Goal: Task Accomplishment & Management: Manage account settings

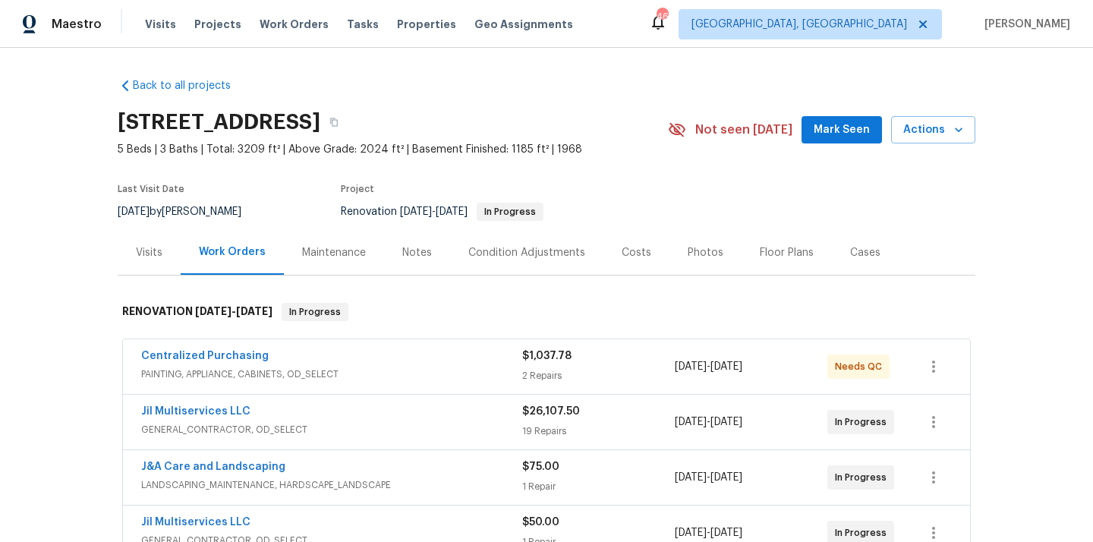
click at [861, 24] on span "[GEOGRAPHIC_DATA], [GEOGRAPHIC_DATA]" at bounding box center [799, 24] width 216 height 15
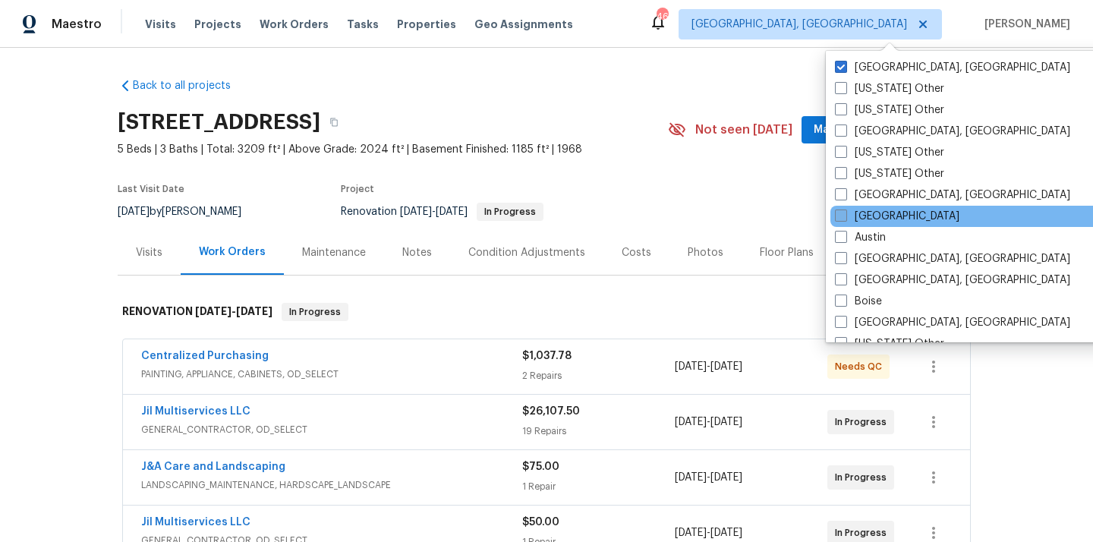
click at [880, 213] on label "[GEOGRAPHIC_DATA]" at bounding box center [897, 216] width 124 height 15
click at [845, 213] on input "[GEOGRAPHIC_DATA]" at bounding box center [840, 214] width 10 height 10
checkbox input "true"
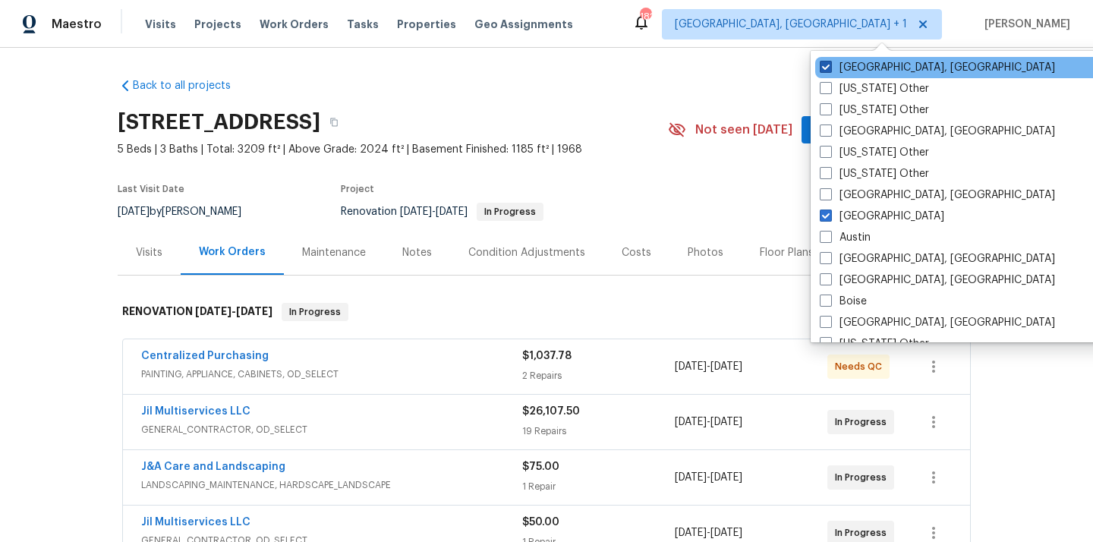
click at [883, 65] on label "[GEOGRAPHIC_DATA], [GEOGRAPHIC_DATA]" at bounding box center [937, 67] width 235 height 15
click at [830, 65] on input "[GEOGRAPHIC_DATA], [GEOGRAPHIC_DATA]" at bounding box center [825, 65] width 10 height 10
checkbox input "false"
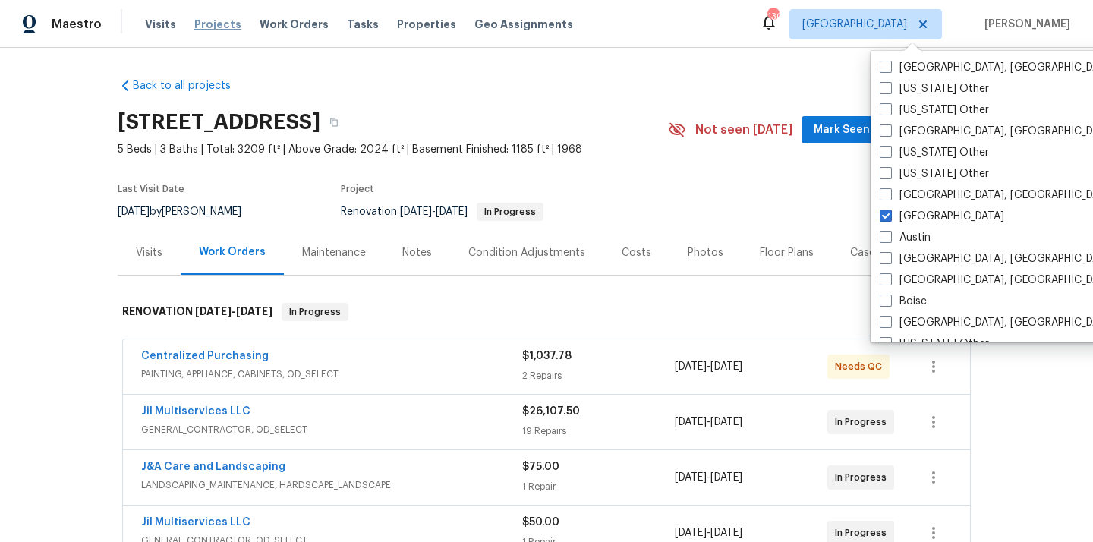
click at [216, 27] on span "Projects" at bounding box center [217, 24] width 47 height 15
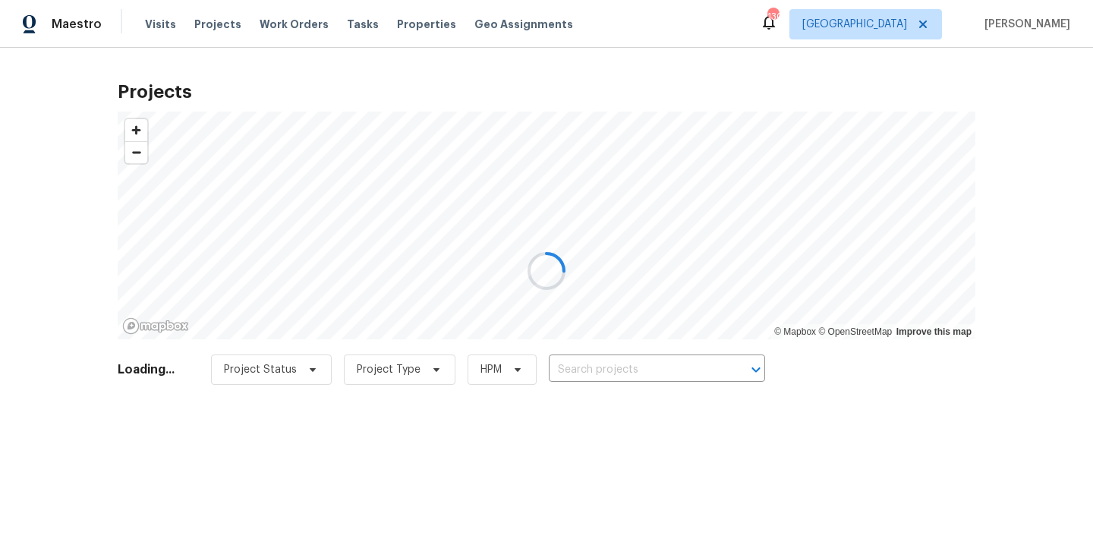
click at [583, 373] on div at bounding box center [546, 271] width 1093 height 542
click at [583, 369] on div at bounding box center [546, 271] width 1093 height 542
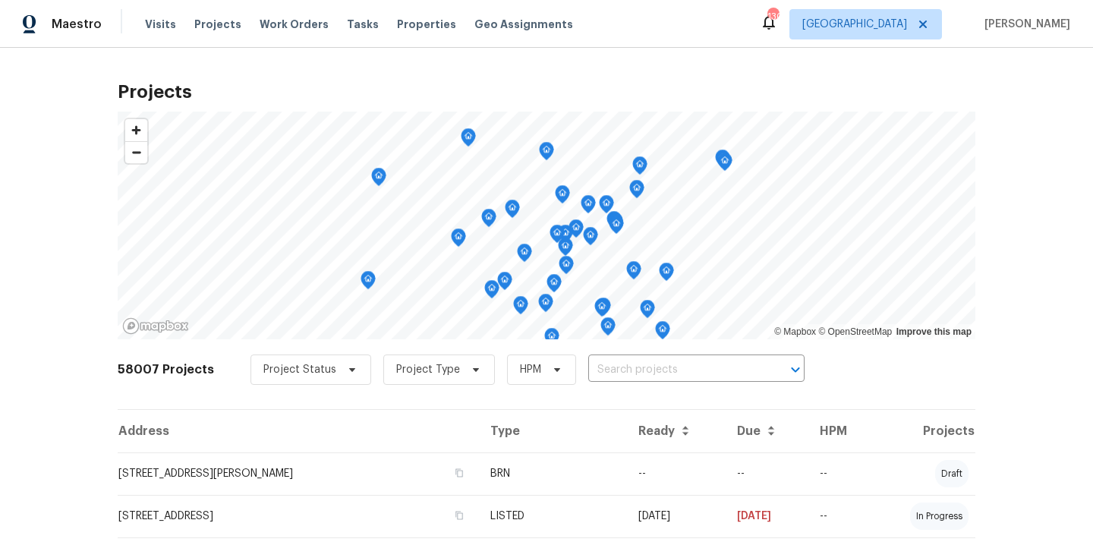
click at [588, 369] on input "text" at bounding box center [675, 370] width 174 height 24
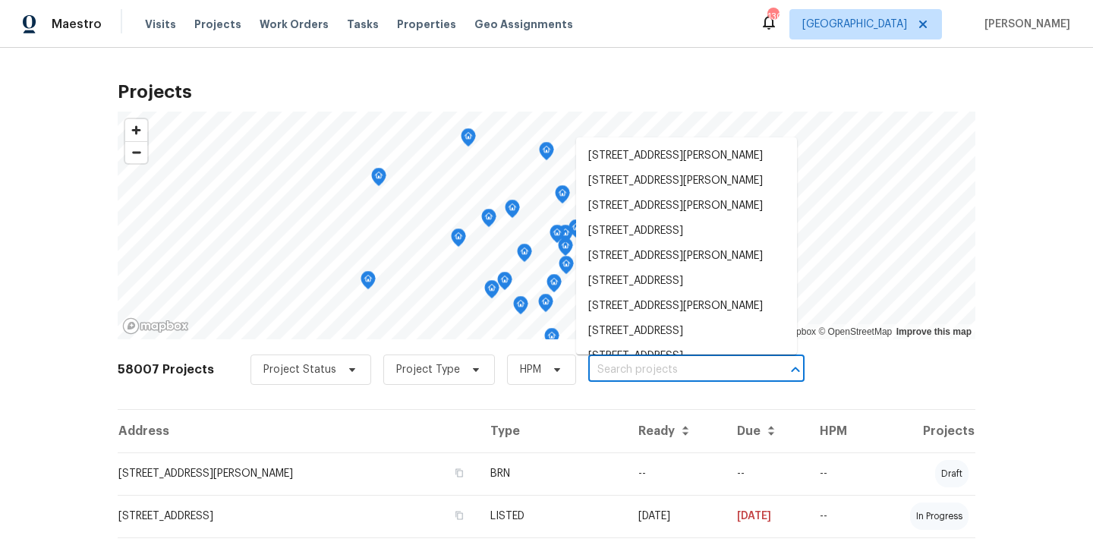
paste input "[STREET_ADDRESS][PERSON_NAME]"
type input "[STREET_ADDRESS][PERSON_NAME]"
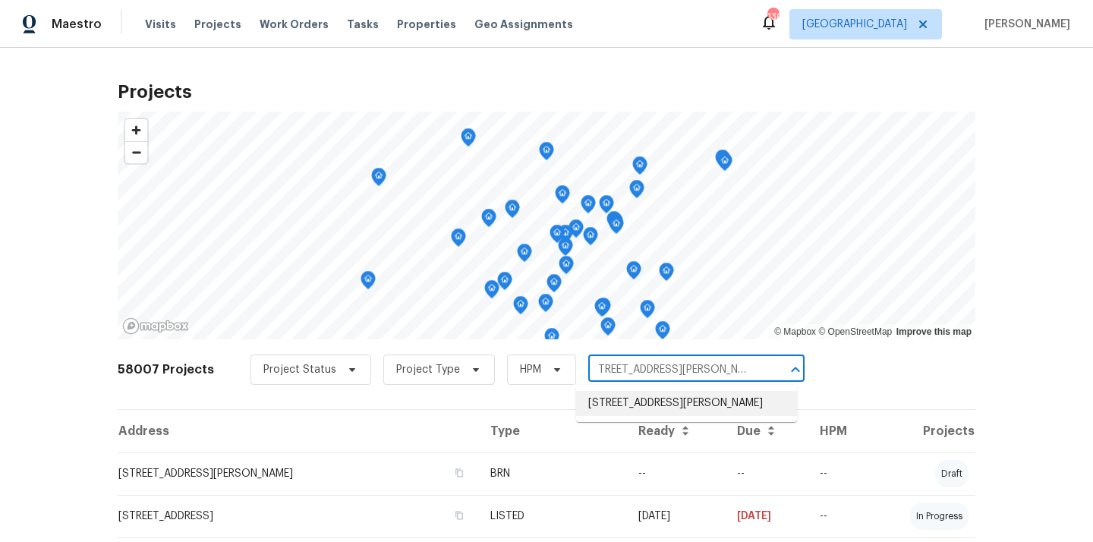
click at [603, 398] on li "[STREET_ADDRESS][PERSON_NAME]" at bounding box center [686, 403] width 221 height 25
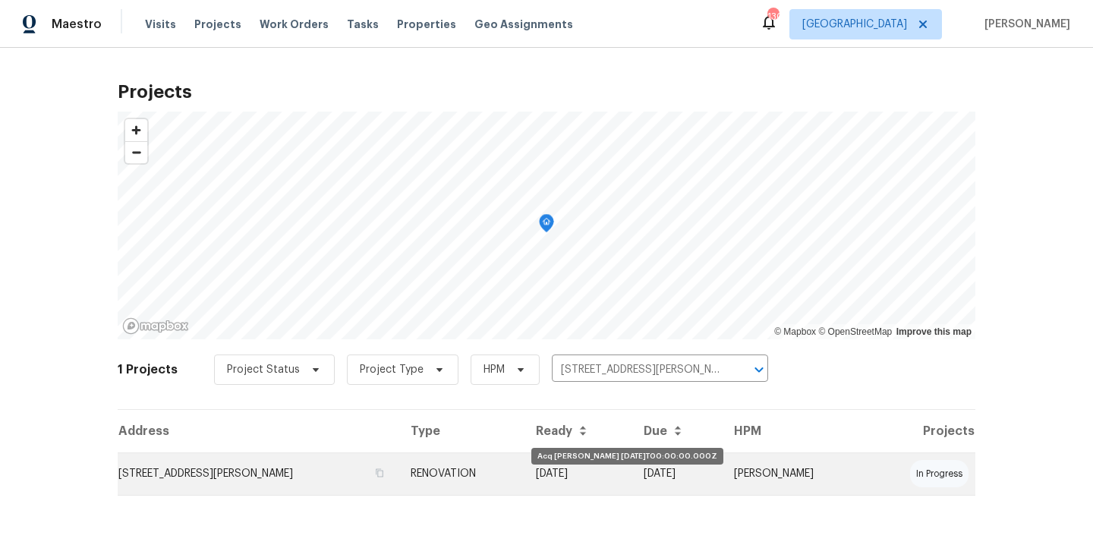
click at [585, 485] on td "[DATE]" at bounding box center [578, 473] width 108 height 43
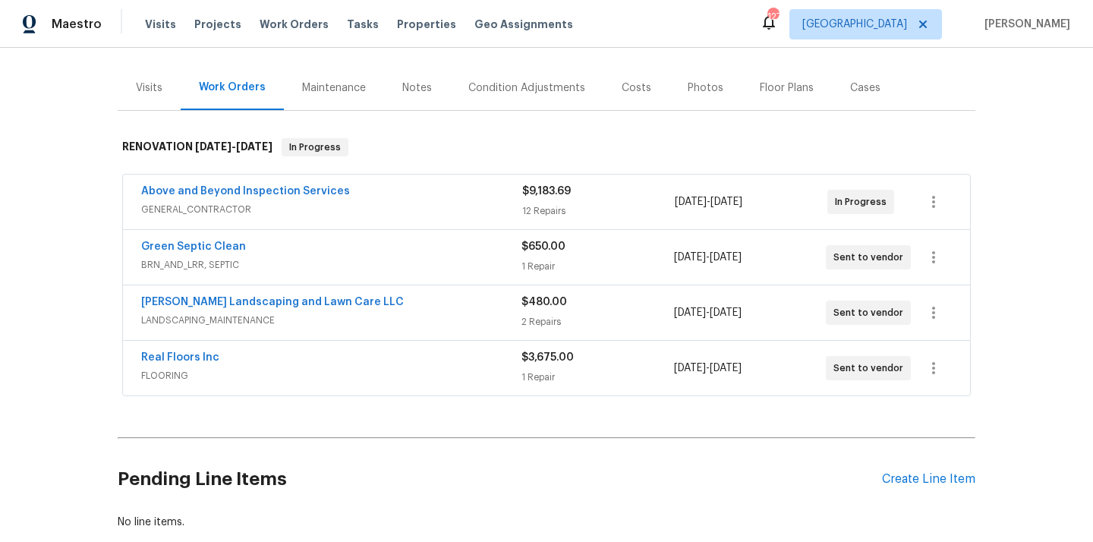
scroll to position [198, 0]
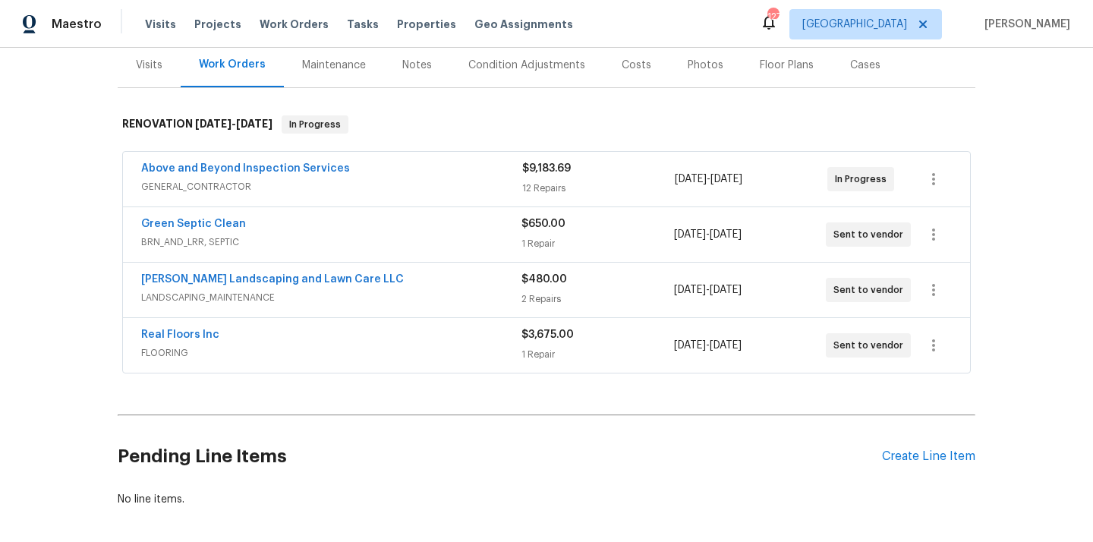
click at [891, 458] on div "Pending Line Items Create Line Item" at bounding box center [547, 456] width 858 height 71
click at [896, 450] on div "Create Line Item" at bounding box center [928, 456] width 93 height 14
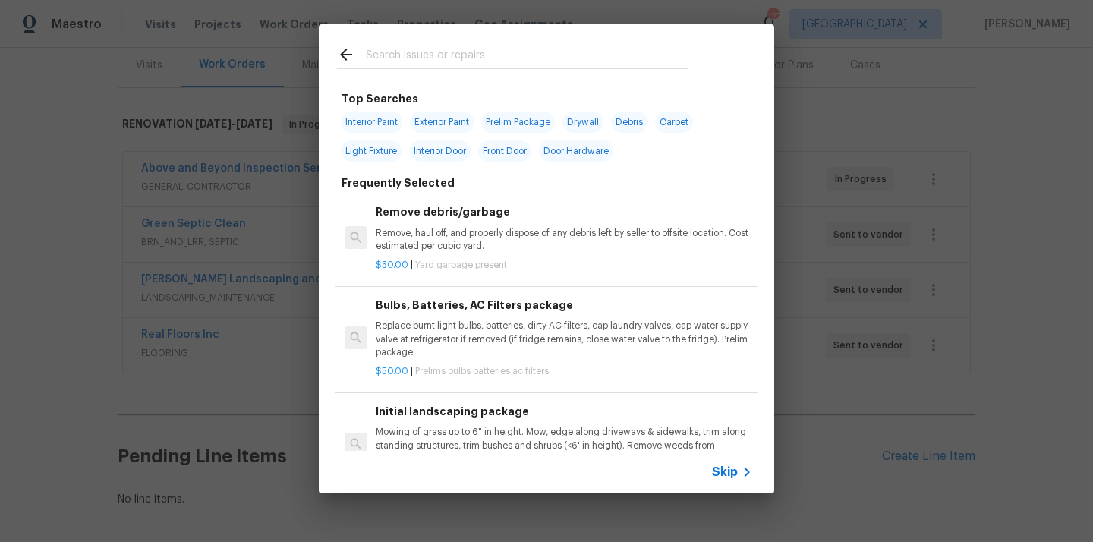
click at [612, 60] on input "text" at bounding box center [527, 57] width 322 height 23
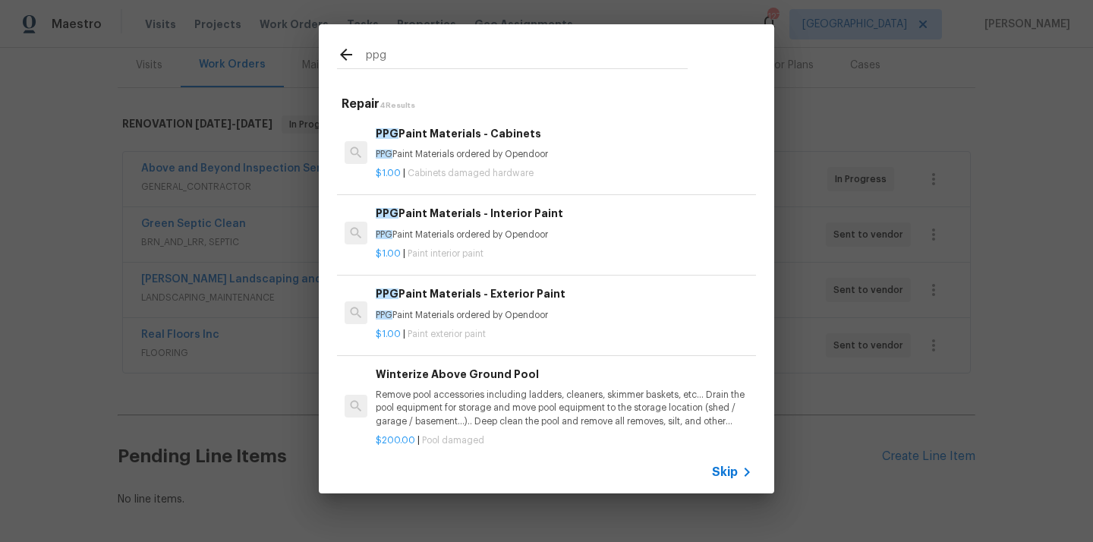
type input "ppg"
click at [532, 216] on h6 "PPG Paint Materials - Interior Paint" at bounding box center [564, 213] width 376 height 17
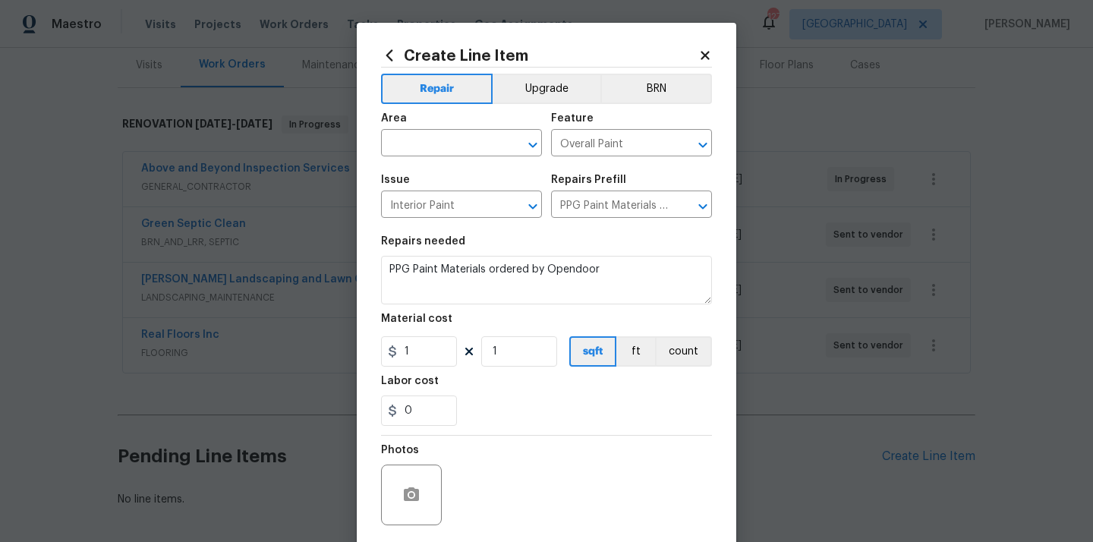
click at [470, 131] on div "Area" at bounding box center [461, 123] width 161 height 20
click at [461, 143] on input "text" at bounding box center [440, 145] width 118 height 24
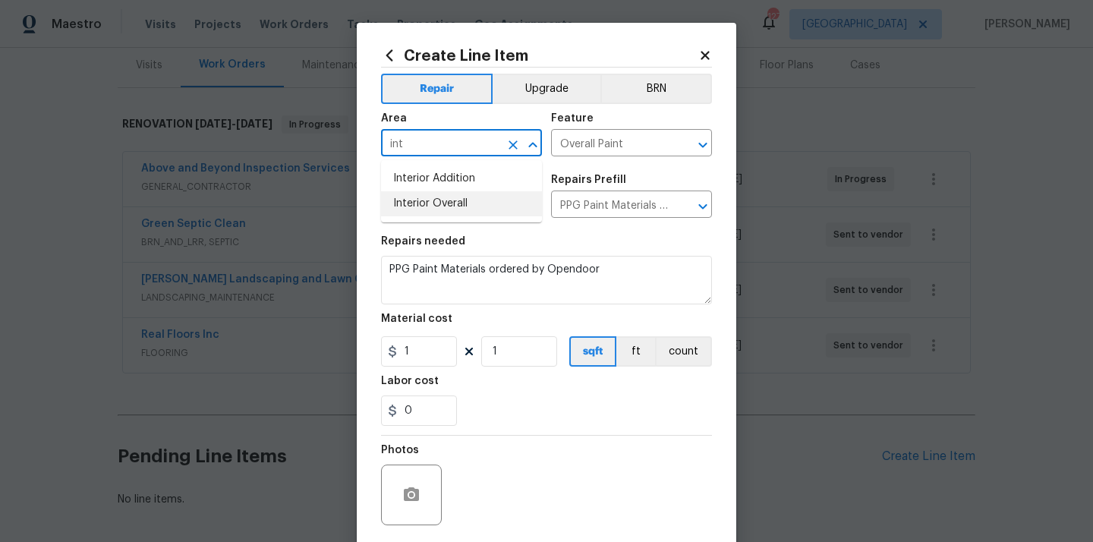
click at [434, 209] on li "Interior Overall" at bounding box center [461, 203] width 161 height 25
type input "Interior Overall"
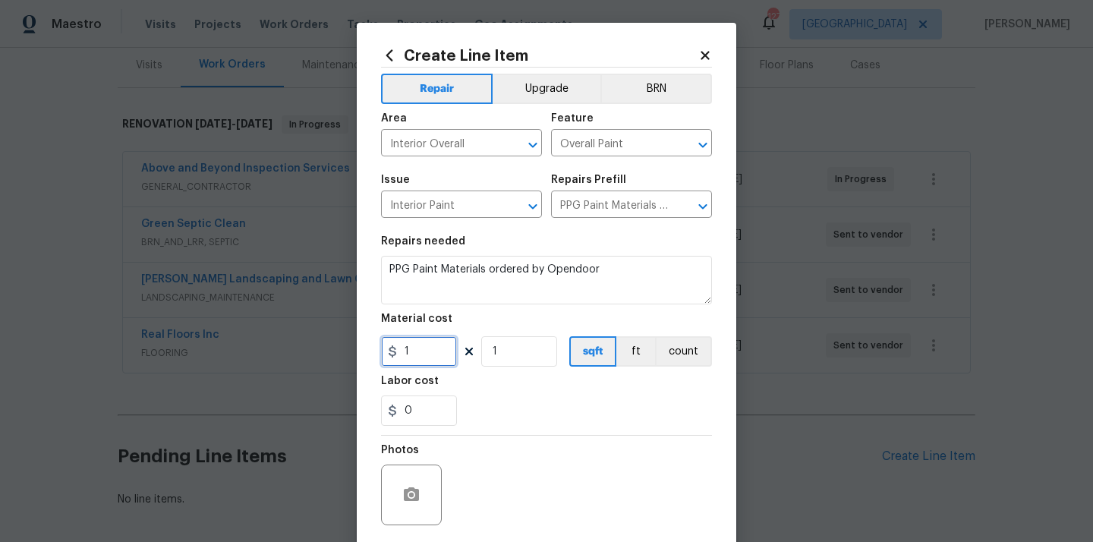
drag, startPoint x: 416, startPoint y: 357, endPoint x: 366, endPoint y: 353, distance: 50.2
click at [366, 357] on div "Create Line Item Repair Upgrade BRN Area Interior Overall ​ Feature Overall Pai…" at bounding box center [546, 327] width 379 height 608
paste input "616.2"
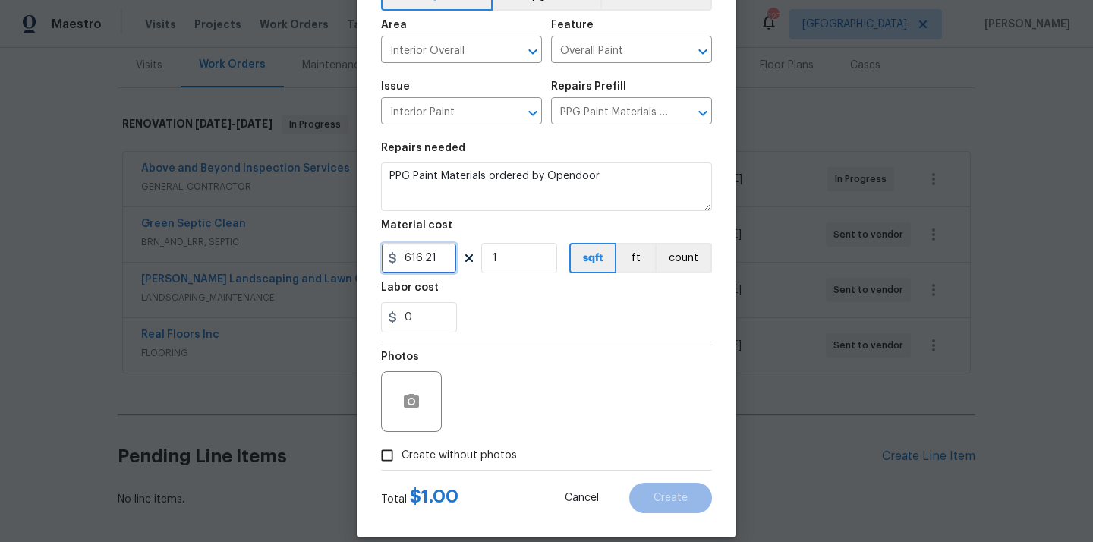
scroll to position [112, 0]
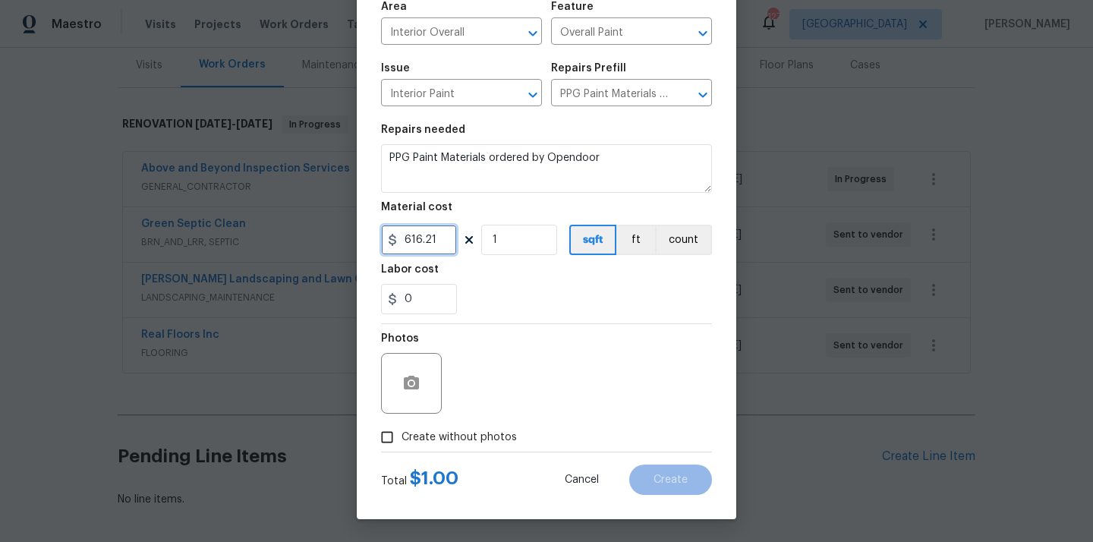
type input "616.21"
click at [461, 433] on span "Create without photos" at bounding box center [458, 438] width 115 height 16
click at [401, 433] on input "Create without photos" at bounding box center [387, 437] width 29 height 29
checkbox input "true"
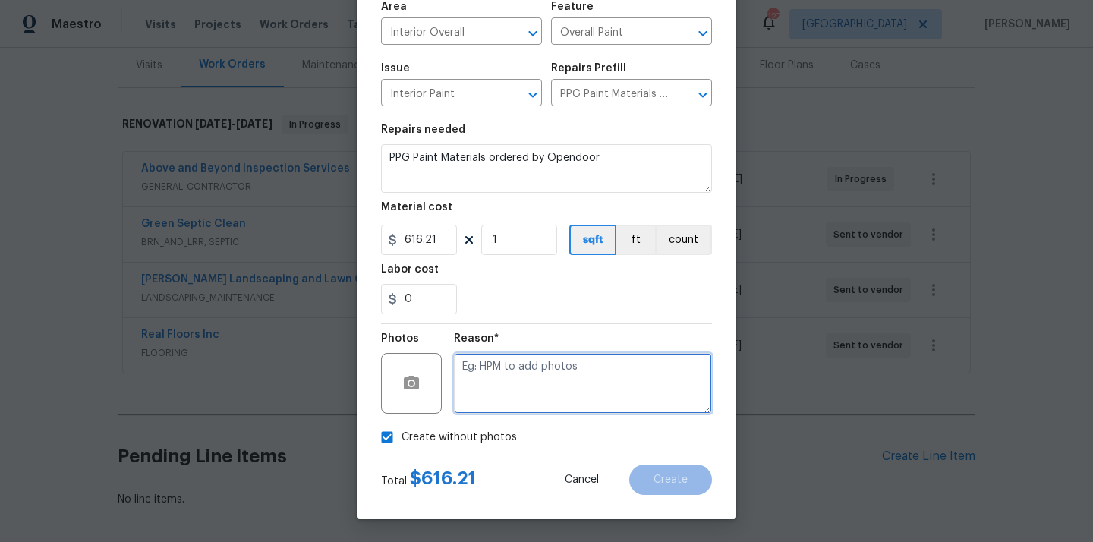
click at [502, 373] on textarea at bounding box center [583, 383] width 258 height 61
type textarea "N/A"
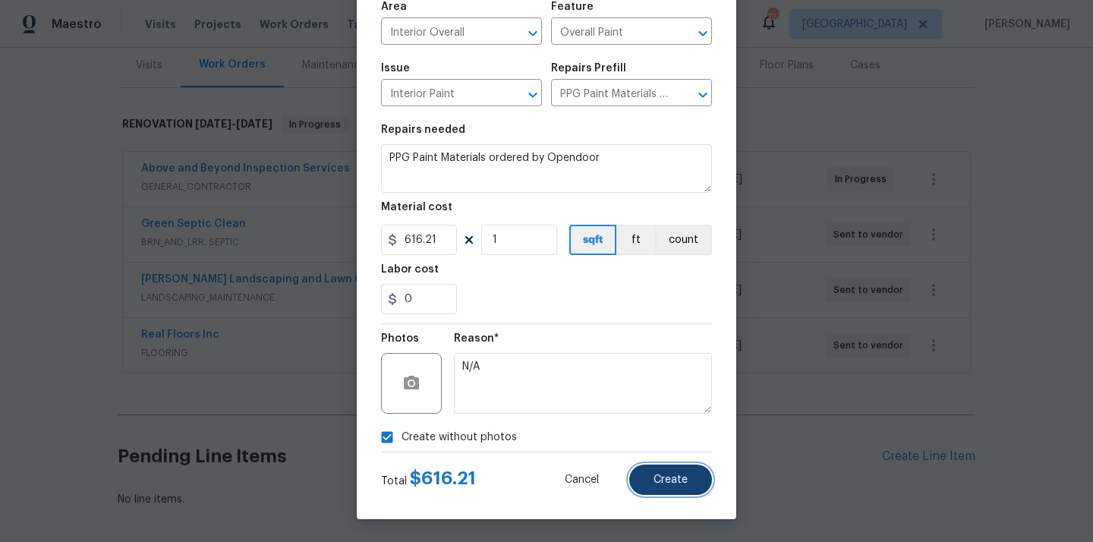
click at [643, 471] on button "Create" at bounding box center [670, 479] width 83 height 30
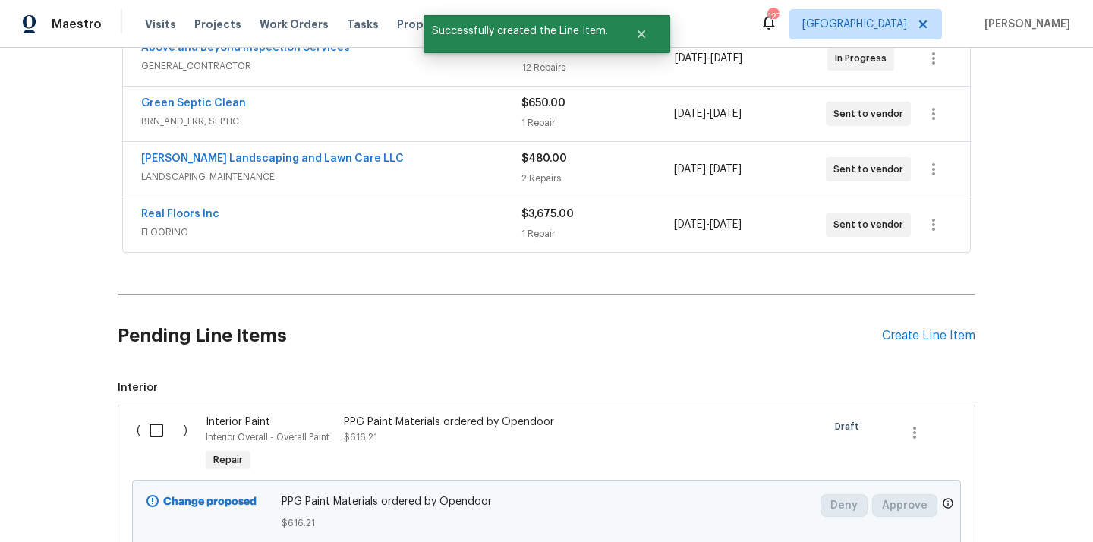
scroll to position [380, 0]
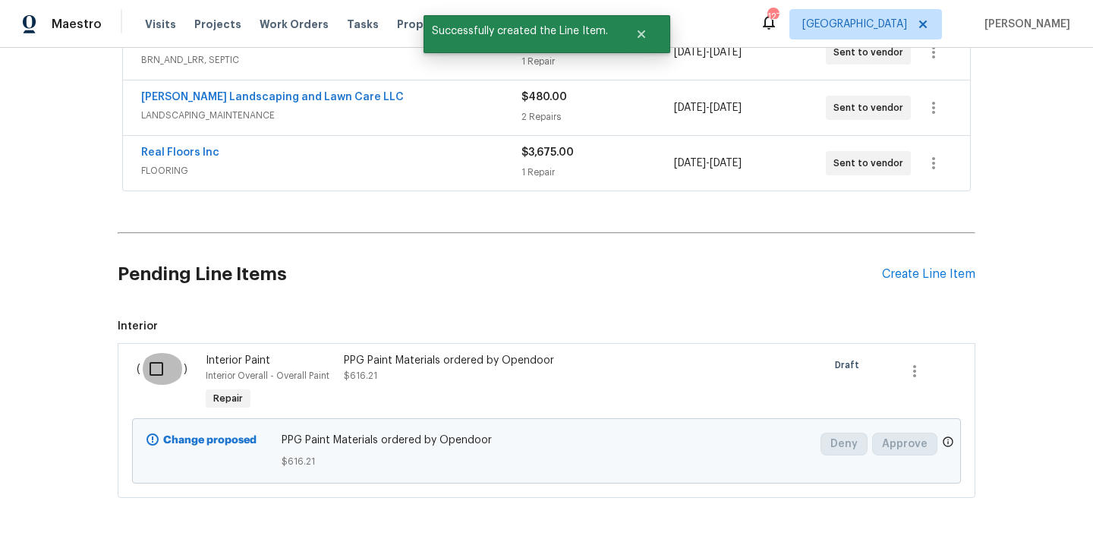
click at [149, 354] on input "checkbox" at bounding box center [161, 369] width 43 height 32
checkbox input "true"
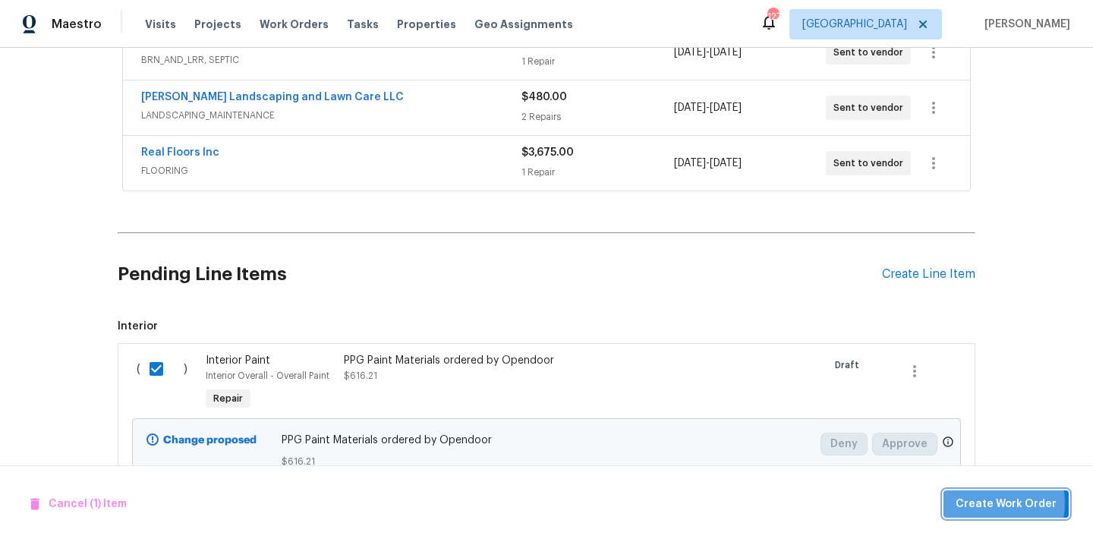
click at [981, 502] on span "Create Work Order" at bounding box center [1006, 504] width 101 height 19
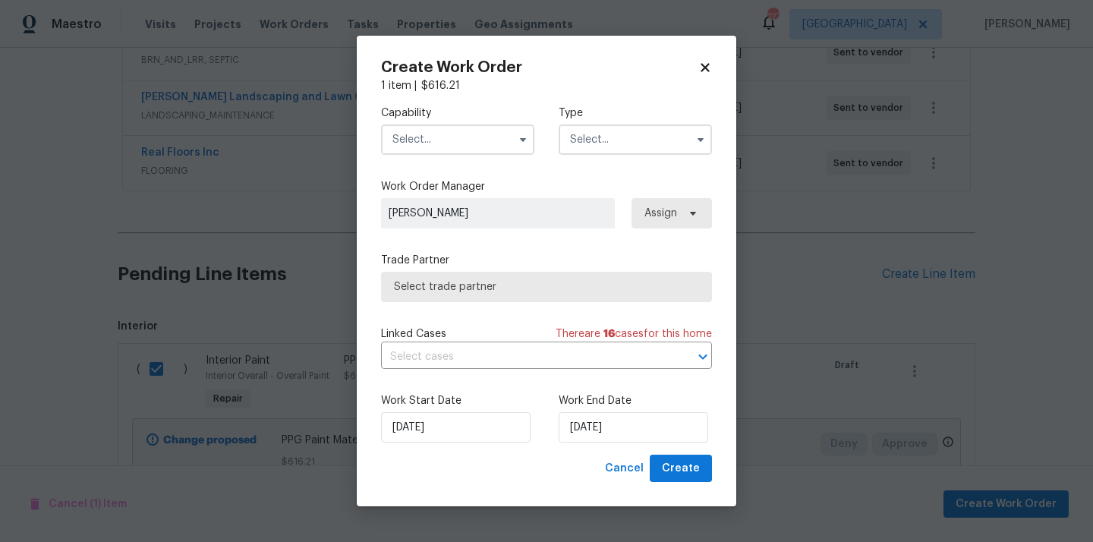
click at [512, 137] on span at bounding box center [523, 139] width 23 height 23
click at [505, 138] on input "text" at bounding box center [457, 139] width 153 height 30
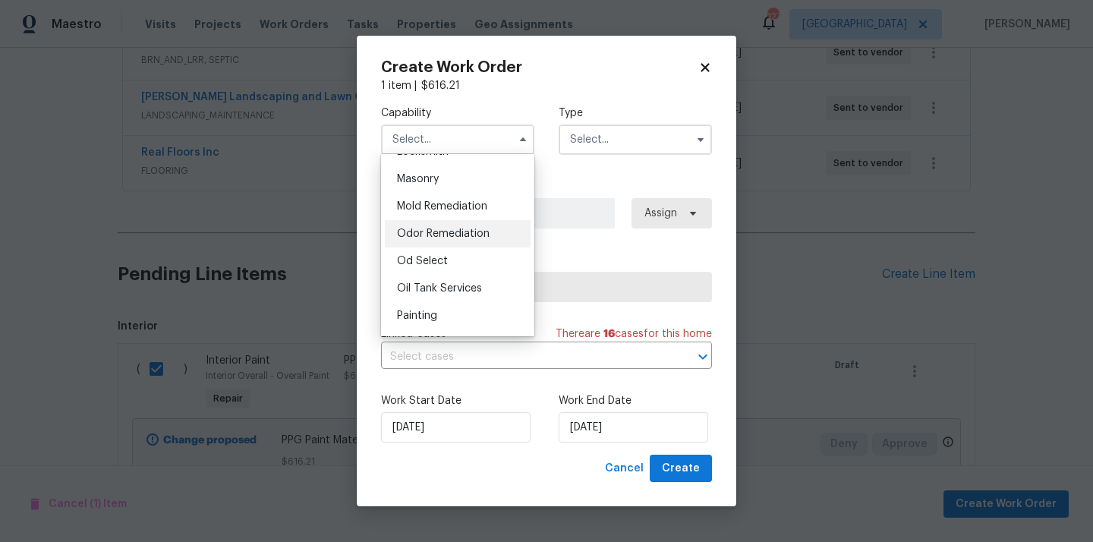
scroll to position [1132, 0]
click at [460, 306] on div "Painting" at bounding box center [458, 314] width 146 height 27
type input "Painting"
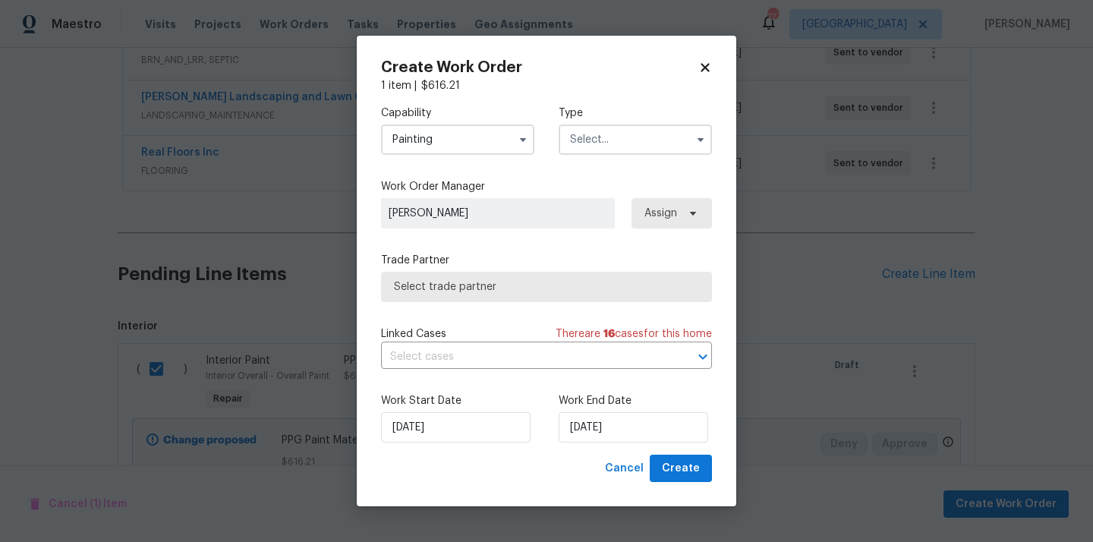
click at [601, 156] on div "Capability Painting Type" at bounding box center [546, 130] width 331 height 74
click at [605, 143] on input "text" at bounding box center [635, 139] width 153 height 30
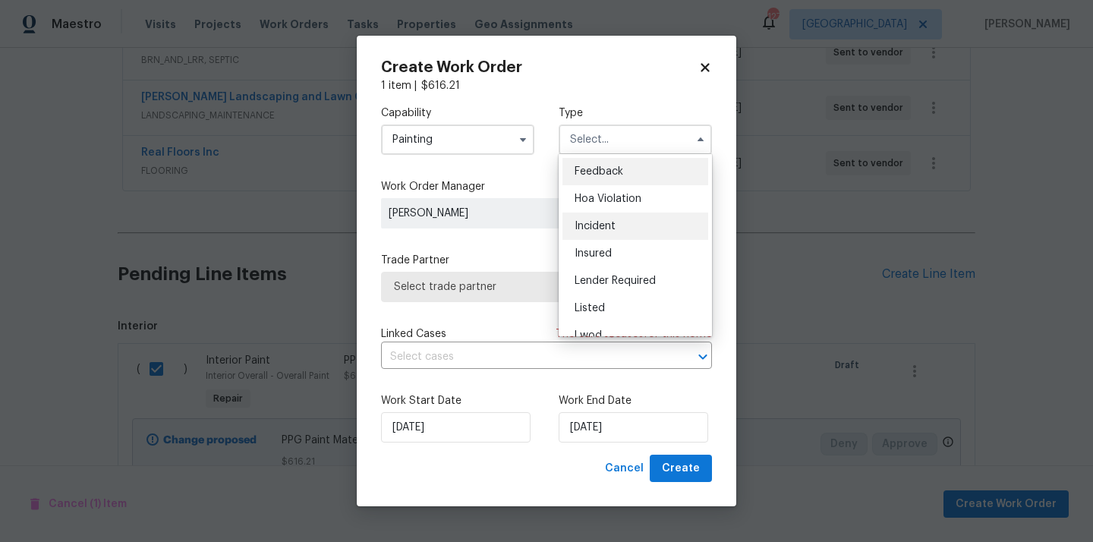
scroll to position [181, 0]
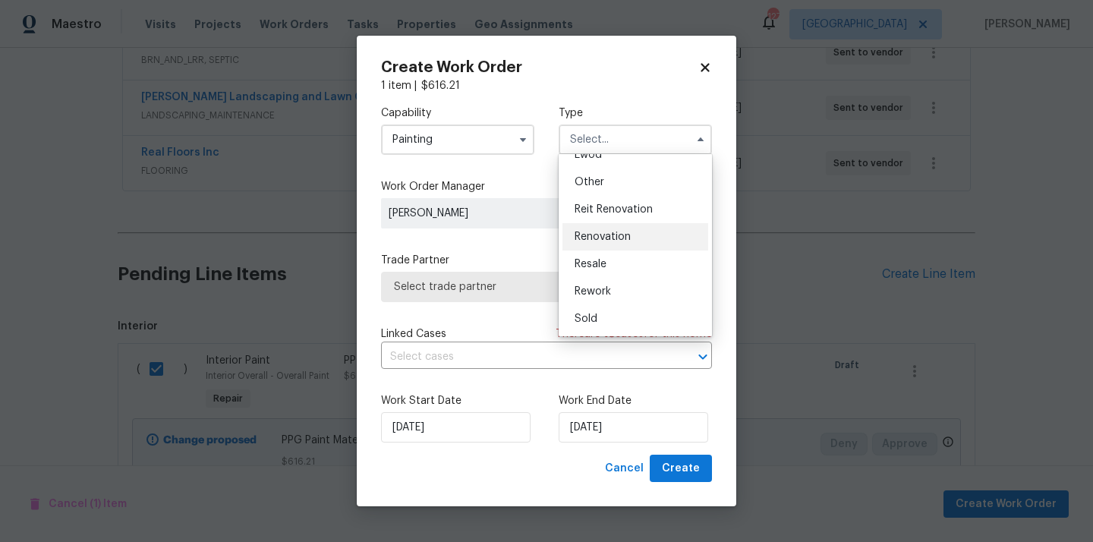
click at [603, 232] on span "Renovation" at bounding box center [603, 236] width 56 height 11
type input "Renovation"
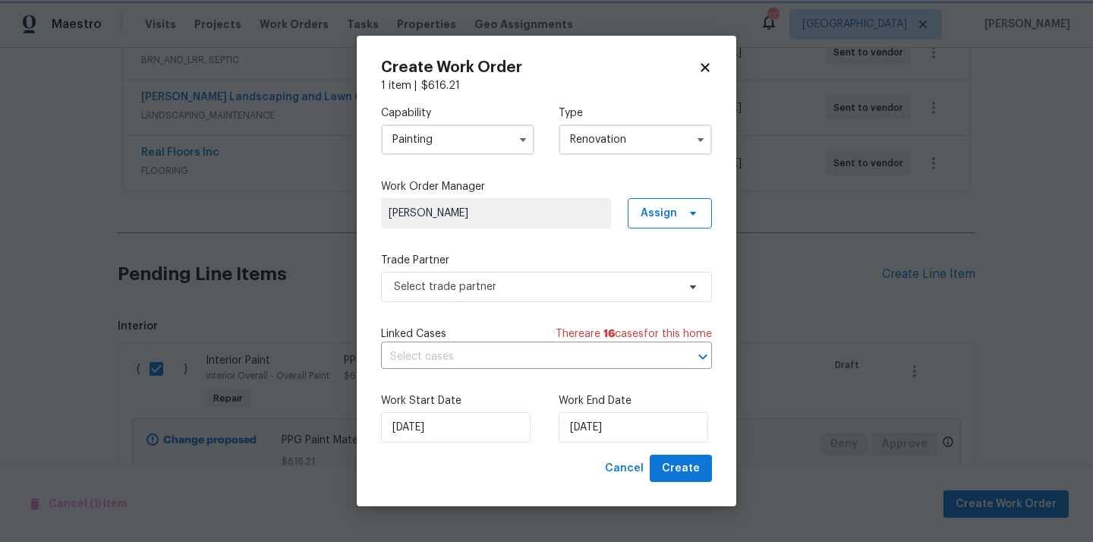
scroll to position [0, 0]
click at [645, 219] on span "Assign" at bounding box center [659, 213] width 36 height 15
click at [641, 270] on div "Assign to me" at bounding box center [672, 276] width 66 height 15
click at [584, 279] on span "Select trade partner" at bounding box center [535, 286] width 283 height 15
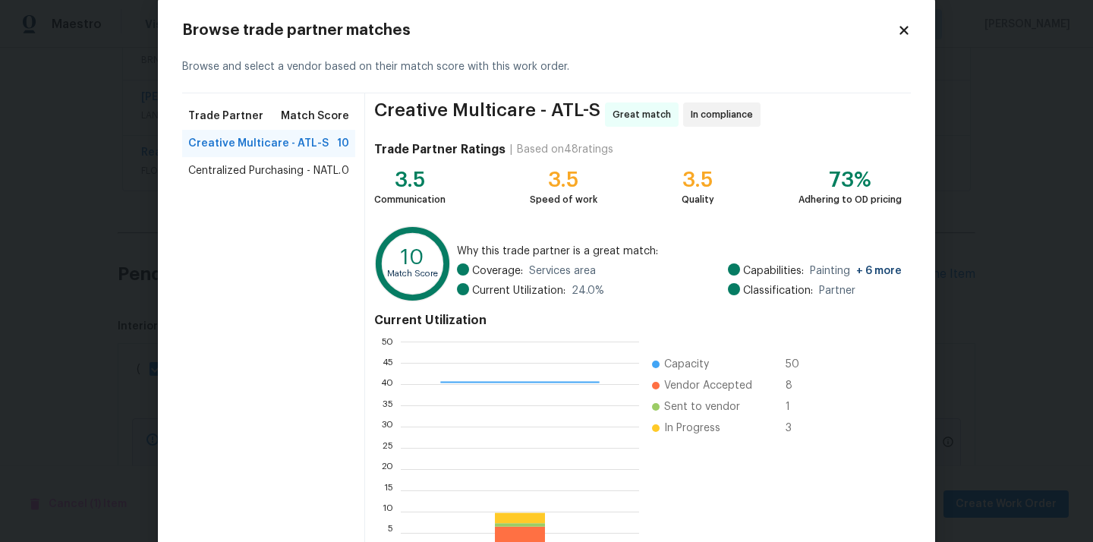
scroll to position [27, 0]
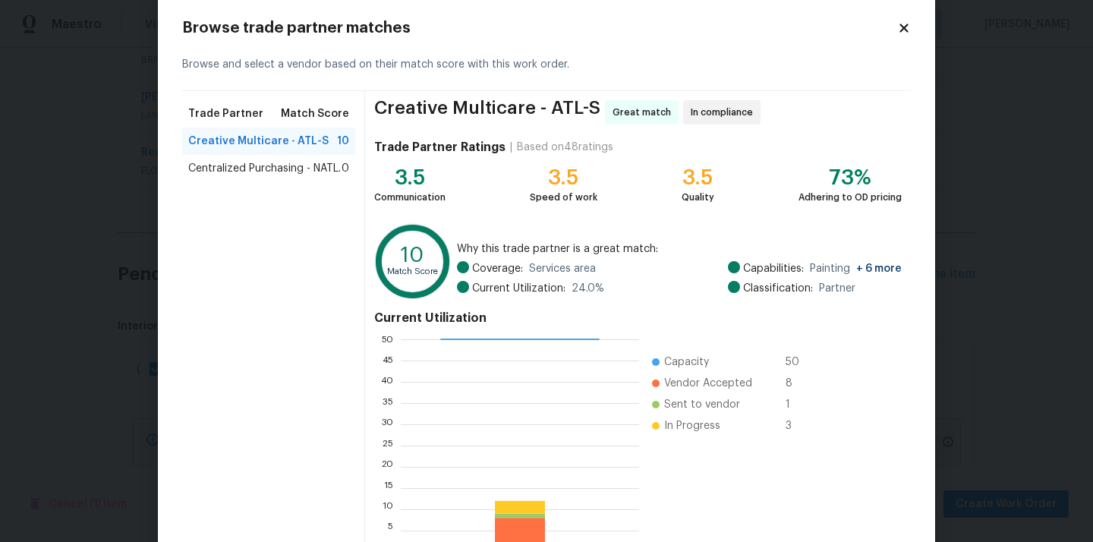
click at [311, 165] on span "Centralized Purchasing - NATL." at bounding box center [264, 168] width 153 height 15
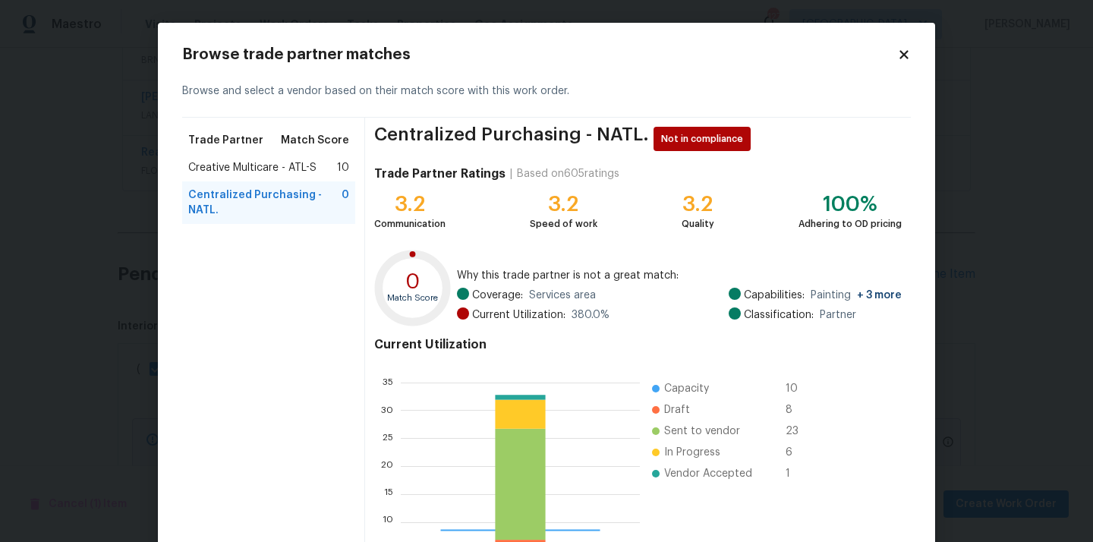
scroll to position [128, 0]
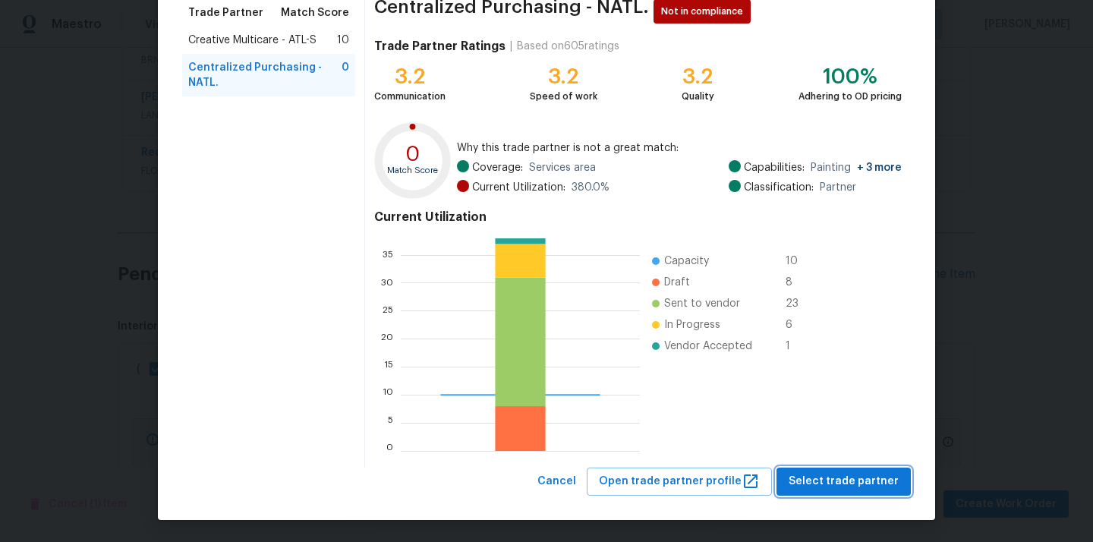
click at [809, 473] on span "Select trade partner" at bounding box center [844, 481] width 110 height 19
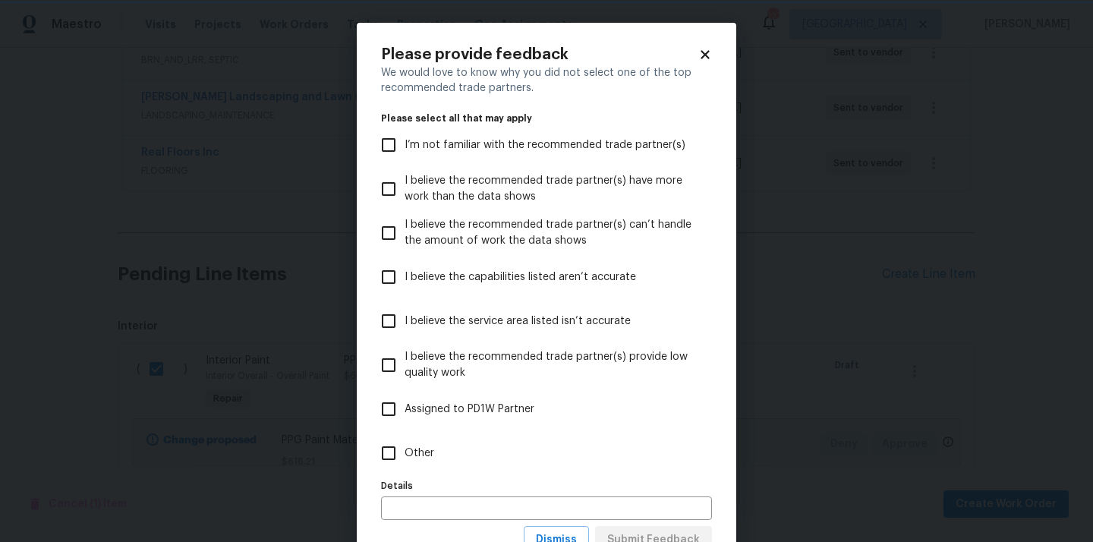
scroll to position [0, 0]
click at [693, 455] on label "Other" at bounding box center [536, 453] width 327 height 44
click at [405, 455] on input "Other" at bounding box center [389, 453] width 32 height 32
checkbox input "true"
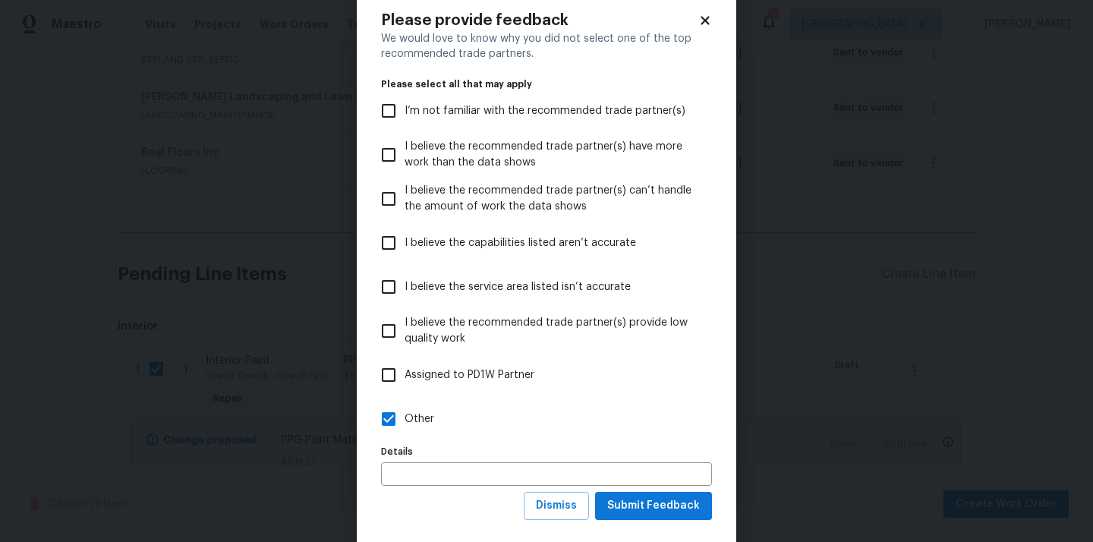
scroll to position [59, 0]
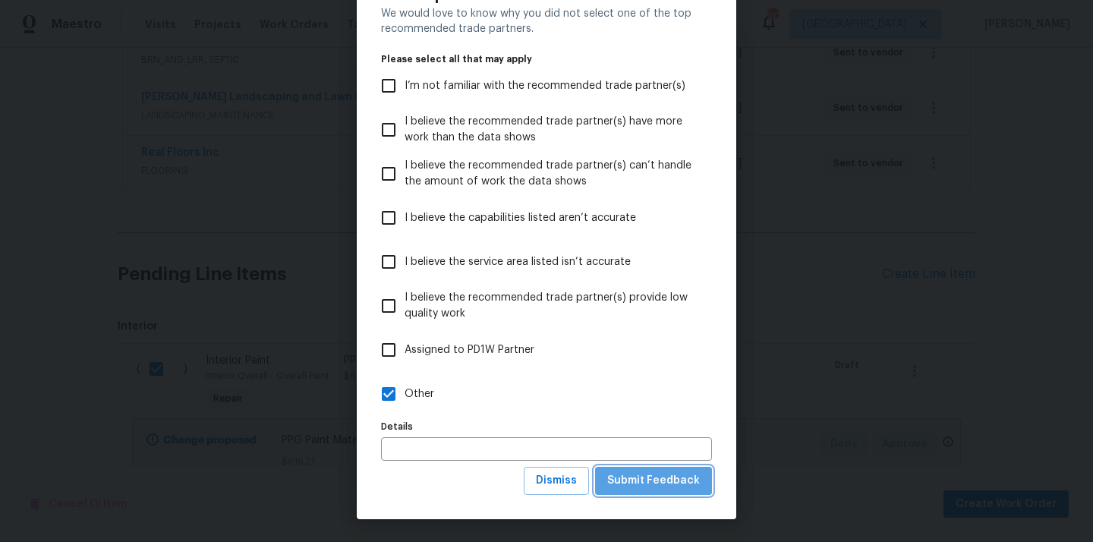
click at [661, 477] on span "Submit Feedback" at bounding box center [653, 480] width 93 height 19
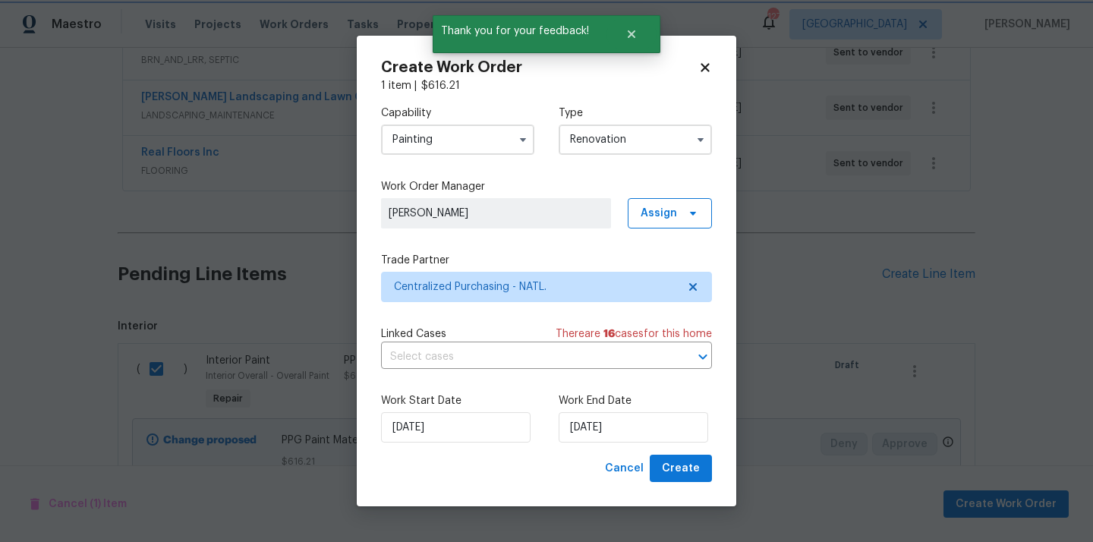
scroll to position [0, 0]
click at [665, 464] on span "Create" at bounding box center [681, 468] width 38 height 19
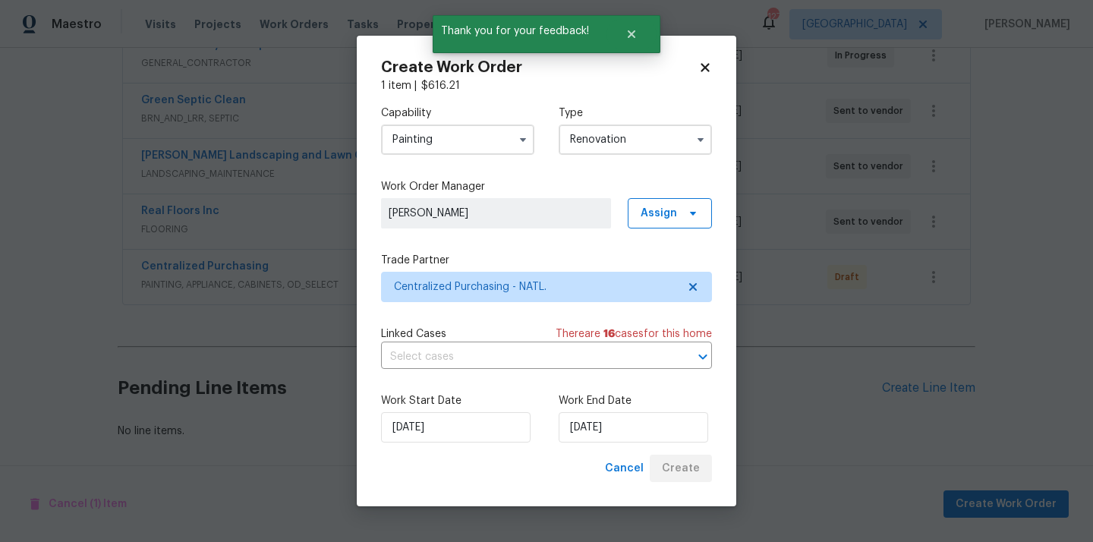
scroll to position [311, 0]
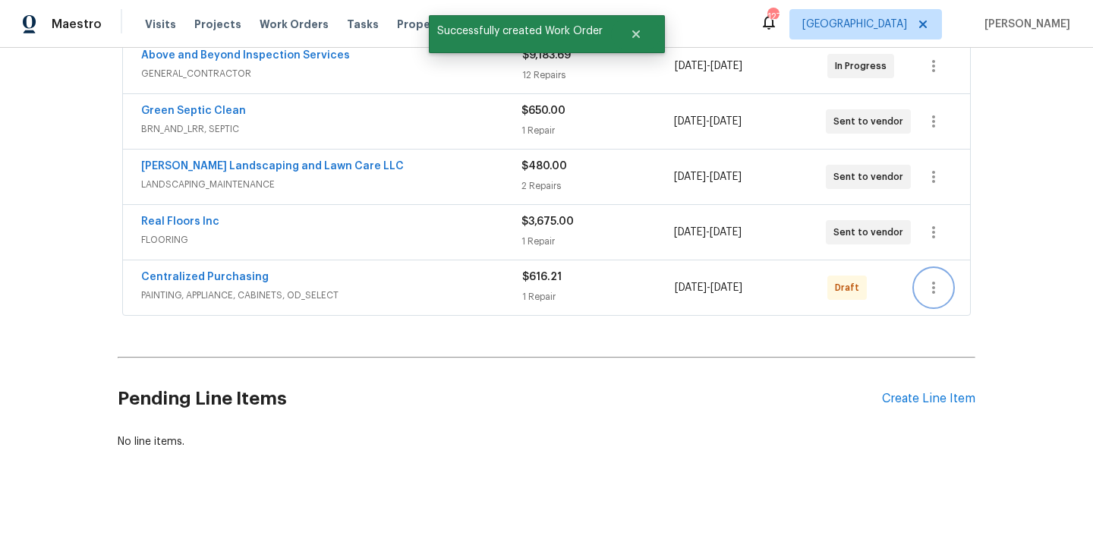
click at [924, 279] on icon "button" at bounding box center [933, 288] width 18 height 18
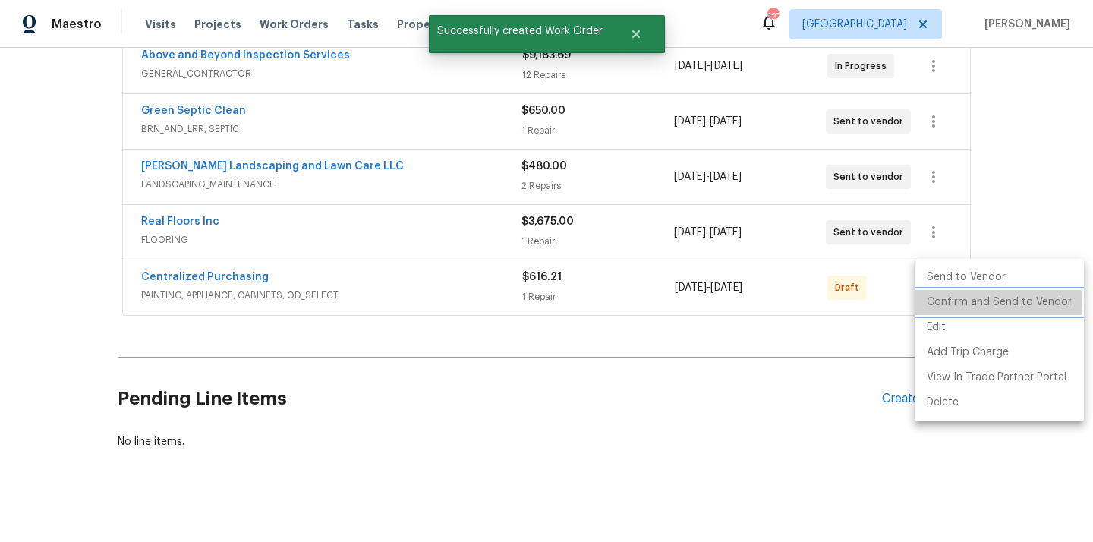
click at [927, 299] on li "Confirm and Send to Vendor" at bounding box center [999, 302] width 169 height 25
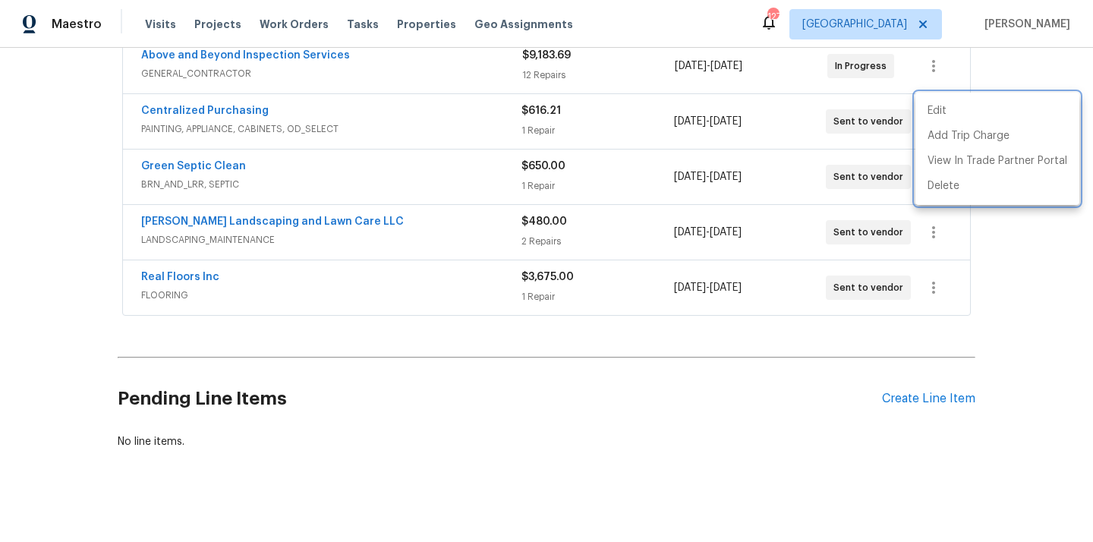
click at [480, 186] on div at bounding box center [546, 271] width 1093 height 542
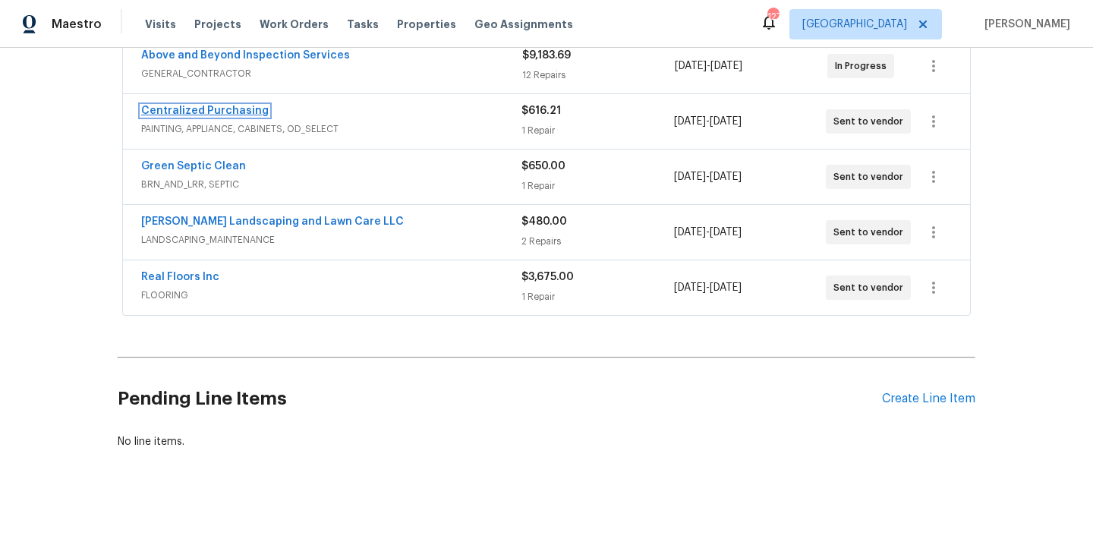
click at [232, 105] on link "Centralized Purchasing" at bounding box center [205, 110] width 128 height 11
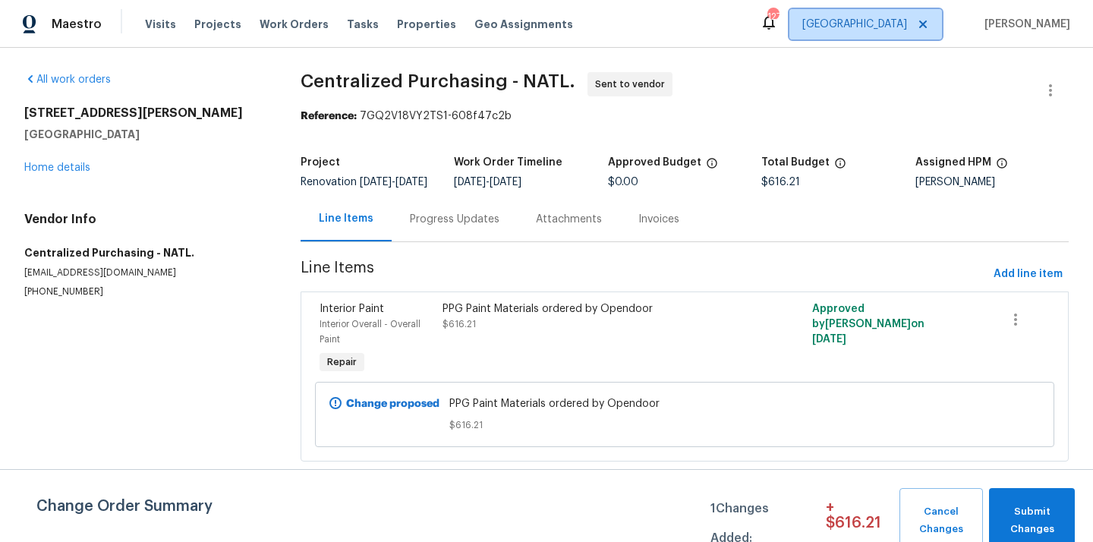
click at [903, 33] on span "[GEOGRAPHIC_DATA]" at bounding box center [865, 24] width 153 height 30
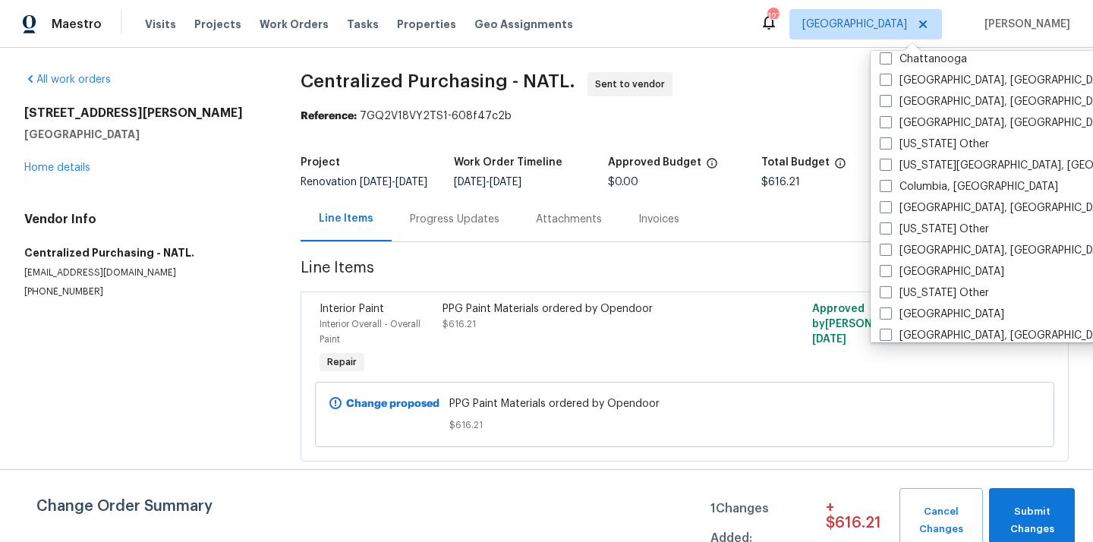
scroll to position [350, 0]
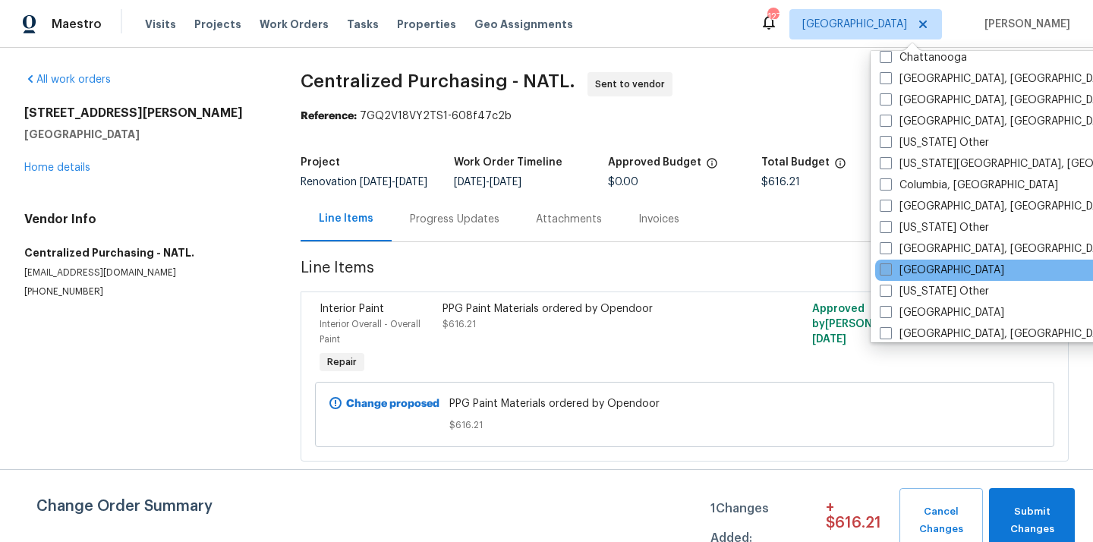
click at [894, 274] on label "[GEOGRAPHIC_DATA]" at bounding box center [942, 270] width 124 height 15
click at [889, 272] on input "[GEOGRAPHIC_DATA]" at bounding box center [885, 268] width 10 height 10
checkbox input "true"
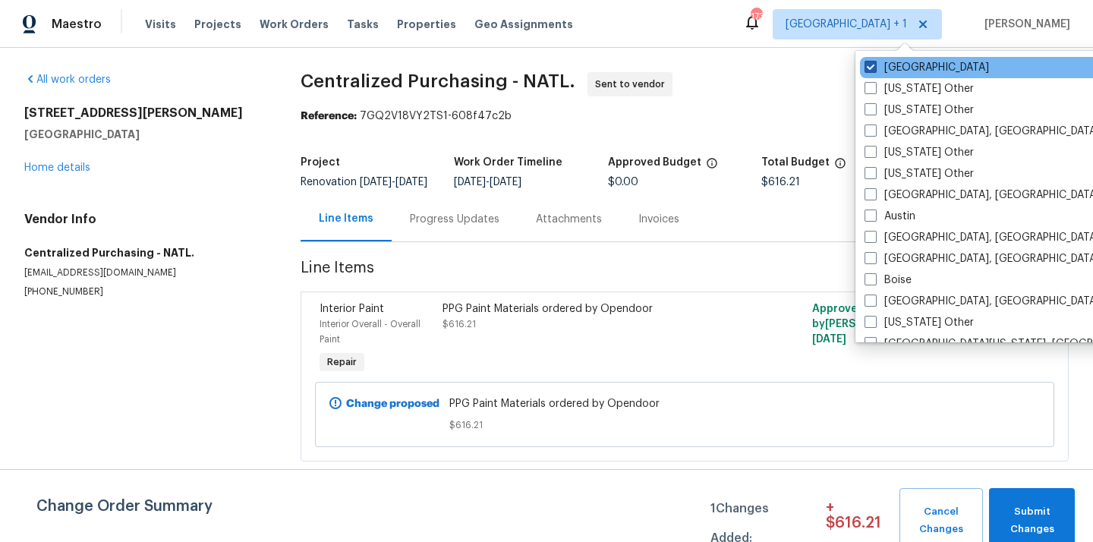
click at [913, 73] on label "[GEOGRAPHIC_DATA]" at bounding box center [926, 67] width 124 height 15
click at [874, 70] on input "[GEOGRAPHIC_DATA]" at bounding box center [869, 65] width 10 height 10
checkbox input "false"
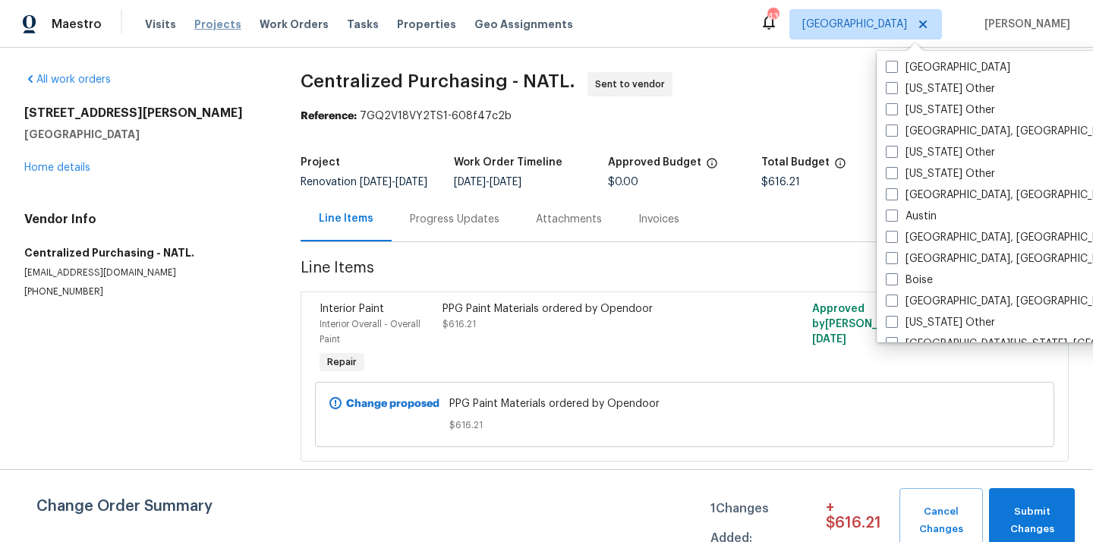
click at [214, 29] on span "Projects" at bounding box center [217, 24] width 47 height 15
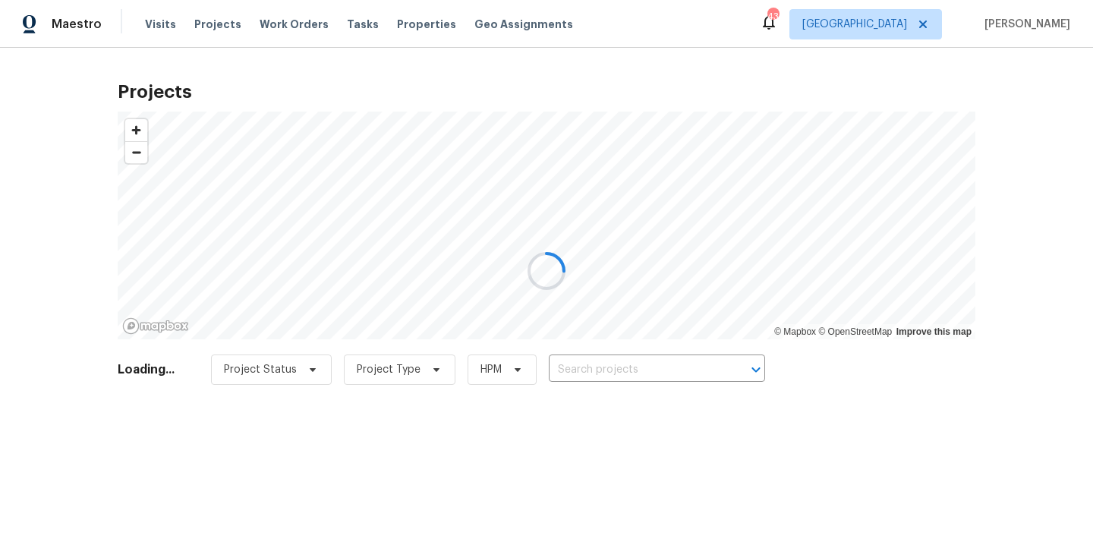
click at [616, 372] on div at bounding box center [546, 271] width 1093 height 542
click at [617, 370] on div at bounding box center [546, 271] width 1093 height 542
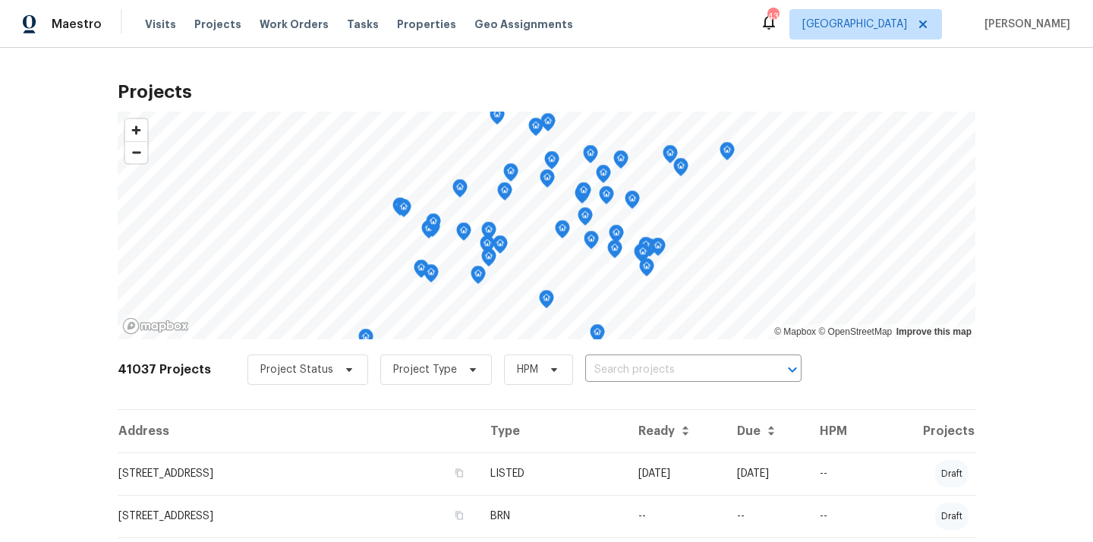
click at [617, 370] on input "text" at bounding box center [672, 370] width 174 height 24
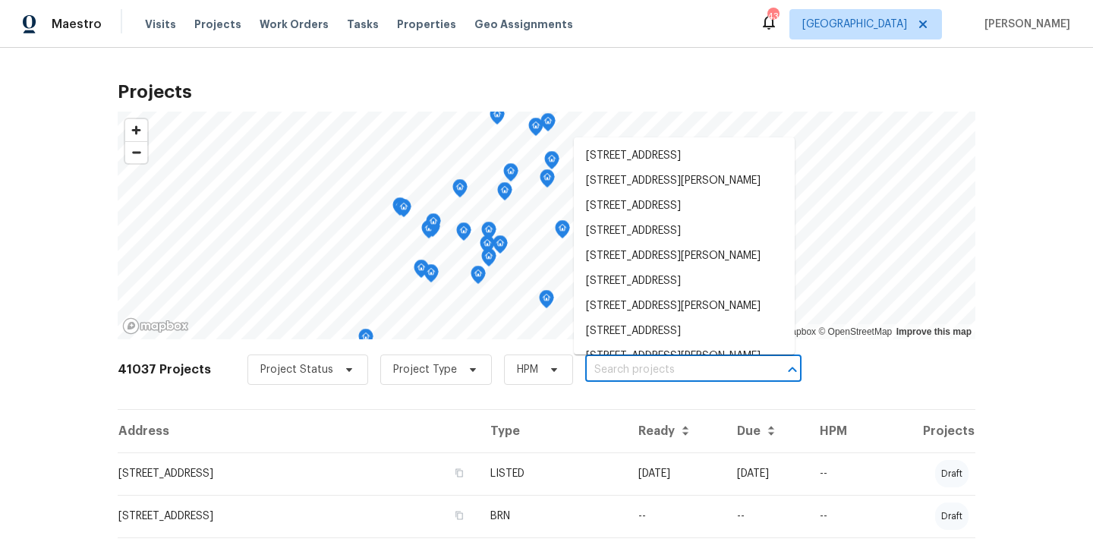
paste input "[STREET_ADDRESS][PERSON_NAME]"
type input "[STREET_ADDRESS][PERSON_NAME]"
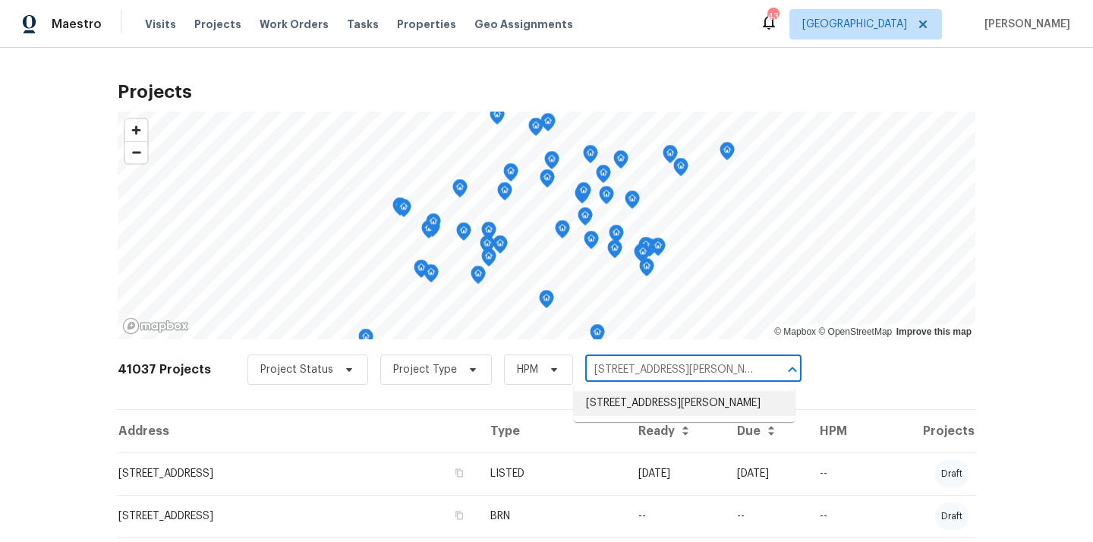
click at [622, 406] on li "[STREET_ADDRESS][PERSON_NAME]" at bounding box center [684, 403] width 221 height 25
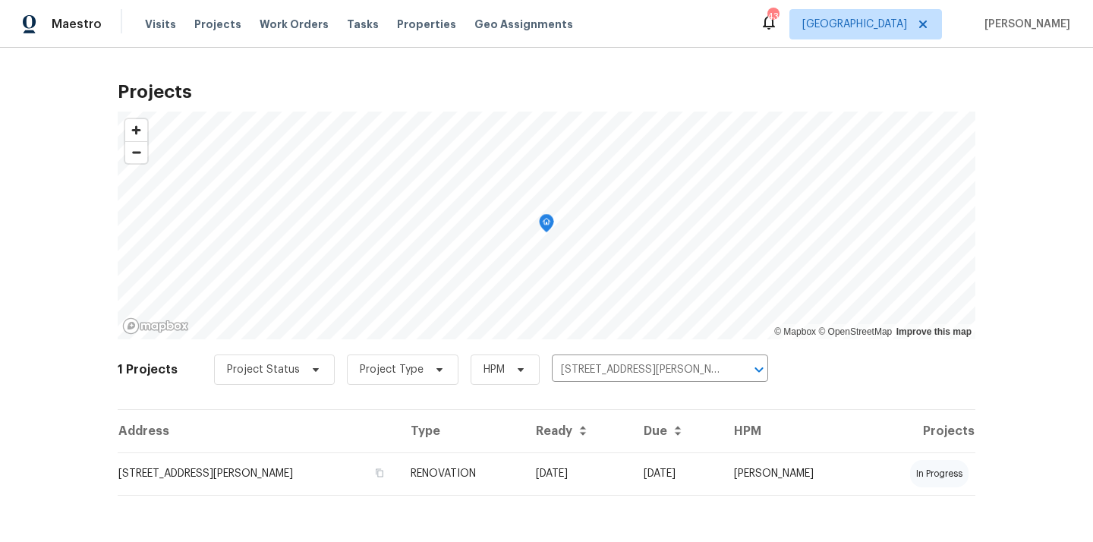
click at [524, 449] on th "Ready" at bounding box center [578, 431] width 108 height 43
click at [524, 469] on td "[DATE]" at bounding box center [578, 473] width 108 height 43
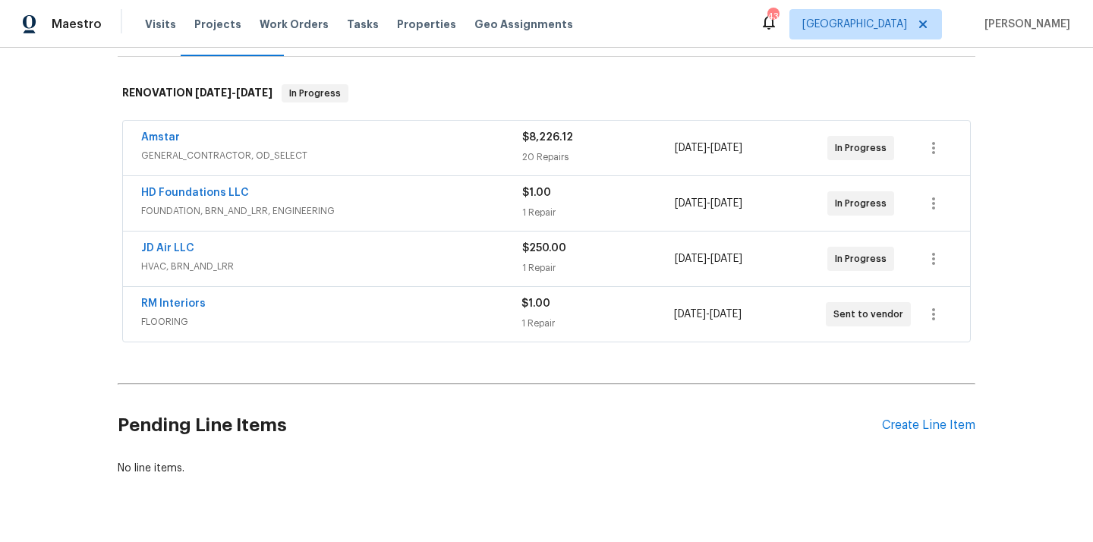
scroll to position [256, 0]
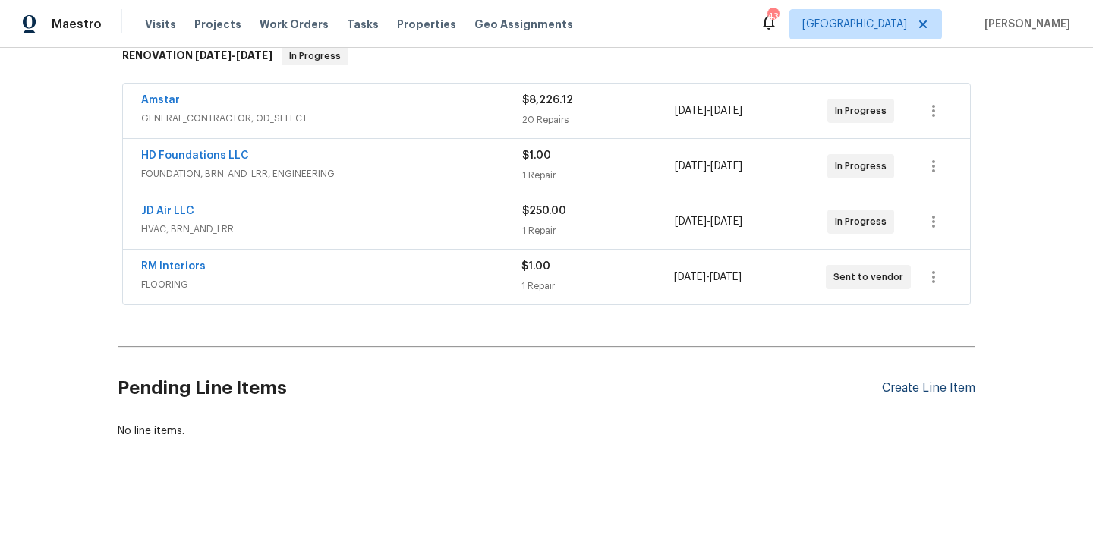
click at [909, 389] on div "Create Line Item" at bounding box center [928, 388] width 93 height 14
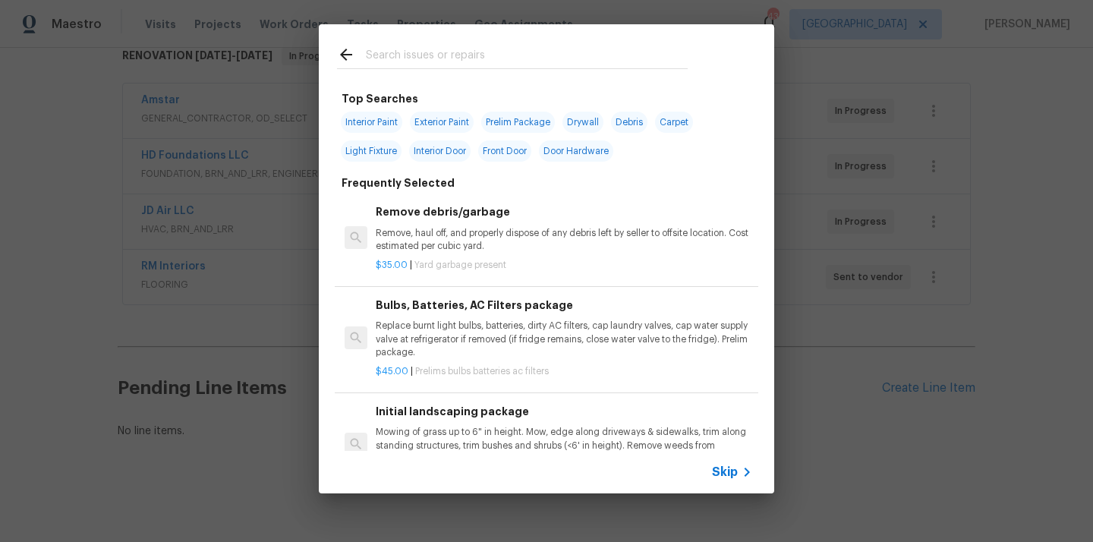
click at [554, 66] on input "text" at bounding box center [527, 57] width 322 height 23
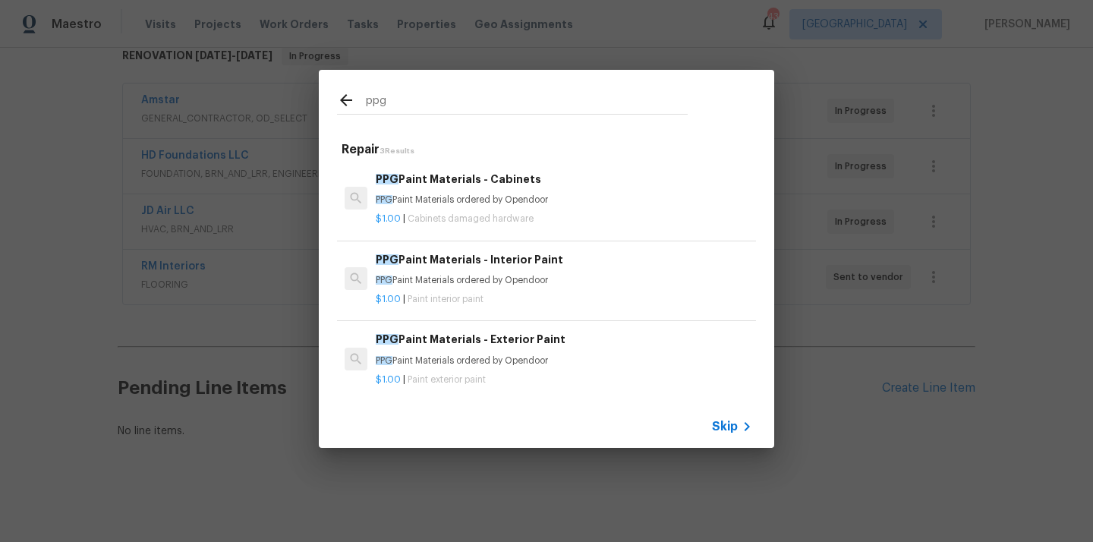
type input "ppg"
click at [480, 256] on h6 "PPG Paint Materials - Interior Paint" at bounding box center [564, 259] width 376 height 17
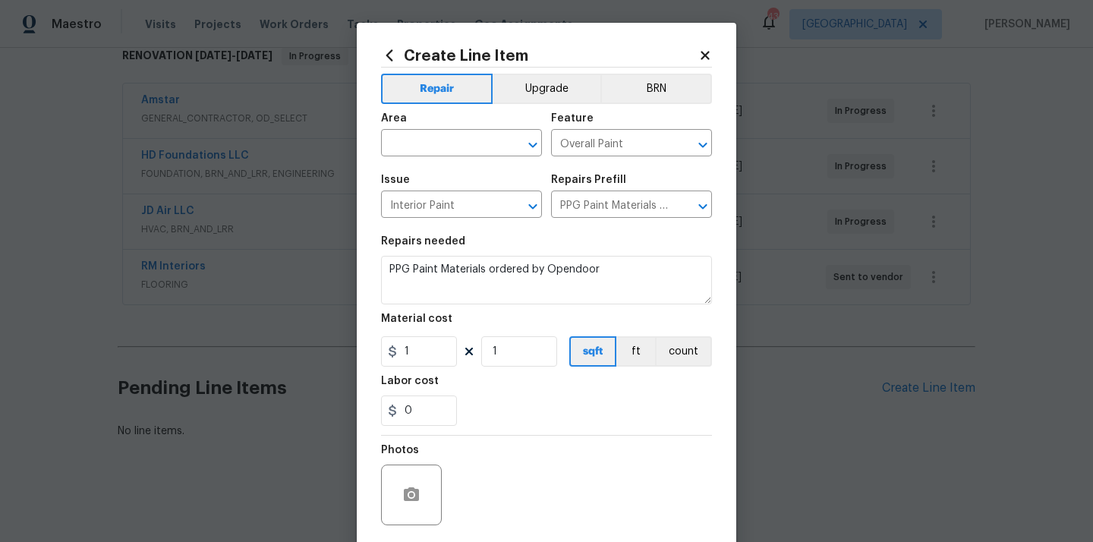
click at [466, 121] on div "Area" at bounding box center [461, 123] width 161 height 20
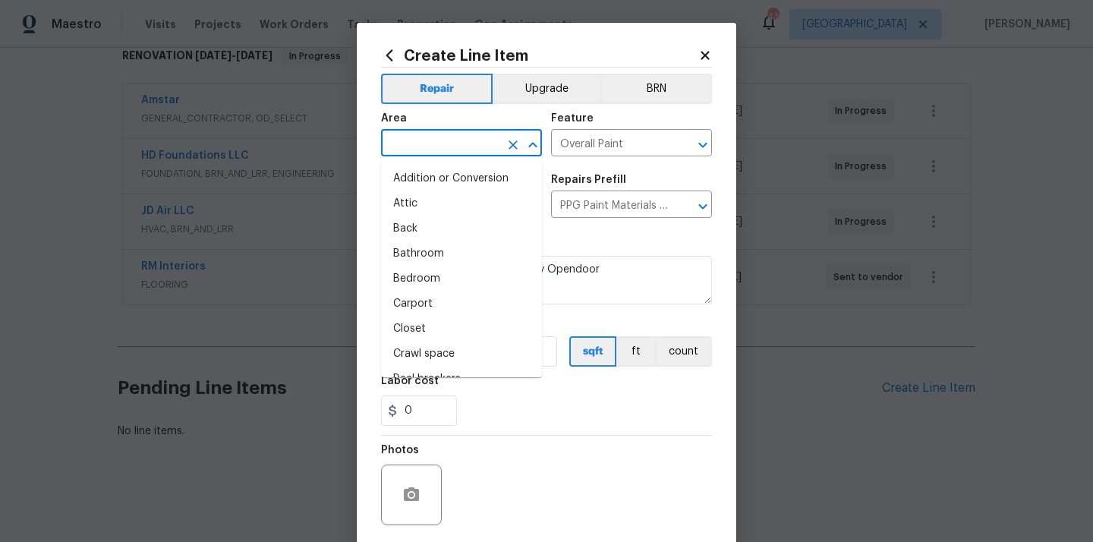
click at [461, 140] on input "text" at bounding box center [440, 145] width 118 height 24
paste input "540.44"
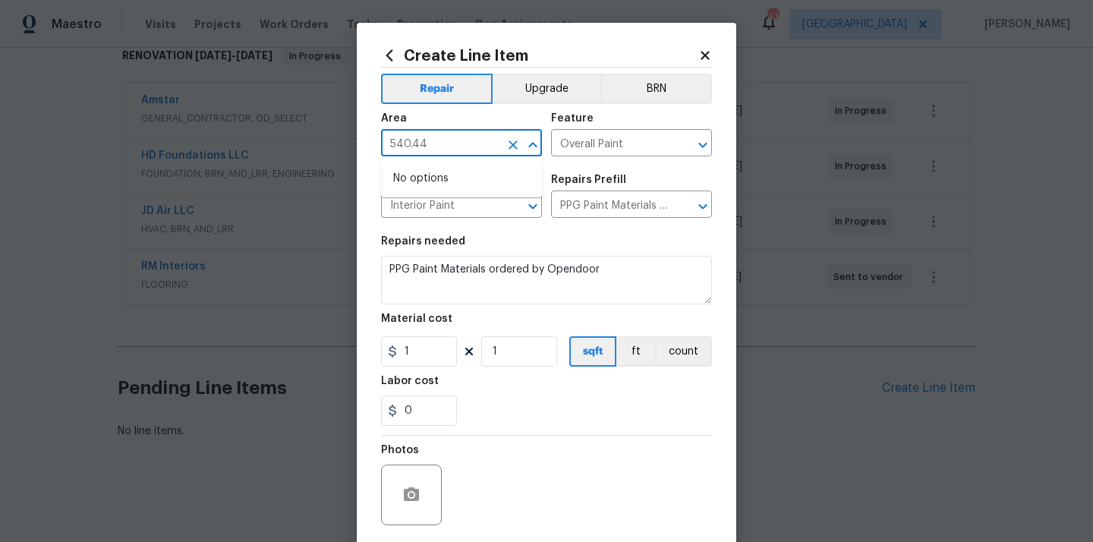
type input "540.44"
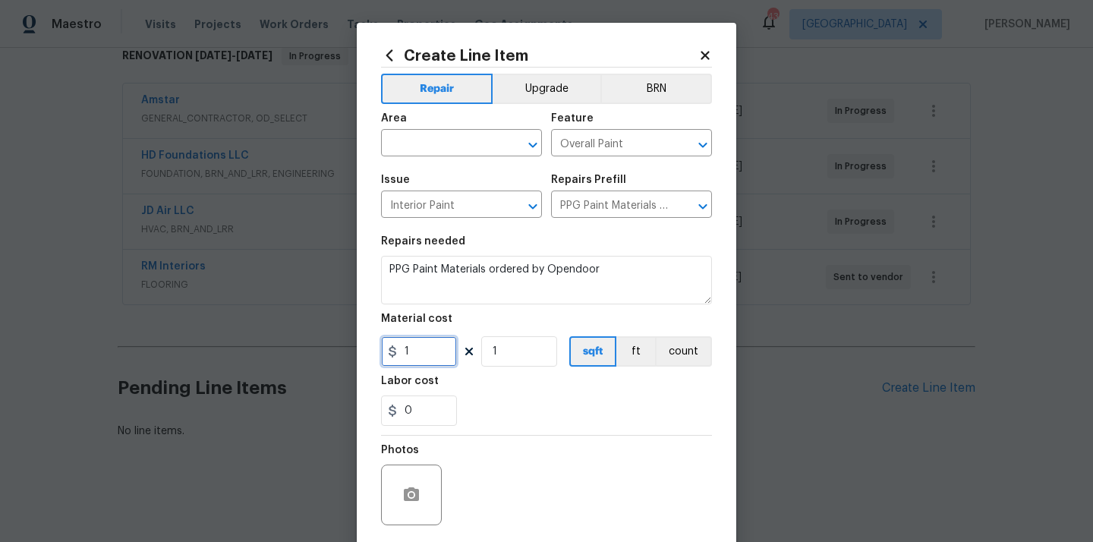
drag, startPoint x: 420, startPoint y: 360, endPoint x: 400, endPoint y: 355, distance: 21.0
click at [400, 355] on input "1" at bounding box center [419, 351] width 76 height 30
click at [442, 153] on input "text" at bounding box center [440, 145] width 118 height 24
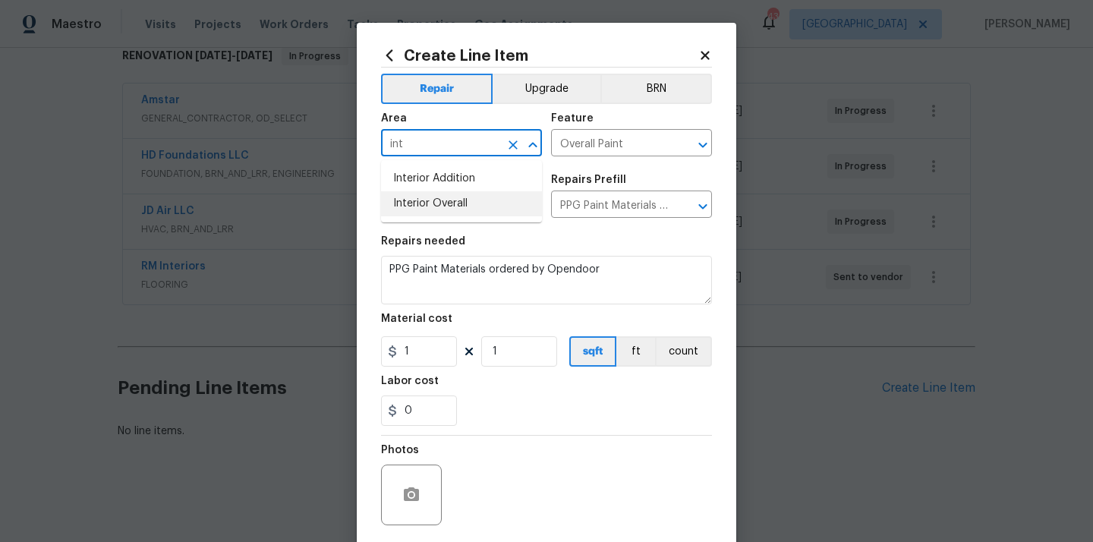
click at [450, 205] on li "Interior Overall" at bounding box center [461, 203] width 161 height 25
type input "Interior Overall"
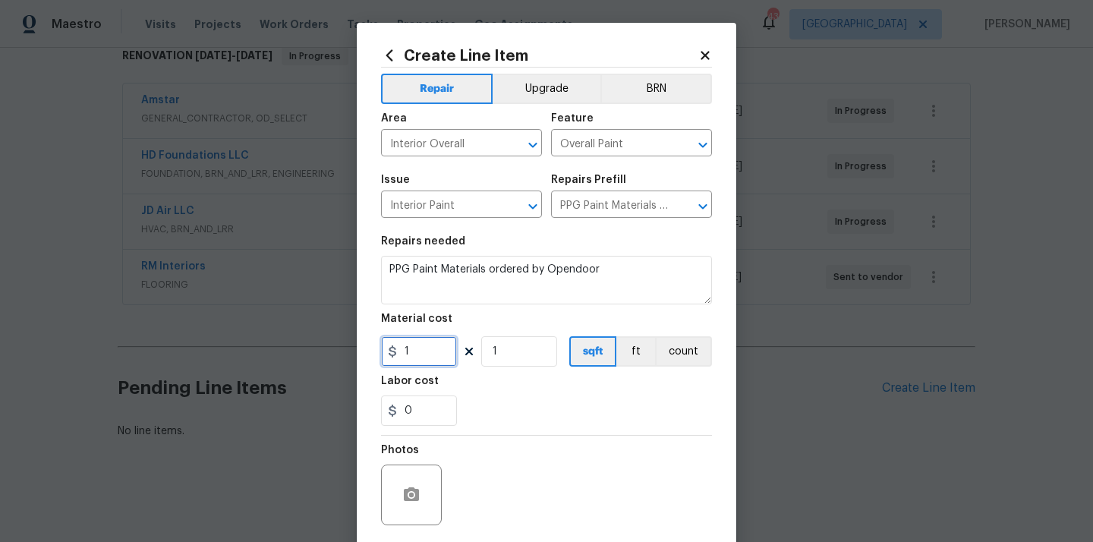
drag, startPoint x: 423, startPoint y: 357, endPoint x: 368, endPoint y: 351, distance: 55.7
click at [369, 352] on div "Create Line Item Repair Upgrade BRN Area Interior Overall ​ Feature Overall Pai…" at bounding box center [546, 327] width 379 height 608
paste input "540.44"
type input "540.44"
click at [453, 382] on div "Labor cost" at bounding box center [546, 386] width 331 height 20
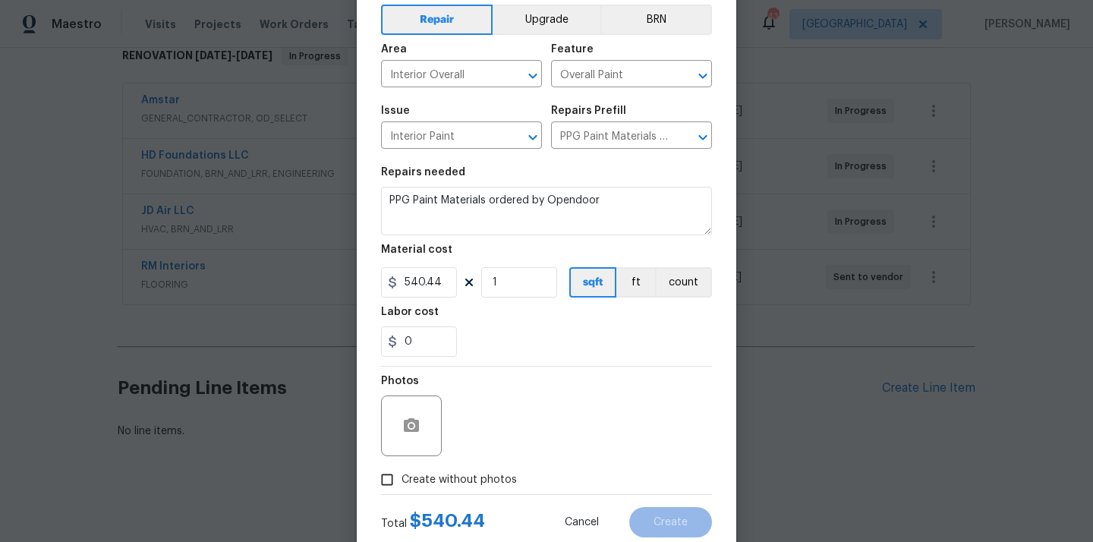
scroll to position [112, 0]
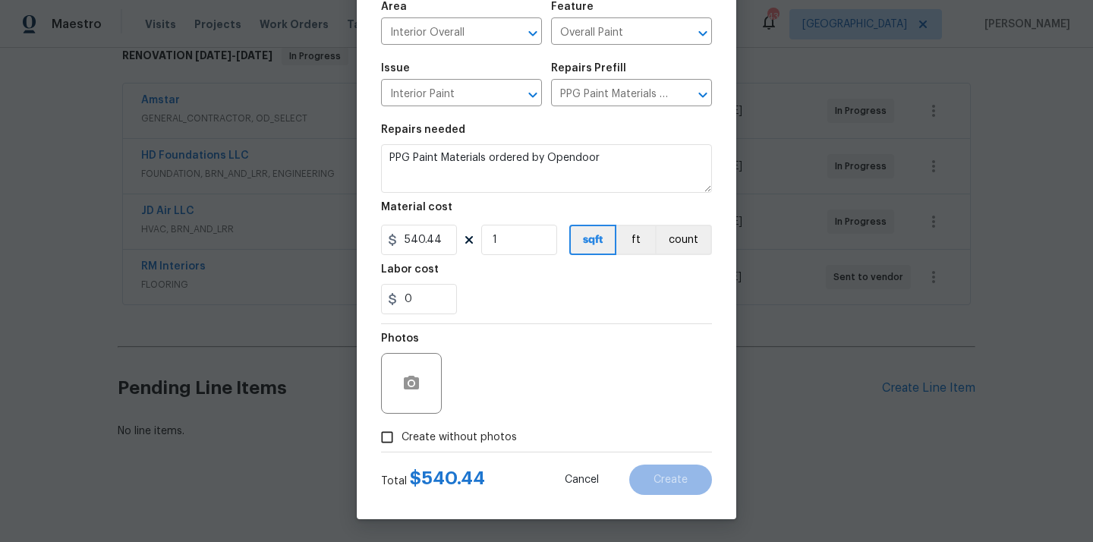
click at [443, 436] on span "Create without photos" at bounding box center [458, 438] width 115 height 16
click at [401, 436] on input "Create without photos" at bounding box center [387, 437] width 29 height 29
checkbox input "true"
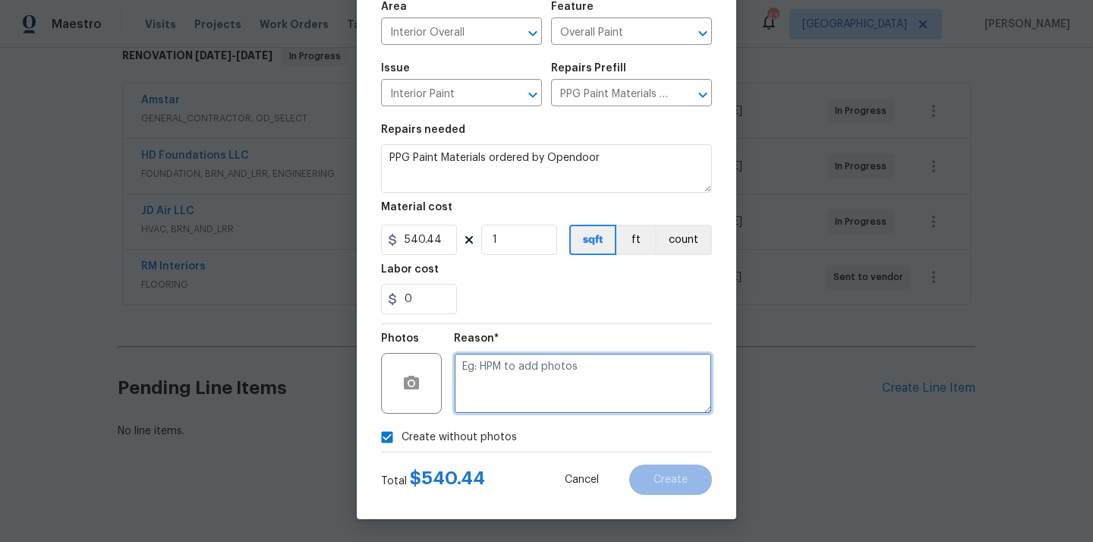
click at [480, 379] on textarea at bounding box center [583, 383] width 258 height 61
type textarea "N/A"
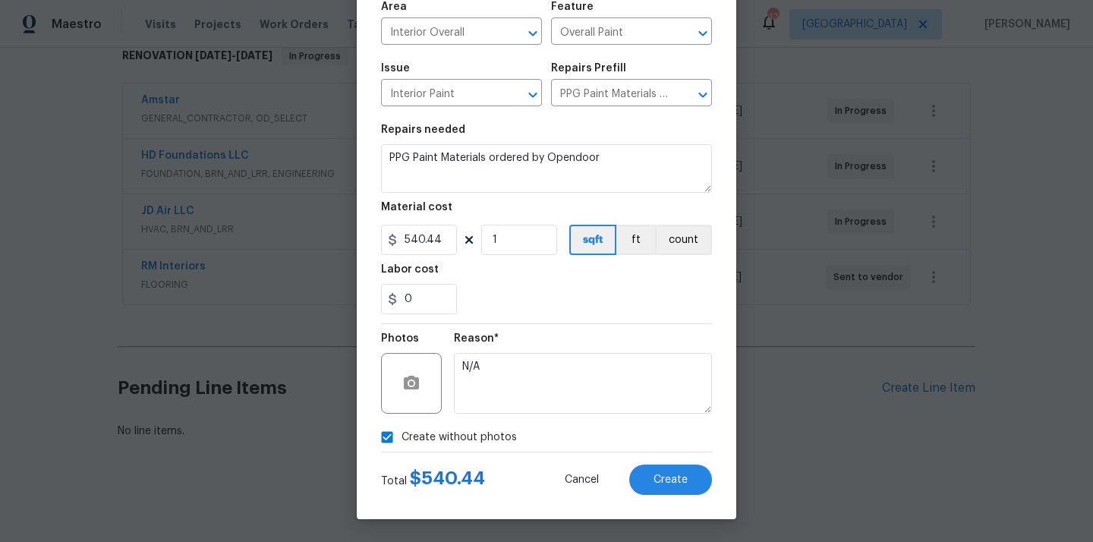
click at [665, 461] on div "Total $ 540.44 Cancel Create" at bounding box center [546, 473] width 331 height 43
click at [660, 473] on button "Create" at bounding box center [670, 479] width 83 height 30
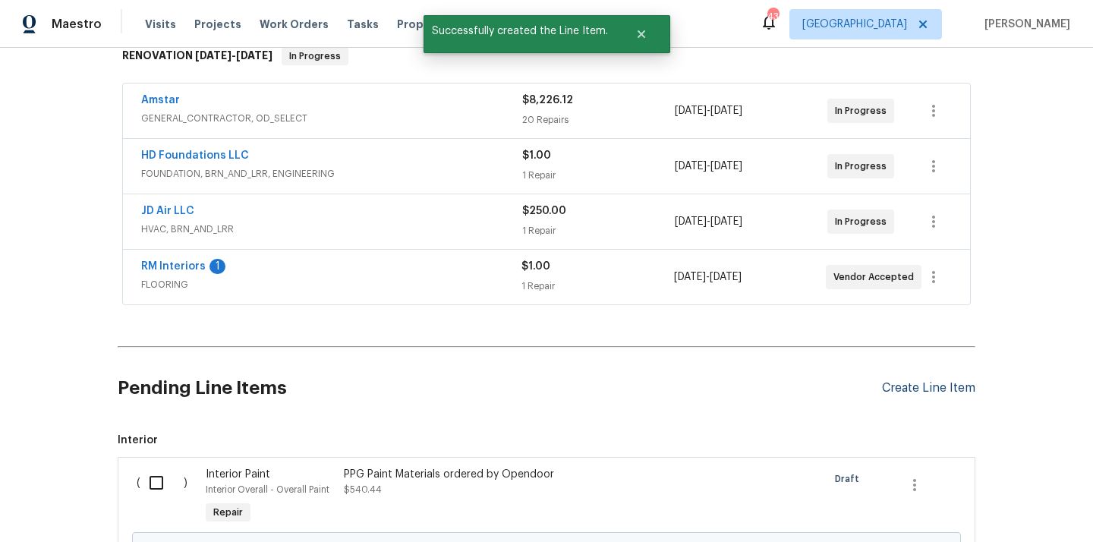
click at [934, 391] on div "Create Line Item" at bounding box center [928, 388] width 93 height 14
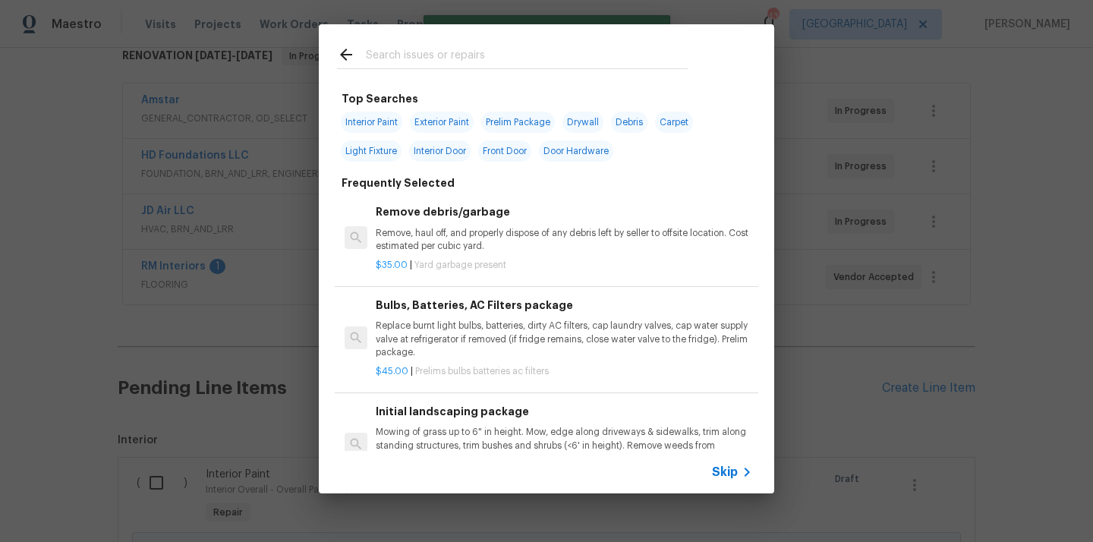
click at [621, 59] on input "text" at bounding box center [527, 57] width 322 height 23
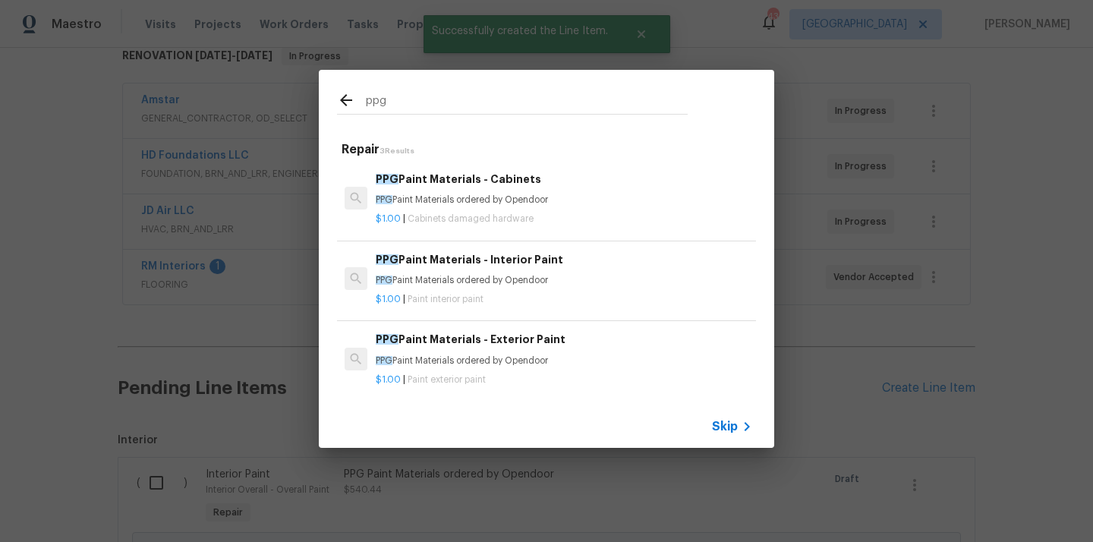
type input "ppg"
click at [478, 341] on h6 "PPG Paint Materials - Exterior Paint" at bounding box center [564, 339] width 376 height 17
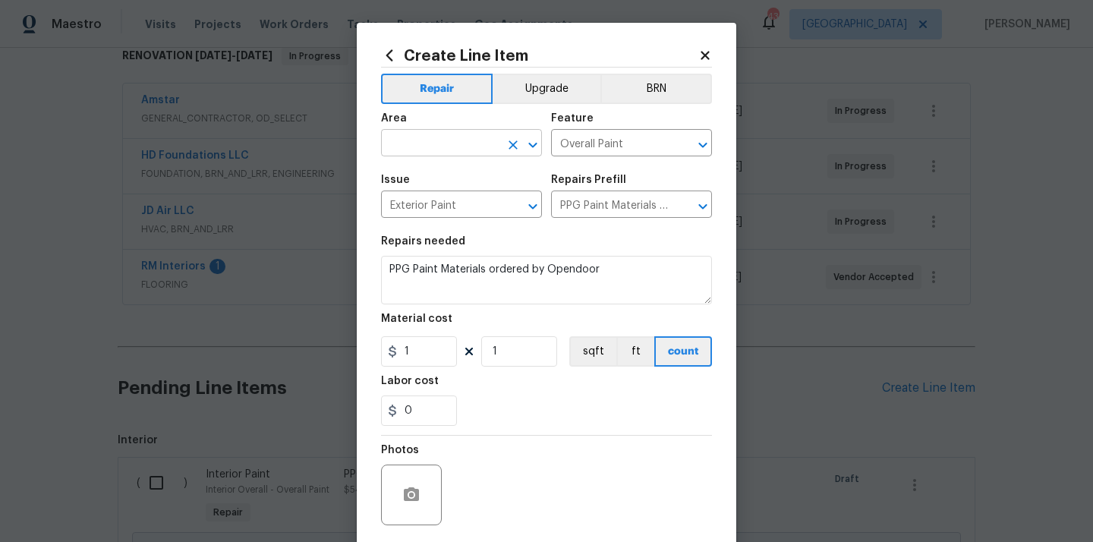
click at [483, 140] on input "text" at bounding box center [440, 145] width 118 height 24
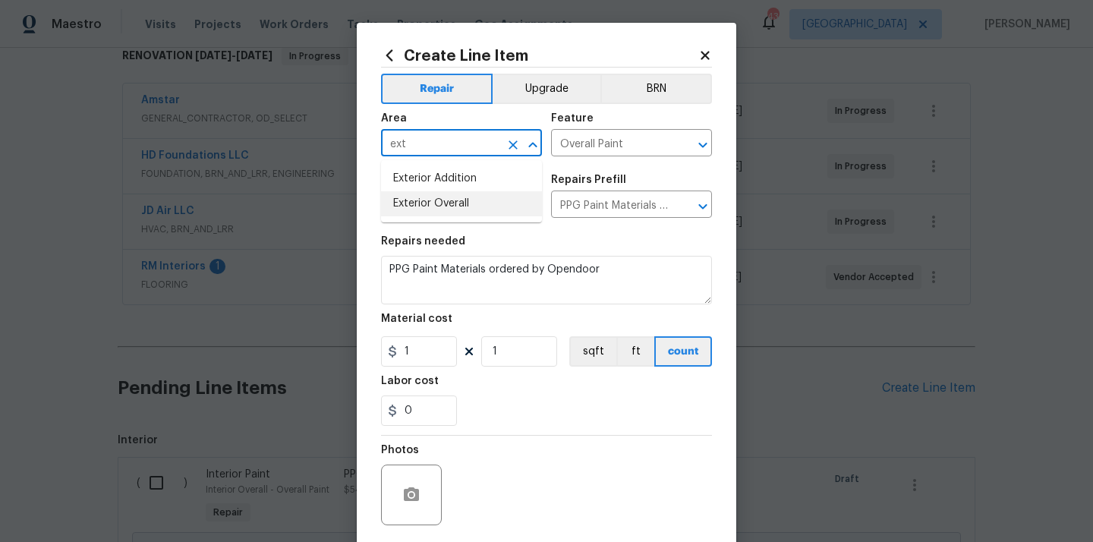
click at [446, 212] on li "Exterior Overall" at bounding box center [461, 203] width 161 height 25
type input "Exterior Overall"
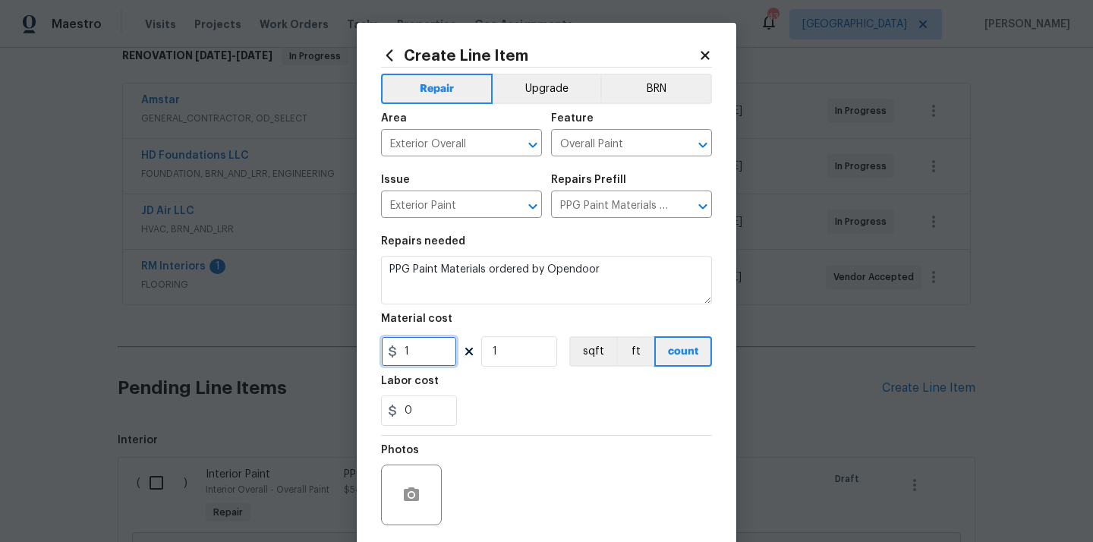
drag, startPoint x: 405, startPoint y: 356, endPoint x: 472, endPoint y: 349, distance: 67.9
click at [473, 354] on div "1 1 sqft ft count" at bounding box center [546, 351] width 331 height 30
paste input "367.08"
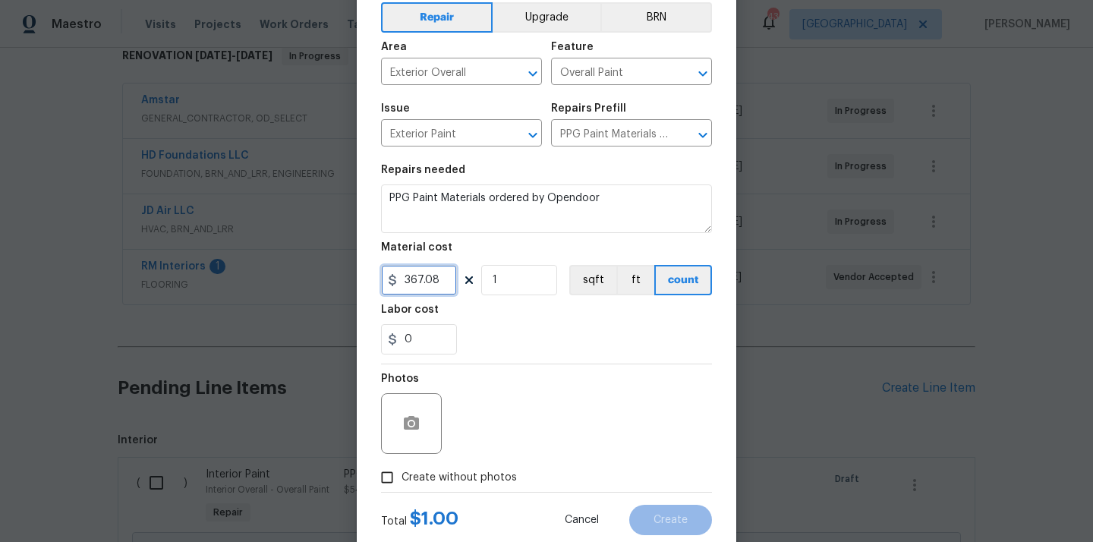
scroll to position [83, 0]
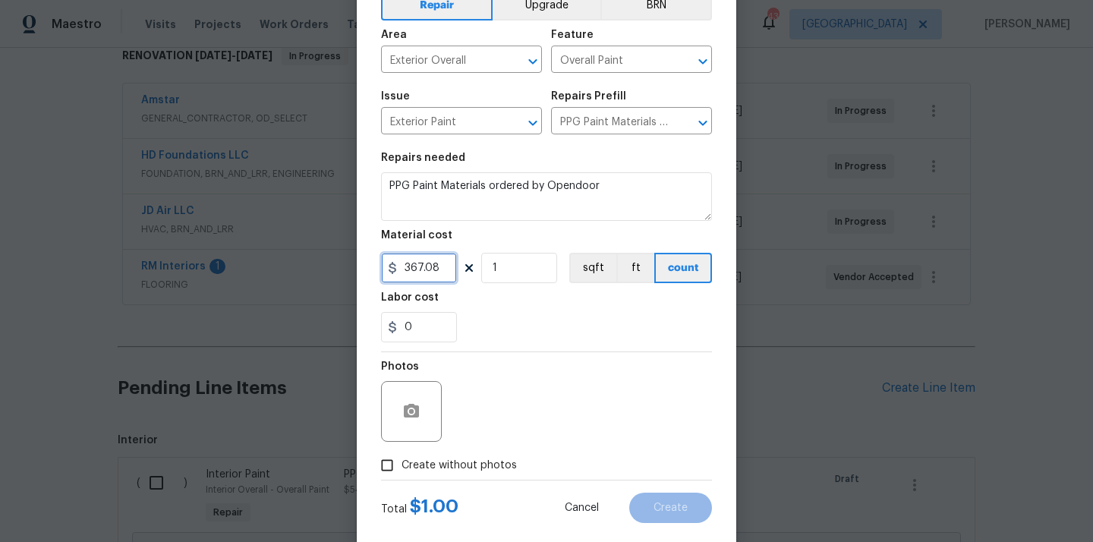
type input "367.08"
click at [511, 340] on div "0" at bounding box center [546, 327] width 331 height 30
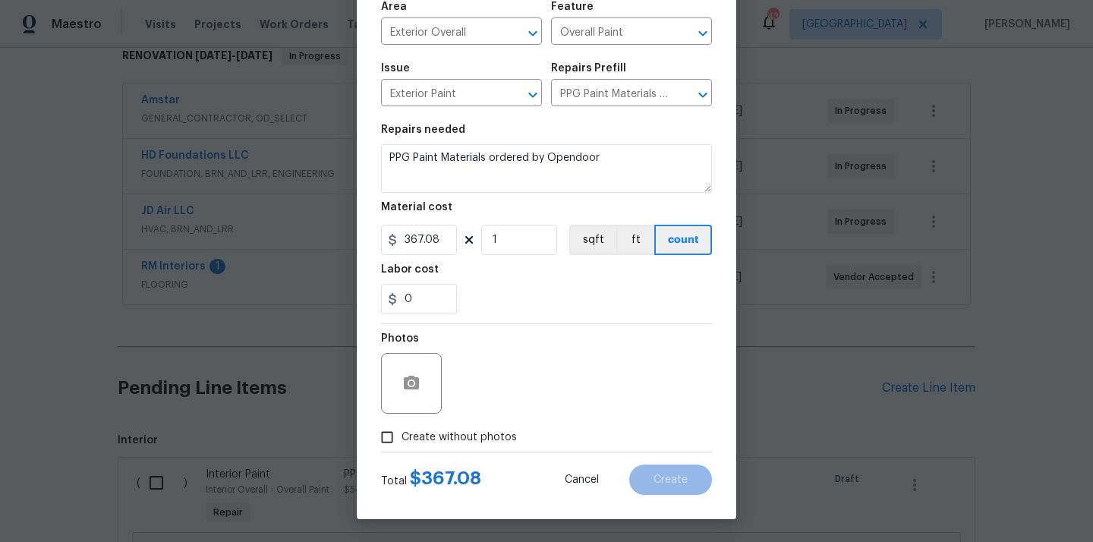
click at [477, 430] on span "Create without photos" at bounding box center [458, 438] width 115 height 16
click at [401, 430] on input "Create without photos" at bounding box center [387, 437] width 29 height 29
checkbox input "true"
click at [491, 414] on div "Reason*" at bounding box center [583, 373] width 258 height 99
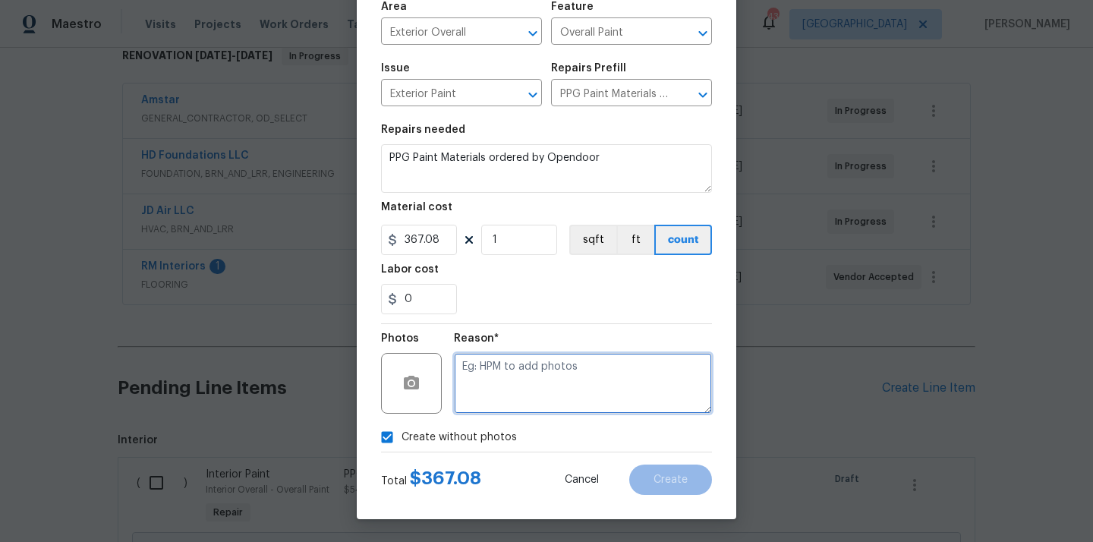
click at [493, 395] on textarea at bounding box center [583, 383] width 258 height 61
type textarea "N/A"
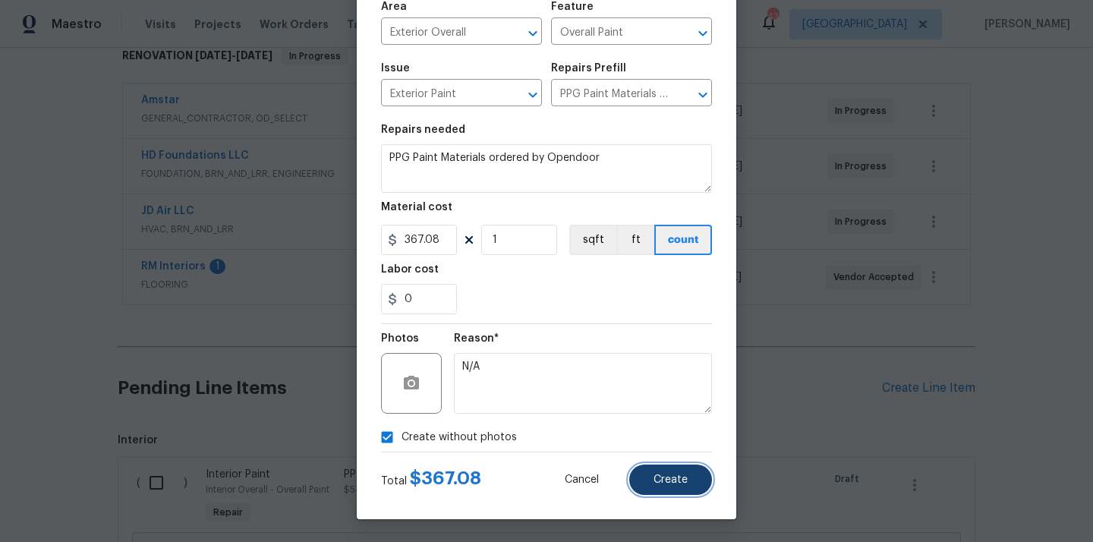
click at [653, 482] on button "Create" at bounding box center [670, 479] width 83 height 30
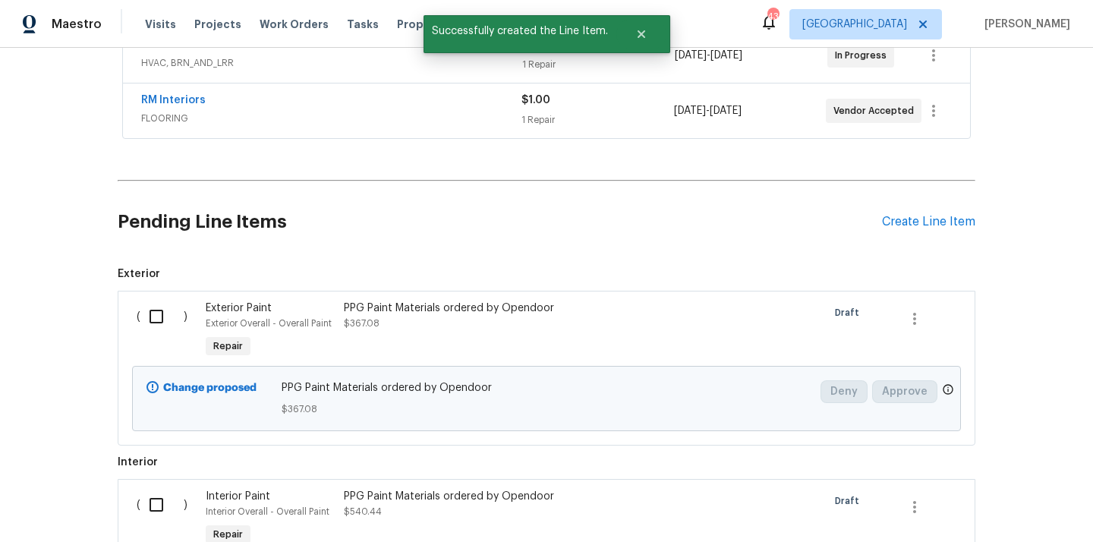
scroll to position [616, 0]
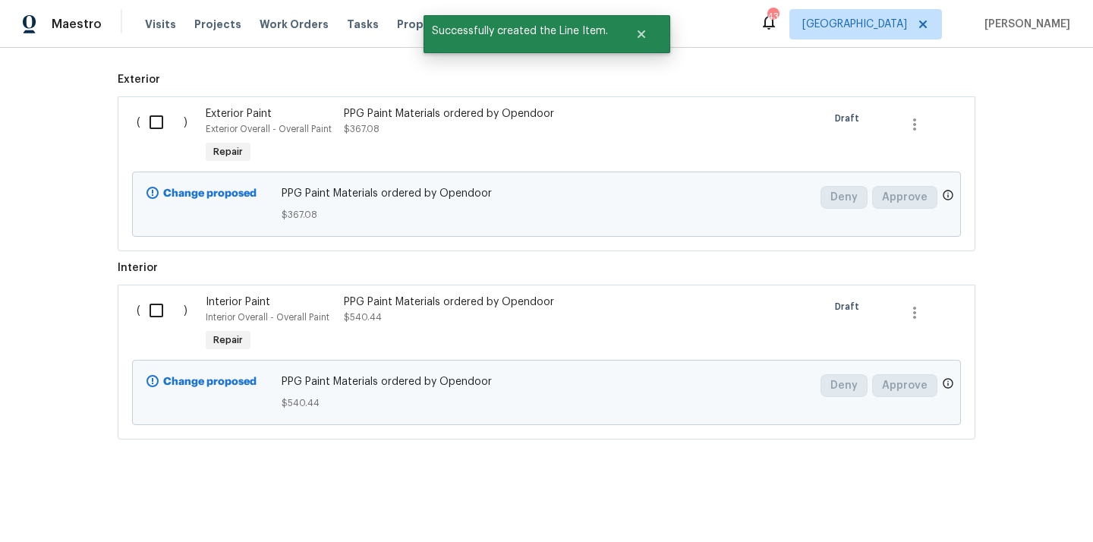
click at [164, 135] on input "checkbox" at bounding box center [161, 122] width 43 height 32
checkbox input "true"
click at [161, 289] on div "( ) Interior Paint Interior Overall - Overall Paint Repair PPG Paint Materials …" at bounding box center [547, 362] width 858 height 155
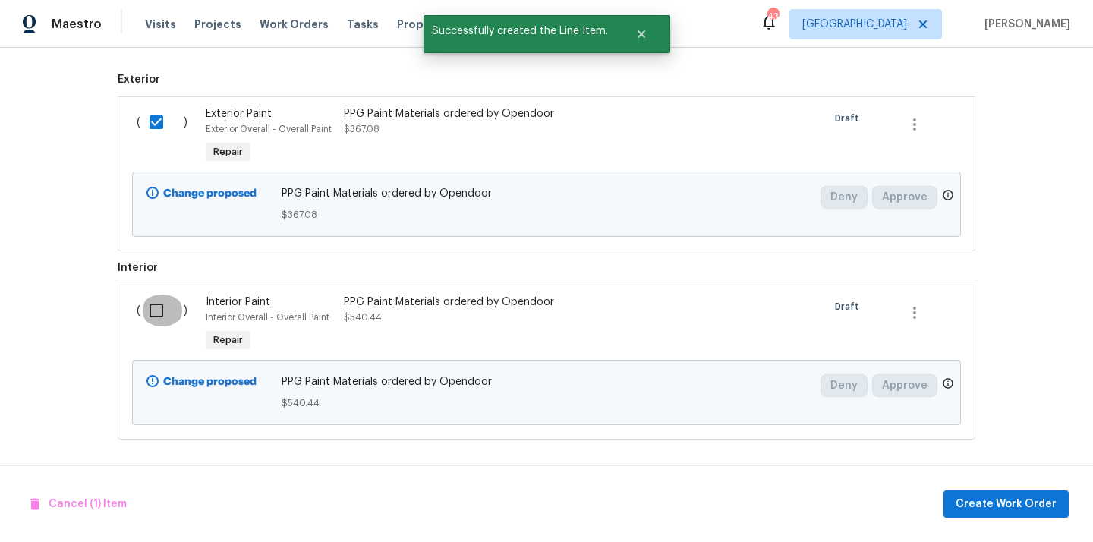
click at [161, 300] on input "checkbox" at bounding box center [161, 310] width 43 height 32
checkbox input "true"
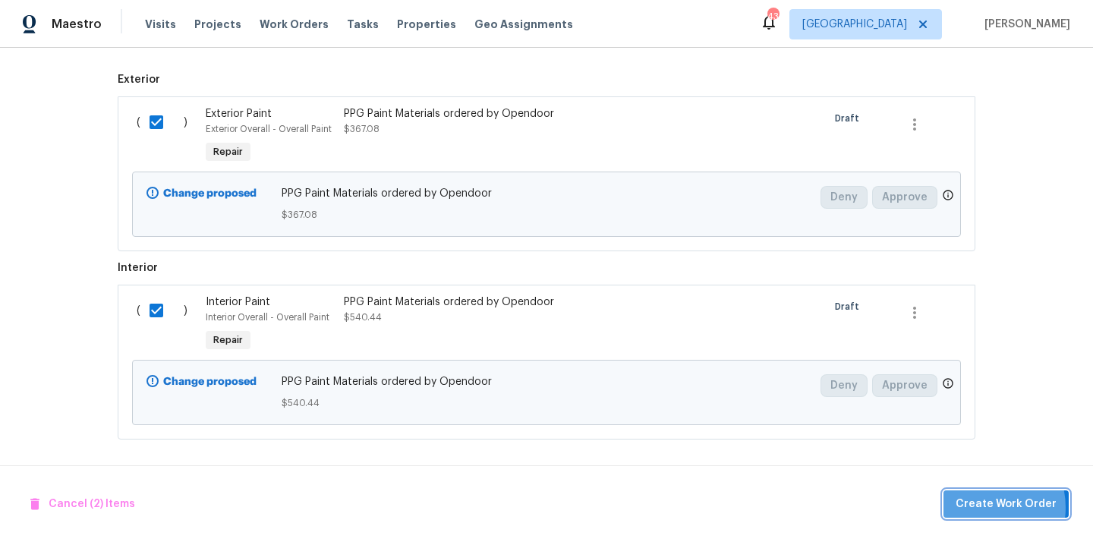
click at [983, 507] on span "Create Work Order" at bounding box center [1006, 504] width 101 height 19
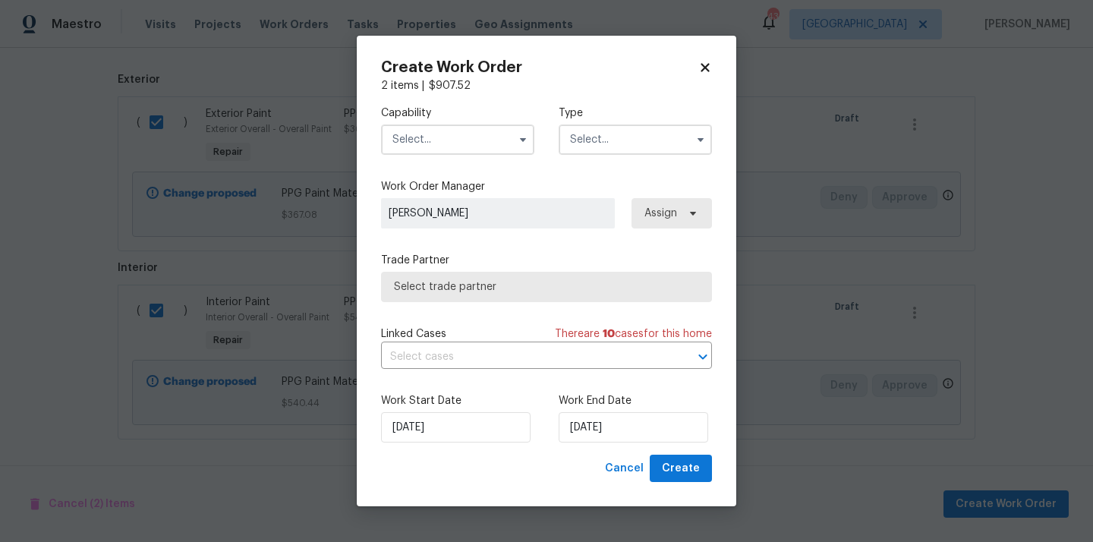
click at [502, 118] on label "Capability" at bounding box center [457, 112] width 153 height 15
click at [498, 121] on div "Capability" at bounding box center [457, 129] width 153 height 49
click at [493, 128] on input "text" at bounding box center [457, 139] width 153 height 30
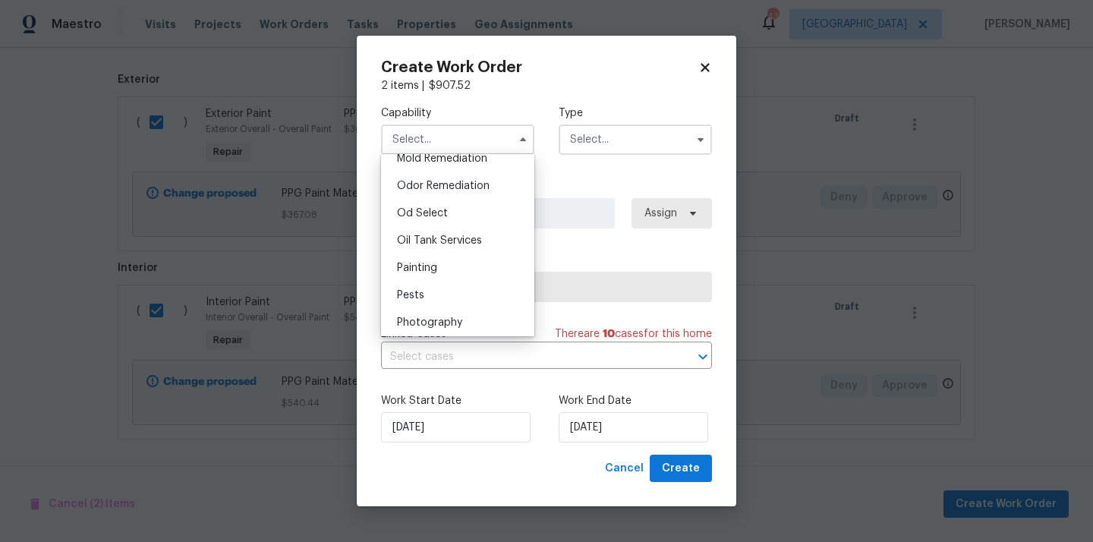
scroll to position [1186, 0]
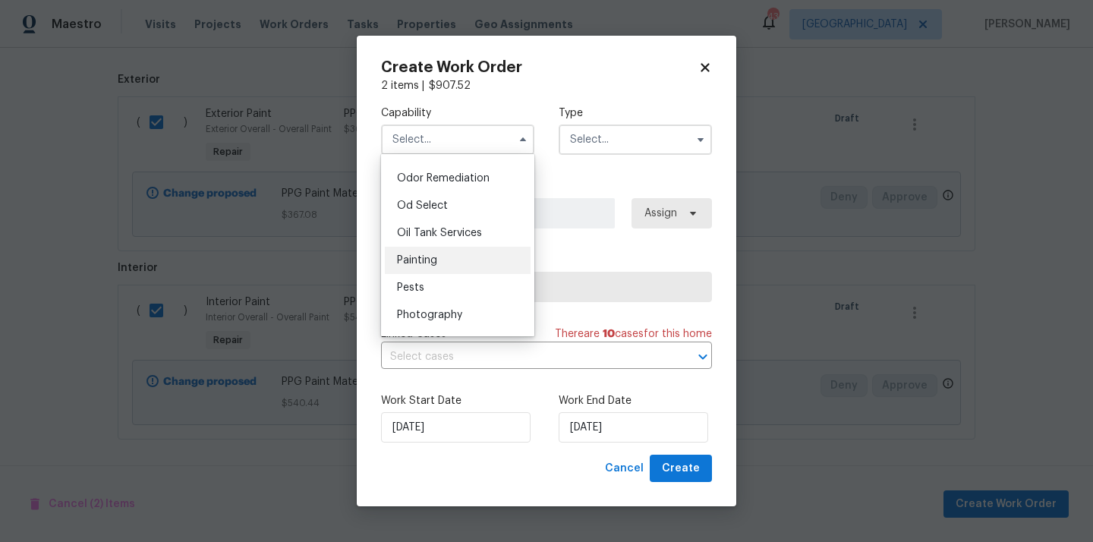
click at [461, 264] on div "Painting" at bounding box center [458, 260] width 146 height 27
type input "Painting"
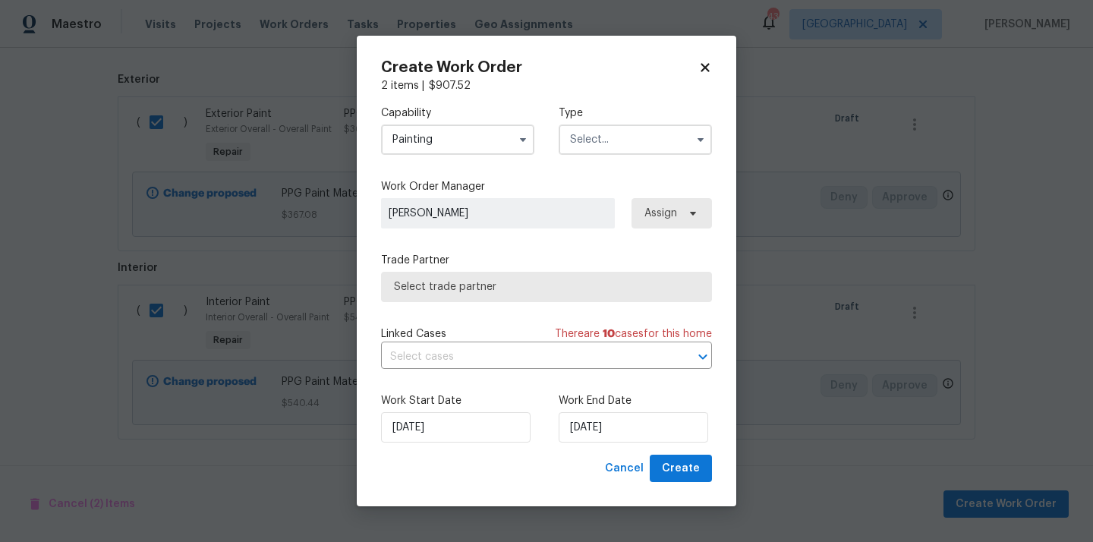
click at [592, 146] on input "text" at bounding box center [635, 139] width 153 height 30
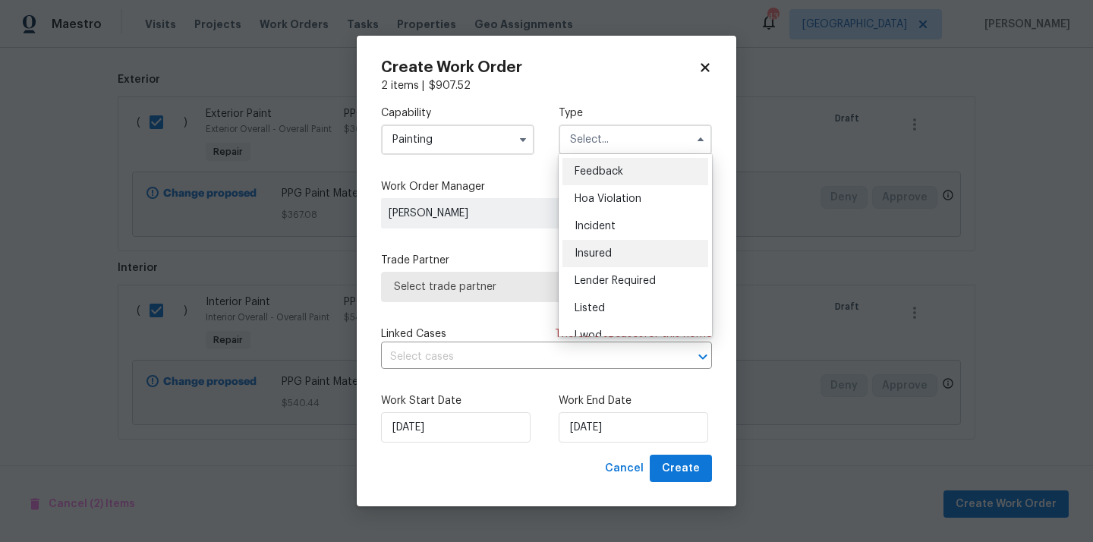
scroll to position [181, 0]
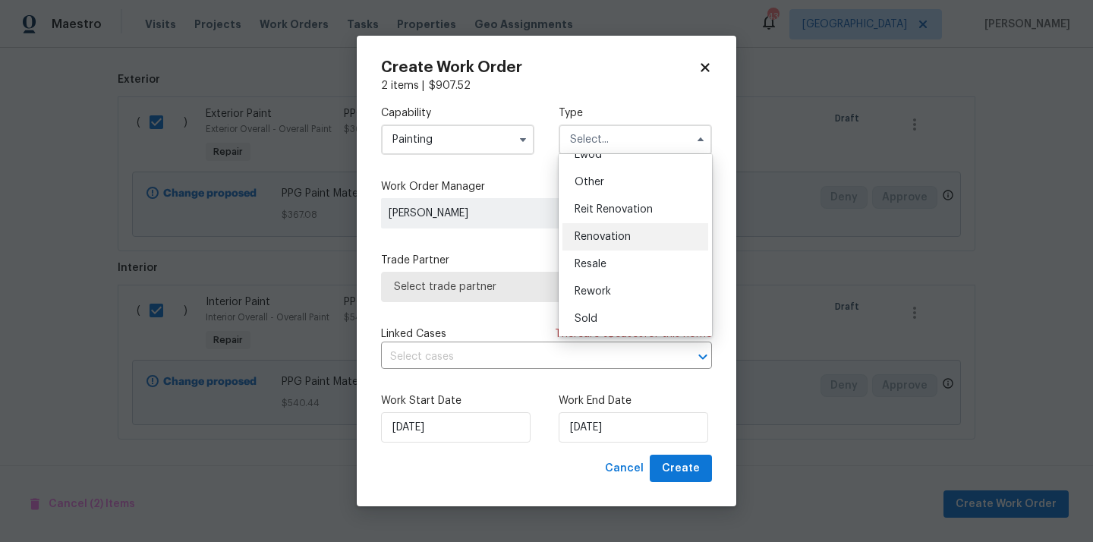
click at [599, 241] on span "Renovation" at bounding box center [603, 236] width 56 height 11
type input "Renovation"
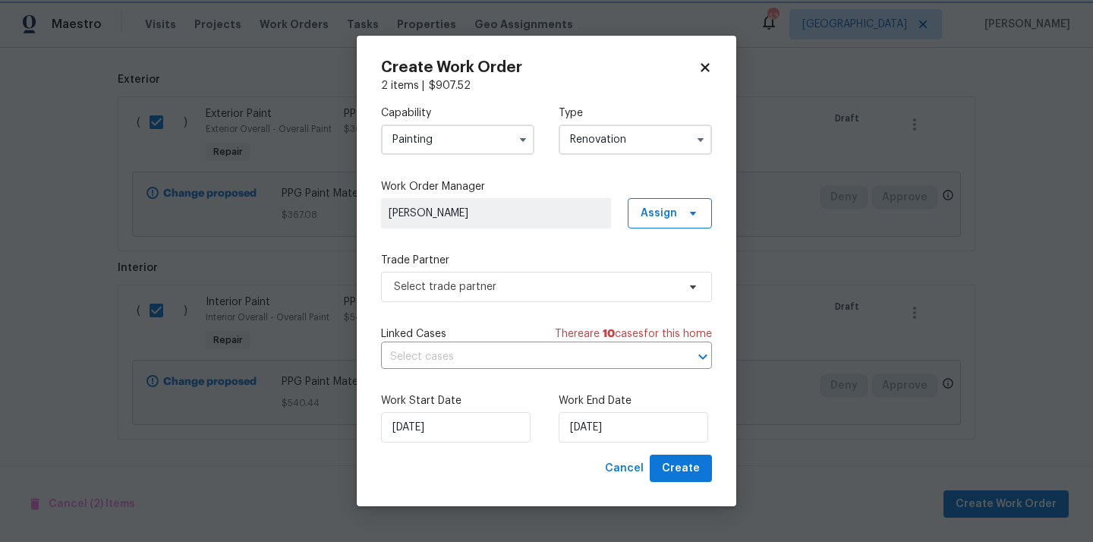
scroll to position [0, 0]
click at [649, 221] on span "Assign" at bounding box center [670, 213] width 84 height 30
click at [641, 284] on div "Assign to me" at bounding box center [672, 276] width 66 height 15
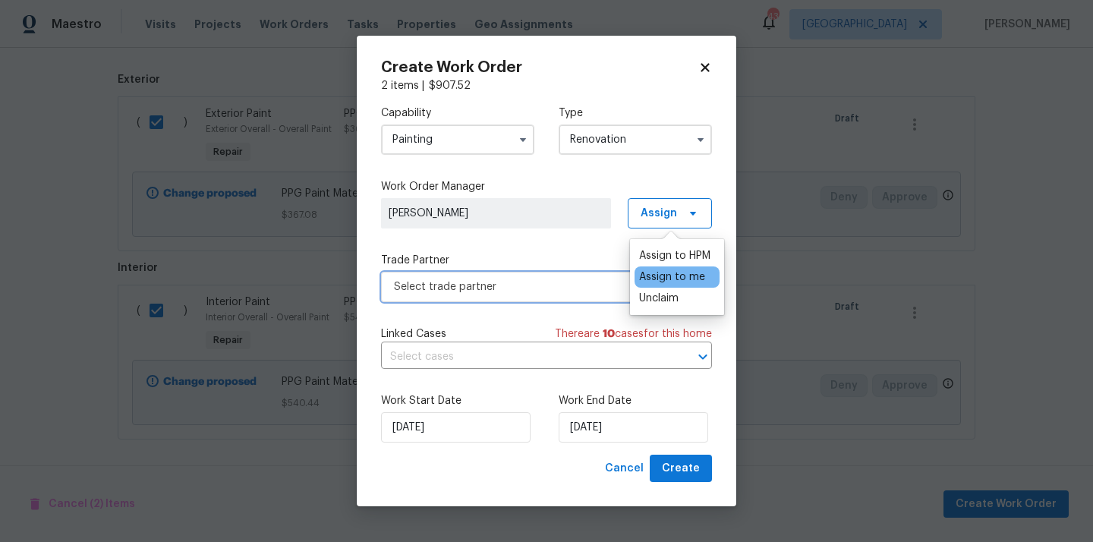
click at [579, 282] on span "Select trade partner" at bounding box center [535, 286] width 283 height 15
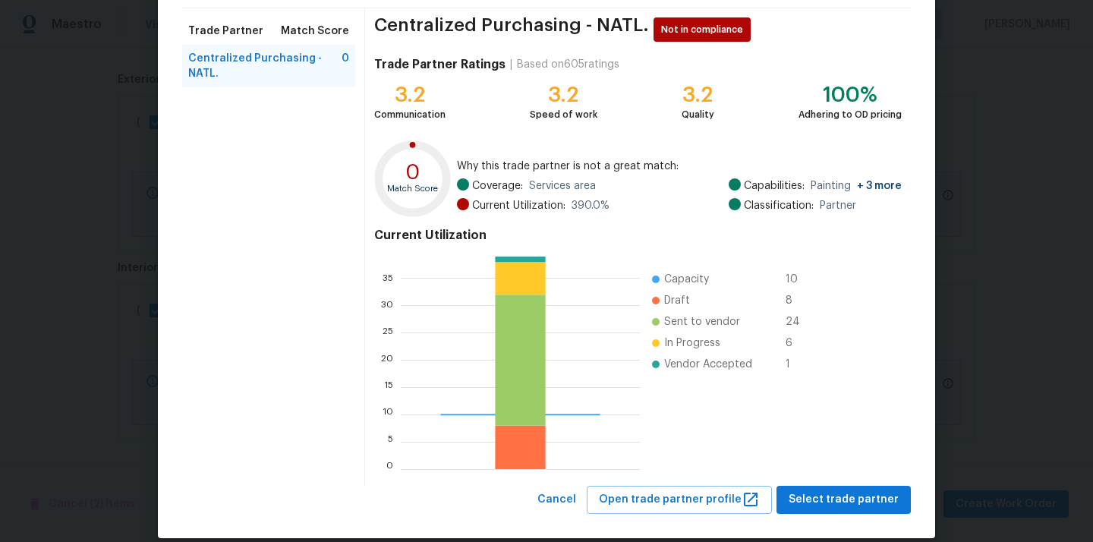
scroll to position [128, 0]
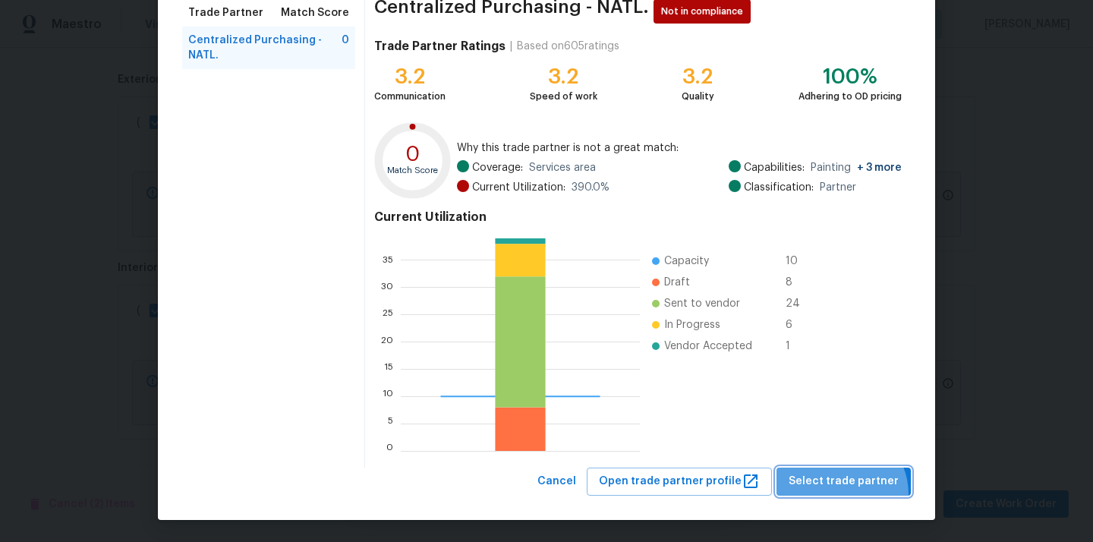
click at [843, 494] on button "Select trade partner" at bounding box center [843, 482] width 134 height 28
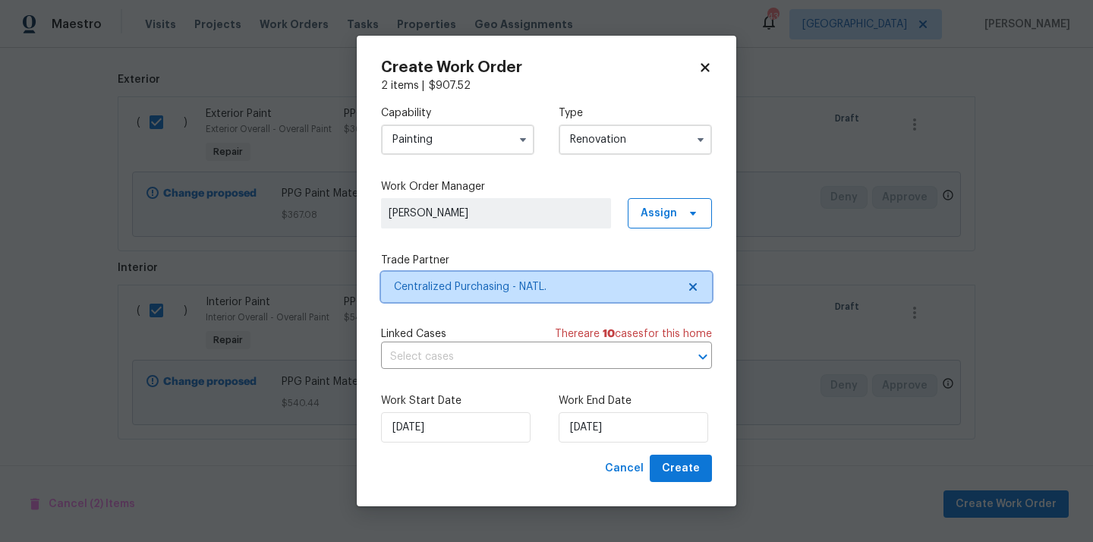
scroll to position [0, 0]
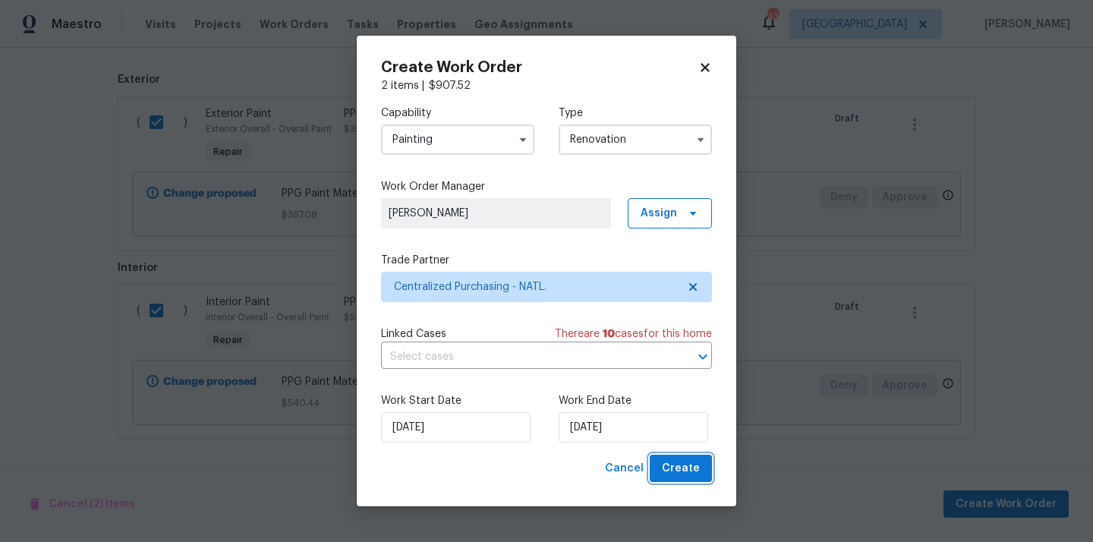
click at [694, 468] on span "Create" at bounding box center [681, 468] width 38 height 19
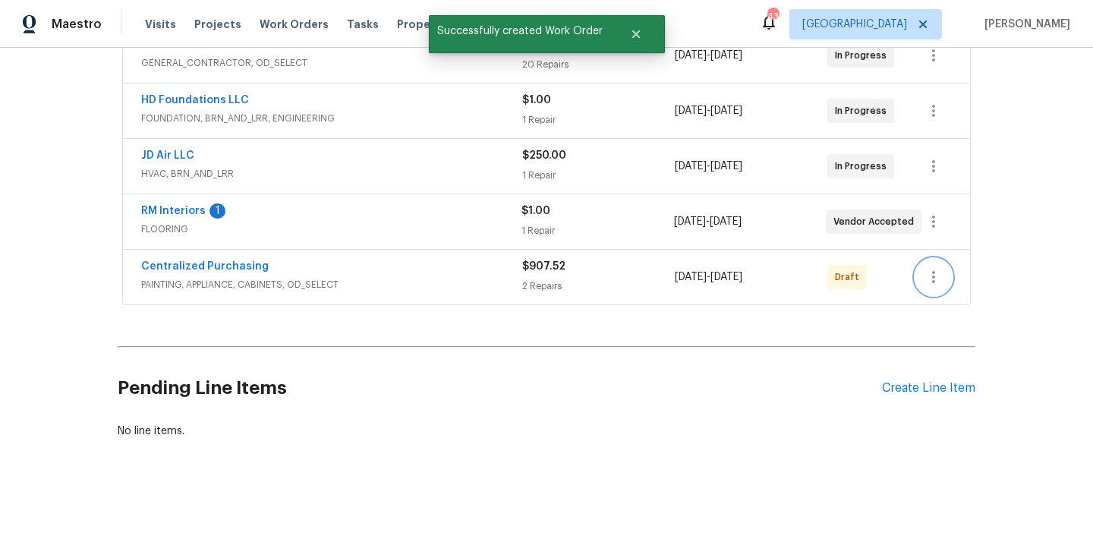
click at [927, 276] on icon "button" at bounding box center [933, 277] width 18 height 18
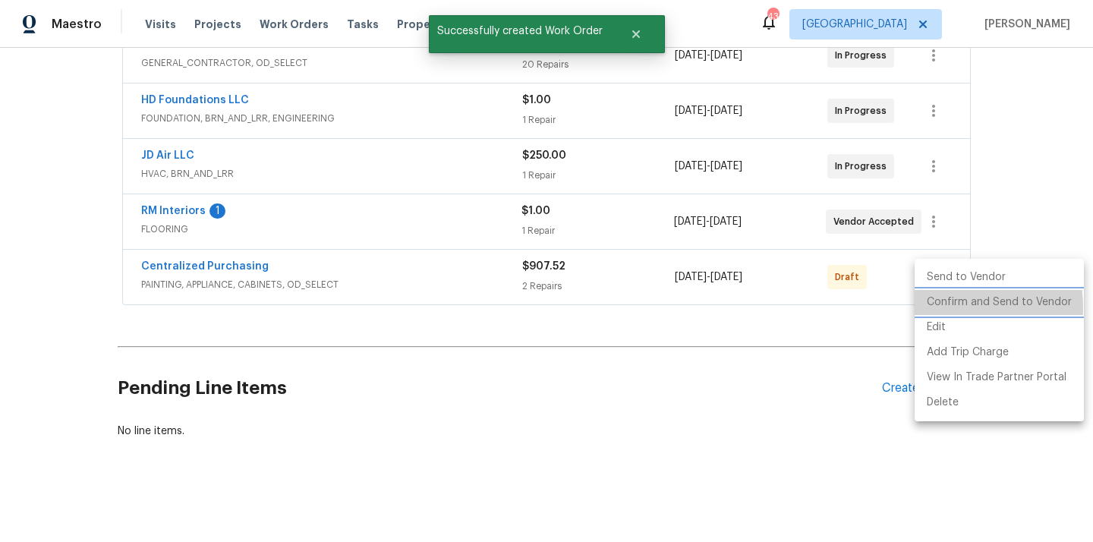
click at [940, 307] on li "Confirm and Send to Vendor" at bounding box center [999, 302] width 169 height 25
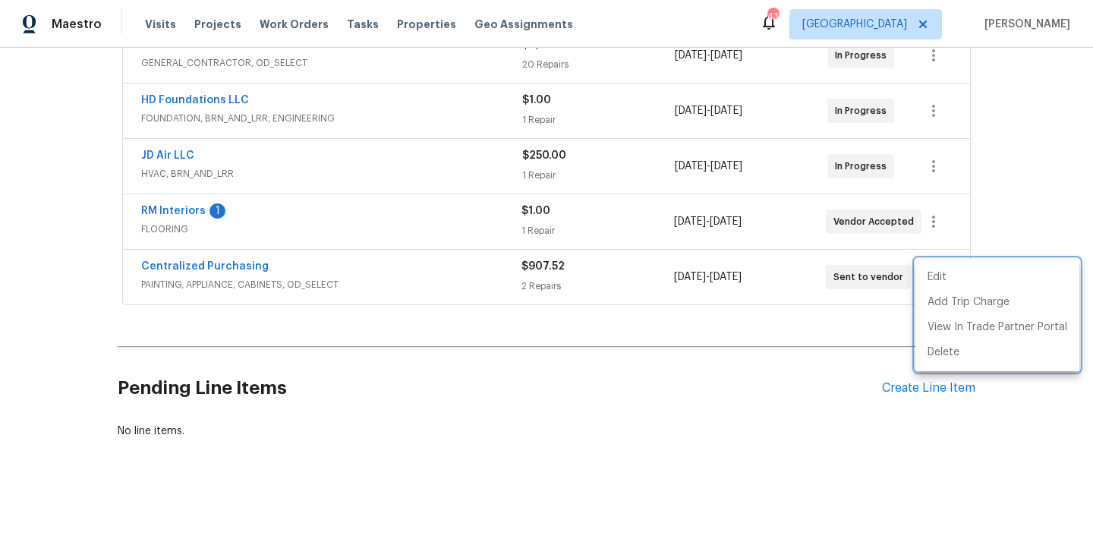
click at [380, 285] on div at bounding box center [546, 271] width 1093 height 542
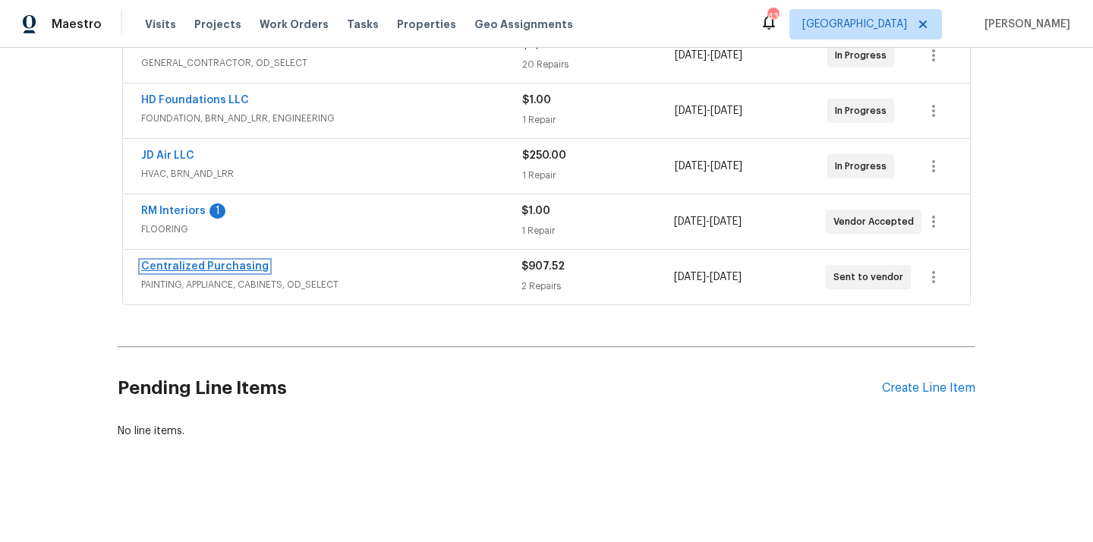
click at [236, 266] on link "Centralized Purchasing" at bounding box center [205, 266] width 128 height 11
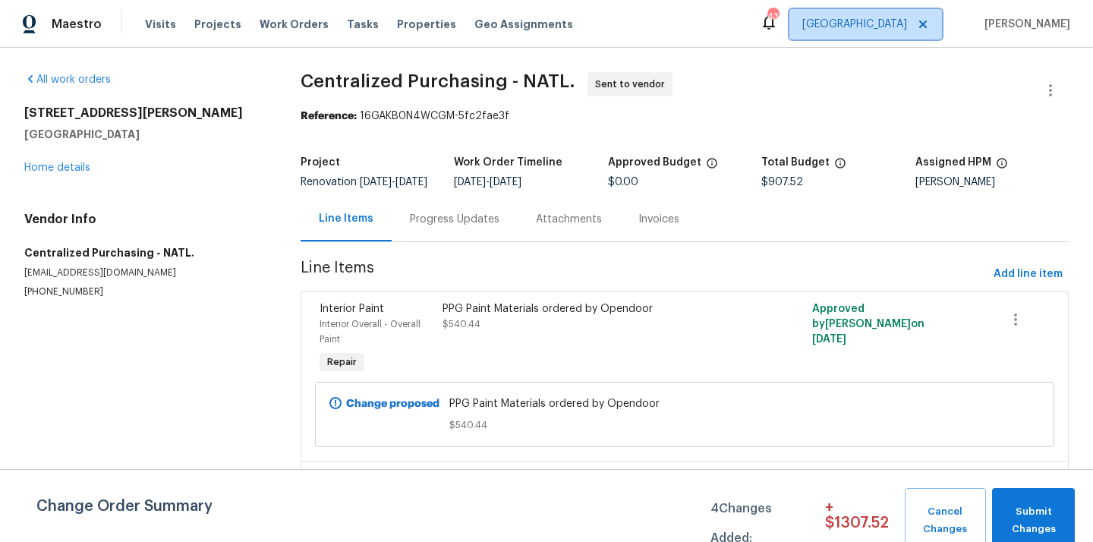
click at [907, 18] on span "[GEOGRAPHIC_DATA]" at bounding box center [854, 24] width 105 height 15
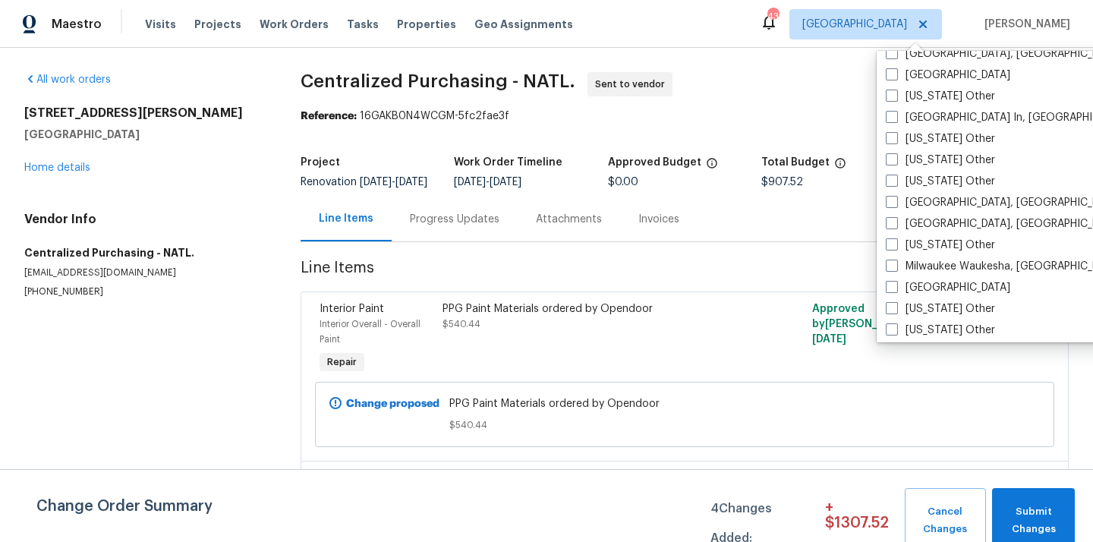
scroll to position [1079, 0]
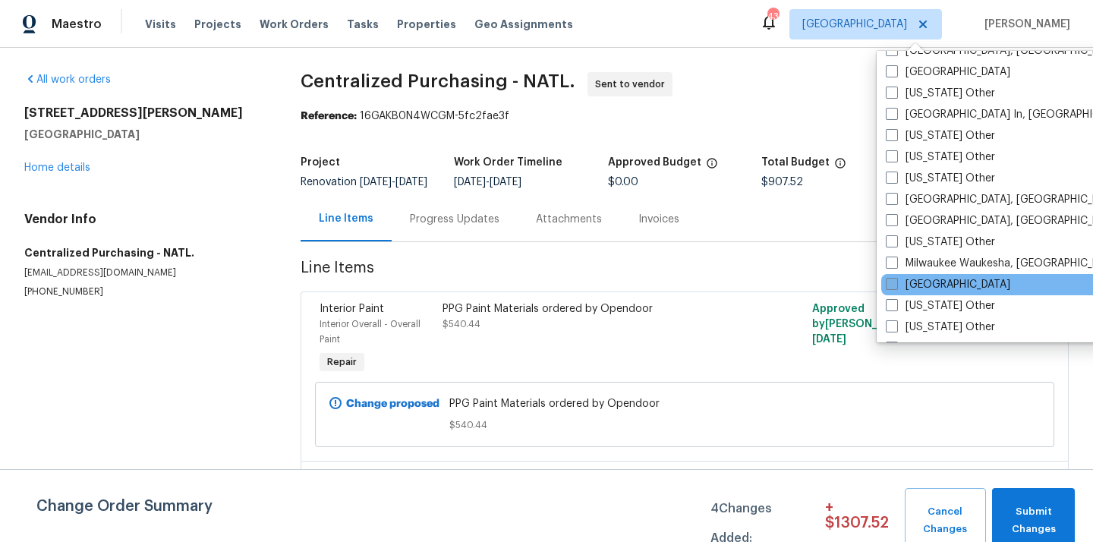
click at [917, 285] on label "[GEOGRAPHIC_DATA]" at bounding box center [948, 284] width 124 height 15
click at [896, 285] on input "[GEOGRAPHIC_DATA]" at bounding box center [891, 282] width 10 height 10
checkbox input "true"
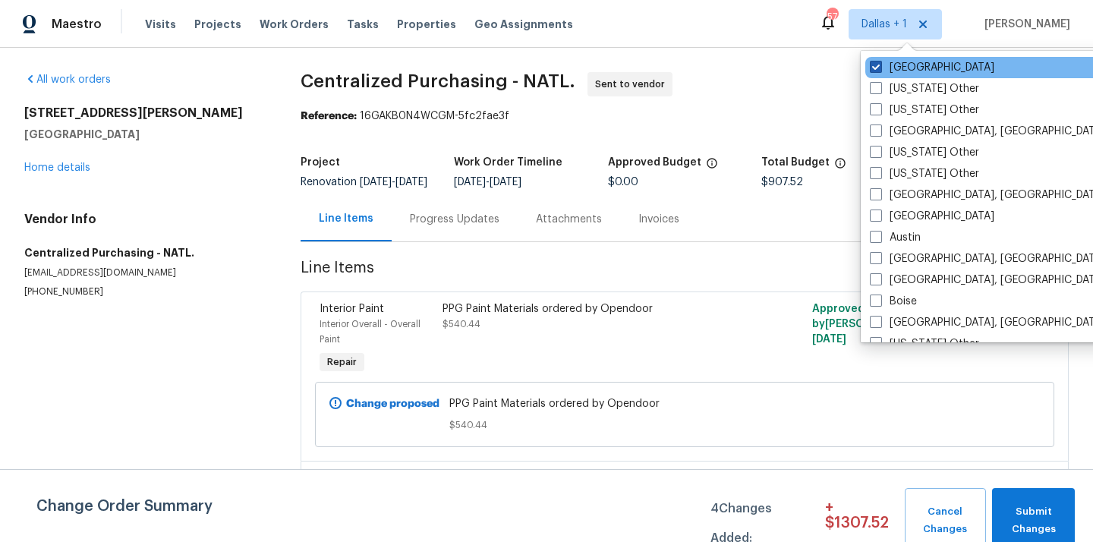
click at [892, 60] on label "[GEOGRAPHIC_DATA]" at bounding box center [932, 67] width 124 height 15
click at [880, 60] on input "[GEOGRAPHIC_DATA]" at bounding box center [875, 65] width 10 height 10
checkbox input "false"
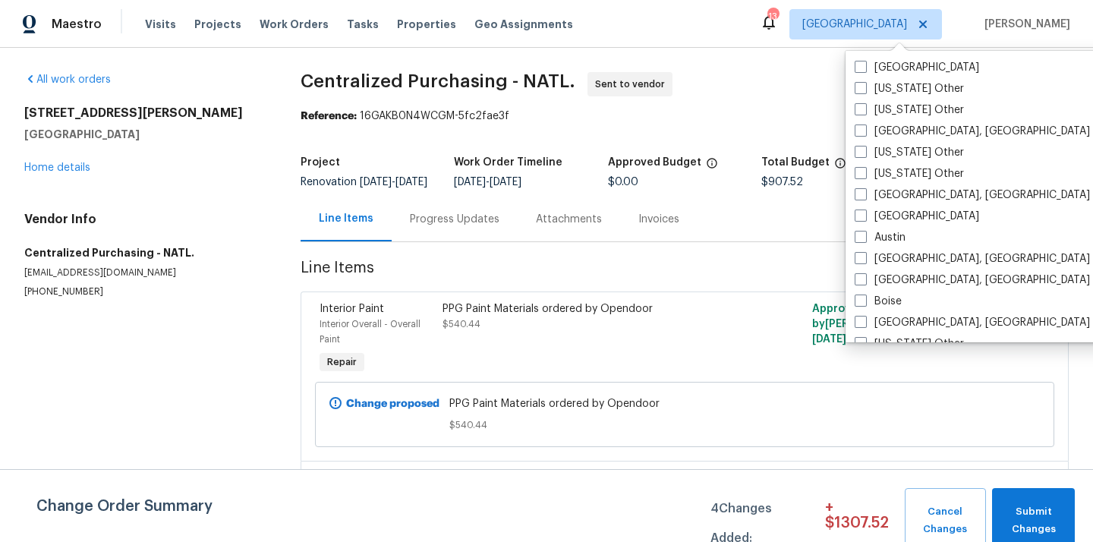
click at [199, 16] on div "Visits Projects Work Orders Tasks Properties Geo Assignments" at bounding box center [368, 24] width 446 height 30
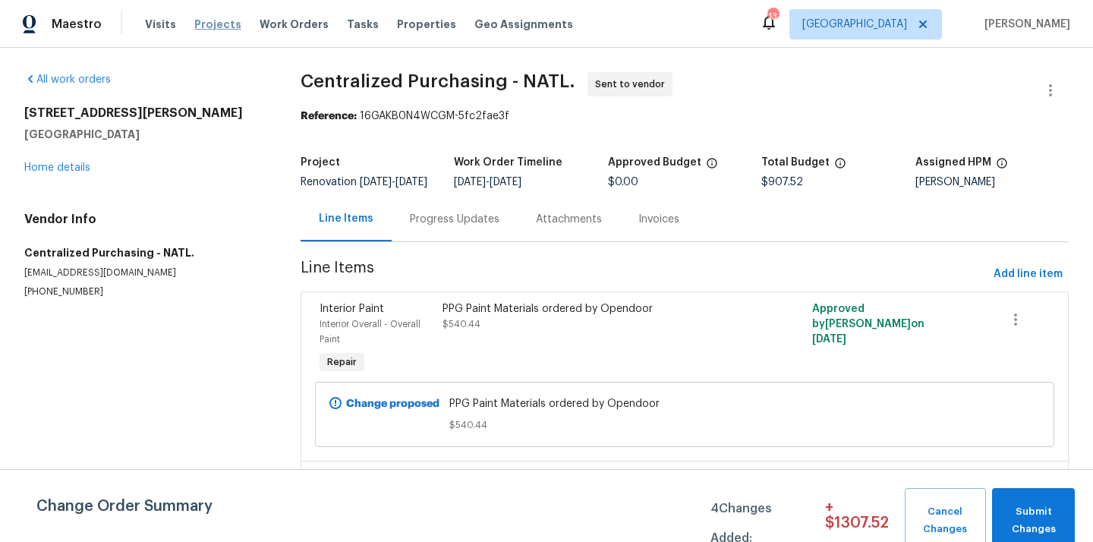
click at [197, 20] on span "Projects" at bounding box center [217, 24] width 47 height 15
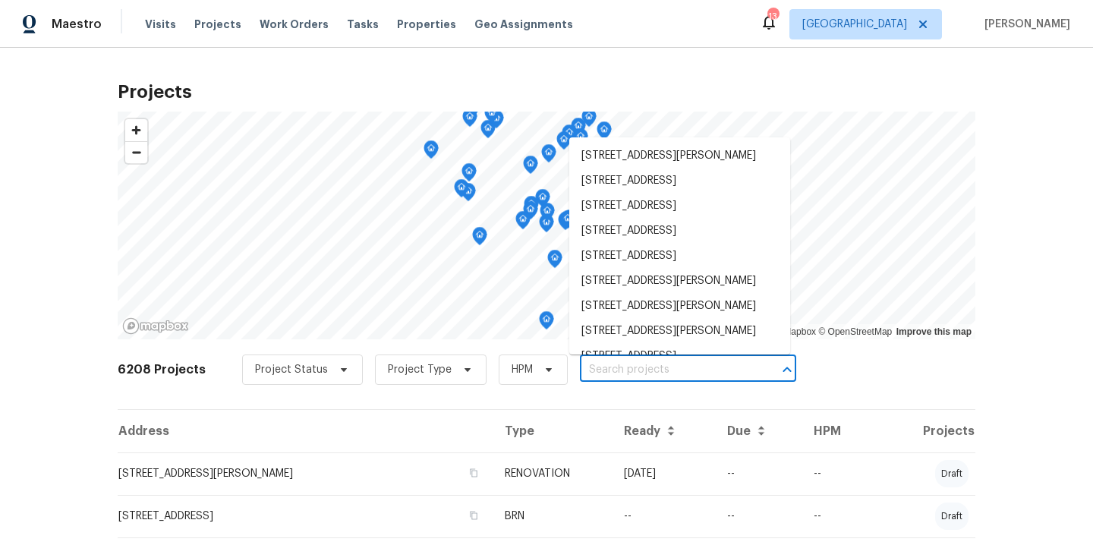
click at [635, 369] on input "text" at bounding box center [667, 370] width 174 height 24
paste input "[STREET_ADDRESS]"
type input "[STREET_ADDRESS]"
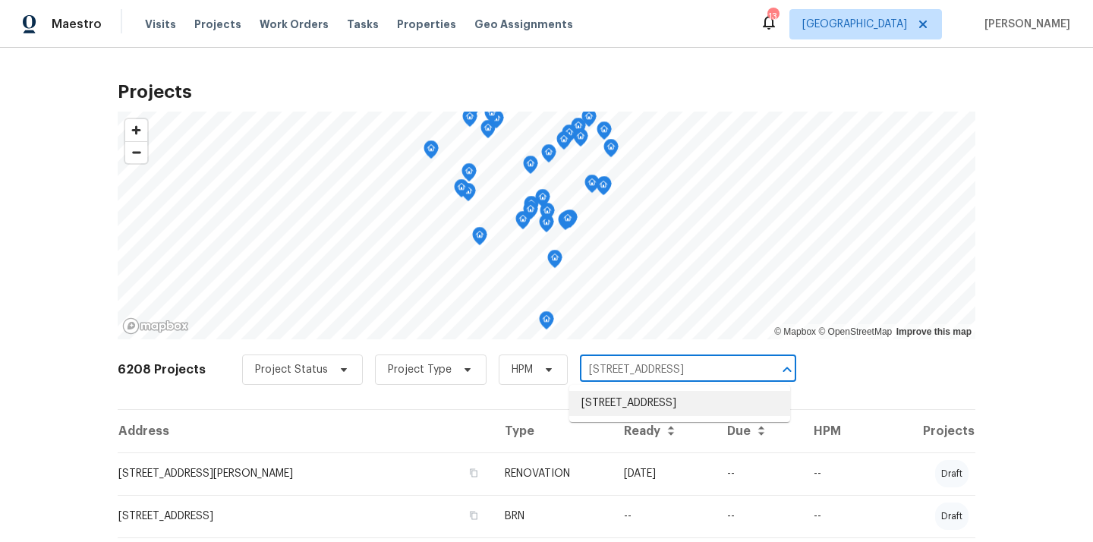
click at [634, 400] on li "[STREET_ADDRESS]" at bounding box center [679, 403] width 221 height 25
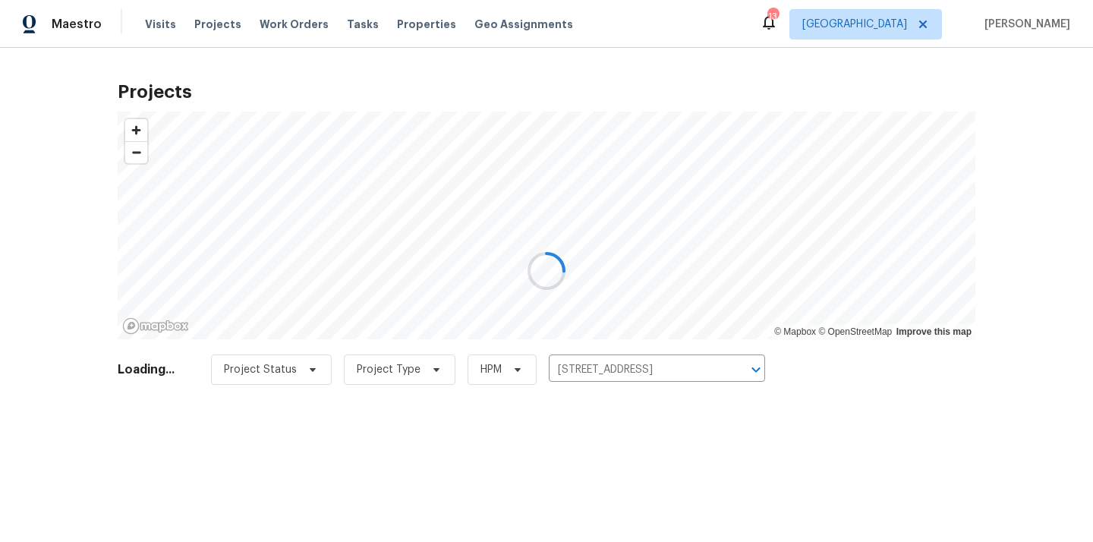
click at [585, 437] on div at bounding box center [546, 271] width 1093 height 542
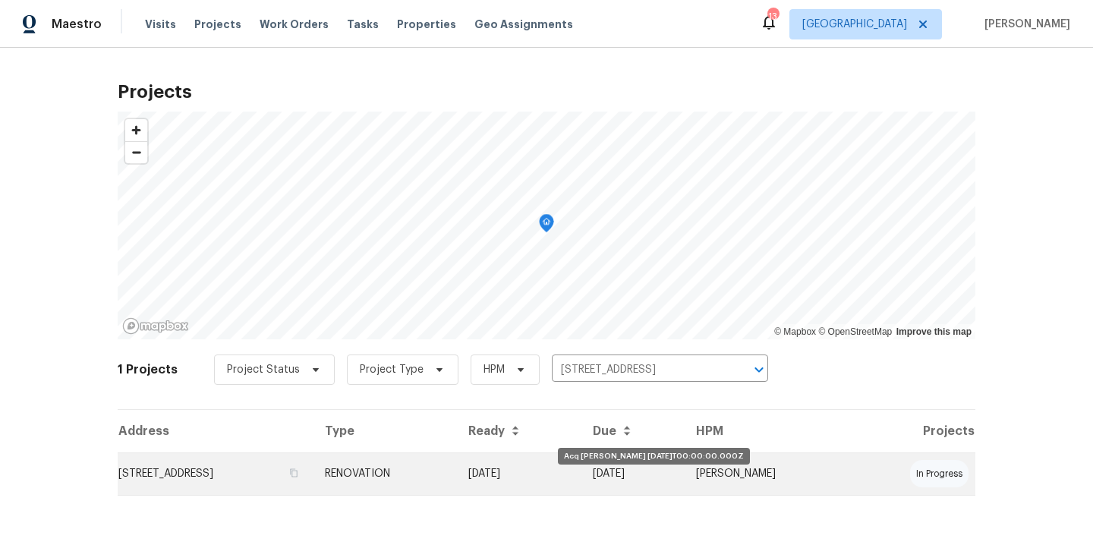
click at [570, 469] on td "[DATE]" at bounding box center [518, 473] width 124 height 43
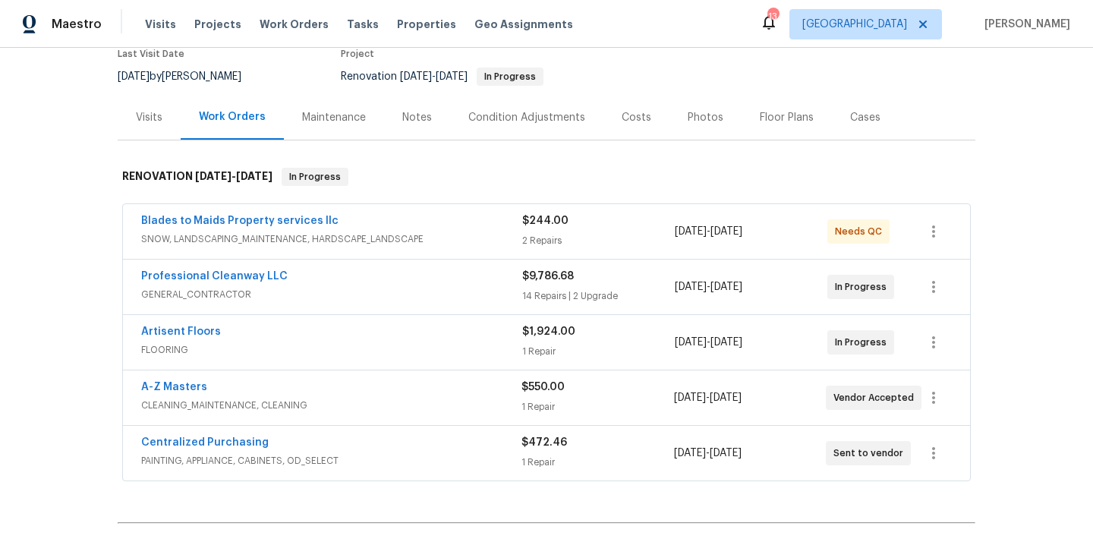
scroll to position [140, 0]
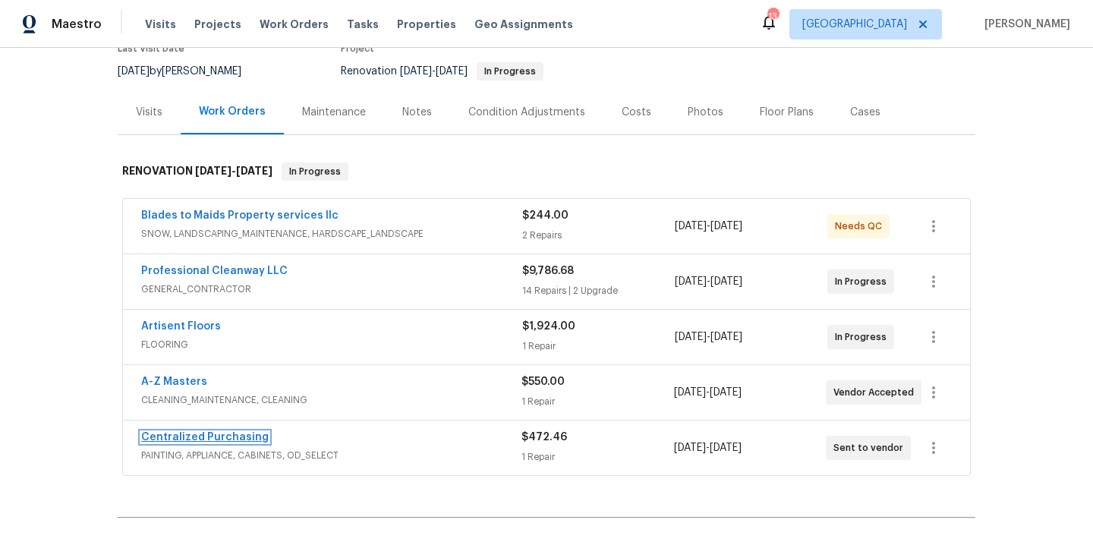
click at [202, 435] on link "Centralized Purchasing" at bounding box center [205, 437] width 128 height 11
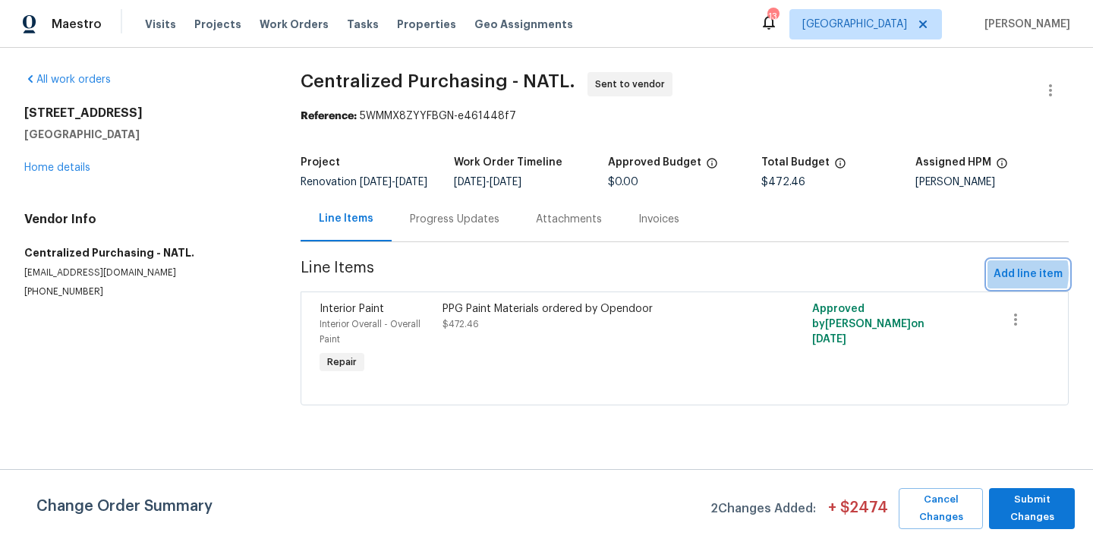
click at [999, 284] on span "Add line item" at bounding box center [1027, 274] width 69 height 19
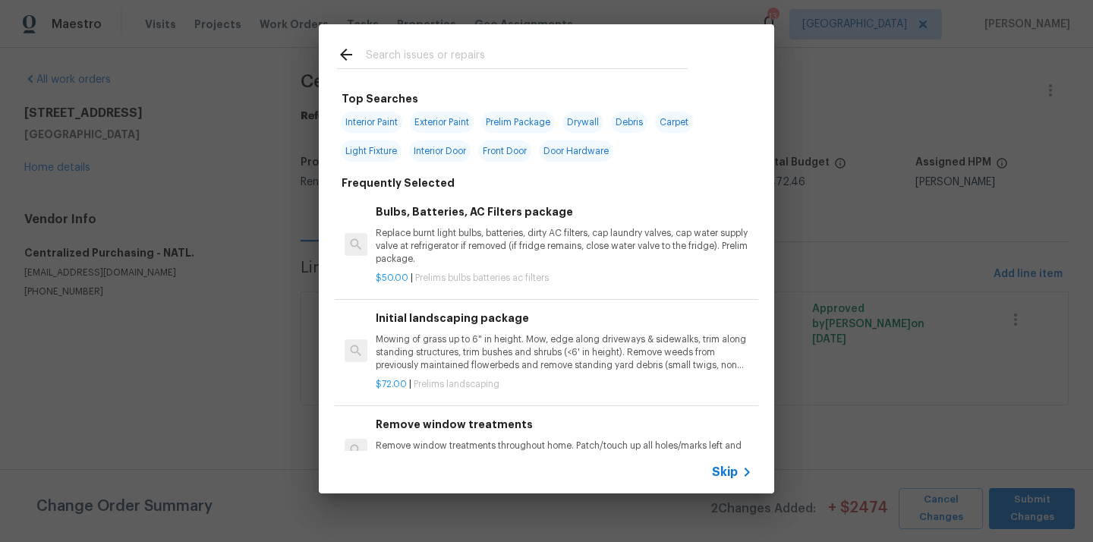
click at [576, 67] on input "text" at bounding box center [527, 57] width 322 height 23
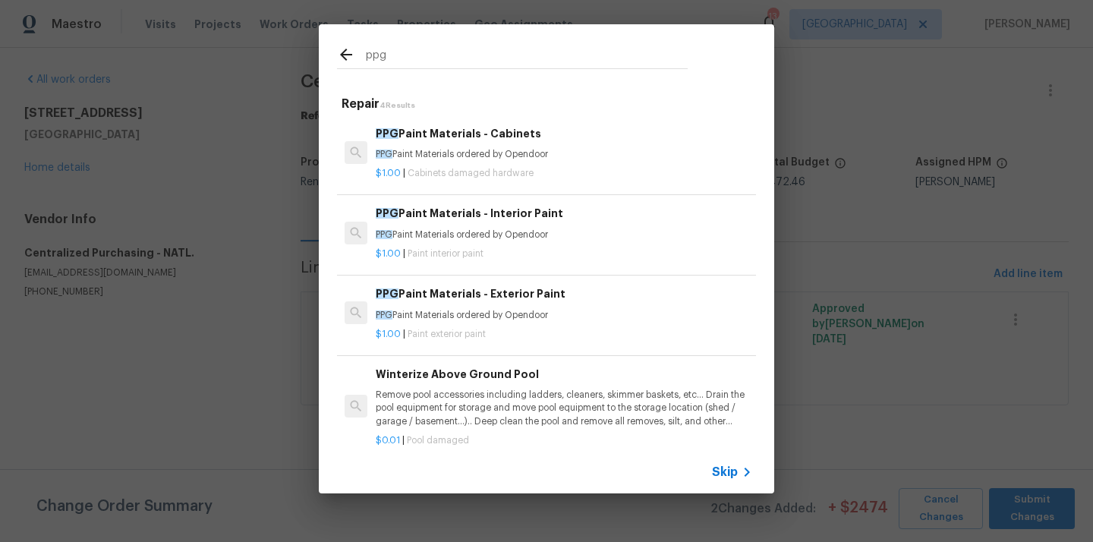
type input "ppg"
click at [504, 221] on h6 "PPG Paint Materials - Interior Paint" at bounding box center [564, 213] width 376 height 17
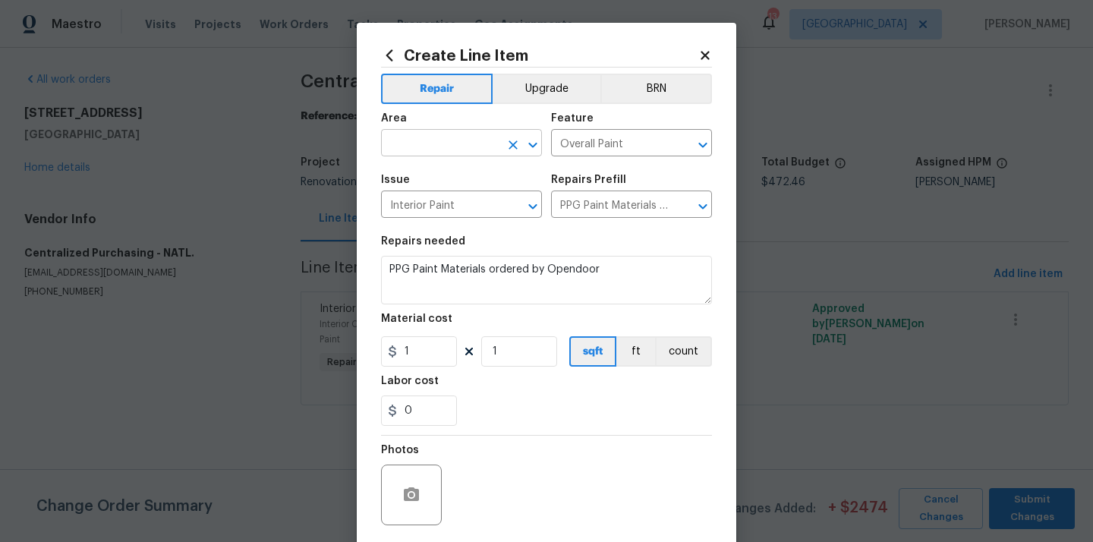
click at [473, 152] on input "text" at bounding box center [440, 145] width 118 height 24
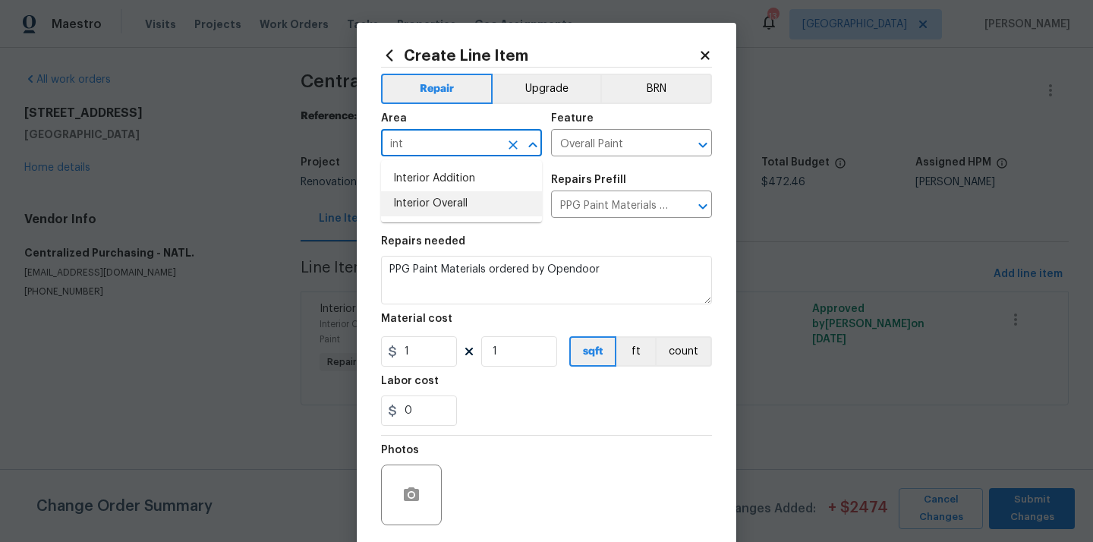
click at [451, 209] on li "Interior Overall" at bounding box center [461, 203] width 161 height 25
type input "Interior Overall"
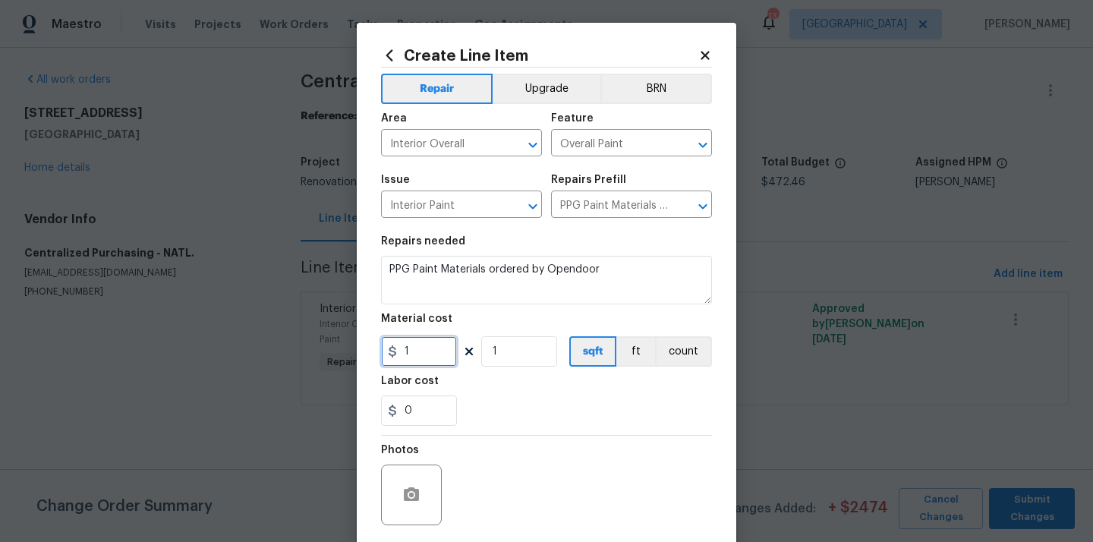
drag, startPoint x: 411, startPoint y: 355, endPoint x: 373, endPoint y: 355, distance: 37.9
click at [373, 355] on div "Create Line Item Repair Upgrade BRN Area Interior Overall ​ Feature Overall Pai…" at bounding box center [546, 327] width 379 height 608
paste input "31.58"
type input "31.58"
click at [452, 376] on section "Repairs needed PPG Paint Materials ordered by Opendoor Material cost 31.58 1 sq…" at bounding box center [546, 331] width 331 height 208
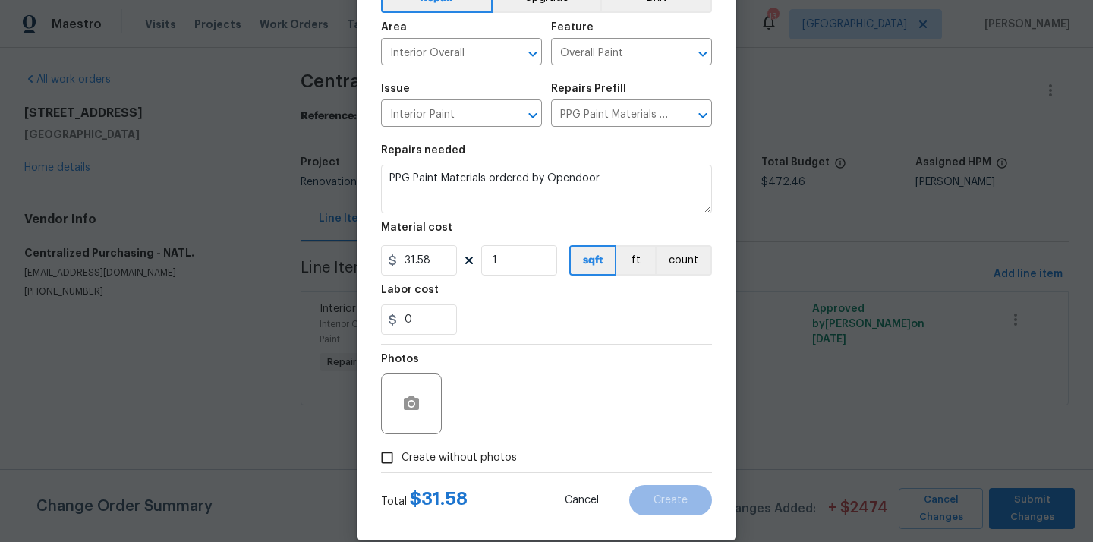
scroll to position [112, 0]
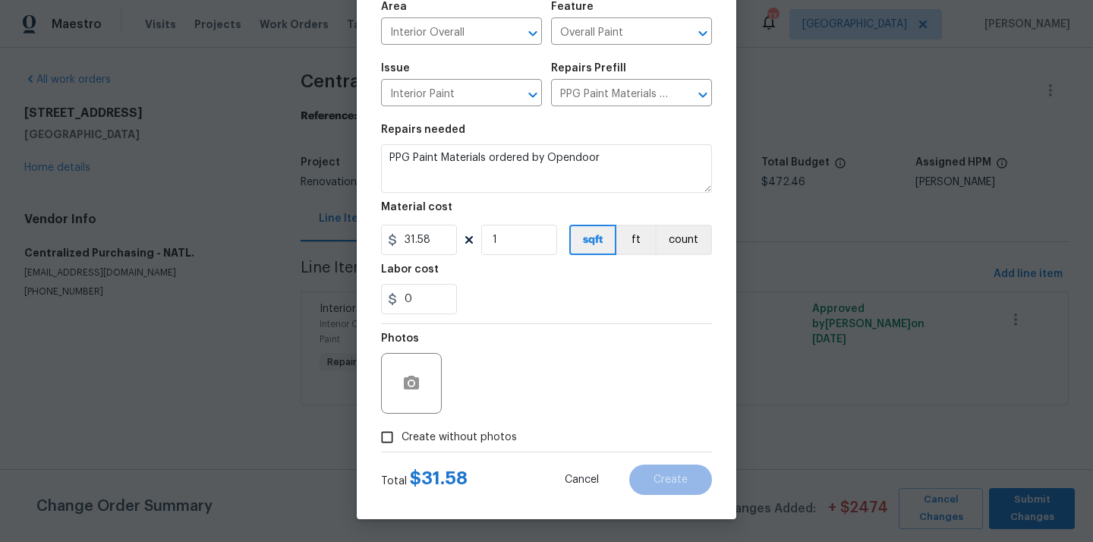
click at [446, 433] on span "Create without photos" at bounding box center [458, 438] width 115 height 16
click at [401, 433] on input "Create without photos" at bounding box center [387, 437] width 29 height 29
checkbox input "true"
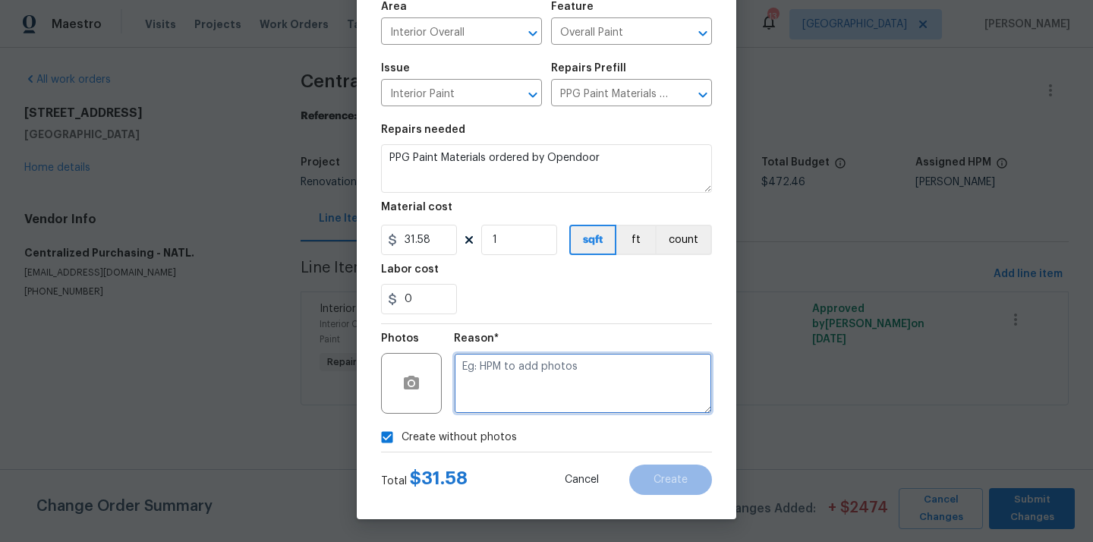
click at [485, 393] on textarea at bounding box center [583, 383] width 258 height 61
type textarea "N/A"
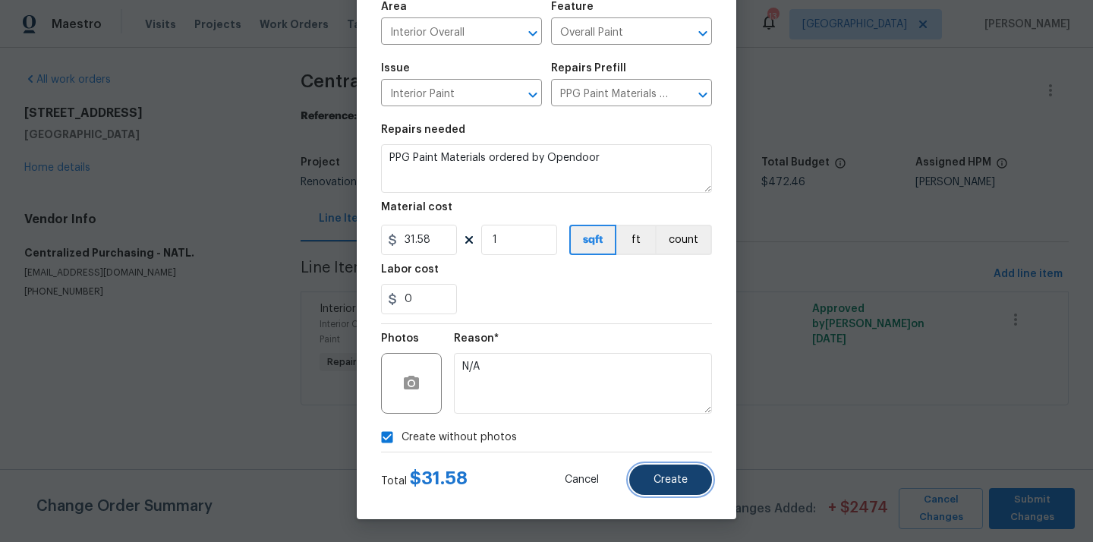
click at [662, 483] on span "Create" at bounding box center [670, 479] width 34 height 11
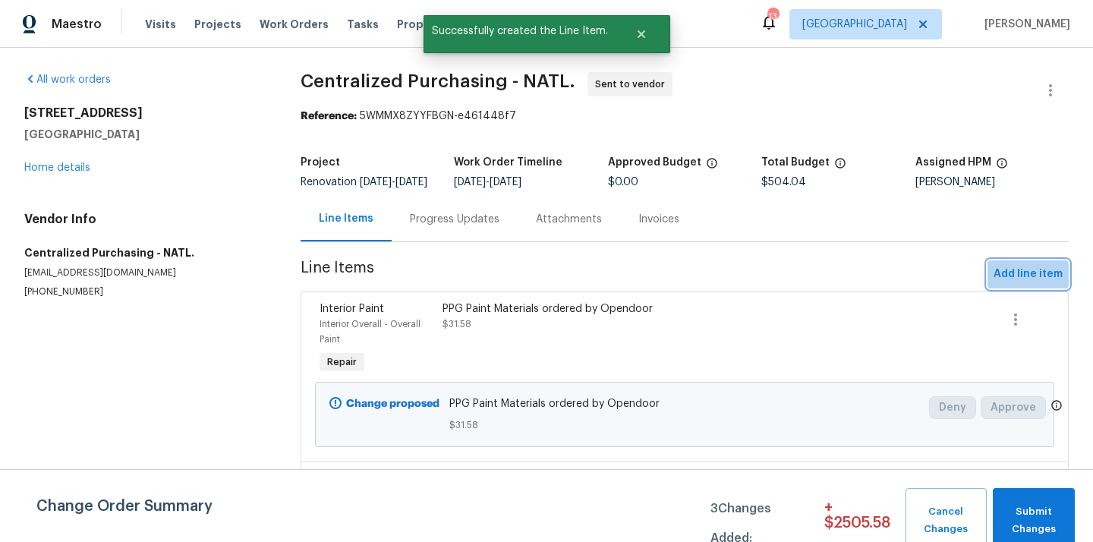
click at [1014, 284] on span "Add line item" at bounding box center [1027, 274] width 69 height 19
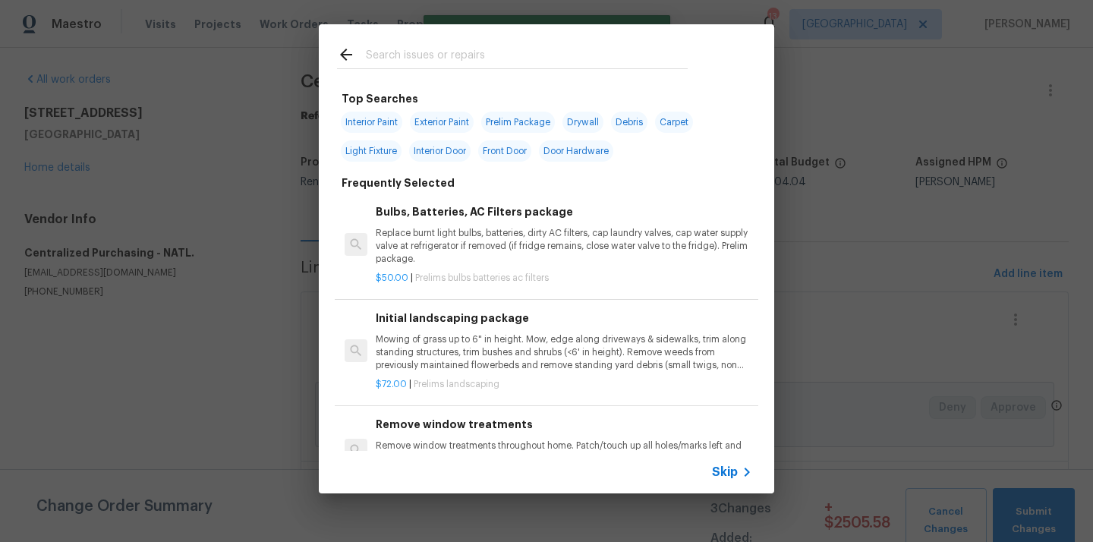
click at [515, 55] on input "text" at bounding box center [527, 57] width 322 height 23
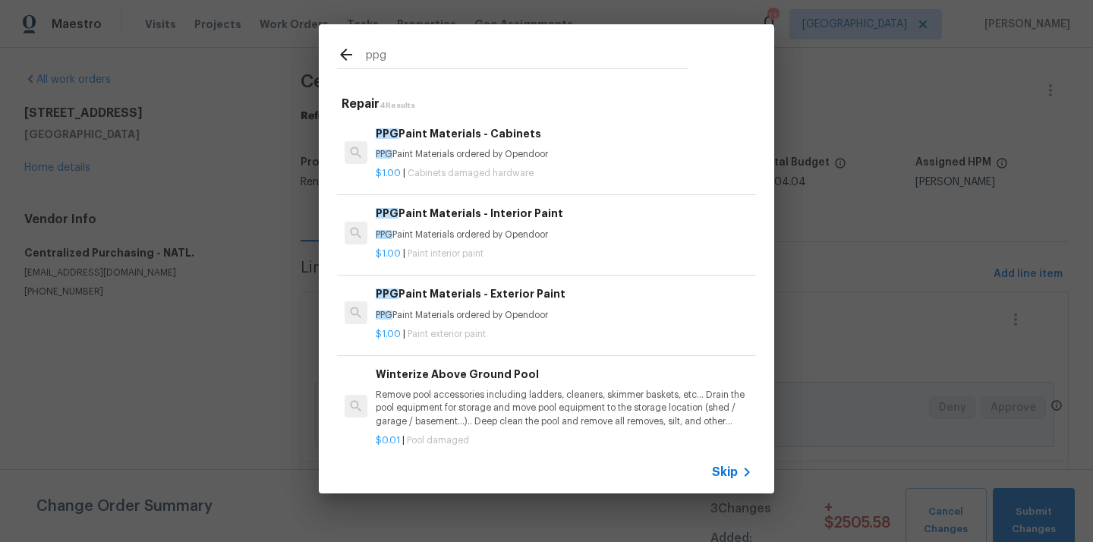
type input "ppg"
click at [426, 158] on p "PPG Paint Materials ordered by Opendoor" at bounding box center [564, 154] width 376 height 13
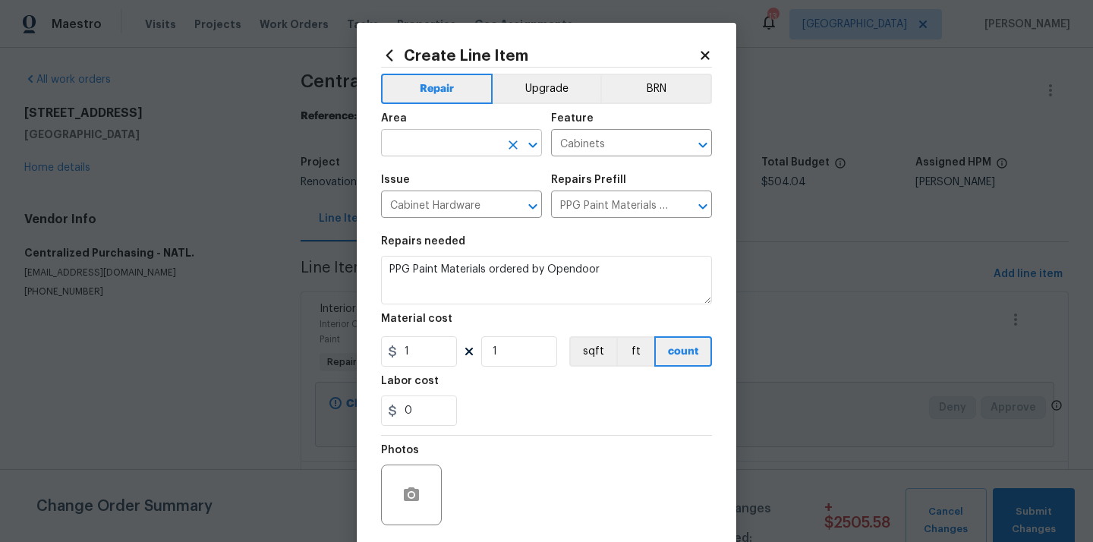
click at [468, 146] on input "text" at bounding box center [440, 145] width 118 height 24
click at [433, 182] on li "Kitchen" at bounding box center [461, 178] width 161 height 25
type input "Kitchen"
drag, startPoint x: 417, startPoint y: 355, endPoint x: 379, endPoint y: 355, distance: 38.7
click at [381, 355] on input "1" at bounding box center [419, 351] width 76 height 30
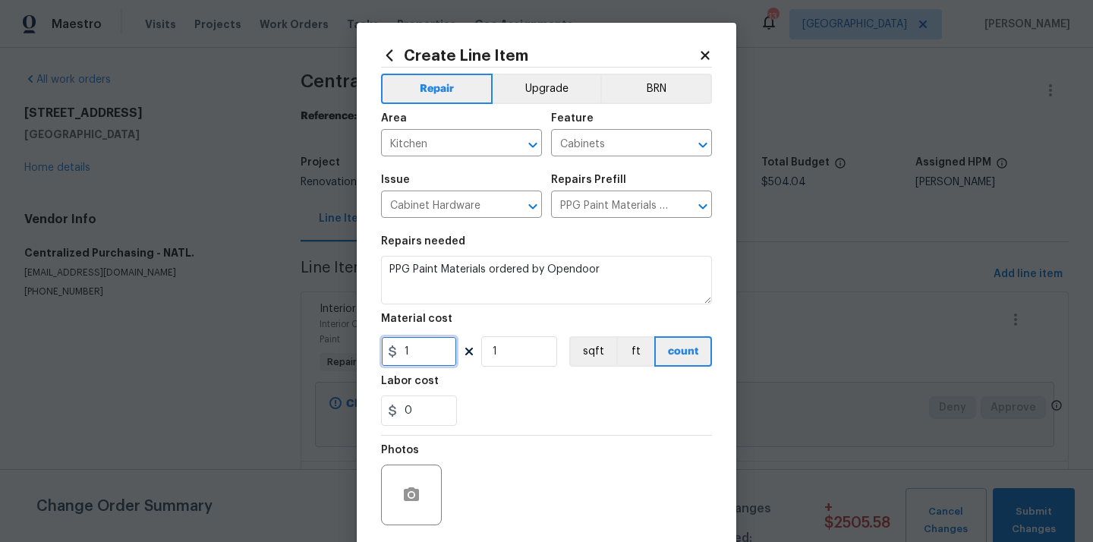
paste input "201.79"
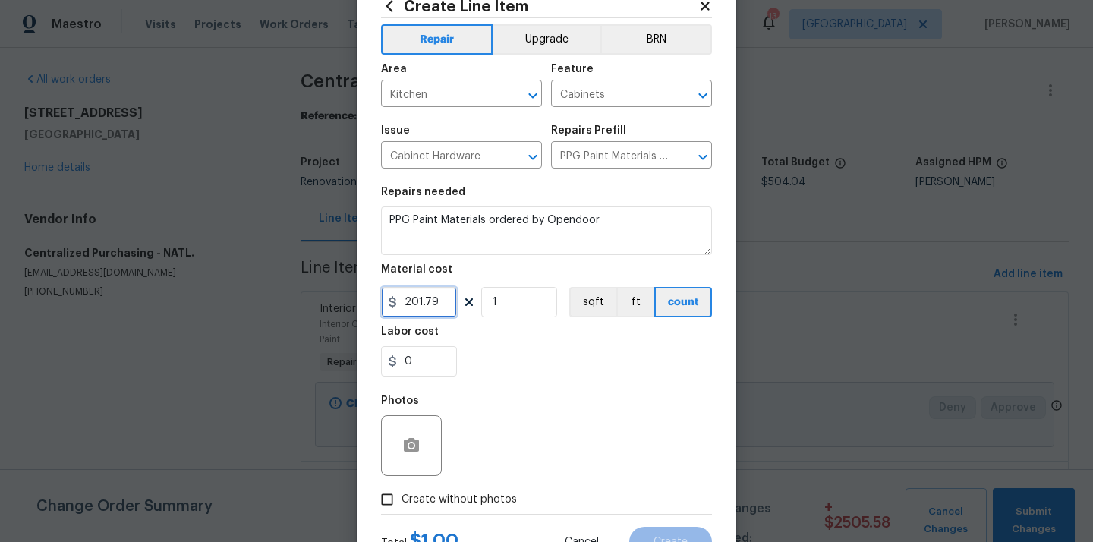
type input "201.79"
click at [404, 490] on label "Create without photos" at bounding box center [445, 499] width 144 height 29
click at [401, 490] on input "Create without photos" at bounding box center [387, 499] width 29 height 29
checkbox input "true"
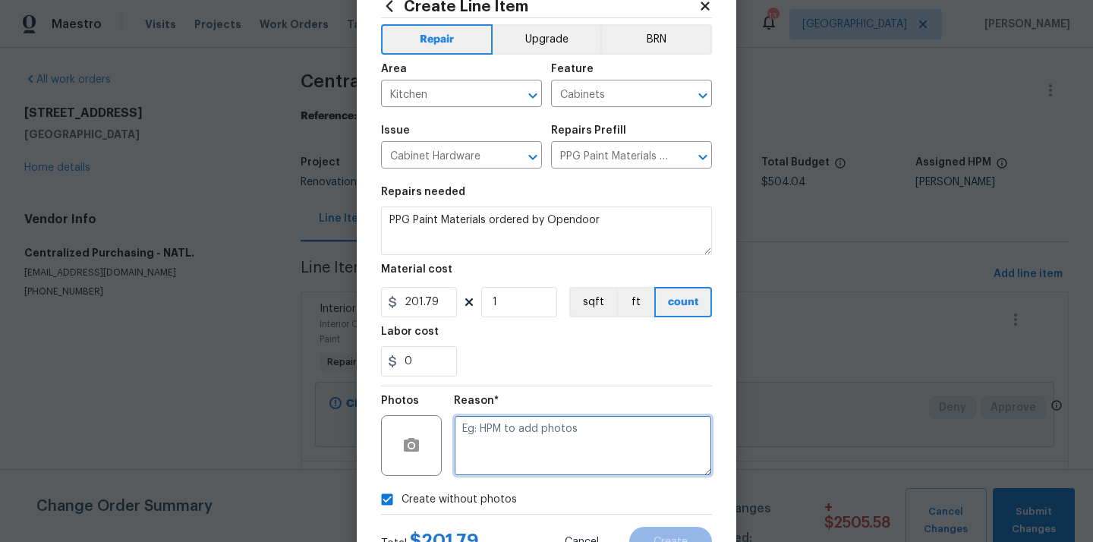
click at [456, 435] on textarea at bounding box center [583, 445] width 258 height 61
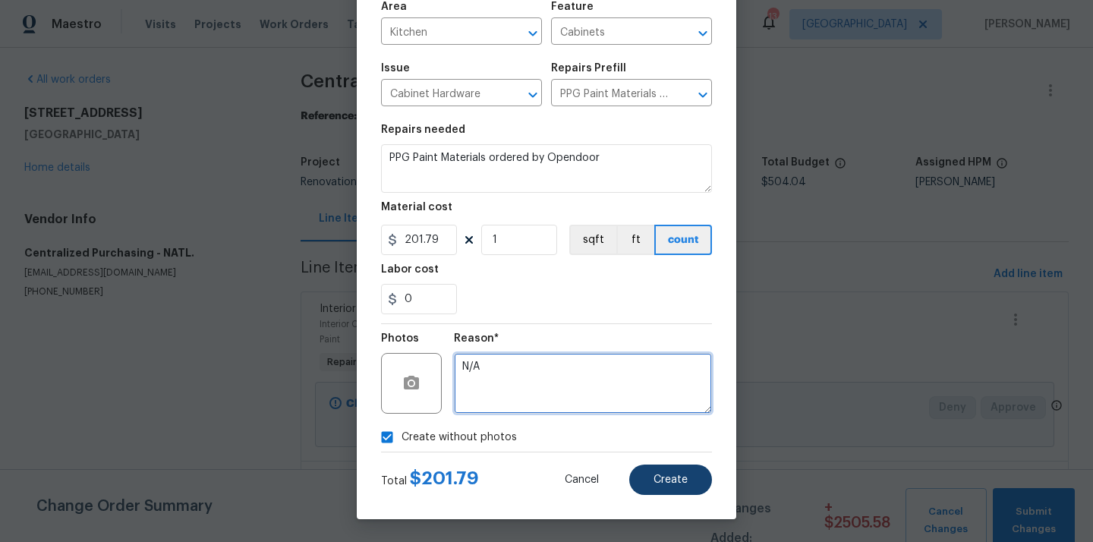
type textarea "N/A"
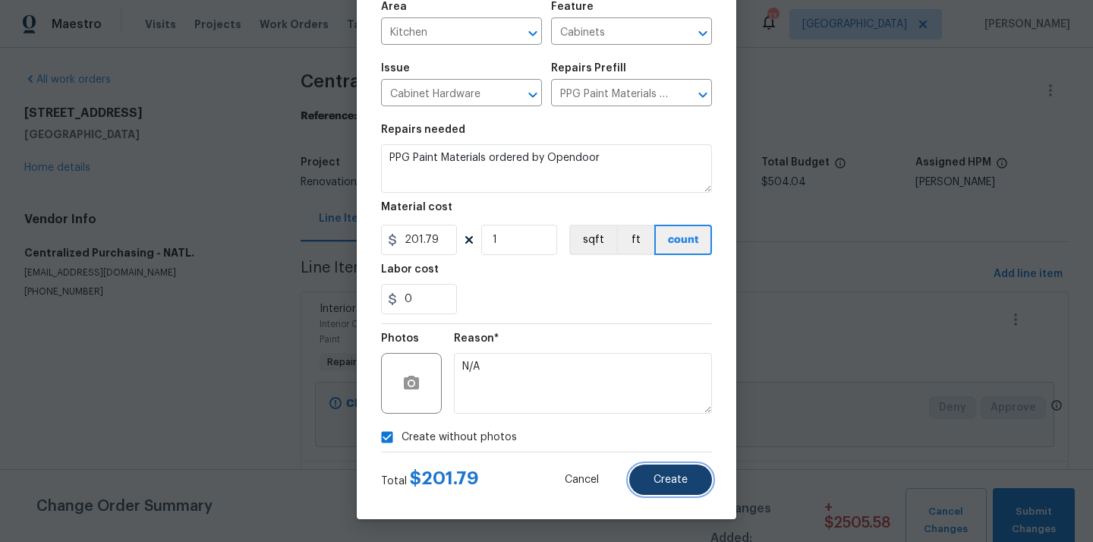
click at [650, 469] on button "Create" at bounding box center [670, 479] width 83 height 30
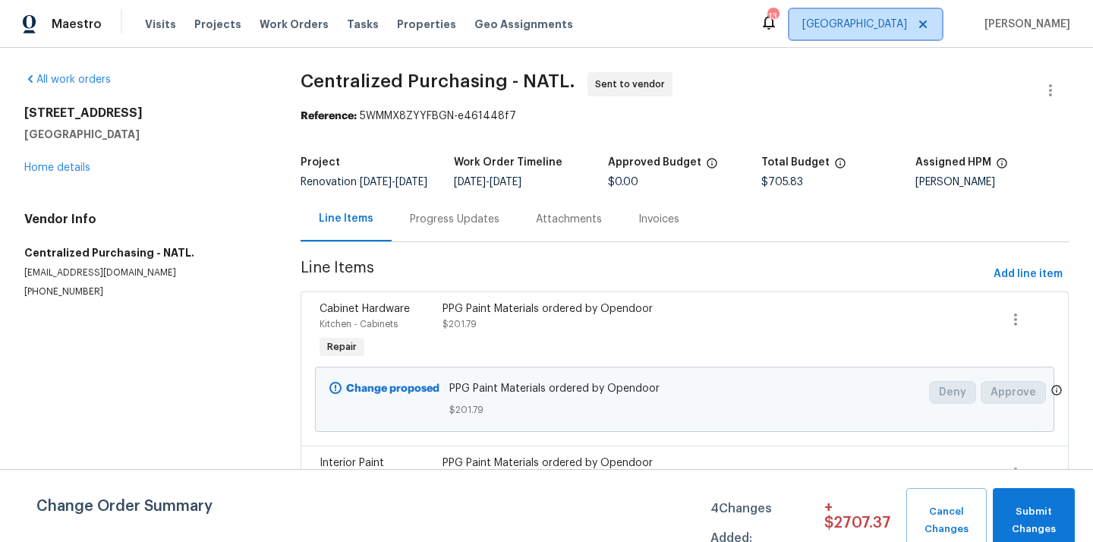
click at [872, 27] on span "[GEOGRAPHIC_DATA]" at bounding box center [854, 24] width 105 height 15
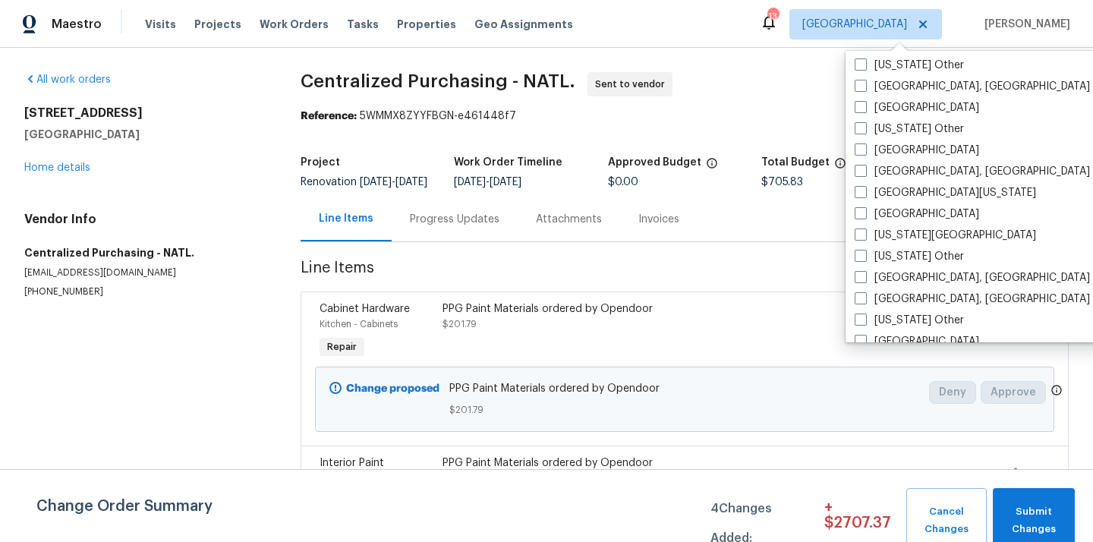
scroll to position [539, 0]
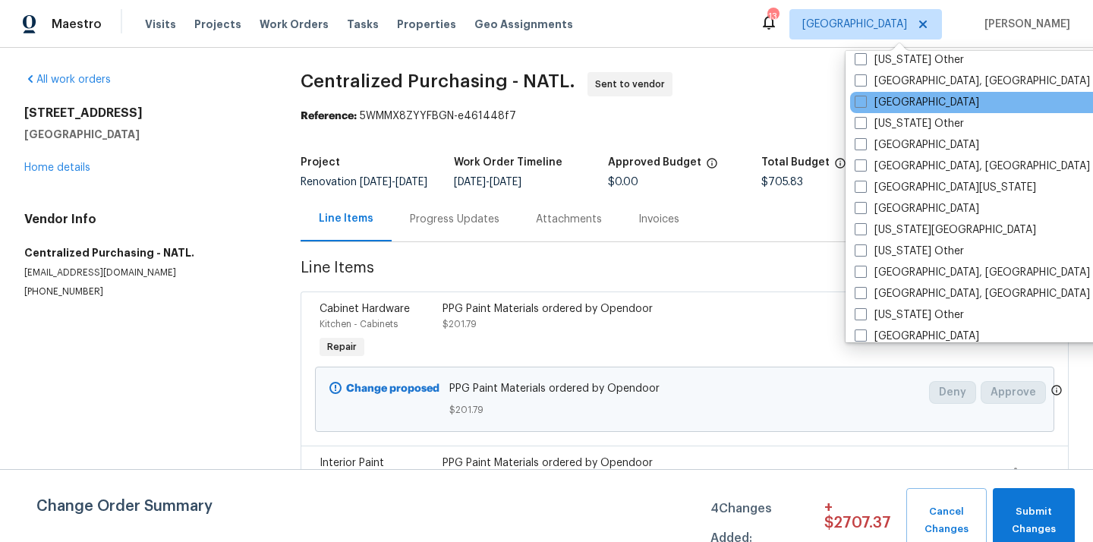
click at [902, 92] on div "[GEOGRAPHIC_DATA]" at bounding box center [1003, 102] width 306 height 21
click at [896, 95] on label "[GEOGRAPHIC_DATA]" at bounding box center [917, 102] width 124 height 15
click at [864, 95] on input "[GEOGRAPHIC_DATA]" at bounding box center [860, 100] width 10 height 10
checkbox input "true"
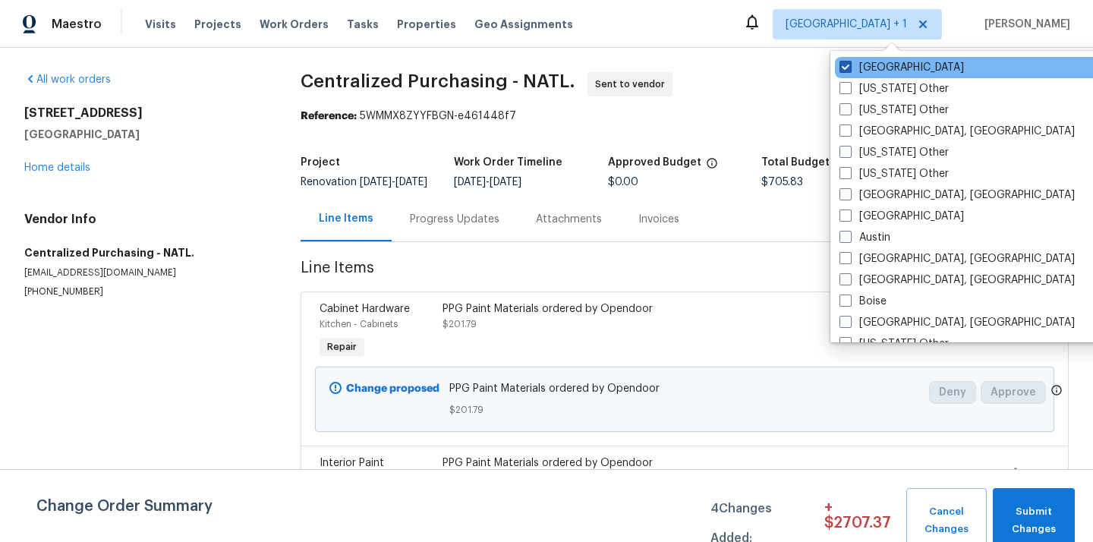
click at [889, 64] on label "[GEOGRAPHIC_DATA]" at bounding box center [901, 67] width 124 height 15
click at [849, 64] on input "[GEOGRAPHIC_DATA]" at bounding box center [844, 65] width 10 height 10
checkbox input "false"
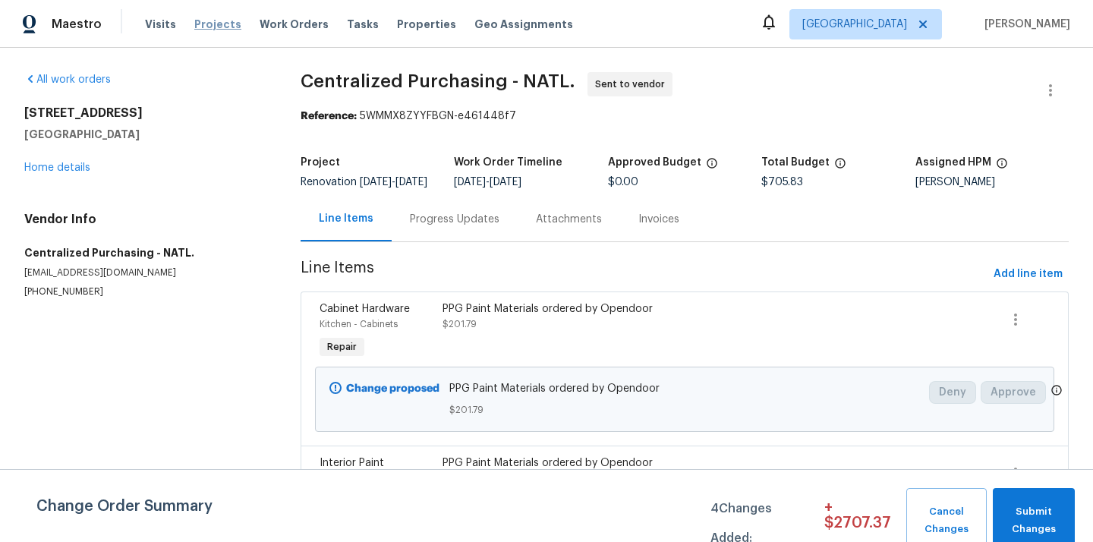
click at [226, 26] on span "Projects" at bounding box center [217, 24] width 47 height 15
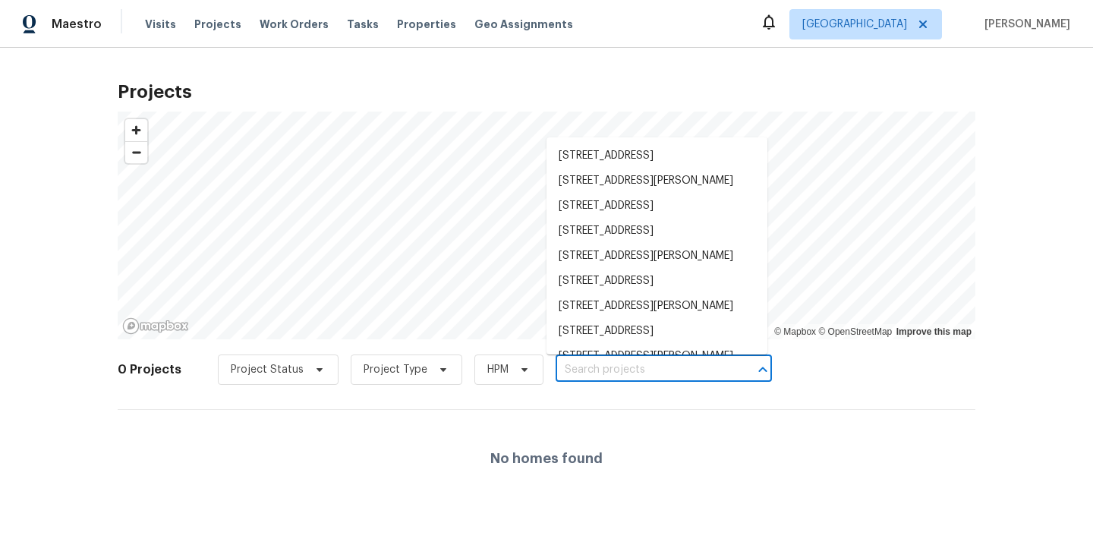
click at [631, 374] on input "text" at bounding box center [643, 370] width 174 height 24
paste input "[STREET_ADDRESS][PERSON_NAME]"
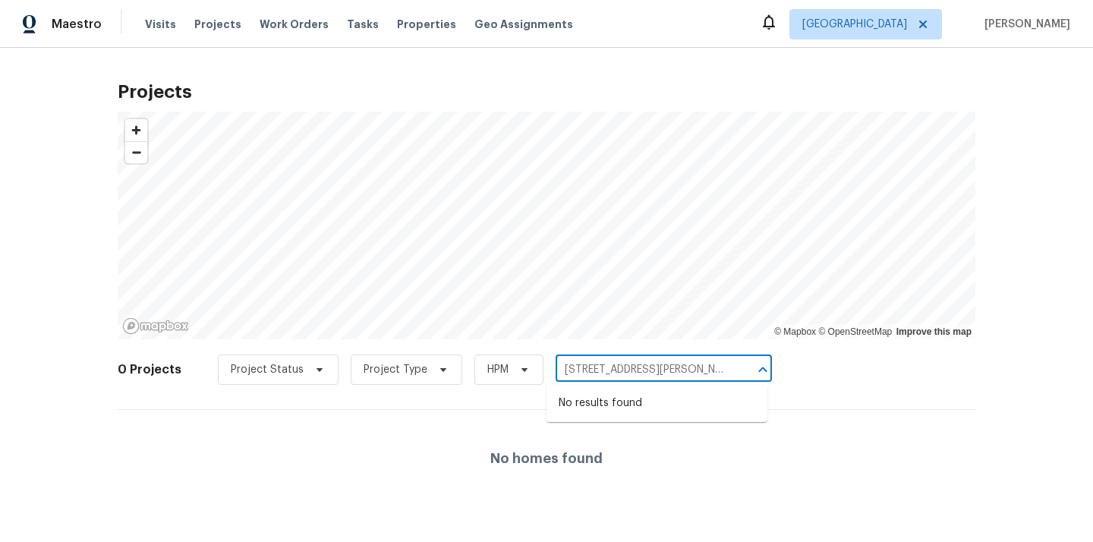
type input "[STREET_ADDRESS][PERSON_NAME]"
click at [621, 365] on input "text" at bounding box center [643, 370] width 174 height 24
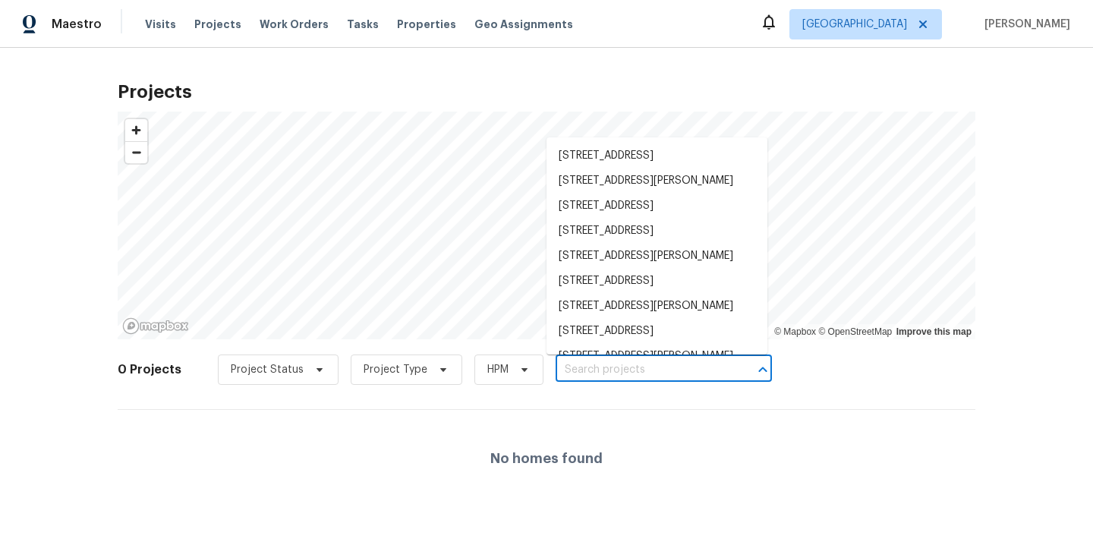
paste input "[STREET_ADDRESS][PERSON_NAME]"
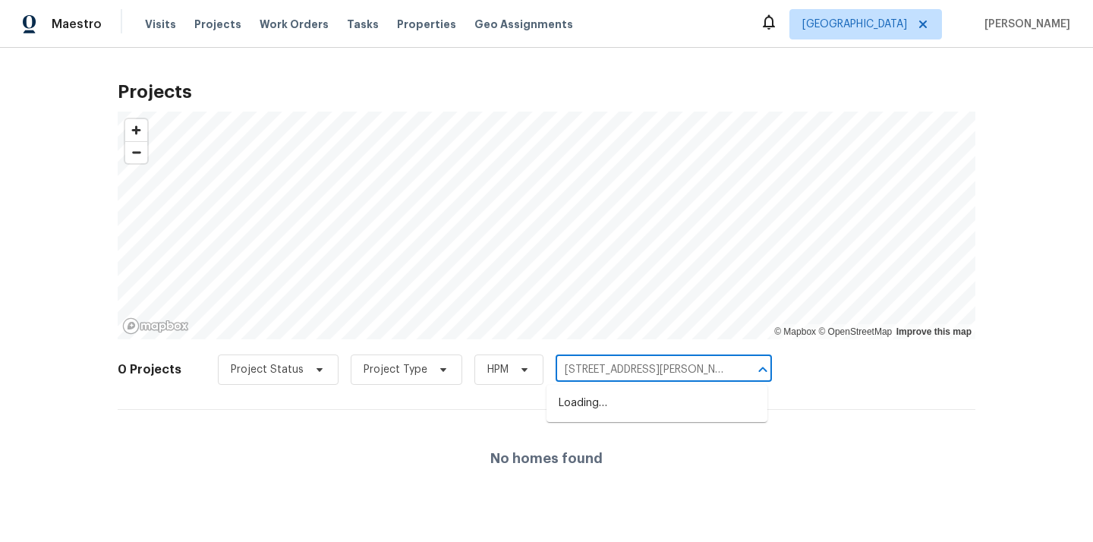
drag, startPoint x: 616, startPoint y: 372, endPoint x: 750, endPoint y: 372, distance: 133.6
click at [750, 372] on div "[STREET_ADDRESS][PERSON_NAME] ​" at bounding box center [664, 370] width 216 height 24
type input "120 [PERSON_NAME]"
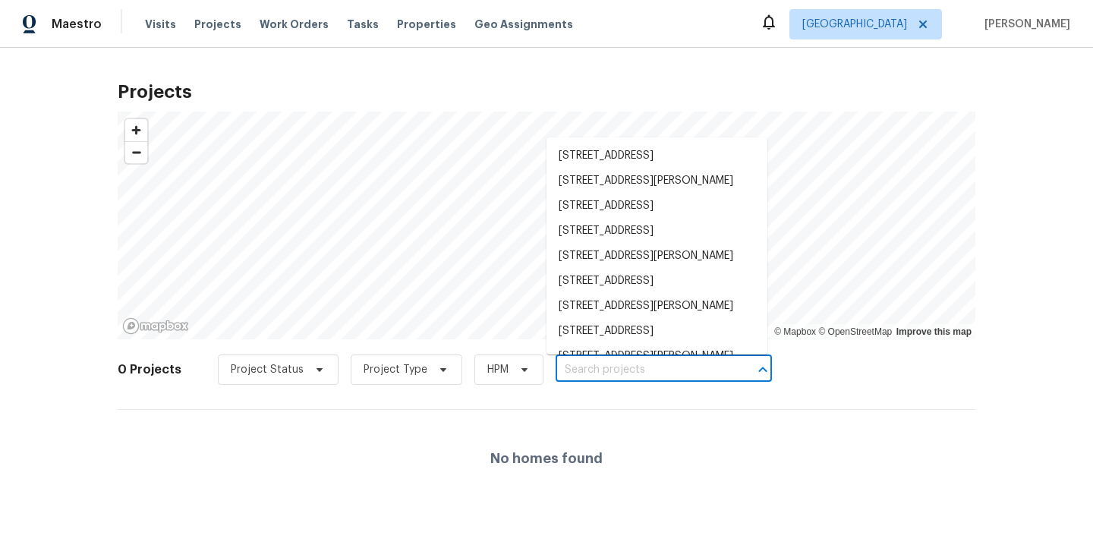
click at [776, 63] on div "Projects © Mapbox © OpenStreetMap Improve this map 0 Projects Project Status Pr…" at bounding box center [546, 289] width 1093 height 483
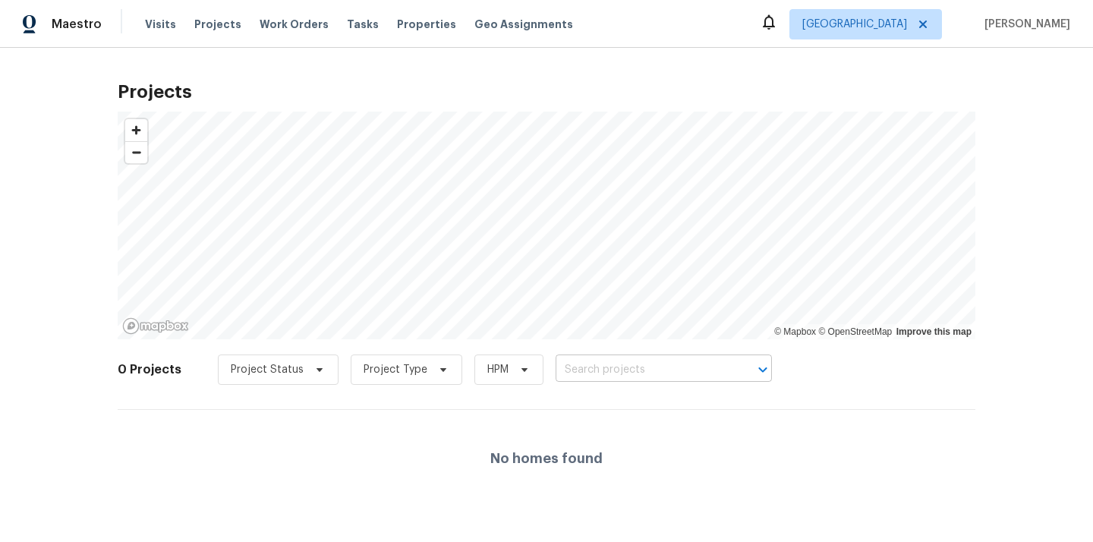
click at [646, 379] on input "text" at bounding box center [643, 370] width 174 height 24
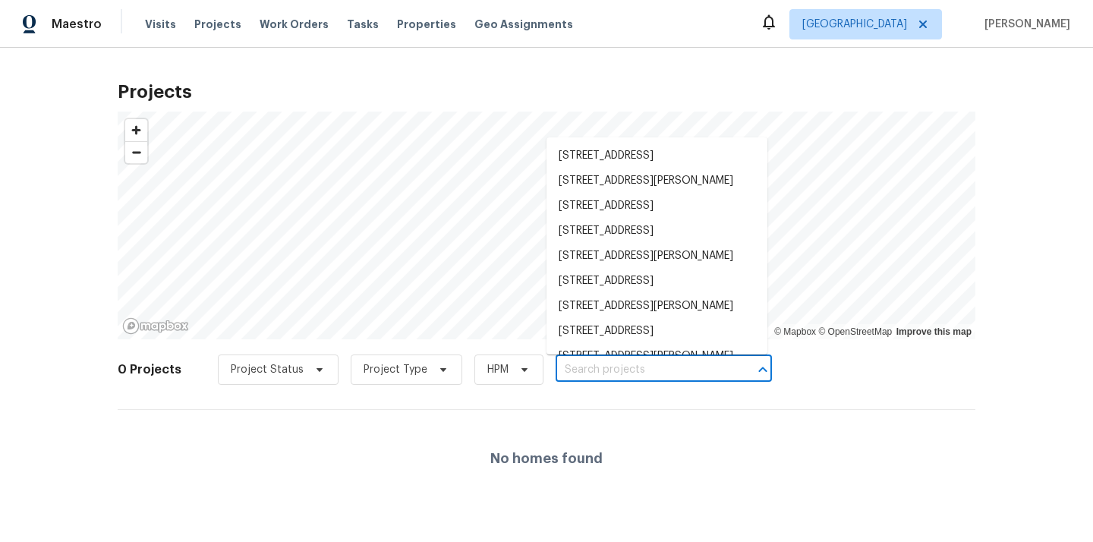
paste input "[STREET_ADDRESS][PERSON_NAME]"
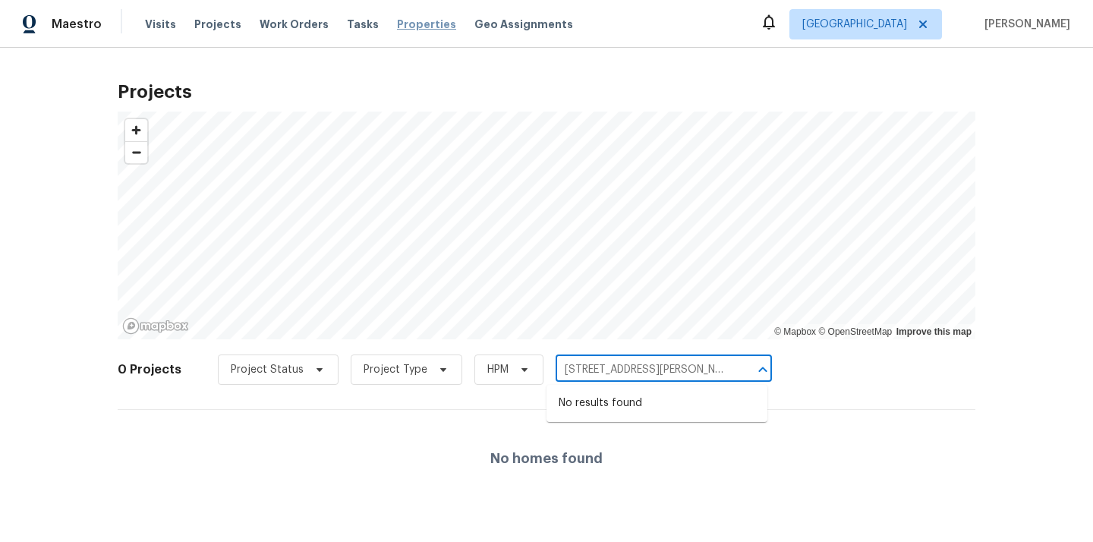
type input "[STREET_ADDRESS][PERSON_NAME]"
click at [416, 22] on span "Properties" at bounding box center [426, 24] width 59 height 15
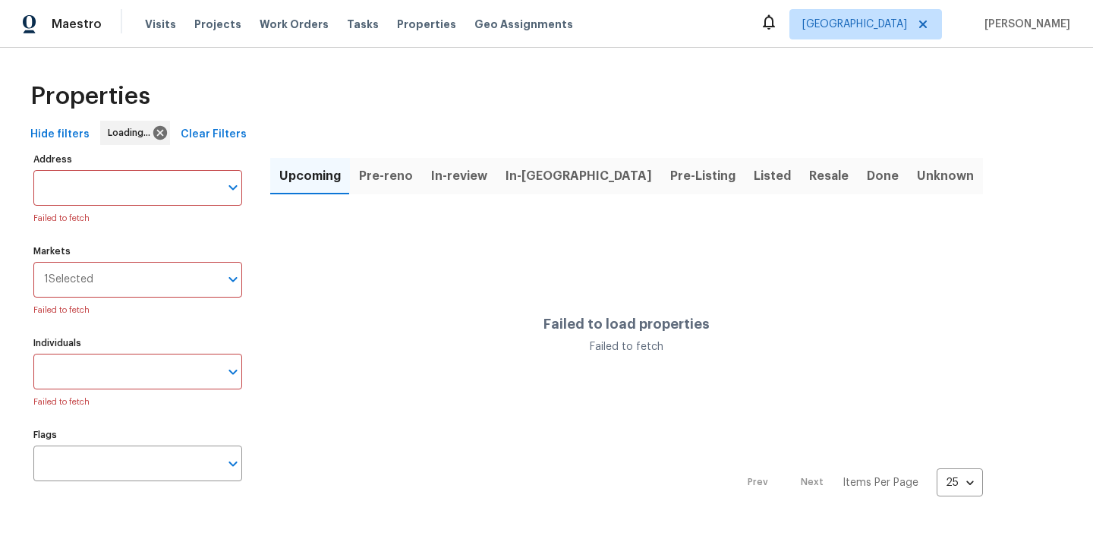
click at [524, 178] on span "In-[GEOGRAPHIC_DATA]" at bounding box center [578, 175] width 146 height 21
click at [573, 335] on div "Failed to load properties Failed to fetch" at bounding box center [626, 335] width 166 height 38
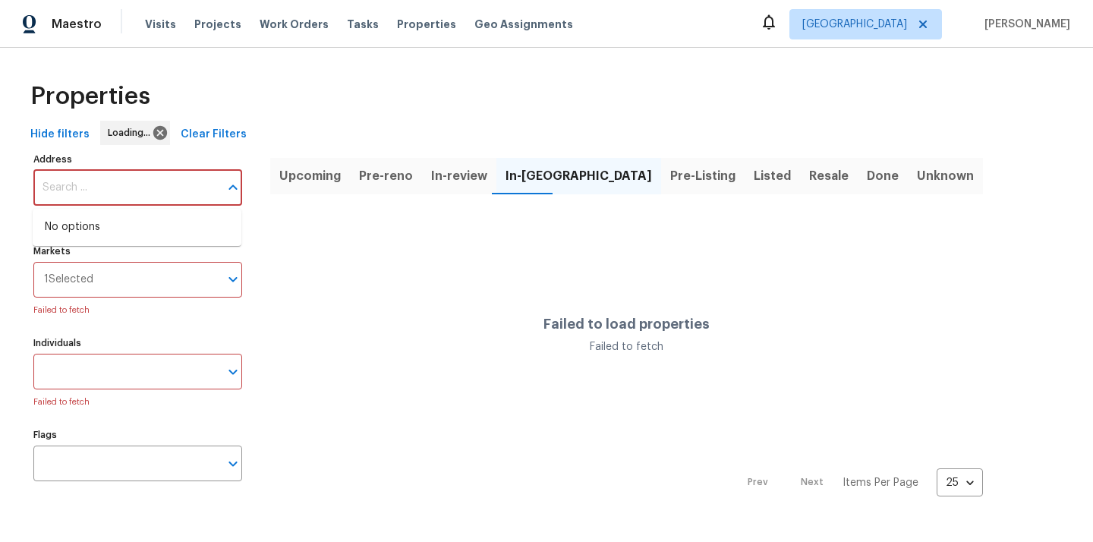
click at [175, 192] on input "Address" at bounding box center [126, 188] width 186 height 36
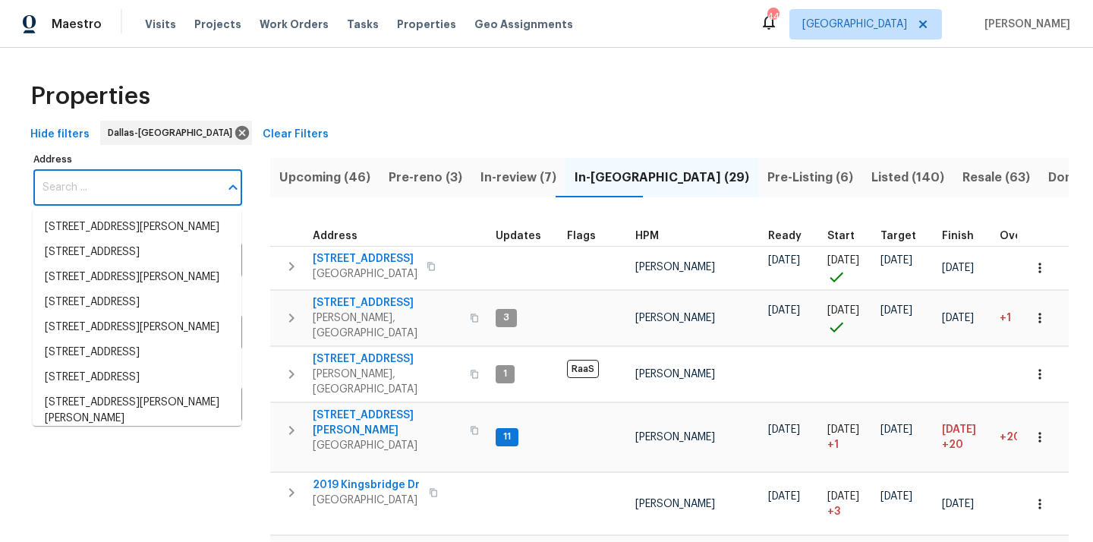
click at [194, 187] on input "Address" at bounding box center [126, 188] width 186 height 36
paste input "[STREET_ADDRESS][PERSON_NAME]"
type input "[STREET_ADDRESS][PERSON_NAME]"
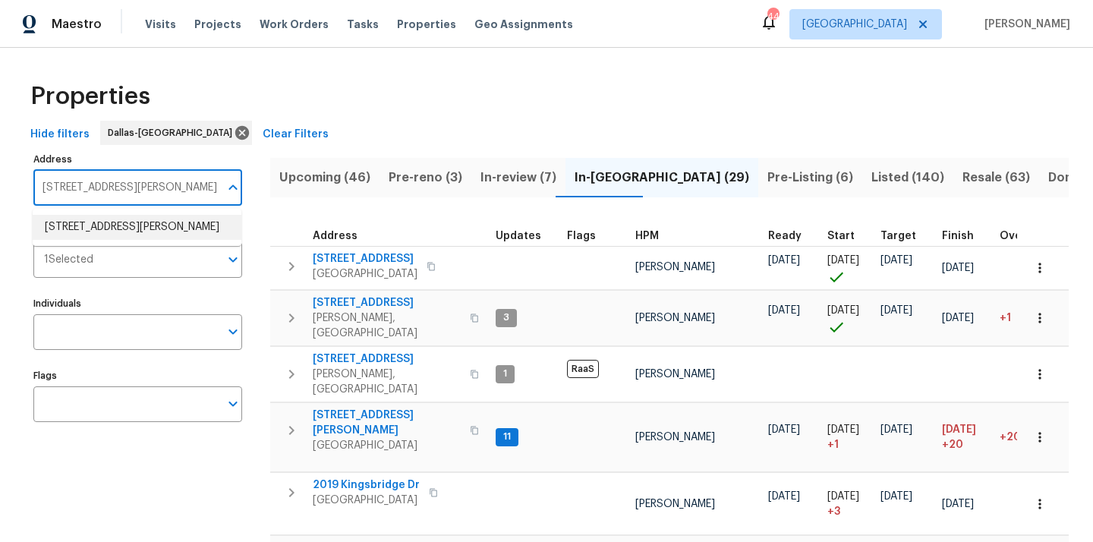
click at [194, 226] on li "120 Cole Rd Red Oak TX 75154" at bounding box center [137, 227] width 209 height 25
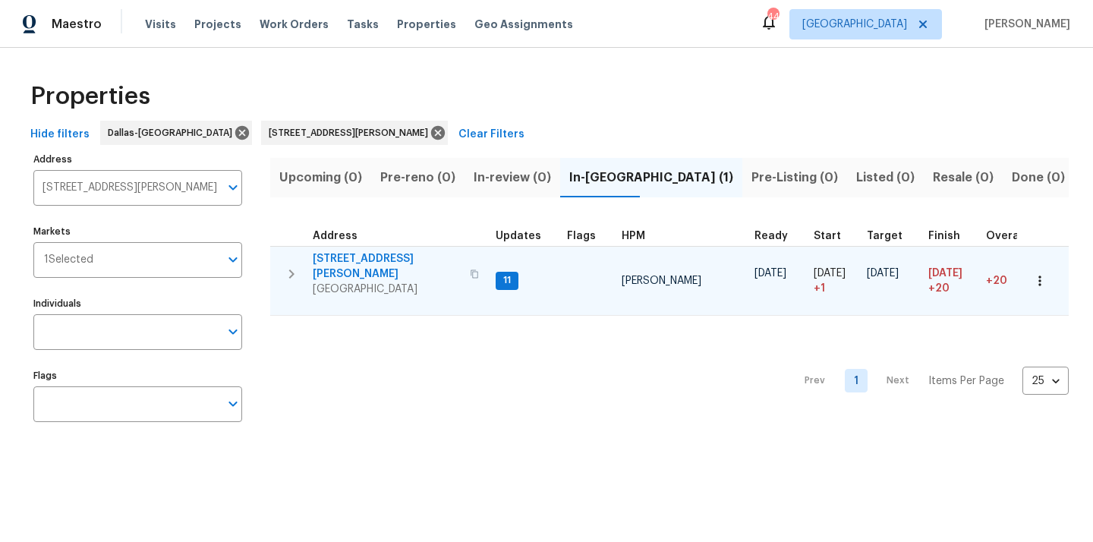
click at [360, 262] on span "[STREET_ADDRESS][PERSON_NAME]" at bounding box center [387, 266] width 148 height 30
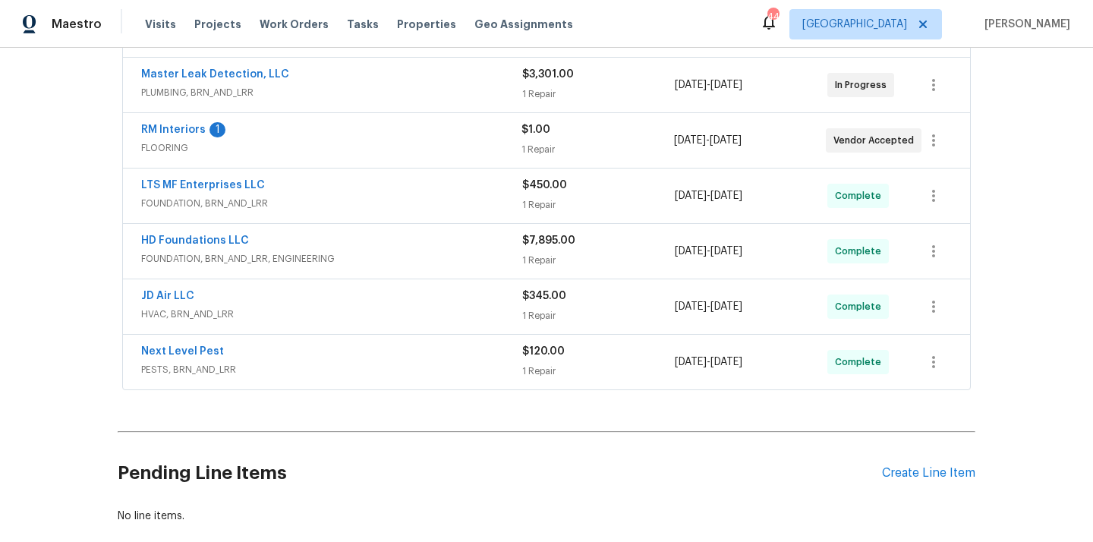
scroll to position [422, 0]
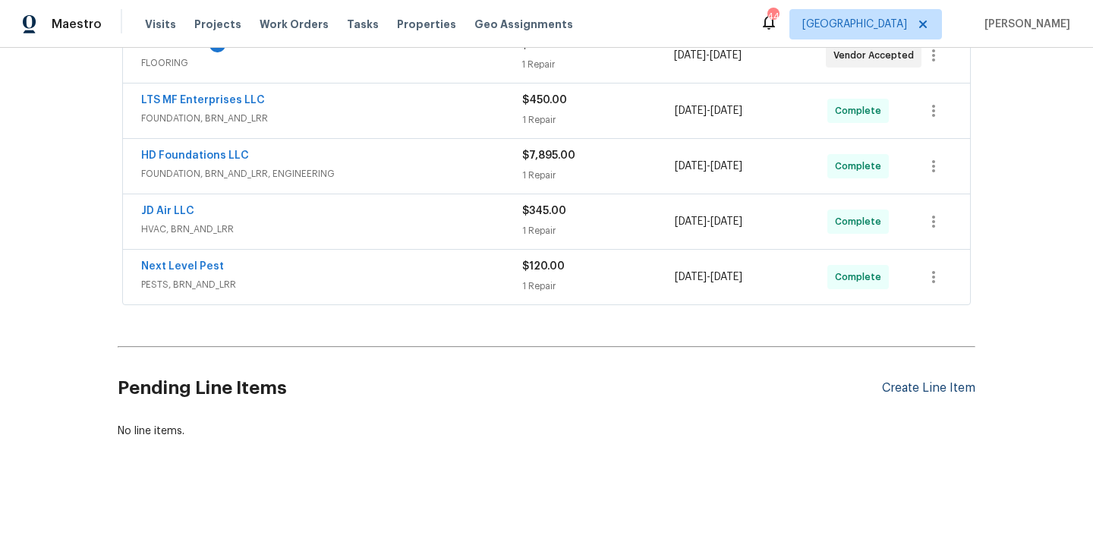
click at [924, 383] on div "Create Line Item" at bounding box center [928, 388] width 93 height 14
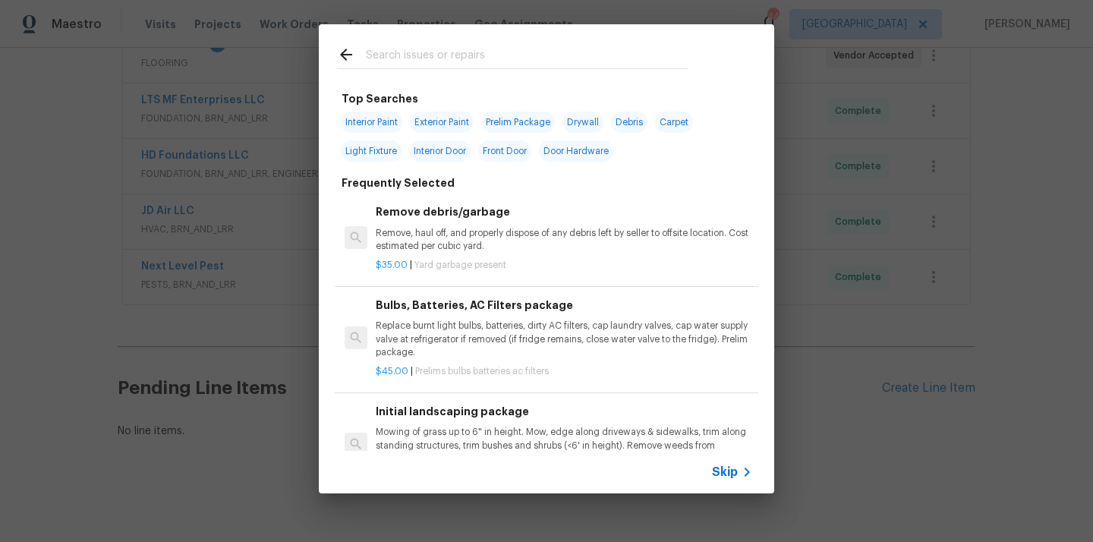
click at [549, 51] on input "text" at bounding box center [527, 57] width 322 height 23
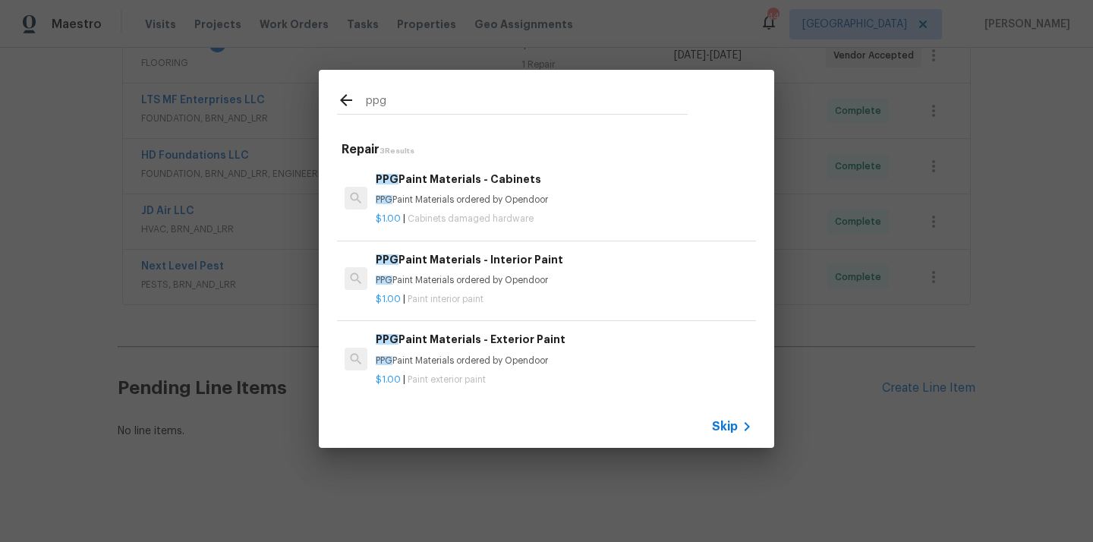
type input "ppg"
click at [478, 204] on p "PPG Paint Materials ordered by Opendoor" at bounding box center [564, 200] width 376 height 13
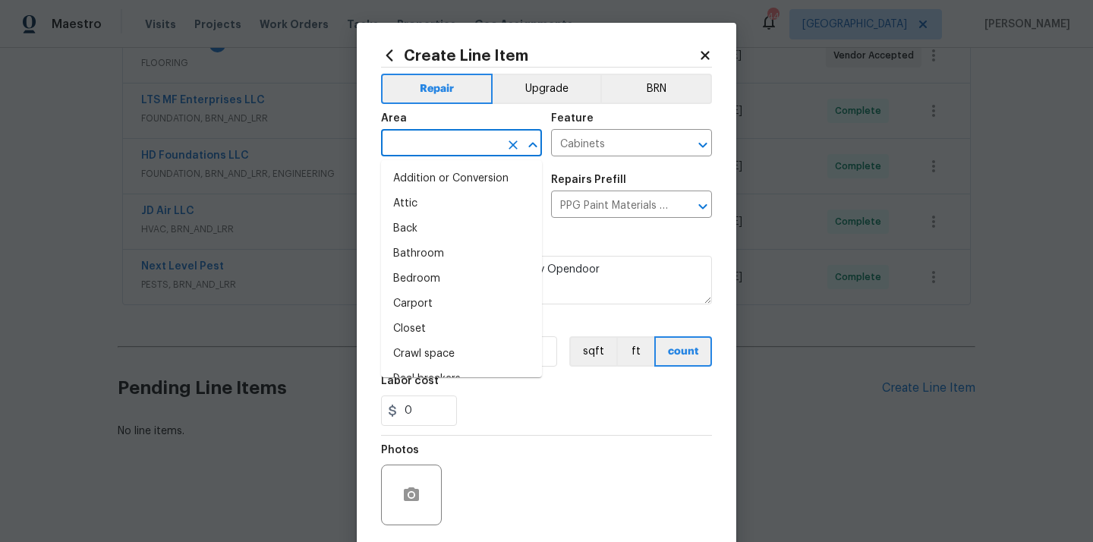
click at [498, 145] on input "text" at bounding box center [440, 145] width 118 height 24
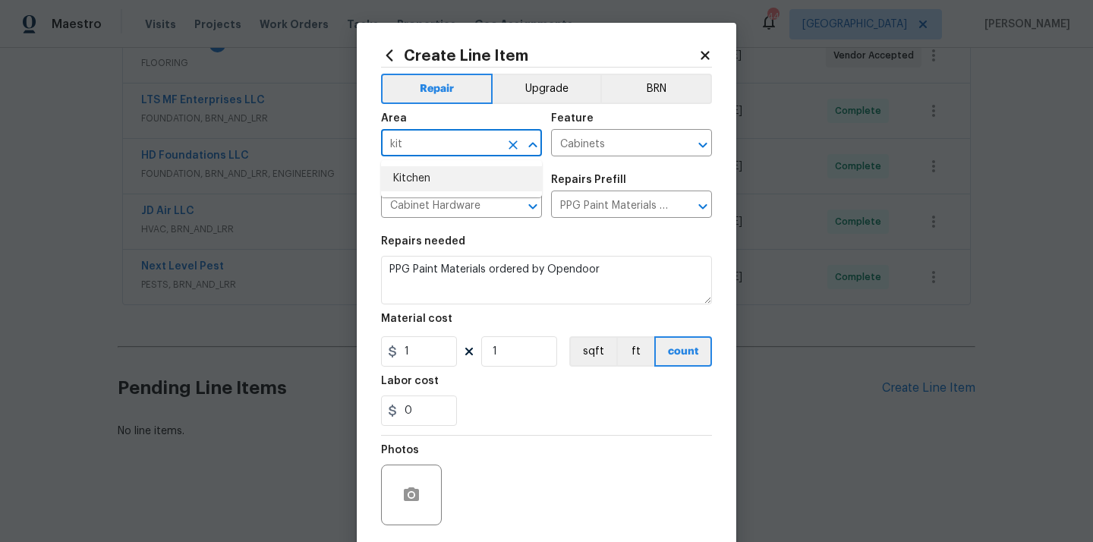
click at [465, 182] on li "Kitchen" at bounding box center [461, 178] width 161 height 25
type input "Kitchen"
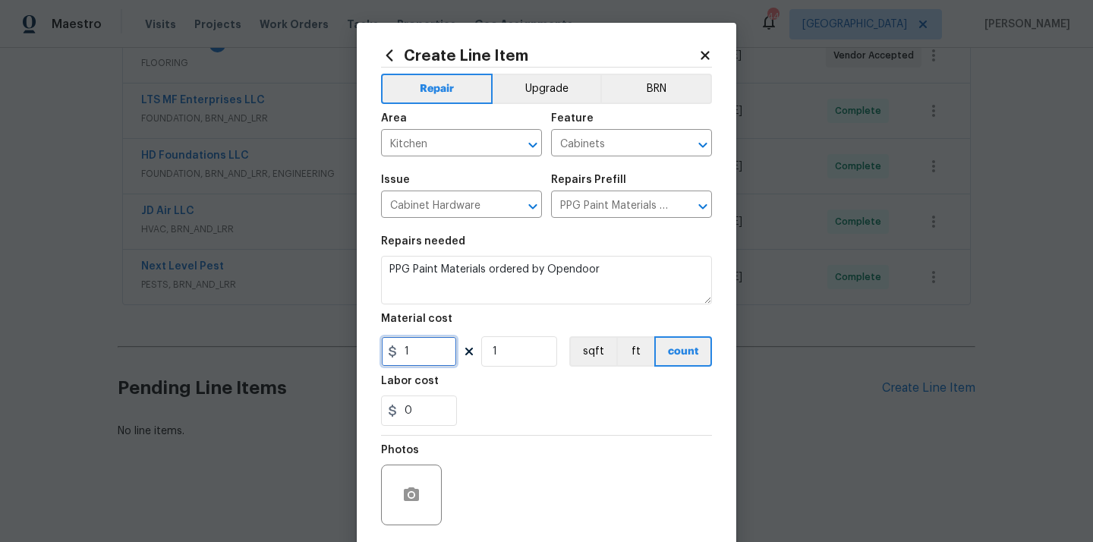
drag, startPoint x: 428, startPoint y: 350, endPoint x: 364, endPoint y: 347, distance: 63.8
click at [366, 350] on div "Create Line Item Repair Upgrade BRN Area Kitchen ​ Feature Cabinets ​ Issue Cab…" at bounding box center [546, 327] width 379 height 608
paste input "737.98"
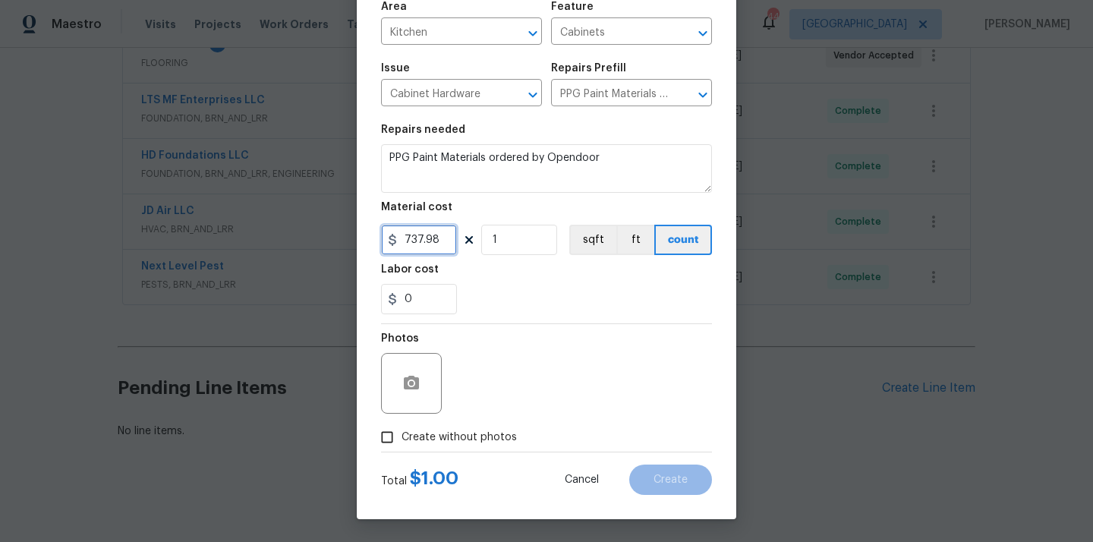
type input "737.98"
click at [480, 438] on span "Create without photos" at bounding box center [458, 438] width 115 height 16
click at [401, 438] on input "Create without photos" at bounding box center [387, 437] width 29 height 29
checkbox input "true"
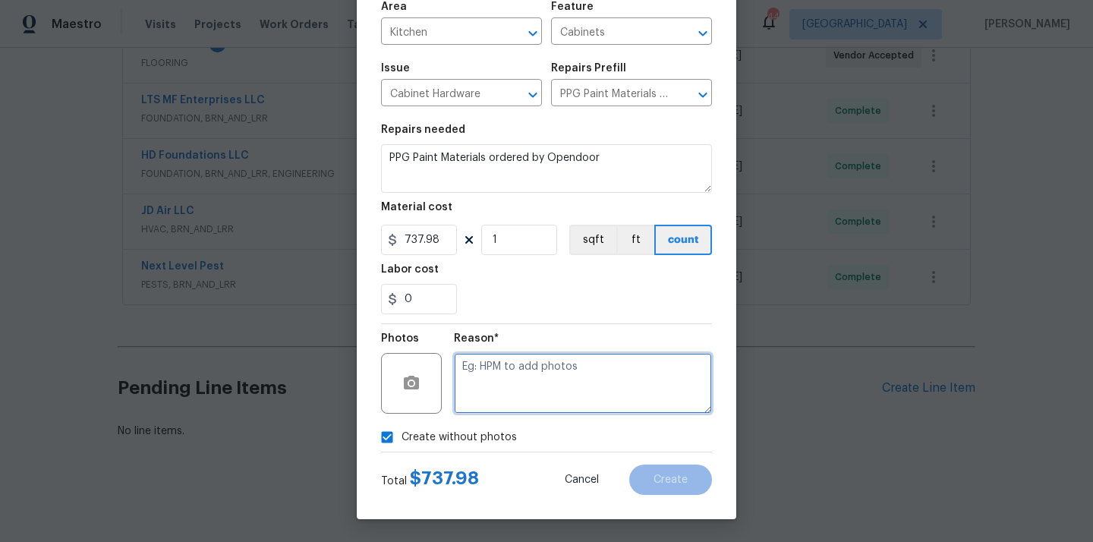
click at [500, 384] on textarea at bounding box center [583, 383] width 258 height 61
type textarea "N/A"
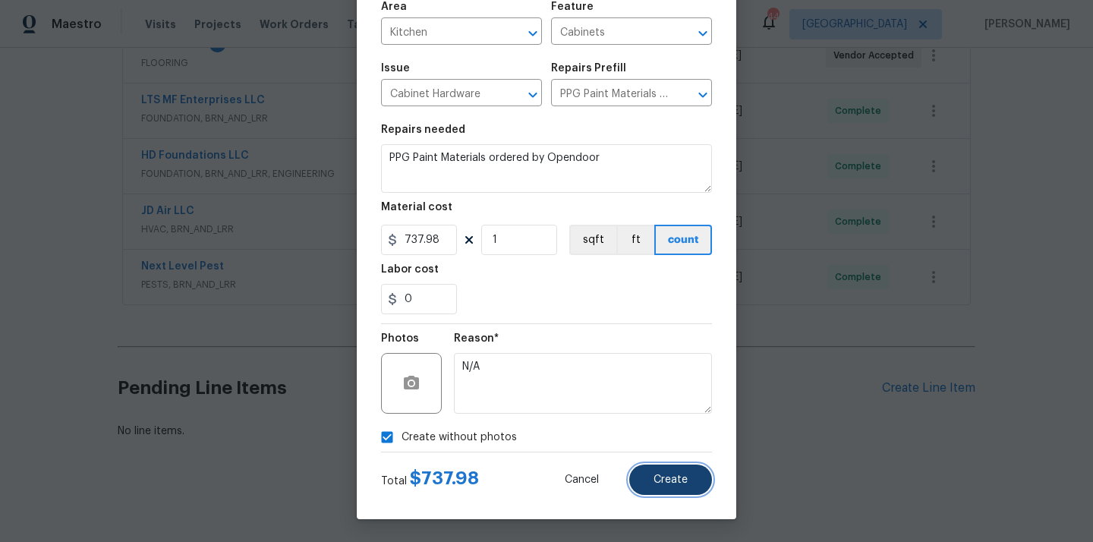
click at [651, 471] on button "Create" at bounding box center [670, 479] width 83 height 30
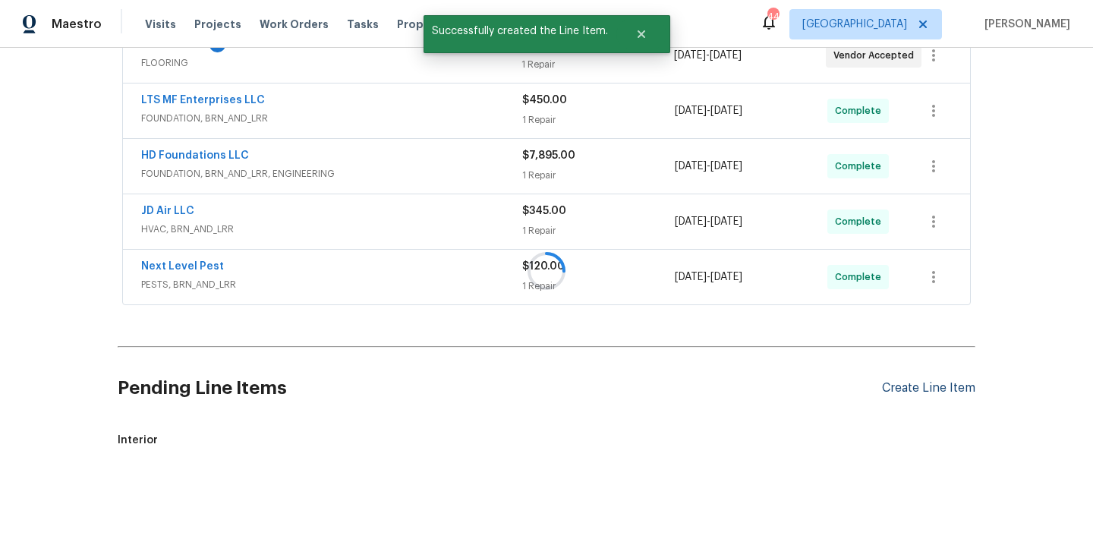
click at [901, 383] on div "Create Line Item" at bounding box center [928, 388] width 93 height 14
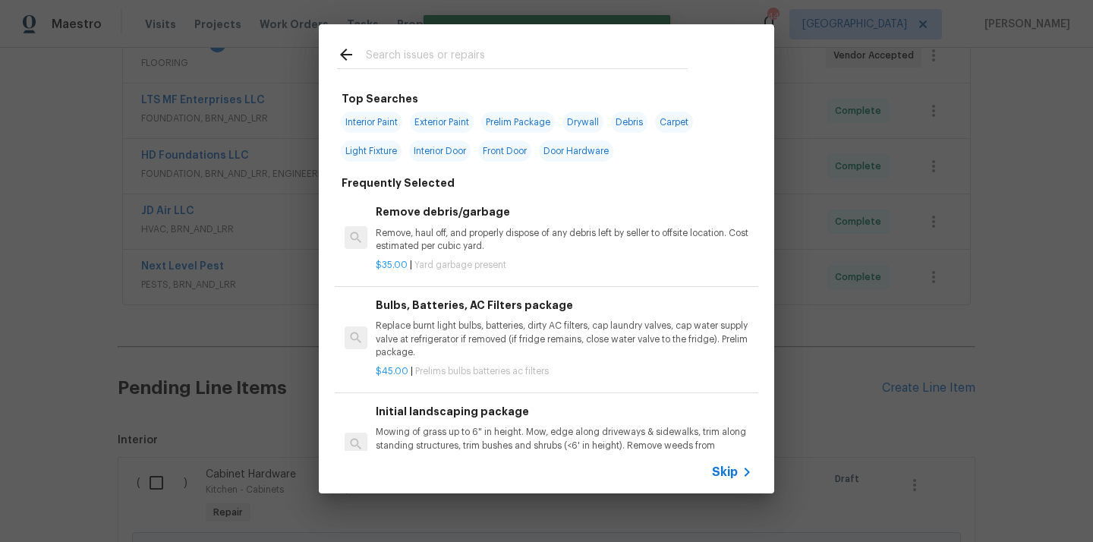
click at [518, 39] on div at bounding box center [512, 54] width 387 height 60
click at [499, 57] on input "text" at bounding box center [527, 57] width 322 height 23
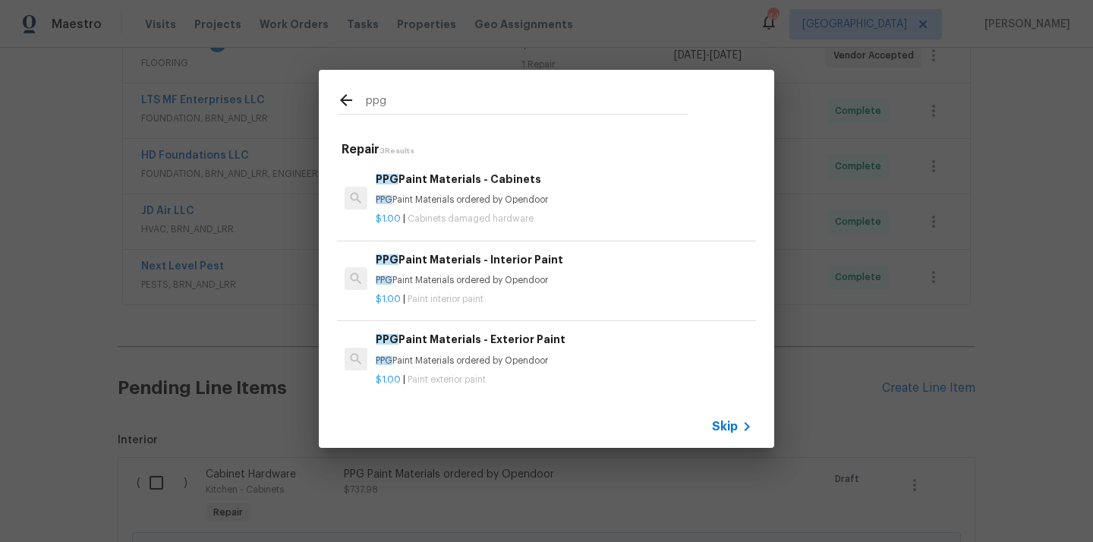
type input "ppg"
click at [456, 259] on h6 "PPG Paint Materials - Interior Paint" at bounding box center [564, 259] width 376 height 17
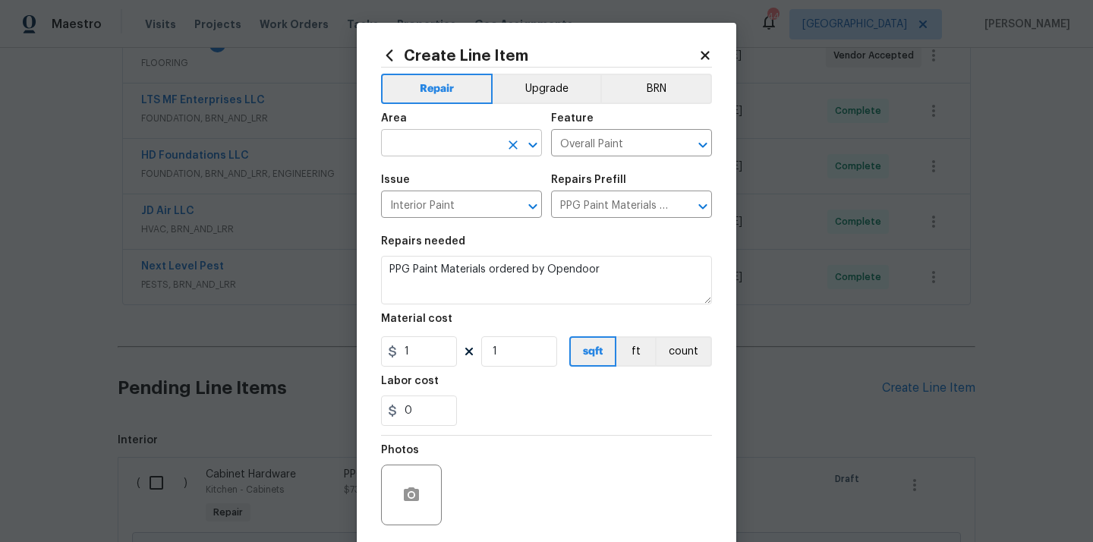
click at [489, 140] on input "text" at bounding box center [440, 145] width 118 height 24
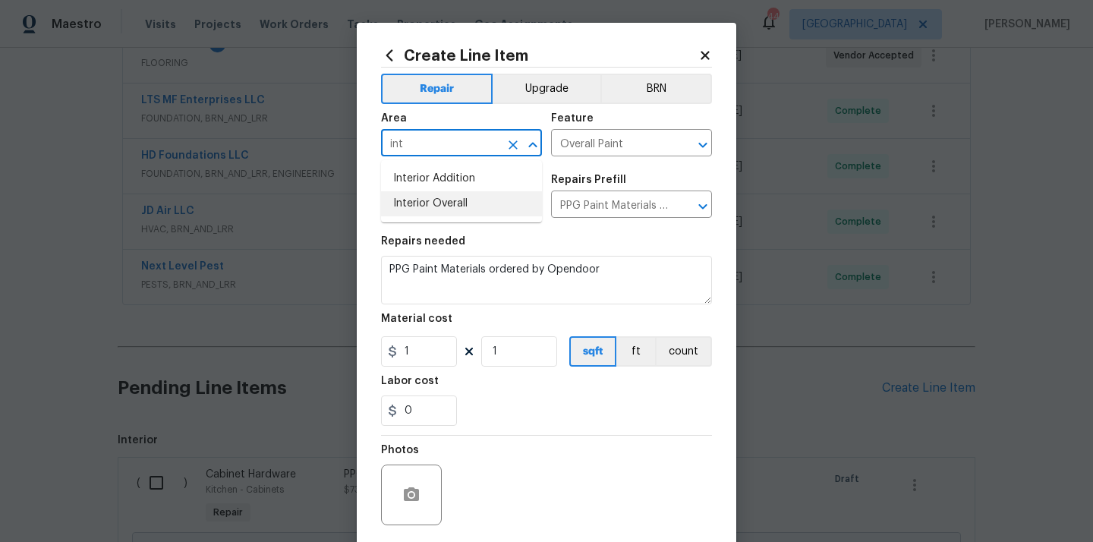
click at [461, 211] on li "Interior Overall" at bounding box center [461, 203] width 161 height 25
type input "Interior Overall"
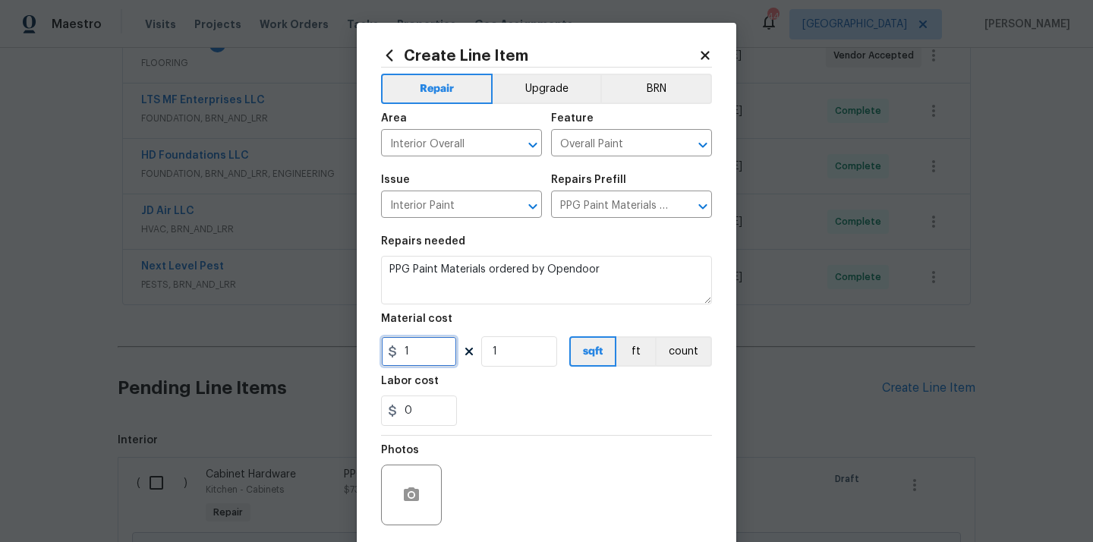
drag, startPoint x: 417, startPoint y: 355, endPoint x: 345, endPoint y: 355, distance: 72.1
click at [345, 355] on div "Create Line Item Repair Upgrade BRN Area Interior Overall ​ Feature Overall Pai…" at bounding box center [546, 271] width 1093 height 542
paste input "828.85"
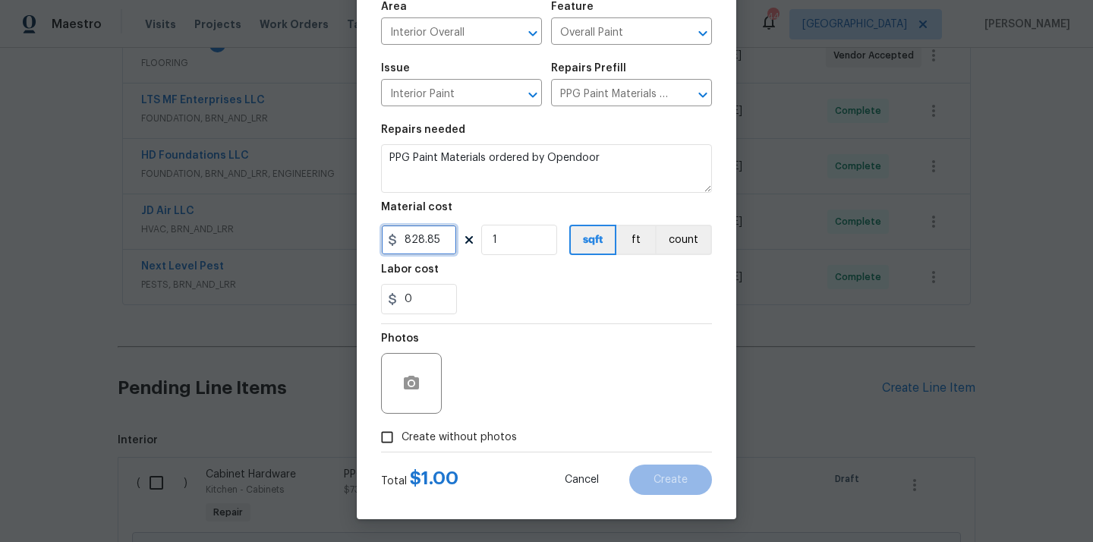
type input "828.85"
click at [462, 446] on label "Create without photos" at bounding box center [445, 437] width 144 height 29
click at [401, 446] on input "Create without photos" at bounding box center [387, 437] width 29 height 29
checkbox input "true"
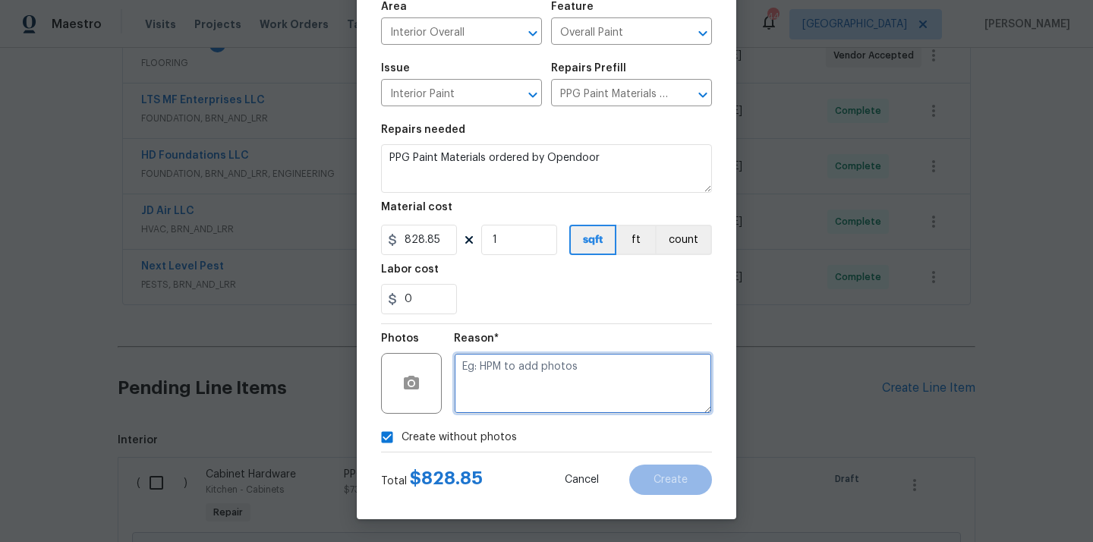
click at [494, 407] on textarea at bounding box center [583, 383] width 258 height 61
type textarea "N/A"
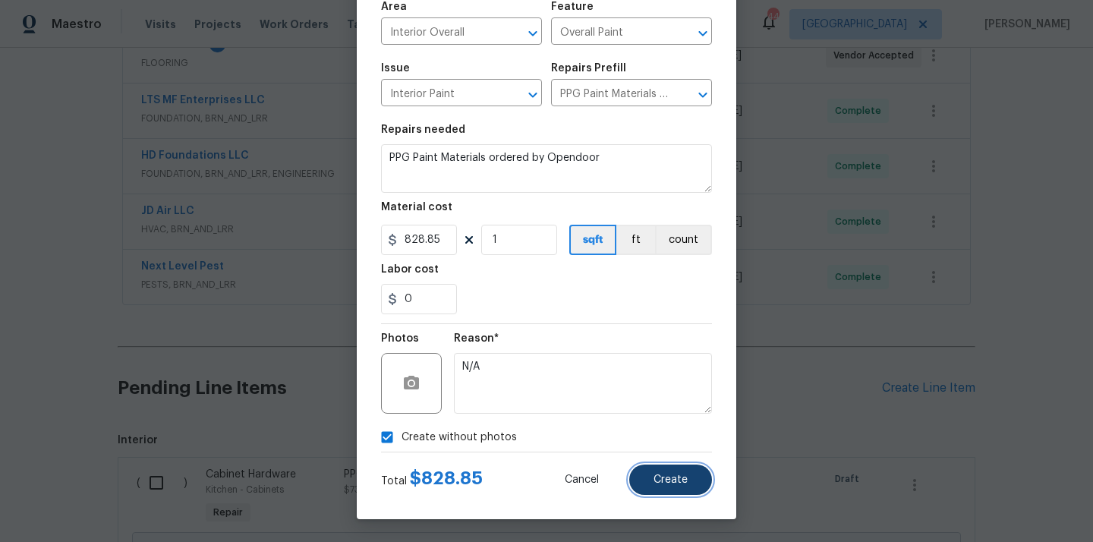
click at [660, 490] on button "Create" at bounding box center [670, 479] width 83 height 30
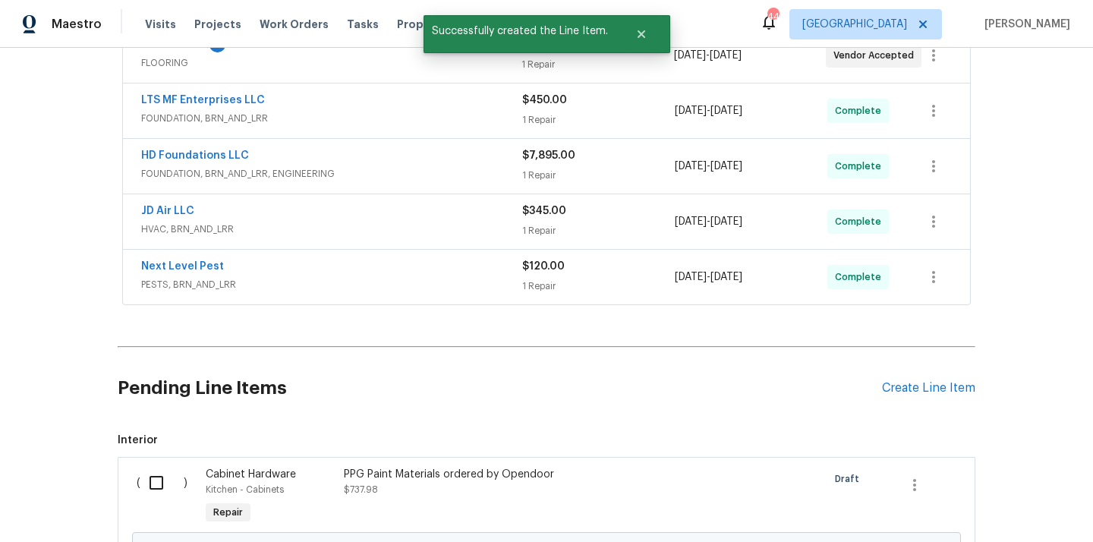
click at [904, 401] on section "Pending Line Items Create Line Item Interior ( ) Cabinet Hardware Kitchen - Cab…" at bounding box center [547, 482] width 858 height 259
click at [905, 392] on div "Create Line Item" at bounding box center [928, 388] width 93 height 14
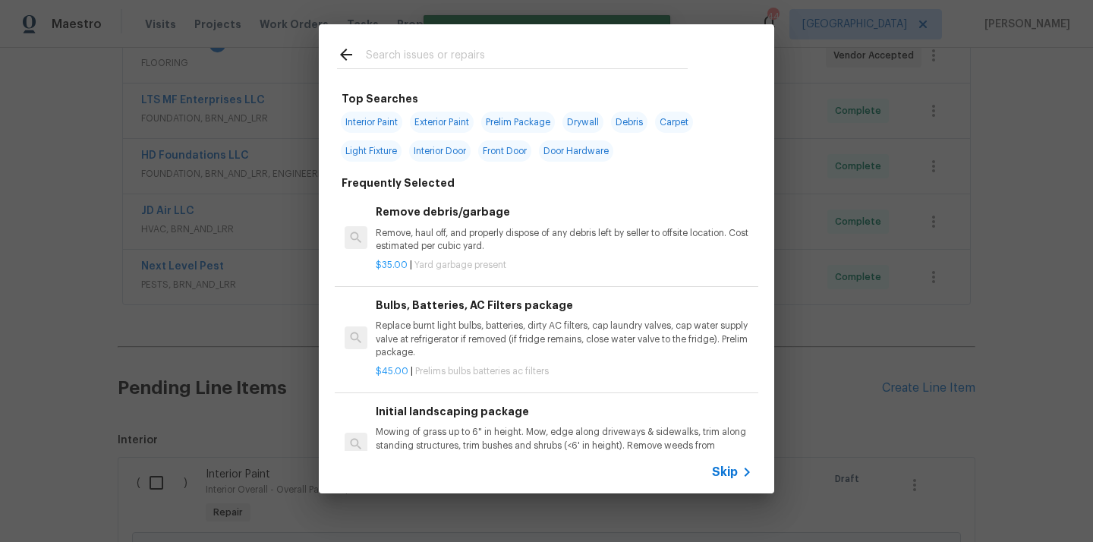
click at [588, 68] on input "text" at bounding box center [527, 57] width 322 height 23
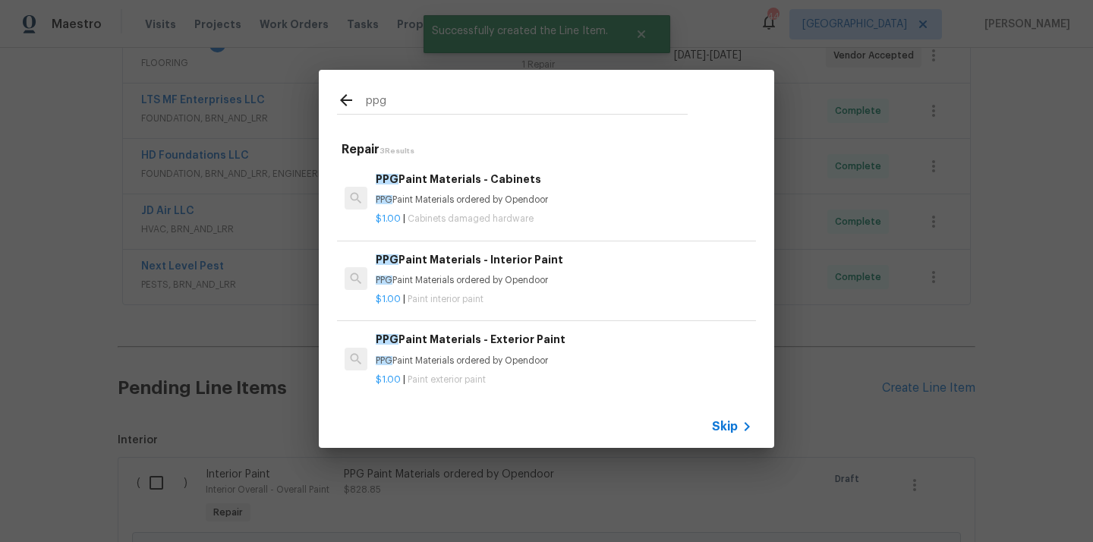
type input "ppg"
click at [485, 349] on div "PPG Paint Materials - Exterior Paint PPG Paint Materials ordered by Opendoor" at bounding box center [564, 349] width 376 height 36
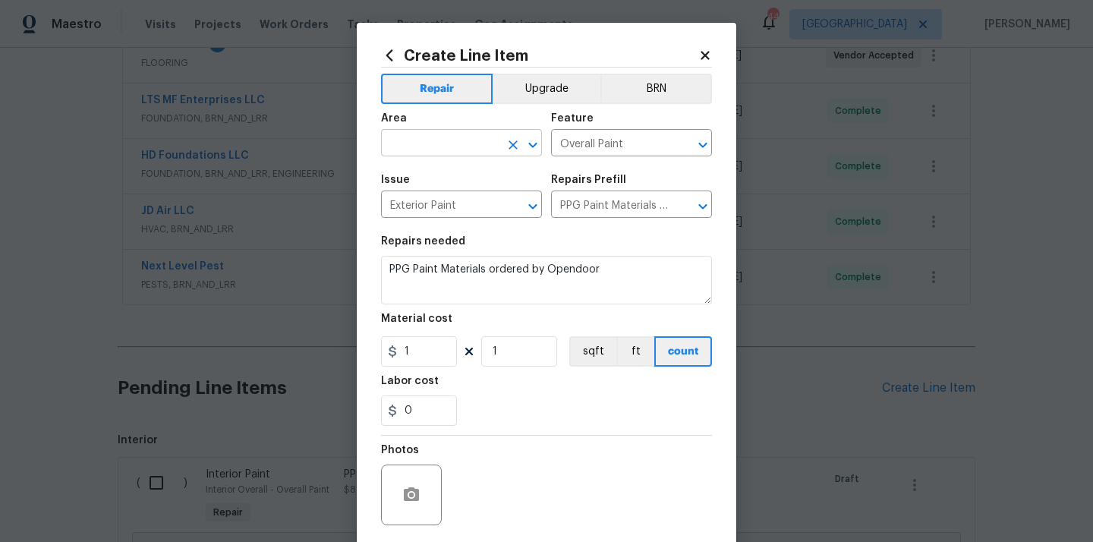
click at [477, 135] on input "text" at bounding box center [440, 145] width 118 height 24
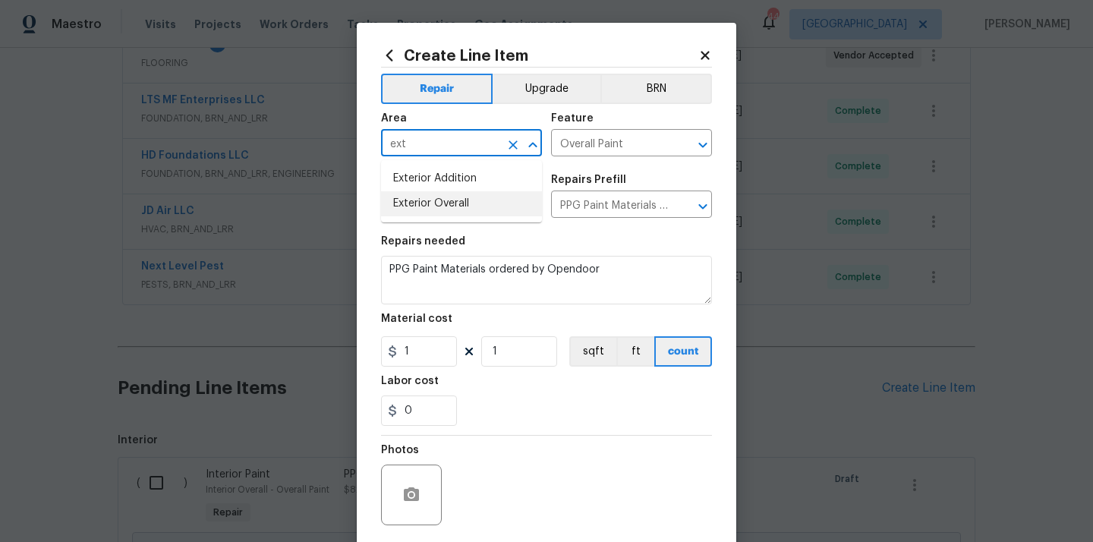
click at [430, 203] on li "Exterior Overall" at bounding box center [461, 203] width 161 height 25
type input "Exterior Overall"
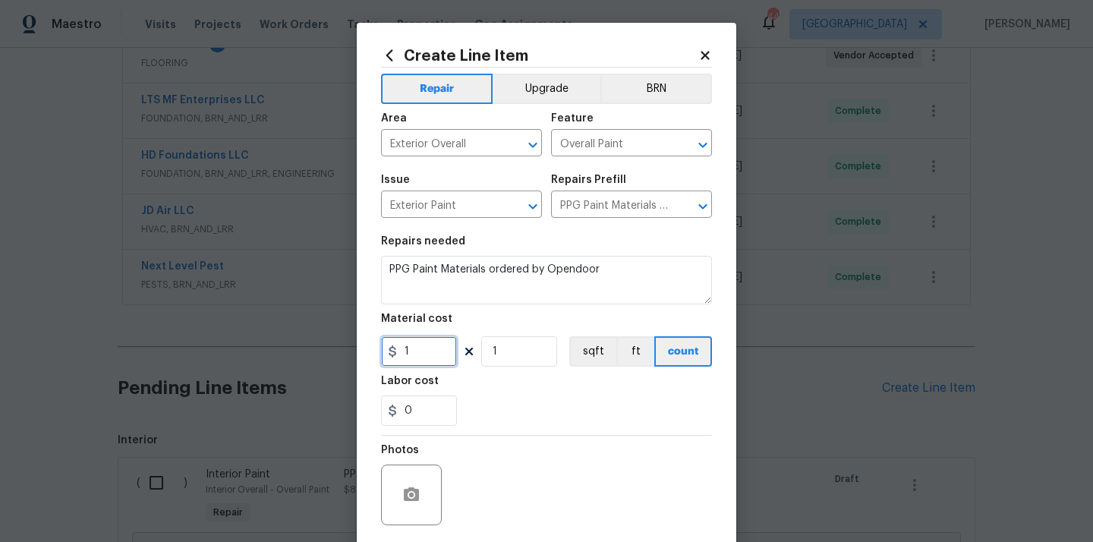
drag, startPoint x: 420, startPoint y: 350, endPoint x: 352, endPoint y: 346, distance: 67.7
click at [353, 348] on div "Create Line Item Repair Upgrade BRN Area Exterior Overall ​ Feature Overall Pai…" at bounding box center [546, 271] width 1093 height 542
paste input "405.84"
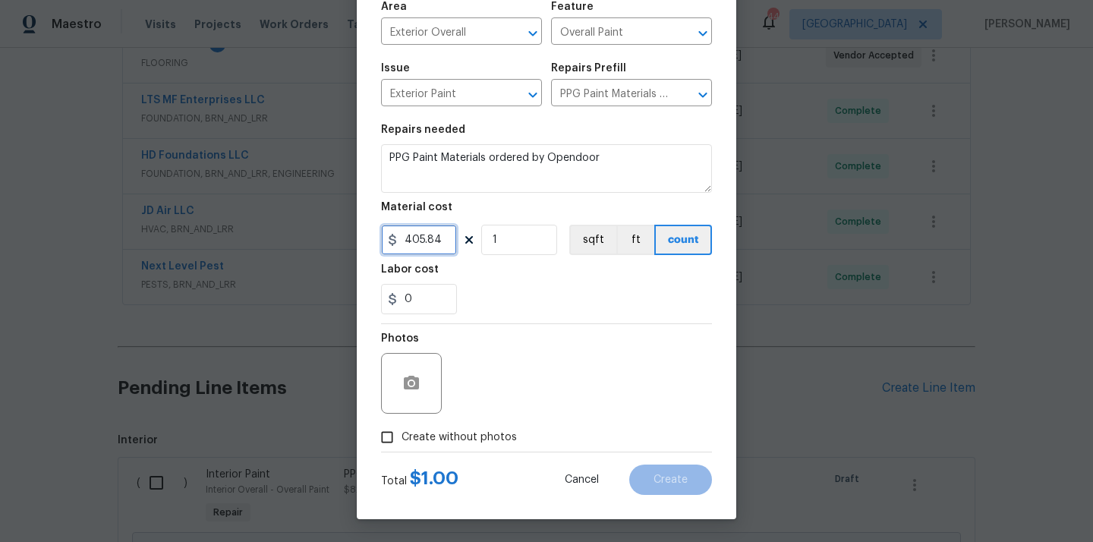
type input "405.84"
click at [486, 443] on span "Create without photos" at bounding box center [458, 438] width 115 height 16
click at [401, 443] on input "Create without photos" at bounding box center [387, 437] width 29 height 29
checkbox input "true"
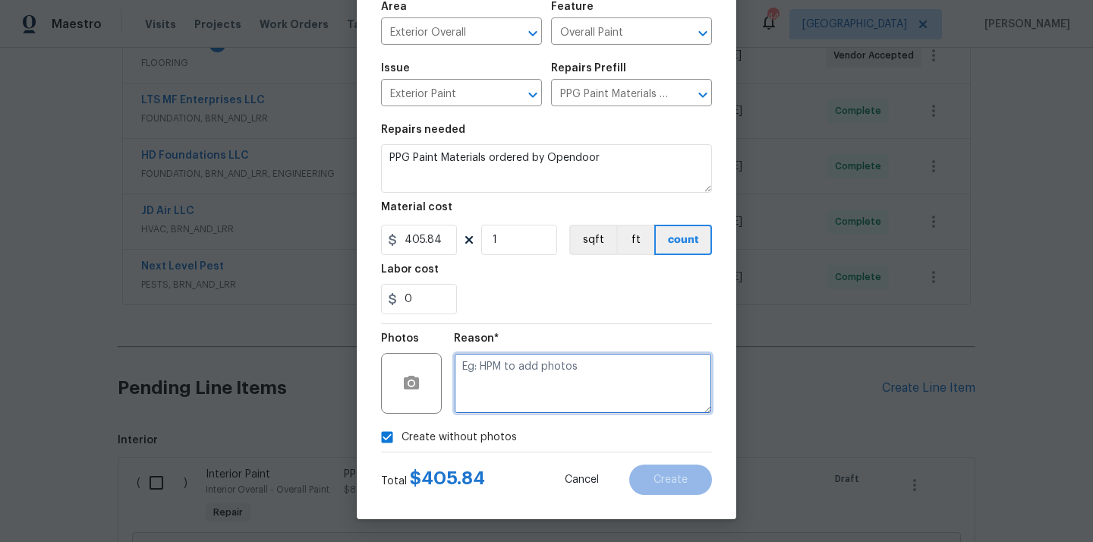
click at [504, 389] on textarea at bounding box center [583, 383] width 258 height 61
type textarea "N/A"
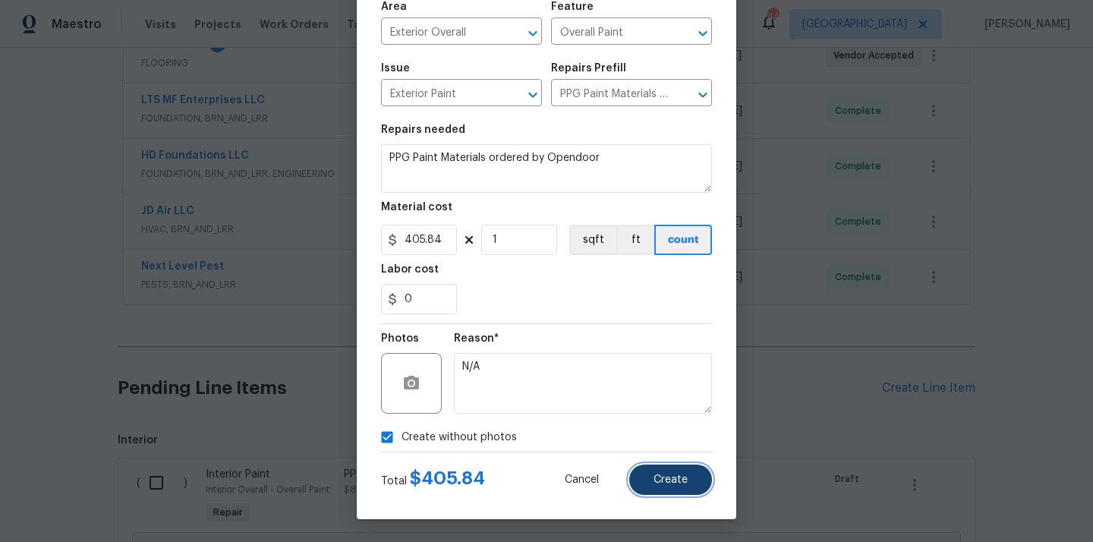
click at [676, 479] on span "Create" at bounding box center [670, 479] width 34 height 11
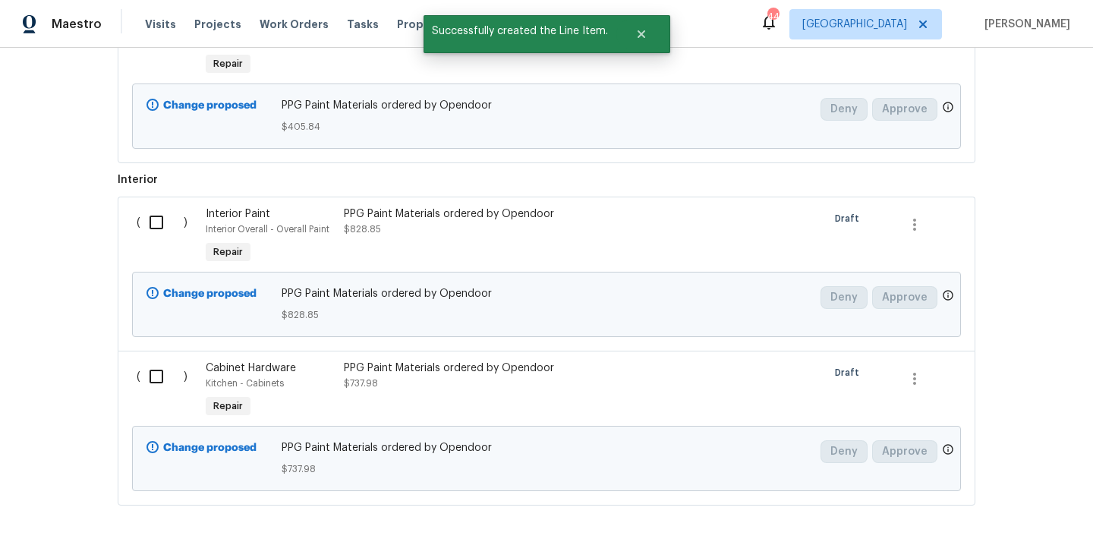
scroll to position [938, 0]
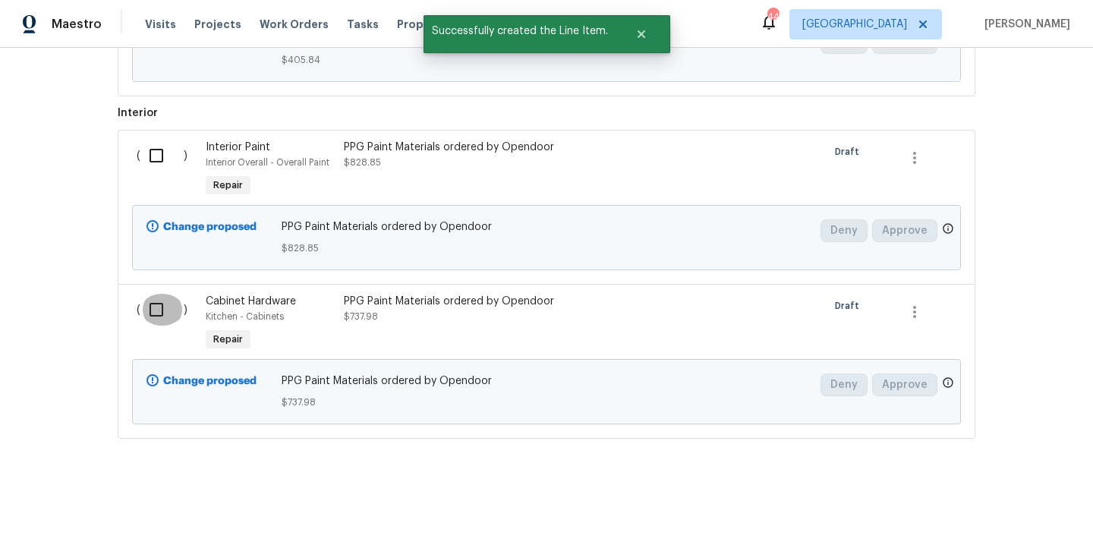
click at [156, 307] on input "checkbox" at bounding box center [161, 310] width 43 height 32
checkbox input "true"
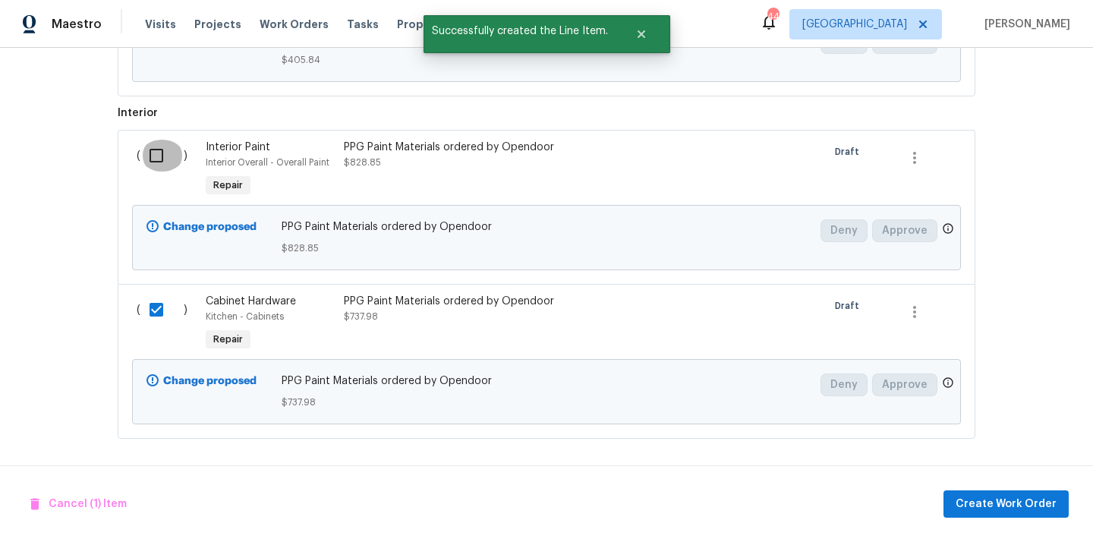
click at [148, 154] on input "checkbox" at bounding box center [161, 156] width 43 height 32
checkbox input "true"
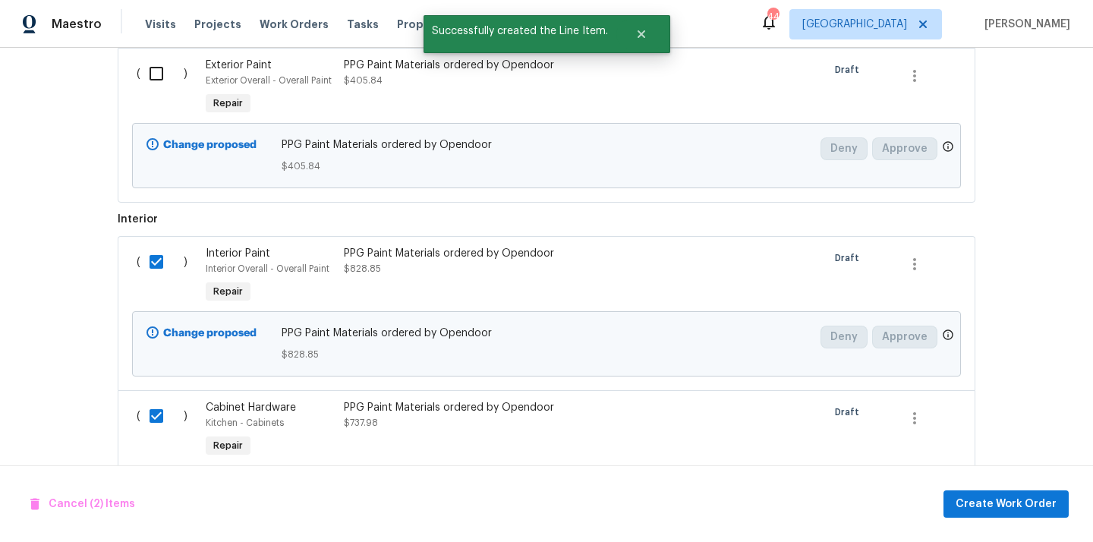
scroll to position [792, 0]
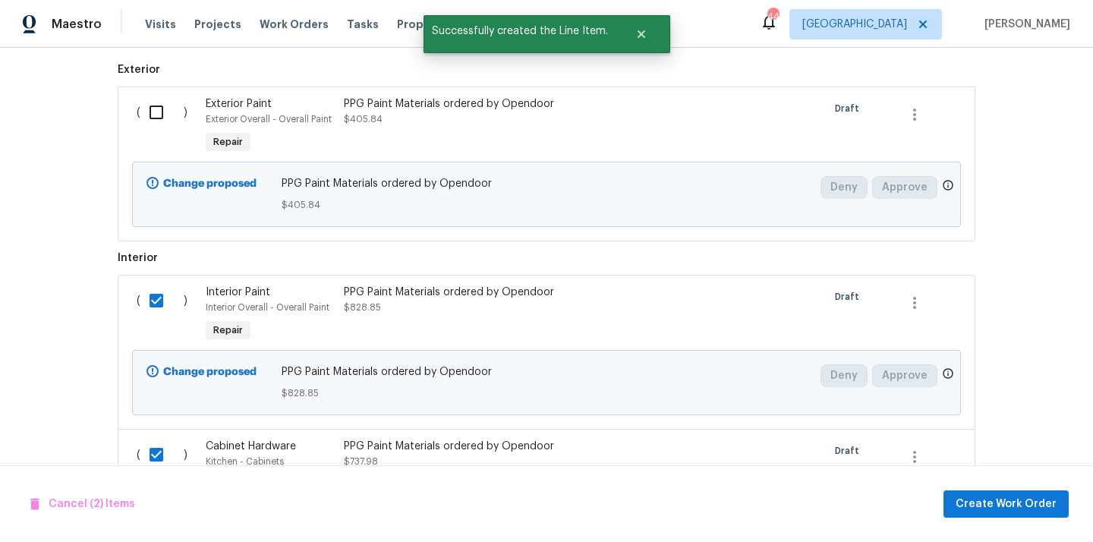
click at [161, 108] on input "checkbox" at bounding box center [161, 112] width 43 height 32
checkbox input "true"
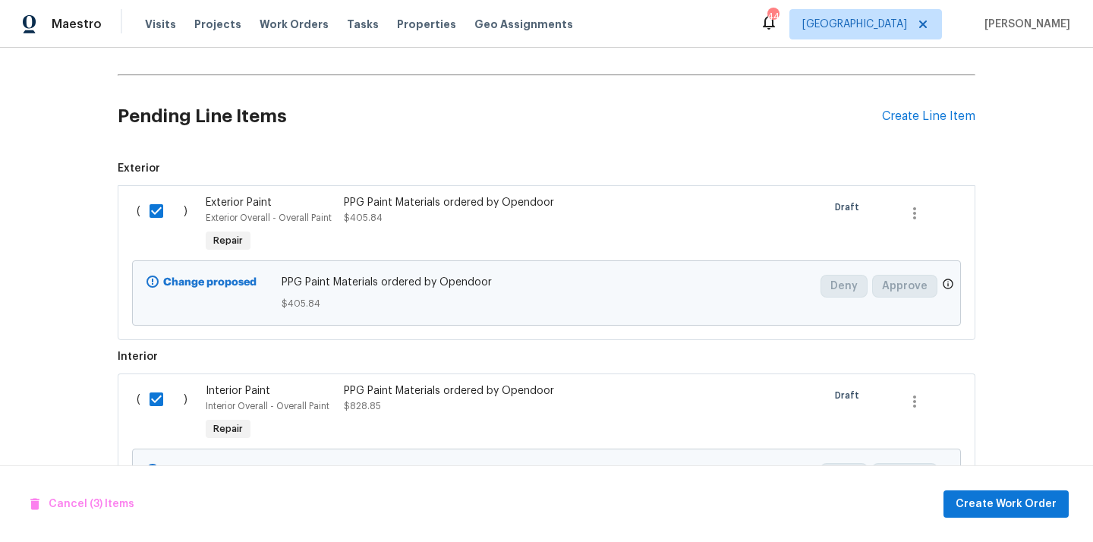
scroll to position [619, 0]
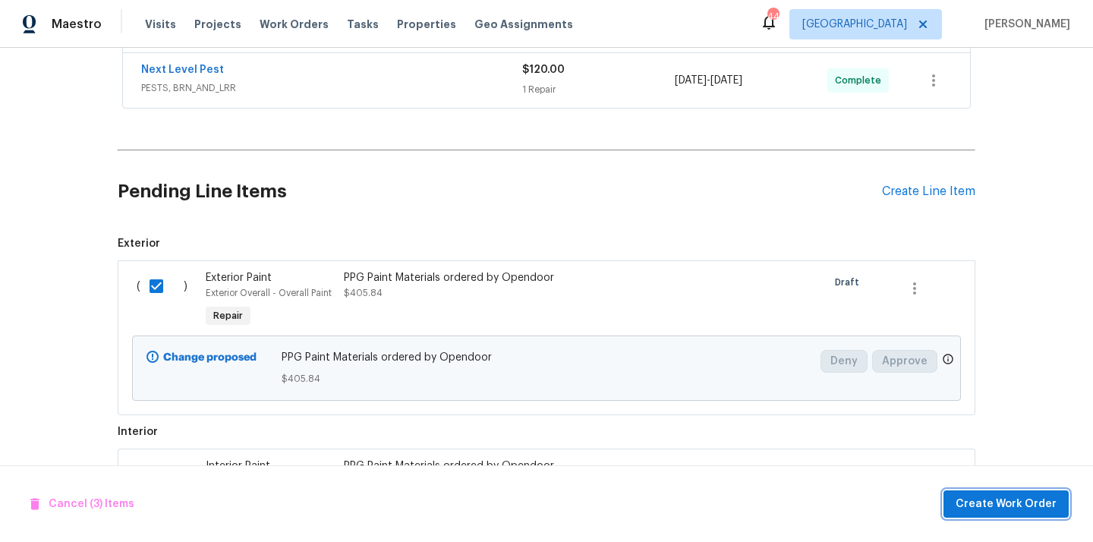
click at [978, 507] on span "Create Work Order" at bounding box center [1006, 504] width 101 height 19
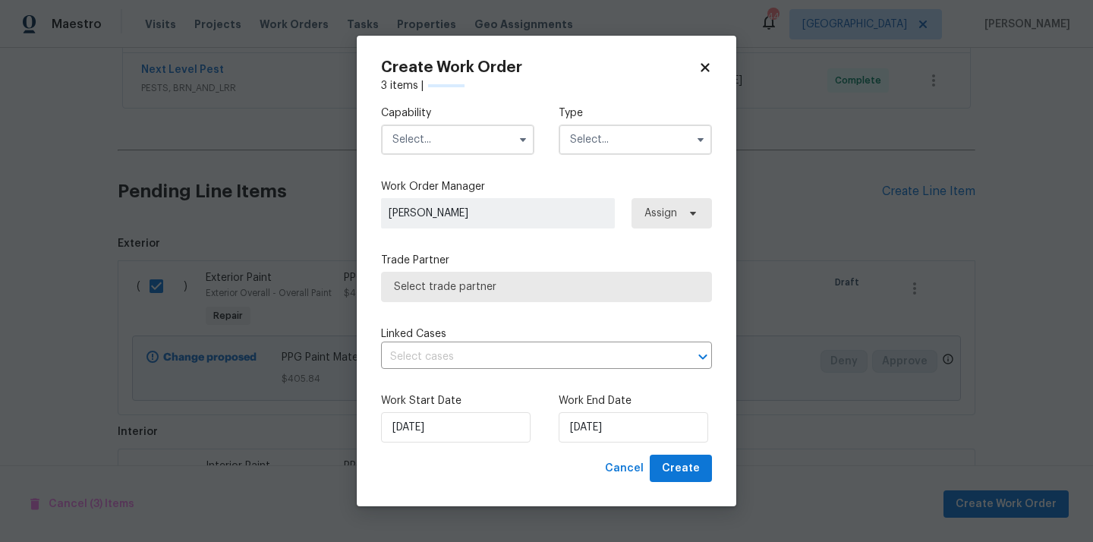
checkbox input "false"
click at [480, 143] on input "text" at bounding box center [457, 139] width 153 height 30
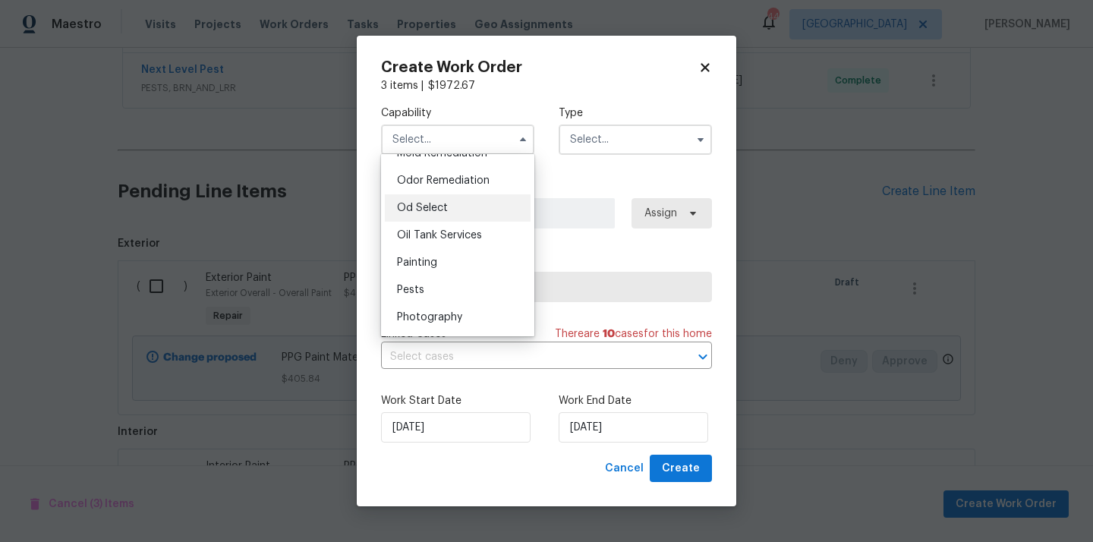
scroll to position [1185, 0]
click at [474, 264] on div "Painting" at bounding box center [458, 260] width 146 height 27
type input "Painting"
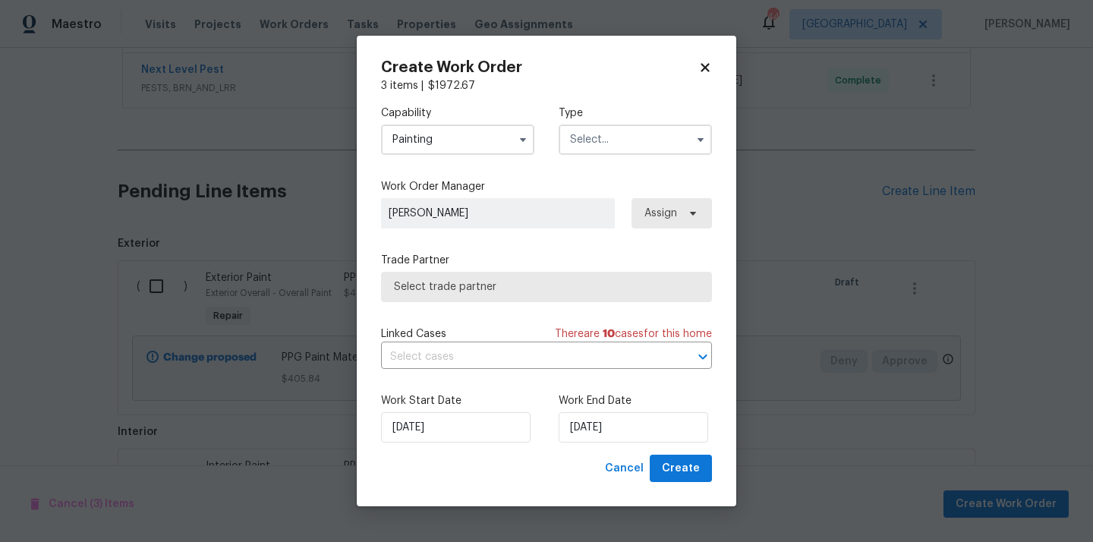
click at [601, 140] on input "text" at bounding box center [635, 139] width 153 height 30
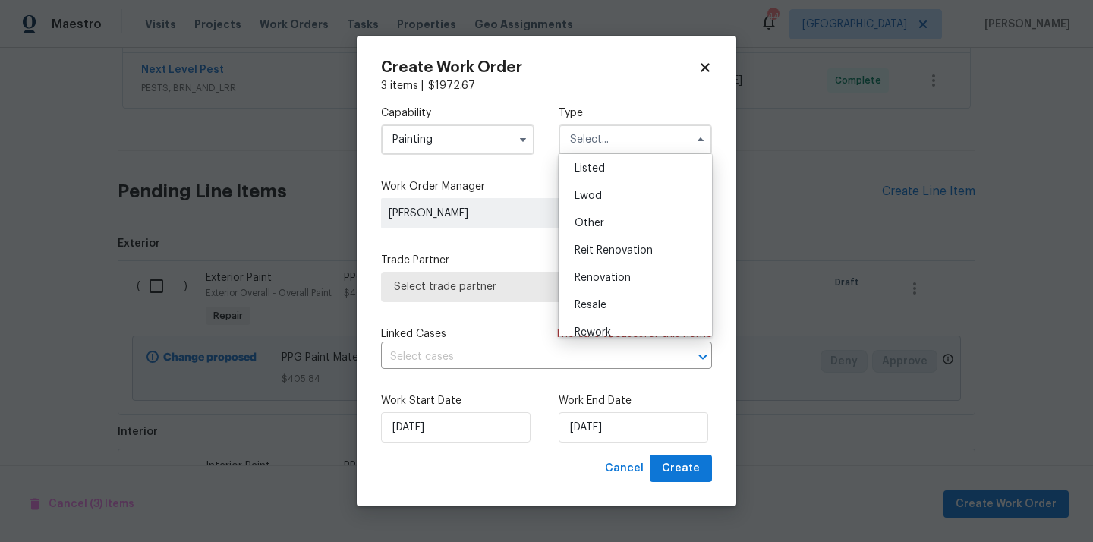
scroll to position [181, 0]
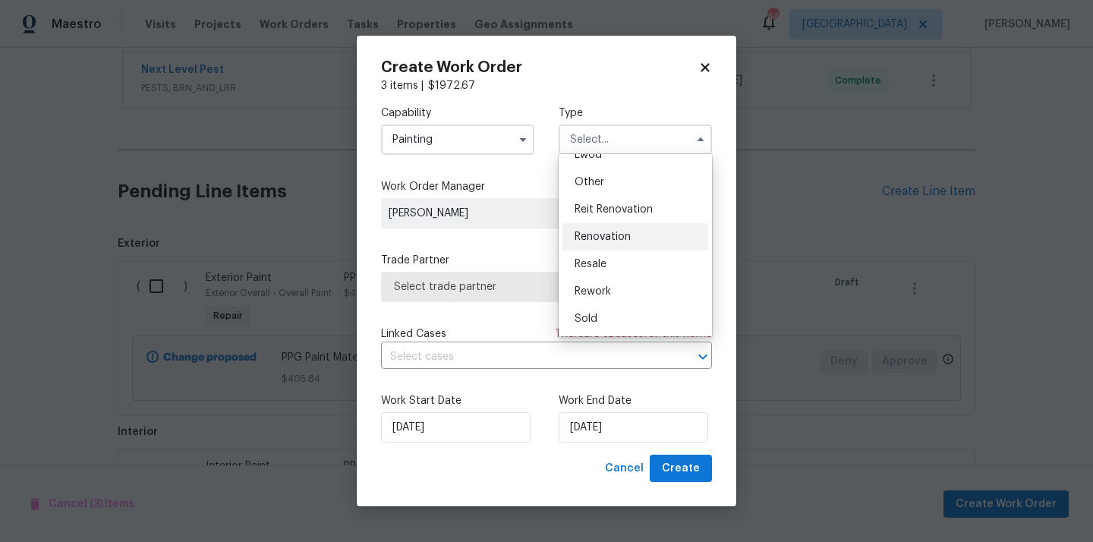
click at [602, 229] on div "Renovation" at bounding box center [635, 236] width 146 height 27
type input "Renovation"
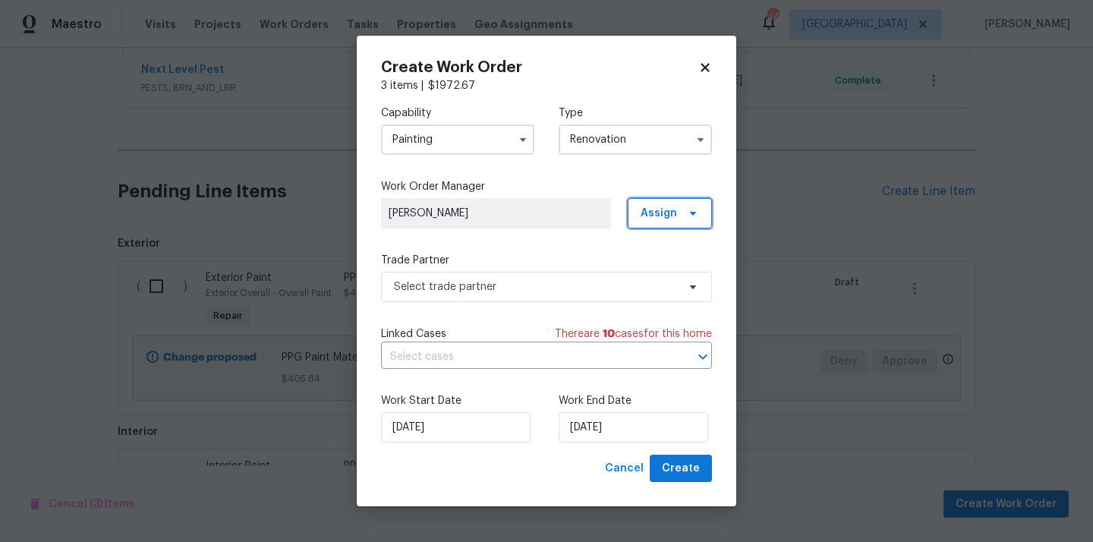
click at [660, 211] on span "Assign" at bounding box center [659, 213] width 36 height 15
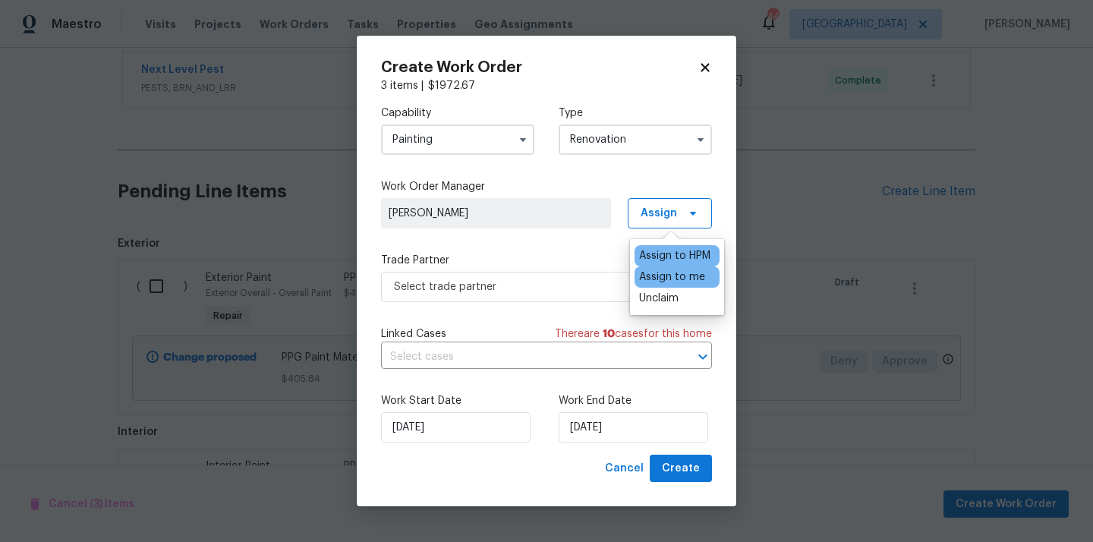
click at [669, 279] on div "Assign to me" at bounding box center [672, 276] width 66 height 15
click at [587, 269] on div "Trade Partner Select trade partner" at bounding box center [546, 277] width 331 height 49
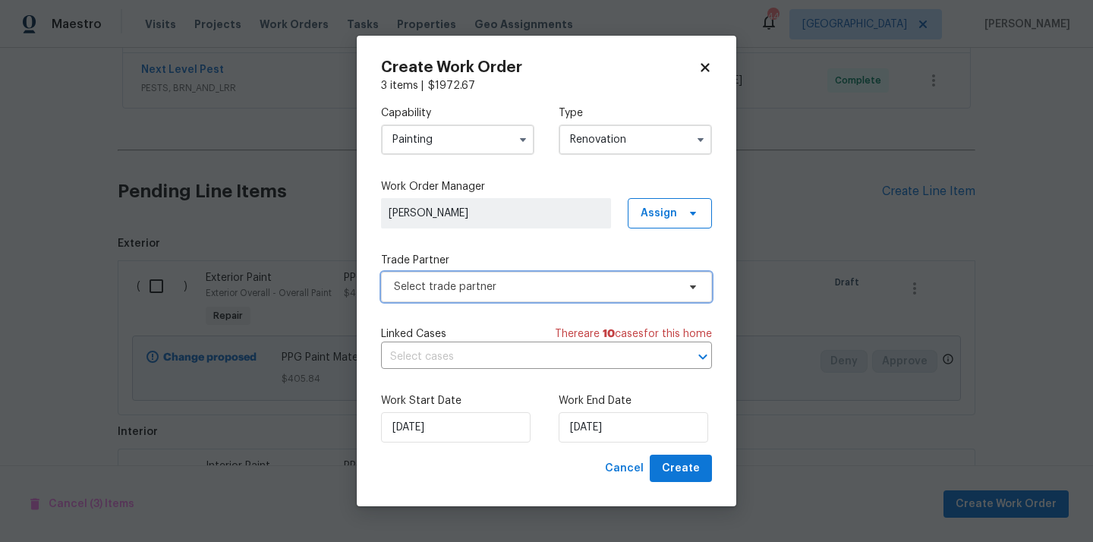
click at [574, 288] on span "Select trade partner" at bounding box center [535, 286] width 283 height 15
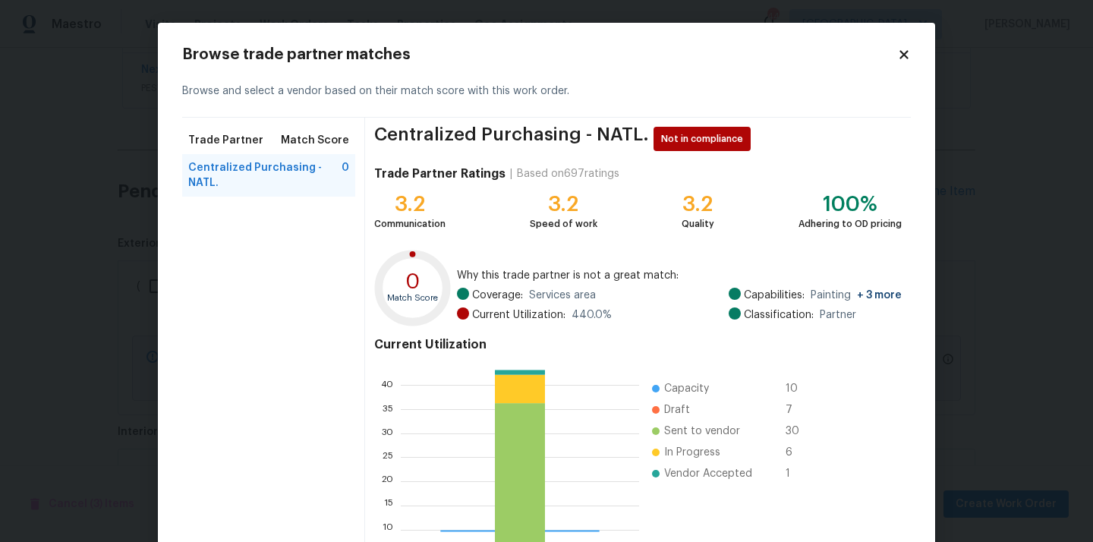
scroll to position [128, 0]
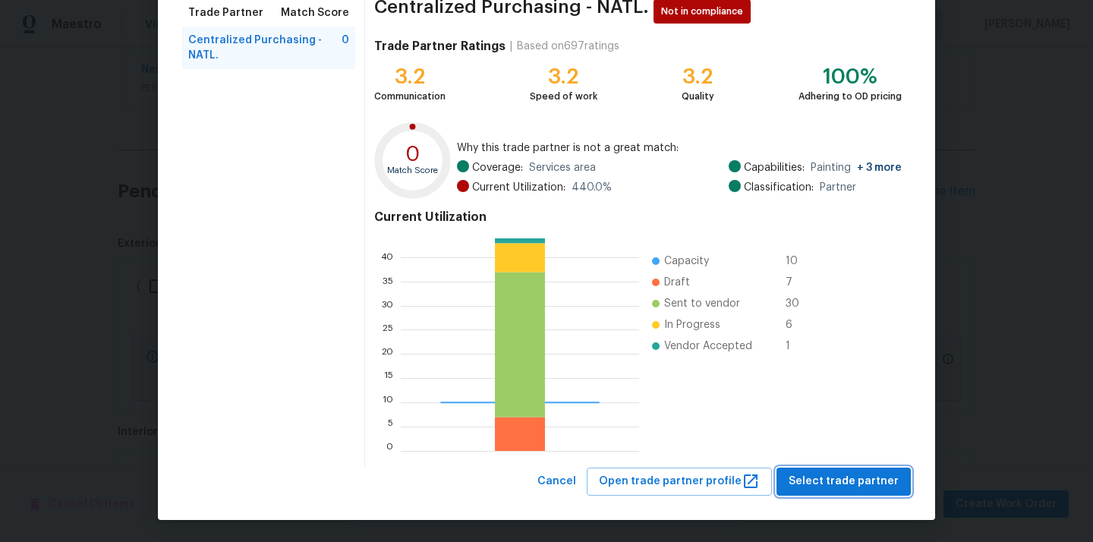
click at [839, 477] on span "Select trade partner" at bounding box center [844, 481] width 110 height 19
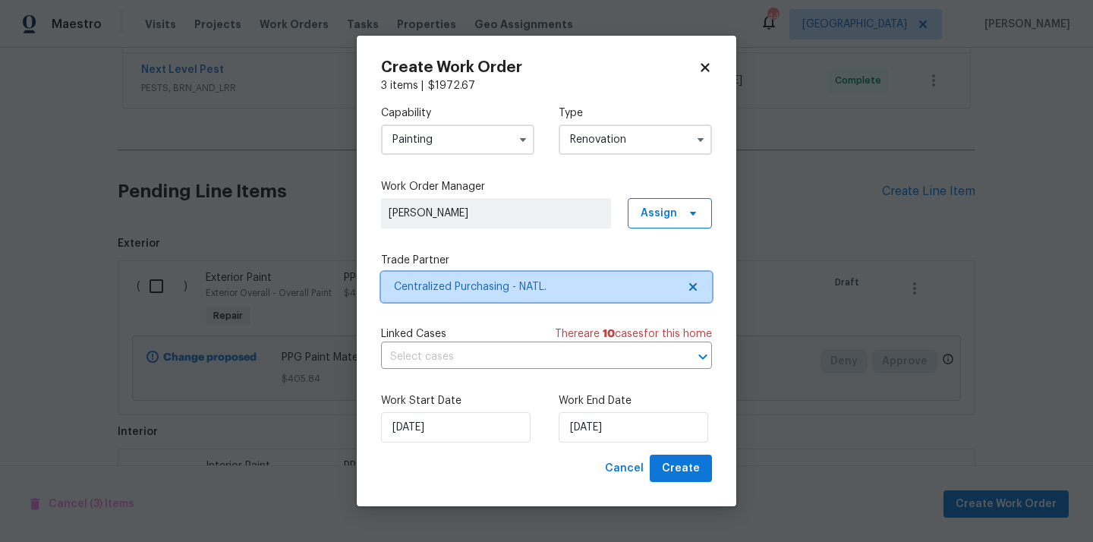
scroll to position [0, 0]
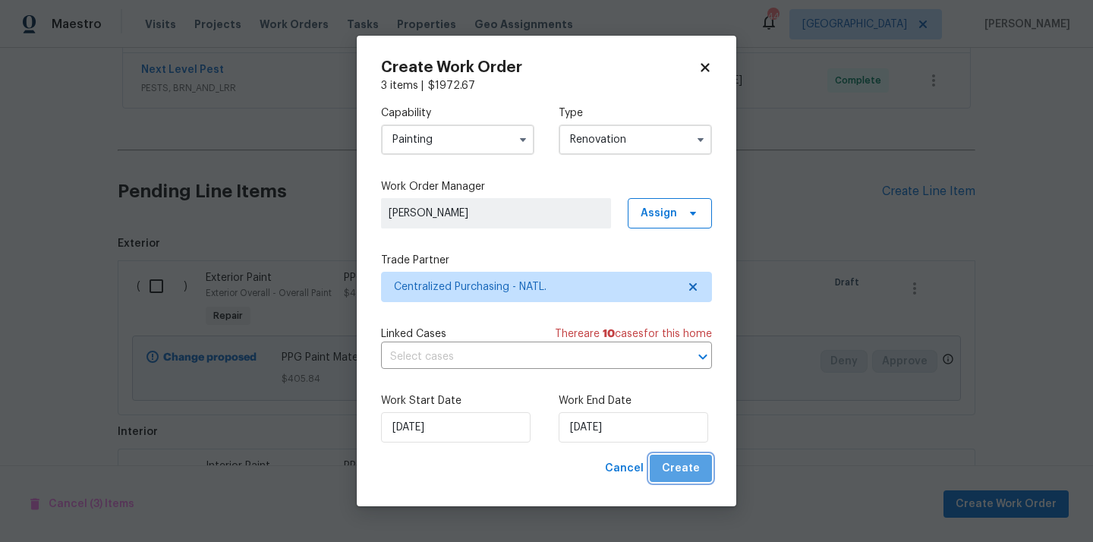
click at [696, 461] on span "Create" at bounding box center [681, 468] width 38 height 19
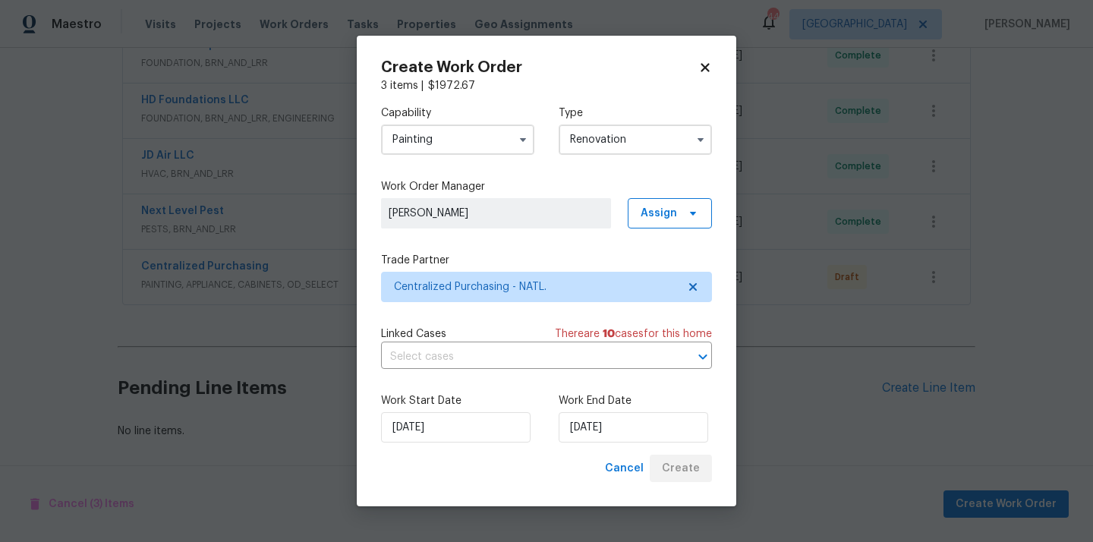
scroll to position [477, 0]
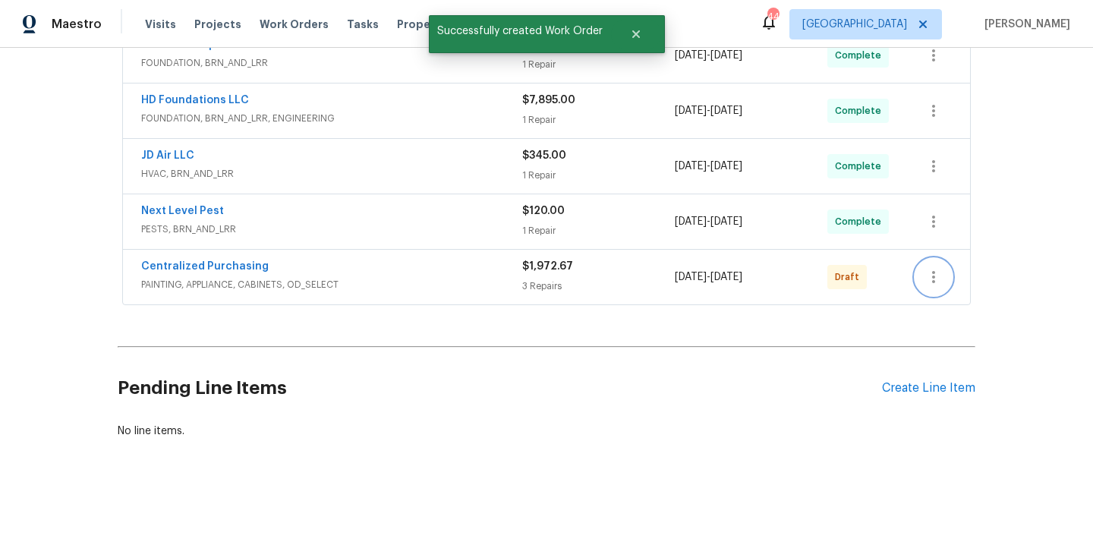
click at [921, 269] on button "button" at bounding box center [933, 277] width 36 height 36
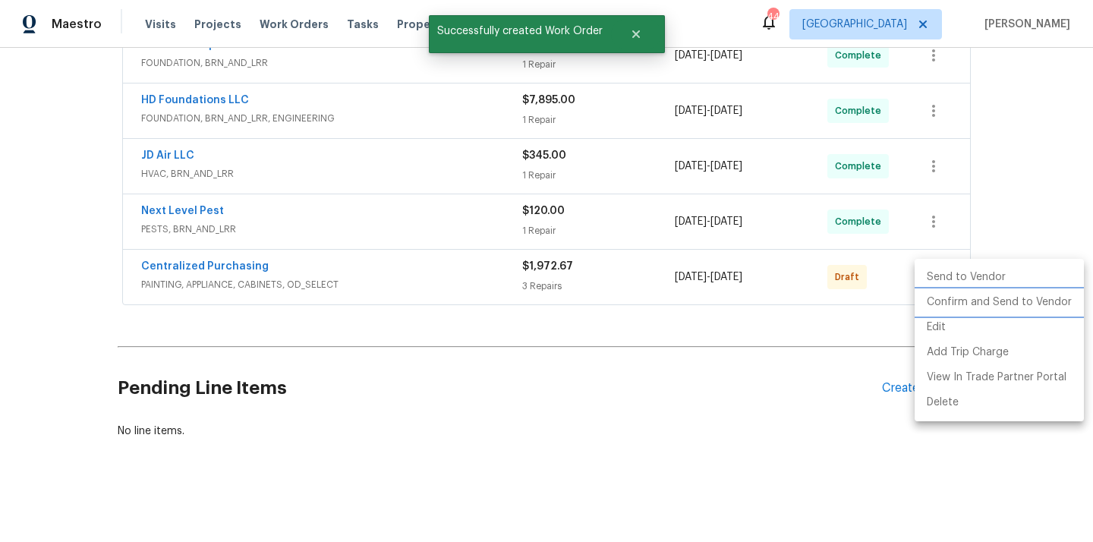
click at [941, 301] on li "Confirm and Send to Vendor" at bounding box center [999, 302] width 169 height 25
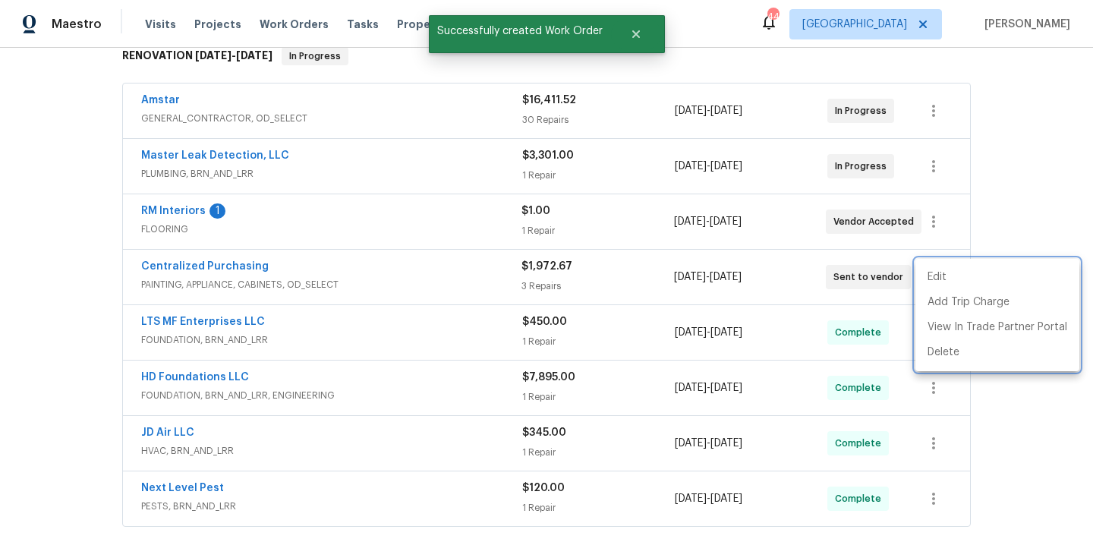
click at [305, 231] on div at bounding box center [546, 271] width 1093 height 542
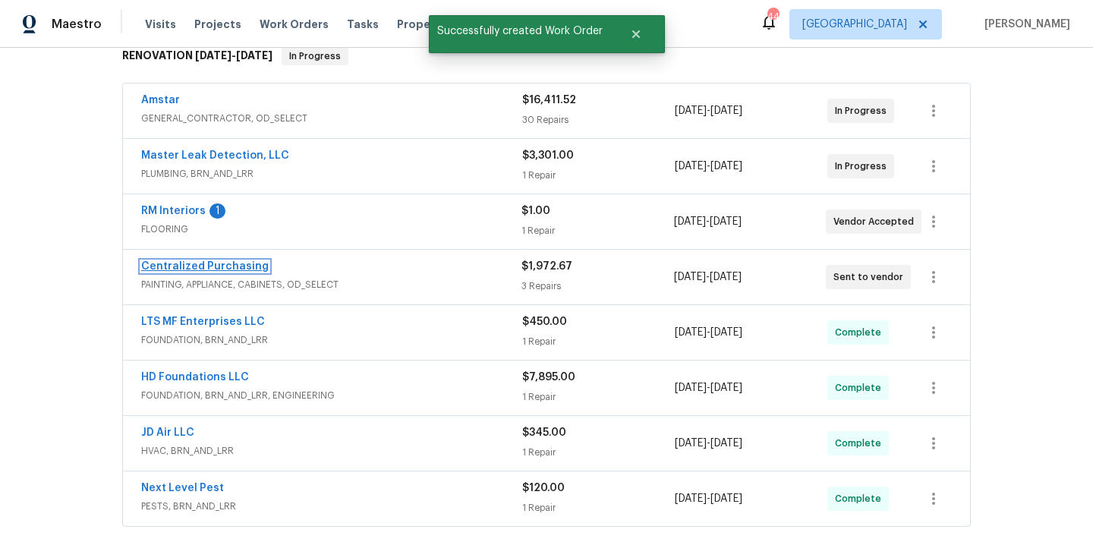
click at [238, 261] on link "Centralized Purchasing" at bounding box center [205, 266] width 128 height 11
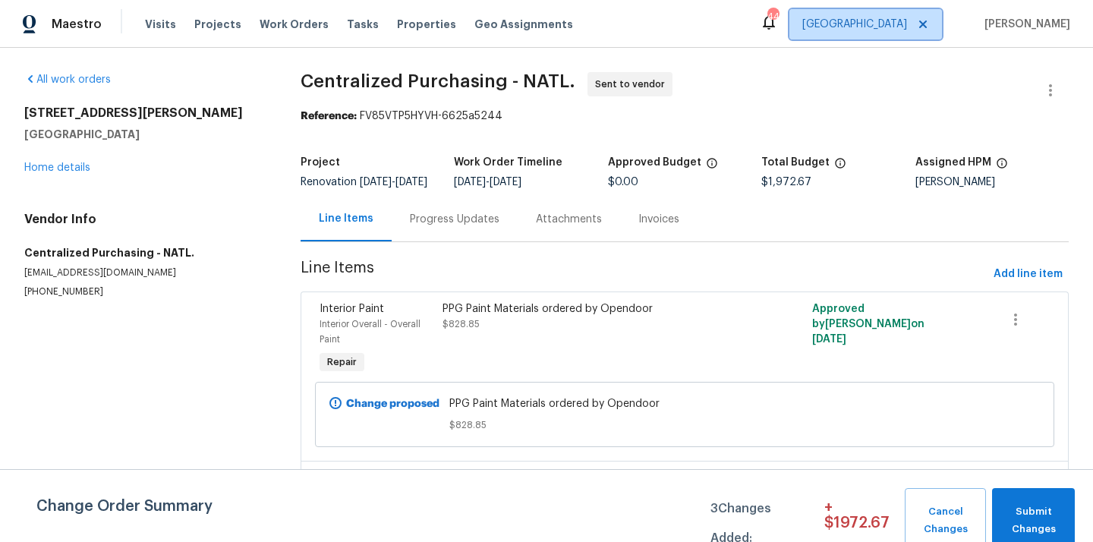
click at [894, 25] on span "[GEOGRAPHIC_DATA]" at bounding box center [854, 24] width 105 height 15
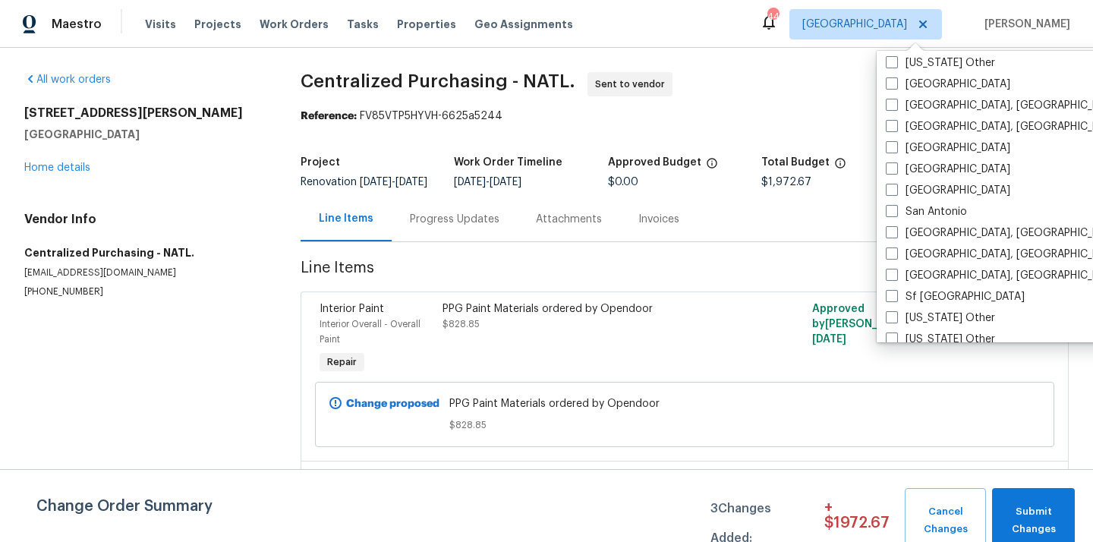
scroll to position [1900, 0]
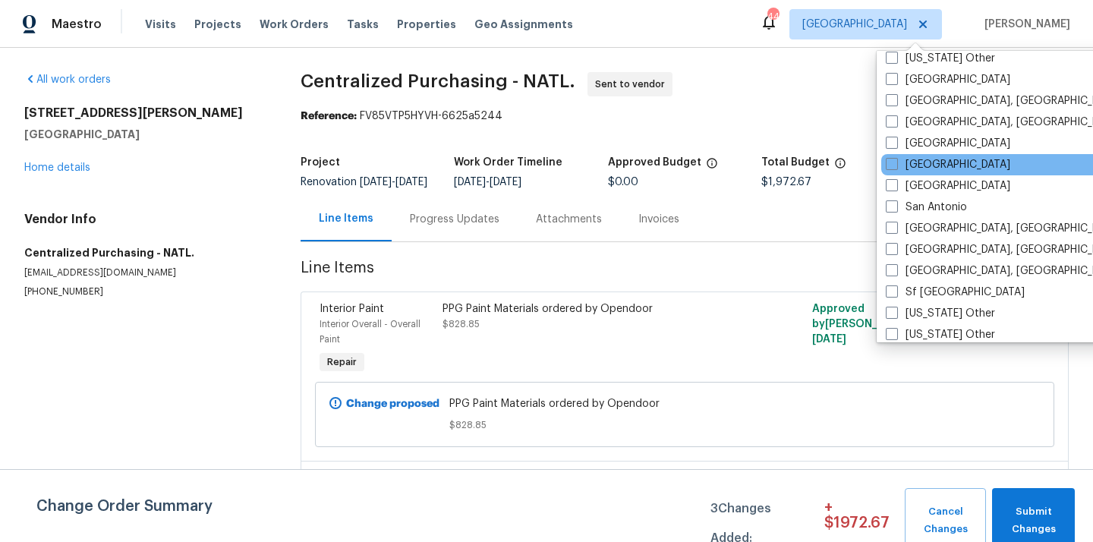
click at [902, 172] on div "[GEOGRAPHIC_DATA]" at bounding box center [1034, 164] width 306 height 21
click at [901, 163] on label "[GEOGRAPHIC_DATA]" at bounding box center [948, 164] width 124 height 15
click at [896, 163] on input "[GEOGRAPHIC_DATA]" at bounding box center [891, 162] width 10 height 10
checkbox input "true"
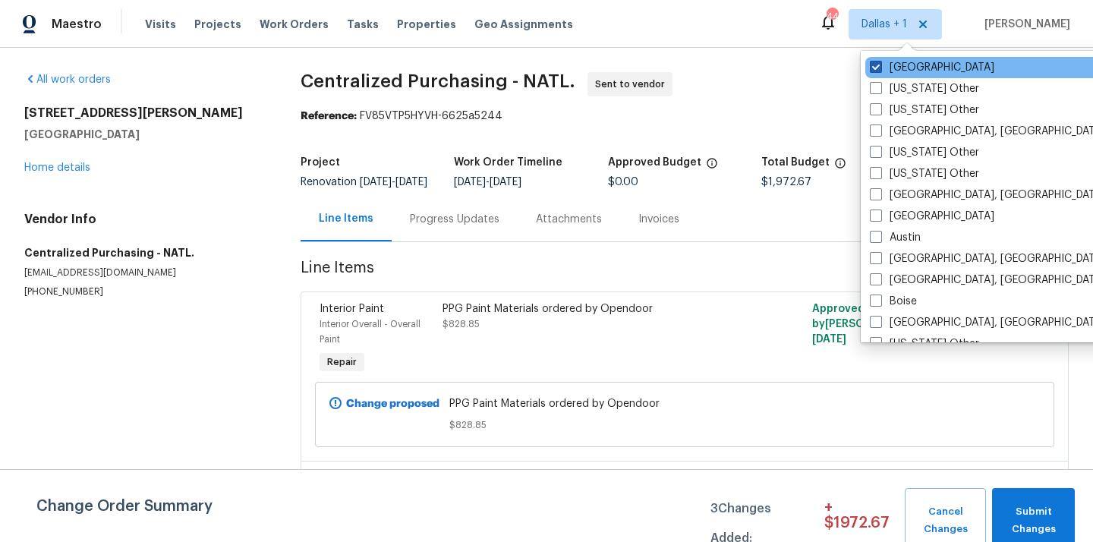
click at [899, 68] on label "[GEOGRAPHIC_DATA]" at bounding box center [932, 67] width 124 height 15
click at [880, 68] on input "[GEOGRAPHIC_DATA]" at bounding box center [875, 65] width 10 height 10
checkbox input "false"
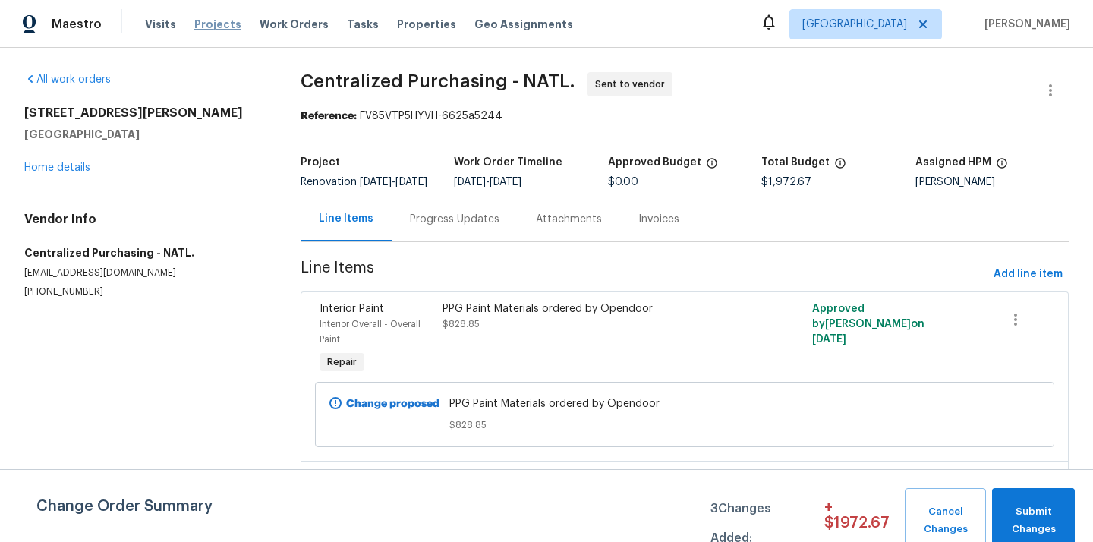
click at [213, 30] on span "Projects" at bounding box center [217, 24] width 47 height 15
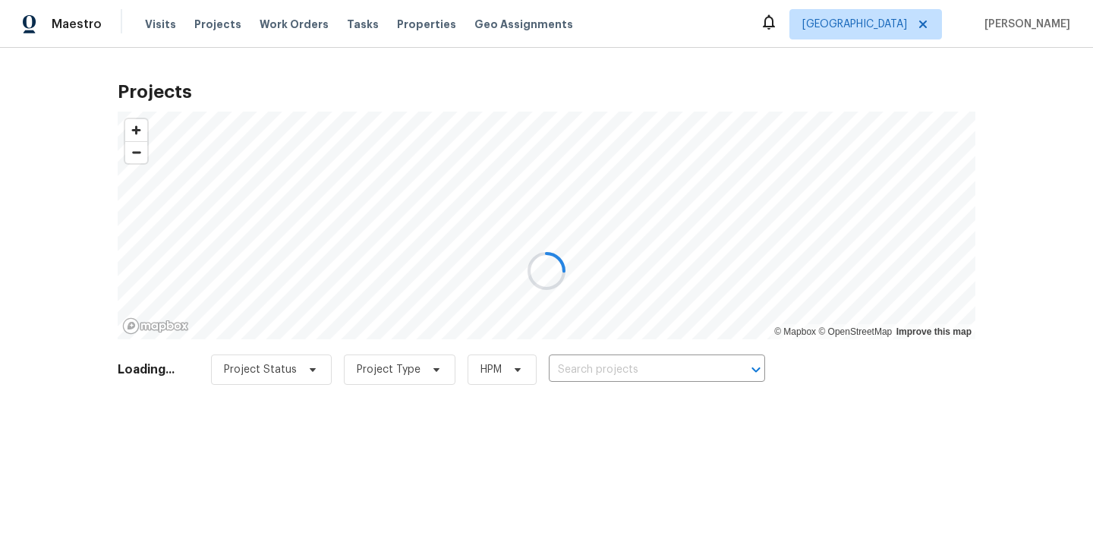
click at [651, 382] on div at bounding box center [546, 271] width 1093 height 542
click at [658, 367] on div at bounding box center [546, 271] width 1093 height 542
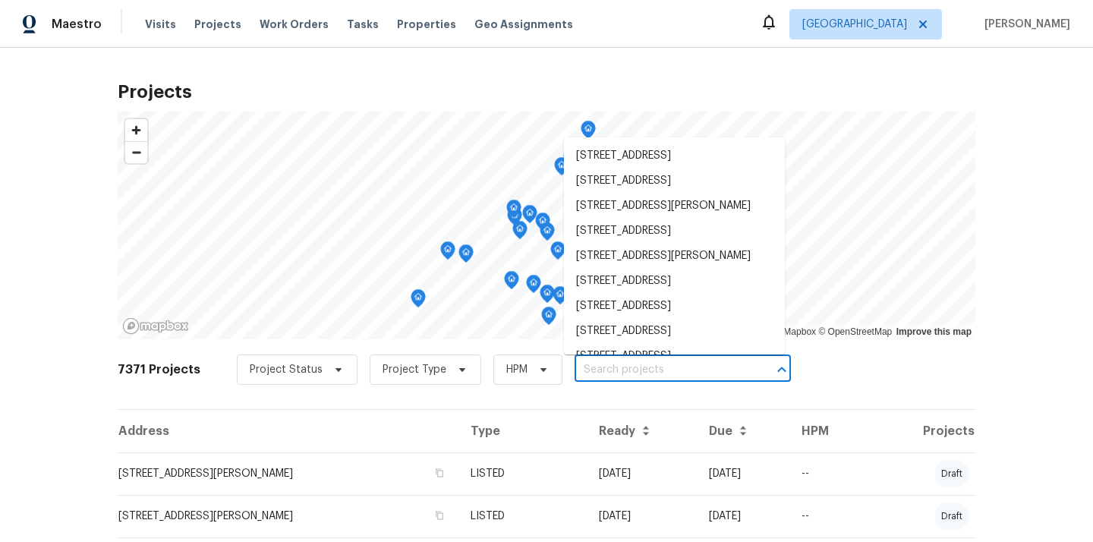
click at [658, 367] on input "text" at bounding box center [662, 370] width 174 height 24
paste input "2747 Compton Parc Ln, Carmichael, CA 95608"
type input "2747 Compton Parc Ln, Carmichael, CA 95608"
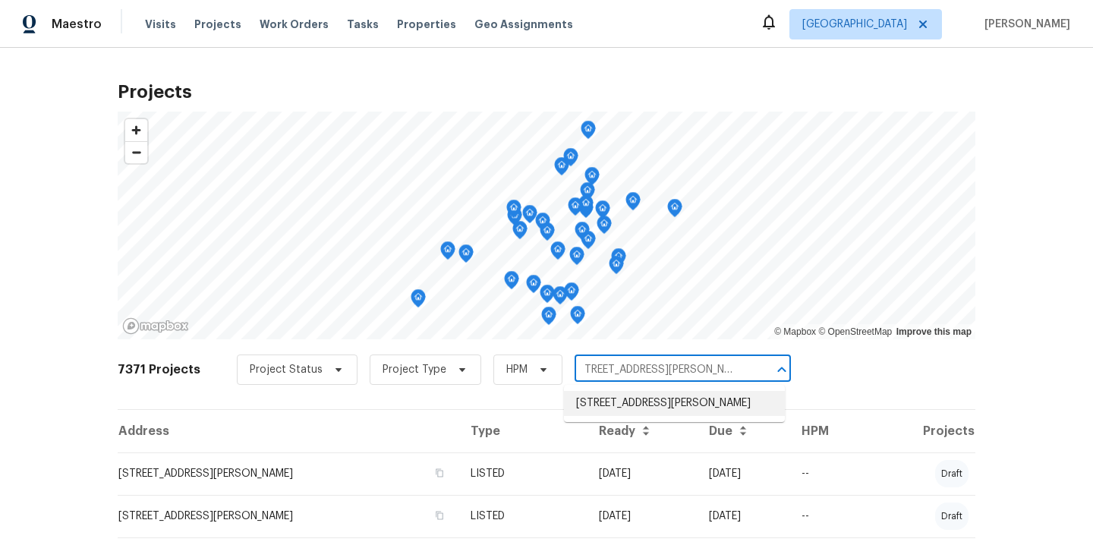
click at [651, 401] on li "2747 Compton Parc Ln, Carmichael, CA 95608" at bounding box center [674, 403] width 221 height 25
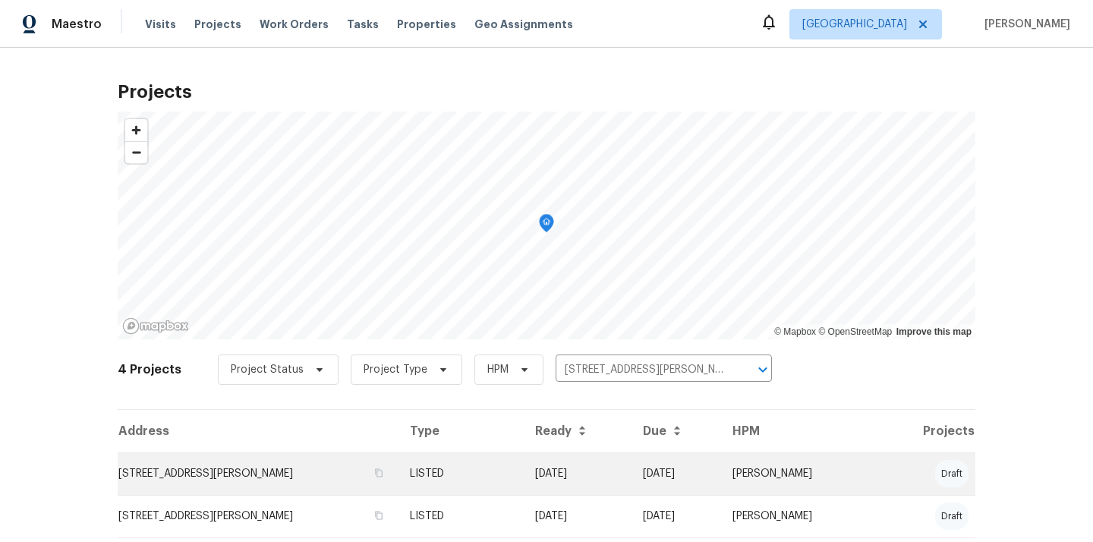
click at [522, 471] on td "LISTED" at bounding box center [460, 473] width 124 height 43
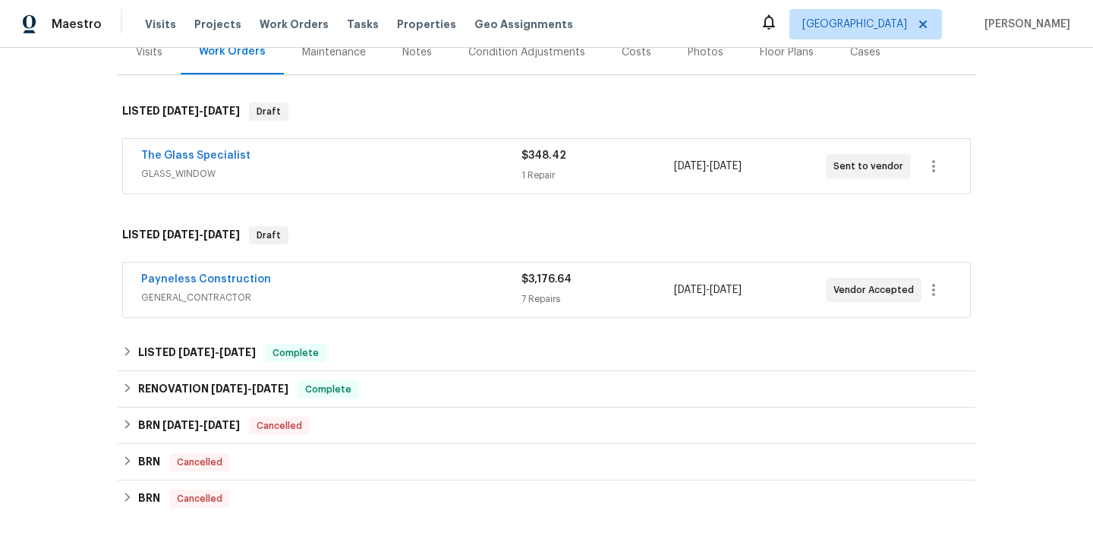
scroll to position [187, 0]
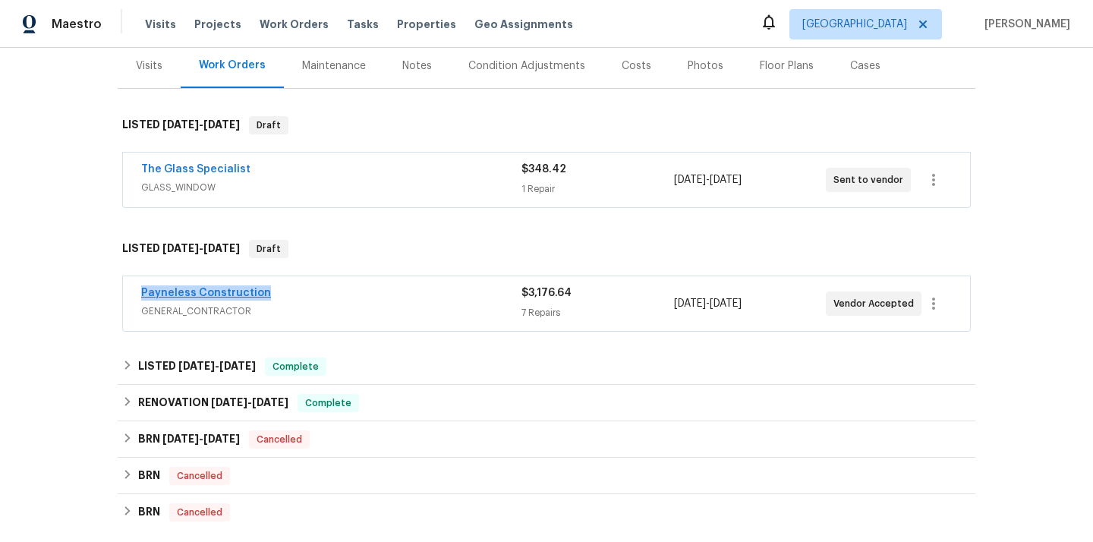
drag, startPoint x: 273, startPoint y: 290, endPoint x: 143, endPoint y: 292, distance: 130.6
click at [142, 292] on div "Payneless Construction" at bounding box center [331, 294] width 380 height 18
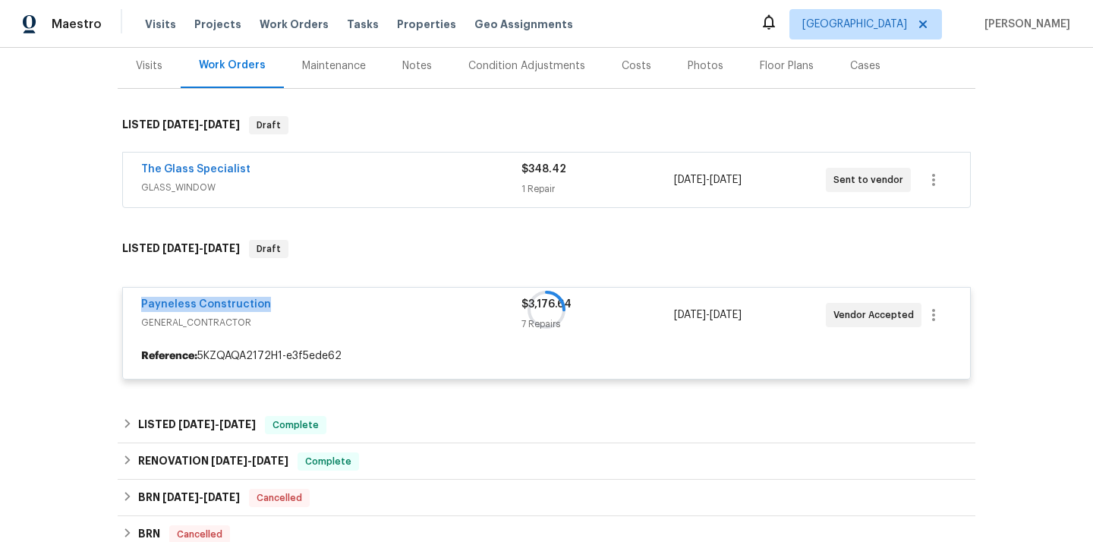
copy link "Payneless Construction"
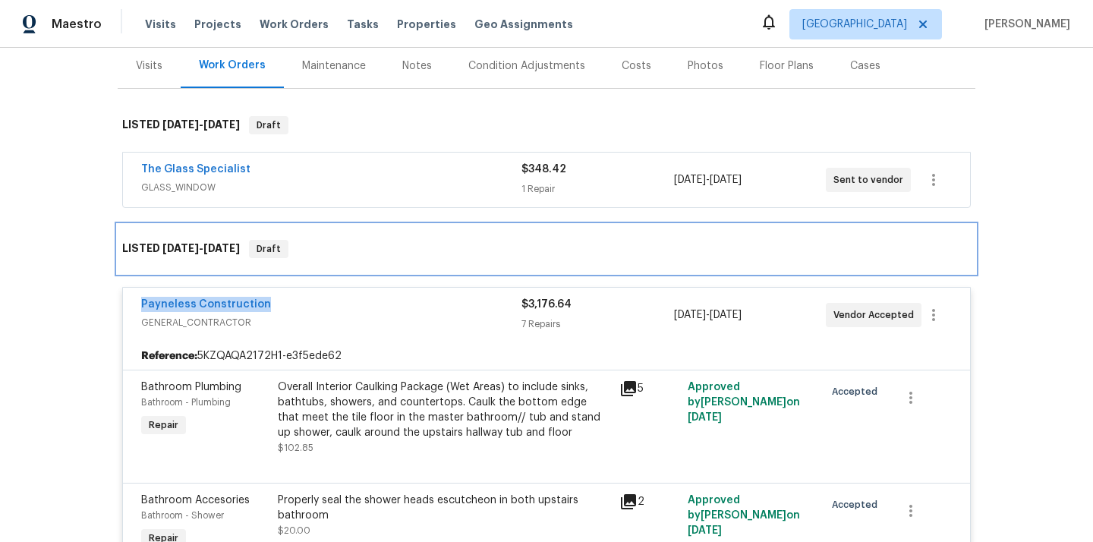
click at [820, 244] on div "LISTED 10/2/25 - 10/9/25 Draft" at bounding box center [546, 249] width 849 height 18
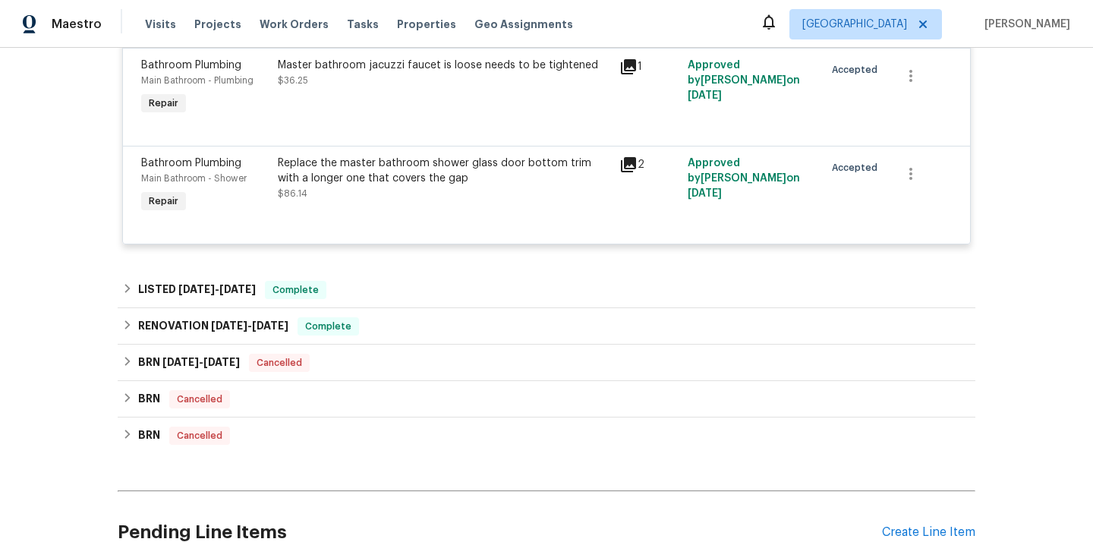
scroll to position [1329, 0]
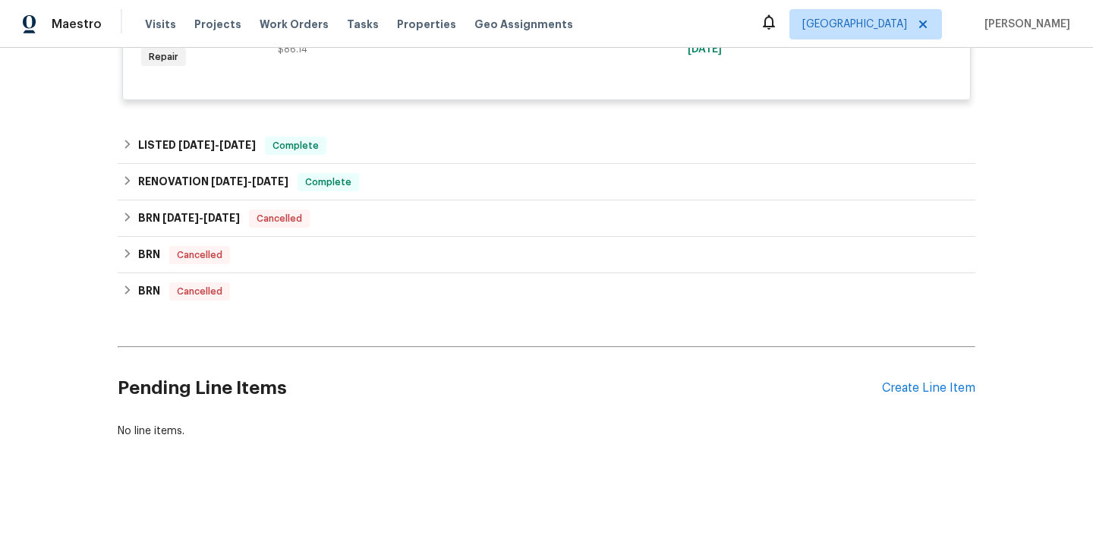
click at [888, 379] on div "Pending Line Items Create Line Item" at bounding box center [547, 388] width 858 height 71
click at [889, 386] on div "Create Line Item" at bounding box center [928, 388] width 93 height 14
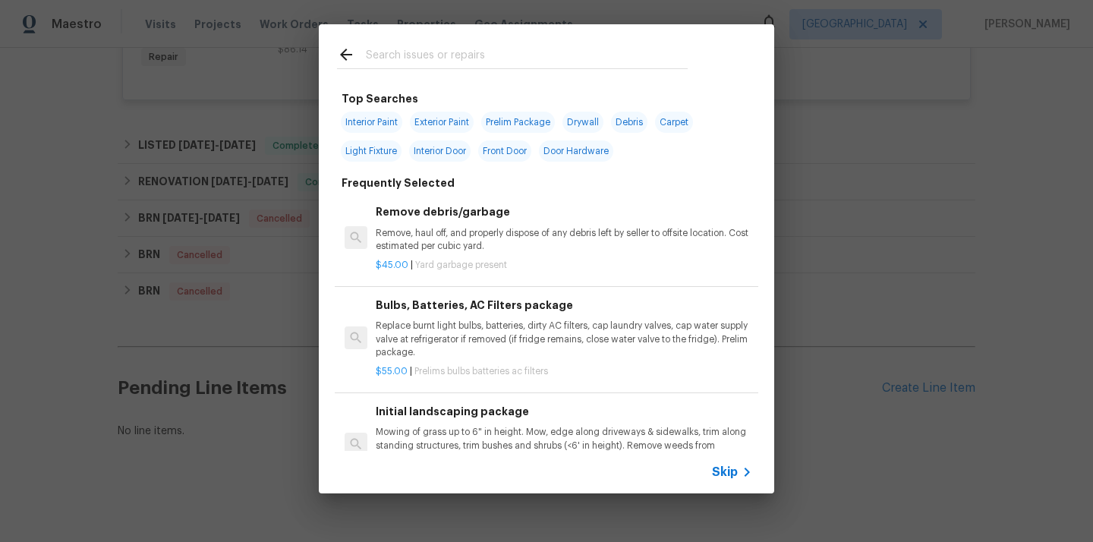
click at [688, 77] on div at bounding box center [512, 54] width 387 height 60
click at [663, 61] on input "text" at bounding box center [527, 57] width 322 height 23
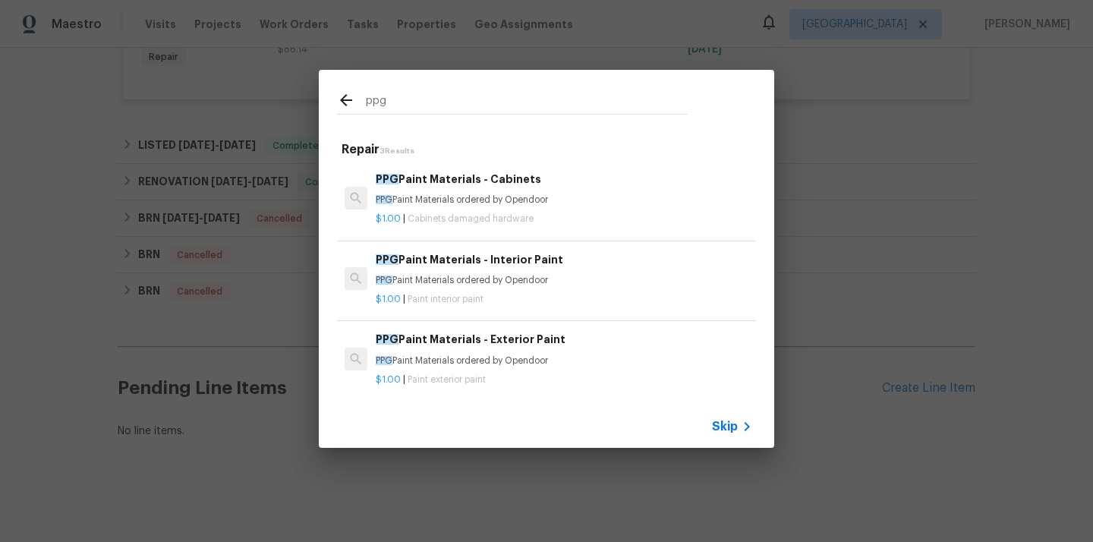
type input "ppg"
click at [492, 282] on p "PPG Paint Materials ordered by Opendoor" at bounding box center [564, 280] width 376 height 13
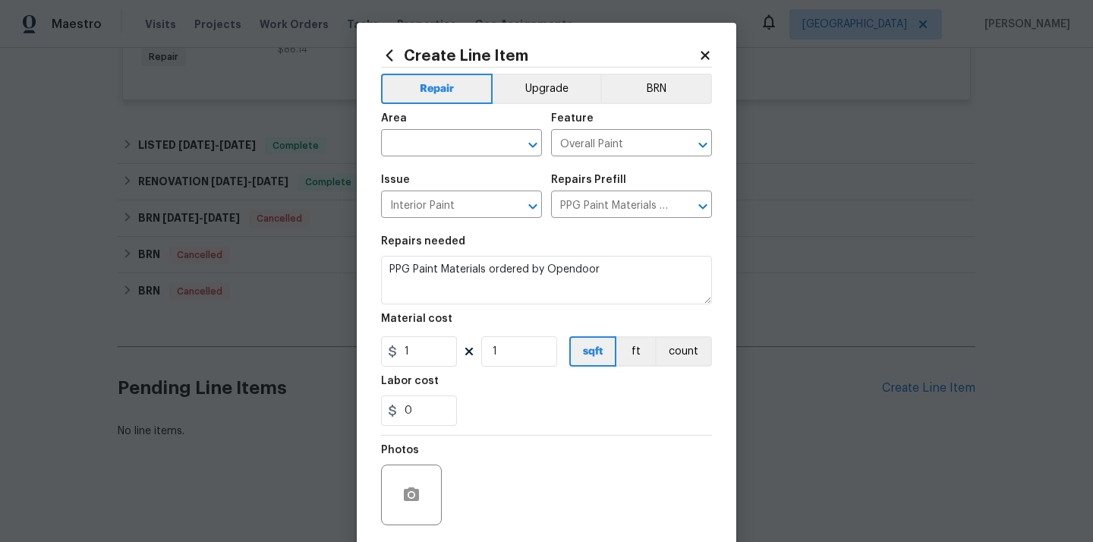
click at [393, 53] on icon at bounding box center [389, 55] width 17 height 17
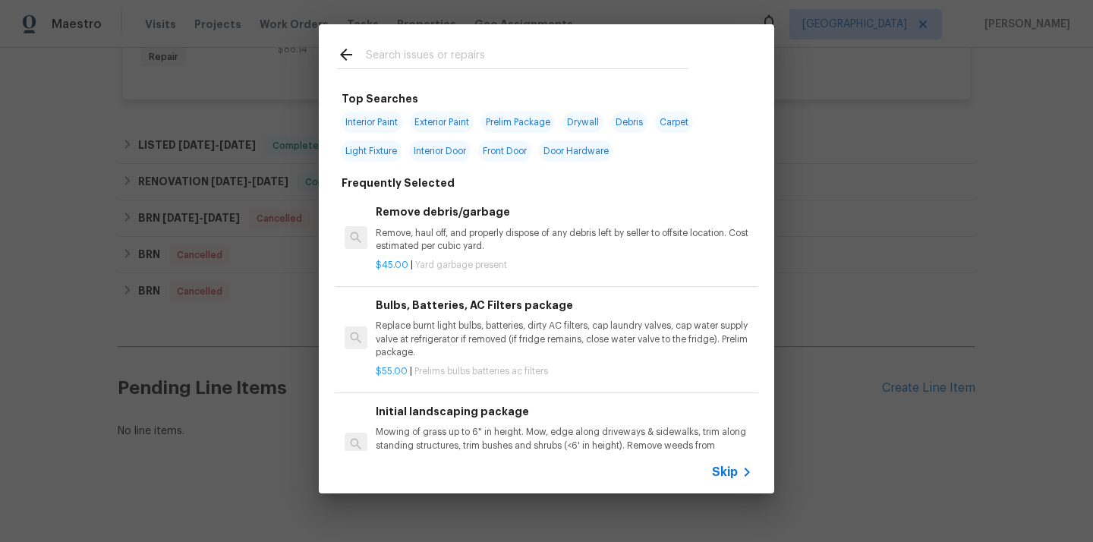
click at [436, 55] on input "text" at bounding box center [527, 57] width 322 height 23
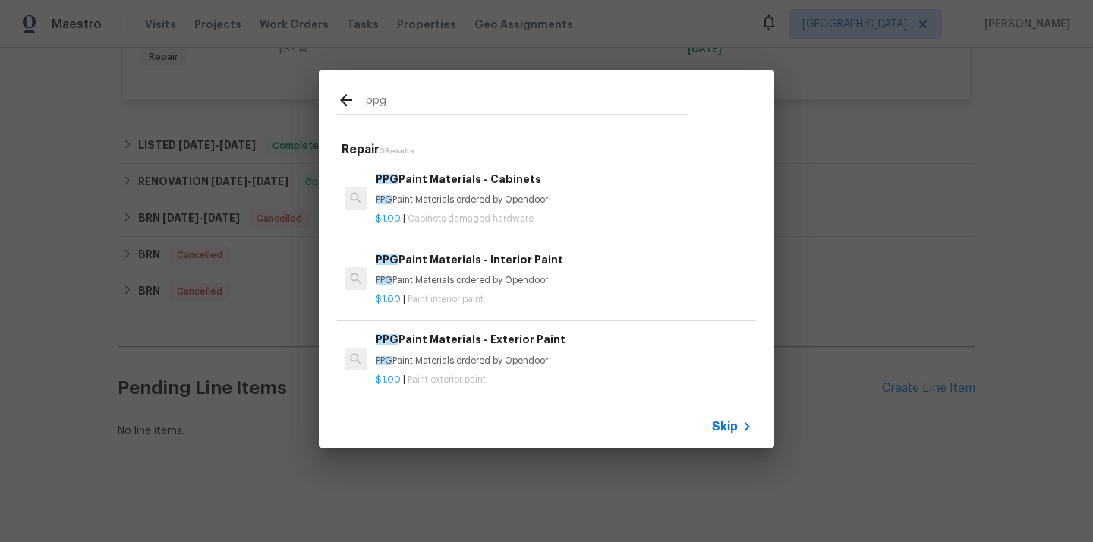
type input "ppg"
click at [461, 342] on h6 "PPG Paint Materials - Exterior Paint" at bounding box center [564, 339] width 376 height 17
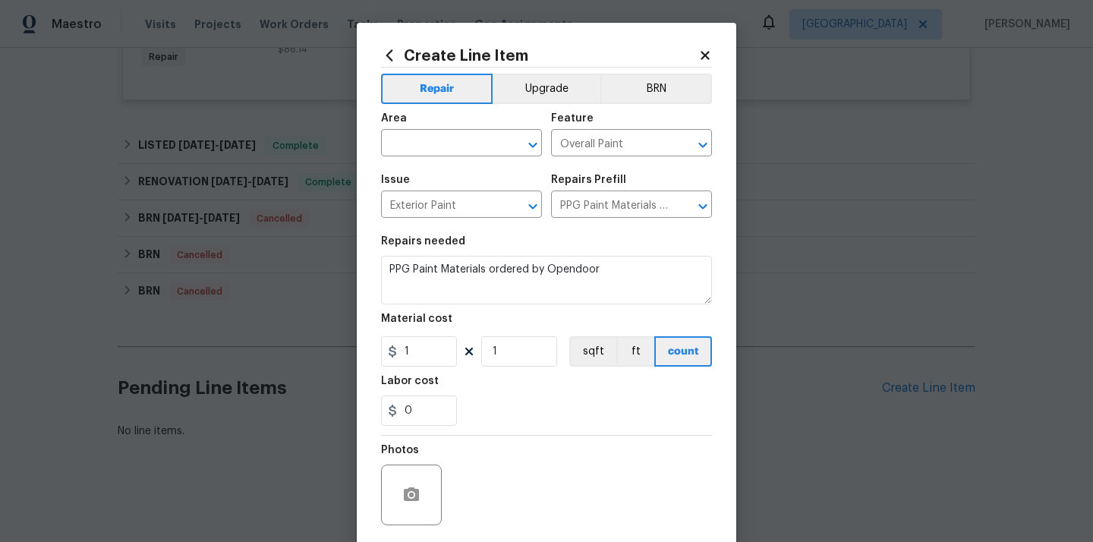
click at [488, 131] on div "Area" at bounding box center [461, 123] width 161 height 20
click at [480, 140] on input "text" at bounding box center [440, 145] width 118 height 24
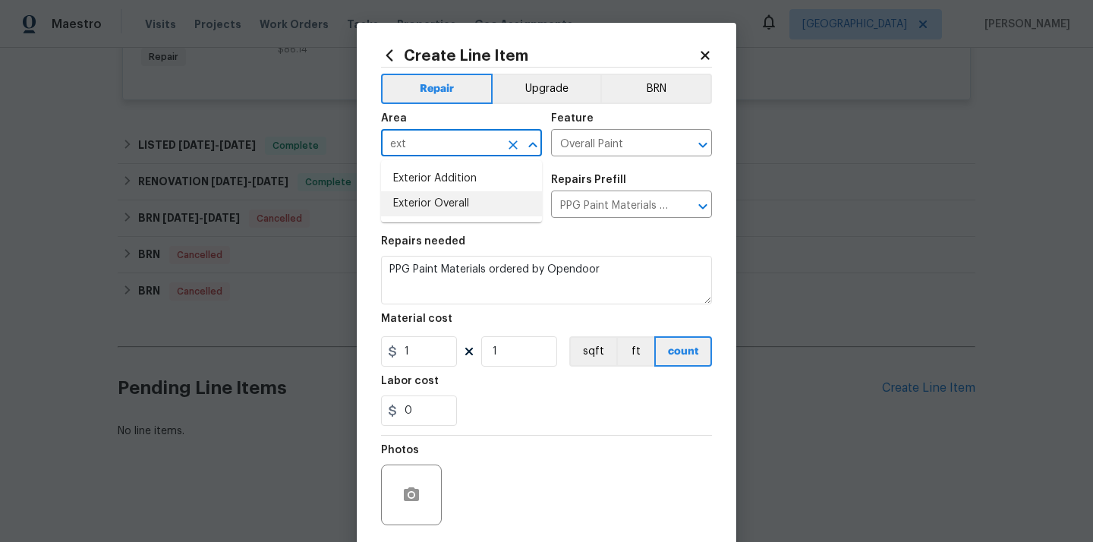
click at [455, 200] on li "Exterior Overall" at bounding box center [461, 203] width 161 height 25
type input "Exterior Overall"
drag, startPoint x: 417, startPoint y: 351, endPoint x: 364, endPoint y: 345, distance: 53.5
click at [364, 345] on div "Create Line Item Repair Upgrade BRN Area Exterior Overall ​ Feature Overall Pai…" at bounding box center [546, 327] width 379 height 608
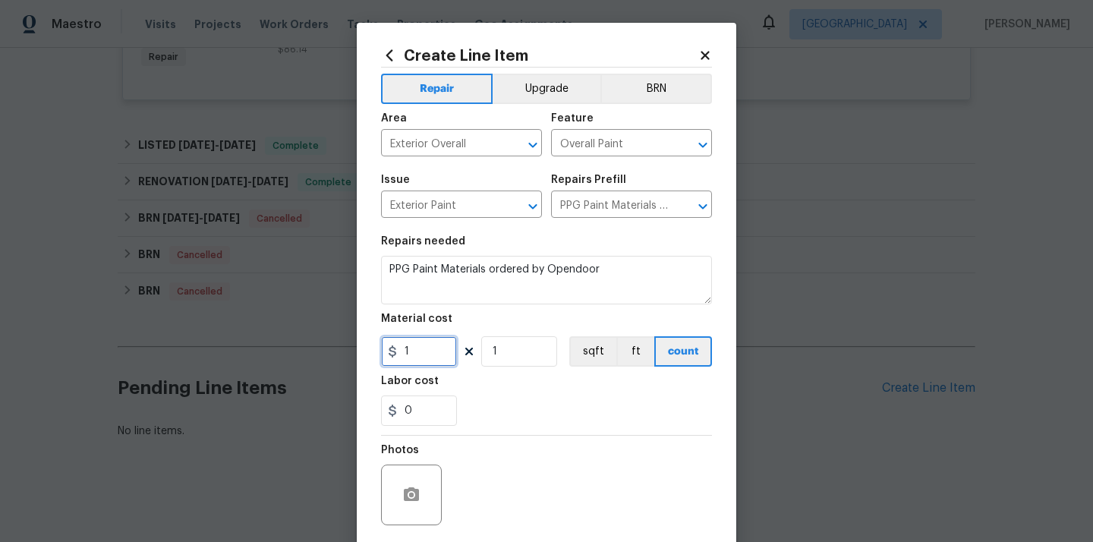
paste input "550.27"
type input "550.27"
click at [490, 389] on div "Labor cost" at bounding box center [546, 386] width 331 height 20
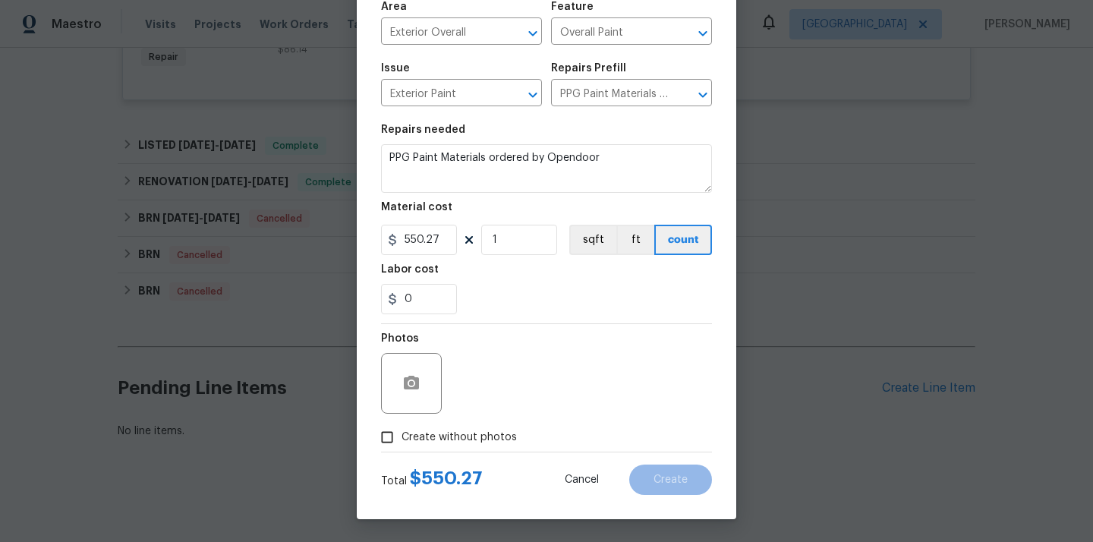
click at [477, 440] on span "Create without photos" at bounding box center [458, 438] width 115 height 16
click at [401, 440] on input "Create without photos" at bounding box center [387, 437] width 29 height 29
checkbox input "true"
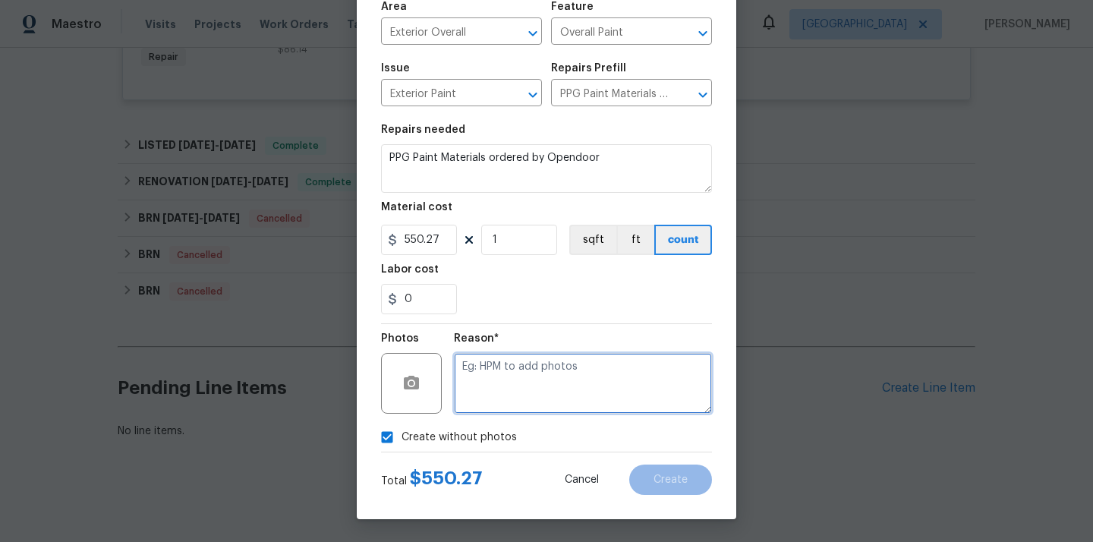
click at [511, 392] on textarea at bounding box center [583, 383] width 258 height 61
type textarea "N/A"
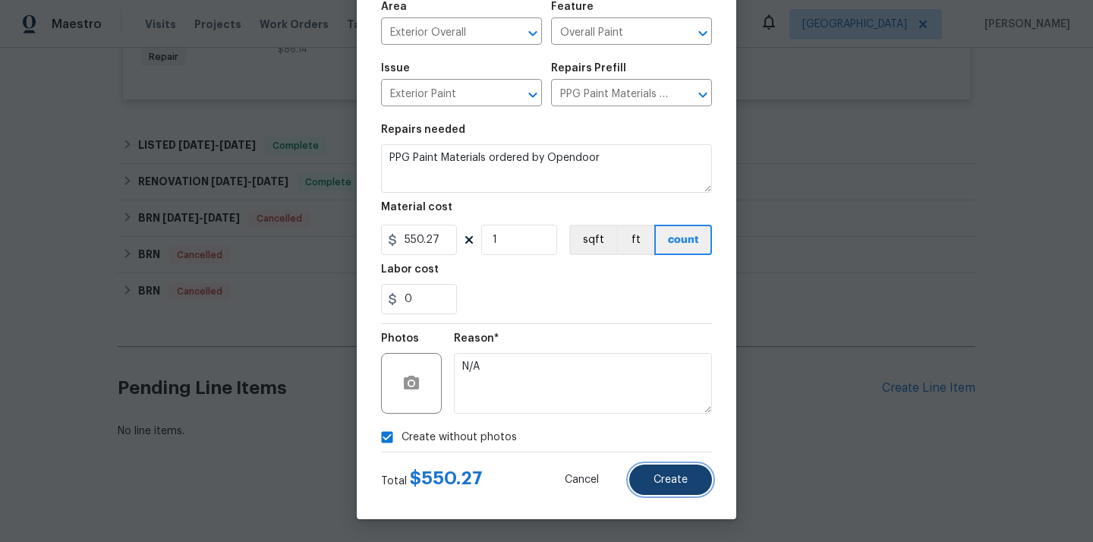
click at [669, 474] on span "Create" at bounding box center [670, 479] width 34 height 11
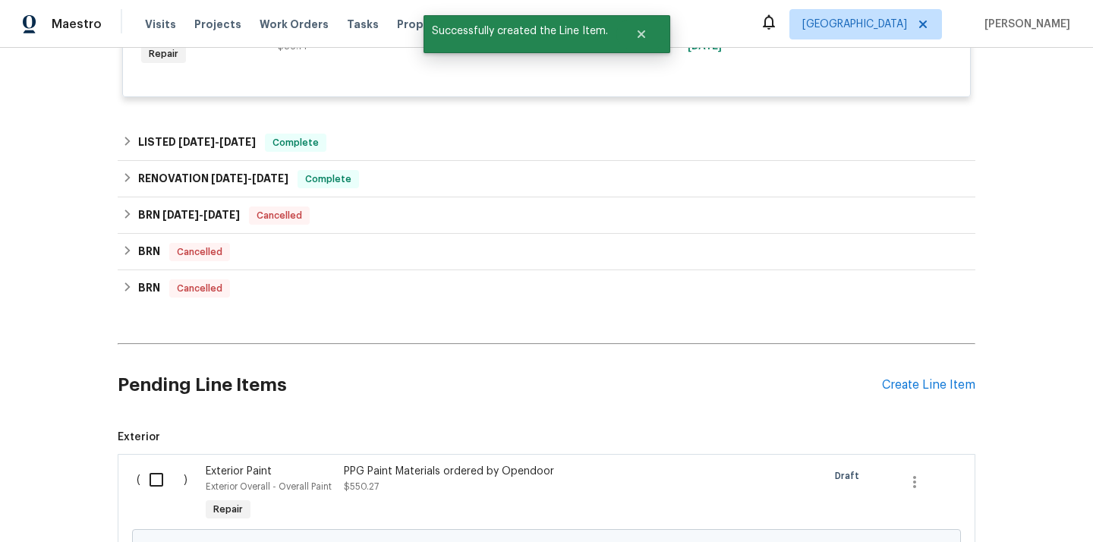
click at [159, 477] on input "checkbox" at bounding box center [161, 480] width 43 height 32
checkbox input "true"
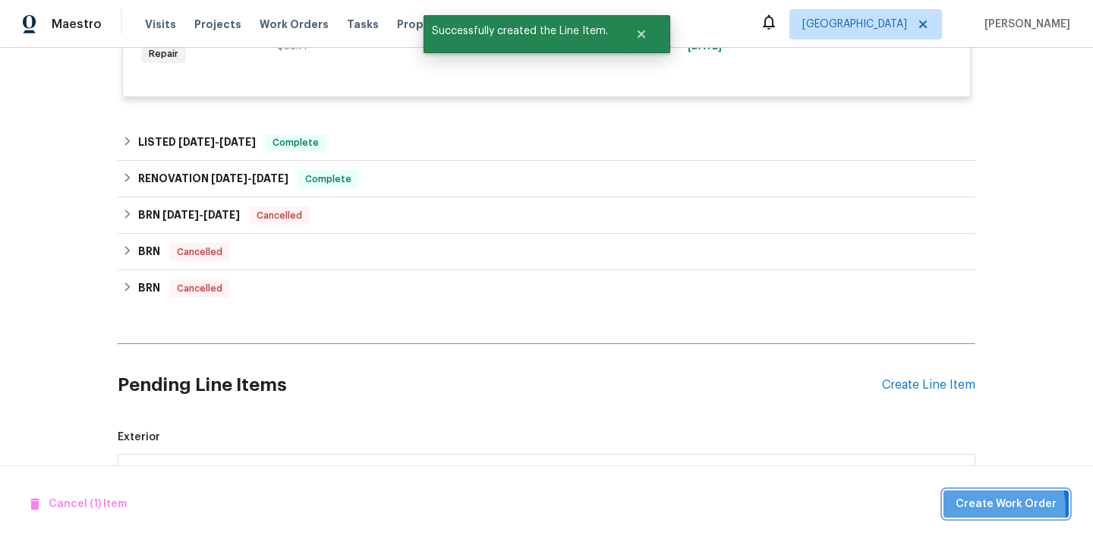
click at [977, 509] on span "Create Work Order" at bounding box center [1006, 504] width 101 height 19
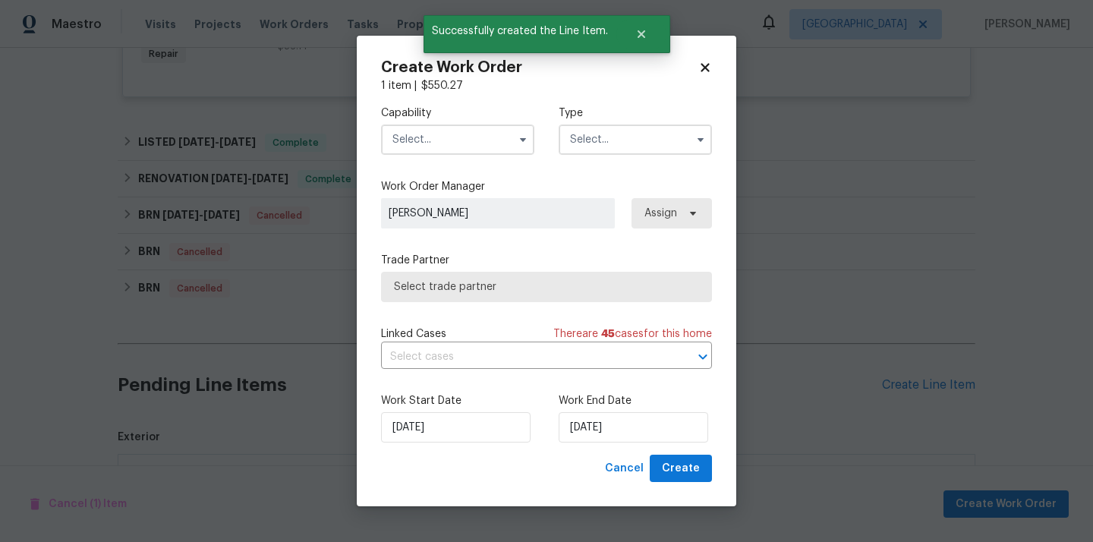
click at [486, 136] on input "text" at bounding box center [457, 139] width 153 height 30
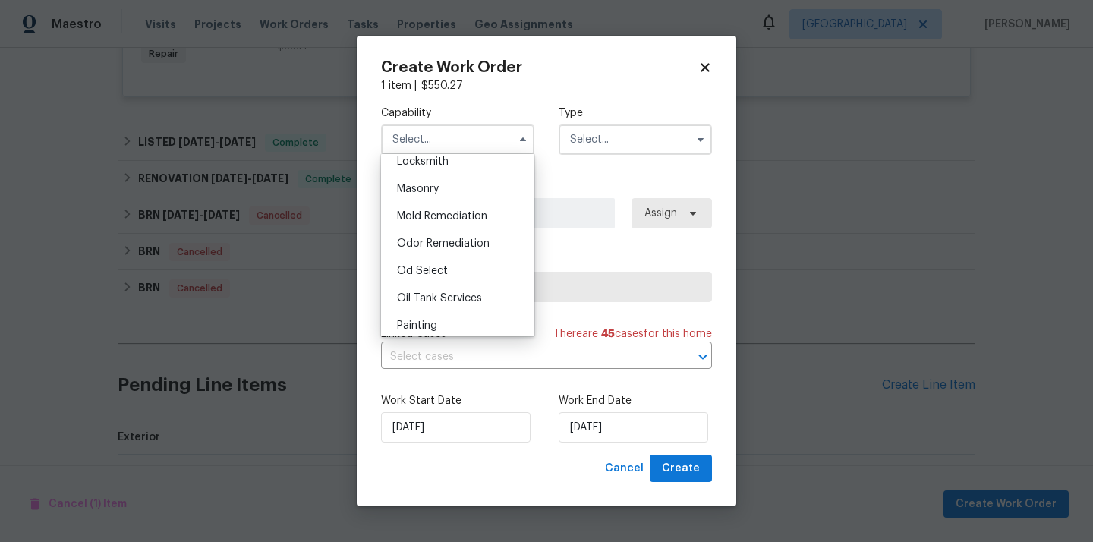
scroll to position [1124, 0]
click at [468, 327] on div "Painting" at bounding box center [458, 322] width 146 height 27
type input "Painting"
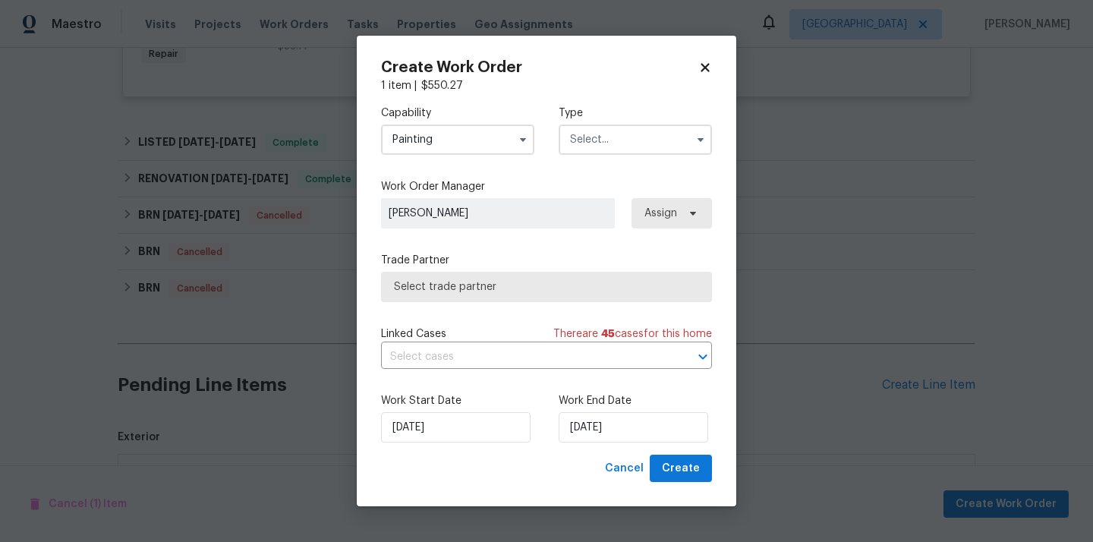
click at [601, 141] on input "text" at bounding box center [635, 139] width 153 height 30
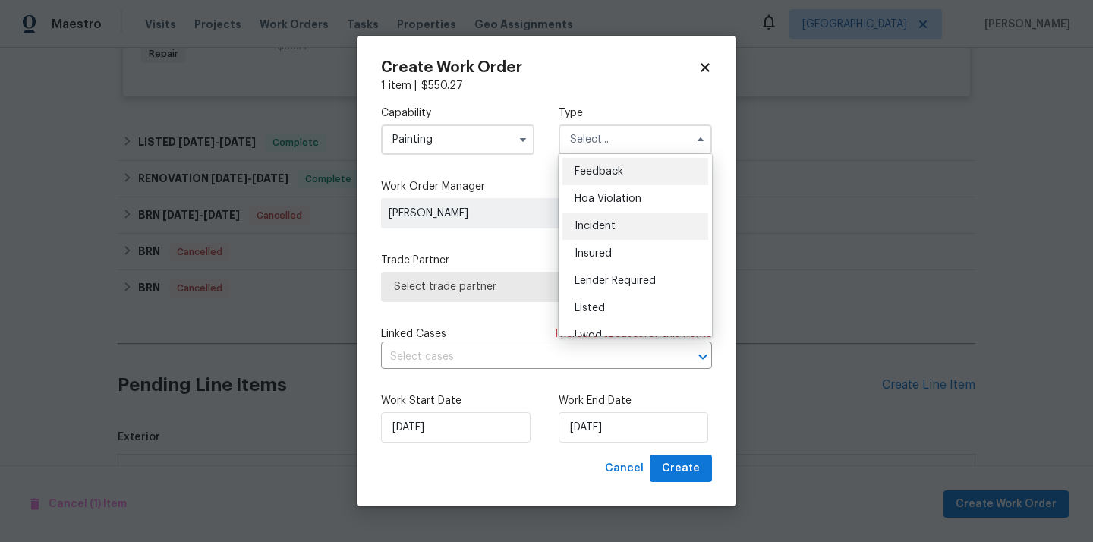
scroll to position [181, 0]
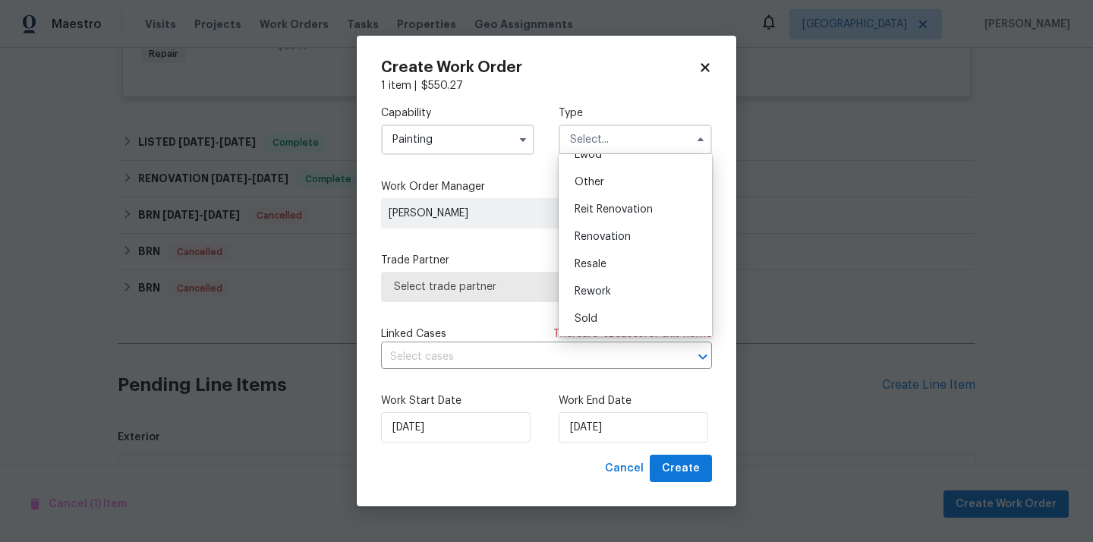
click at [608, 231] on span "Renovation" at bounding box center [603, 236] width 56 height 11
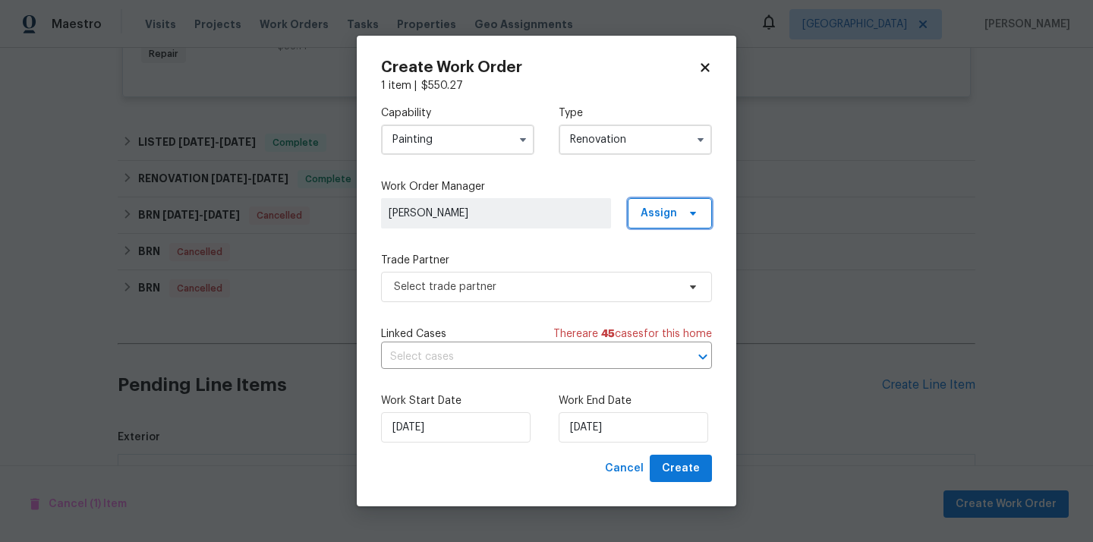
click at [660, 213] on span "Assign" at bounding box center [659, 213] width 36 height 15
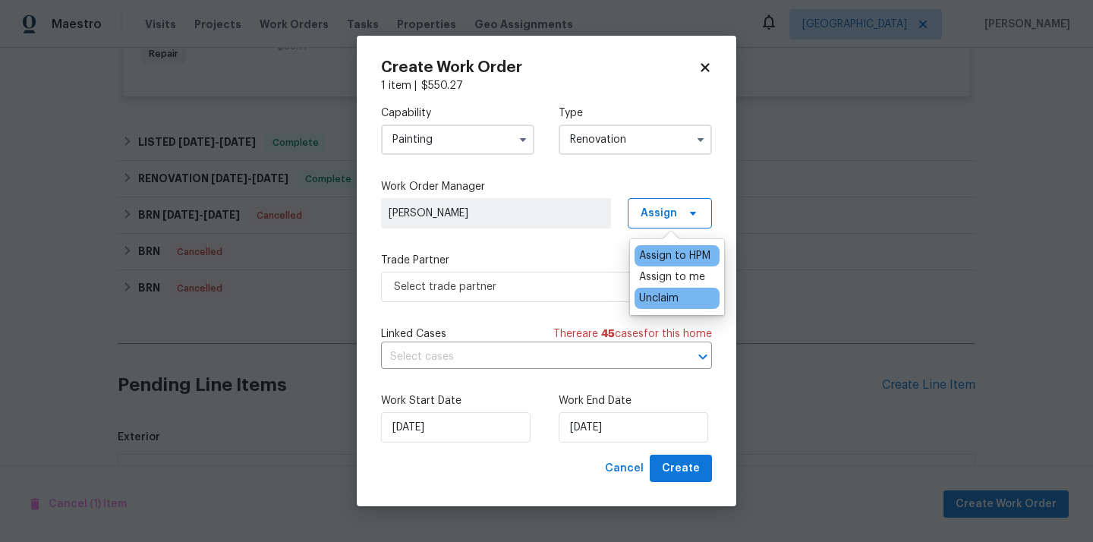
click at [654, 288] on div "Unclaim" at bounding box center [676, 298] width 85 height 21
click at [656, 281] on div "Assign to me" at bounding box center [672, 276] width 66 height 15
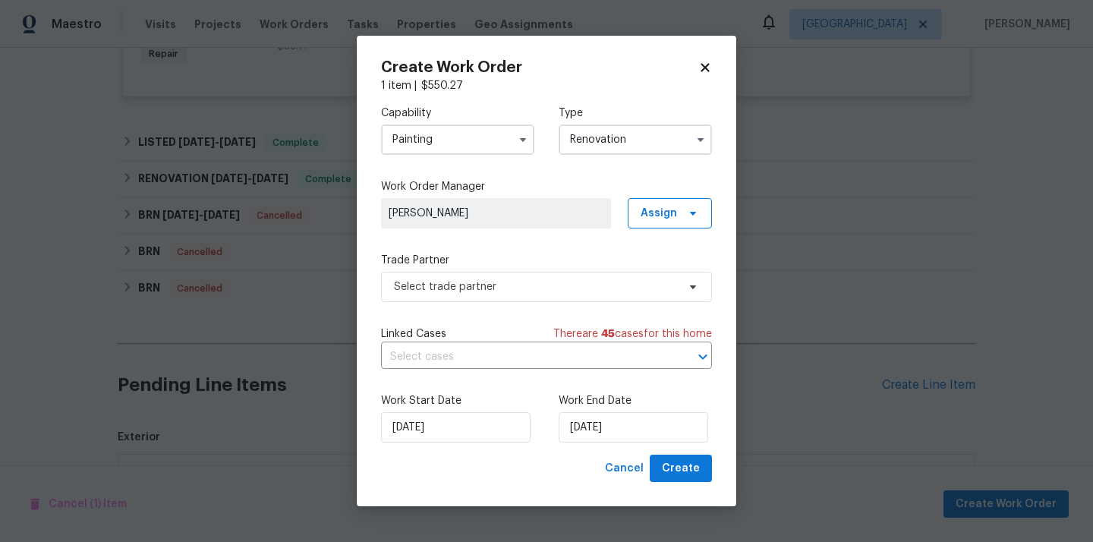
click at [634, 137] on input "Renovation" at bounding box center [635, 139] width 153 height 30
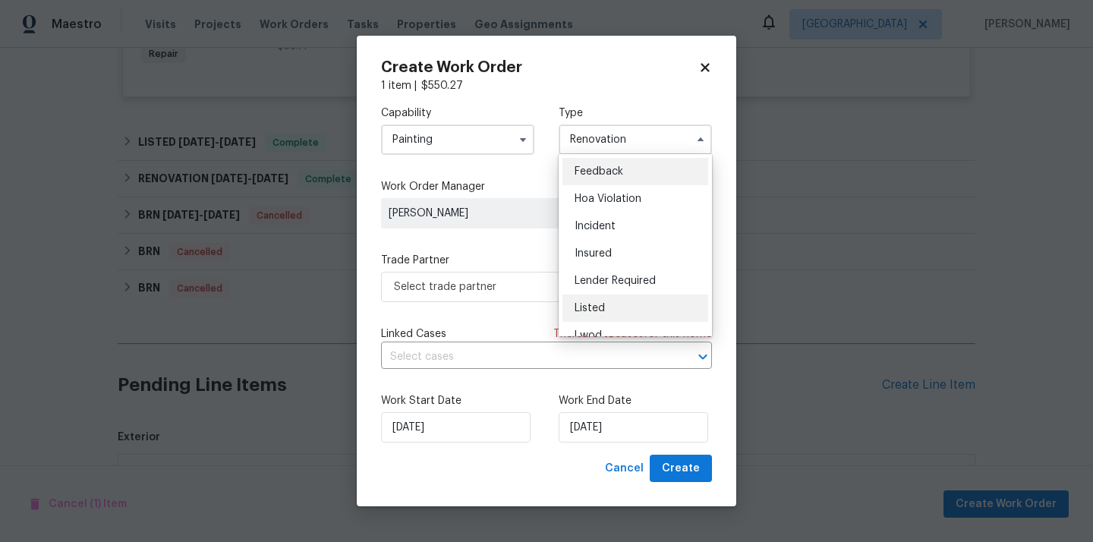
click at [626, 309] on div "Listed" at bounding box center [635, 307] width 146 height 27
type input "Listed"
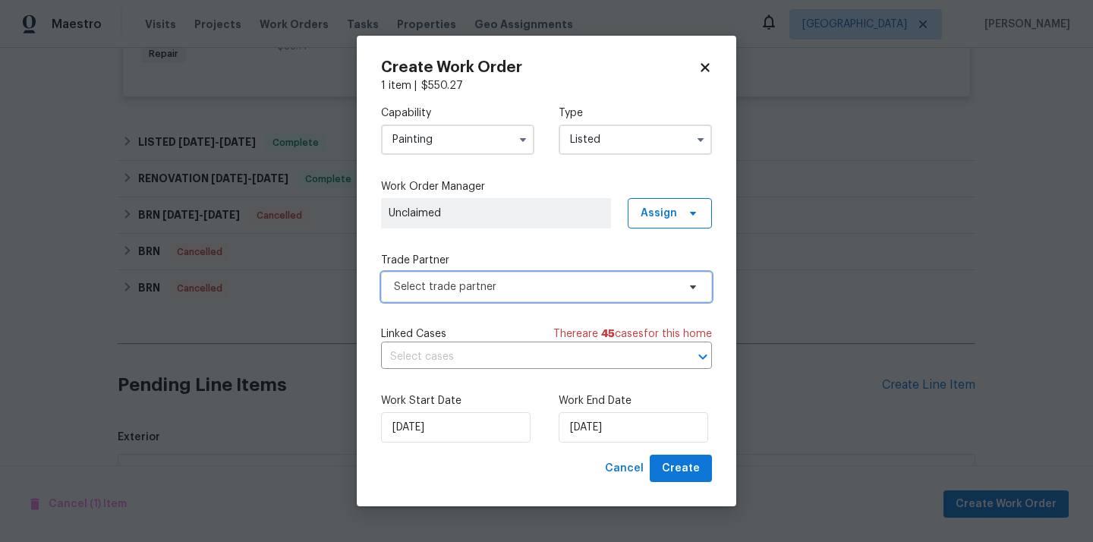
click at [606, 288] on span "Select trade partner" at bounding box center [535, 286] width 283 height 15
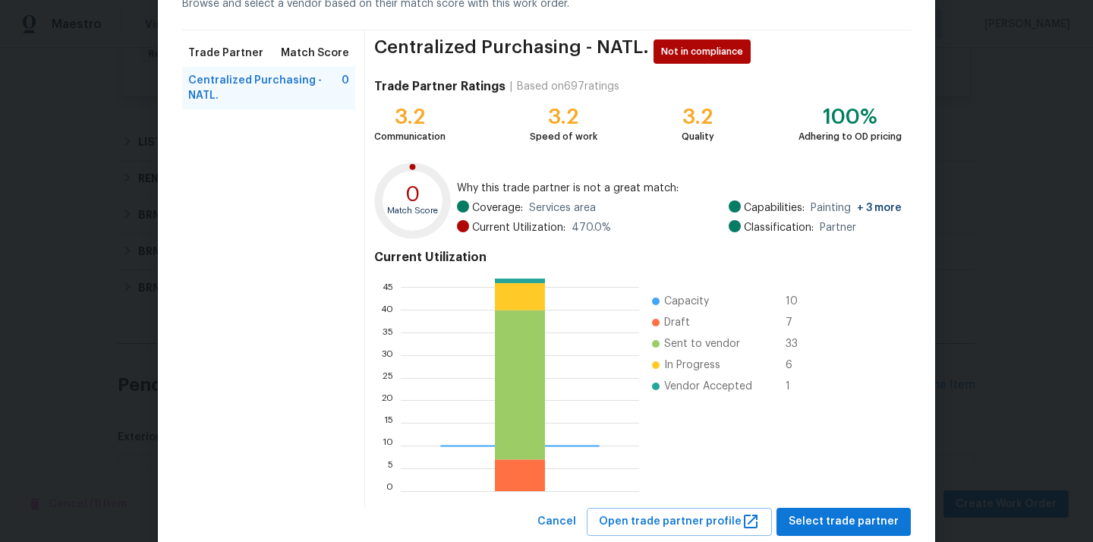
scroll to position [128, 0]
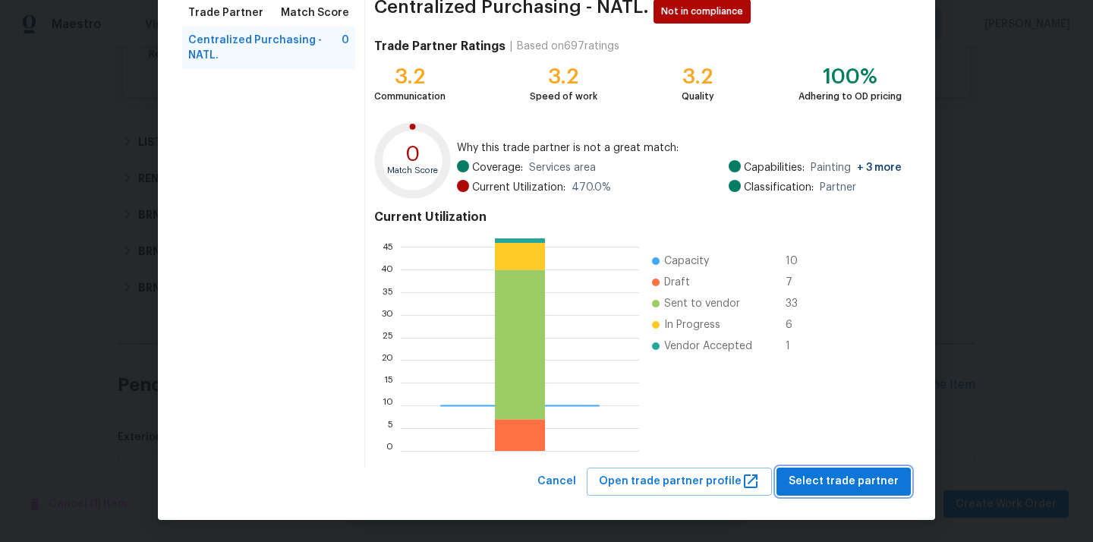
click at [834, 492] on button "Select trade partner" at bounding box center [843, 482] width 134 height 28
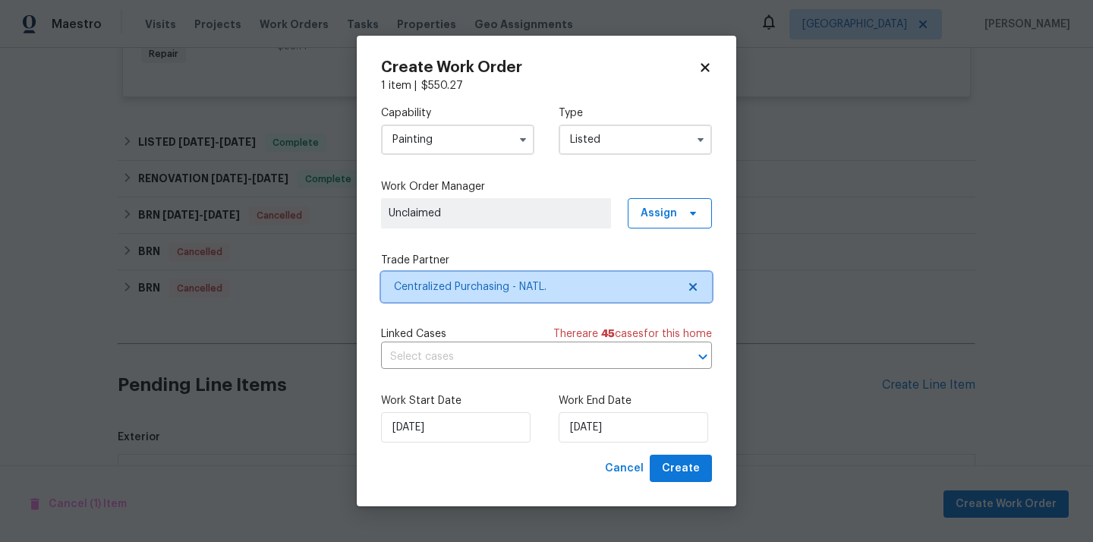
scroll to position [0, 0]
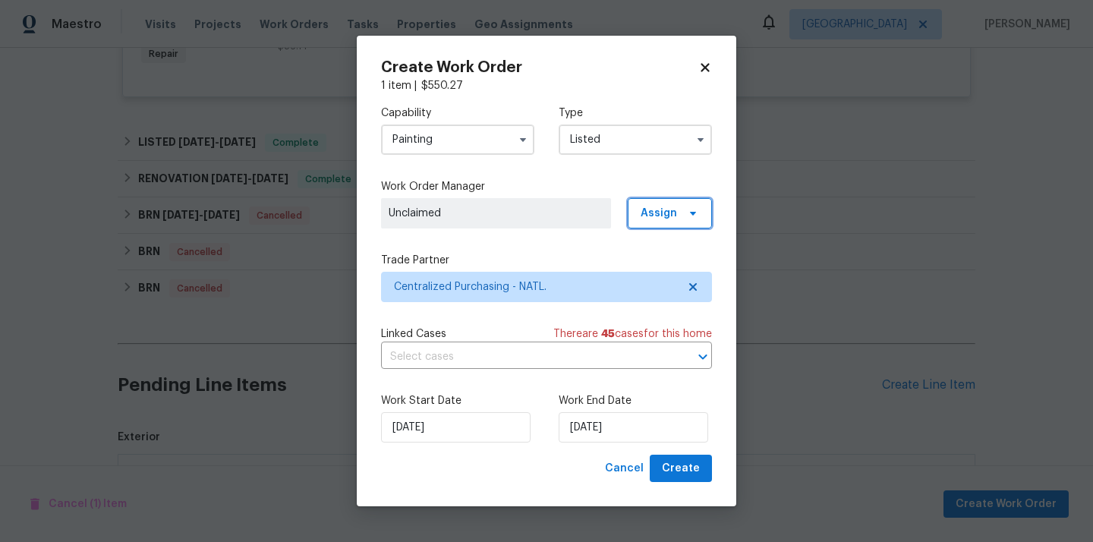
click at [688, 213] on icon at bounding box center [693, 213] width 12 height 12
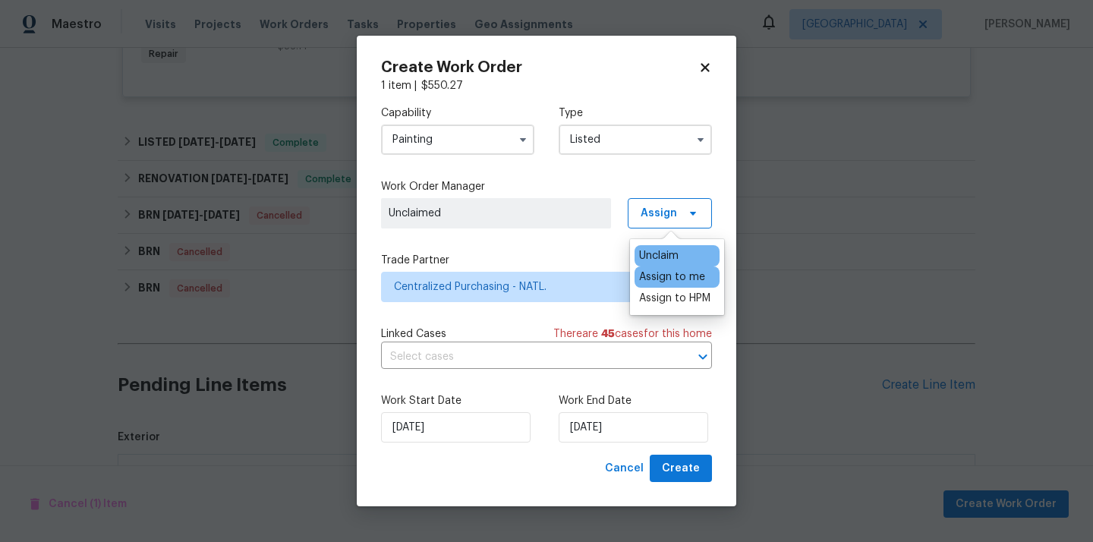
click at [672, 269] on div "Assign to me" at bounding box center [672, 276] width 66 height 15
click at [682, 464] on span "Create" at bounding box center [681, 468] width 38 height 19
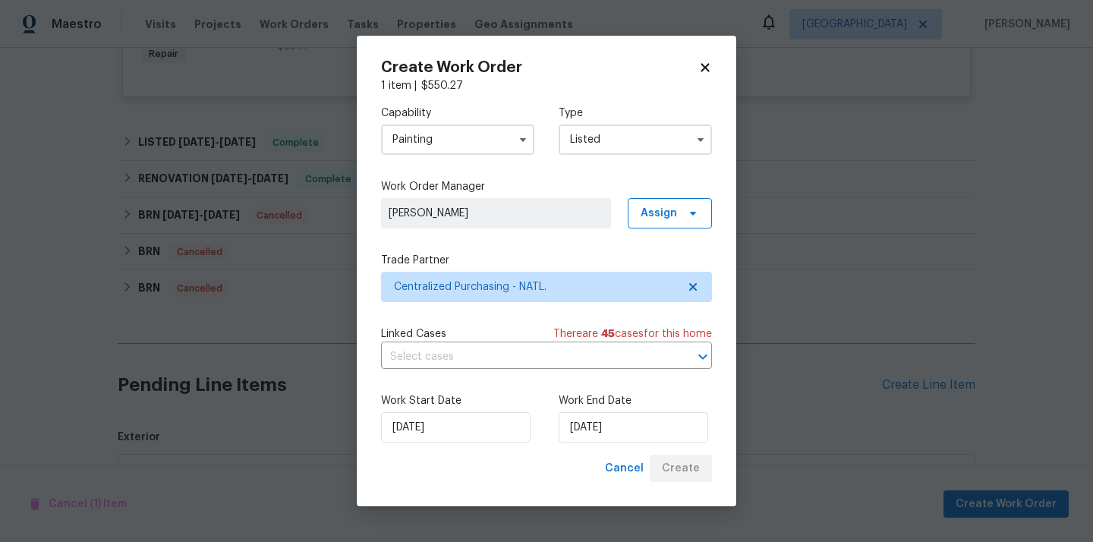
checkbox input "false"
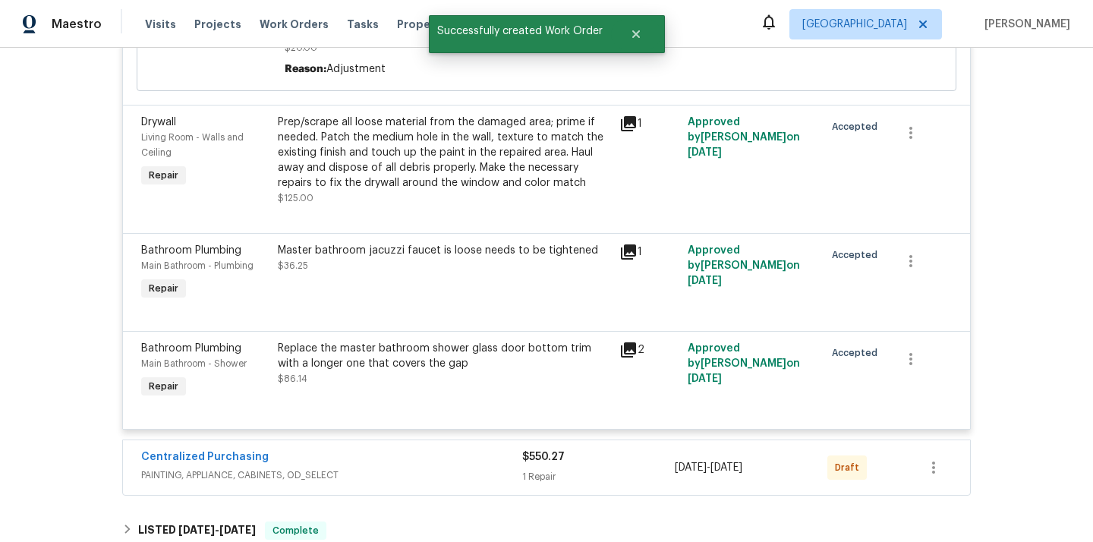
scroll to position [1104, 0]
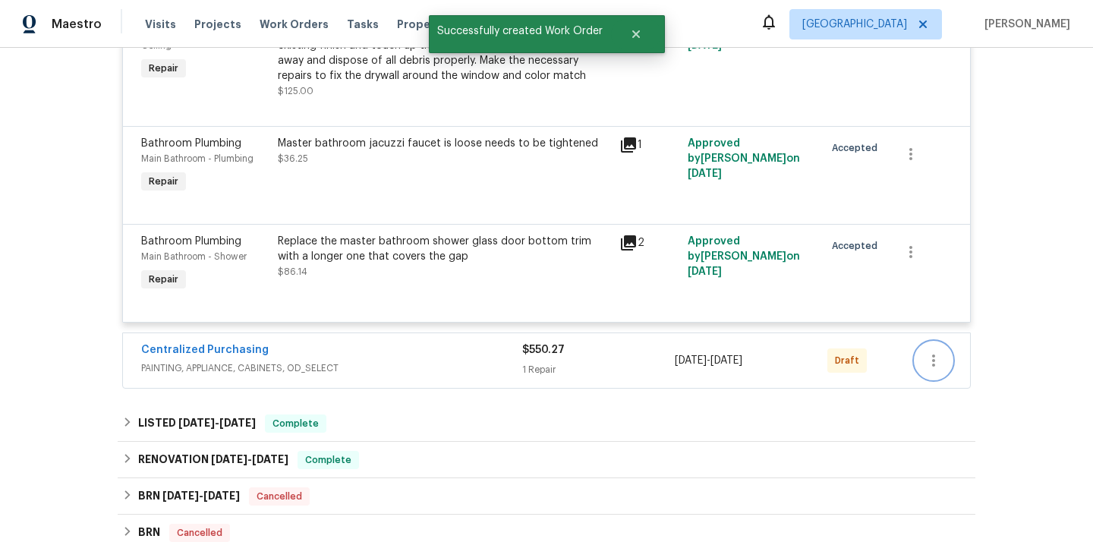
click at [934, 359] on icon "button" at bounding box center [933, 360] width 18 height 18
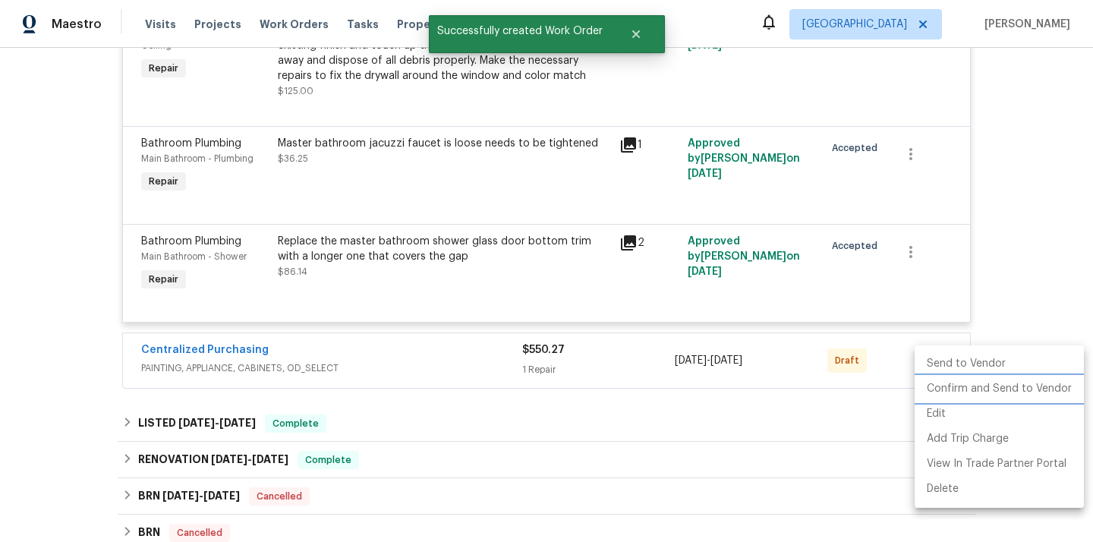
click at [941, 391] on li "Confirm and Send to Vendor" at bounding box center [999, 388] width 169 height 25
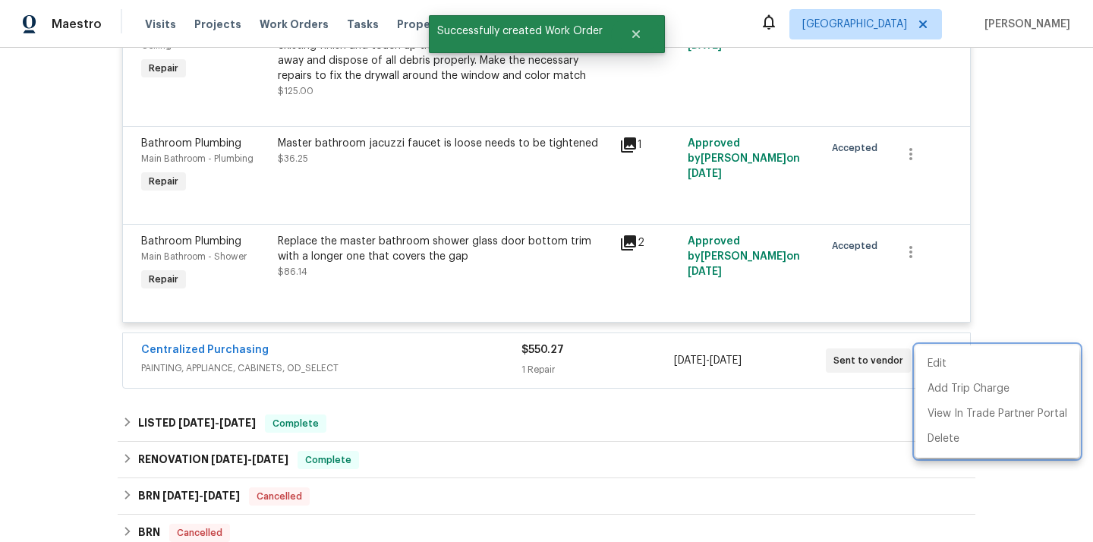
click at [326, 340] on div at bounding box center [546, 271] width 1093 height 542
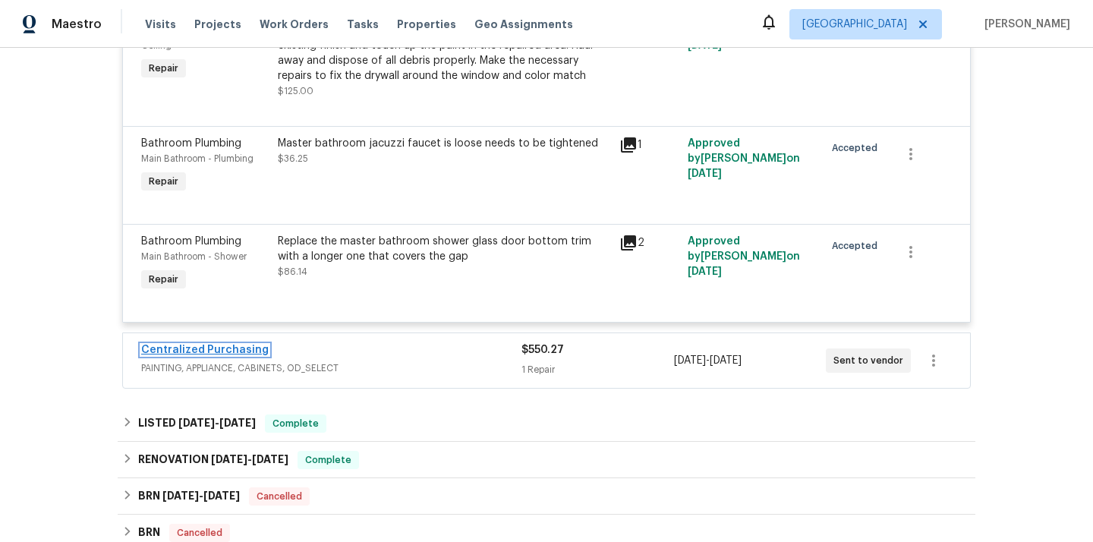
click at [232, 352] on link "Centralized Purchasing" at bounding box center [205, 350] width 128 height 11
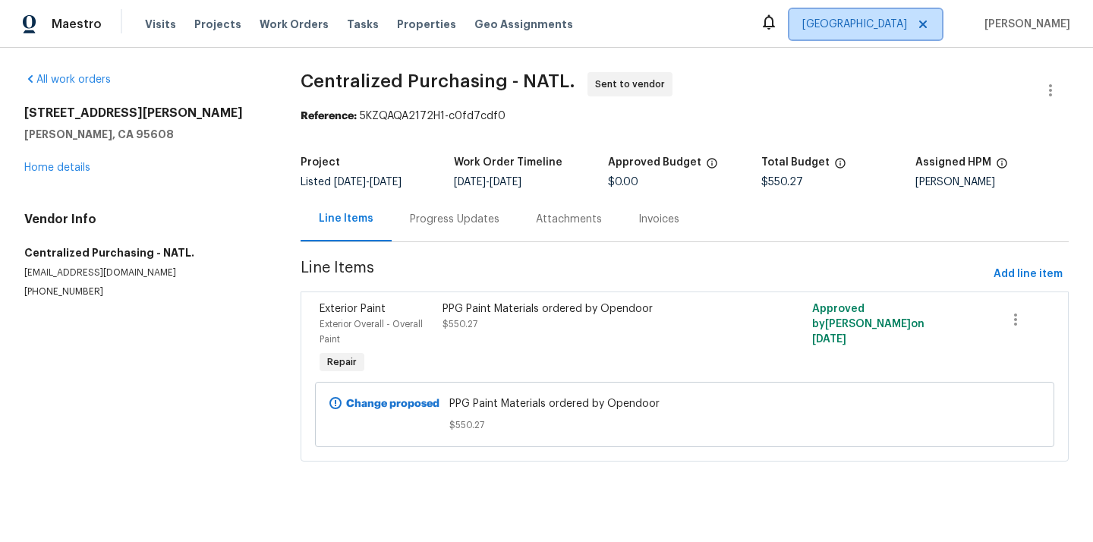
click at [863, 24] on span "[GEOGRAPHIC_DATA]" at bounding box center [854, 24] width 105 height 15
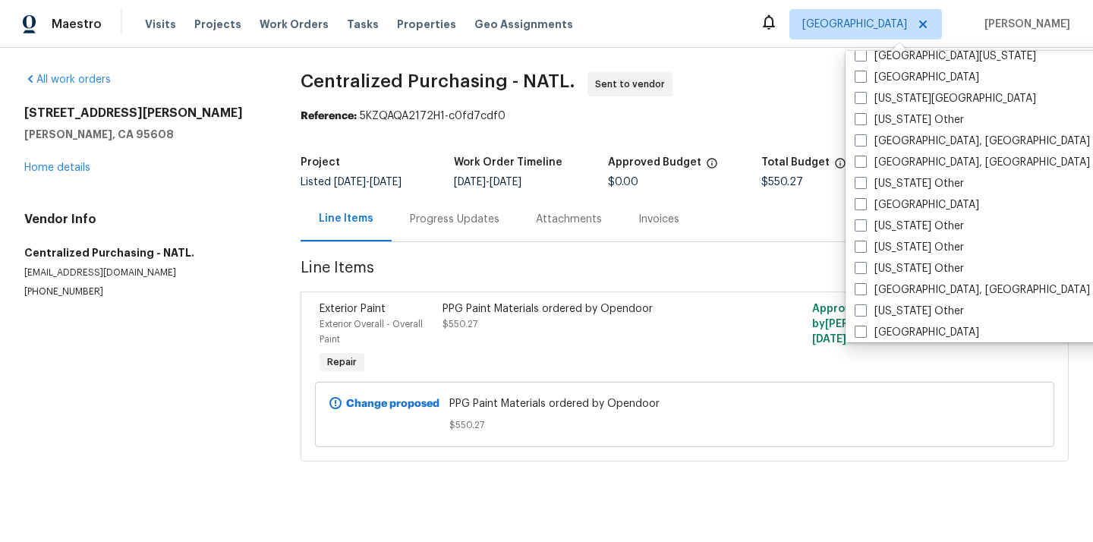
scroll to position [671, 0]
click at [906, 296] on label "[GEOGRAPHIC_DATA], [GEOGRAPHIC_DATA]" at bounding box center [972, 289] width 235 height 15
click at [864, 291] on input "[GEOGRAPHIC_DATA], [GEOGRAPHIC_DATA]" at bounding box center [860, 287] width 10 height 10
checkbox input "true"
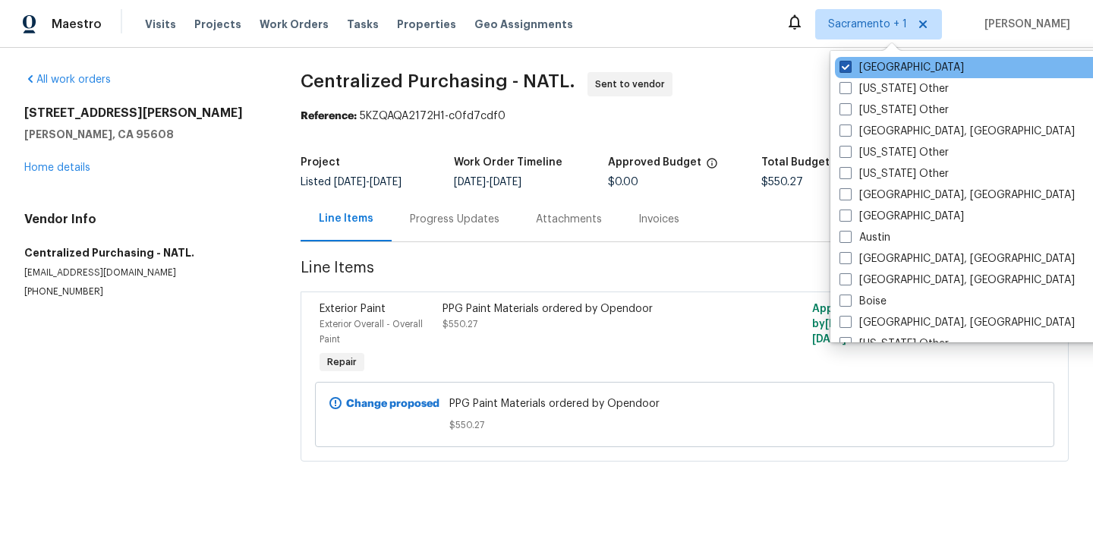
click at [880, 68] on label "[GEOGRAPHIC_DATA]" at bounding box center [901, 67] width 124 height 15
click at [849, 68] on input "[GEOGRAPHIC_DATA]" at bounding box center [844, 65] width 10 height 10
checkbox input "false"
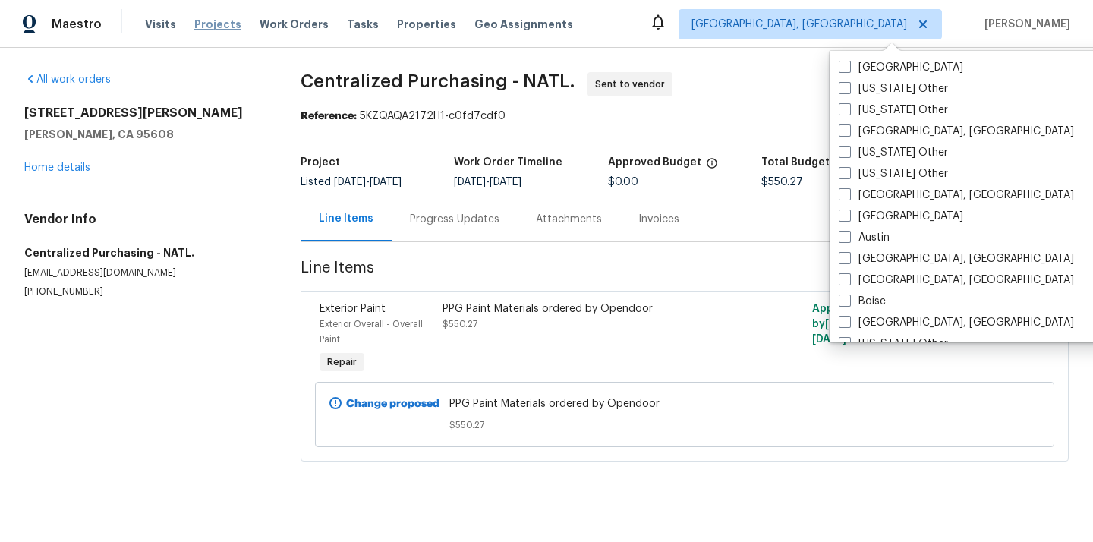
click at [222, 20] on span "Projects" at bounding box center [217, 24] width 47 height 15
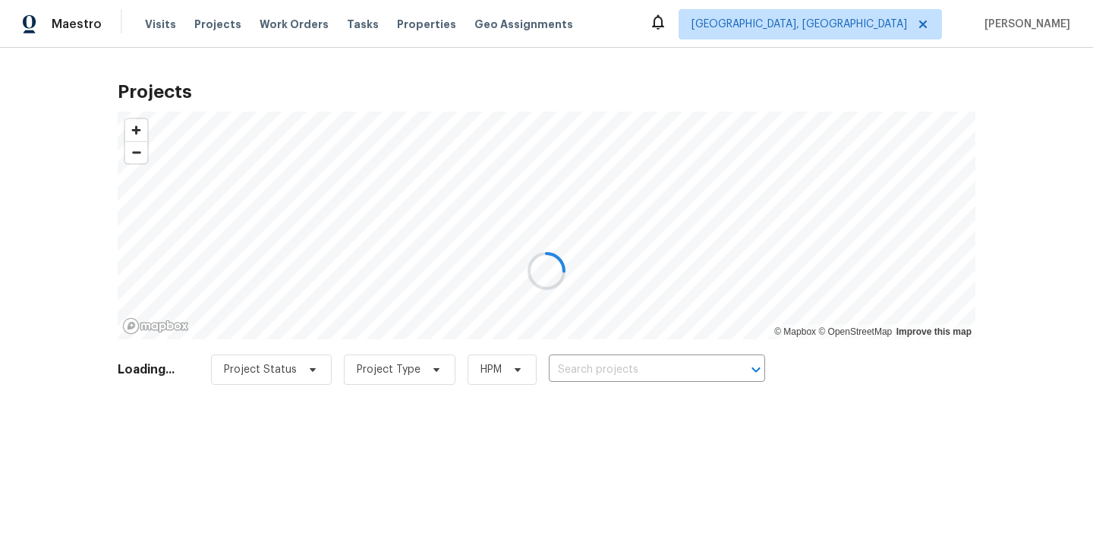
click at [672, 372] on div at bounding box center [546, 271] width 1093 height 542
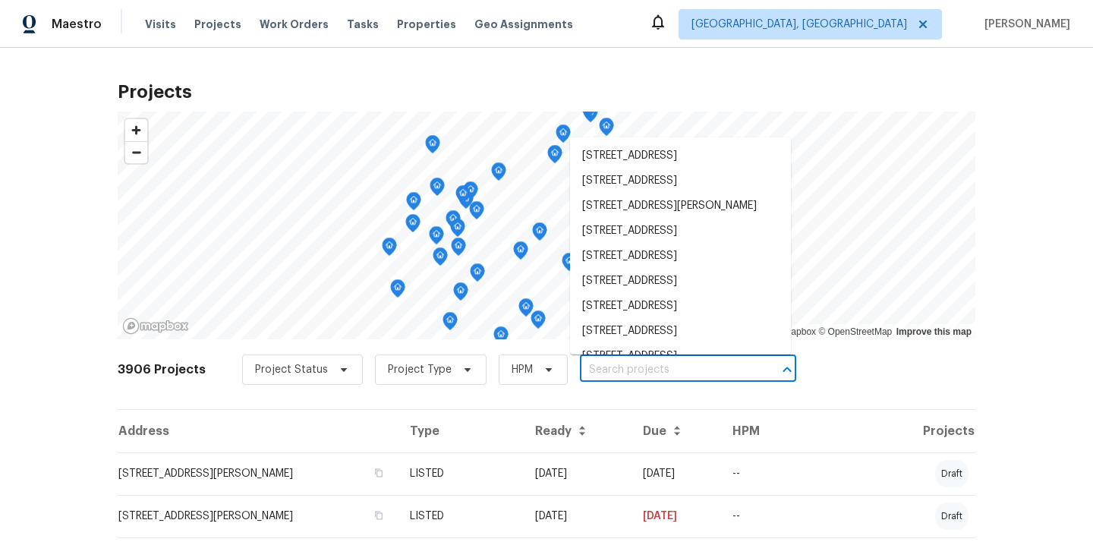
click at [672, 372] on input "text" at bounding box center [667, 370] width 174 height 24
paste input "8945 Poppy Ln, Indianapolis, IN 46231"
type input "8945 Poppy Ln, Indianapolis, IN 46231"
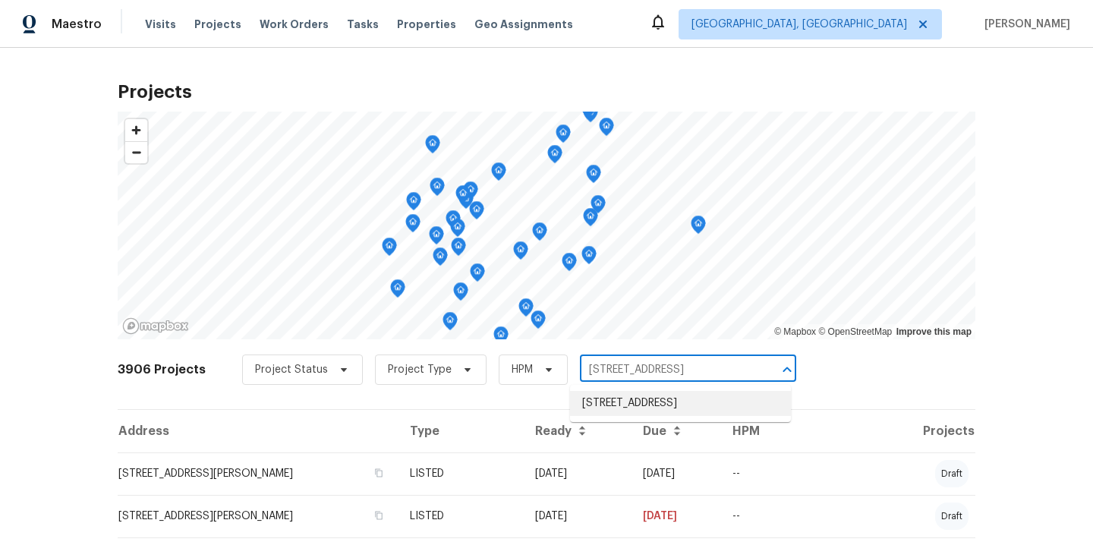
click at [644, 413] on li "8945 Poppy Ln, Indianapolis, IN 46231" at bounding box center [680, 403] width 221 height 25
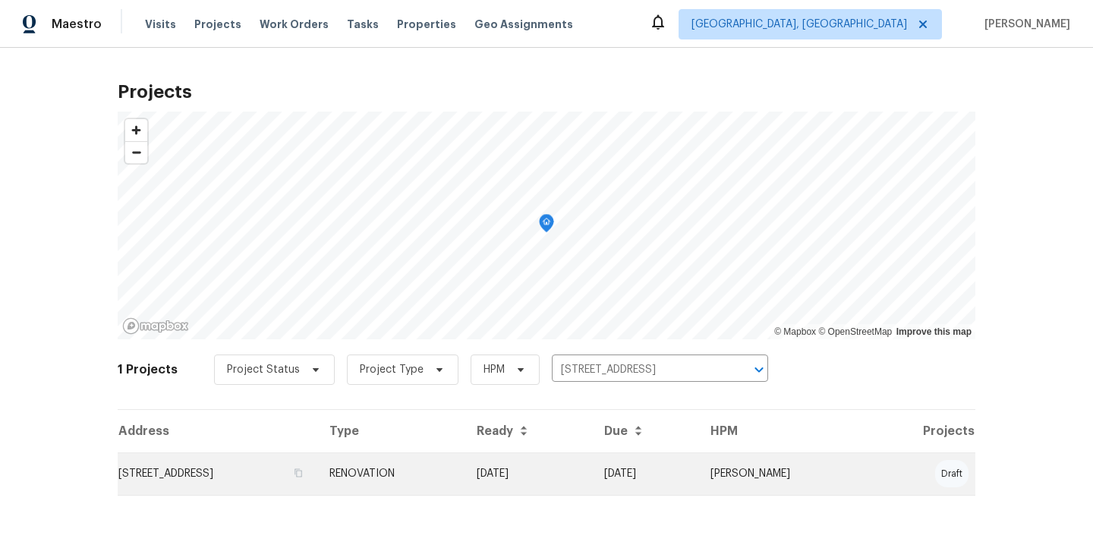
click at [317, 452] on td "8945 Poppy Ln, Indianapolis, IN 46231" at bounding box center [218, 473] width 200 height 43
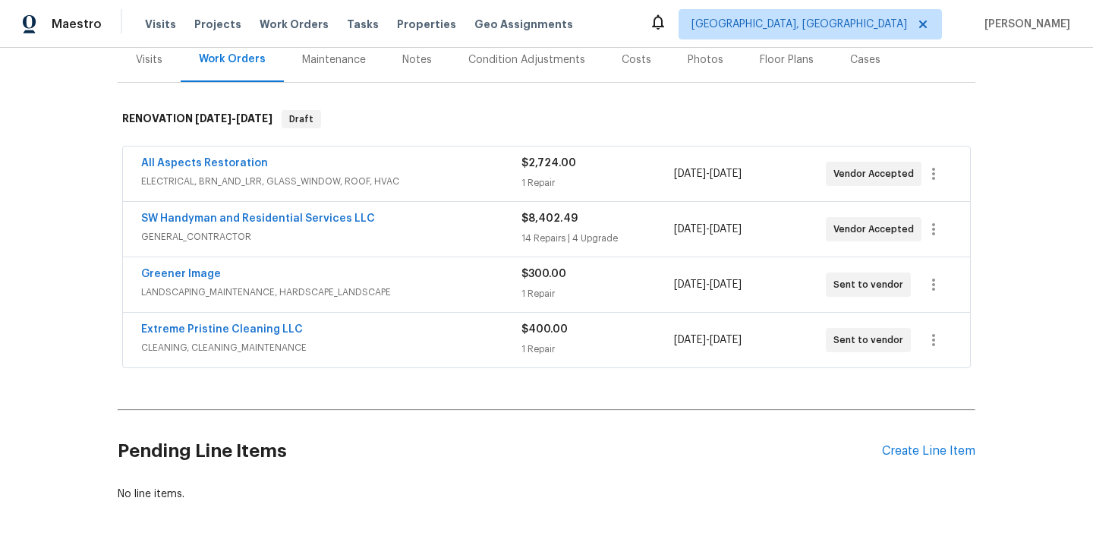
scroll to position [238, 0]
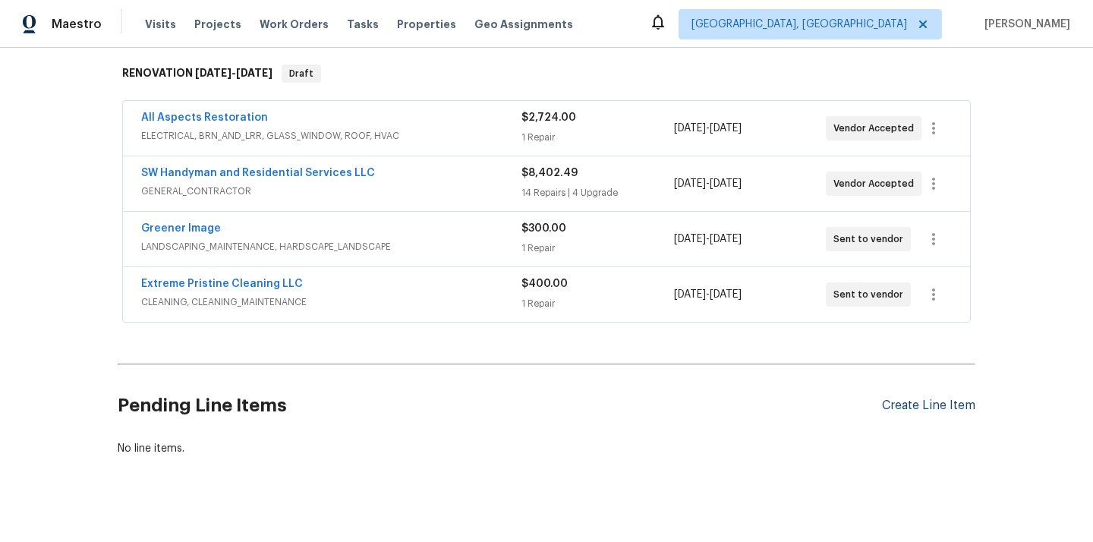
click at [909, 399] on div "Create Line Item" at bounding box center [928, 405] width 93 height 14
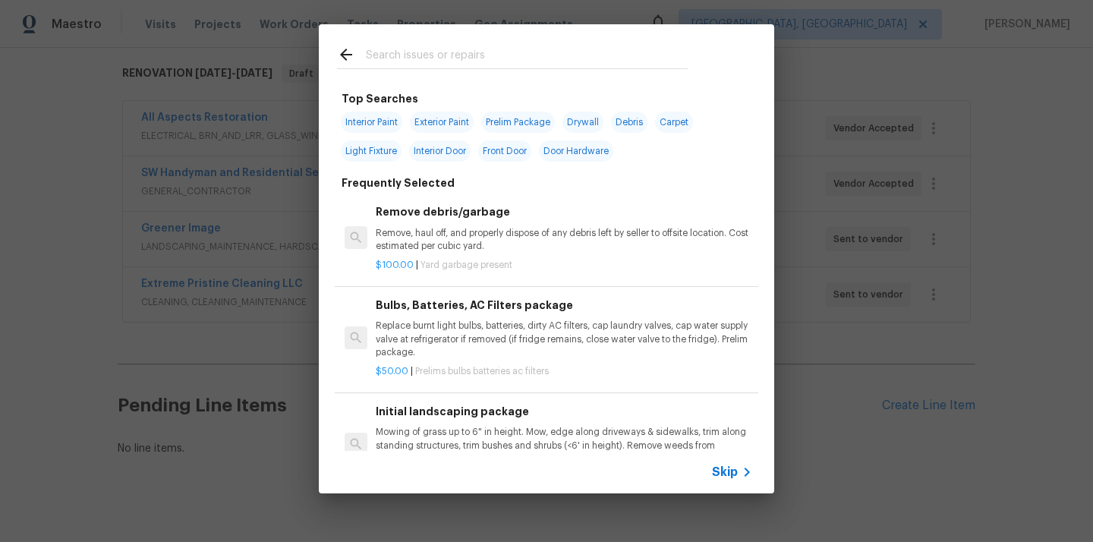
click at [571, 61] on input "text" at bounding box center [527, 57] width 322 height 23
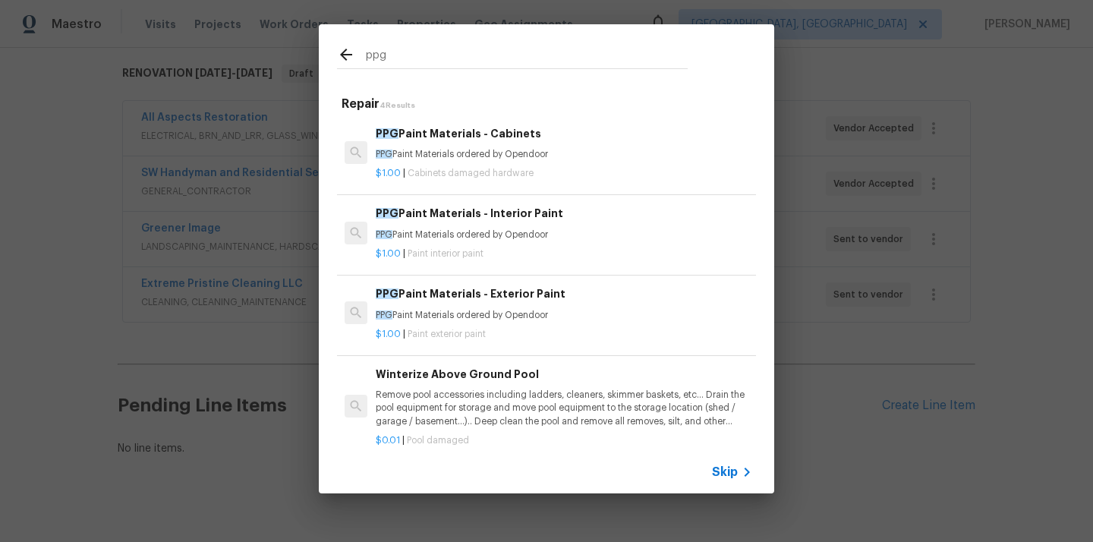
type input "ppg"
click at [460, 231] on p "PPG Paint Materials ordered by Opendoor" at bounding box center [564, 234] width 376 height 13
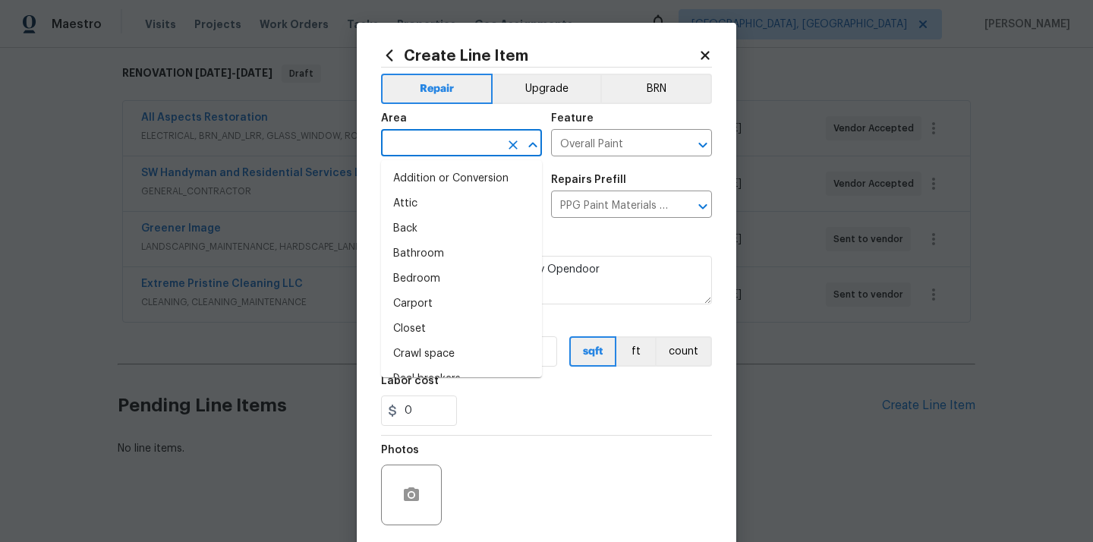
click at [471, 136] on input "text" at bounding box center [440, 145] width 118 height 24
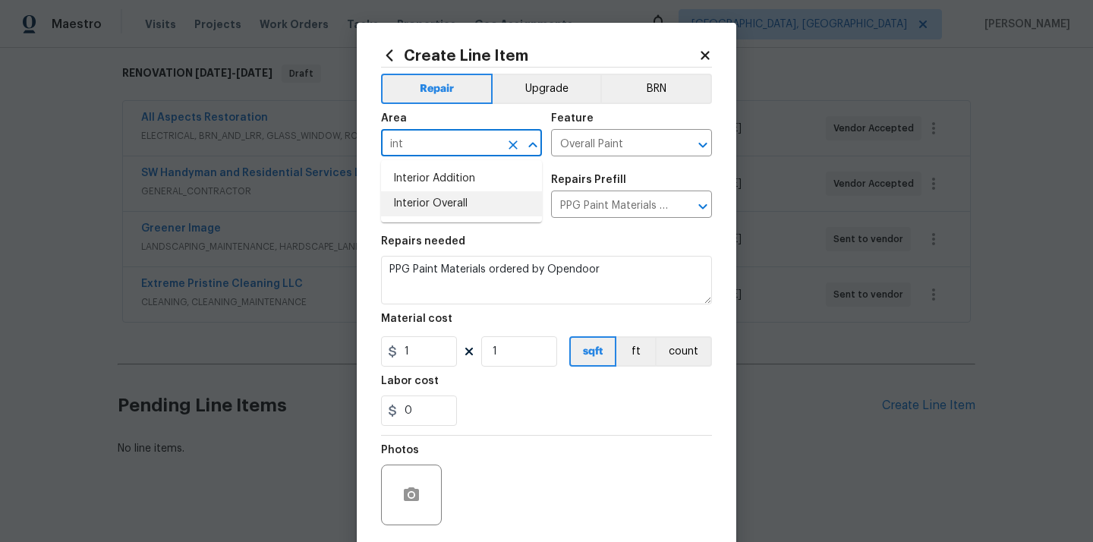
click at [436, 210] on li "Interior Overall" at bounding box center [461, 203] width 161 height 25
type input "Interior Overall"
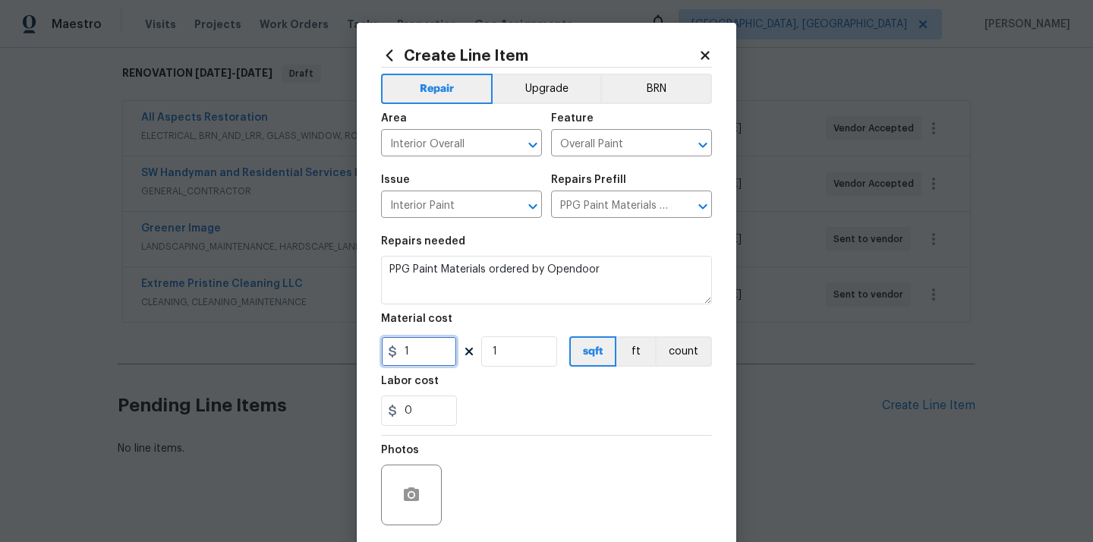
drag, startPoint x: 416, startPoint y: 351, endPoint x: 346, endPoint y: 351, distance: 69.8
click at [346, 351] on div "Create Line Item Repair Upgrade BRN Area Interior Overall ​ Feature Overall Pai…" at bounding box center [546, 271] width 1093 height 542
paste input "46.75"
type input "146.75"
click at [492, 414] on div "0" at bounding box center [546, 410] width 331 height 30
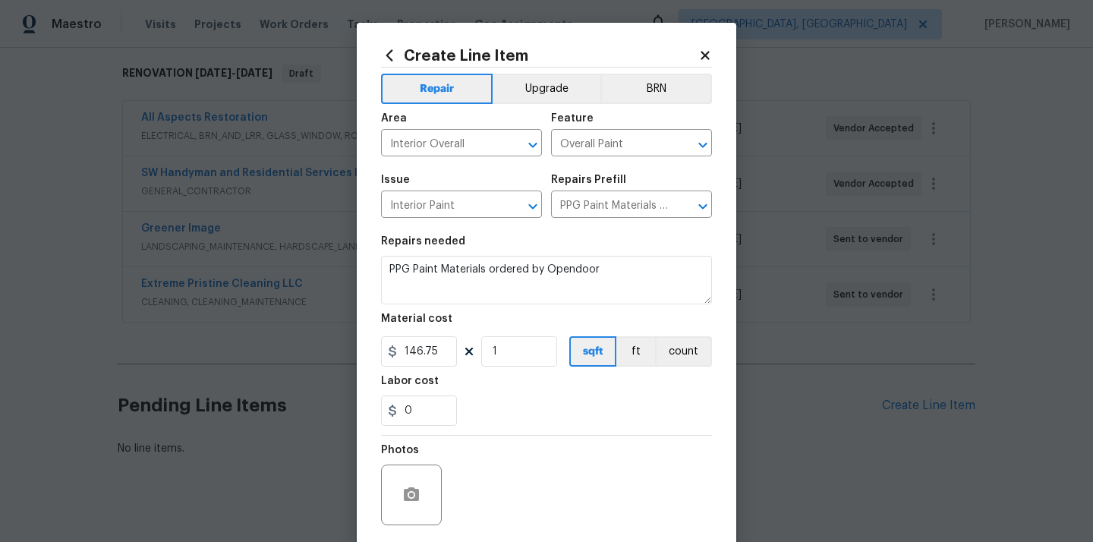
scroll to position [112, 0]
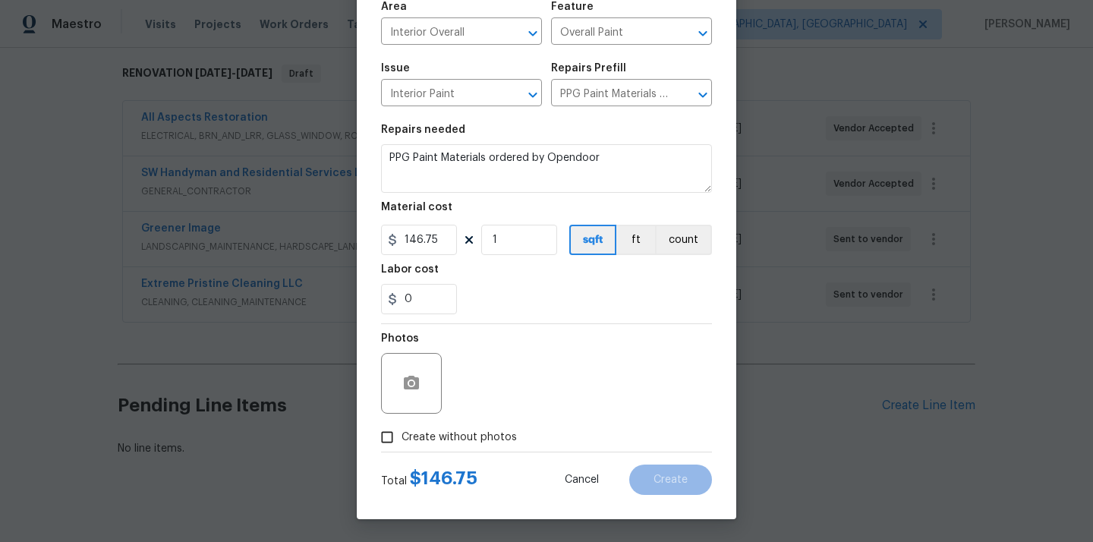
click at [465, 442] on span "Create without photos" at bounding box center [458, 438] width 115 height 16
click at [401, 442] on input "Create without photos" at bounding box center [387, 437] width 29 height 29
checkbox input "true"
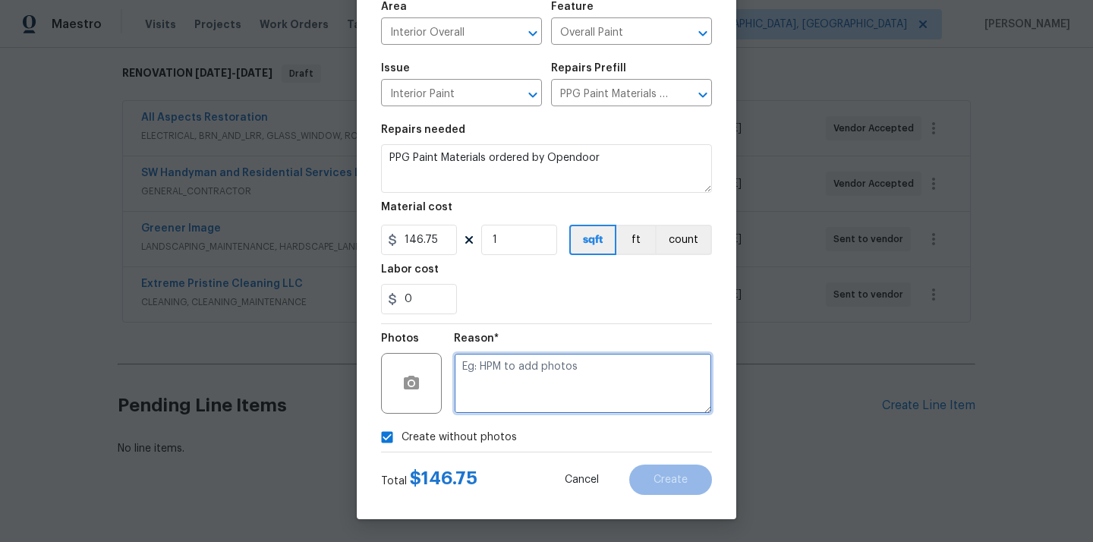
click at [502, 392] on textarea at bounding box center [583, 383] width 258 height 61
type textarea "N/A"
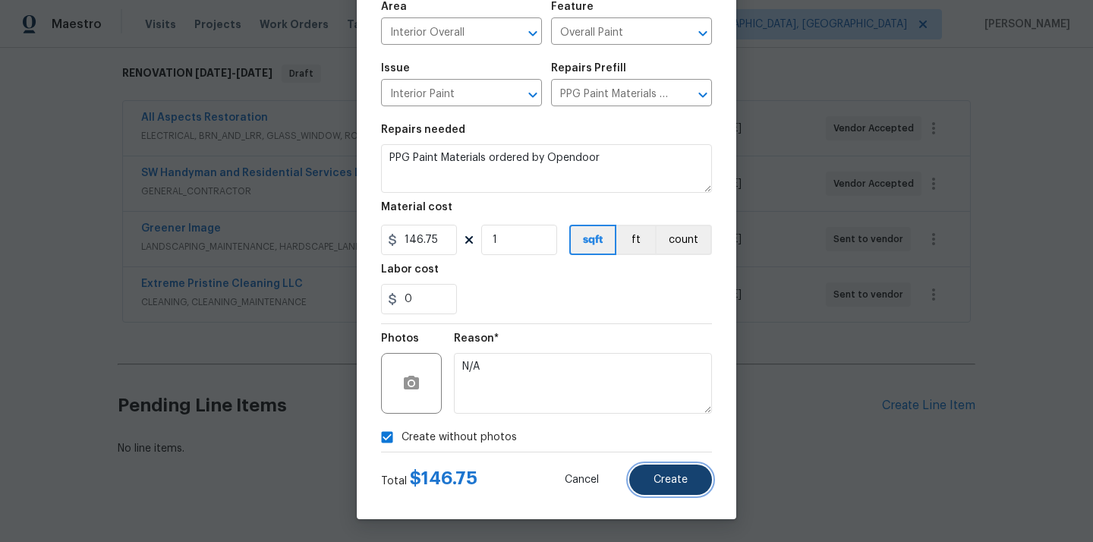
click at [652, 474] on button "Create" at bounding box center [670, 479] width 83 height 30
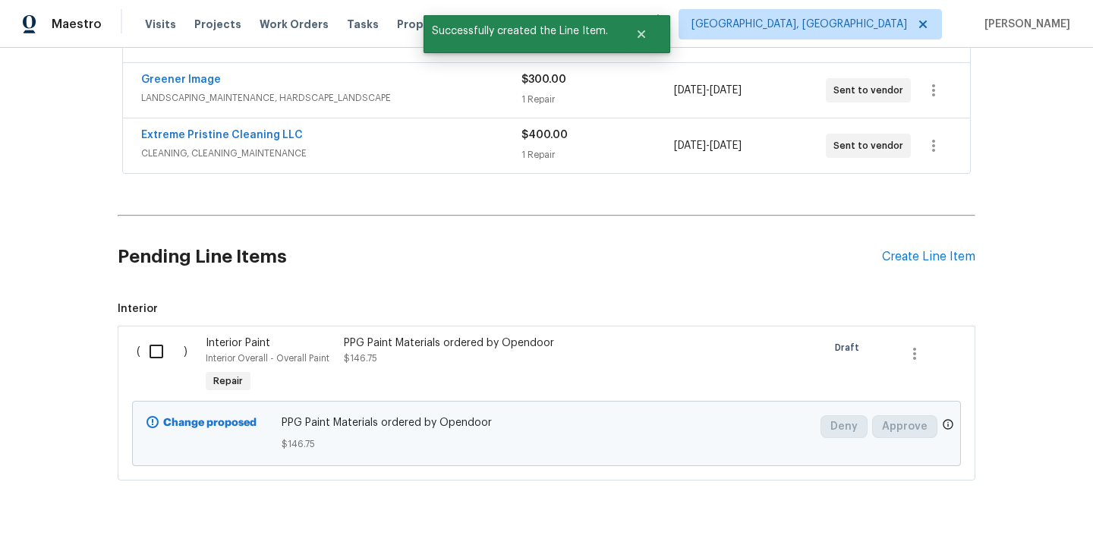
scroll to position [429, 0]
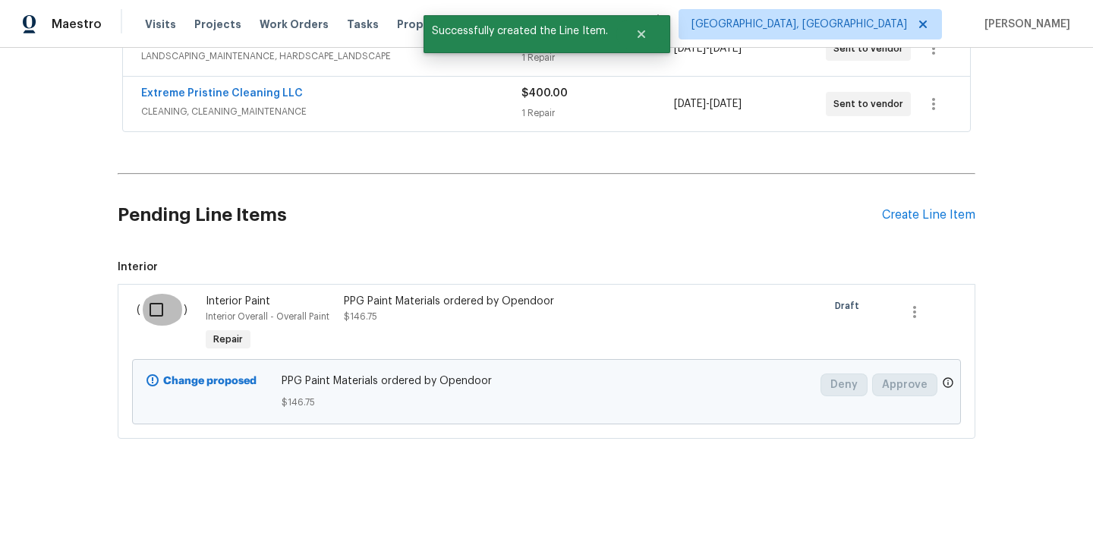
click at [152, 319] on input "checkbox" at bounding box center [161, 310] width 43 height 32
checkbox input "true"
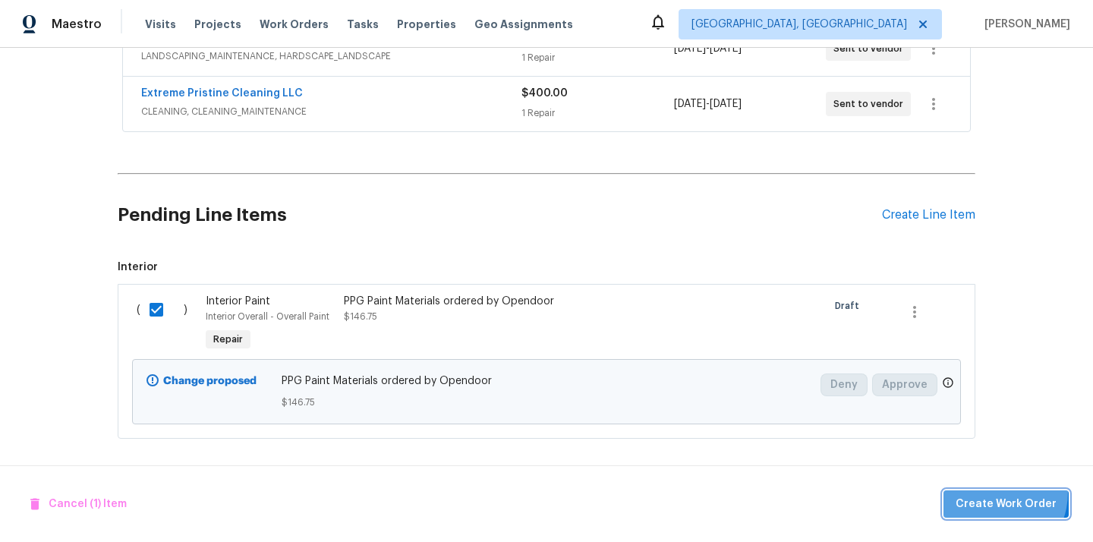
click at [994, 492] on button "Create Work Order" at bounding box center [1005, 504] width 125 height 28
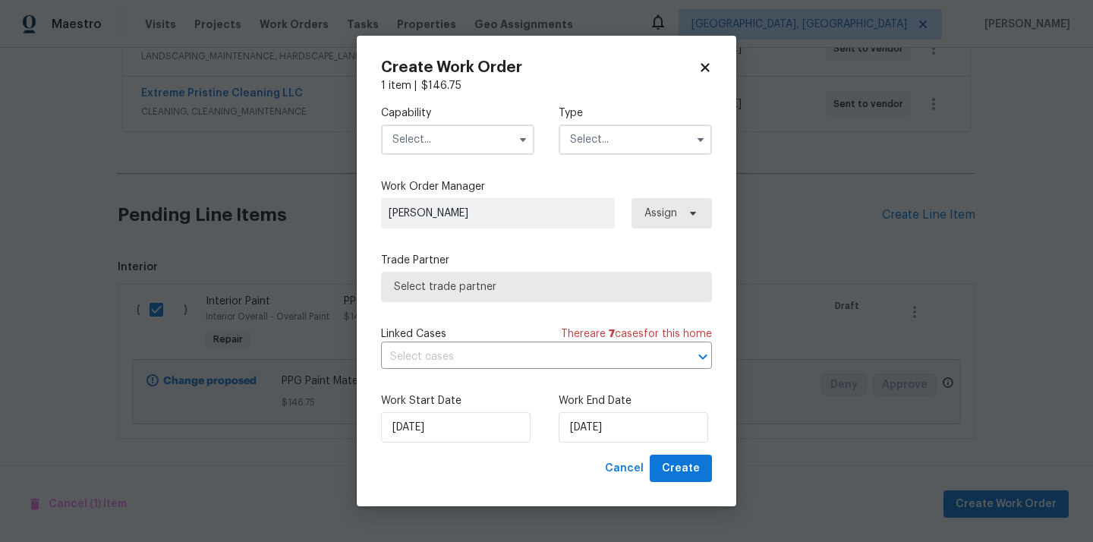
click at [484, 137] on input "text" at bounding box center [457, 139] width 153 height 30
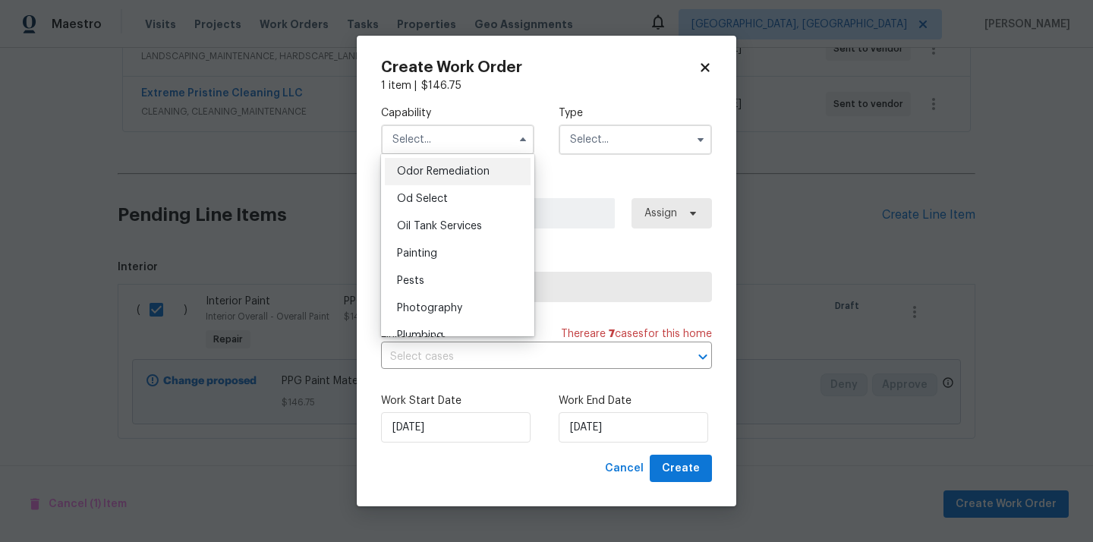
scroll to position [1199, 0]
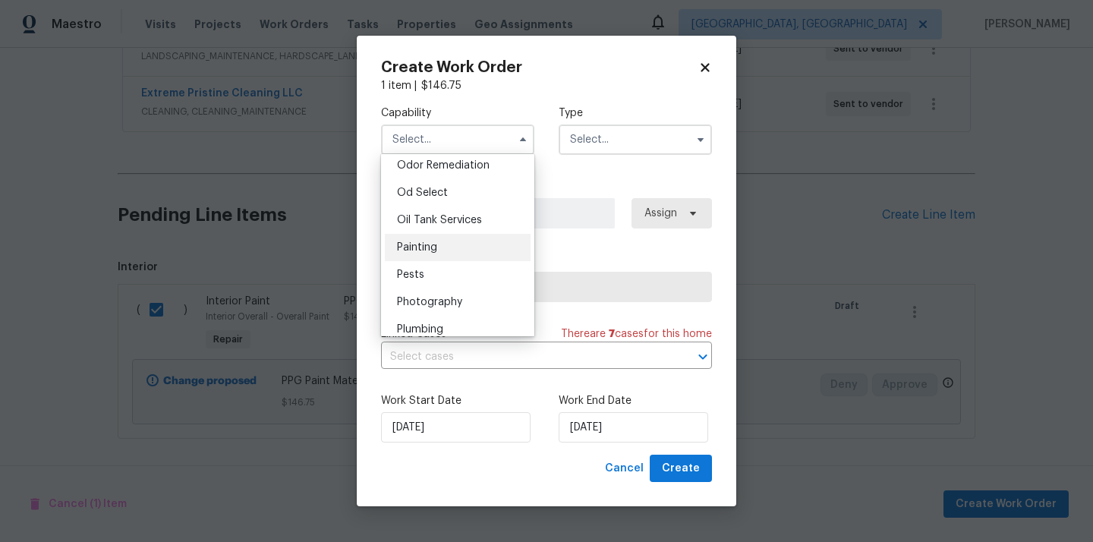
click at [432, 244] on span "Painting" at bounding box center [417, 247] width 40 height 11
type input "Painting"
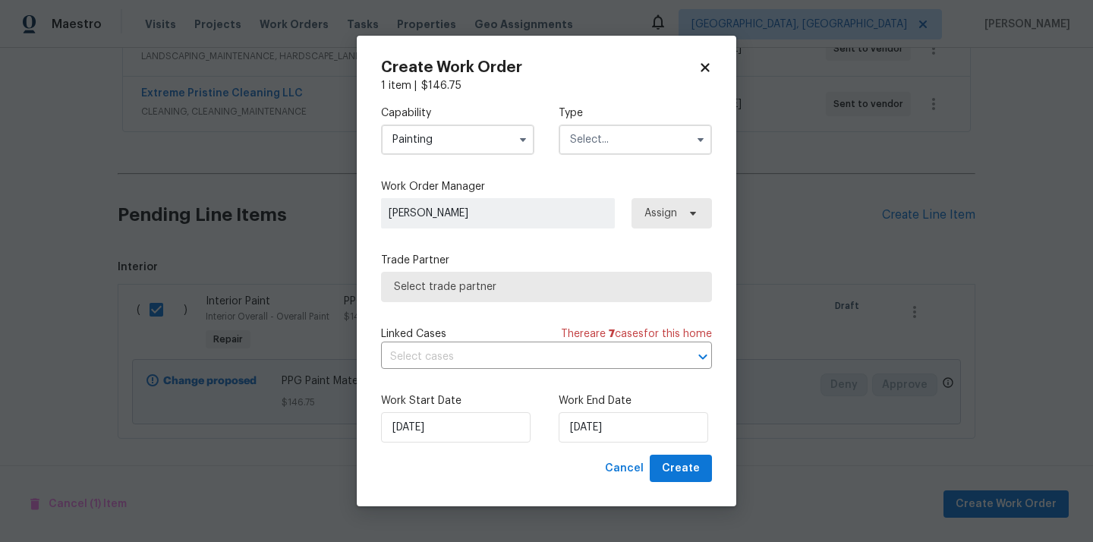
click at [614, 132] on input "text" at bounding box center [635, 139] width 153 height 30
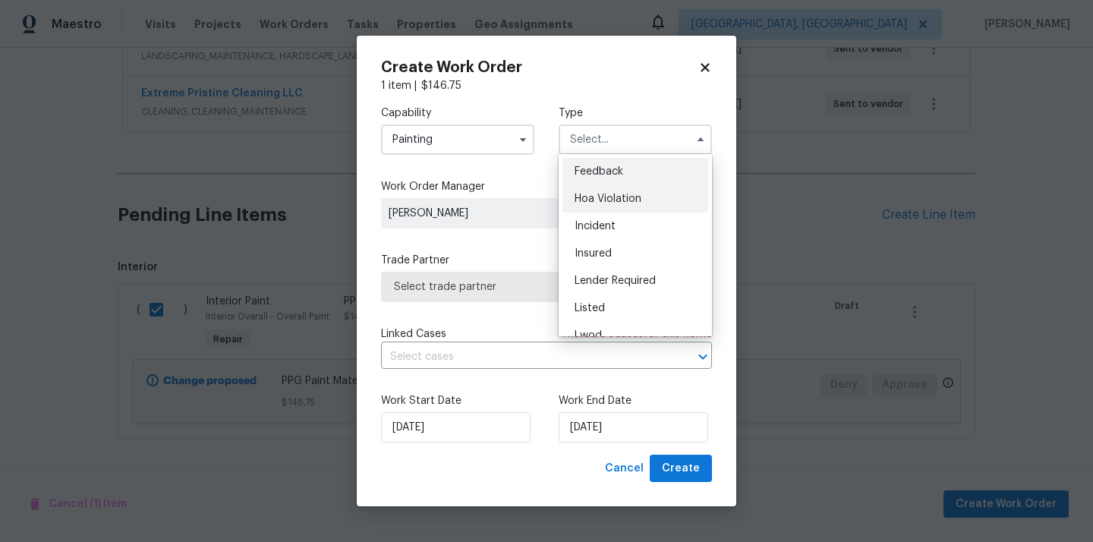
scroll to position [181, 0]
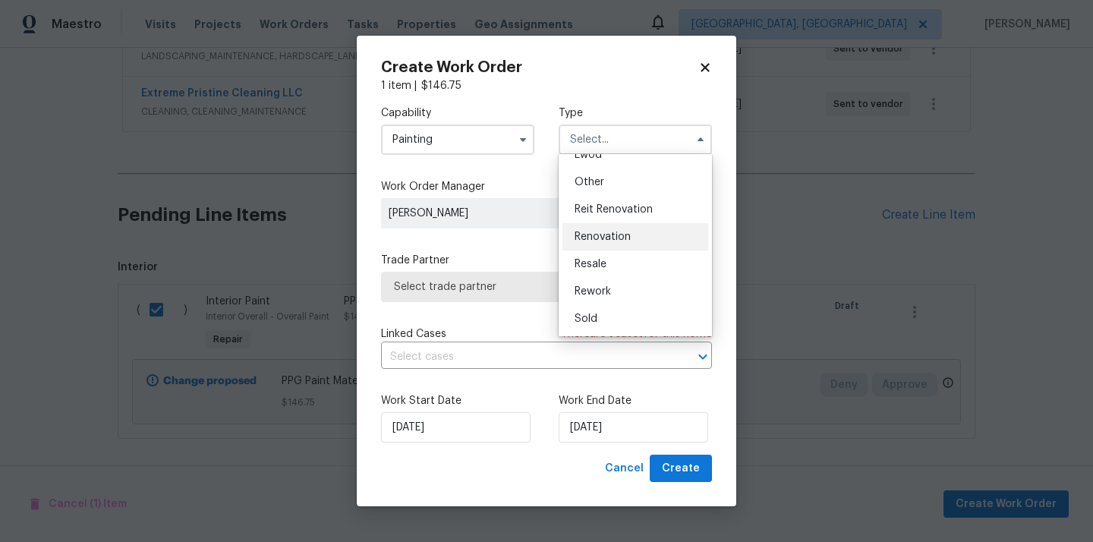
click at [613, 241] on span "Renovation" at bounding box center [603, 236] width 56 height 11
type input "Renovation"
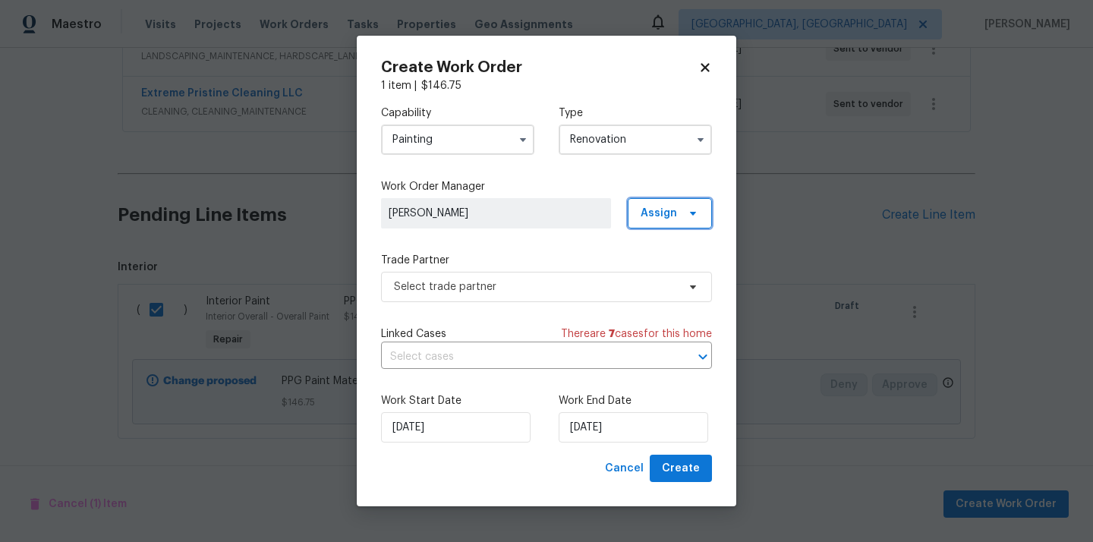
click at [650, 216] on span "Assign" at bounding box center [659, 213] width 36 height 15
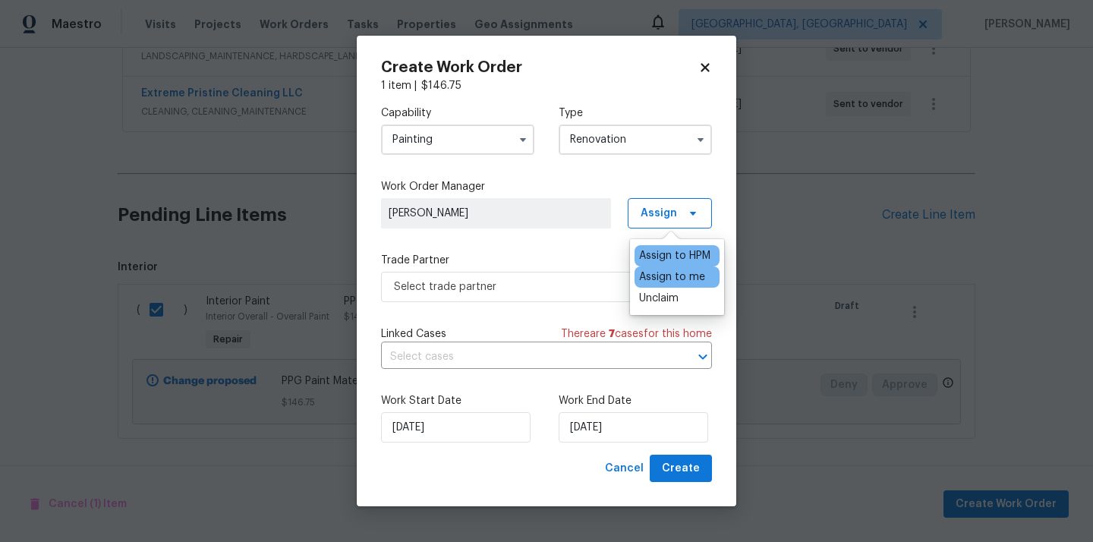
click at [653, 283] on div "Assign to me" at bounding box center [672, 276] width 66 height 15
click at [555, 291] on span "Select trade partner" at bounding box center [535, 286] width 283 height 15
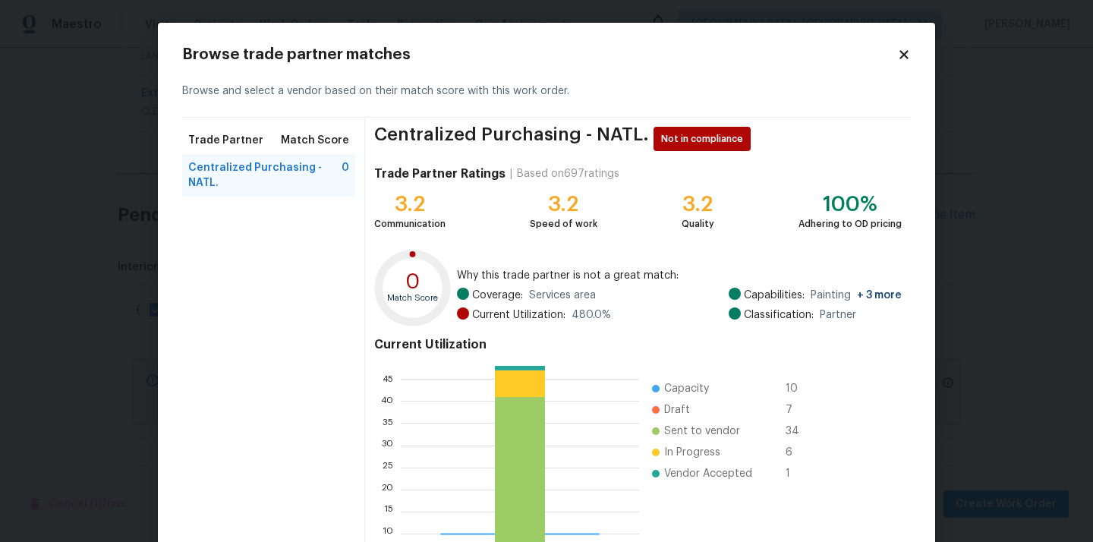
scroll to position [128, 0]
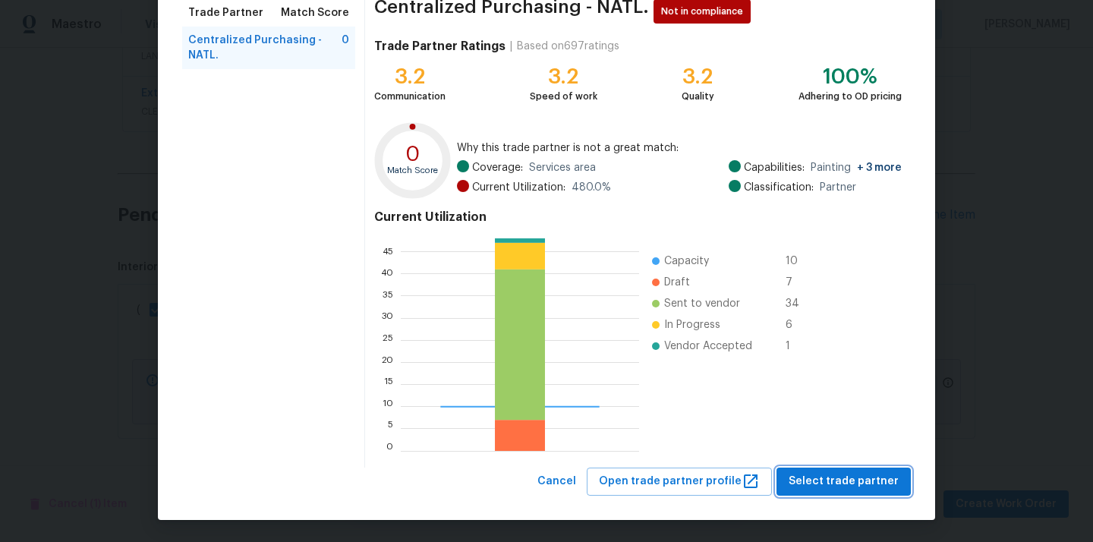
click at [814, 471] on button "Select trade partner" at bounding box center [843, 482] width 134 height 28
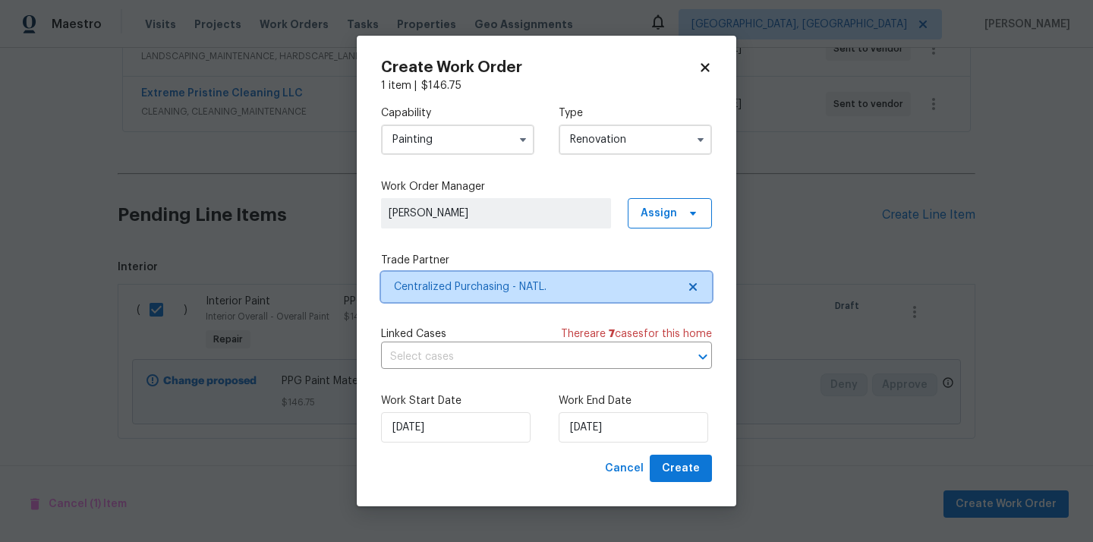
scroll to position [0, 0]
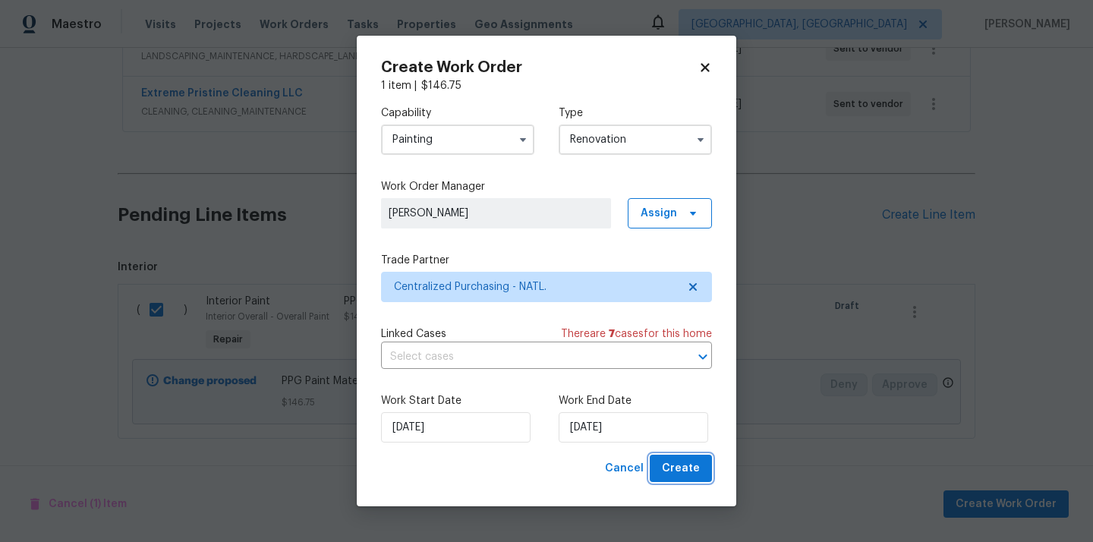
click at [687, 464] on span "Create" at bounding box center [681, 468] width 38 height 19
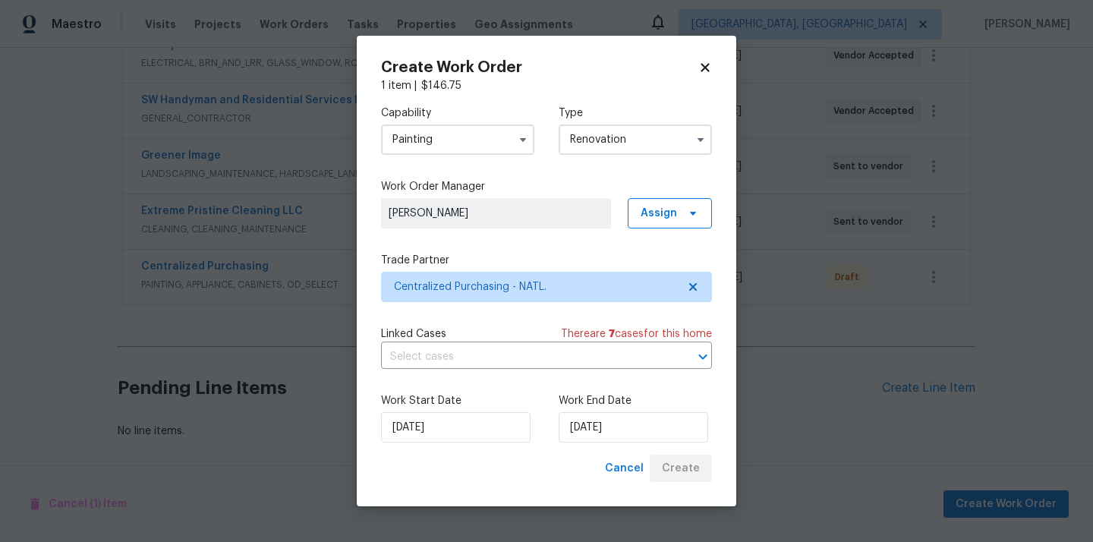
scroll to position [311, 0]
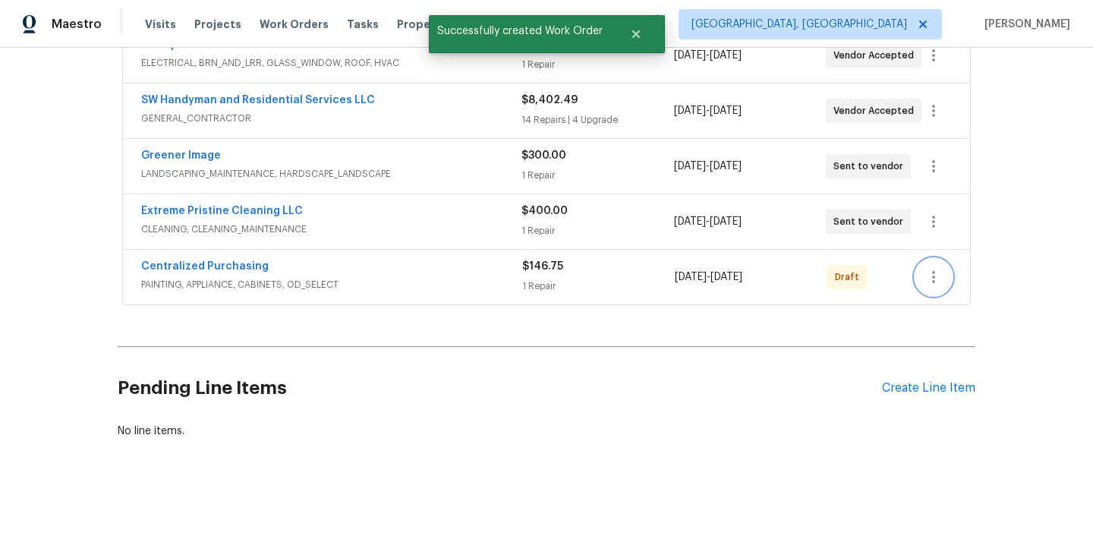
click at [928, 271] on icon "button" at bounding box center [933, 277] width 18 height 18
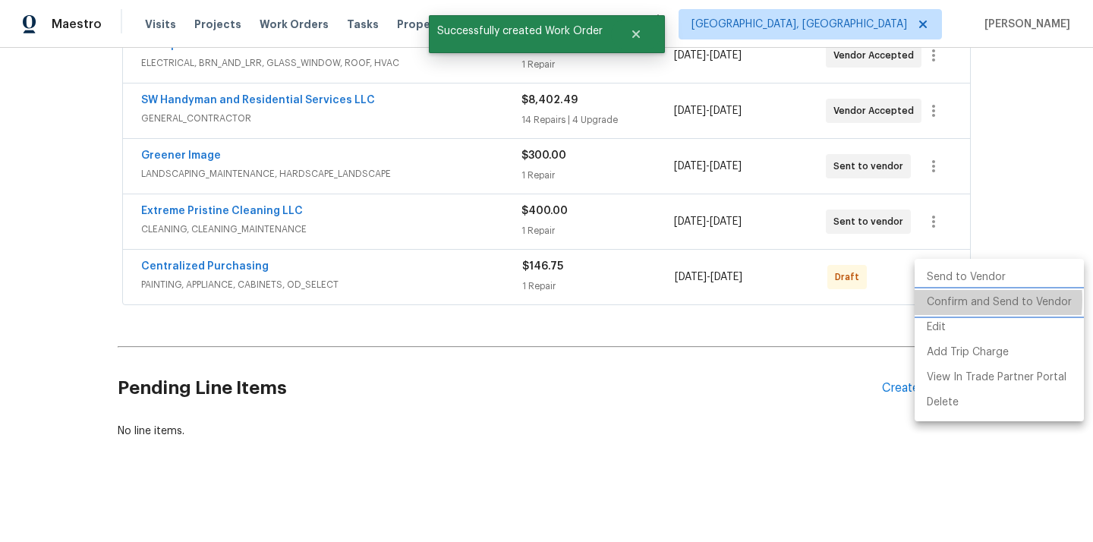
click at [943, 300] on li "Confirm and Send to Vendor" at bounding box center [999, 302] width 169 height 25
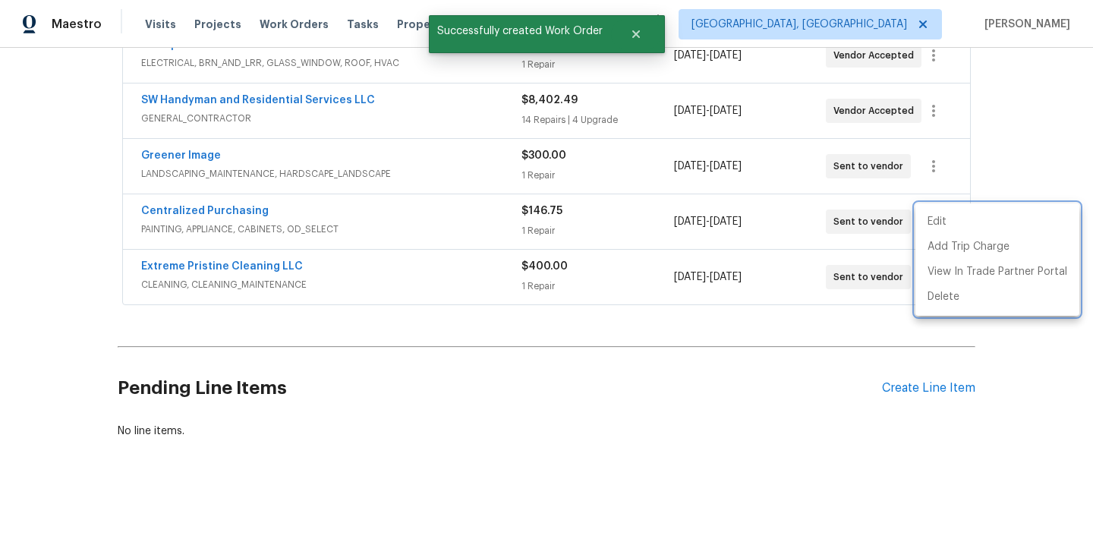
click at [311, 260] on div at bounding box center [546, 271] width 1093 height 542
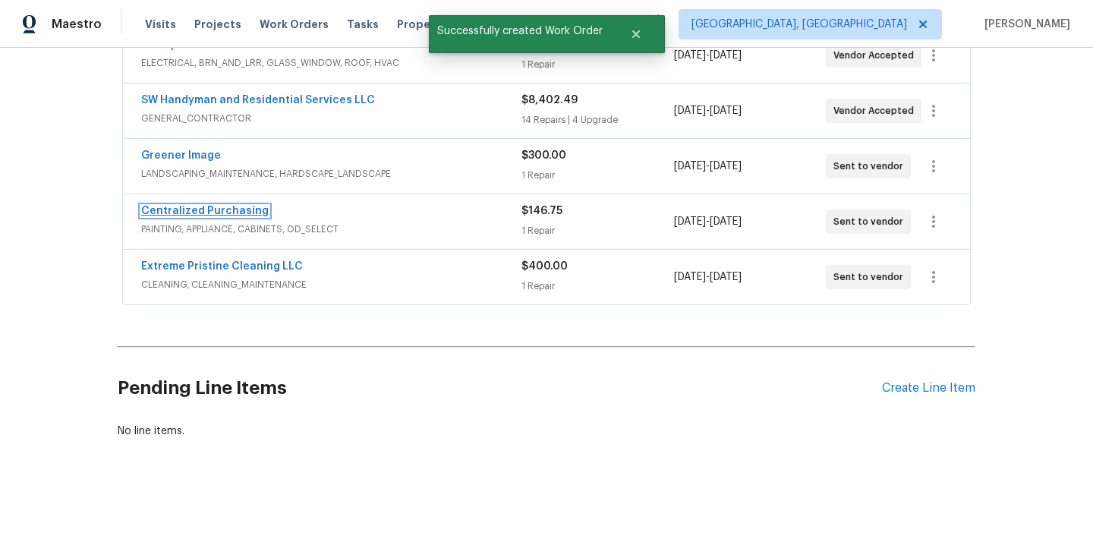
click at [222, 212] on link "Centralized Purchasing" at bounding box center [205, 211] width 128 height 11
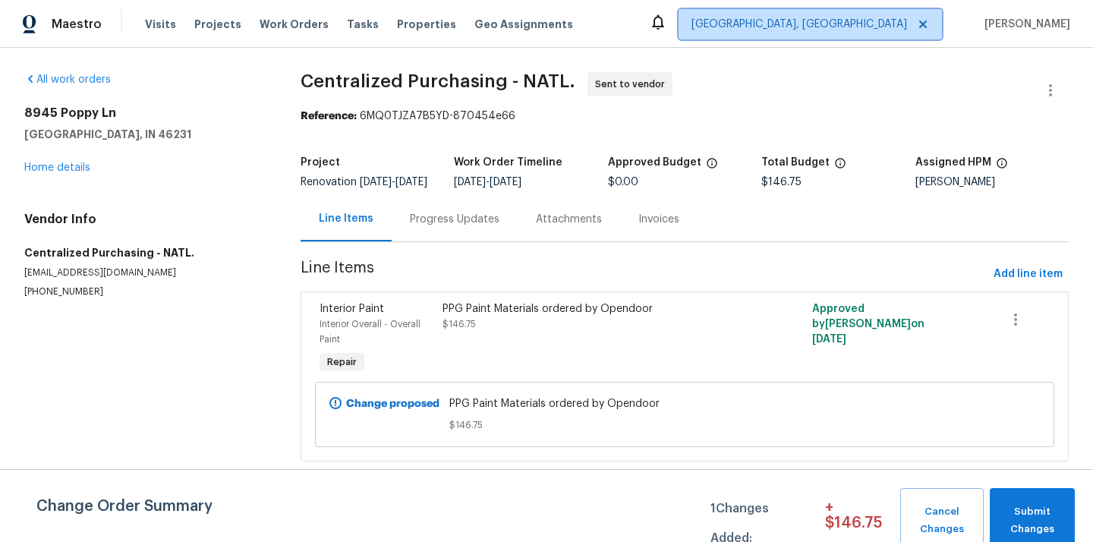
click at [896, 27] on span "[GEOGRAPHIC_DATA], [GEOGRAPHIC_DATA]" at bounding box center [799, 24] width 216 height 15
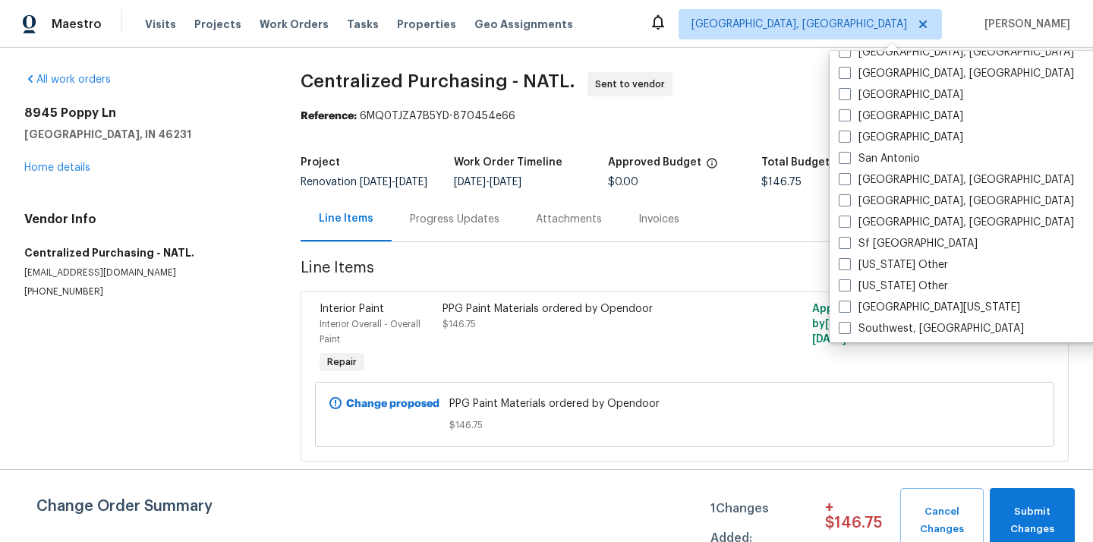
scroll to position [2184, 0]
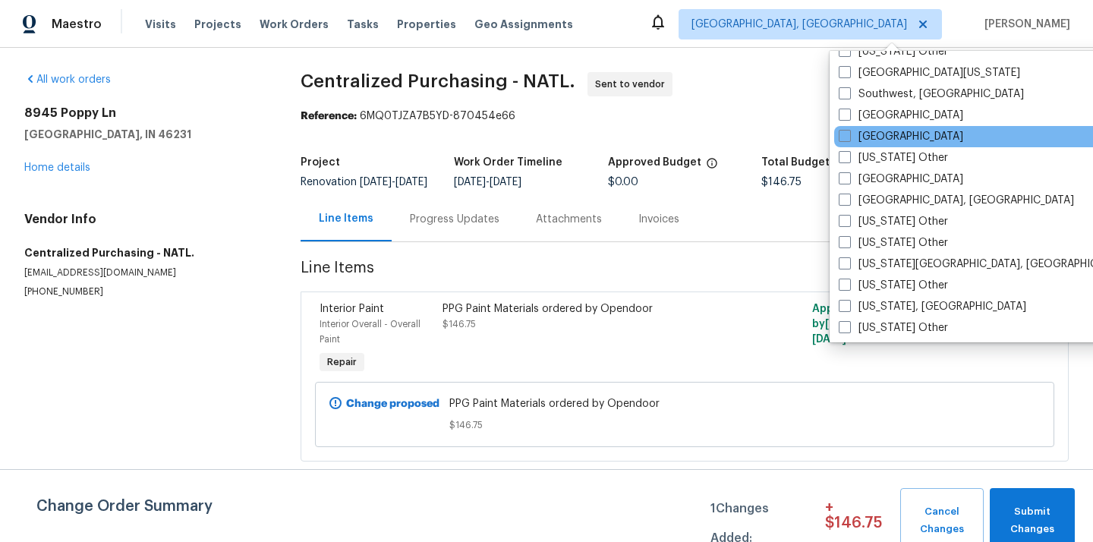
click at [871, 127] on div "[GEOGRAPHIC_DATA]" at bounding box center [987, 136] width 306 height 21
click at [867, 137] on label "[GEOGRAPHIC_DATA]" at bounding box center [901, 136] width 124 height 15
click at [849, 137] on input "[GEOGRAPHIC_DATA]" at bounding box center [844, 134] width 10 height 10
checkbox input "true"
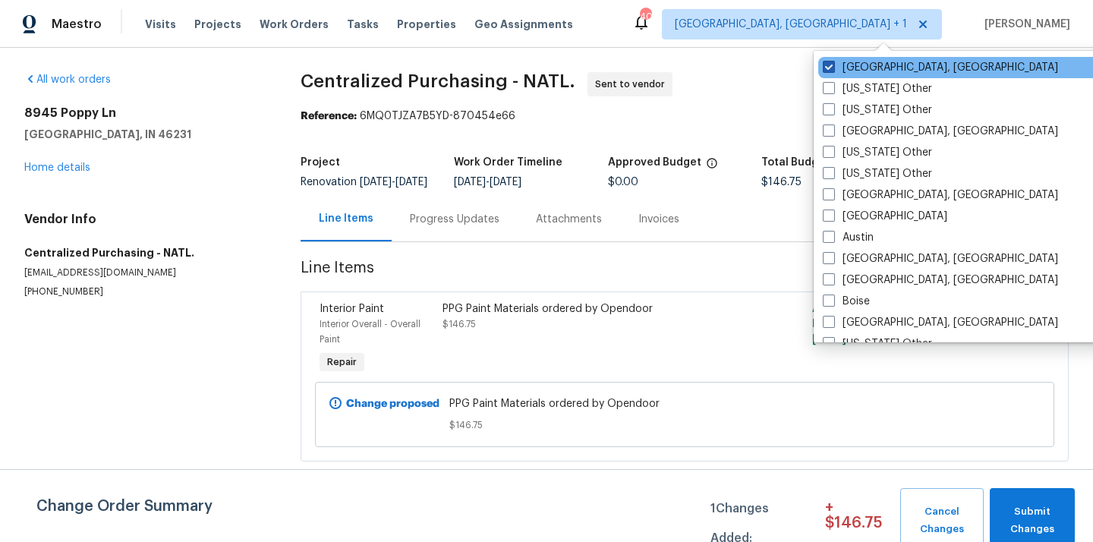
click at [859, 61] on label "[GEOGRAPHIC_DATA], [GEOGRAPHIC_DATA]" at bounding box center [940, 67] width 235 height 15
click at [833, 61] on input "[GEOGRAPHIC_DATA], [GEOGRAPHIC_DATA]" at bounding box center [828, 65] width 10 height 10
checkbox input "false"
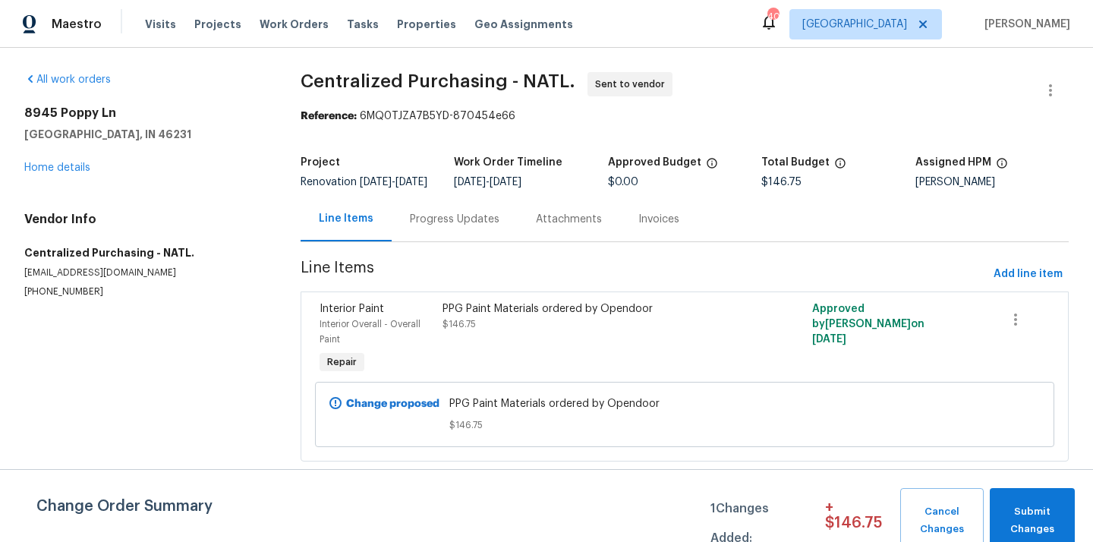
click at [201, 15] on div "Visits Projects Work Orders Tasks Properties Geo Assignments" at bounding box center [368, 24] width 446 height 30
click at [201, 17] on span "Projects" at bounding box center [217, 24] width 47 height 15
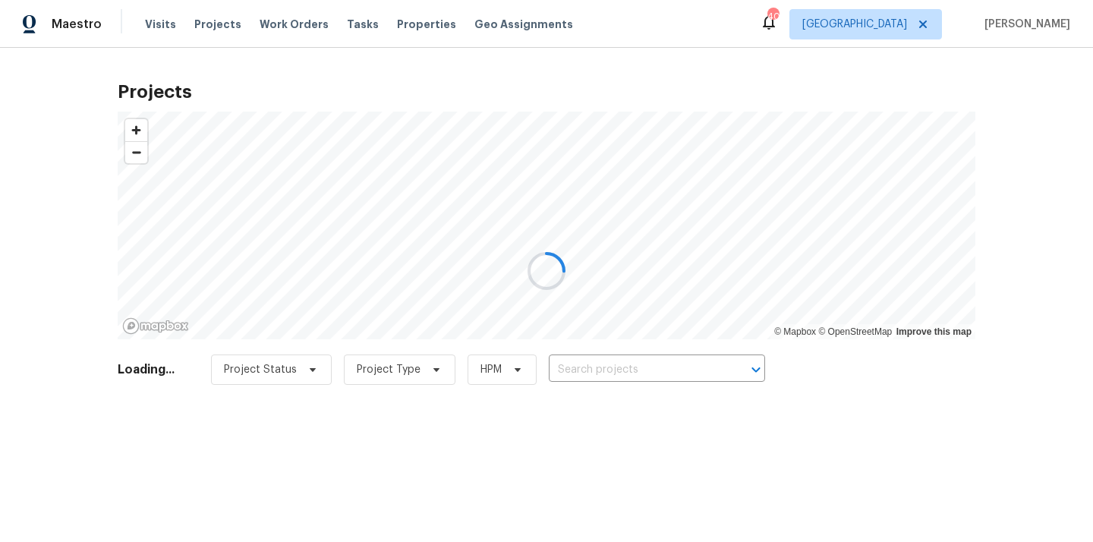
click at [633, 359] on div at bounding box center [546, 271] width 1093 height 542
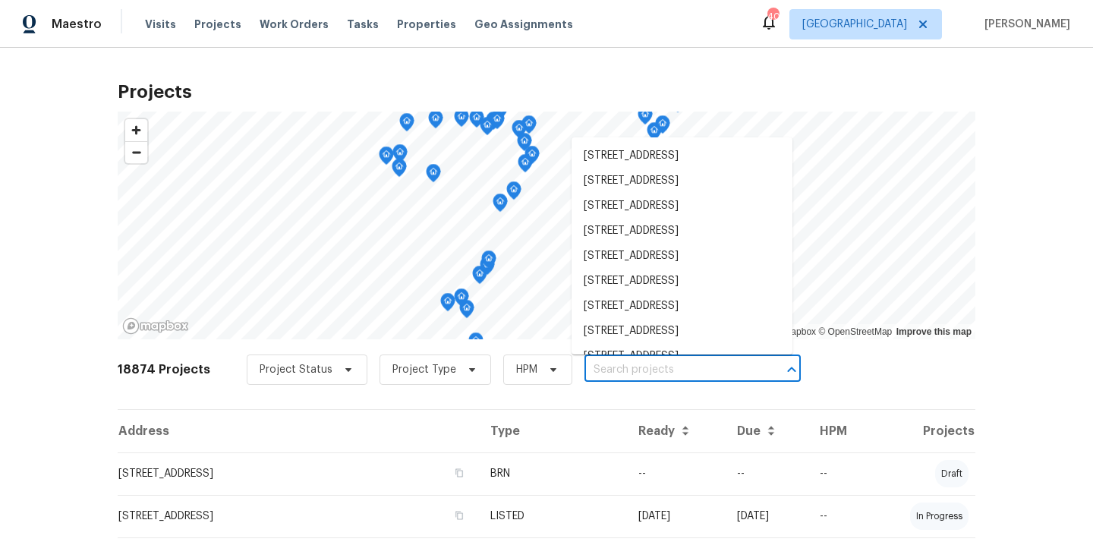
click at [633, 359] on input "text" at bounding box center [671, 370] width 174 height 24
paste input "1911 Rambling Ln, Brandon, FL 33510"
type input "1911 Rambling Ln, Brandon, FL 33510"
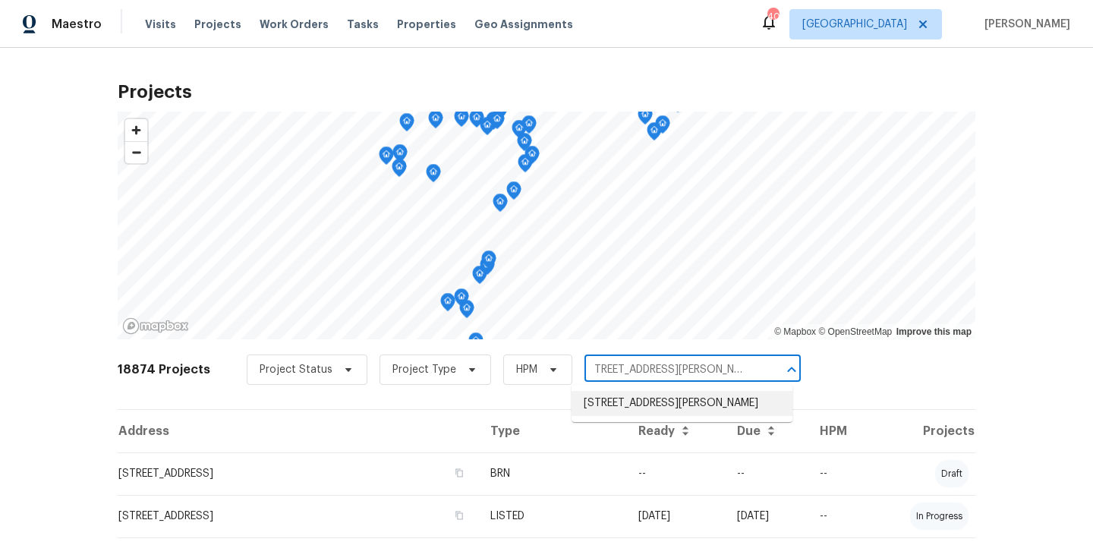
click at [634, 405] on li "1911 Rambling Ln, Brandon, FL 33510" at bounding box center [681, 403] width 221 height 25
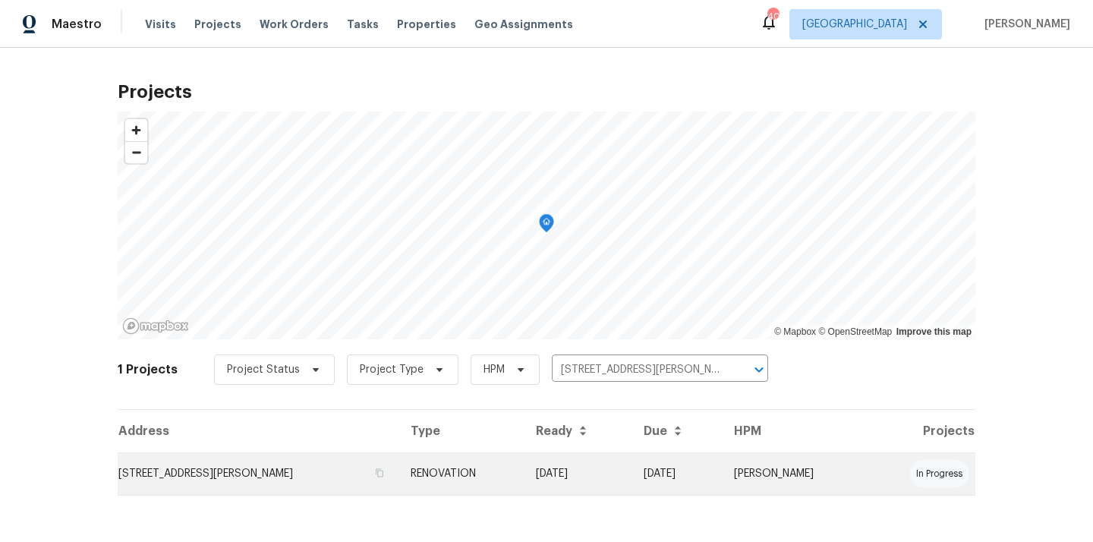
click at [457, 464] on td "RENOVATION" at bounding box center [460, 473] width 125 height 43
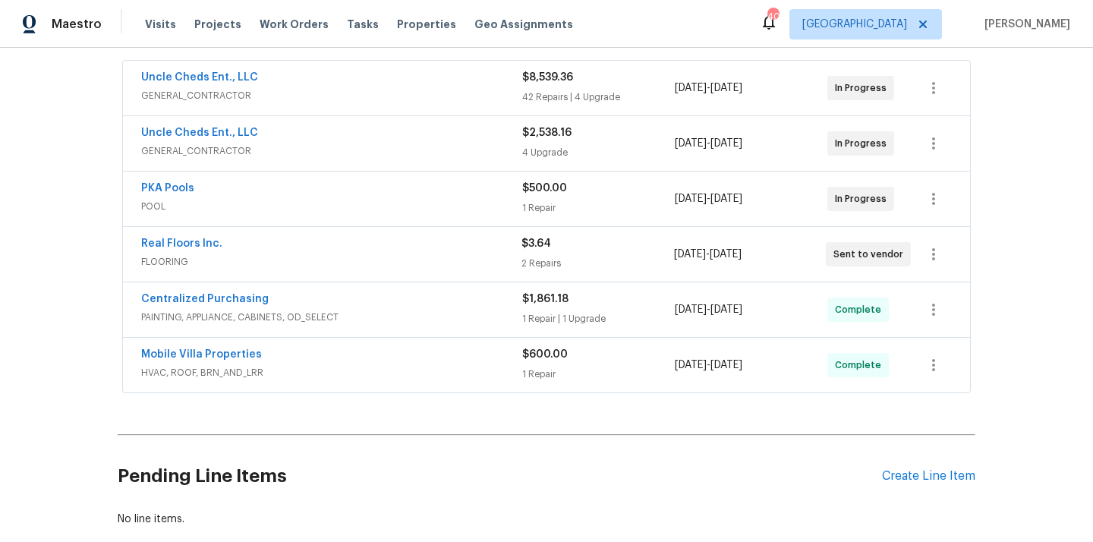
scroll to position [288, 0]
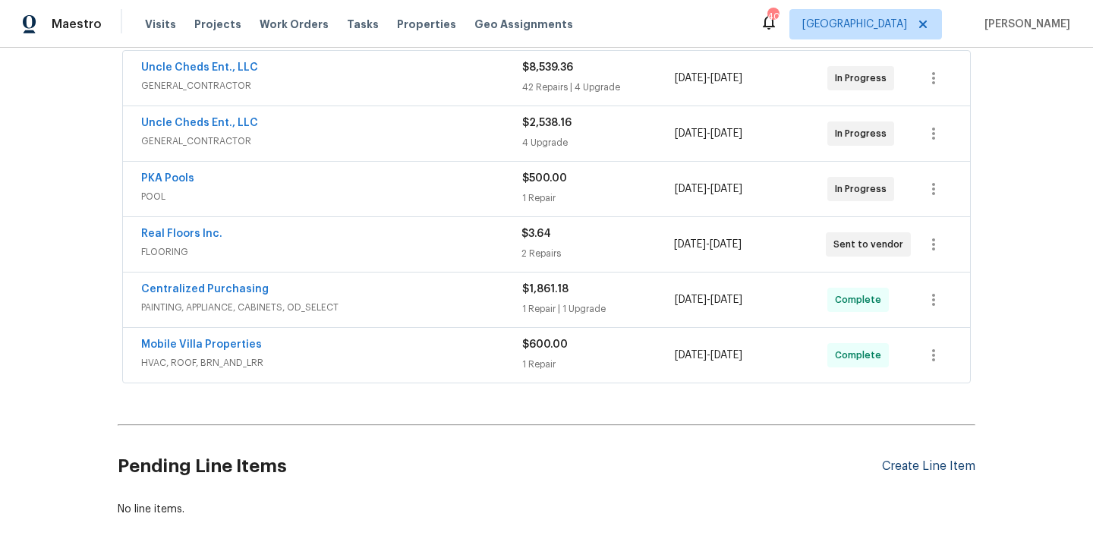
click at [919, 467] on div "Create Line Item" at bounding box center [928, 466] width 93 height 14
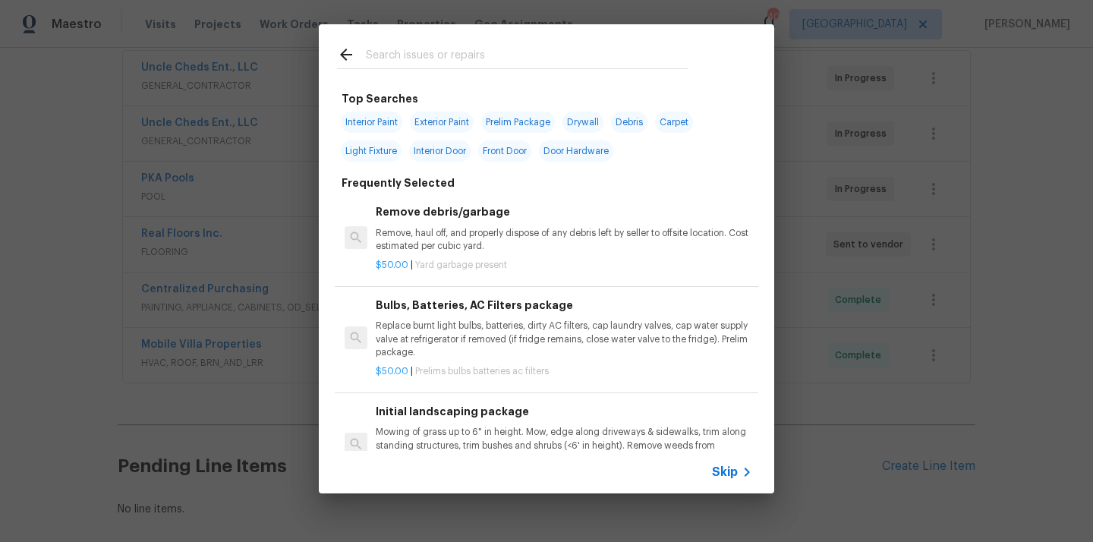
click at [595, 67] on input "text" at bounding box center [527, 57] width 322 height 23
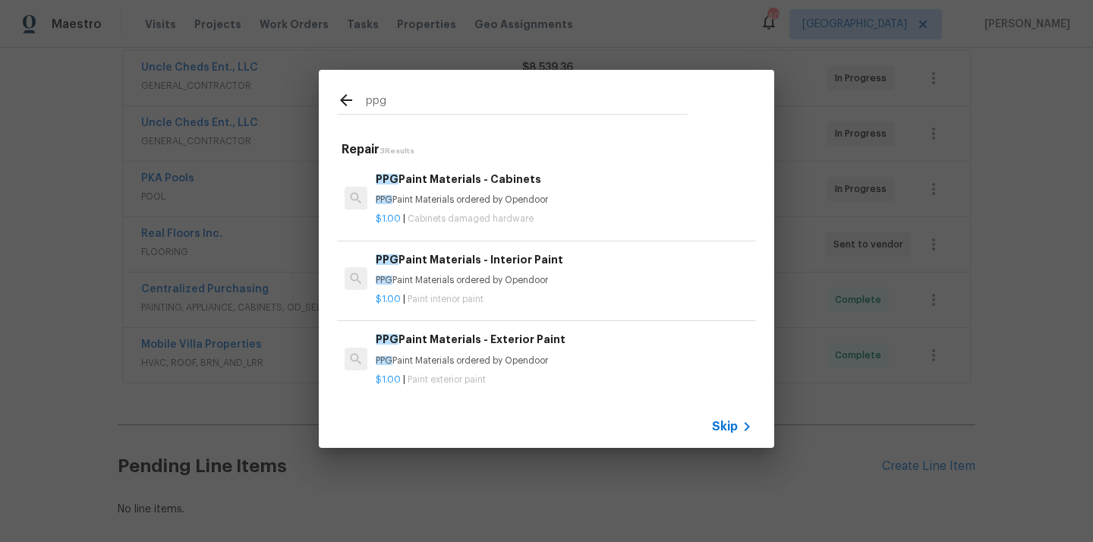
type input "ppg"
click at [449, 272] on div "PPG Paint Materials - Interior Paint PPG Paint Materials ordered by Opendoor" at bounding box center [564, 269] width 376 height 36
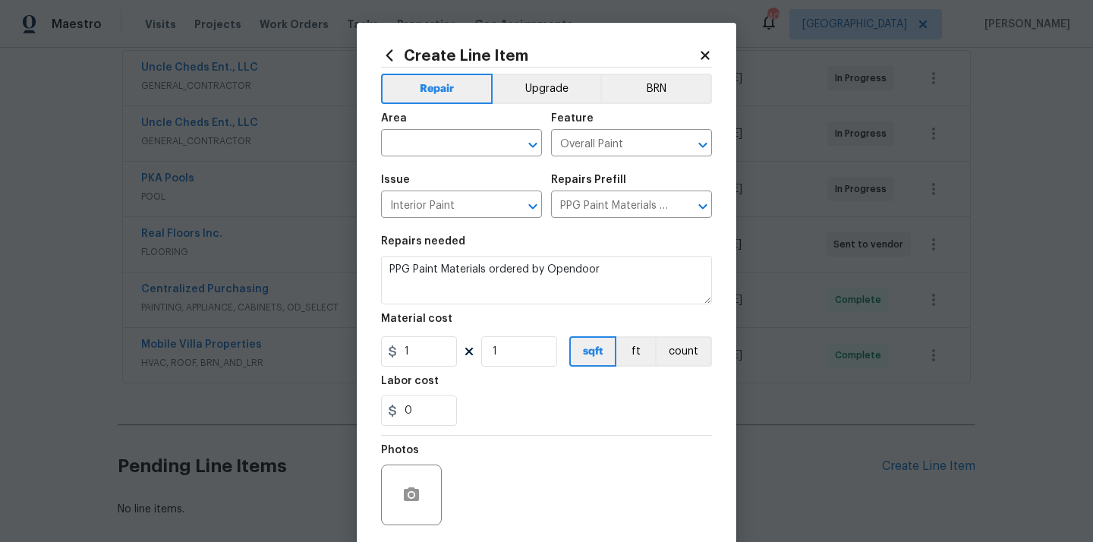
click at [389, 60] on icon at bounding box center [389, 55] width 17 height 17
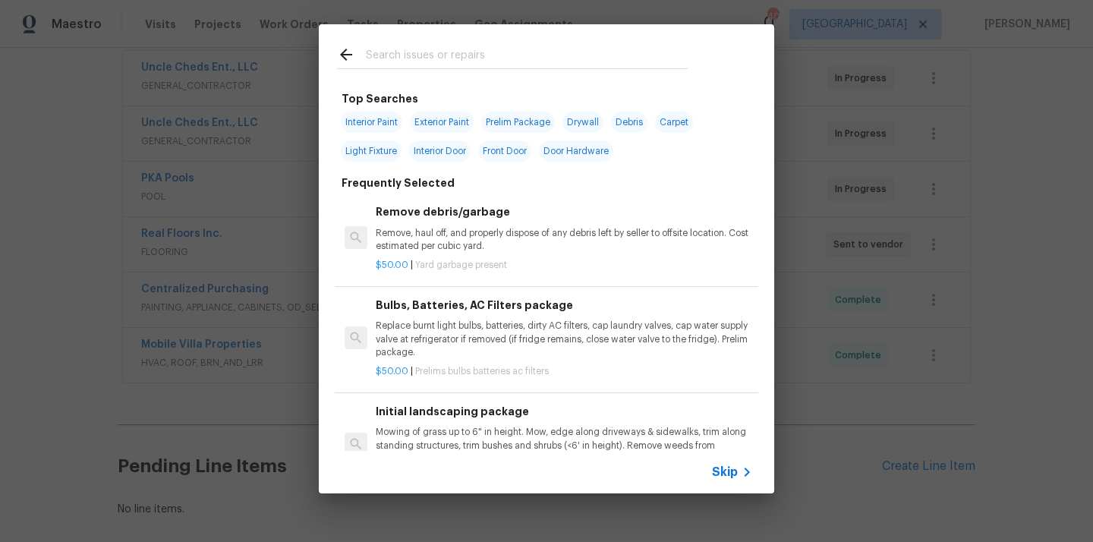
click at [461, 67] on input "text" at bounding box center [527, 57] width 322 height 23
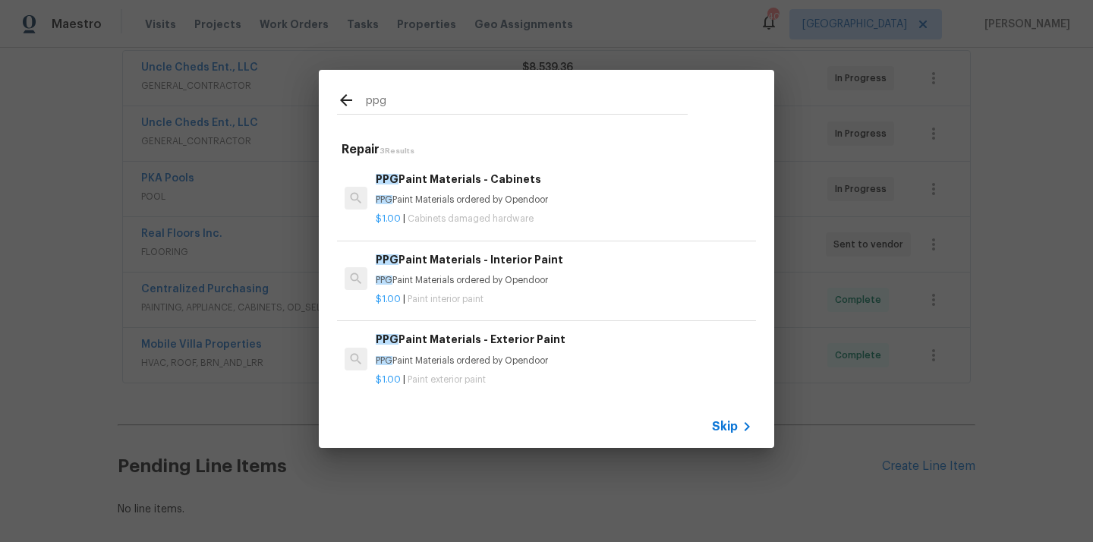
type input "ppg"
click at [455, 326] on div "PPG Paint Materials - Exterior Paint PPG Paint Materials ordered by Opendoor $1…" at bounding box center [546, 358] width 423 height 85
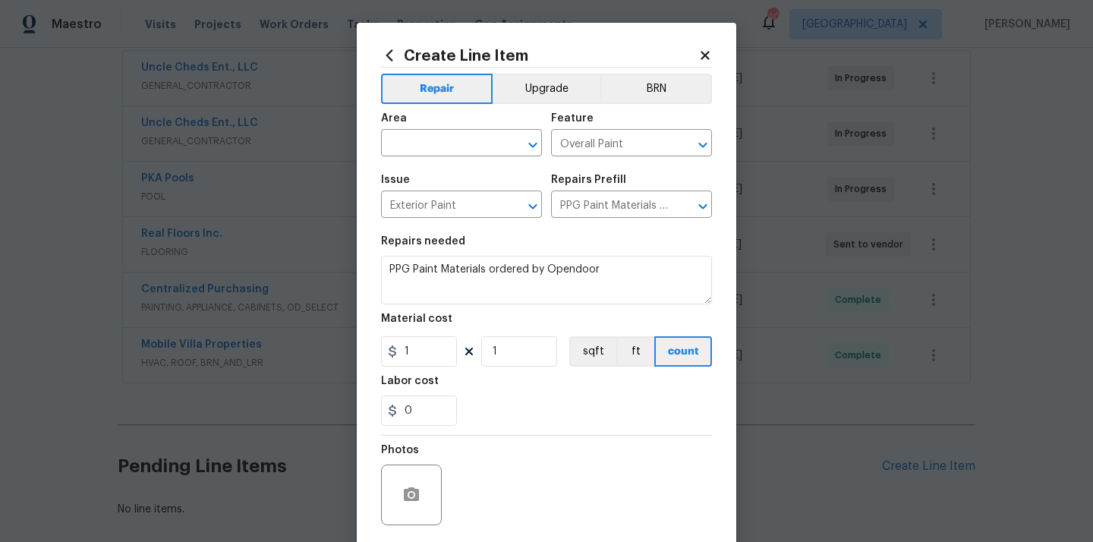
click at [463, 130] on div "Area" at bounding box center [461, 123] width 161 height 20
click at [459, 142] on input "text" at bounding box center [440, 145] width 118 height 24
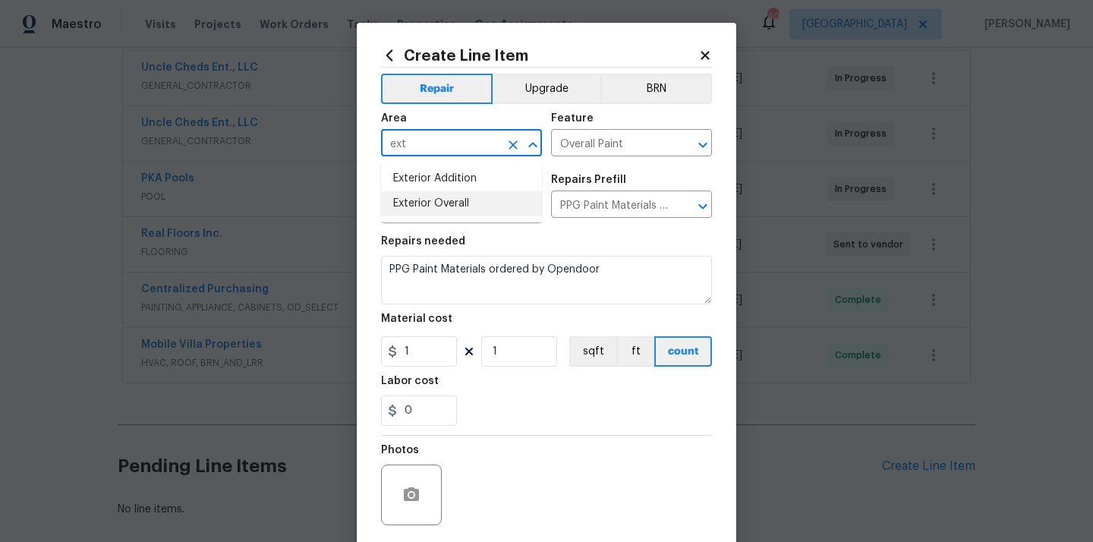
click at [454, 194] on li "Exterior Overall" at bounding box center [461, 203] width 161 height 25
type input "Exterior Overall"
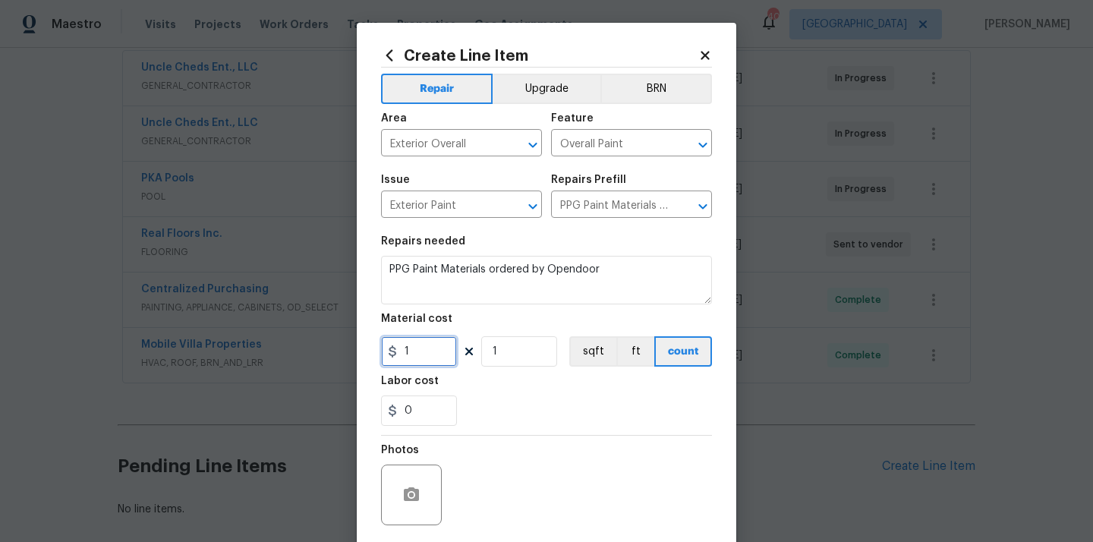
drag, startPoint x: 414, startPoint y: 364, endPoint x: 369, endPoint y: 361, distance: 44.8
click at [369, 362] on div "Create Line Item Repair Upgrade BRN Area Exterior Overall ​ Feature Overall Pai…" at bounding box center [546, 327] width 379 height 608
paste input "212.3"
type input "212.31"
click at [498, 407] on div "0" at bounding box center [546, 410] width 331 height 30
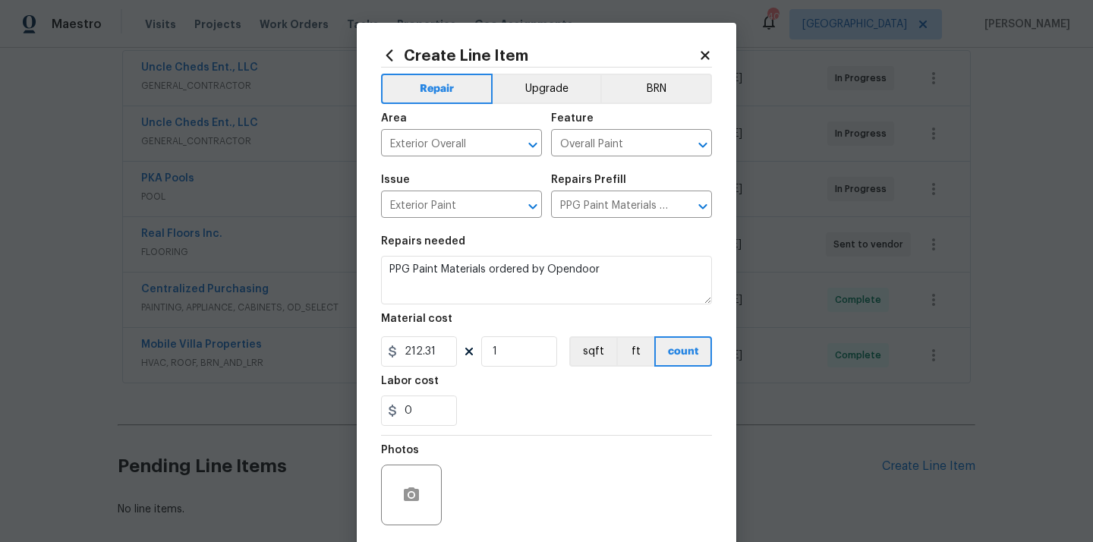
scroll to position [112, 0]
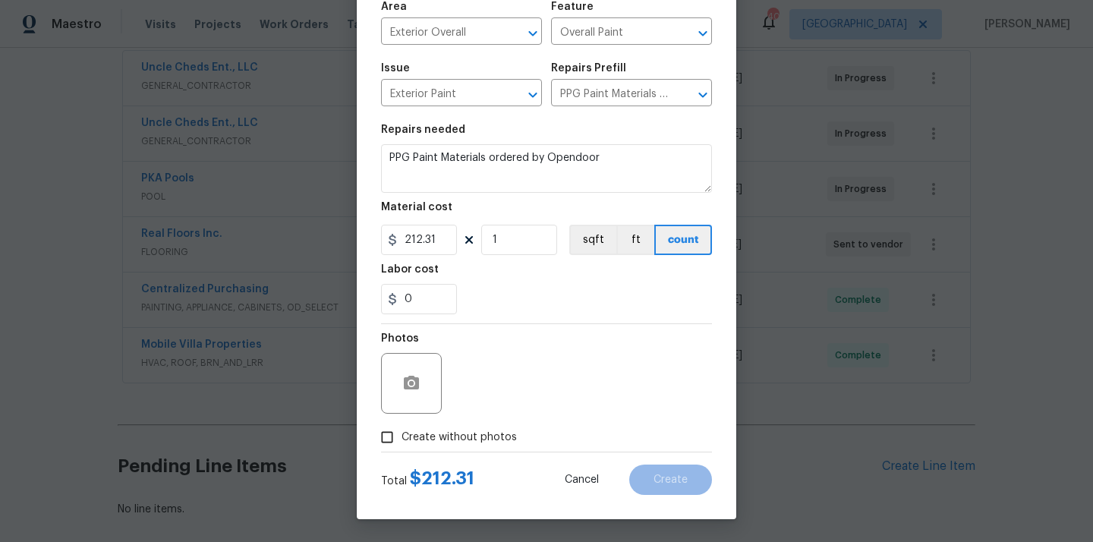
click at [474, 446] on label "Create without photos" at bounding box center [445, 437] width 144 height 29
click at [401, 446] on input "Create without photos" at bounding box center [387, 437] width 29 height 29
checkbox input "true"
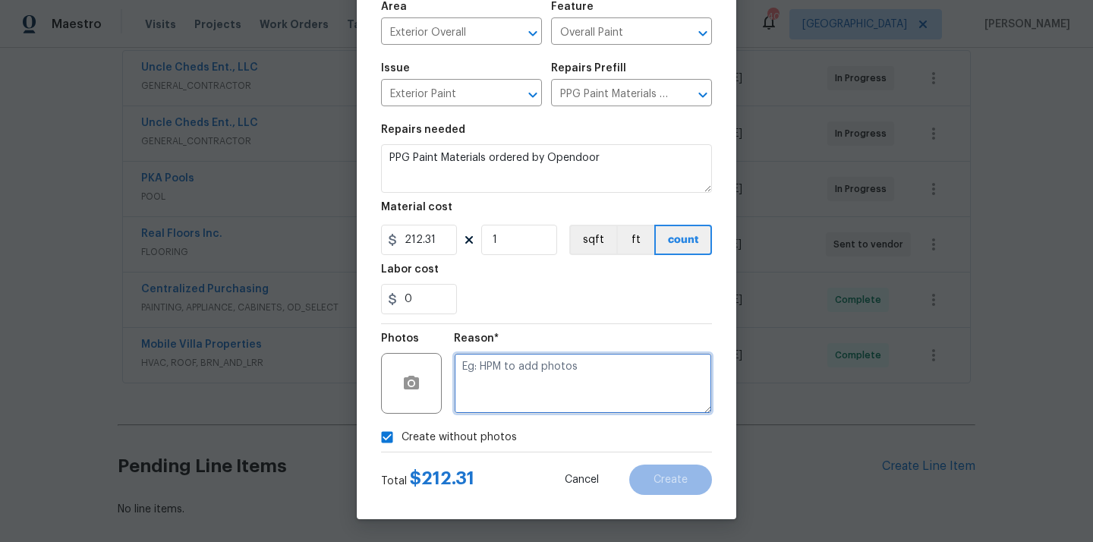
click at [499, 411] on textarea at bounding box center [583, 383] width 258 height 61
type textarea "n/A"
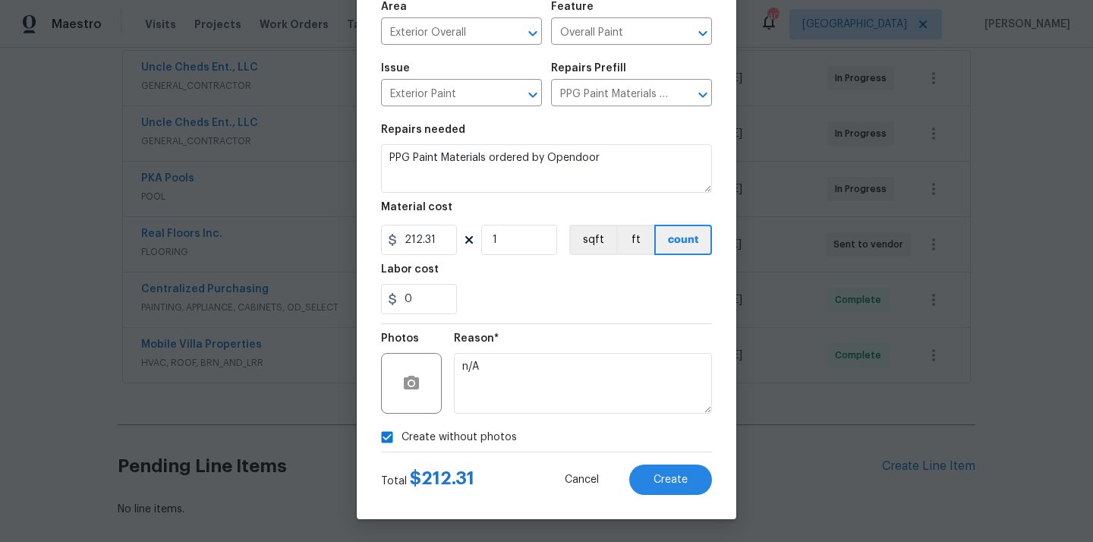
click at [666, 463] on div "Total $ 212.31 Cancel Create" at bounding box center [546, 473] width 331 height 43
click at [665, 475] on span "Create" at bounding box center [670, 479] width 34 height 11
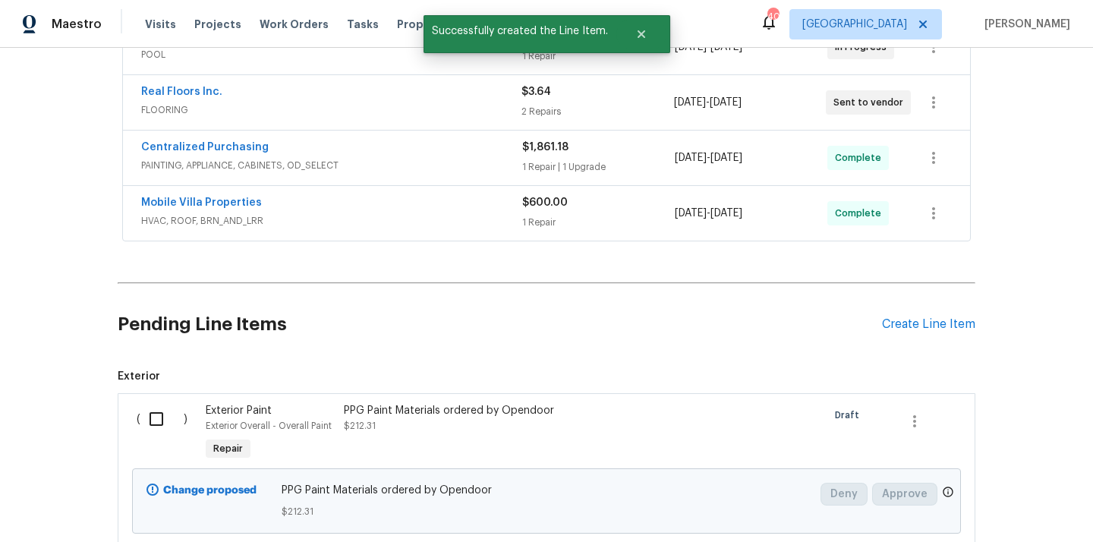
scroll to position [483, 0]
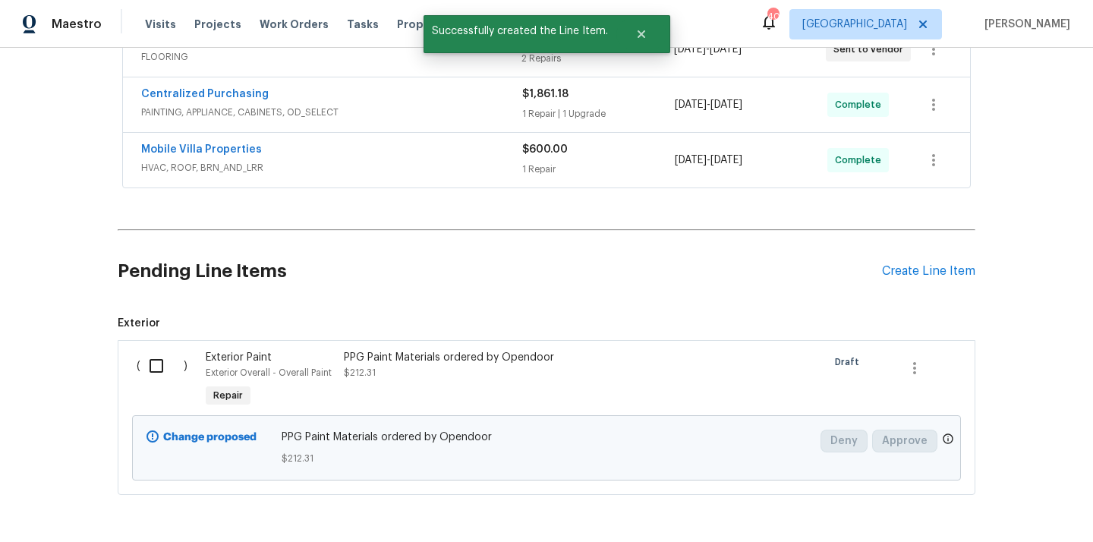
click at [157, 373] on input "checkbox" at bounding box center [161, 366] width 43 height 32
checkbox input "true"
click at [1001, 498] on span "Create Work Order" at bounding box center [1006, 504] width 101 height 19
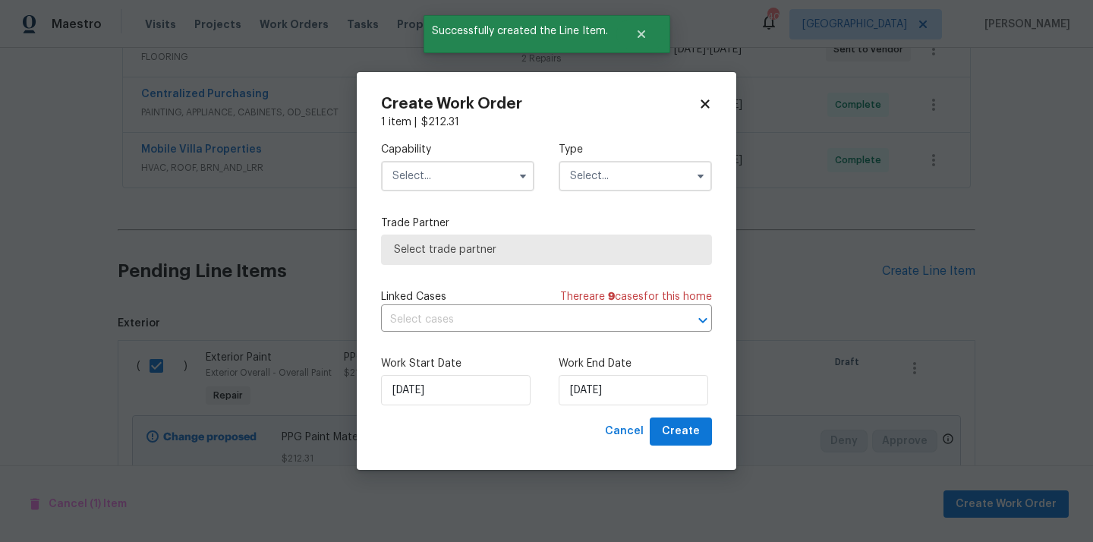
click at [484, 176] on input "text" at bounding box center [457, 176] width 153 height 30
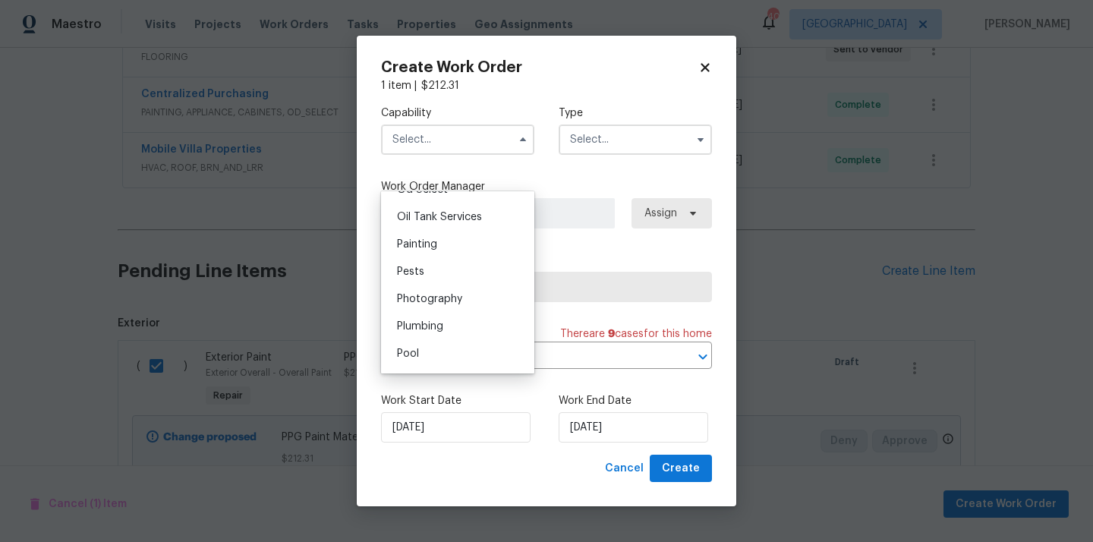
scroll to position [1238, 0]
click at [482, 265] on div "Pests" at bounding box center [458, 273] width 146 height 27
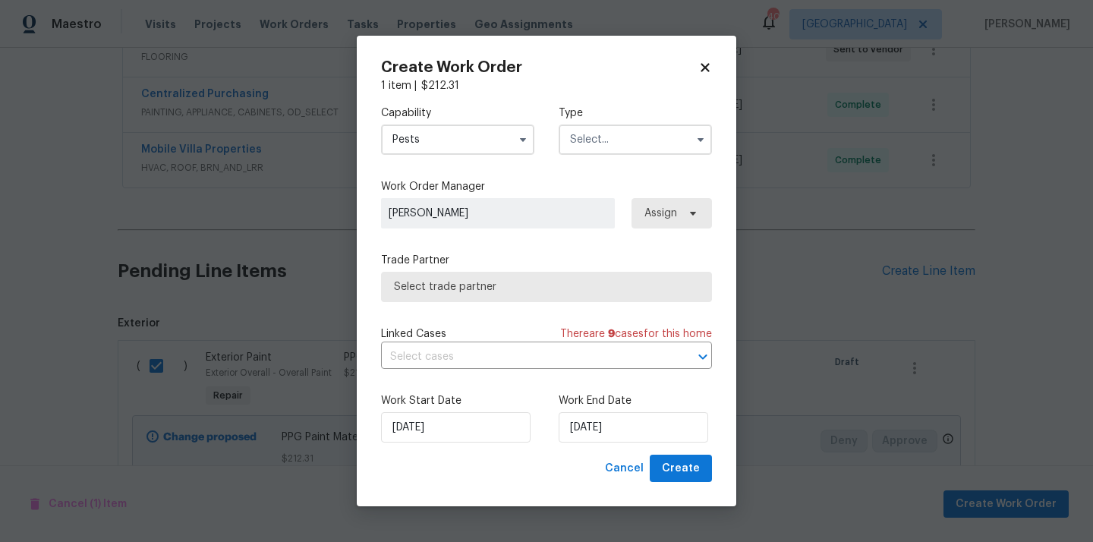
click at [490, 141] on input "Pests" at bounding box center [457, 139] width 153 height 30
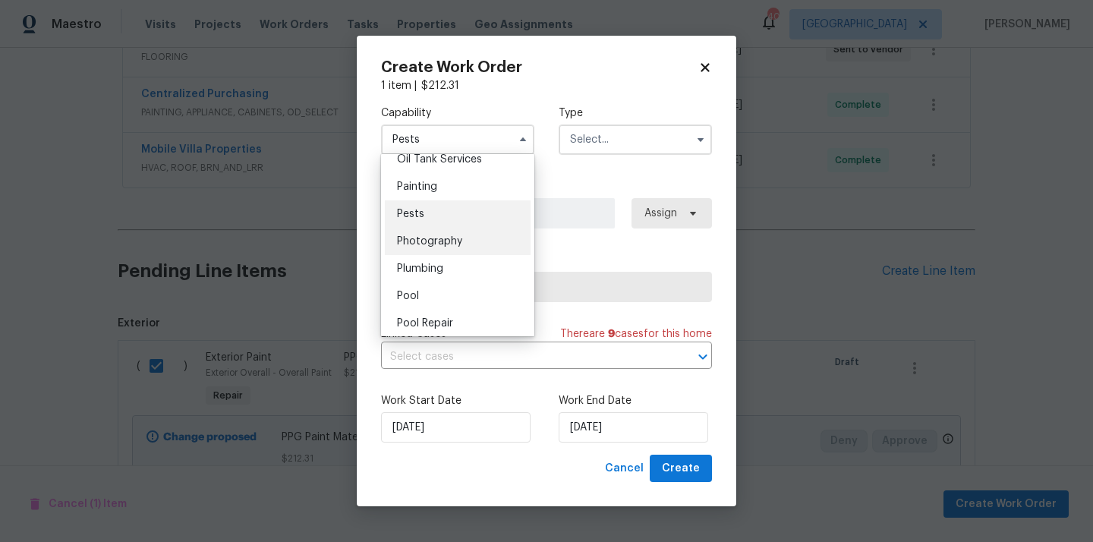
scroll to position [1258, 0]
click at [483, 194] on div "Painting" at bounding box center [458, 188] width 146 height 27
type input "Painting"
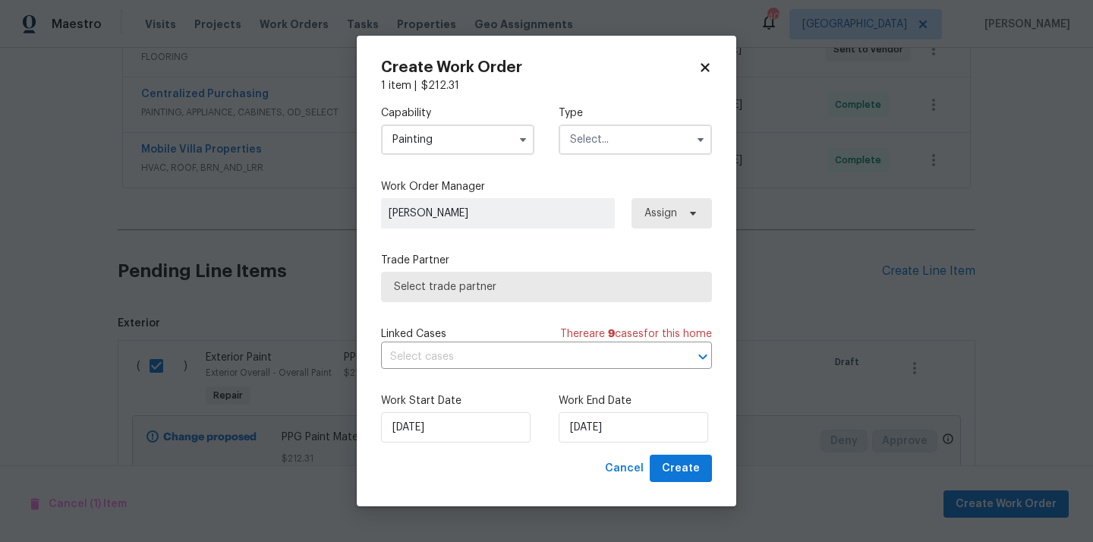
click at [619, 137] on input "text" at bounding box center [635, 139] width 153 height 30
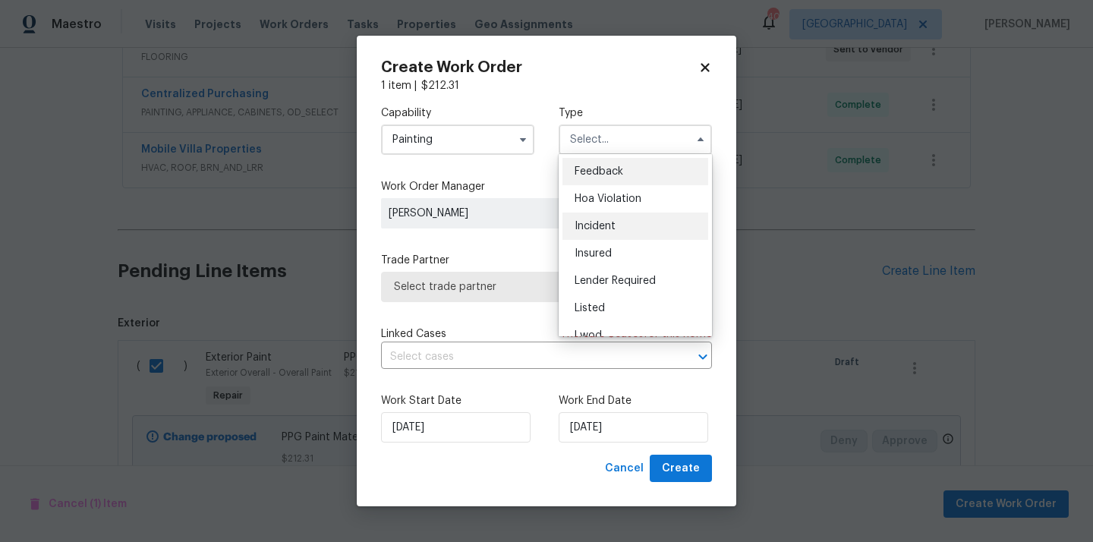
scroll to position [181, 0]
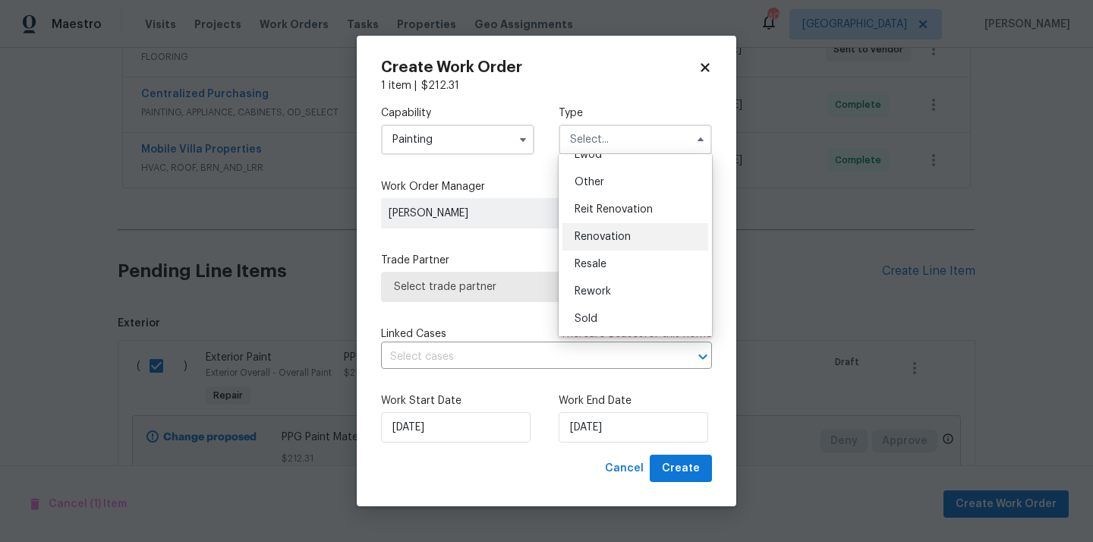
click at [616, 235] on span "Renovation" at bounding box center [603, 236] width 56 height 11
type input "Renovation"
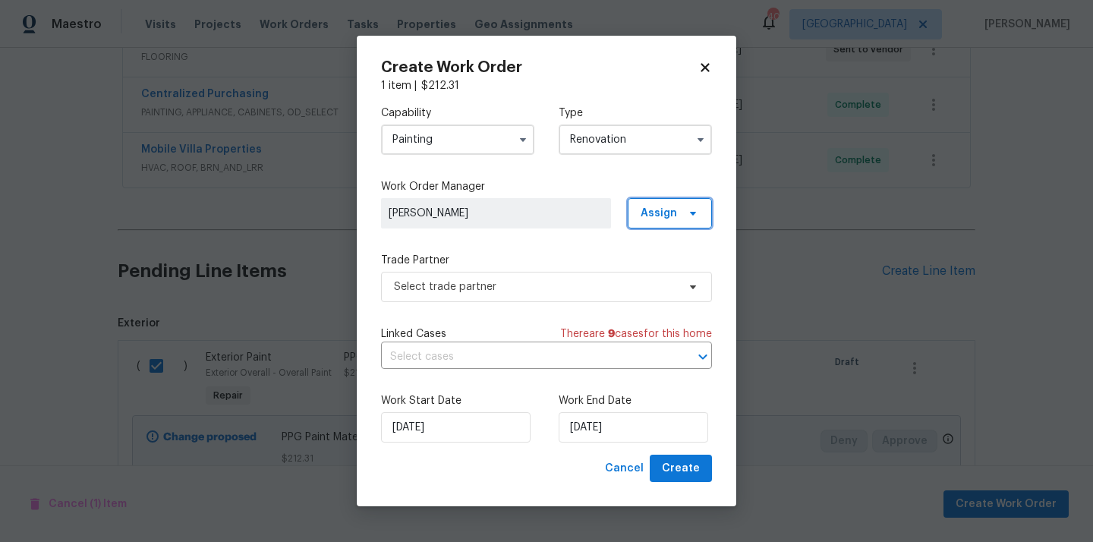
click at [654, 220] on span "Assign" at bounding box center [659, 213] width 36 height 15
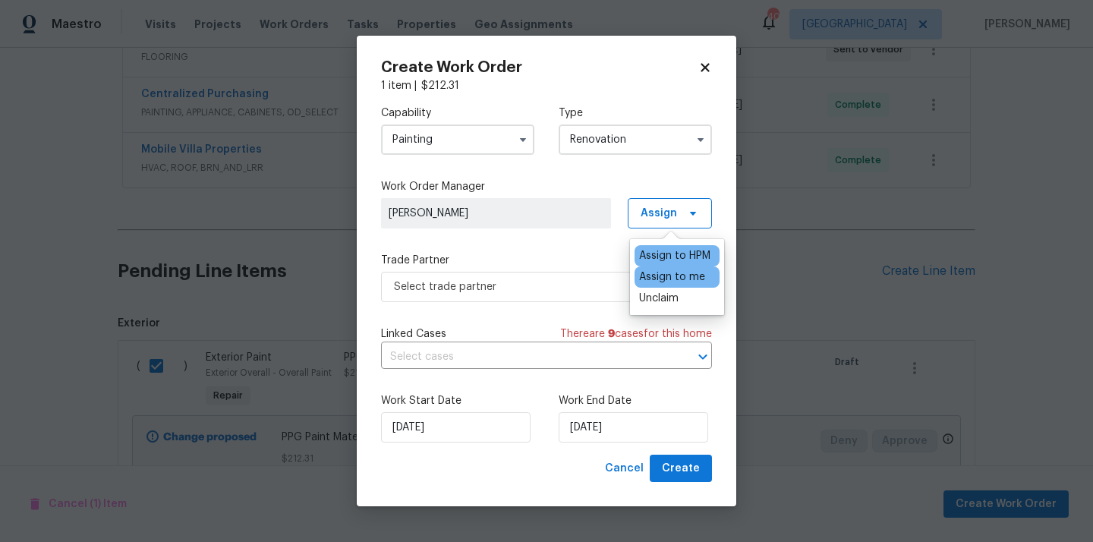
click at [655, 276] on div "Assign to me" at bounding box center [672, 276] width 66 height 15
click at [559, 288] on span "Select trade partner" at bounding box center [535, 286] width 283 height 15
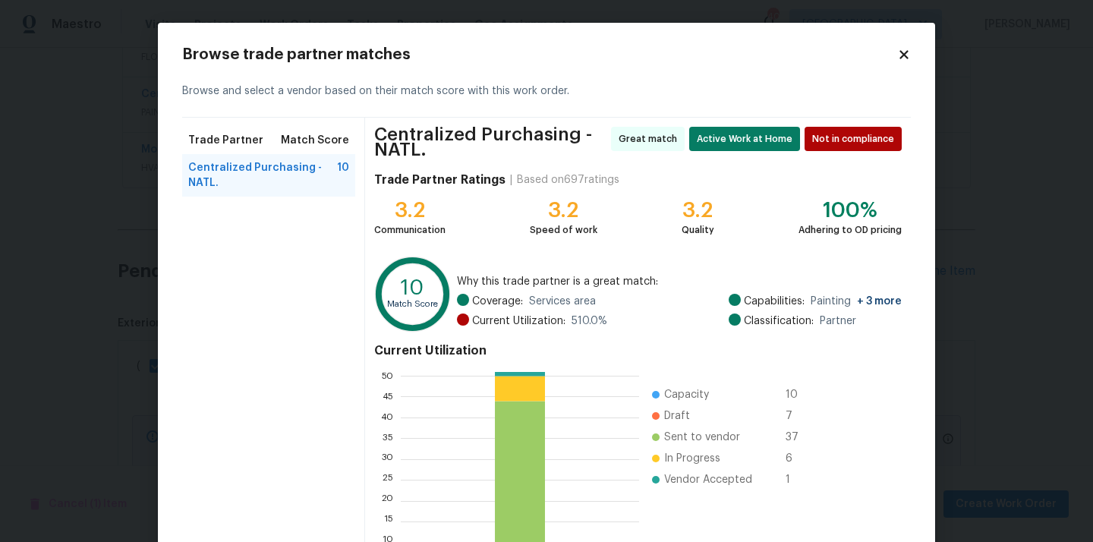
scroll to position [134, 0]
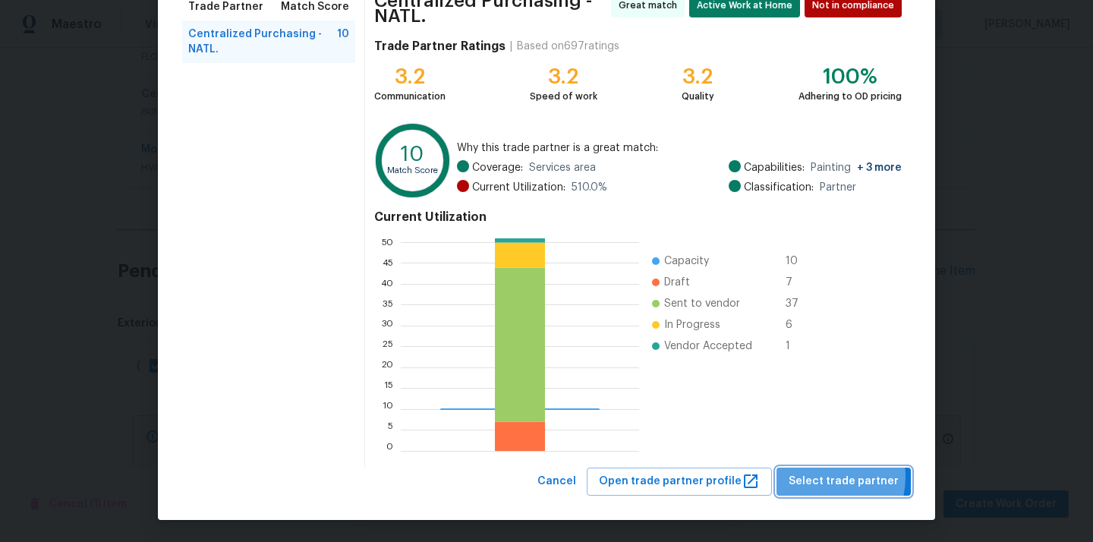
click at [821, 477] on span "Select trade partner" at bounding box center [844, 481] width 110 height 19
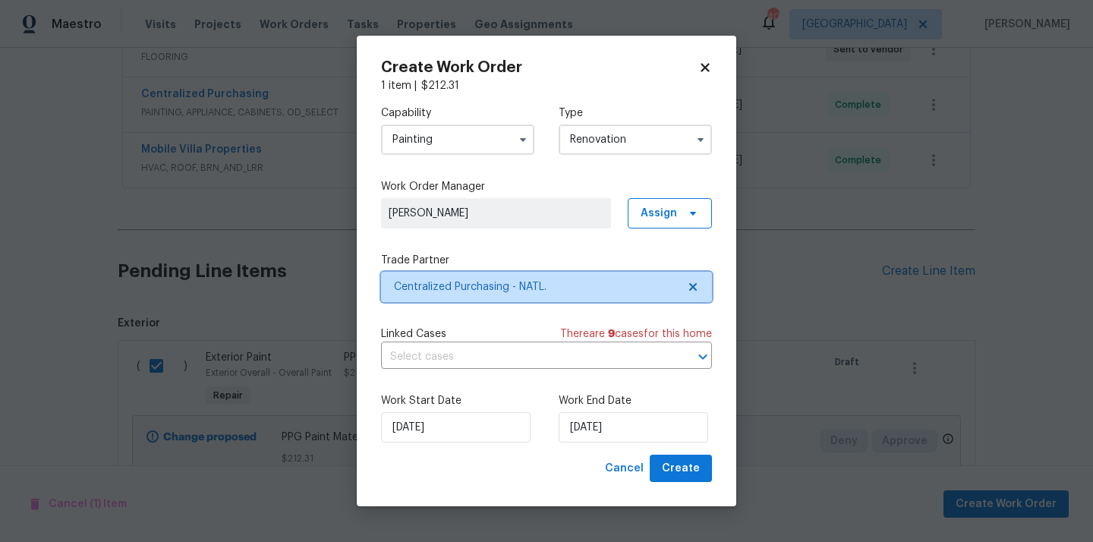
scroll to position [0, 0]
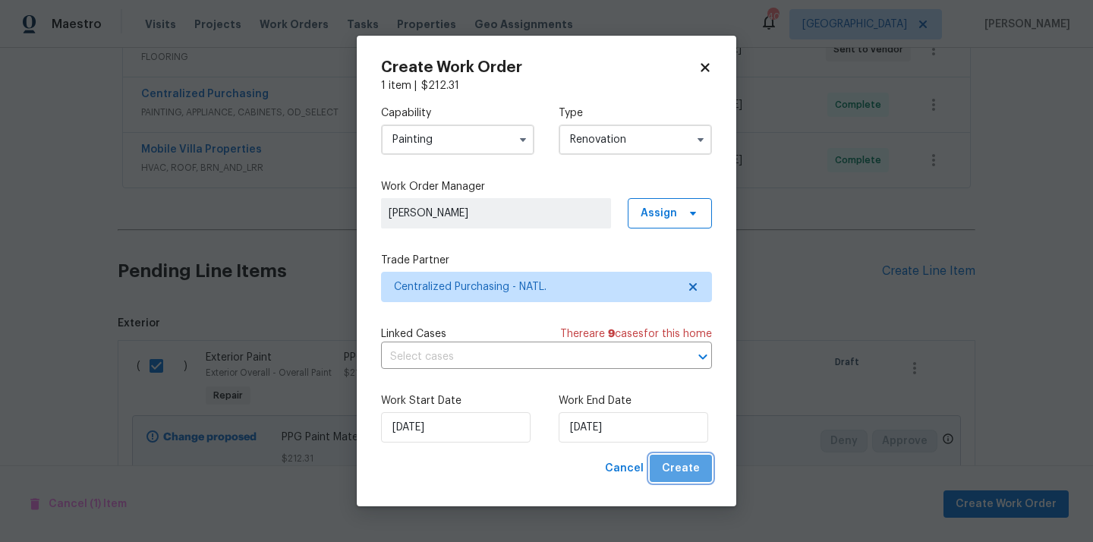
click at [689, 467] on span "Create" at bounding box center [681, 468] width 38 height 19
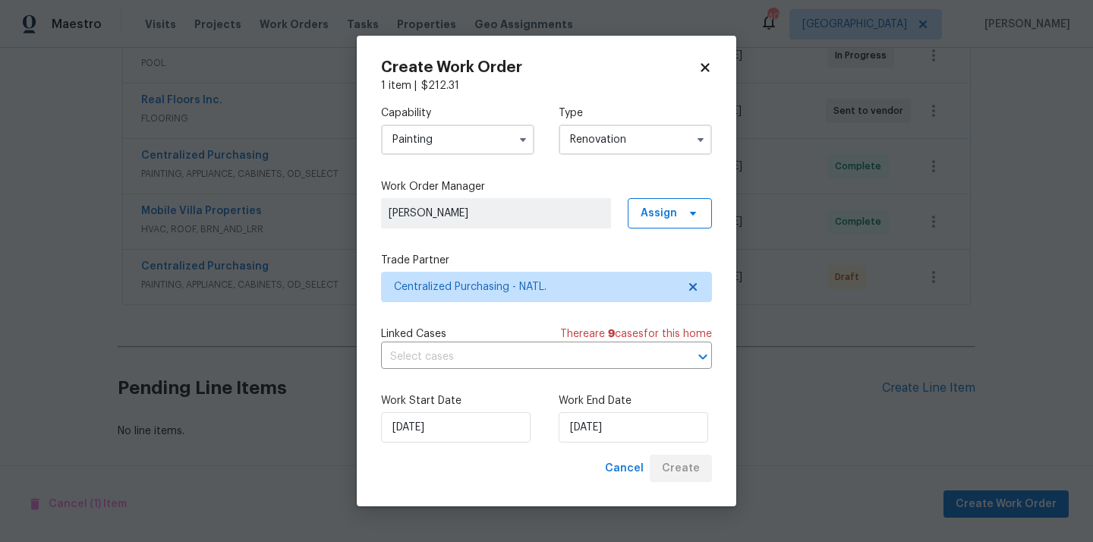
scroll to position [422, 0]
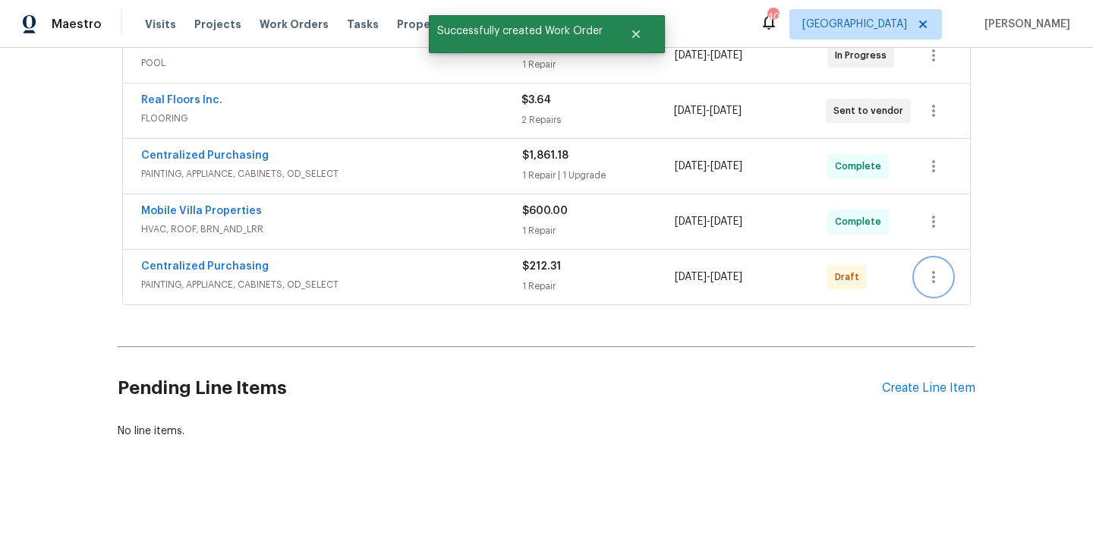
click at [939, 278] on icon "button" at bounding box center [933, 277] width 18 height 18
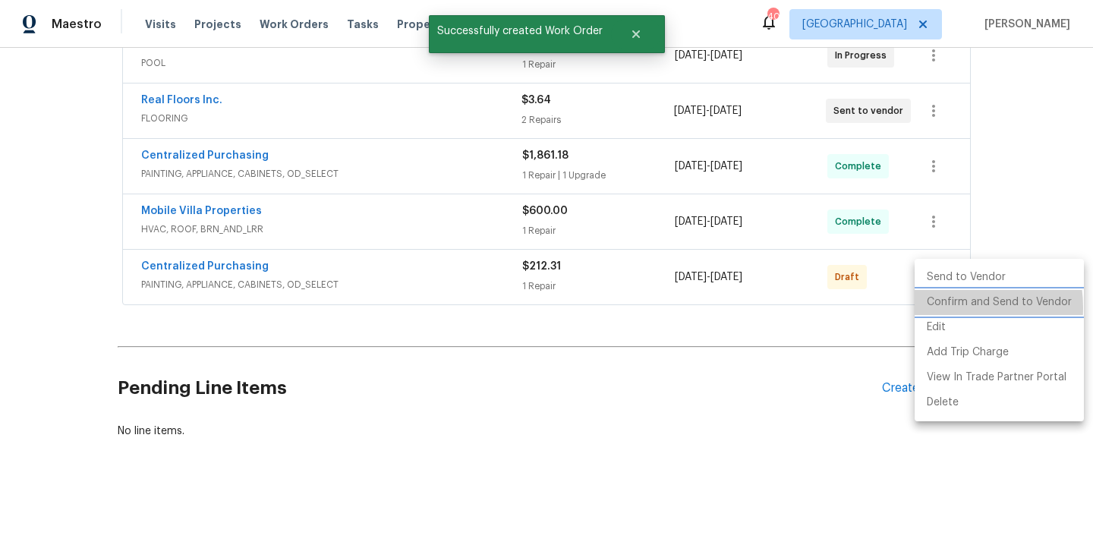
click at [948, 307] on li "Confirm and Send to Vendor" at bounding box center [999, 302] width 169 height 25
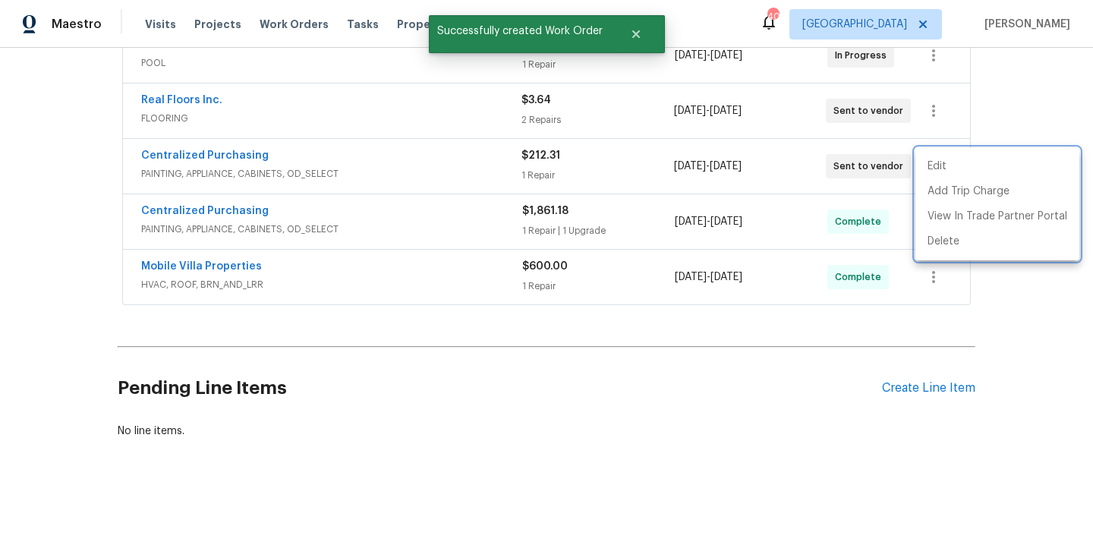
click at [303, 159] on div at bounding box center [546, 271] width 1093 height 542
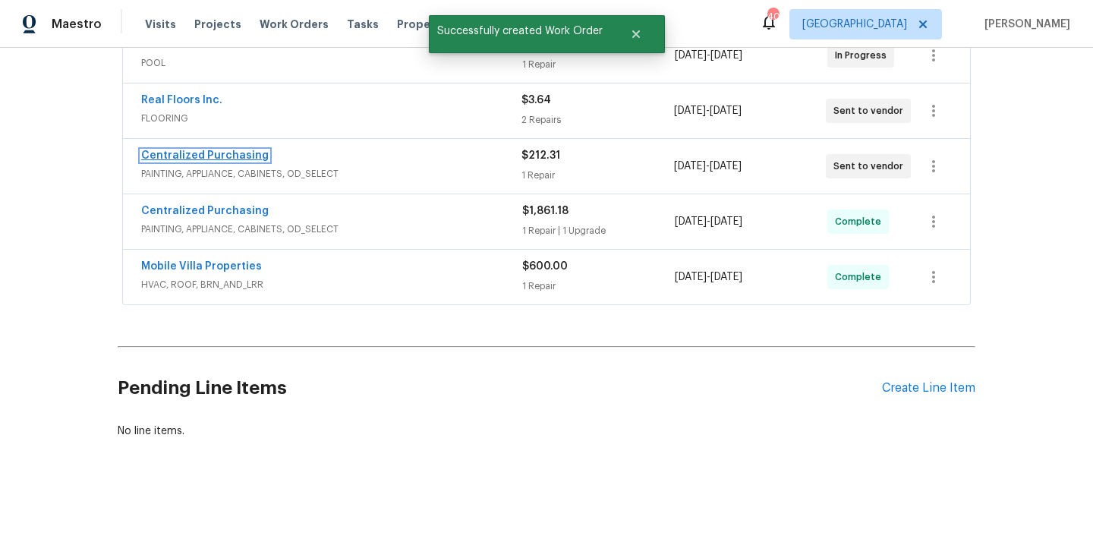
click at [215, 157] on link "Centralized Purchasing" at bounding box center [205, 155] width 128 height 11
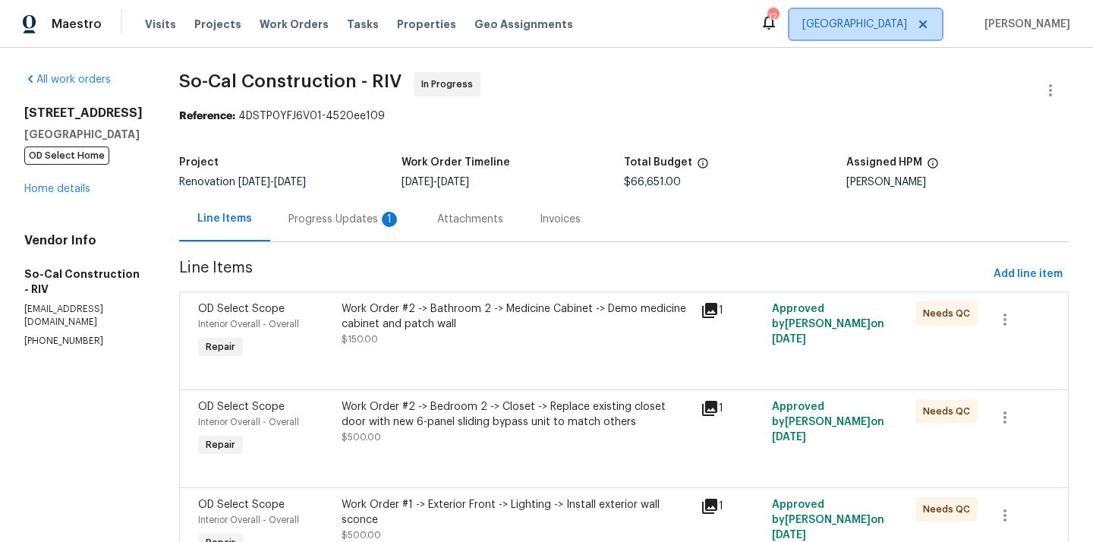
click at [885, 25] on span "Riverside" at bounding box center [854, 24] width 105 height 15
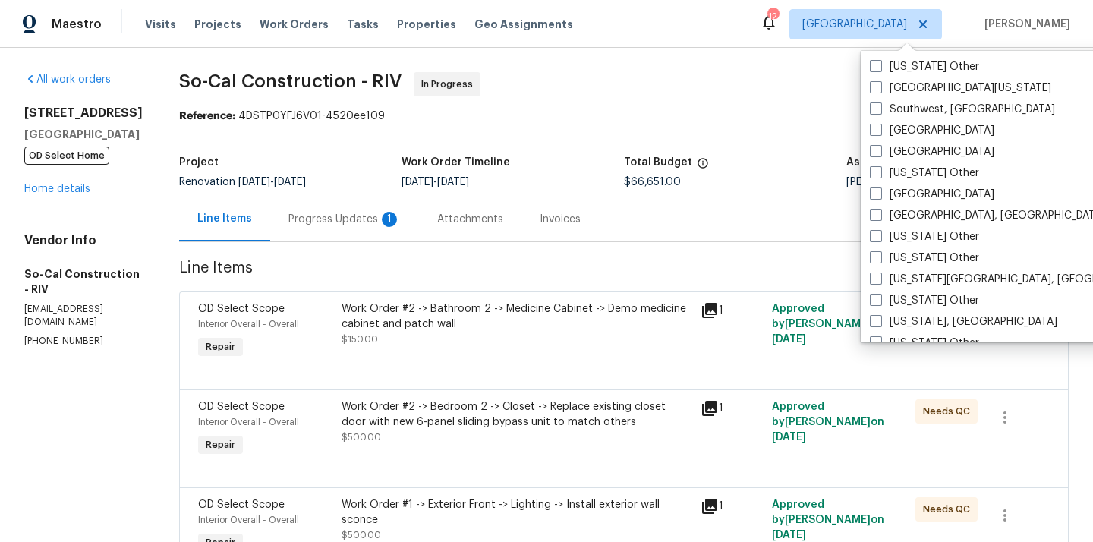
scroll to position [2292, 0]
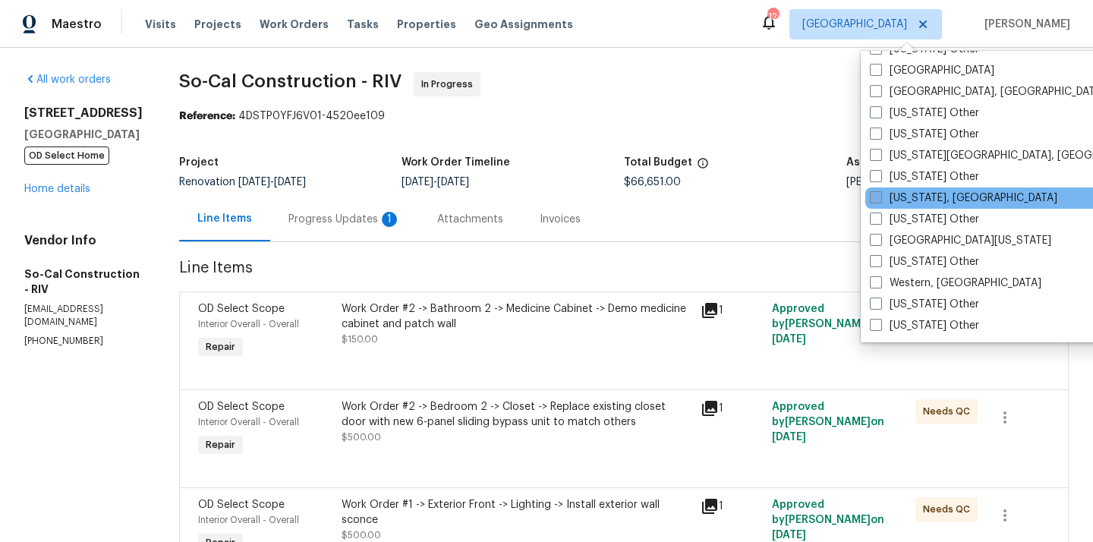
click at [922, 199] on label "[US_STATE], [GEOGRAPHIC_DATA]" at bounding box center [963, 197] width 187 height 15
click at [880, 199] on input "[US_STATE], [GEOGRAPHIC_DATA]" at bounding box center [875, 195] width 10 height 10
checkbox input "true"
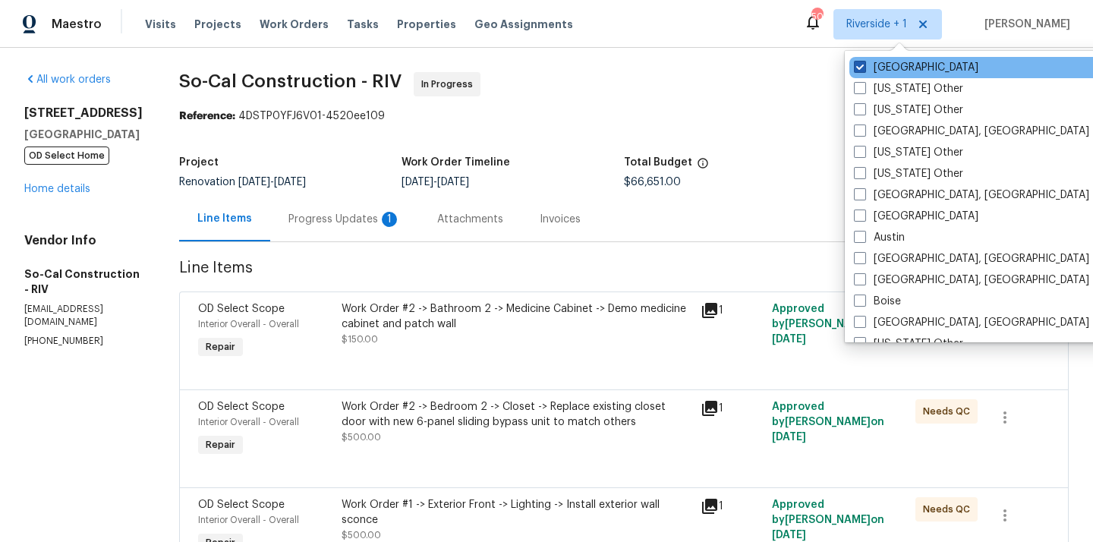
click at [886, 71] on label "[GEOGRAPHIC_DATA]" at bounding box center [916, 67] width 124 height 15
click at [864, 70] on input "[GEOGRAPHIC_DATA]" at bounding box center [859, 65] width 10 height 10
checkbox input "false"
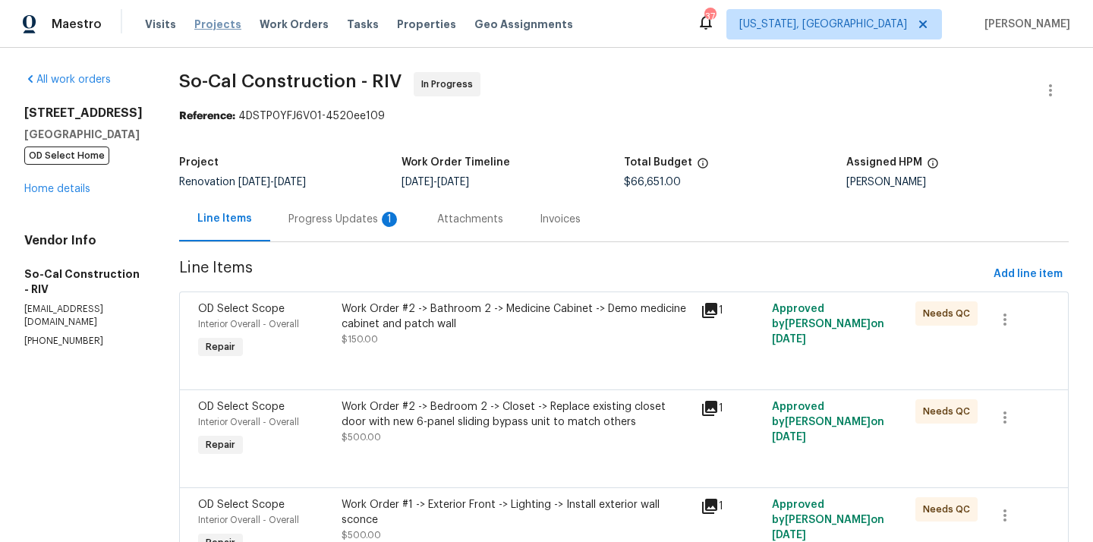
click at [228, 28] on span "Projects" at bounding box center [217, 24] width 47 height 15
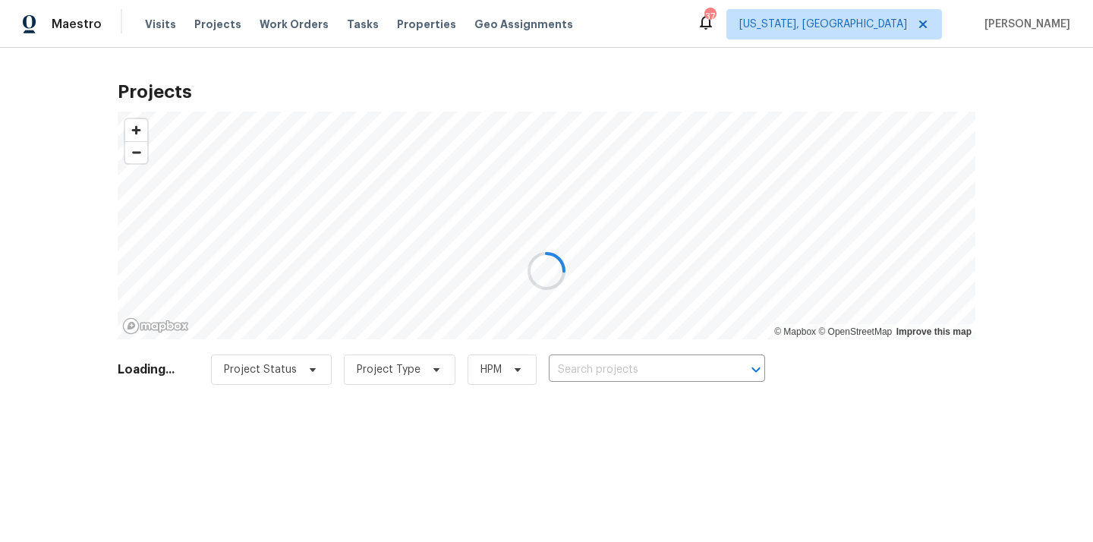
click at [664, 371] on div at bounding box center [546, 271] width 1093 height 542
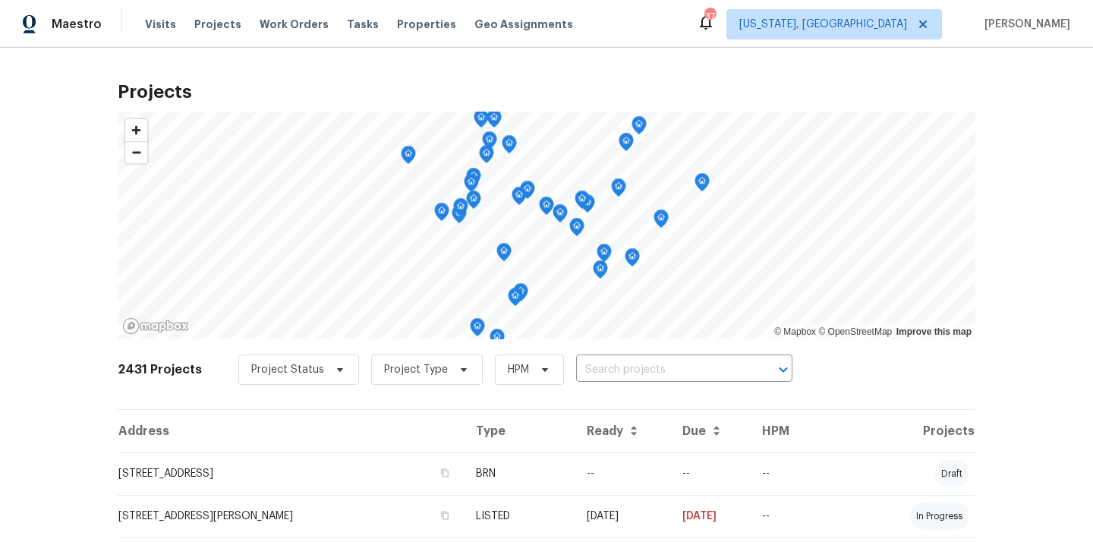
click at [664, 371] on input "text" at bounding box center [663, 370] width 174 height 24
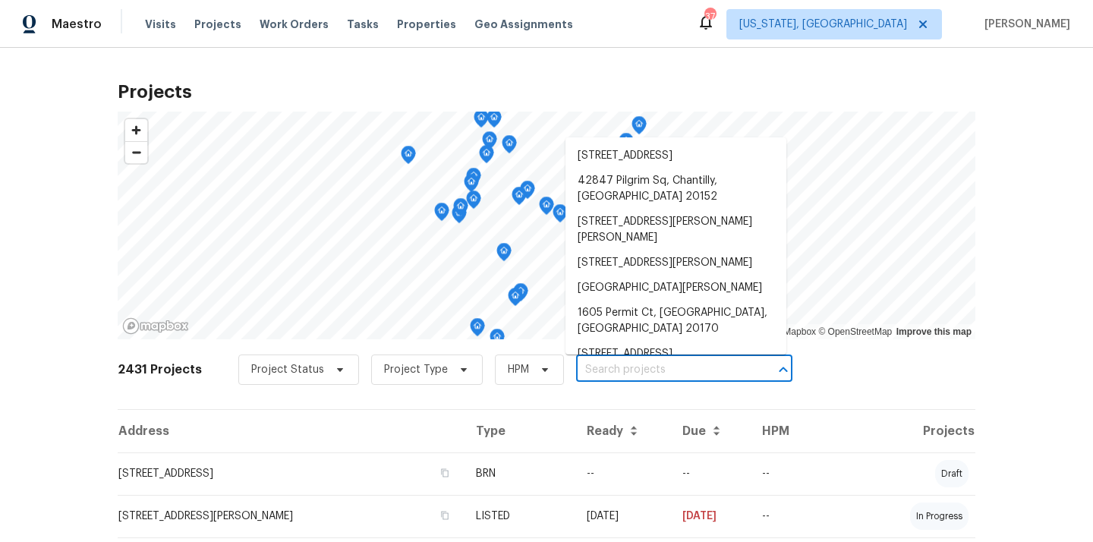
paste input "113 N Harrison Rd, Sterling, VA 20164"
type input "113 N Harrison Rd, Sterling, VA 20164"
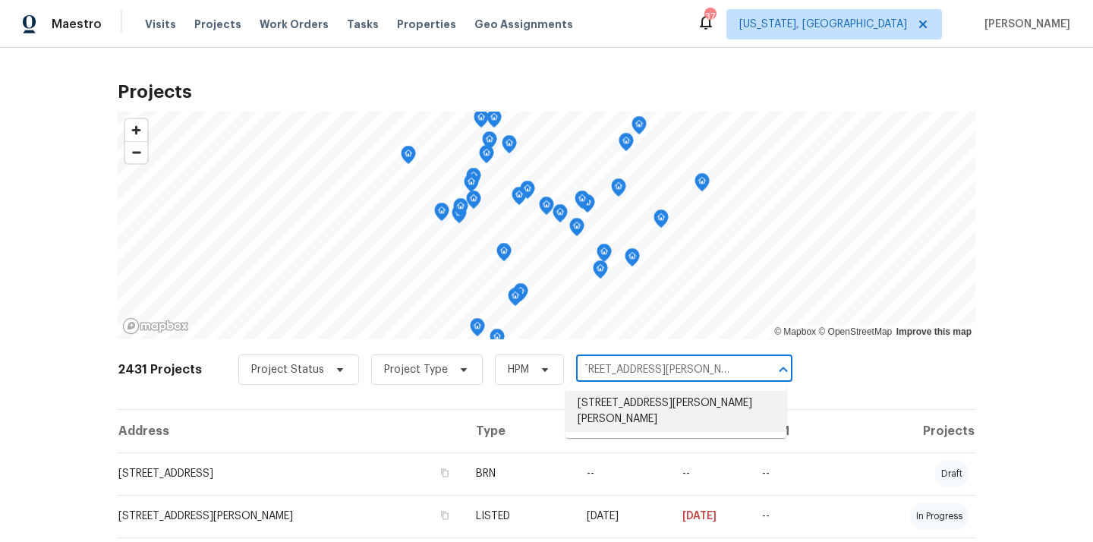
click at [656, 398] on li "113 N Harrison Rd, Sterling, VA 20164" at bounding box center [675, 411] width 221 height 41
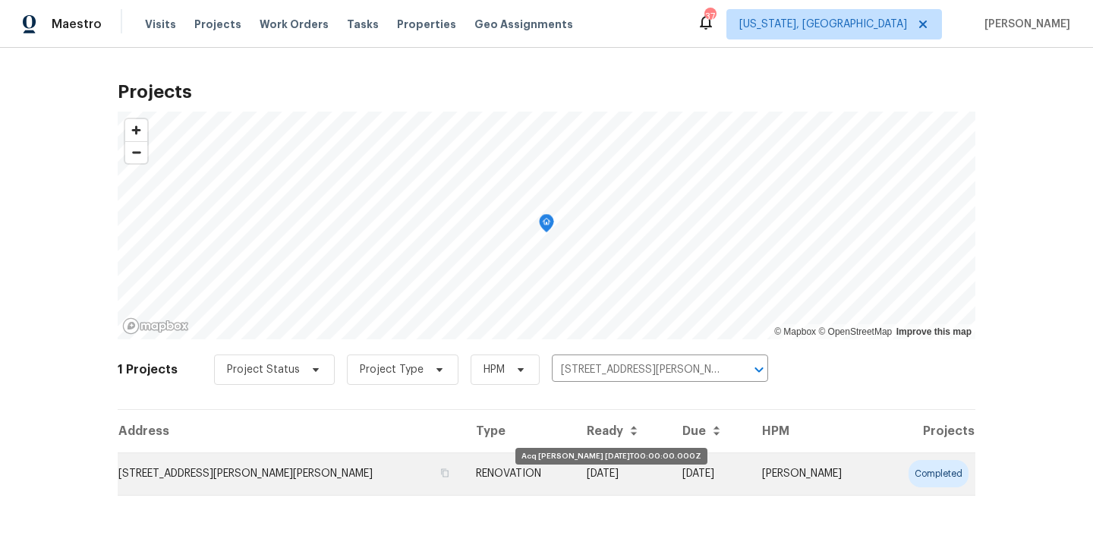
click at [586, 474] on td "[DATE]" at bounding box center [623, 473] width 96 height 43
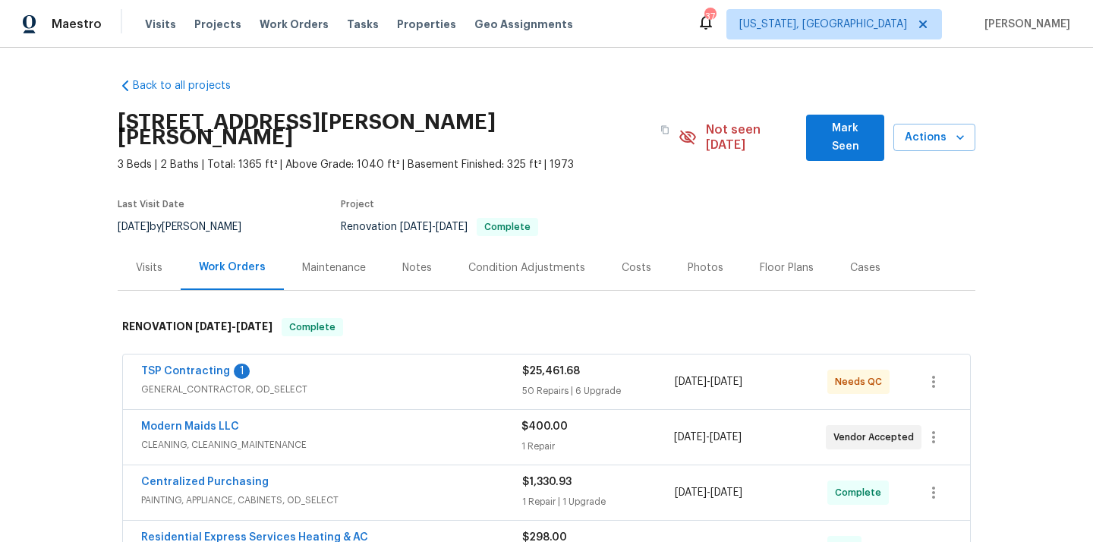
click at [468, 118] on h2 "113 N Harrison Rd, Sterling, VA 20164" at bounding box center [385, 130] width 534 height 30
copy h2 "20164"
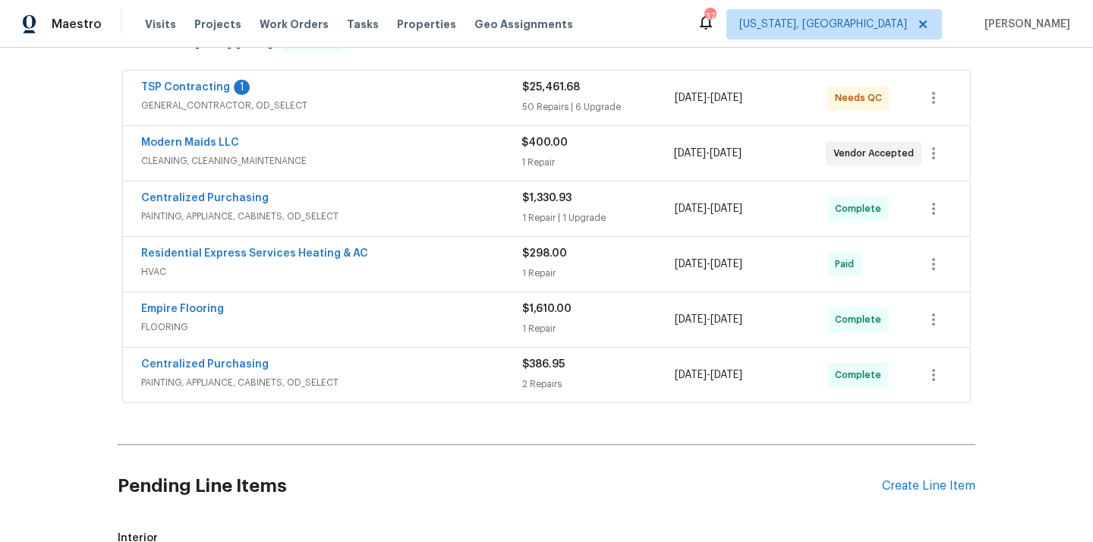
scroll to position [316, 0]
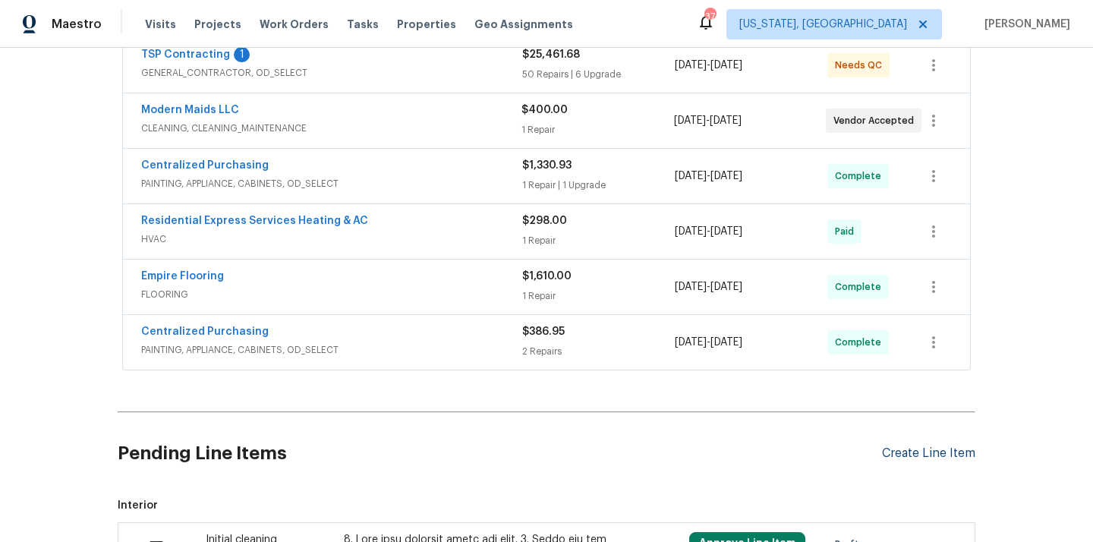
click at [946, 446] on div "Create Line Item" at bounding box center [928, 453] width 93 height 14
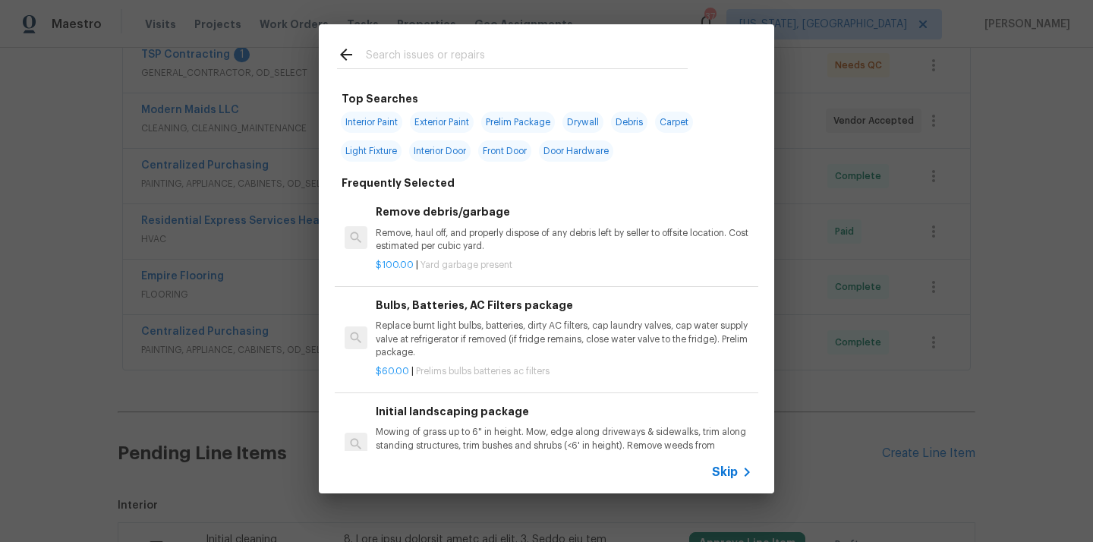
click at [600, 65] on input "text" at bounding box center [527, 57] width 322 height 23
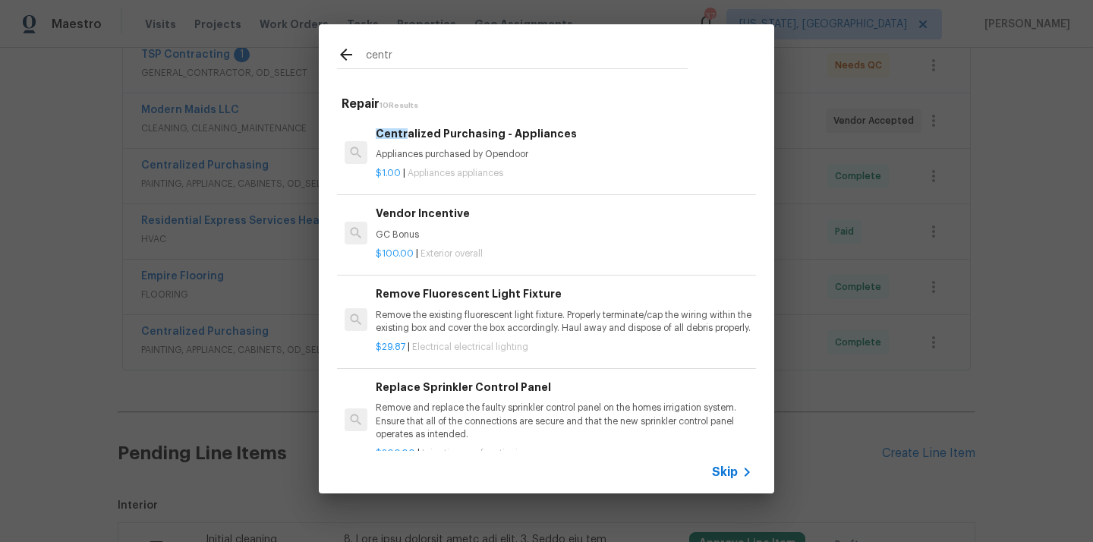
type input "centr"
click at [504, 165] on div "$1.00 | Appliances appliances" at bounding box center [564, 170] width 376 height 19
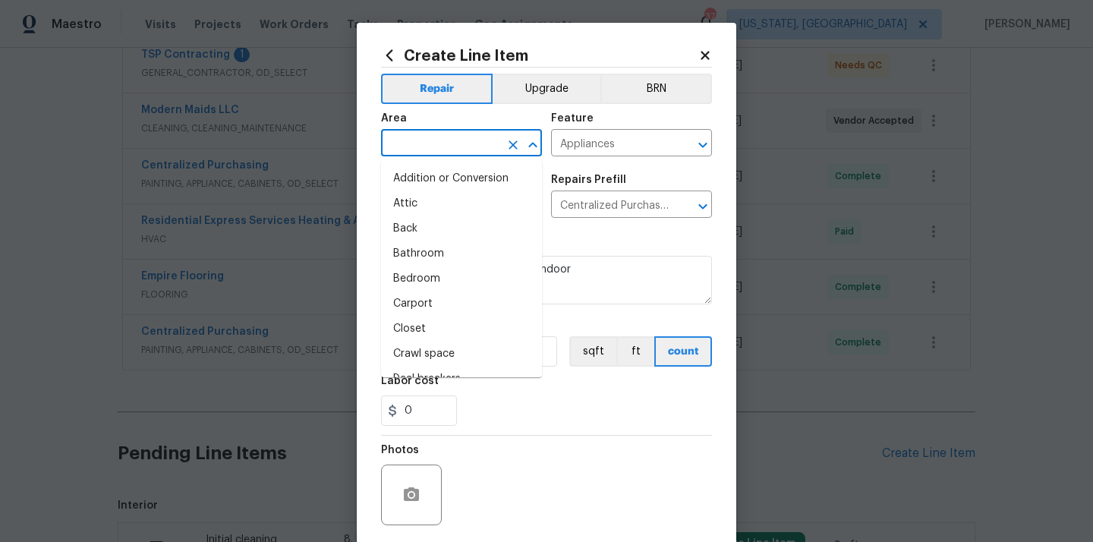
click at [473, 148] on input "text" at bounding box center [440, 145] width 118 height 24
type input "e"
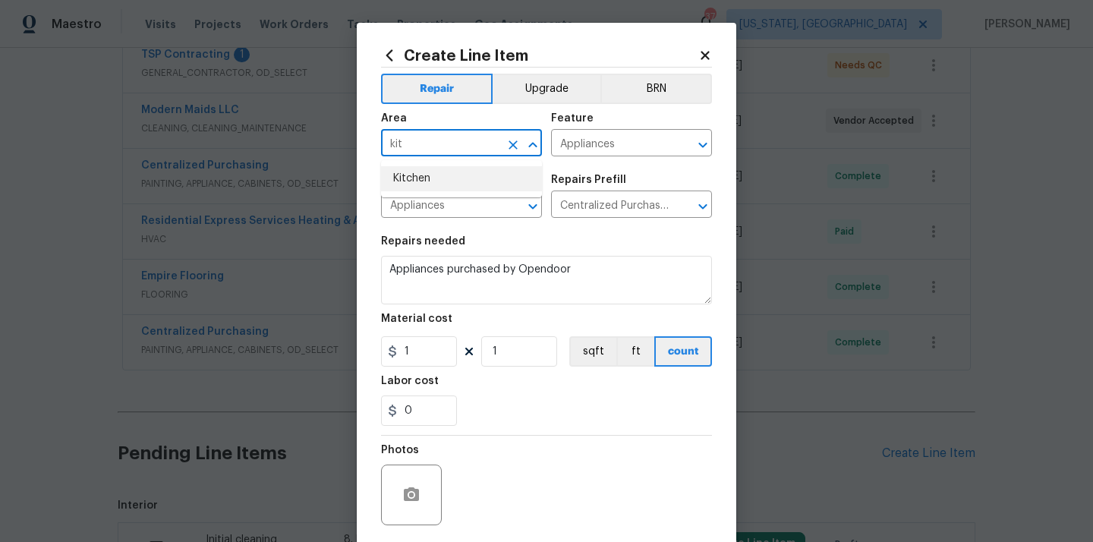
click at [462, 184] on li "Kitchen" at bounding box center [461, 178] width 161 height 25
type input "Kitchen"
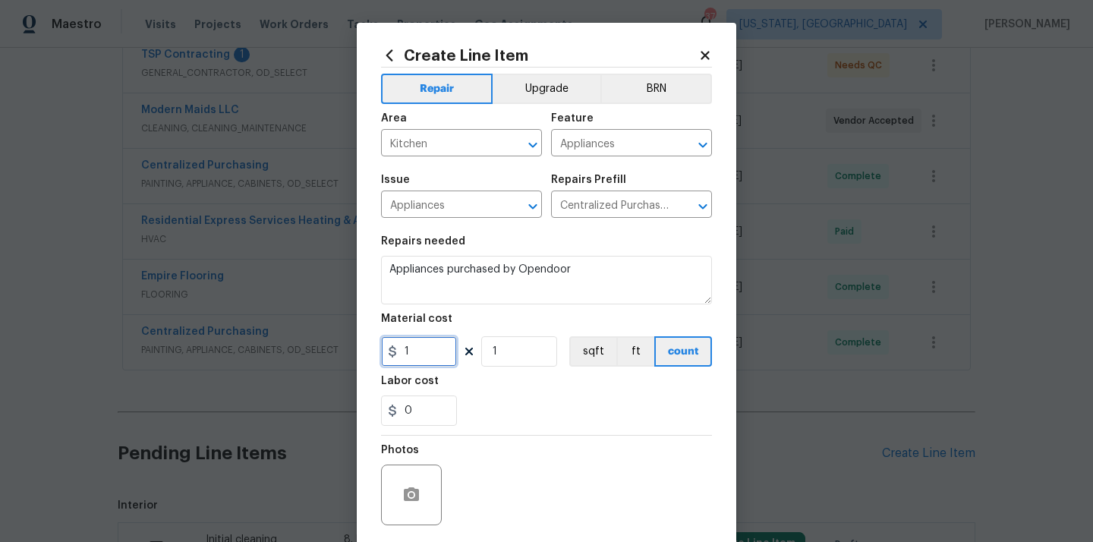
drag, startPoint x: 418, startPoint y: 357, endPoint x: 389, endPoint y: 357, distance: 28.9
click at [392, 358] on input "1" at bounding box center [419, 351] width 76 height 30
paste input "289.04"
type input "1289.04"
click at [515, 396] on div "0" at bounding box center [546, 410] width 331 height 30
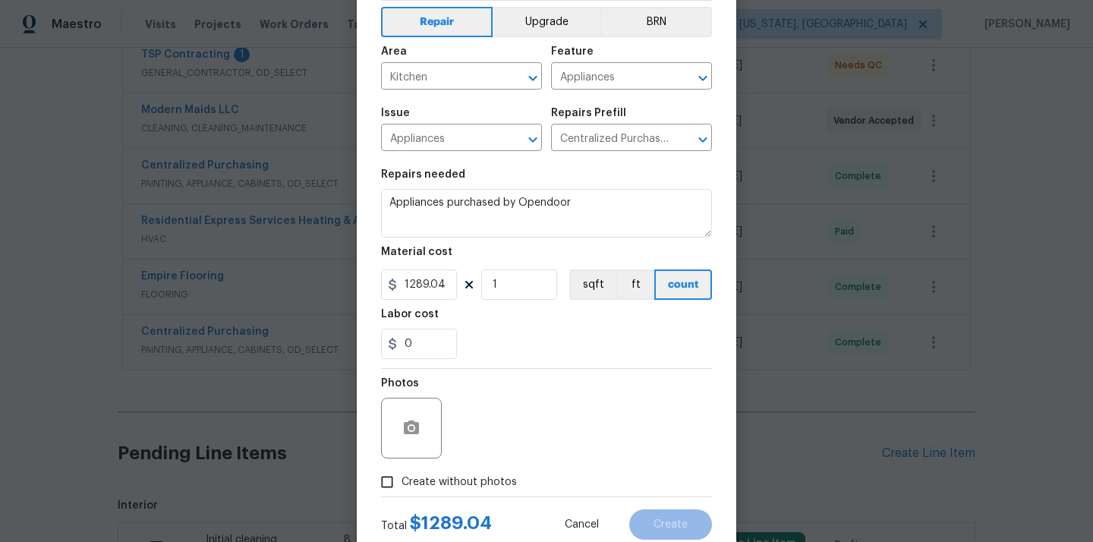
scroll to position [112, 0]
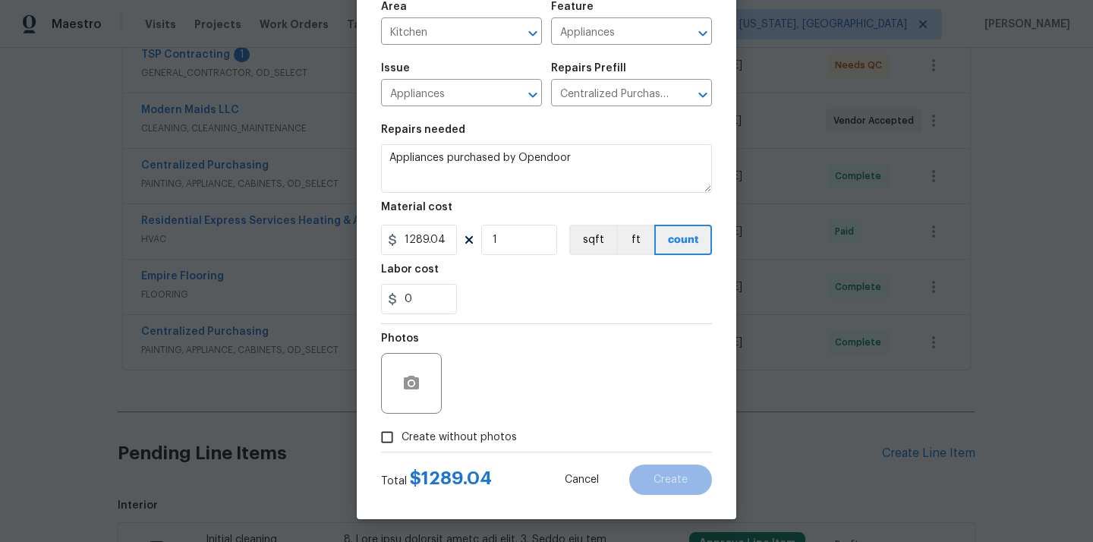
click at [463, 445] on label "Create without photos" at bounding box center [445, 437] width 144 height 29
click at [401, 445] on input "Create without photos" at bounding box center [387, 437] width 29 height 29
checkbox input "true"
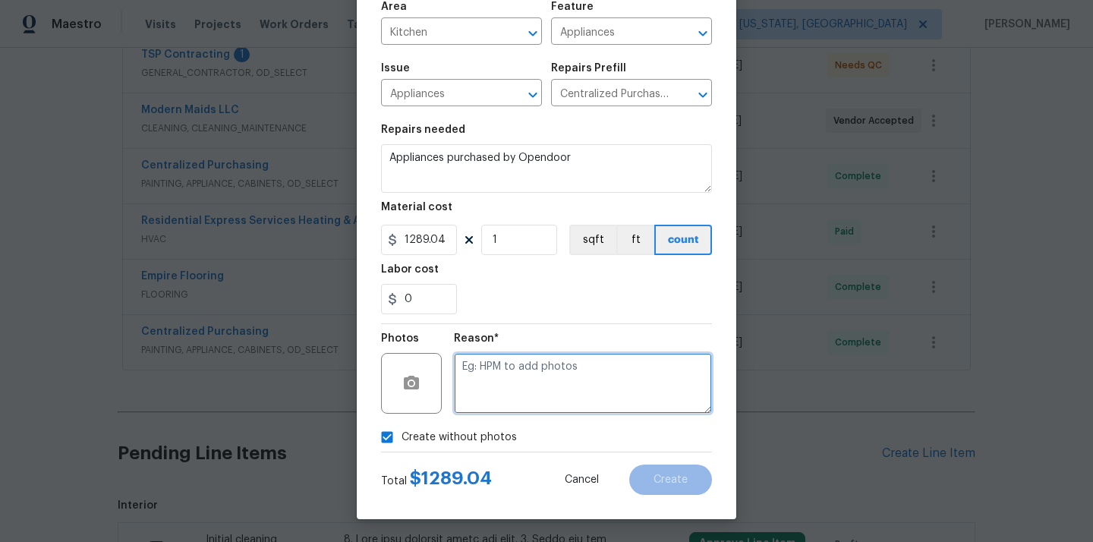
click at [509, 385] on textarea at bounding box center [583, 383] width 258 height 61
type textarea "N/A"
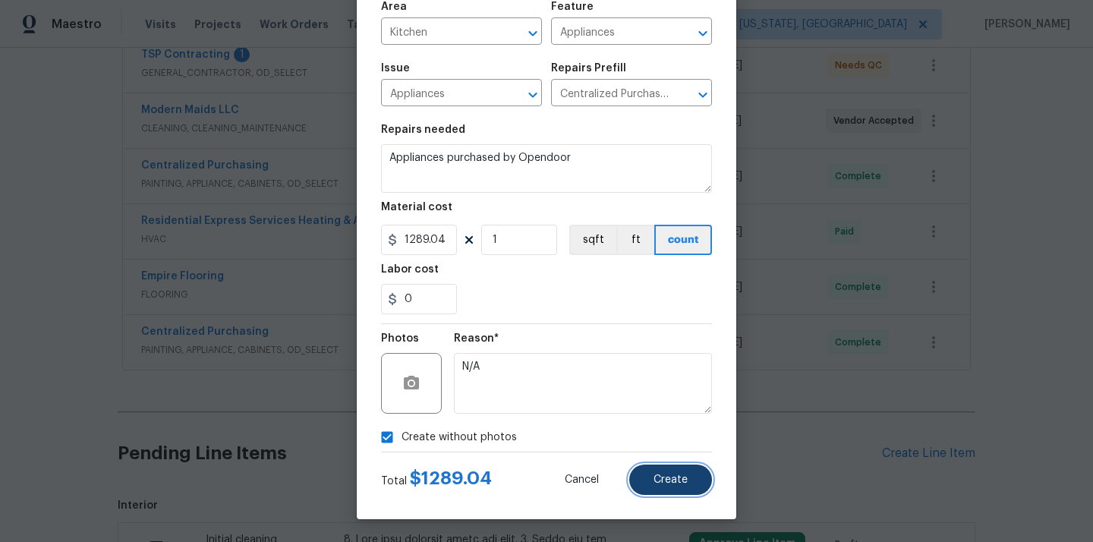
click at [656, 477] on span "Create" at bounding box center [670, 479] width 34 height 11
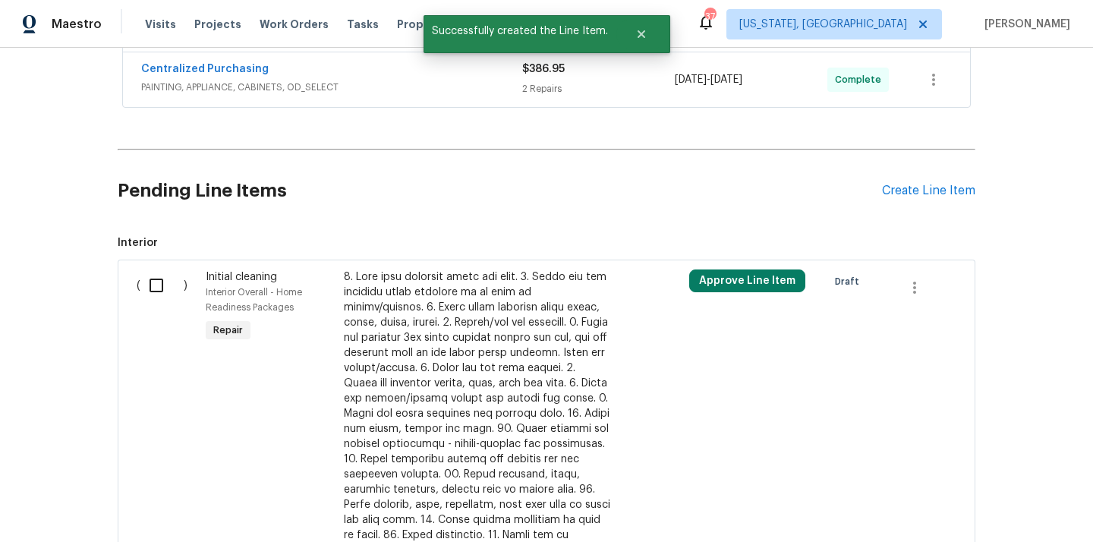
scroll to position [987, 0]
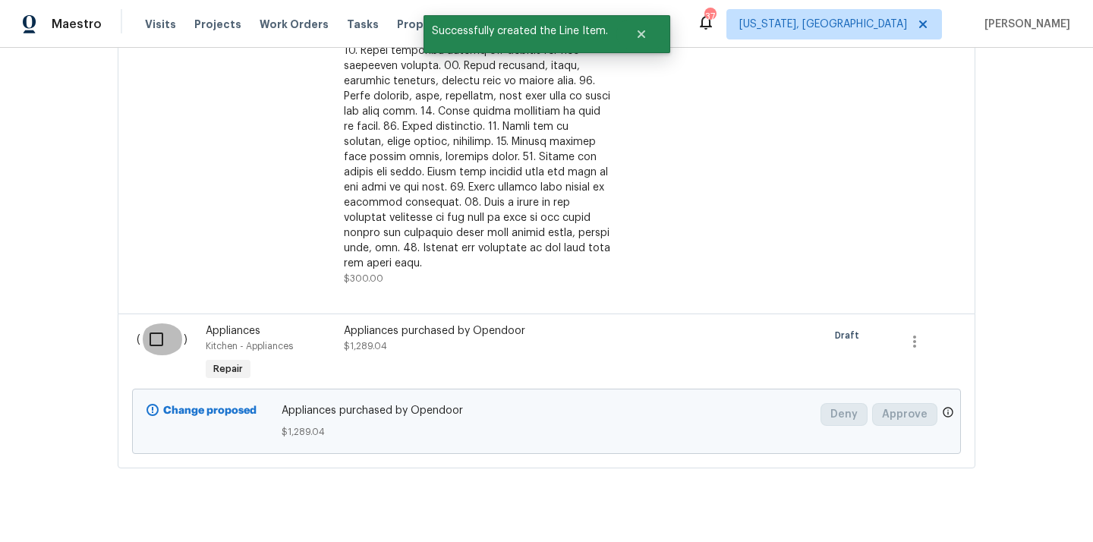
click at [164, 323] on input "checkbox" at bounding box center [161, 339] width 43 height 32
checkbox input "true"
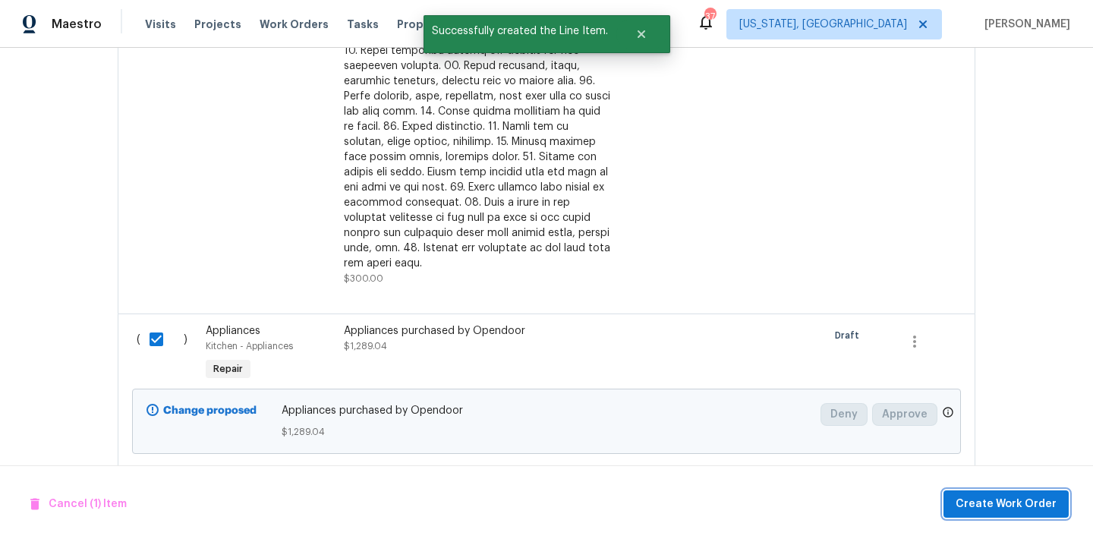
click at [1020, 503] on span "Create Work Order" at bounding box center [1006, 504] width 101 height 19
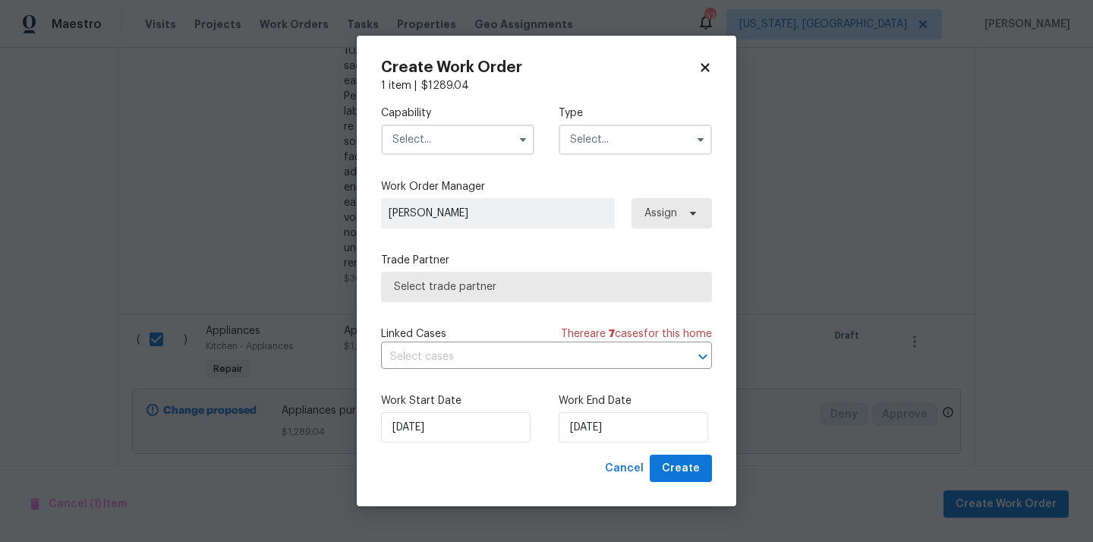
click at [479, 131] on input "text" at bounding box center [457, 139] width 153 height 30
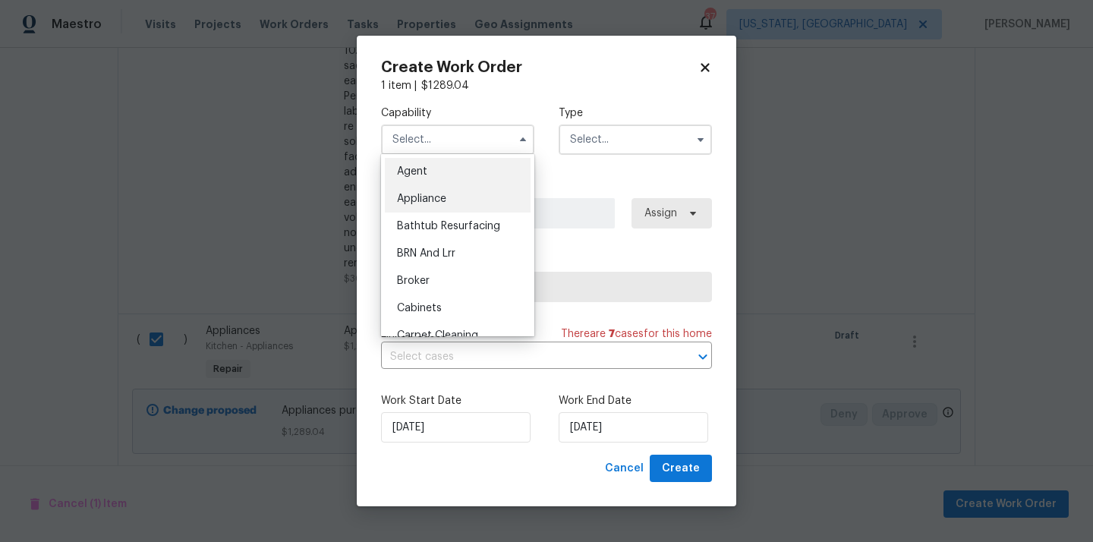
click at [471, 197] on div "Appliance" at bounding box center [458, 198] width 146 height 27
type input "Appliance"
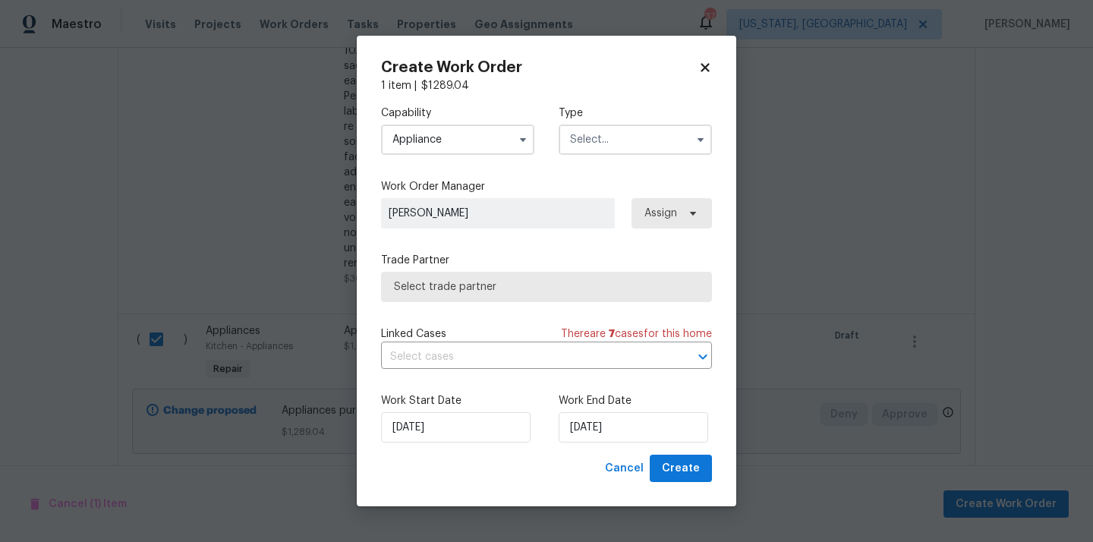
click at [590, 156] on div "Capability Appliance Type" at bounding box center [546, 130] width 331 height 74
click at [599, 143] on input "text" at bounding box center [635, 139] width 153 height 30
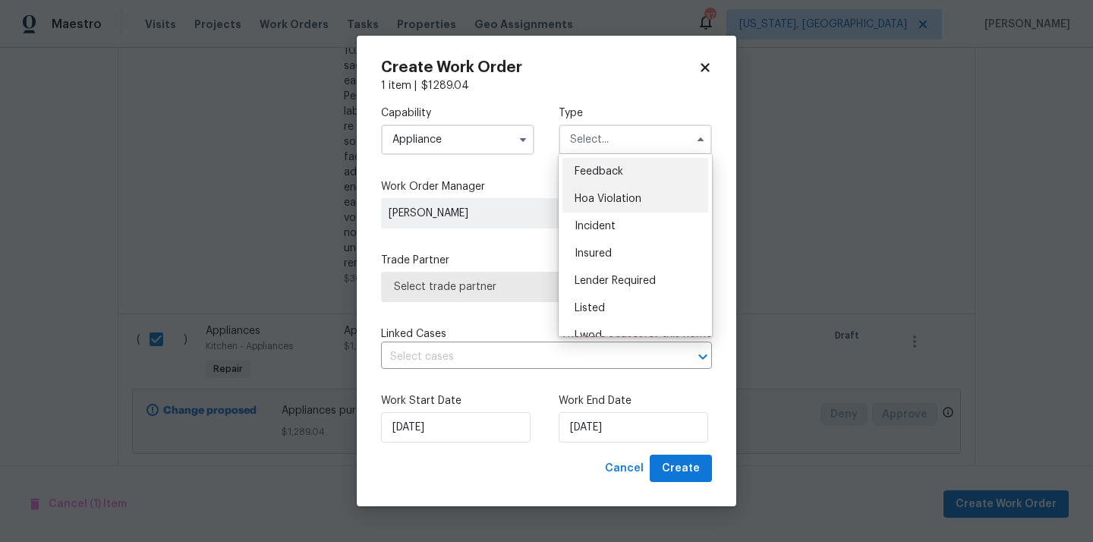
scroll to position [181, 0]
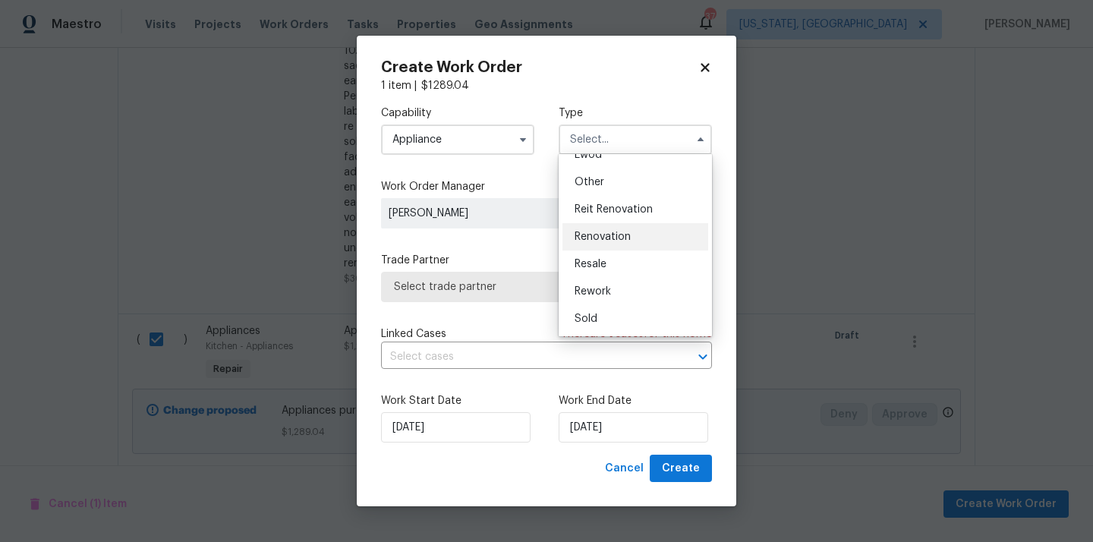
click at [606, 235] on span "Renovation" at bounding box center [603, 236] width 56 height 11
type input "Renovation"
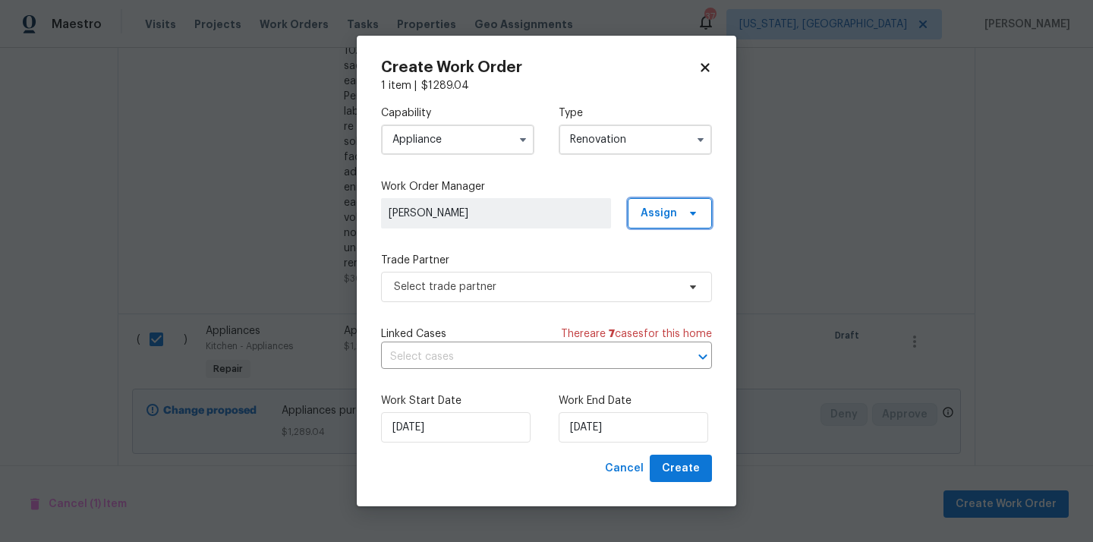
click at [659, 211] on span "Assign" at bounding box center [659, 213] width 36 height 15
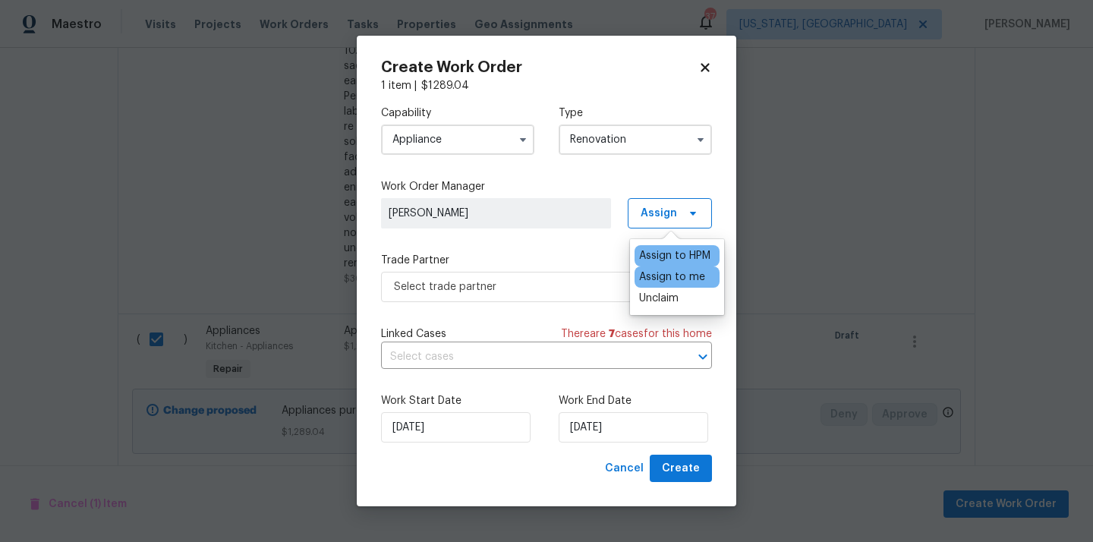
click at [662, 272] on div "Assign to me" at bounding box center [672, 276] width 66 height 15
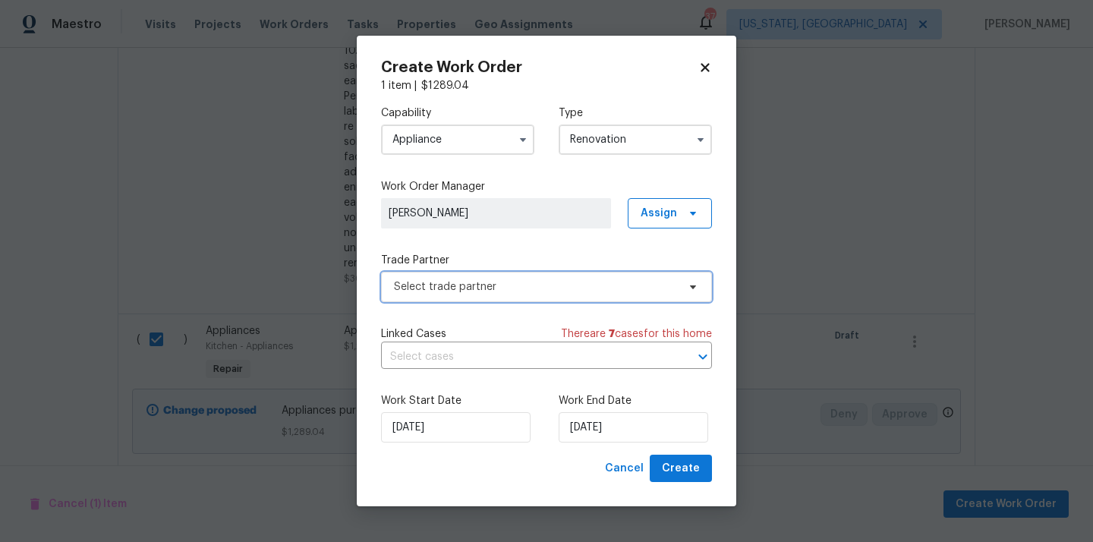
click at [549, 284] on span "Select trade partner" at bounding box center [535, 286] width 283 height 15
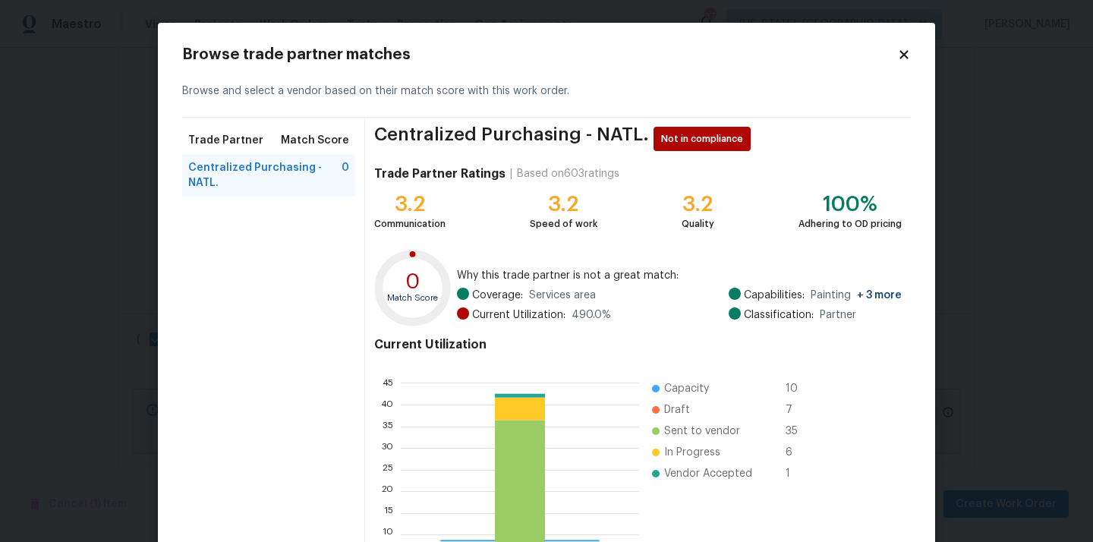
scroll to position [128, 0]
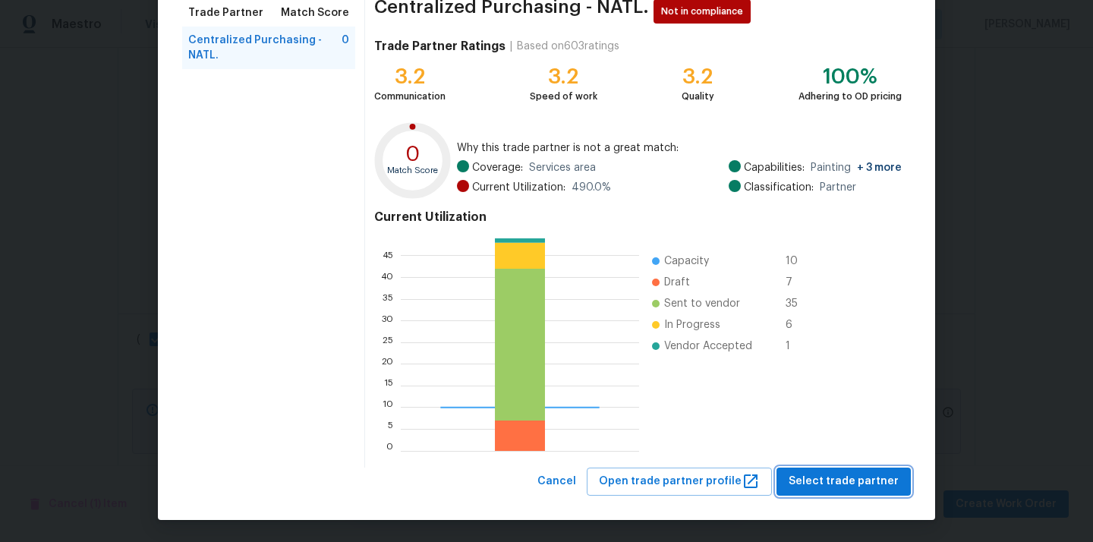
click at [833, 475] on span "Select trade partner" at bounding box center [844, 481] width 110 height 19
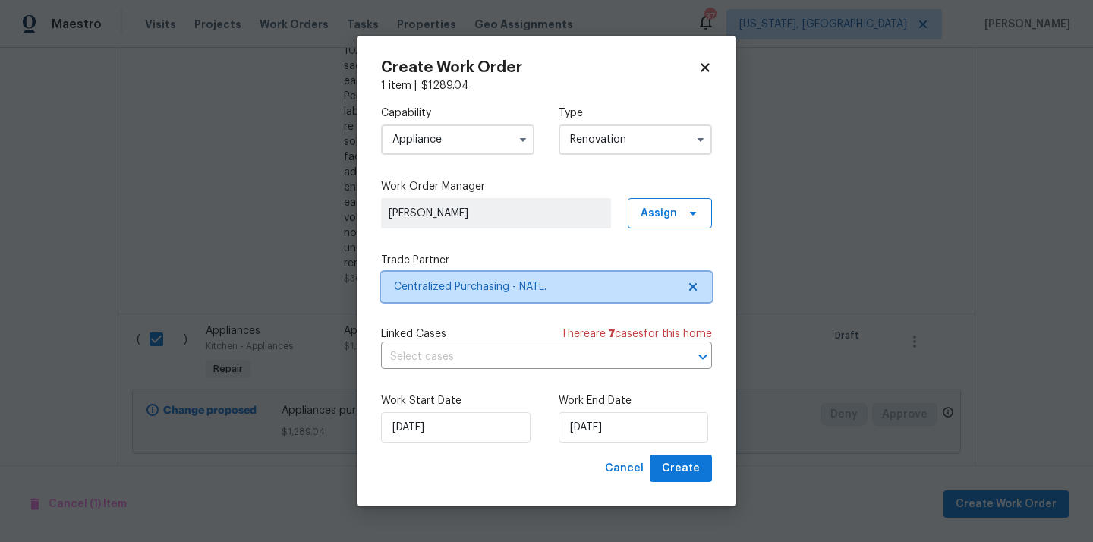
scroll to position [0, 0]
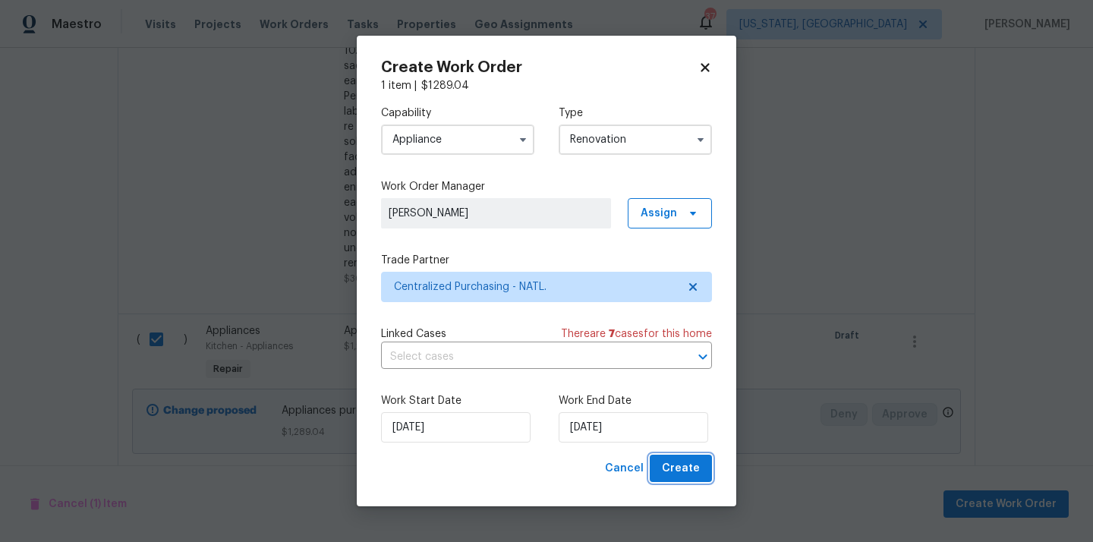
click at [710, 466] on button "Create" at bounding box center [681, 469] width 62 height 28
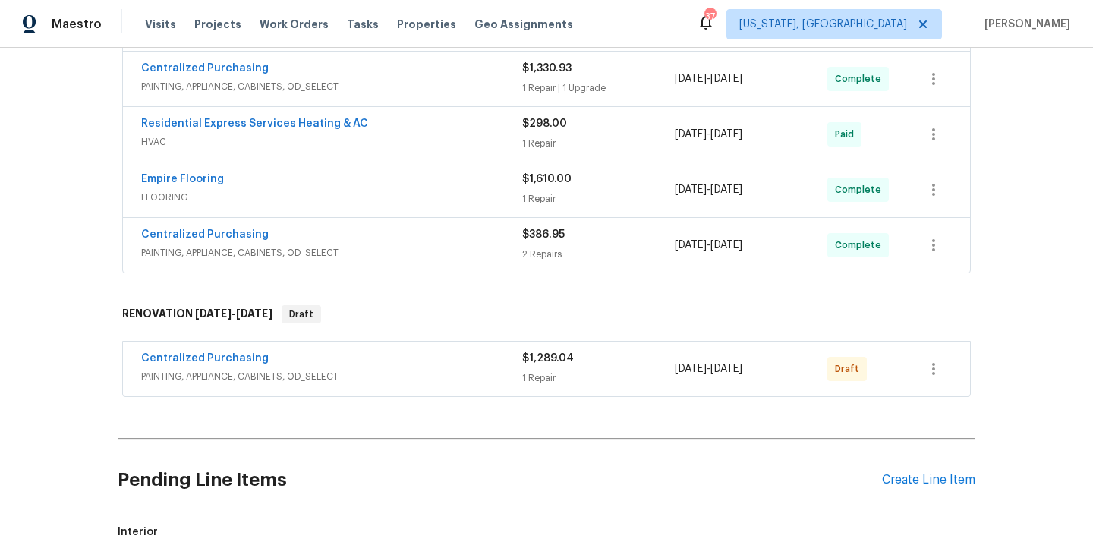
scroll to position [423, 0]
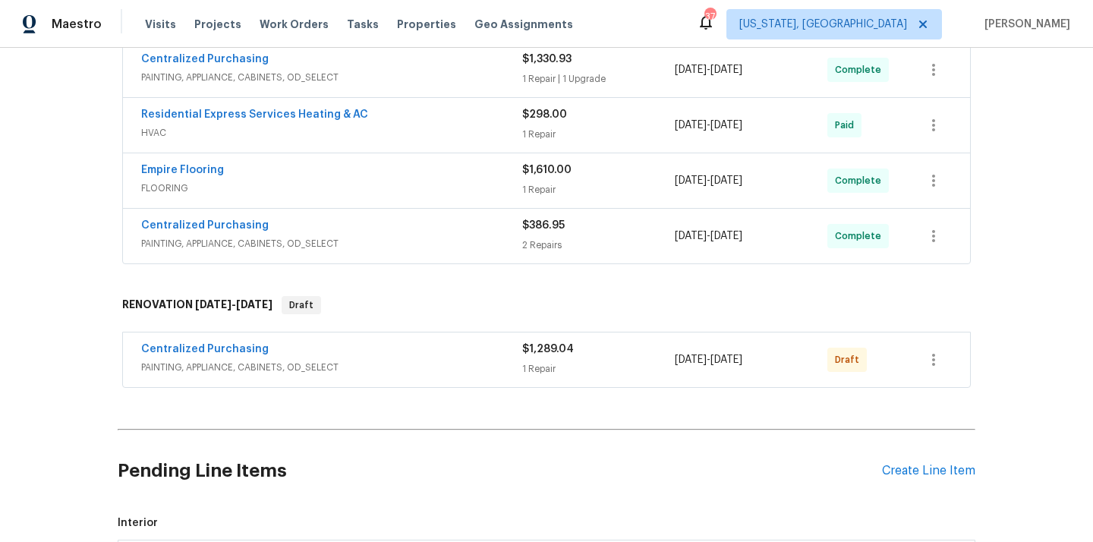
click at [957, 352] on div "Centralized Purchasing PAINTING, APPLIANCE, CABINETS, OD_SELECT $1,289.04 1 Rep…" at bounding box center [546, 359] width 847 height 55
click at [932, 354] on icon "button" at bounding box center [933, 360] width 3 height 12
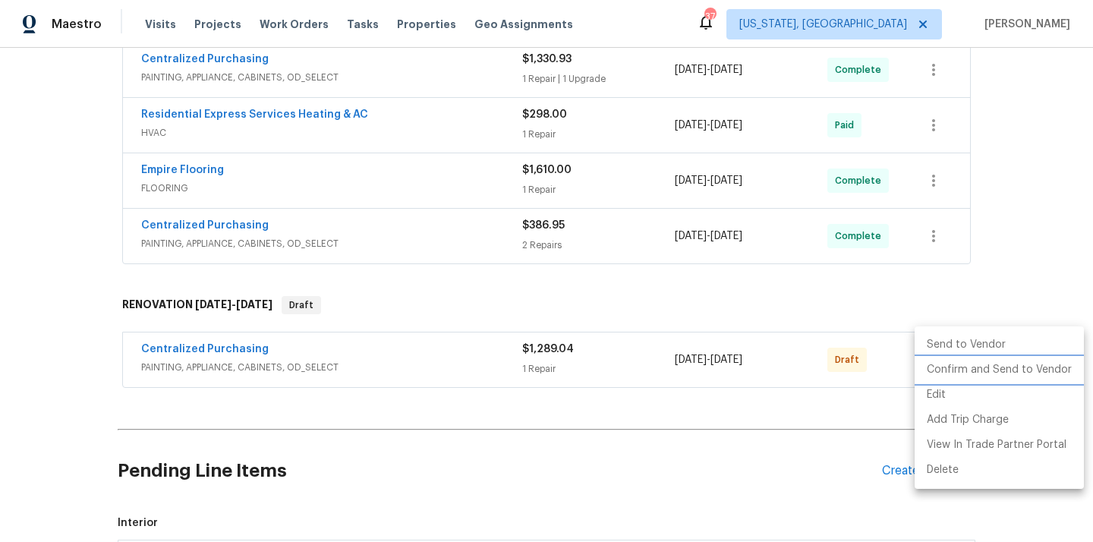
click at [941, 373] on li "Confirm and Send to Vendor" at bounding box center [999, 369] width 169 height 25
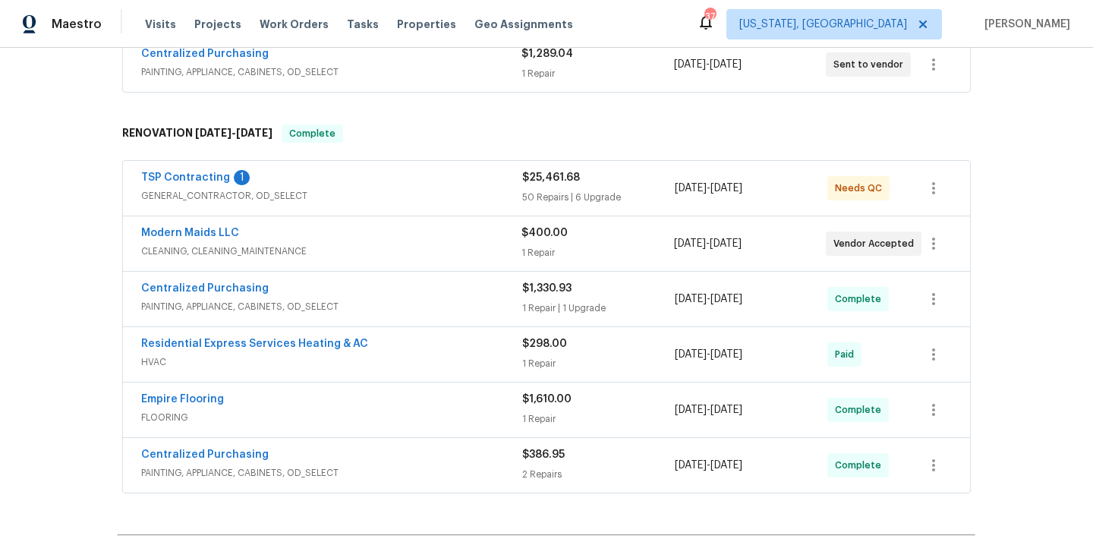
scroll to position [250, 0]
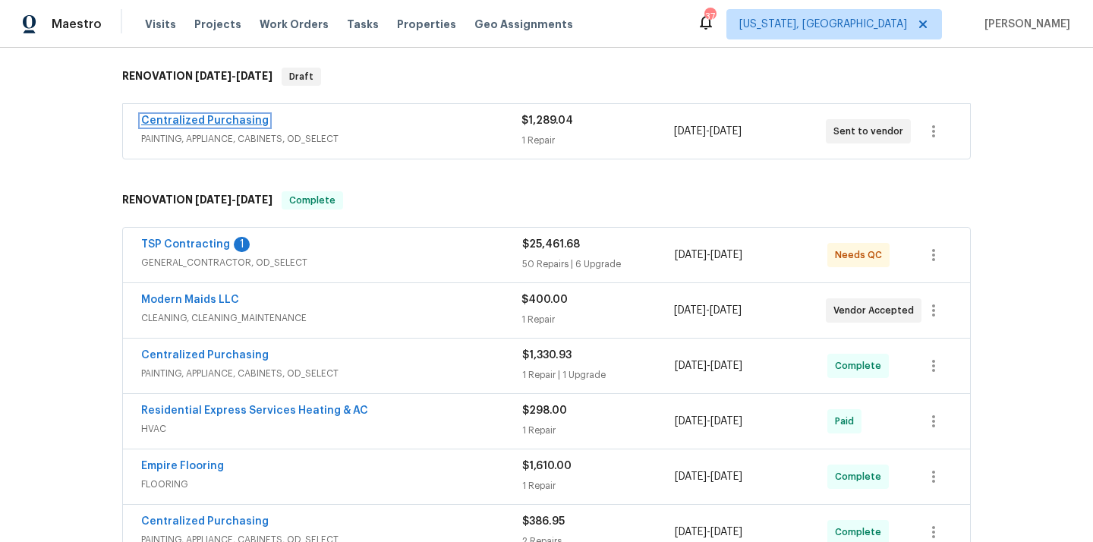
click at [235, 115] on link "Centralized Purchasing" at bounding box center [205, 120] width 128 height 11
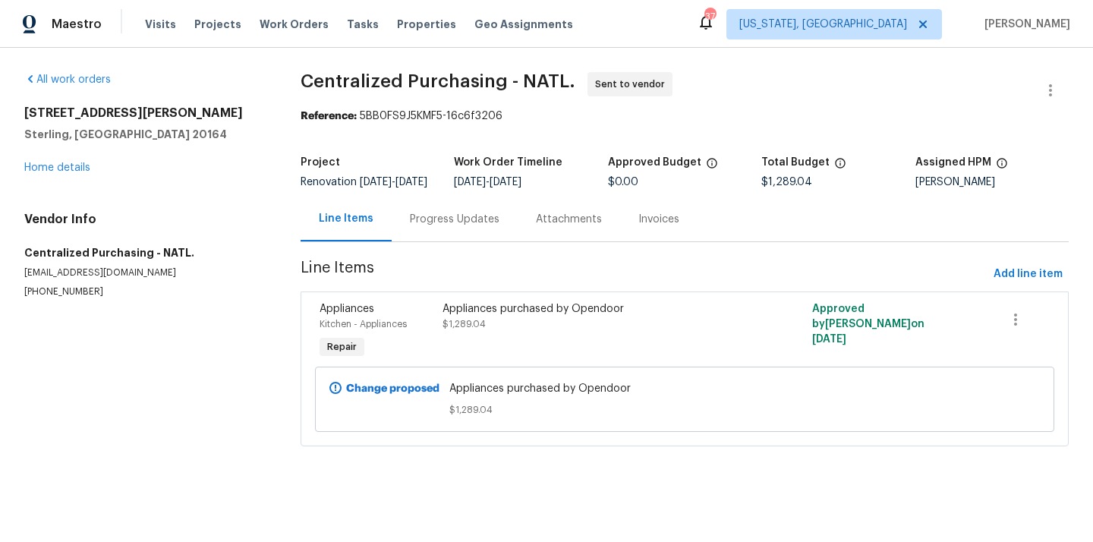
click at [102, 137] on h5 "Sterling, VA 20164" at bounding box center [144, 134] width 240 height 15
copy h5 "20164"
click at [166, 18] on span "Visits" at bounding box center [160, 24] width 31 height 15
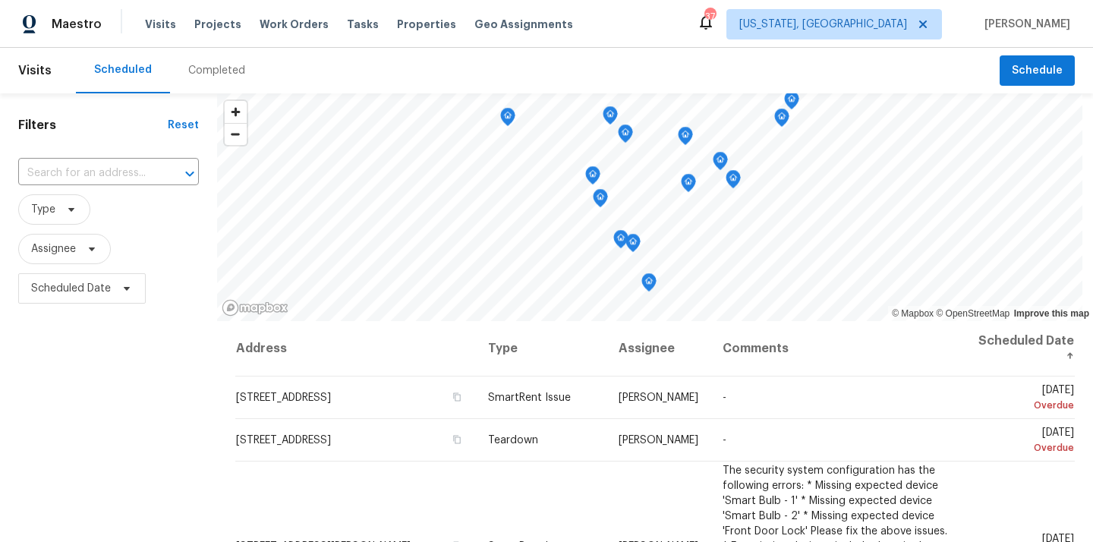
click at [127, 177] on input "text" at bounding box center [87, 174] width 138 height 24
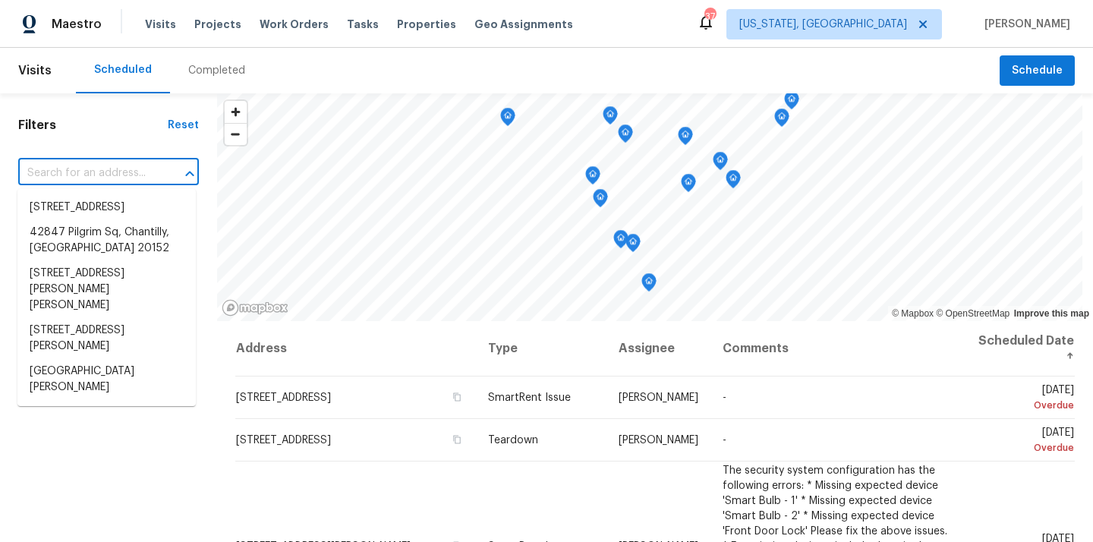
paste input "20164"
type input "20164"
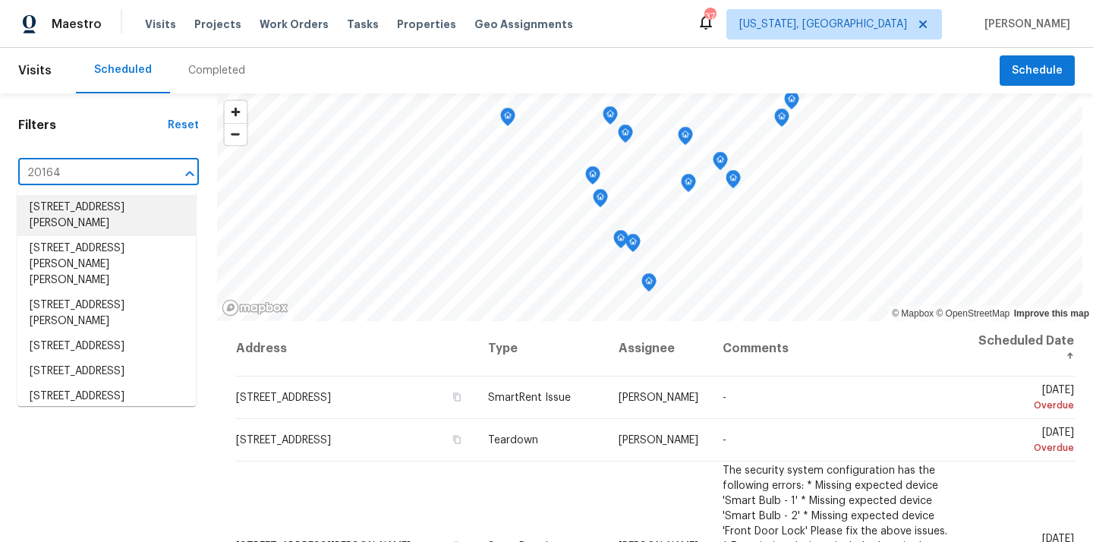
click at [112, 216] on li "302 E Gordon St, Sterling, VA 20164" at bounding box center [106, 215] width 178 height 41
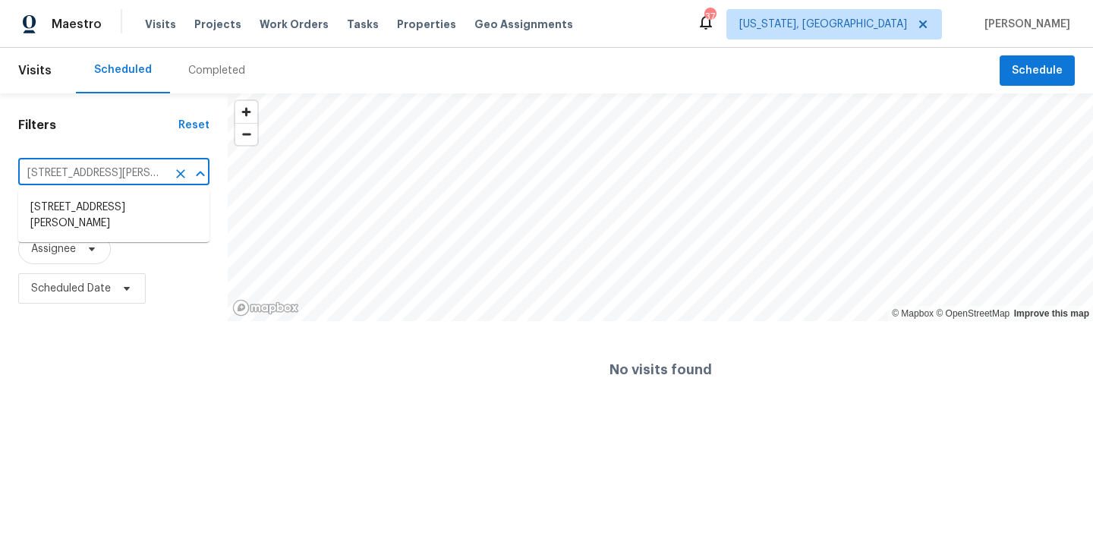
click at [124, 171] on input "302 E Gordon St, Sterling, VA 20164" at bounding box center [92, 174] width 149 height 24
paste input "text"
paste input "113 N Harrison Rd"
type input "113 N Harrison Rd, Sterling, VA 20164"
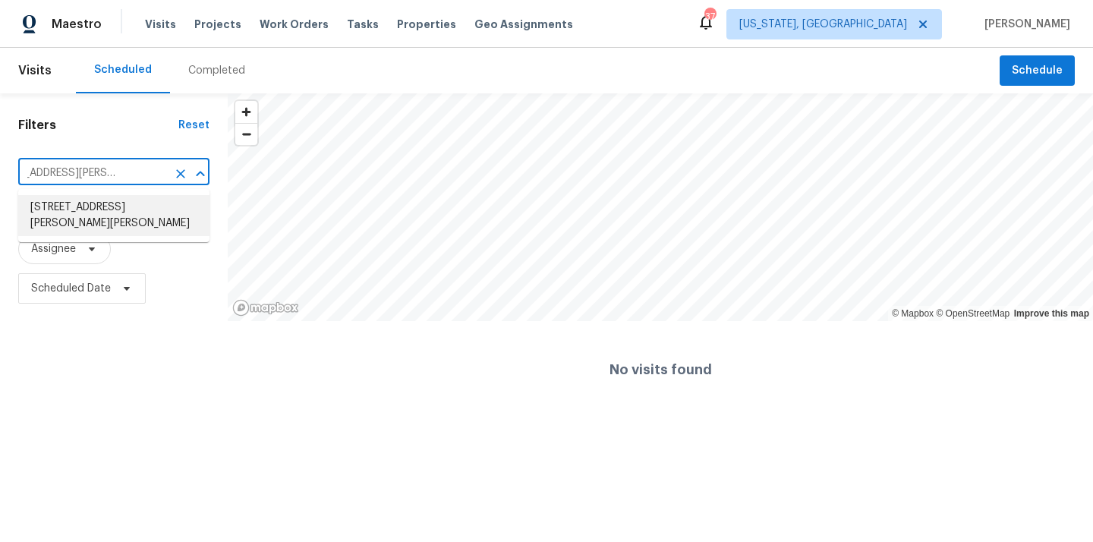
click at [131, 214] on li "113 N Harrison Rd, Sterling, VA 20164" at bounding box center [113, 215] width 191 height 41
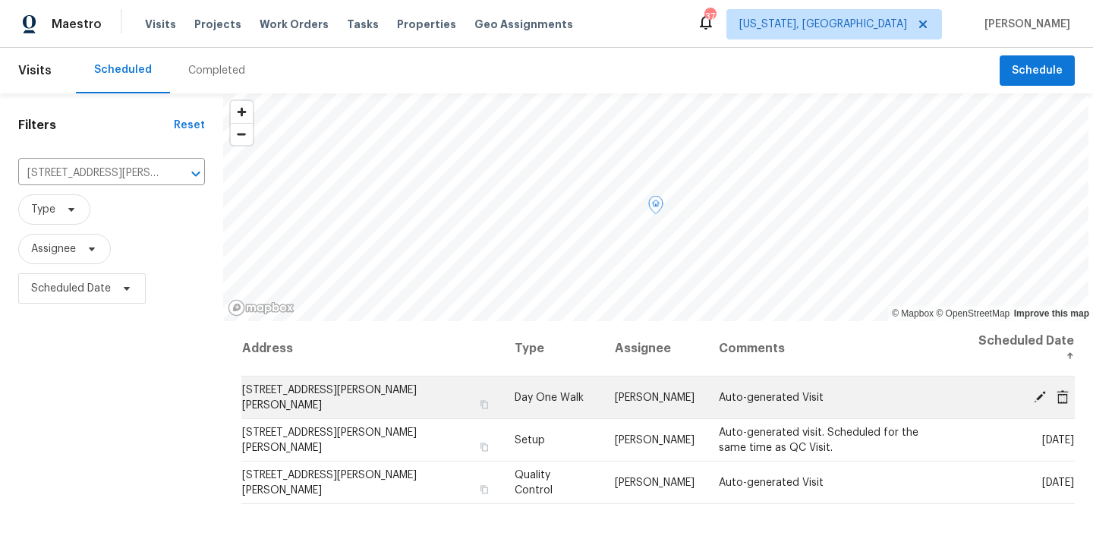
click at [1064, 389] on icon at bounding box center [1062, 396] width 12 height 14
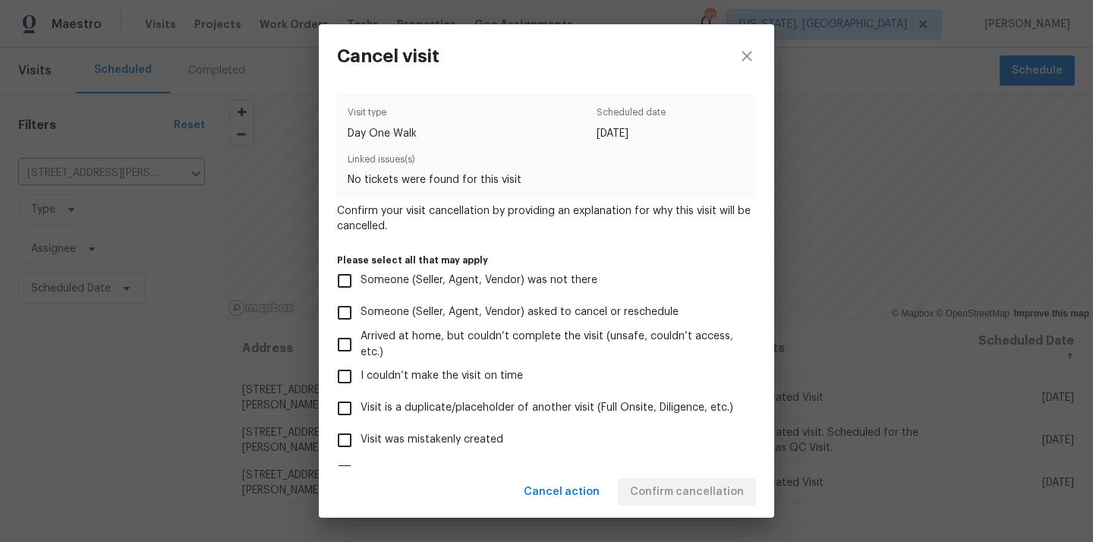
click at [625, 441] on label "Visit was mistakenly created" at bounding box center [536, 440] width 415 height 32
click at [361, 441] on input "Visit was mistakenly created" at bounding box center [345, 440] width 32 height 32
checkbox input "true"
click at [688, 473] on div "Cancel action Confirm cancellation" at bounding box center [546, 492] width 455 height 52
click at [681, 487] on span "Confirm cancellation" at bounding box center [687, 492] width 114 height 19
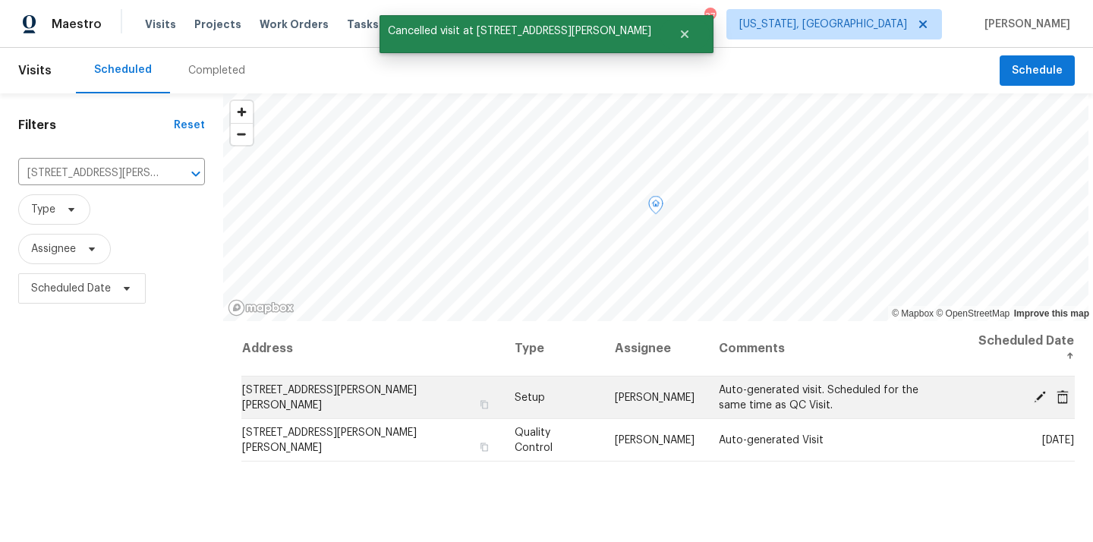
click at [1060, 389] on icon at bounding box center [1062, 396] width 12 height 14
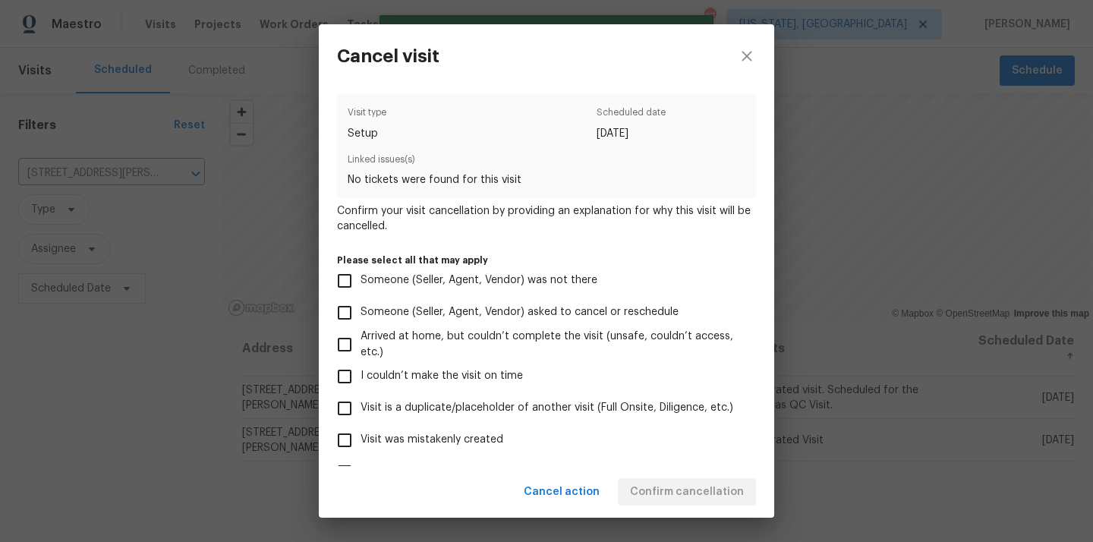
click at [719, 437] on label "Visit was mistakenly created" at bounding box center [536, 440] width 415 height 32
click at [361, 437] on input "Visit was mistakenly created" at bounding box center [345, 440] width 32 height 32
checkbox input "true"
click at [715, 494] on span "Confirm cancellation" at bounding box center [687, 492] width 114 height 19
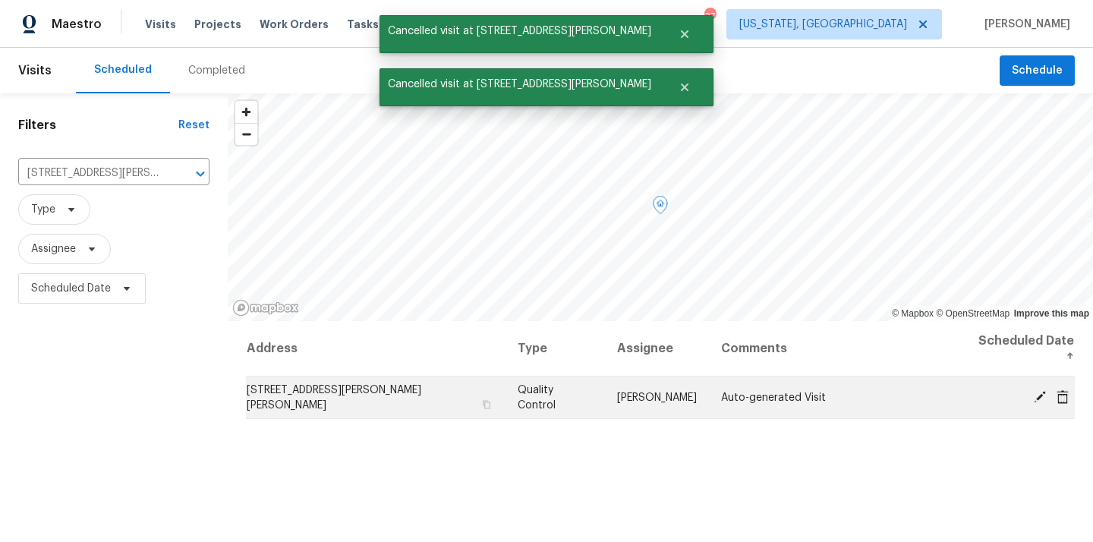
click at [1064, 389] on icon at bounding box center [1062, 396] width 12 height 14
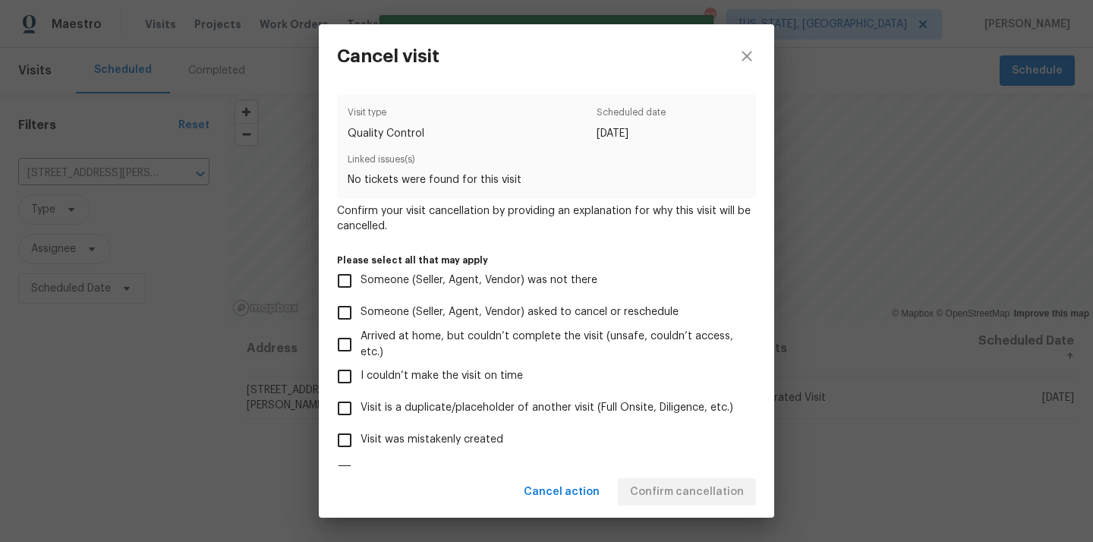
click at [685, 437] on label "Visit was mistakenly created" at bounding box center [536, 440] width 415 height 32
click at [361, 437] on input "Visit was mistakenly created" at bounding box center [345, 440] width 32 height 32
checkbox input "true"
click at [690, 497] on span "Confirm cancellation" at bounding box center [687, 492] width 114 height 19
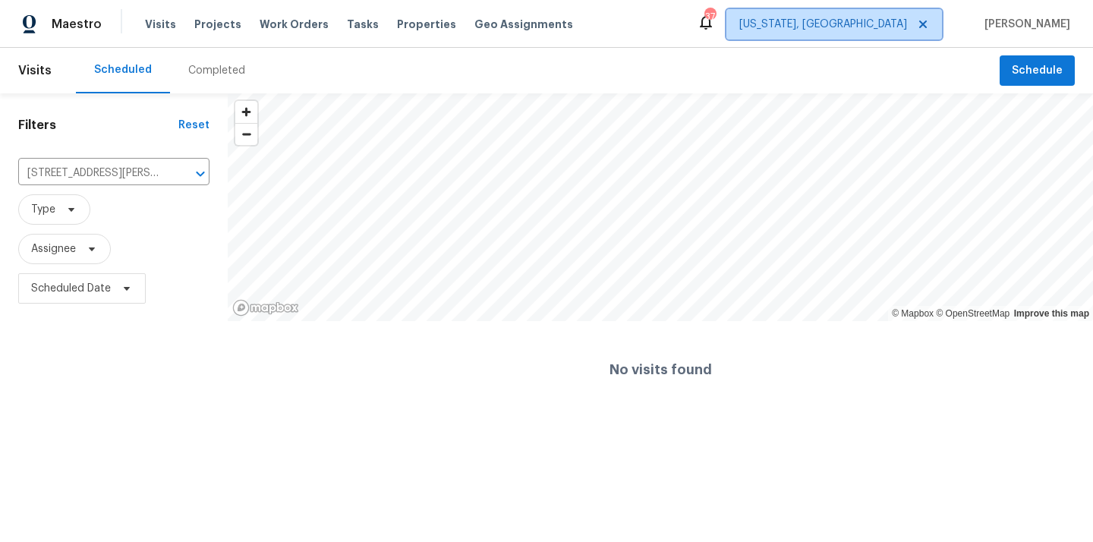
click at [853, 24] on span "[US_STATE], [GEOGRAPHIC_DATA]" at bounding box center [823, 24] width 168 height 15
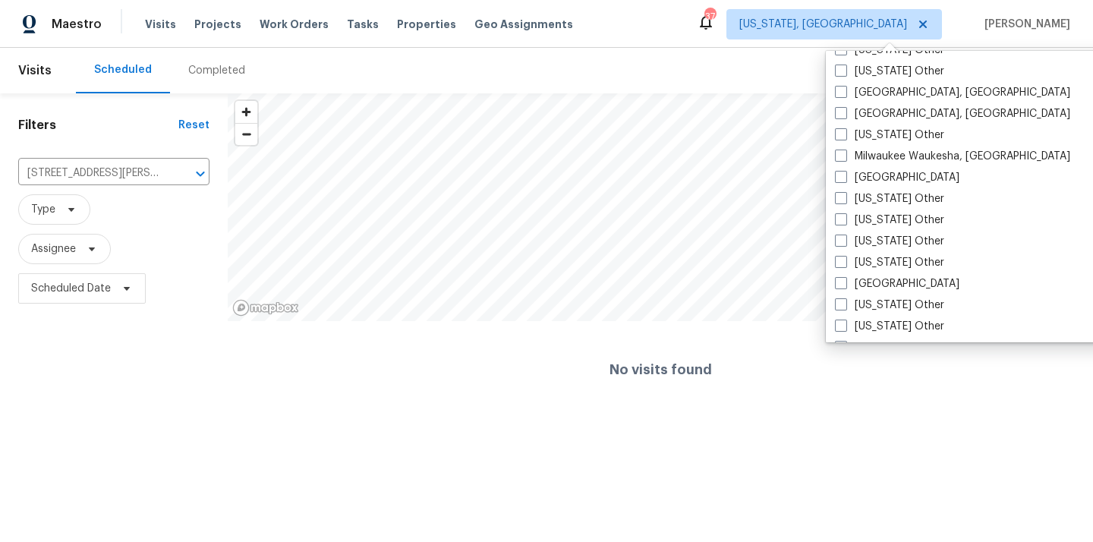
scroll to position [1211, 0]
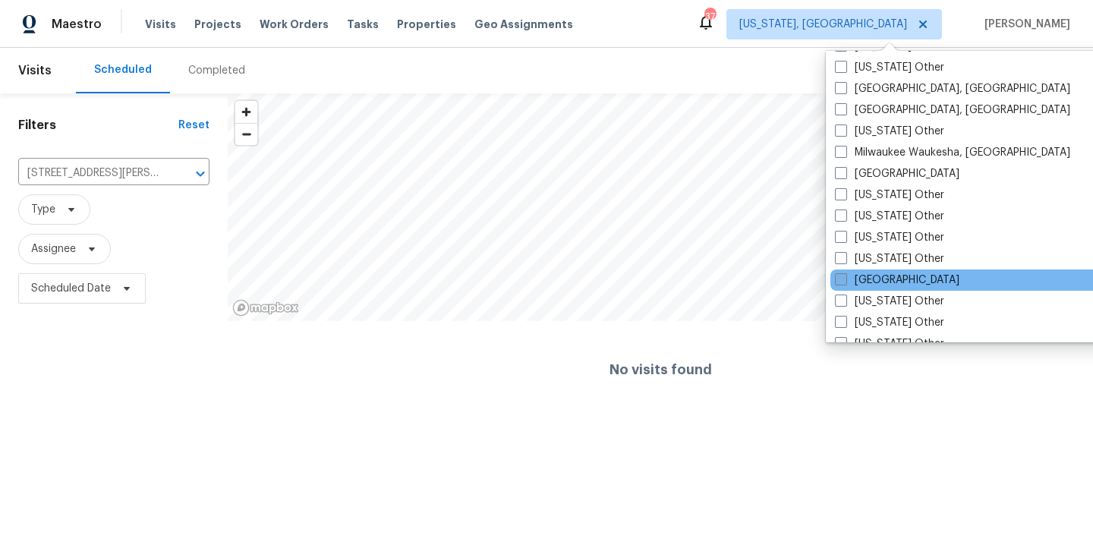
click at [849, 281] on label "[GEOGRAPHIC_DATA]" at bounding box center [897, 279] width 124 height 15
click at [845, 281] on input "[GEOGRAPHIC_DATA]" at bounding box center [840, 277] width 10 height 10
checkbox input "true"
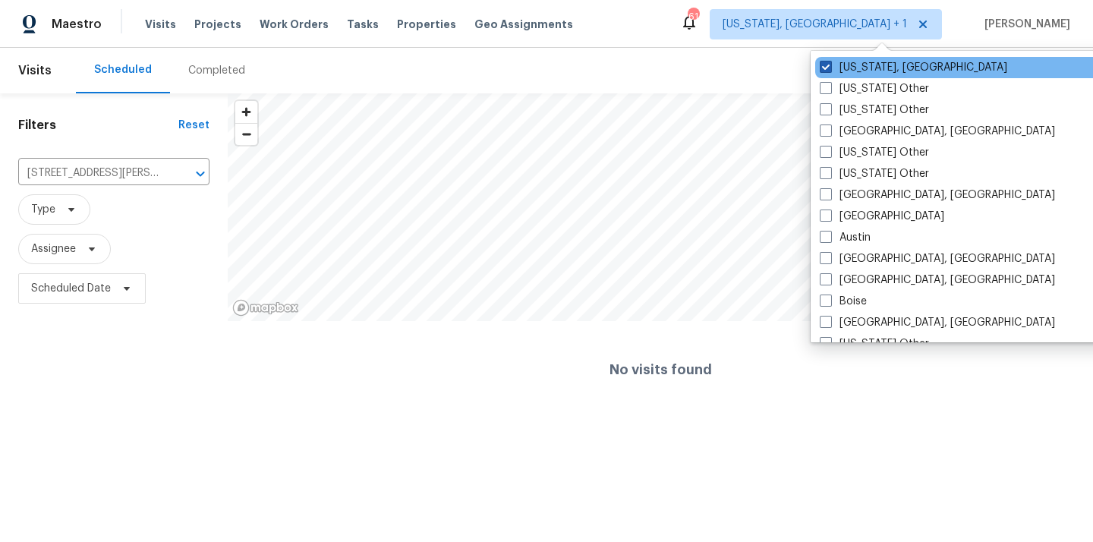
click at [869, 69] on label "[US_STATE], [GEOGRAPHIC_DATA]" at bounding box center [913, 67] width 187 height 15
click at [830, 69] on input "[US_STATE], [GEOGRAPHIC_DATA]" at bounding box center [825, 65] width 10 height 10
checkbox input "false"
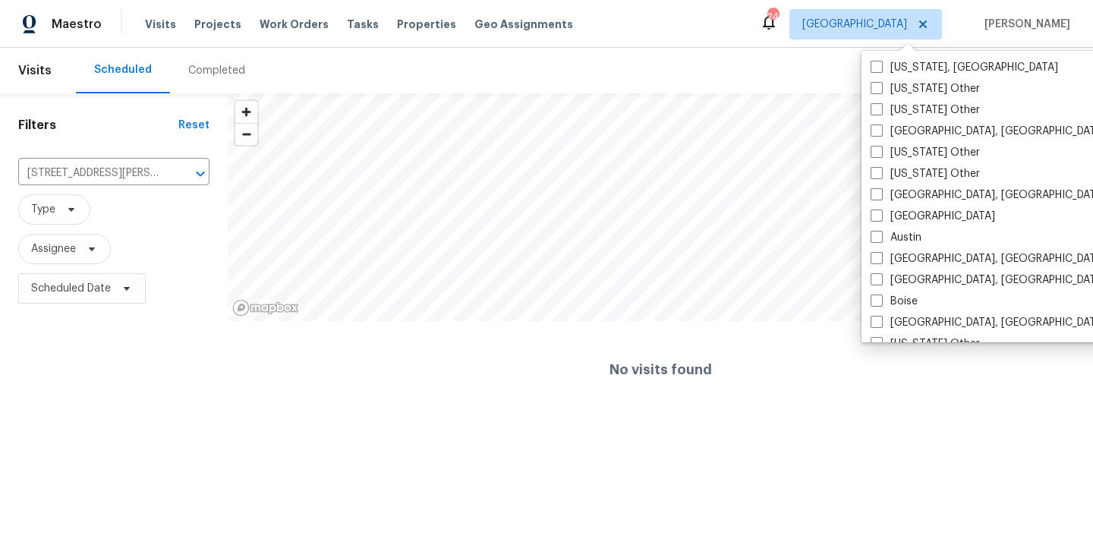
click at [232, 19] on div "Visits Projects Work Orders Tasks Properties Geo Assignments" at bounding box center [368, 24] width 446 height 30
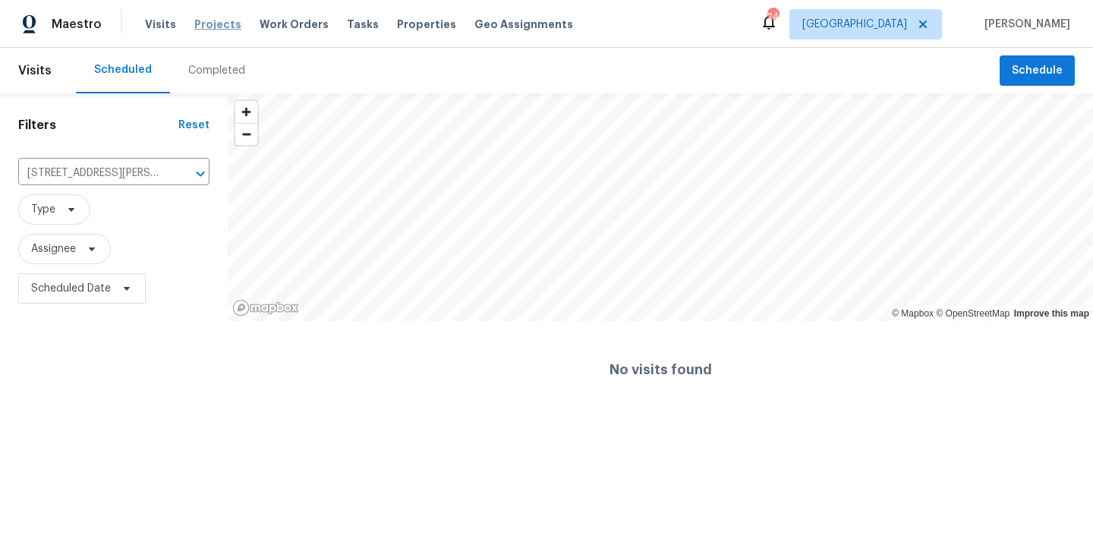
click at [221, 21] on span "Projects" at bounding box center [217, 24] width 47 height 15
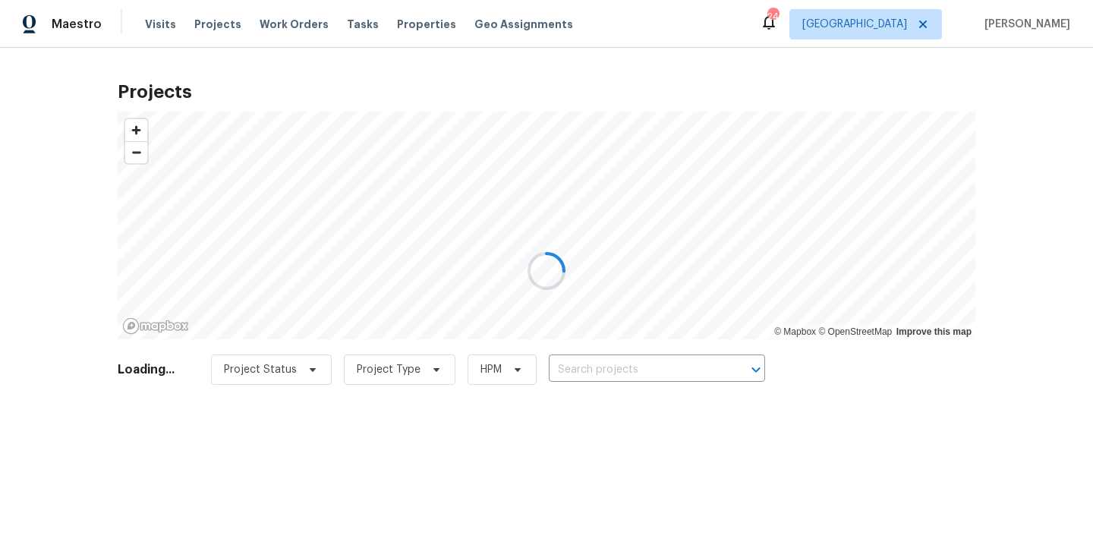
click at [650, 363] on div at bounding box center [546, 271] width 1093 height 542
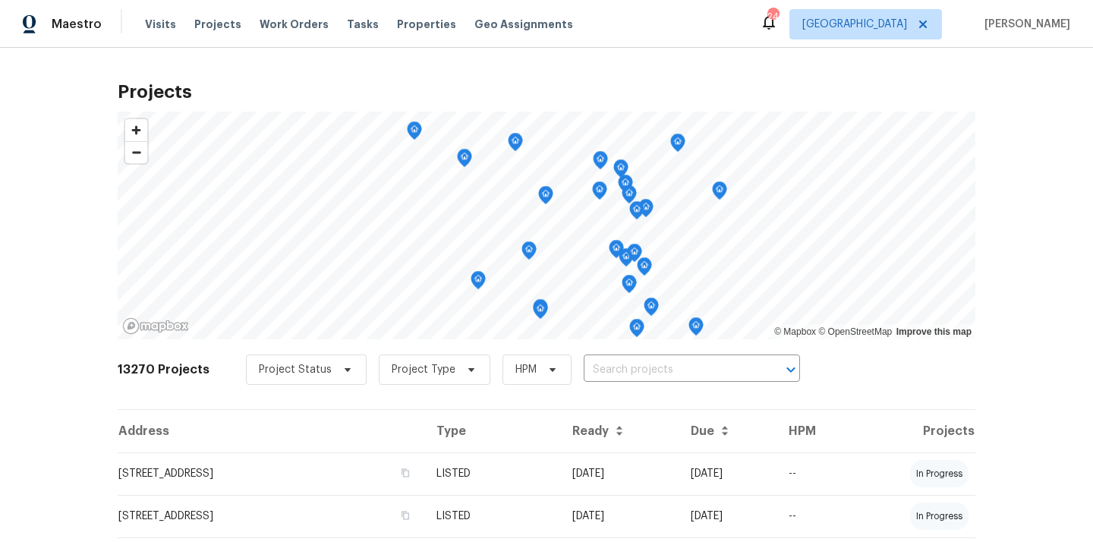
click at [650, 363] on input "text" at bounding box center [671, 370] width 174 height 24
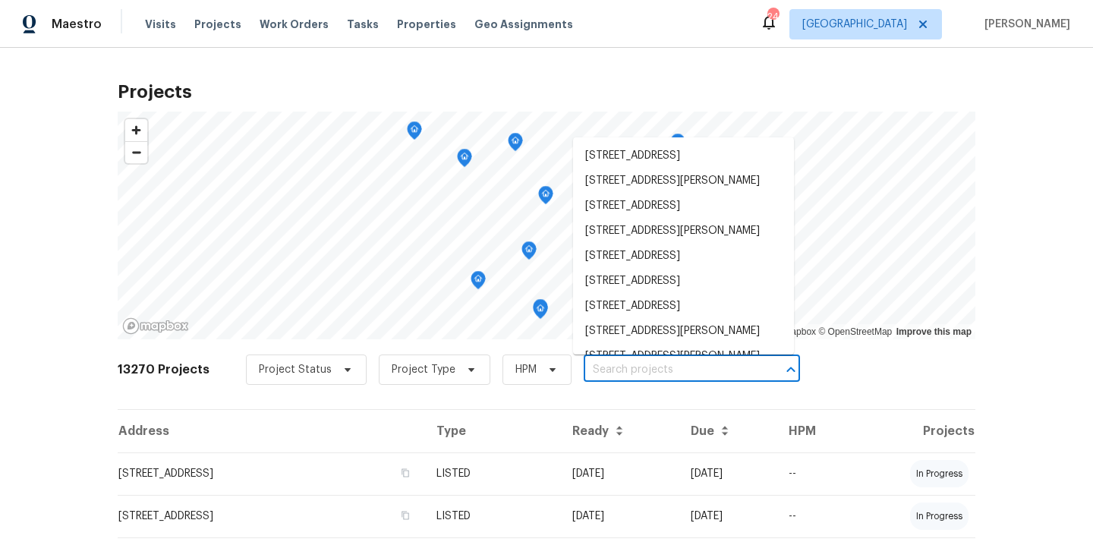
paste input "1837 Twin Rivers Rd, Clarksville, TN 37040"
type input "1837 Twin Rivers Rd, Clarksville, TN 37040"
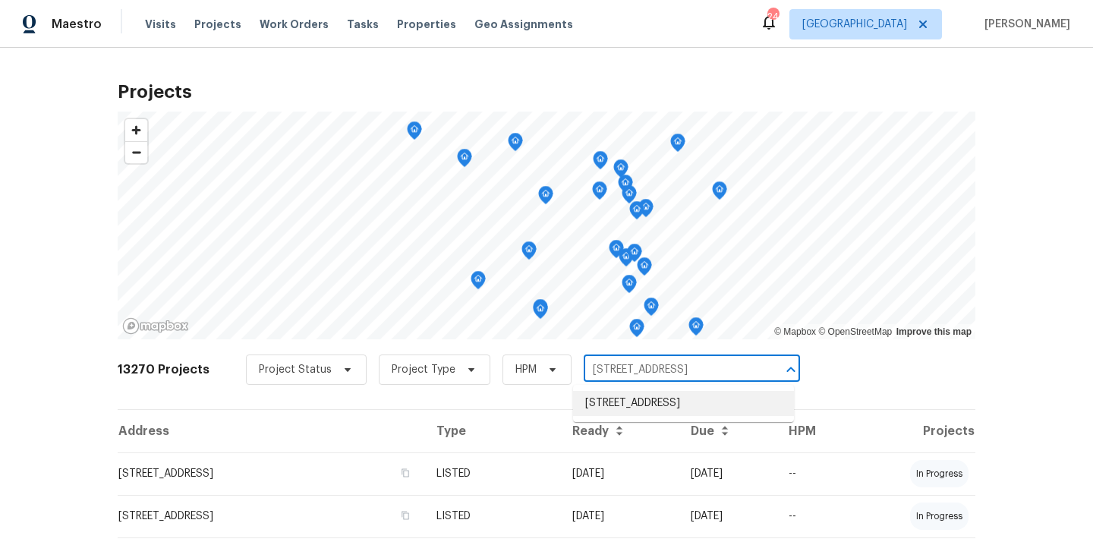
click at [642, 398] on li "1837 Twin Rivers Rd, Clarksville, TN 37040" at bounding box center [683, 403] width 221 height 25
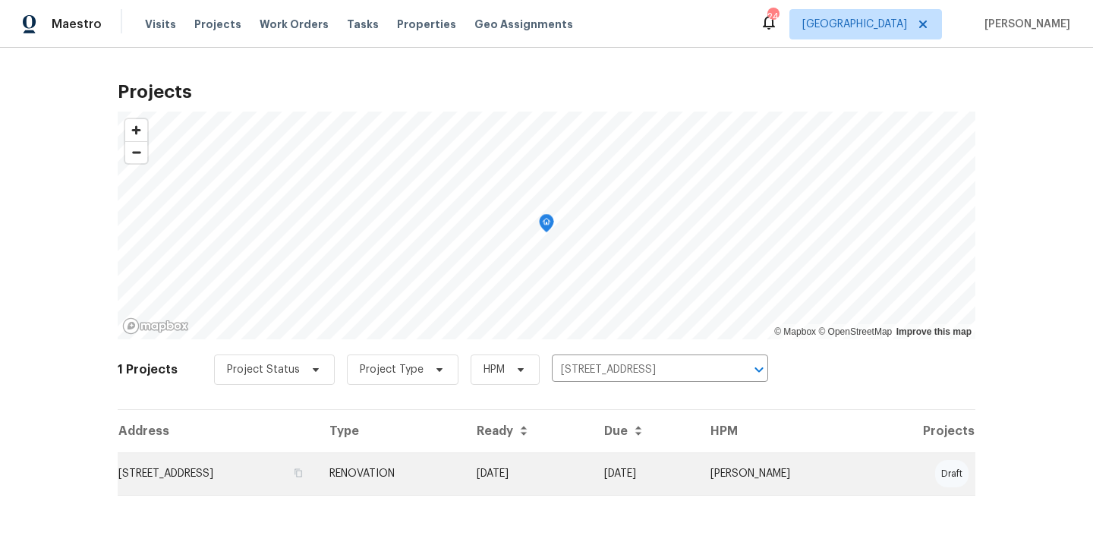
click at [317, 467] on td "1837 Twin Rivers Rd, Clarksville, TN 37040" at bounding box center [218, 473] width 200 height 43
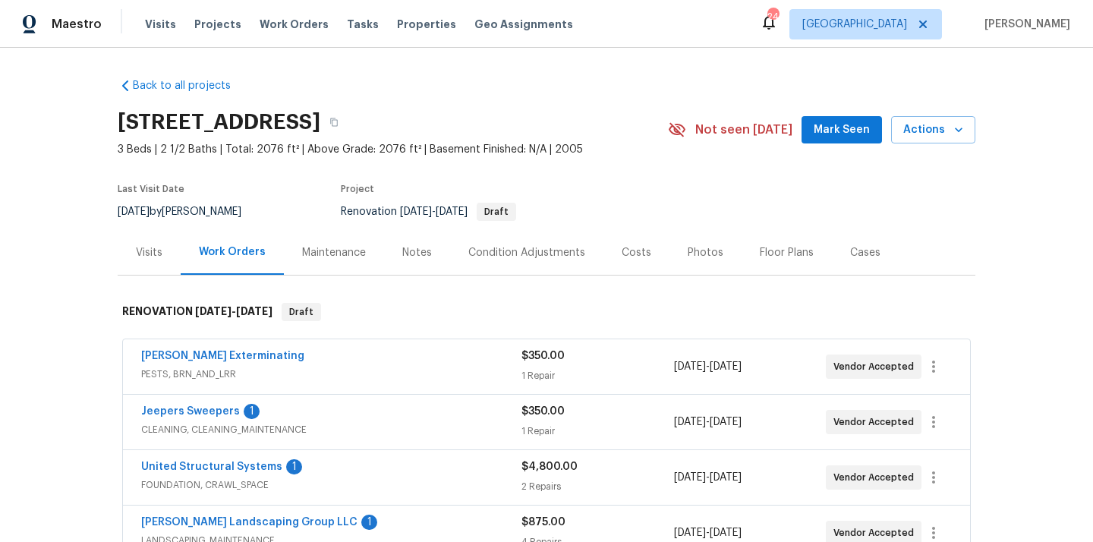
click at [320, 127] on h2 "1837 Twin Rivers Rd, Clarksville, TN 37040" at bounding box center [219, 122] width 203 height 15
copy h2 "37040"
click at [140, 271] on div "Visits" at bounding box center [149, 252] width 63 height 45
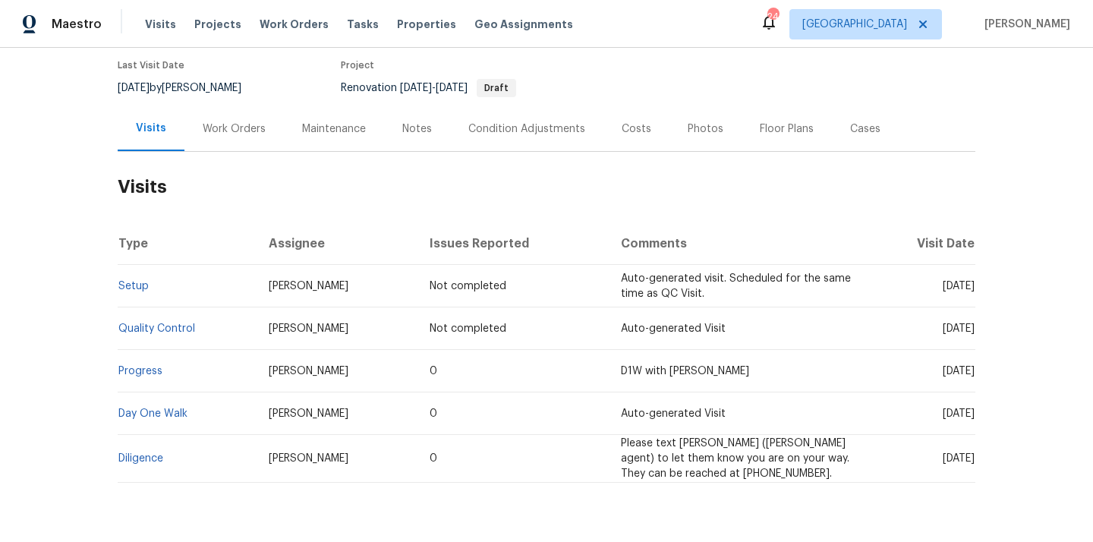
scroll to position [132, 0]
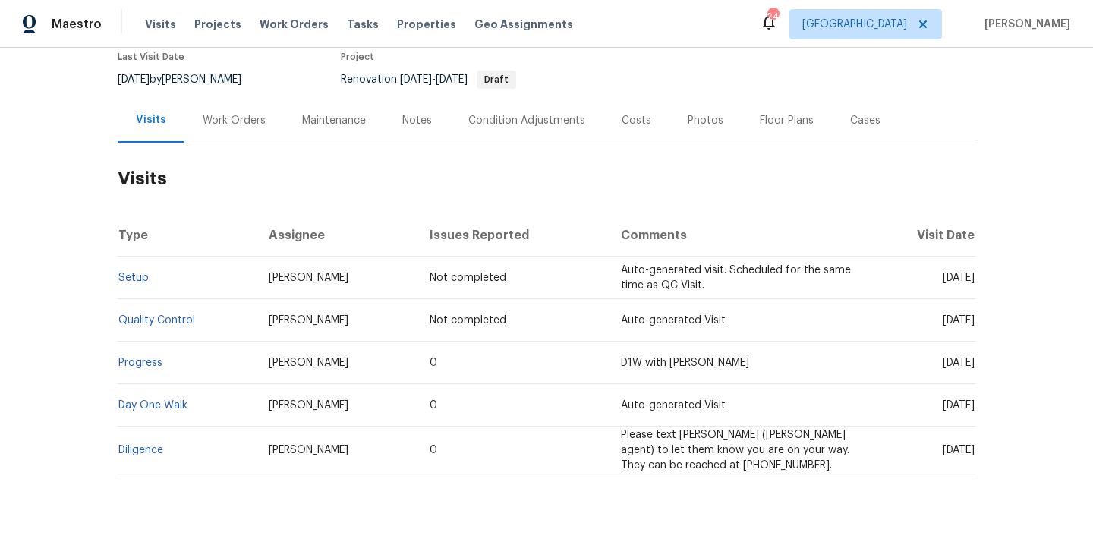
click at [243, 98] on div "Work Orders" at bounding box center [233, 120] width 99 height 45
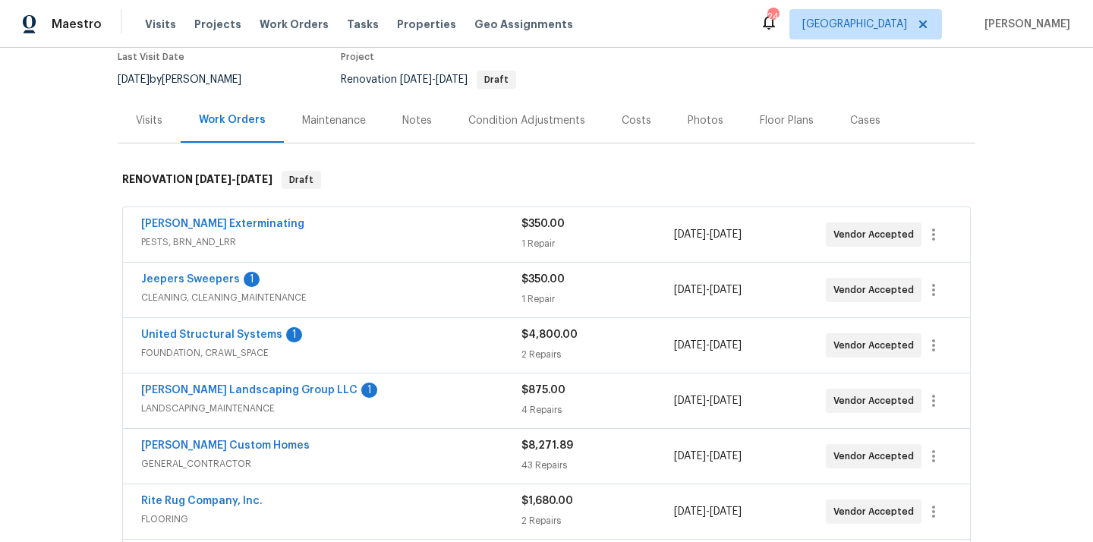
click at [236, 112] on div "Work Orders" at bounding box center [232, 119] width 67 height 15
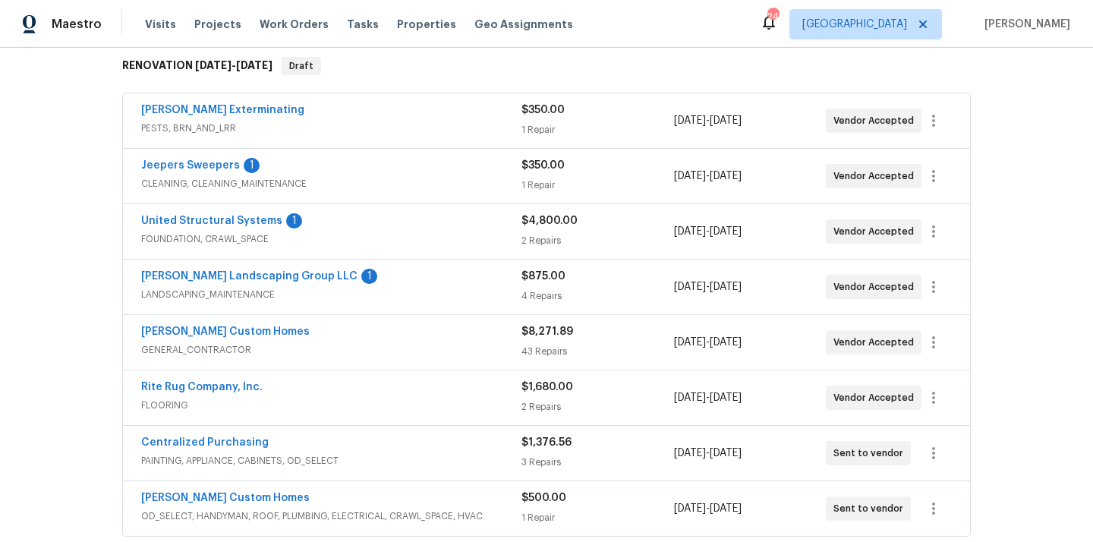
scroll to position [247, 0]
click at [231, 439] on link "Centralized Purchasing" at bounding box center [205, 441] width 128 height 11
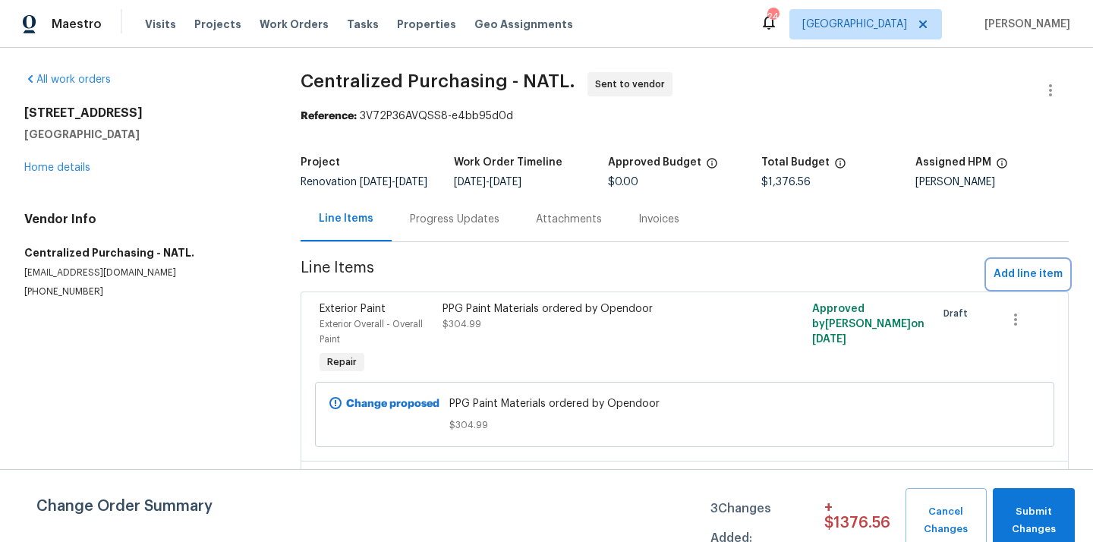
click at [1042, 284] on span "Add line item" at bounding box center [1027, 274] width 69 height 19
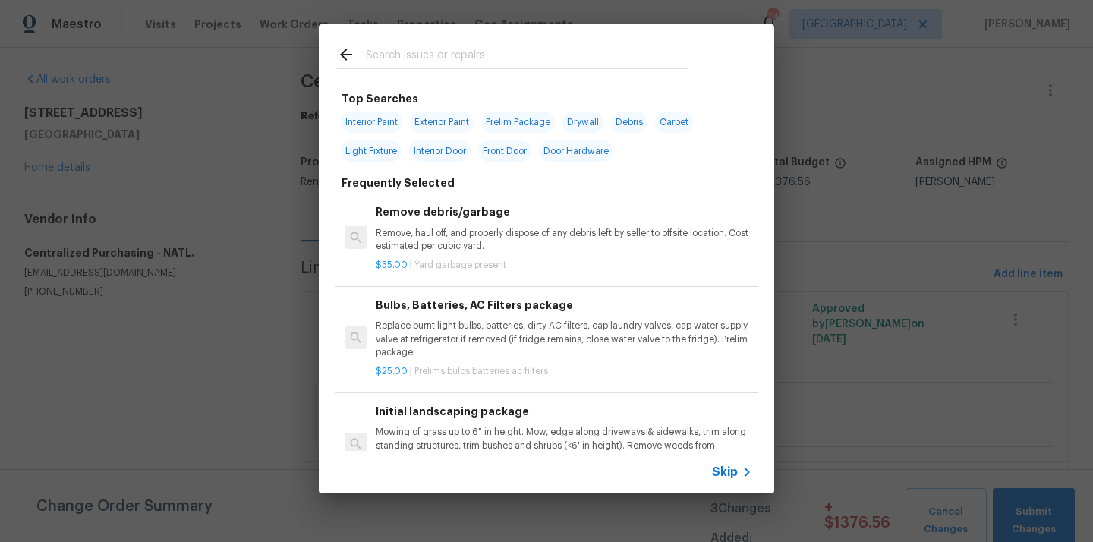
click at [578, 60] on input "text" at bounding box center [527, 57] width 322 height 23
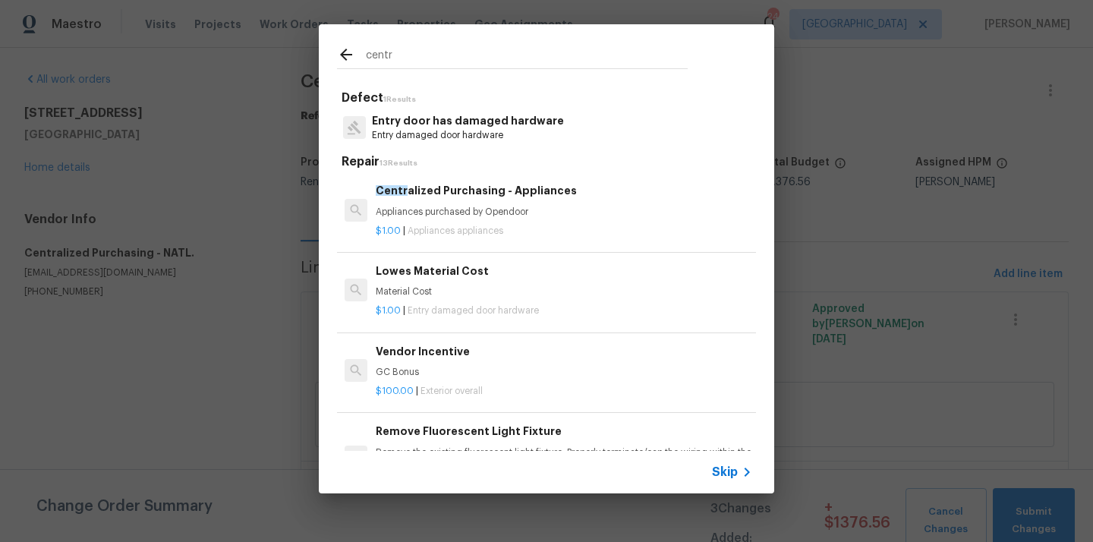
type input "centr"
click at [475, 206] on p "Appliances purchased by Opendoor" at bounding box center [564, 212] width 376 height 13
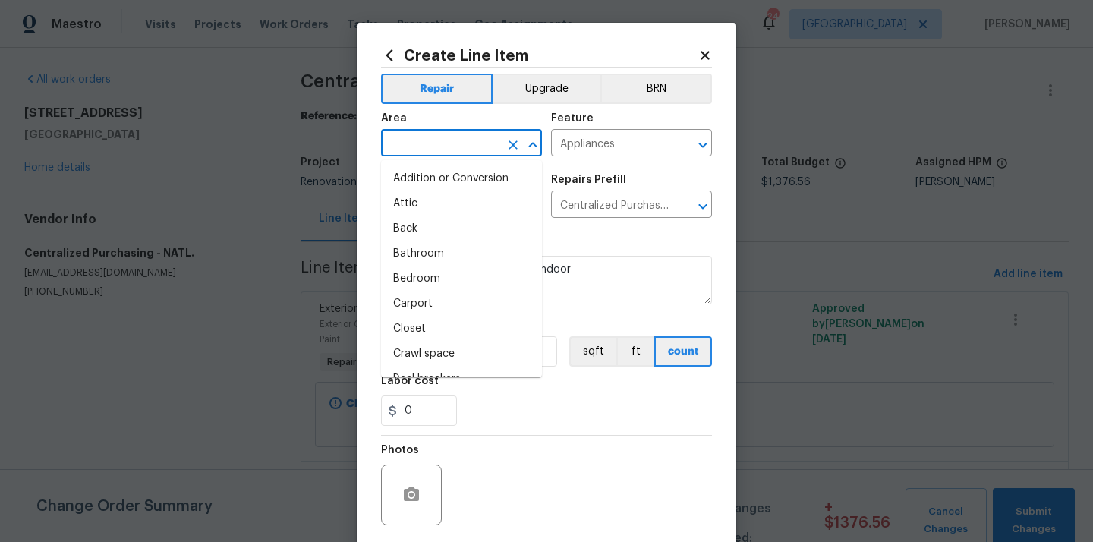
click at [482, 142] on input "text" at bounding box center [440, 145] width 118 height 24
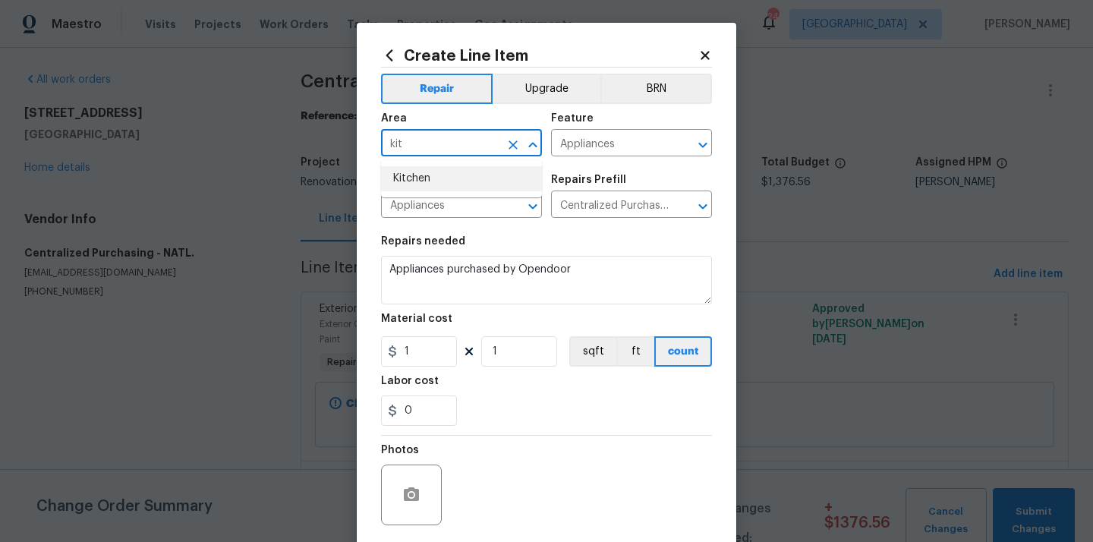
click at [465, 175] on li "Kitchen" at bounding box center [461, 178] width 161 height 25
type input "Kitchen"
drag, startPoint x: 421, startPoint y: 352, endPoint x: 373, endPoint y: 345, distance: 48.3
click at [373, 346] on div "Create Line Item Repair Upgrade BRN Area Kitchen ​ Feature Appliances ​ Issue A…" at bounding box center [546, 327] width 379 height 608
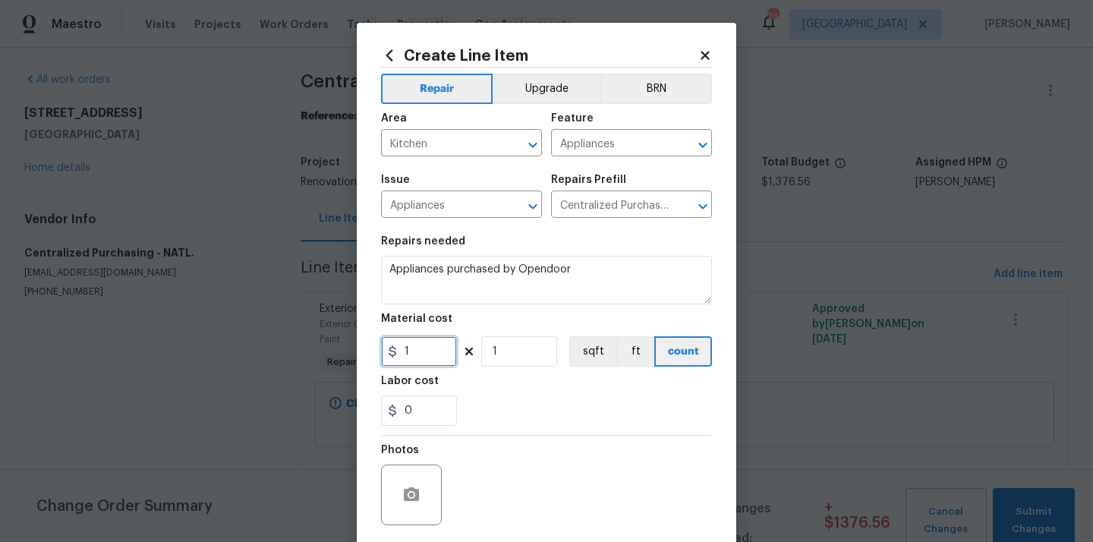
paste input "687.53"
type input "687.53"
click at [515, 406] on div "0" at bounding box center [546, 410] width 331 height 30
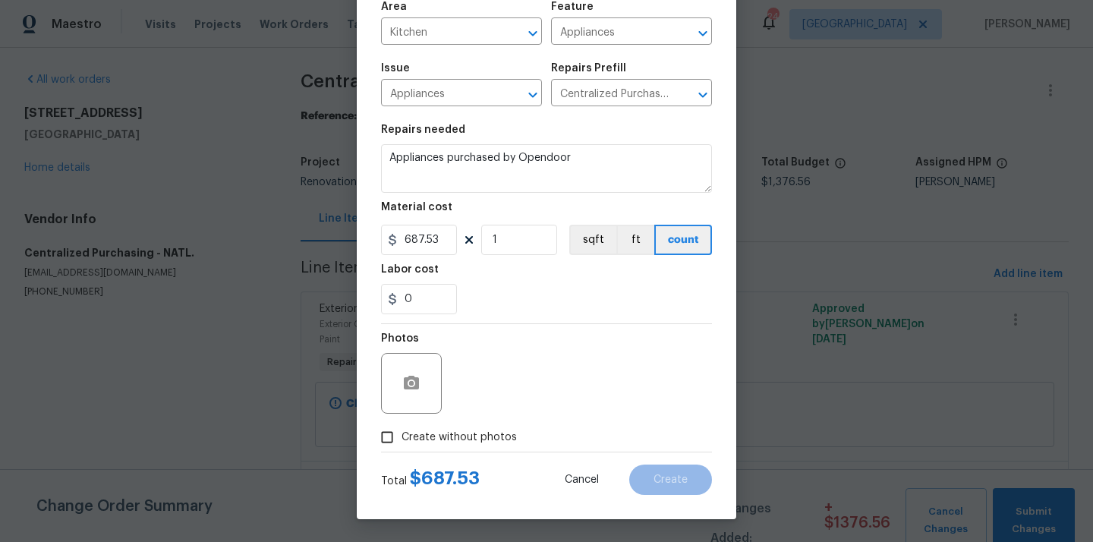
click at [491, 436] on span "Create without photos" at bounding box center [458, 438] width 115 height 16
click at [401, 436] on input "Create without photos" at bounding box center [387, 437] width 29 height 29
checkbox input "true"
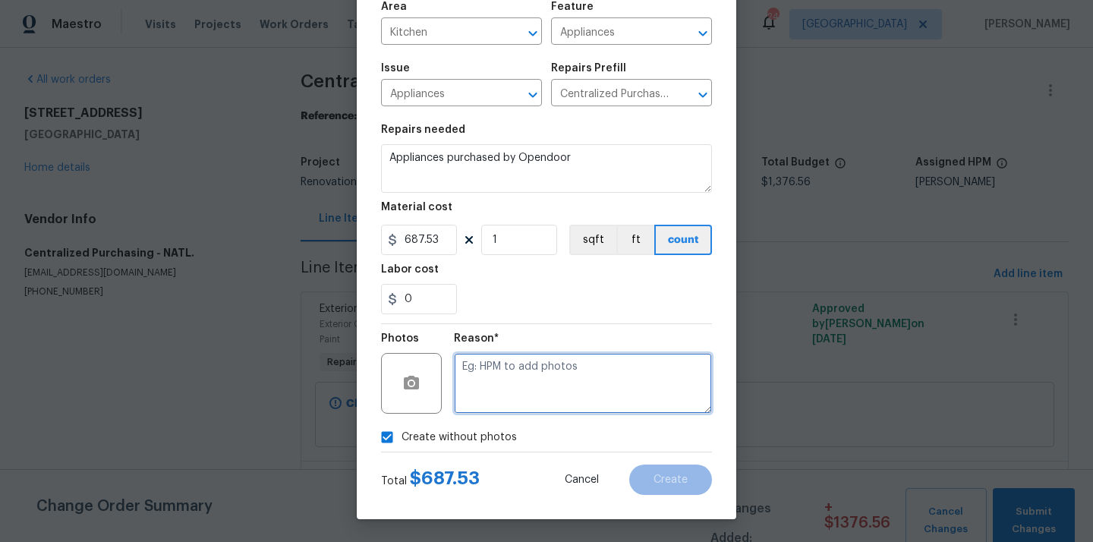
click at [526, 383] on textarea at bounding box center [583, 383] width 258 height 61
type textarea "N/A"
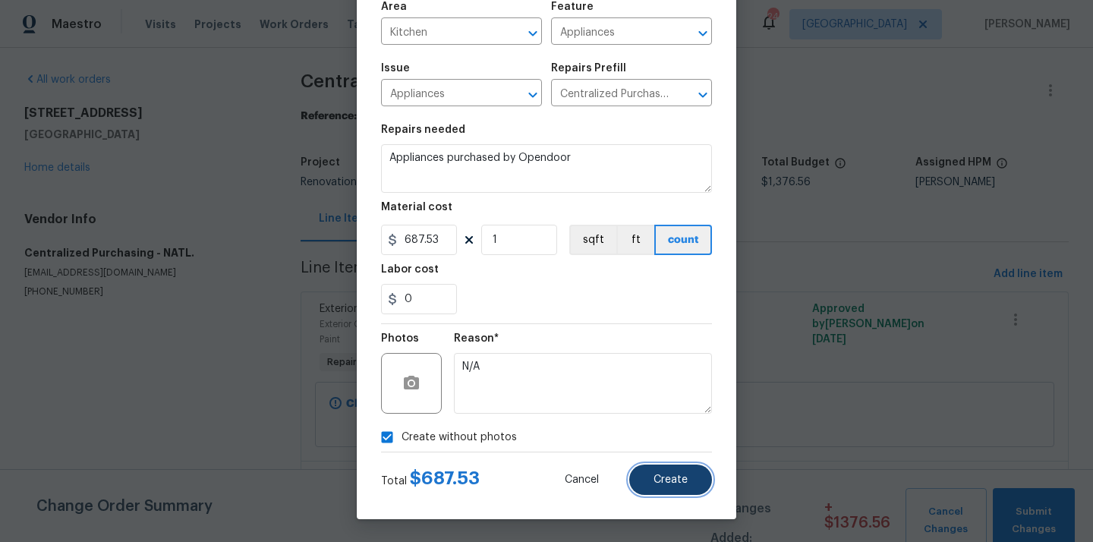
click at [679, 488] on button "Create" at bounding box center [670, 479] width 83 height 30
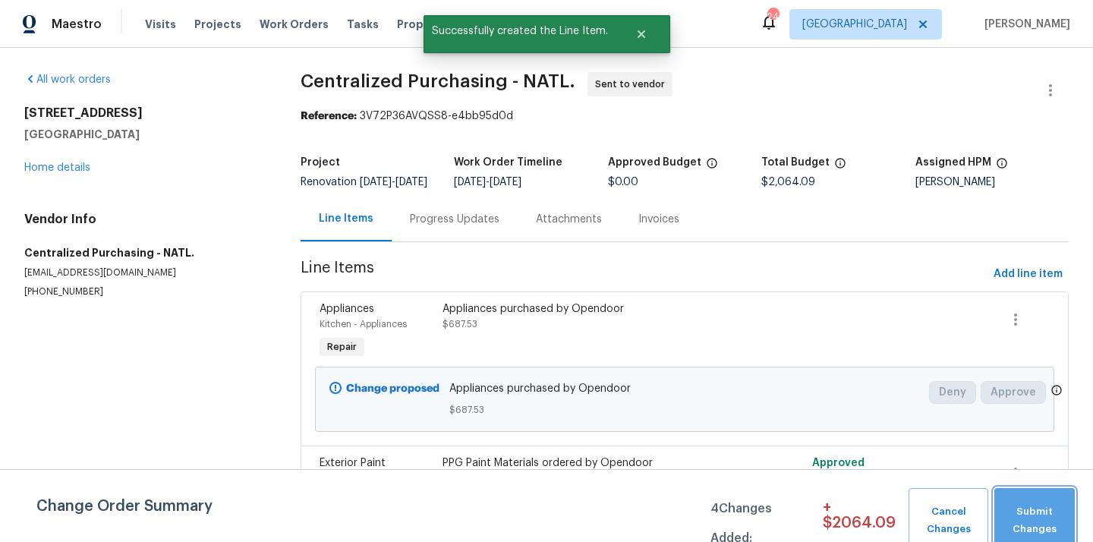
click at [1027, 531] on span "Submit Changes" at bounding box center [1034, 520] width 65 height 35
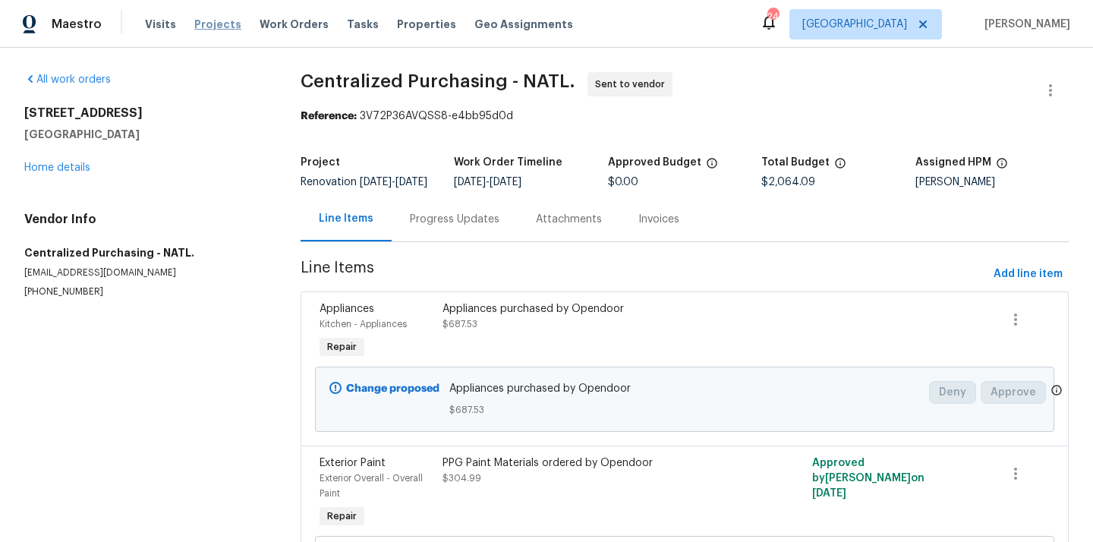
click at [204, 29] on span "Projects" at bounding box center [217, 24] width 47 height 15
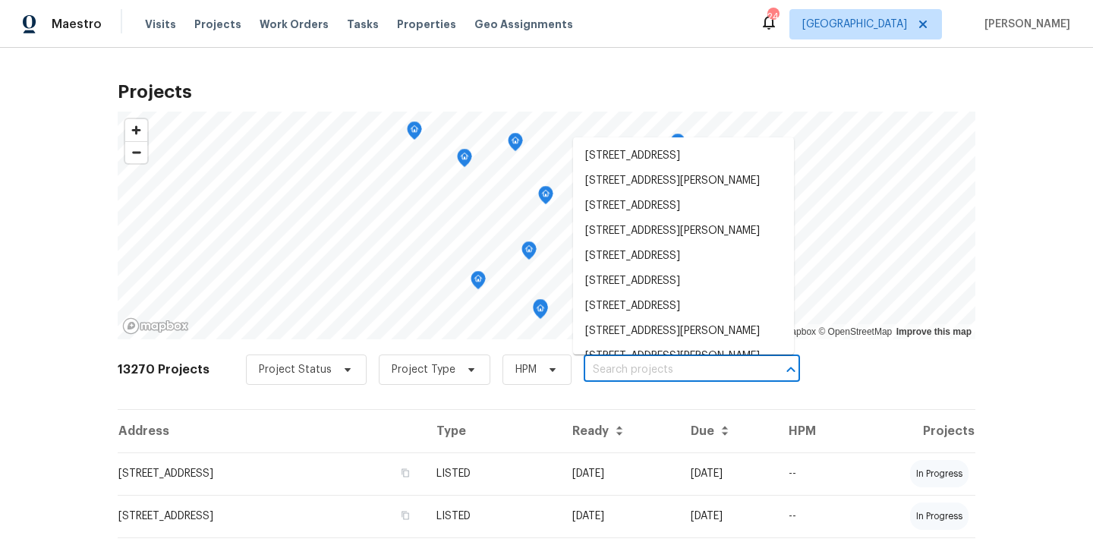
click at [610, 360] on input "text" at bounding box center [671, 370] width 174 height 24
paste input "1837 Twin Rivers Rd, Clarksville, TN 37040"
type input "1837 Twin Rivers Rd, Clarksville, TN 37040"
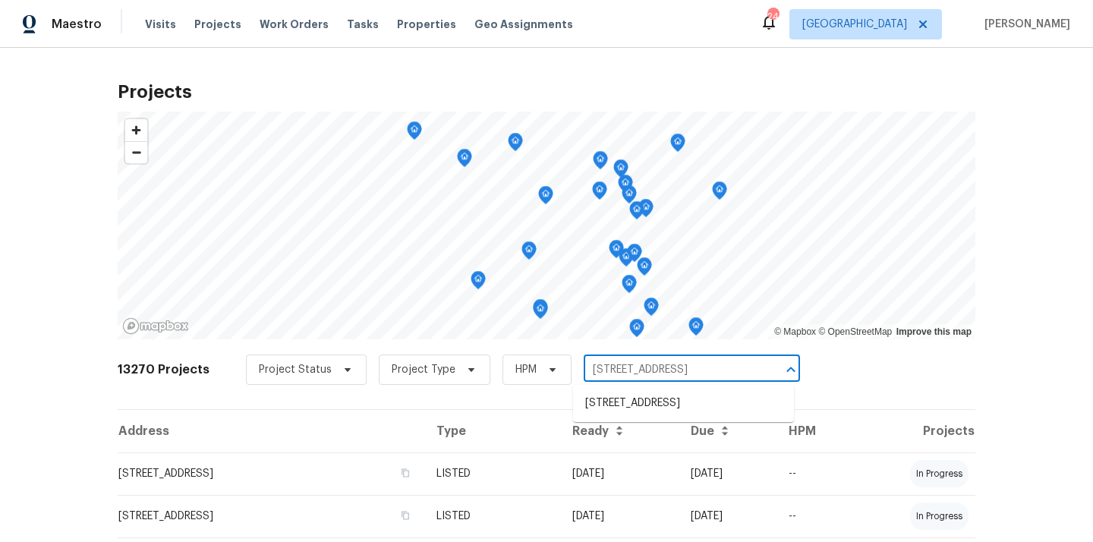
click at [609, 406] on li "1837 Twin Rivers Rd, Clarksville, TN 37040" at bounding box center [683, 403] width 221 height 25
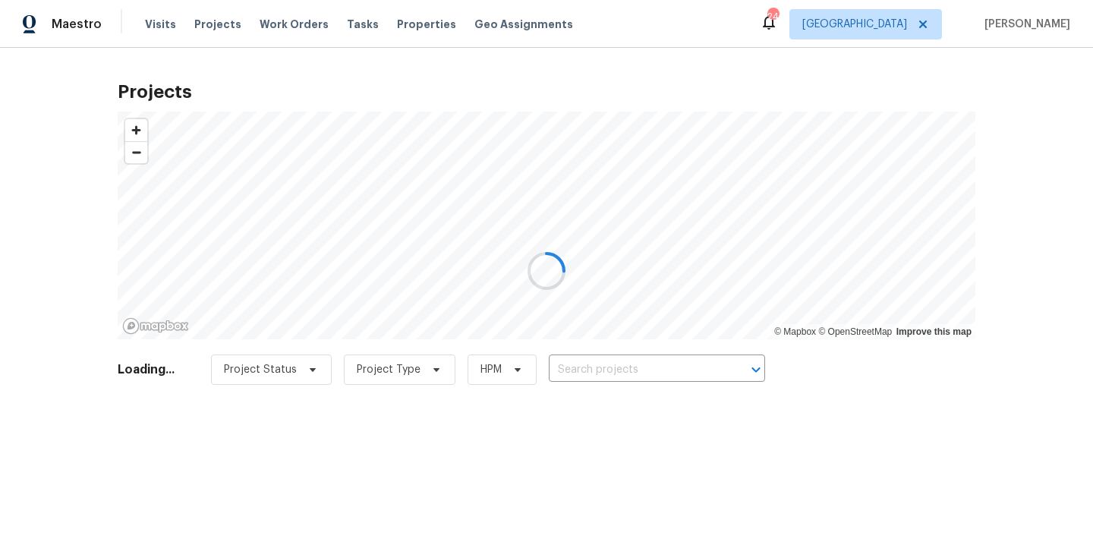
type input "1837 Twin Rivers Rd, Clarksville, TN 37040"
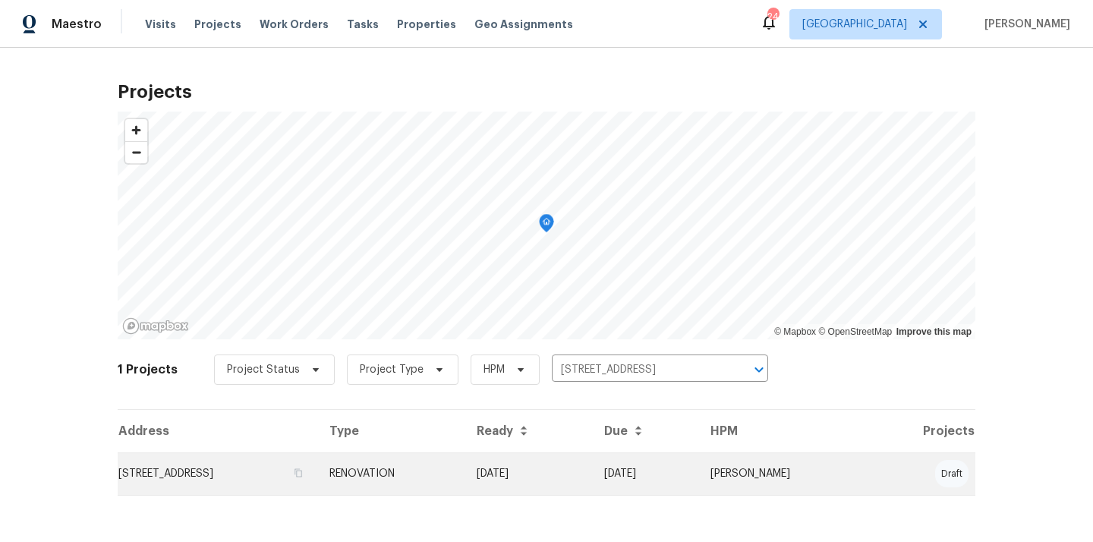
click at [317, 484] on td "1837 Twin Rivers Rd, Clarksville, TN 37040" at bounding box center [218, 473] width 200 height 43
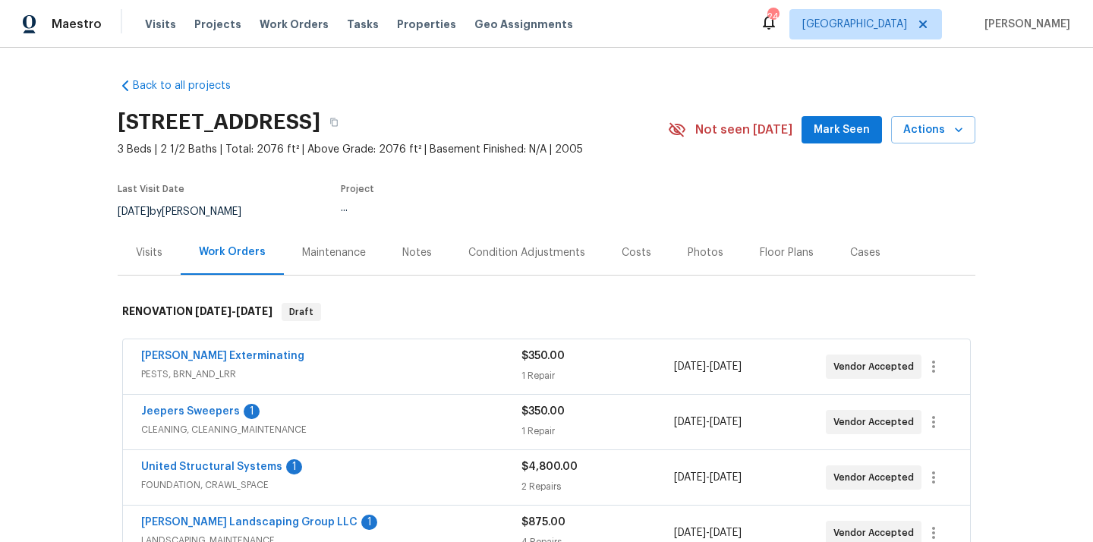
click at [320, 115] on h2 "1837 Twin Rivers Rd, Clarksville, TN 37040" at bounding box center [219, 122] width 203 height 15
copy h2 "37040"
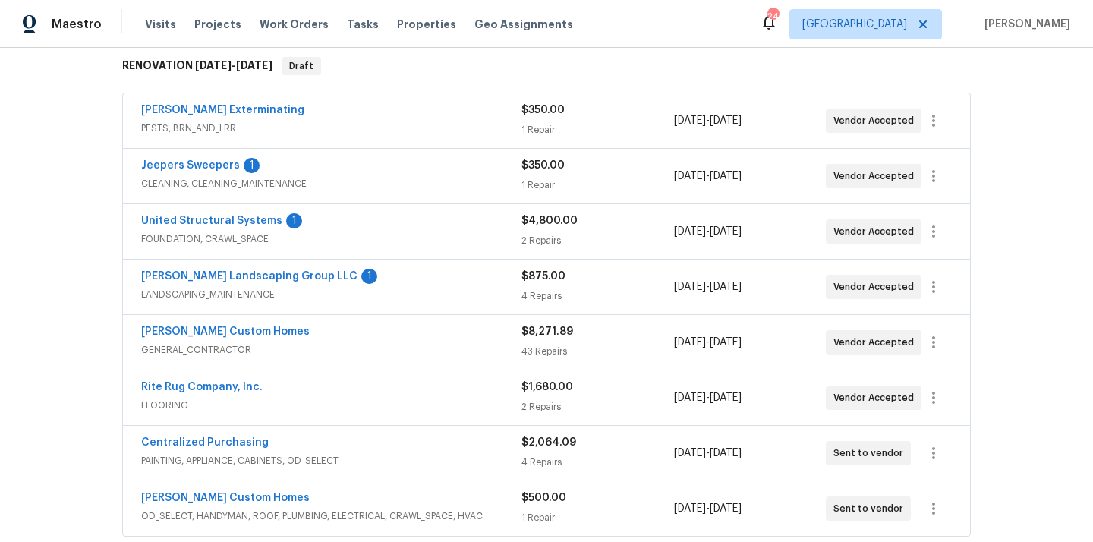
scroll to position [254, 0]
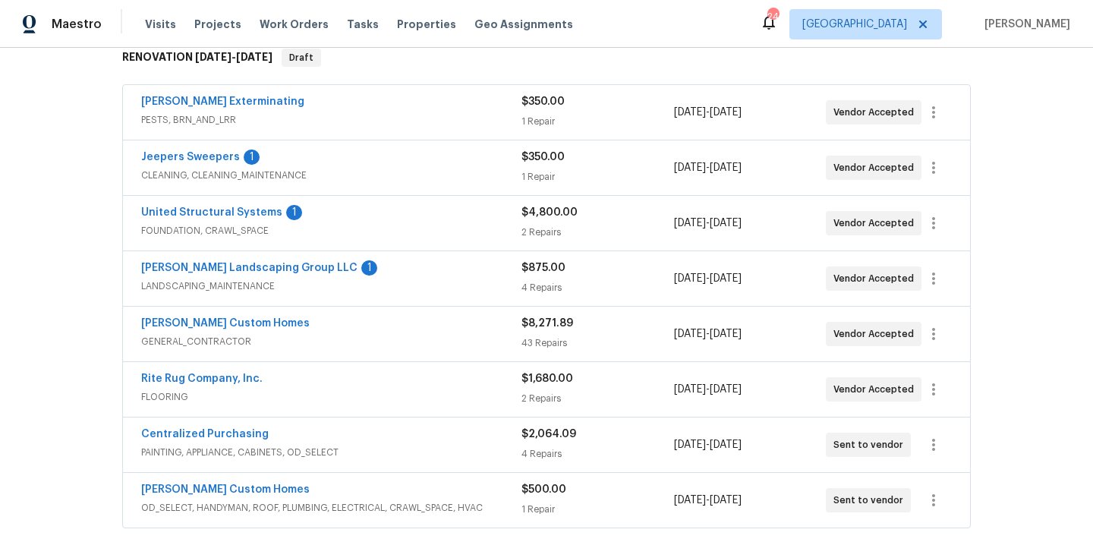
click at [228, 427] on span "Centralized Purchasing" at bounding box center [205, 434] width 128 height 15
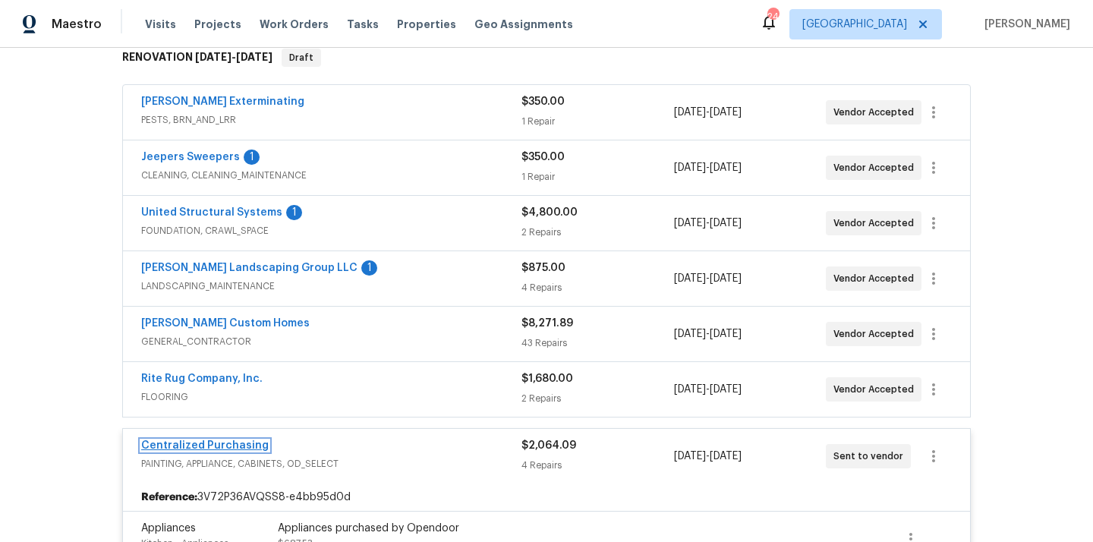
click at [222, 440] on link "Centralized Purchasing" at bounding box center [205, 445] width 128 height 11
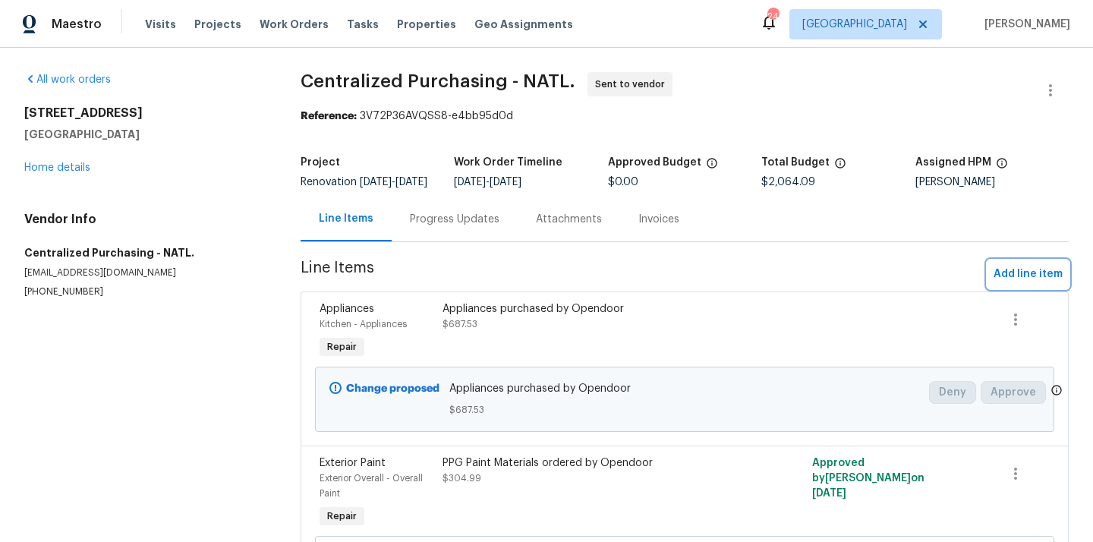
click at [1017, 284] on span "Add line item" at bounding box center [1027, 274] width 69 height 19
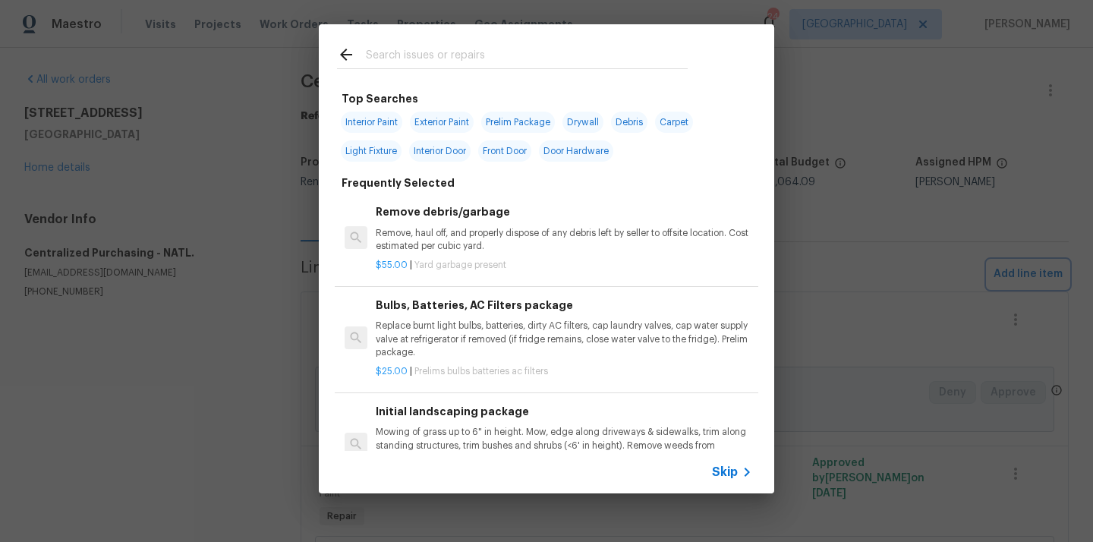
click at [874, 285] on div "Top Searches Interior Paint Exterior Paint Prelim Package Drywall Debris Carpet…" at bounding box center [546, 259] width 1093 height 518
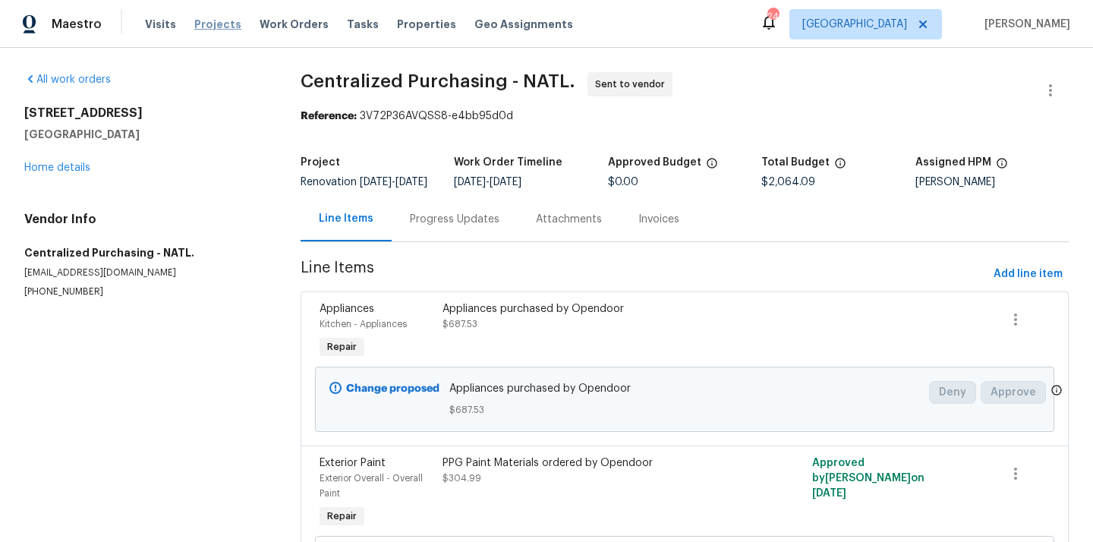
click at [200, 18] on span "Projects" at bounding box center [217, 24] width 47 height 15
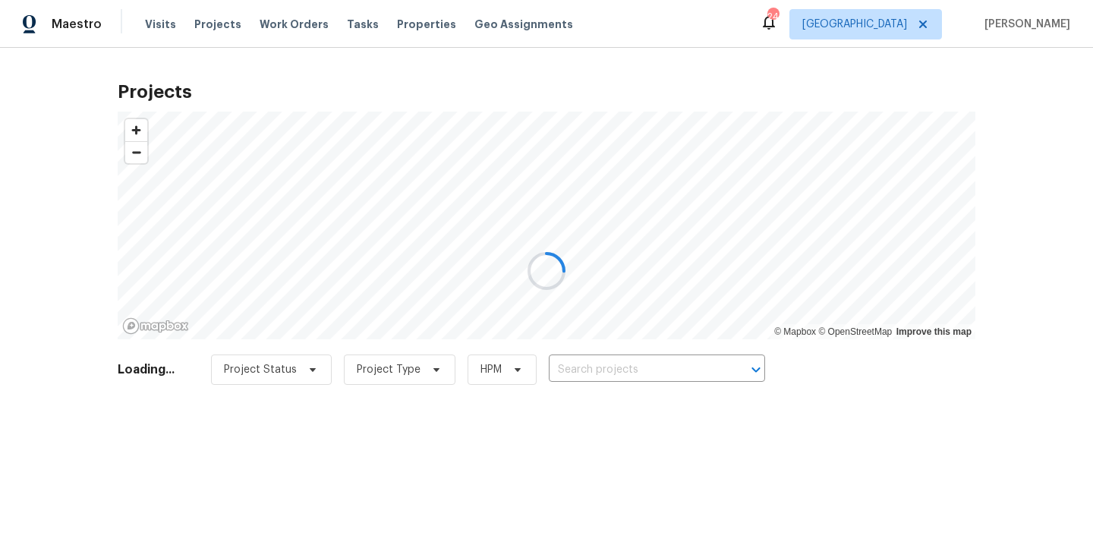
click at [615, 376] on div at bounding box center [546, 271] width 1093 height 542
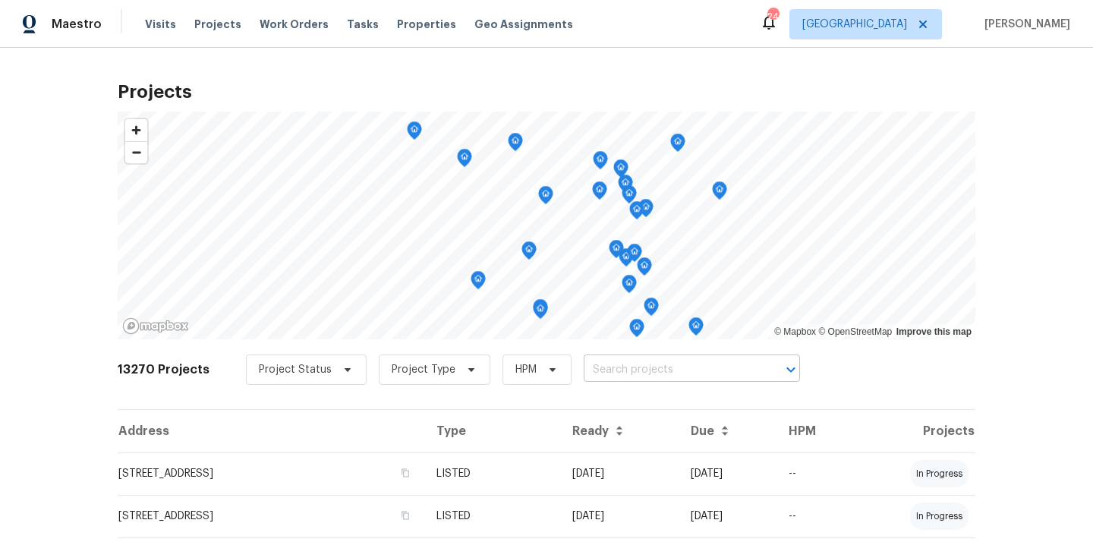
click at [625, 375] on input "text" at bounding box center [671, 370] width 174 height 24
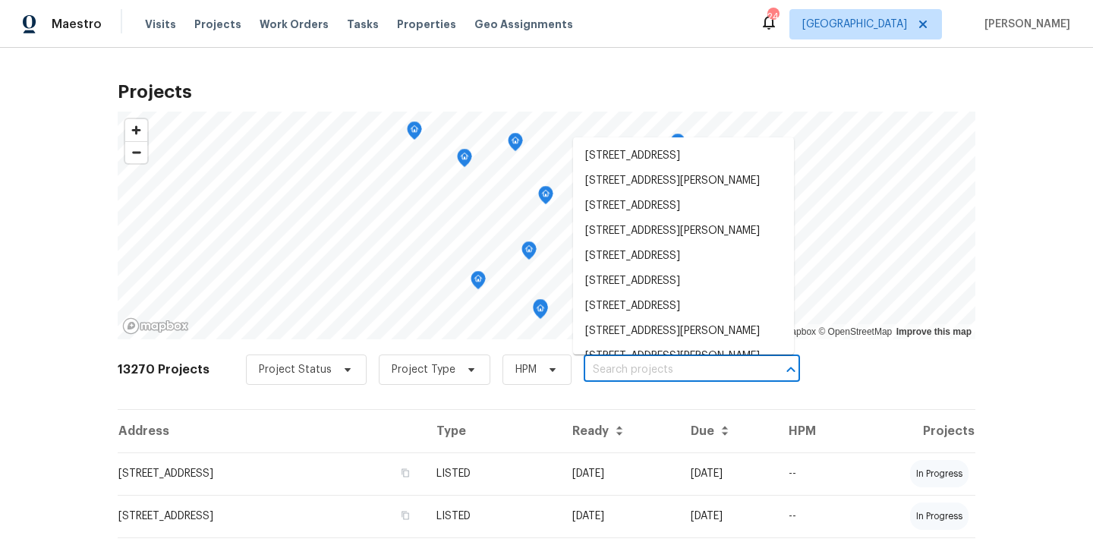
paste input "1C0JKY5K5C4RG"
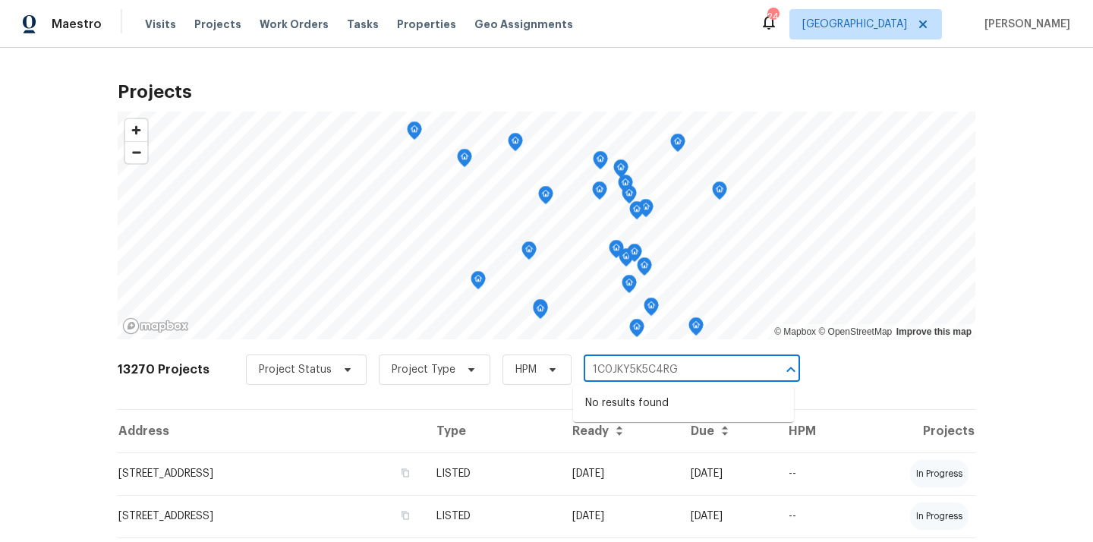
type input "1C0JKY5K5C4RG"
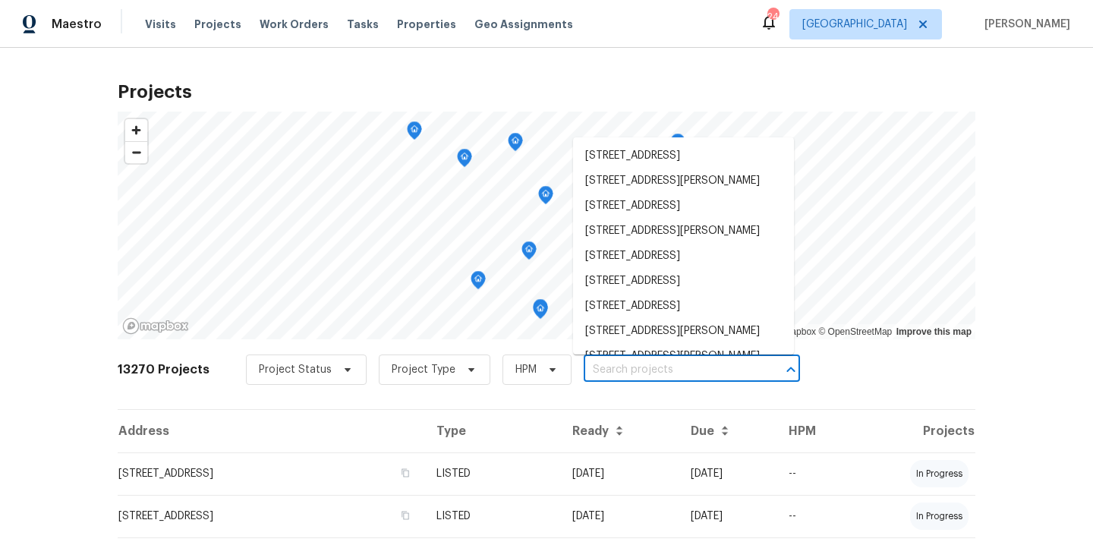
paste input "2203 Green Acres Dr, Clarksville, TN 37042"
type input "2203 Green Acres Dr, Clarksville, TN 37042"
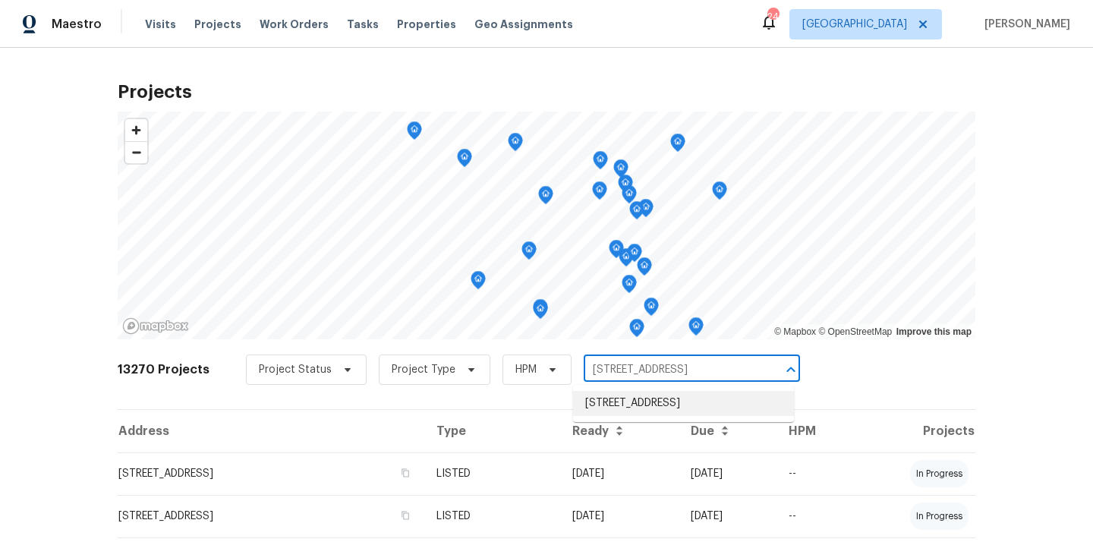
click at [673, 416] on li "2203 Green Acres Dr, Clarksville, TN 37042" at bounding box center [683, 403] width 221 height 25
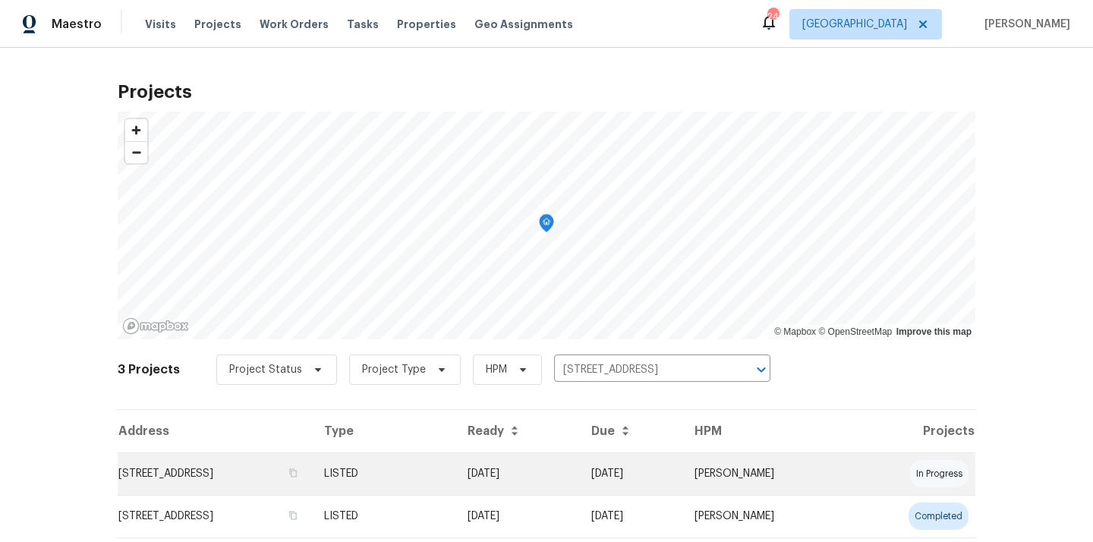
click at [455, 467] on td "LISTED" at bounding box center [383, 473] width 143 height 43
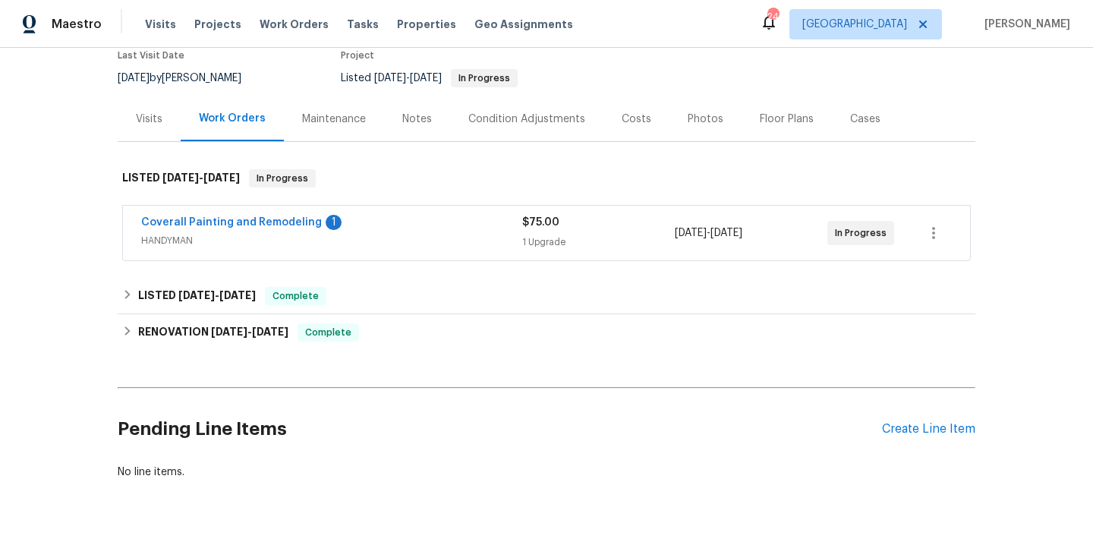
scroll to position [175, 0]
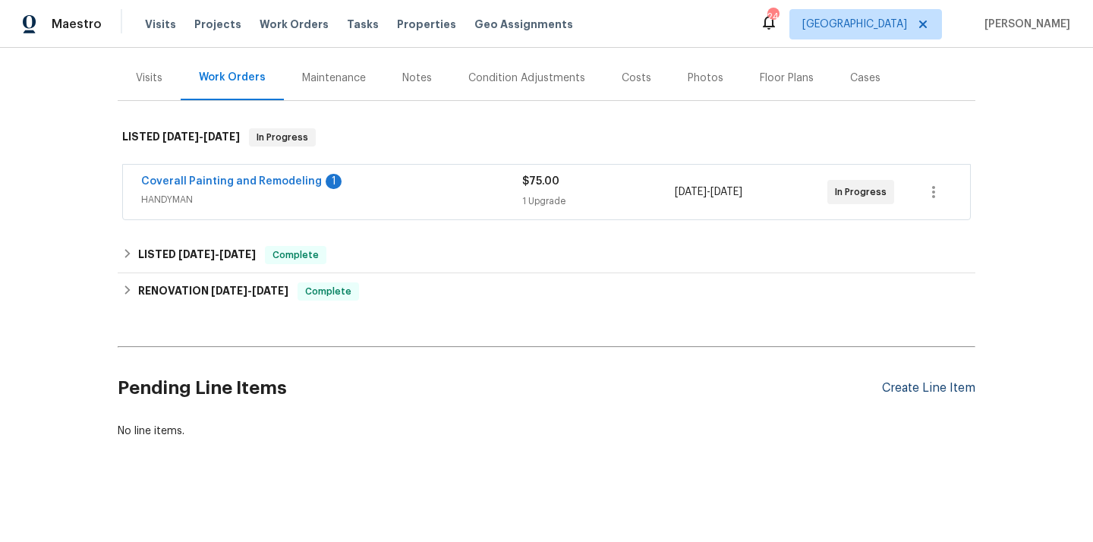
click at [891, 393] on div "Create Line Item" at bounding box center [928, 388] width 93 height 14
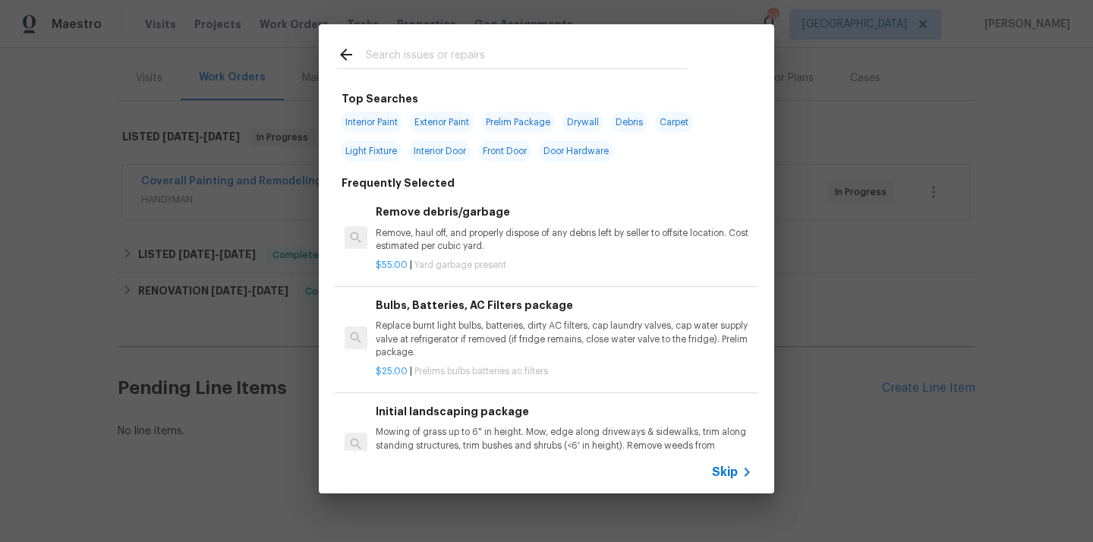
click at [553, 62] on input "text" at bounding box center [527, 57] width 322 height 23
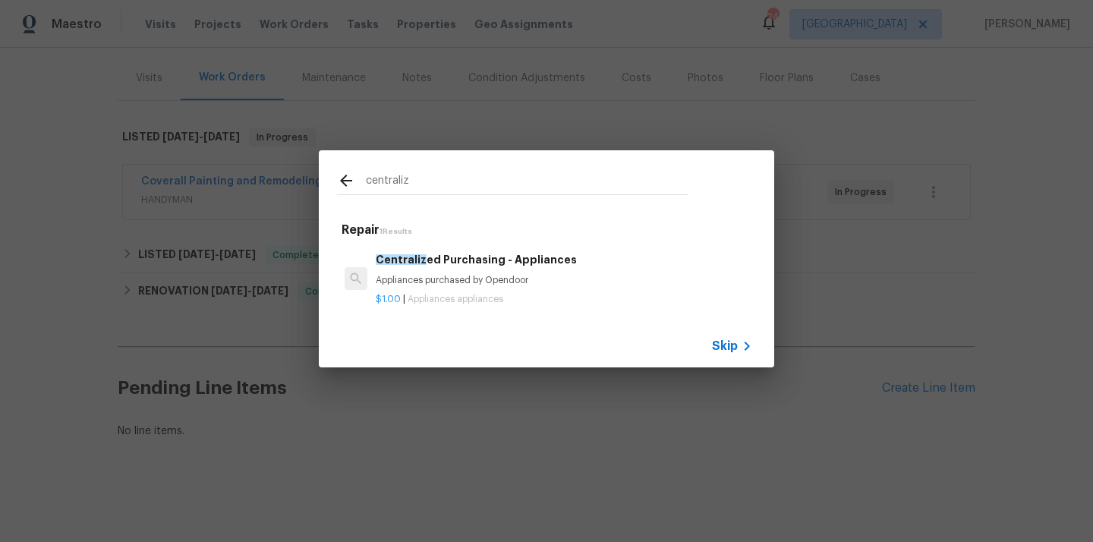
type input "centraliz"
click at [472, 272] on div "Centraliz ed Purchasing - Appliances Appliances purchased by Opendoor" at bounding box center [564, 269] width 376 height 36
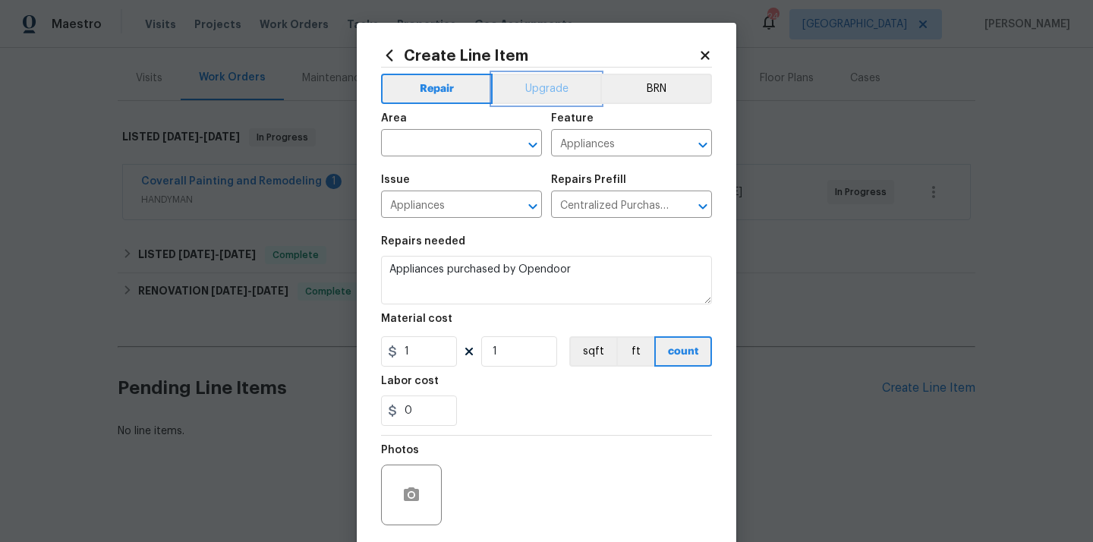
click at [543, 89] on button "Upgrade" at bounding box center [547, 89] width 109 height 30
click at [441, 159] on span "Area ​" at bounding box center [461, 134] width 161 height 61
click at [443, 146] on input "text" at bounding box center [440, 145] width 118 height 24
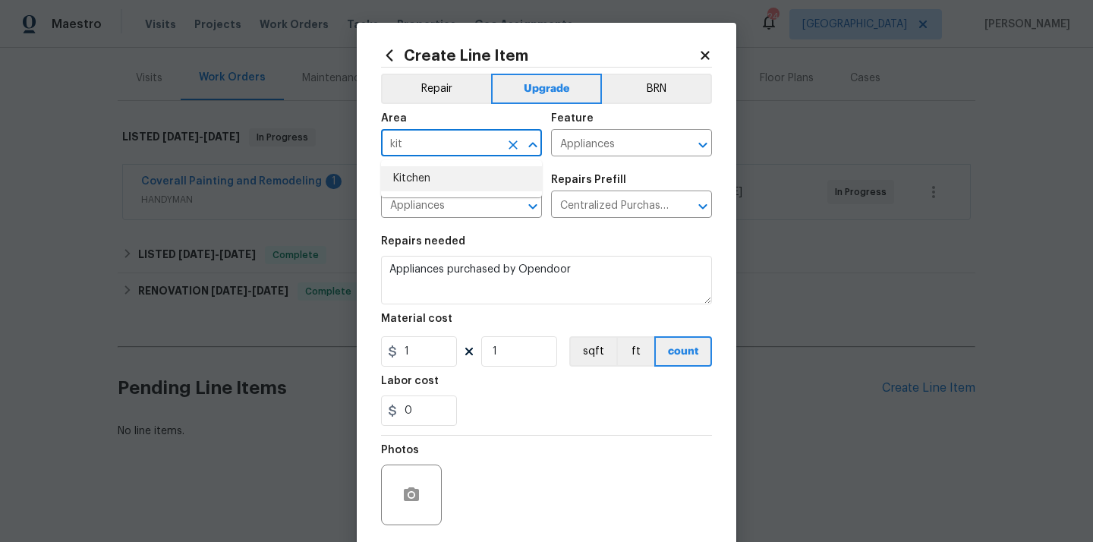
click at [430, 172] on li "Kitchen" at bounding box center [461, 178] width 161 height 25
type input "Kitchen"
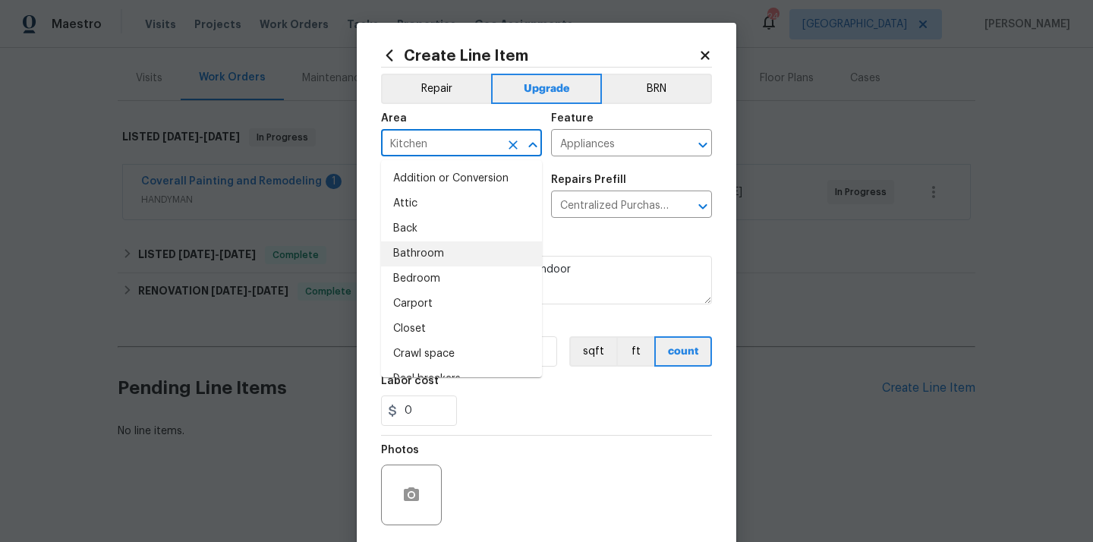
click at [622, 237] on div "Repairs needed" at bounding box center [546, 246] width 331 height 20
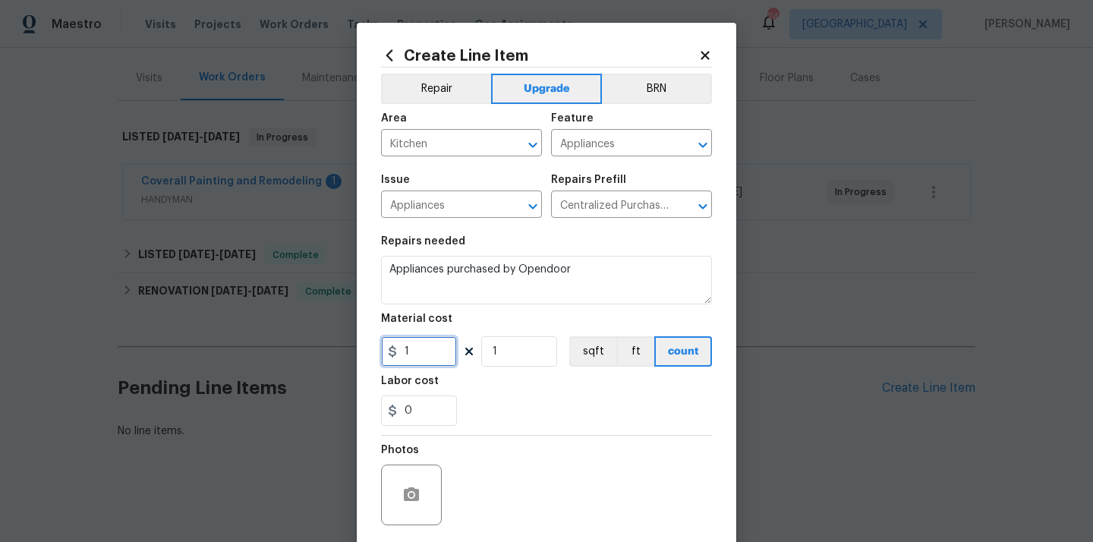
drag, startPoint x: 427, startPoint y: 360, endPoint x: 361, endPoint y: 355, distance: 65.4
click at [361, 355] on div "Create Line Item Repair Upgrade BRN Area Kitchen ​ Feature Appliances ​ Issue A…" at bounding box center [546, 327] width 379 height 608
paste input "112.61"
type input "1112.61"
click at [480, 407] on div "0" at bounding box center [546, 410] width 331 height 30
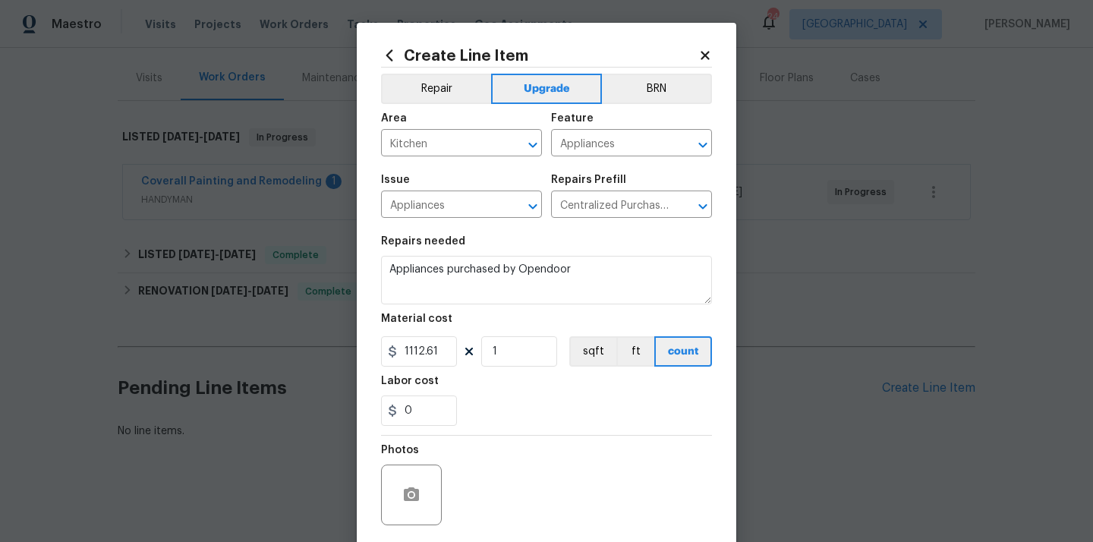
scroll to position [112, 0]
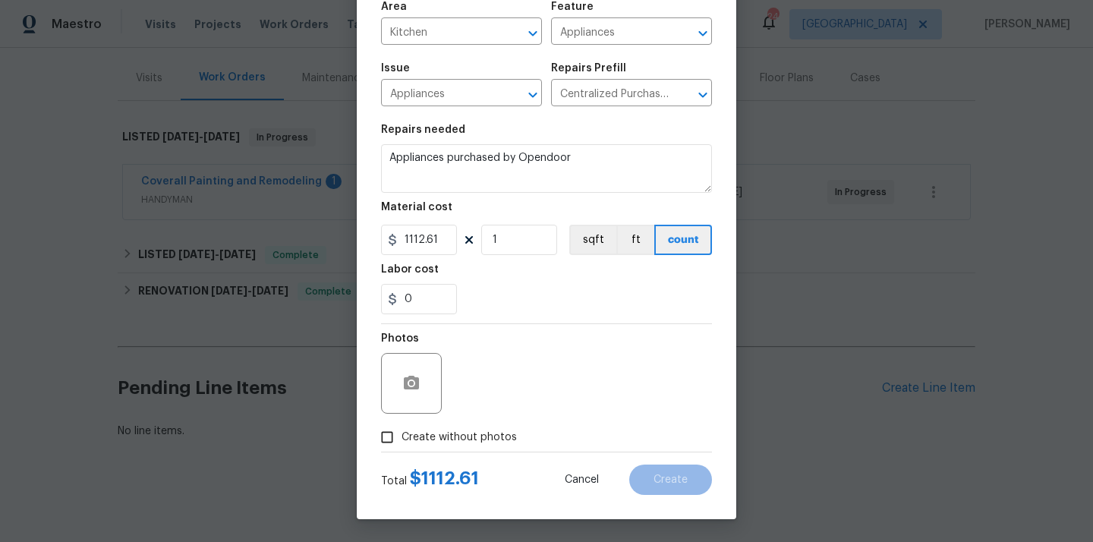
click at [471, 438] on span "Create without photos" at bounding box center [458, 438] width 115 height 16
click at [401, 438] on input "Create without photos" at bounding box center [387, 437] width 29 height 29
checkbox input "true"
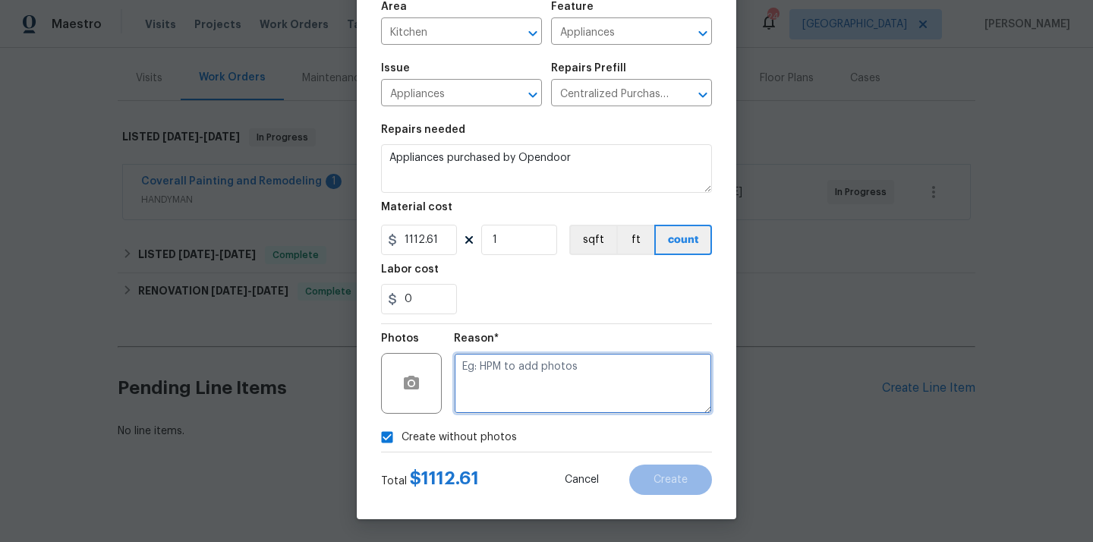
click at [508, 390] on textarea at bounding box center [583, 383] width 258 height 61
type textarea "N/A"
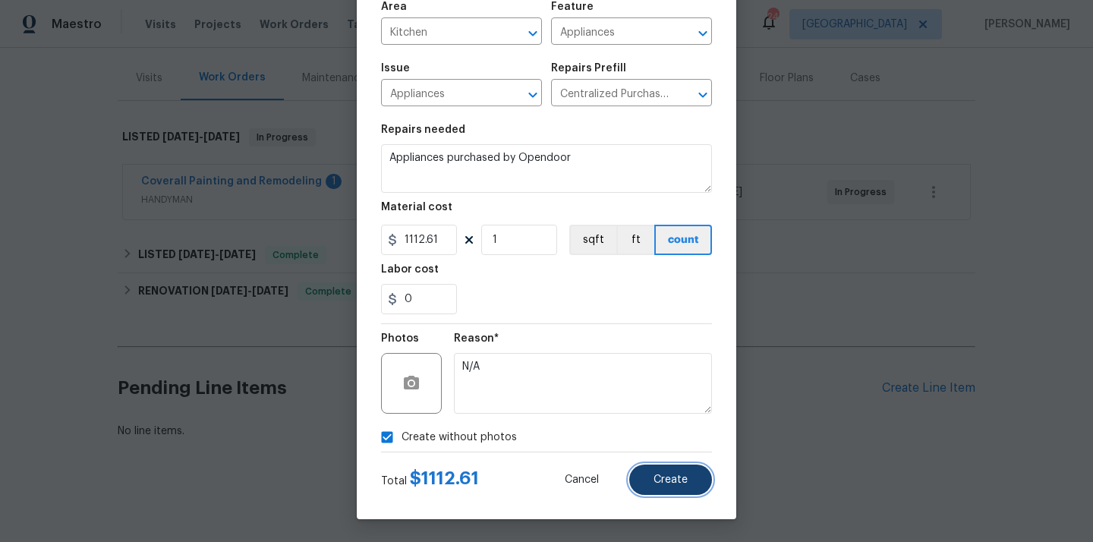
click at [691, 483] on button "Create" at bounding box center [670, 479] width 83 height 30
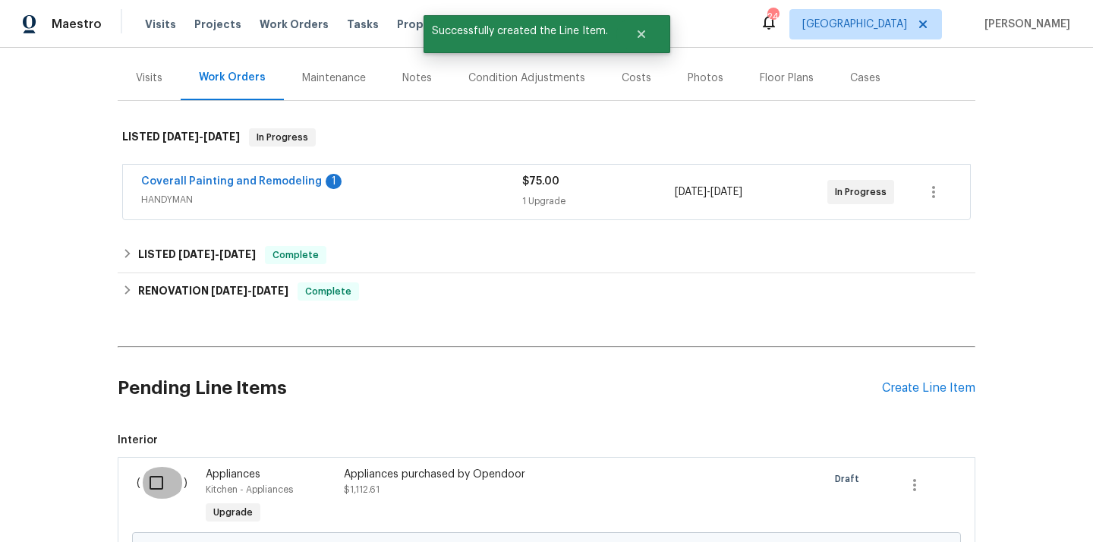
click at [142, 488] on input "checkbox" at bounding box center [161, 483] width 43 height 32
checkbox input "true"
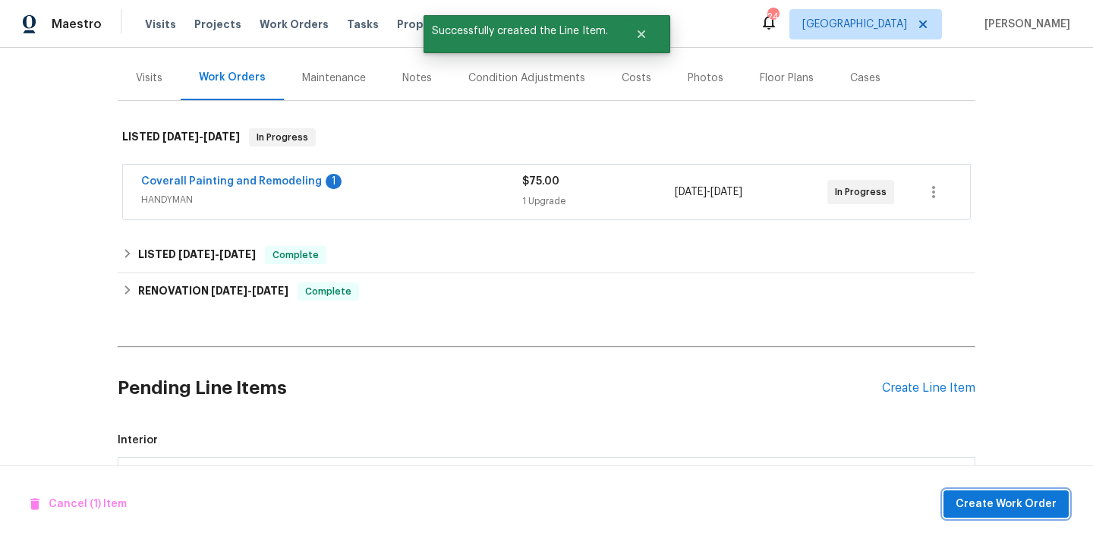
click at [1012, 510] on span "Create Work Order" at bounding box center [1006, 504] width 101 height 19
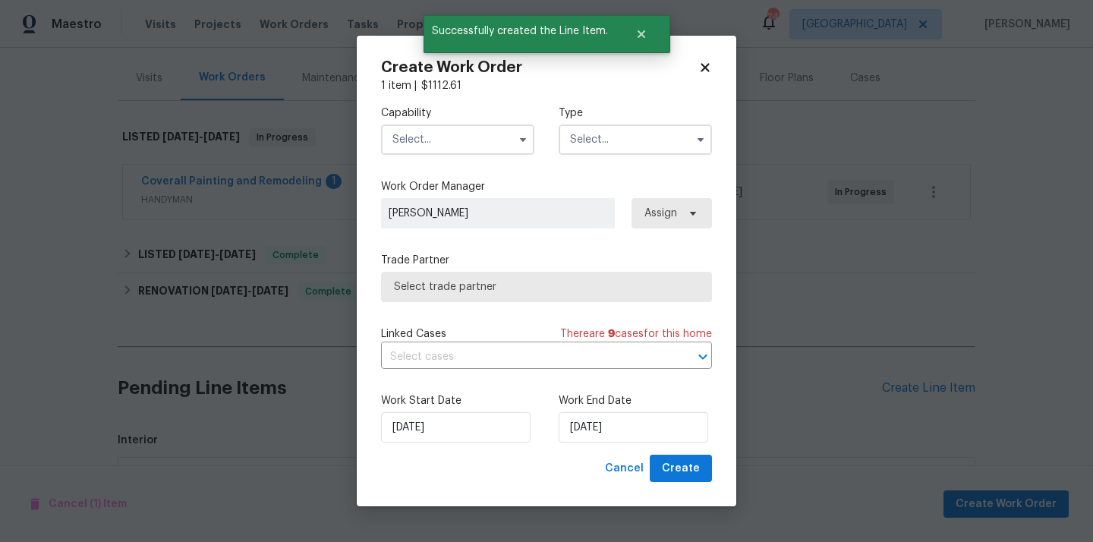
click at [503, 152] on input "text" at bounding box center [457, 139] width 153 height 30
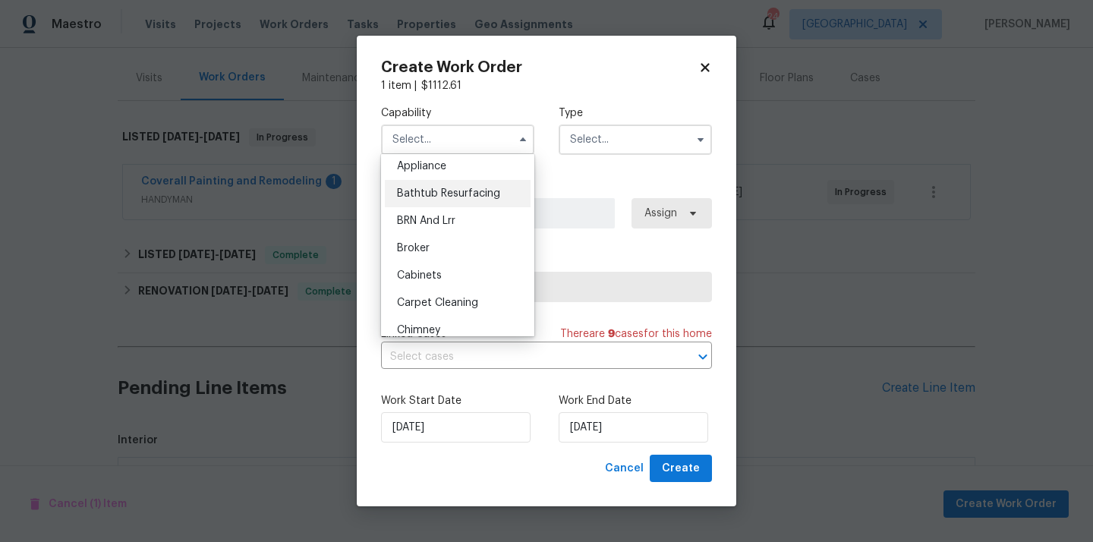
scroll to position [0, 0]
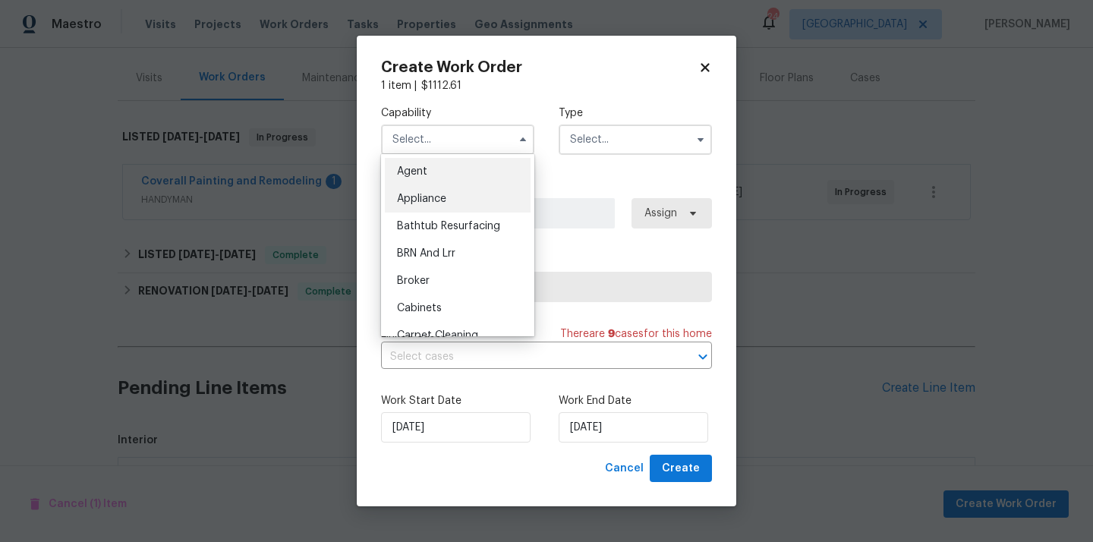
click at [474, 193] on div "Appliance" at bounding box center [458, 198] width 146 height 27
type input "Appliance"
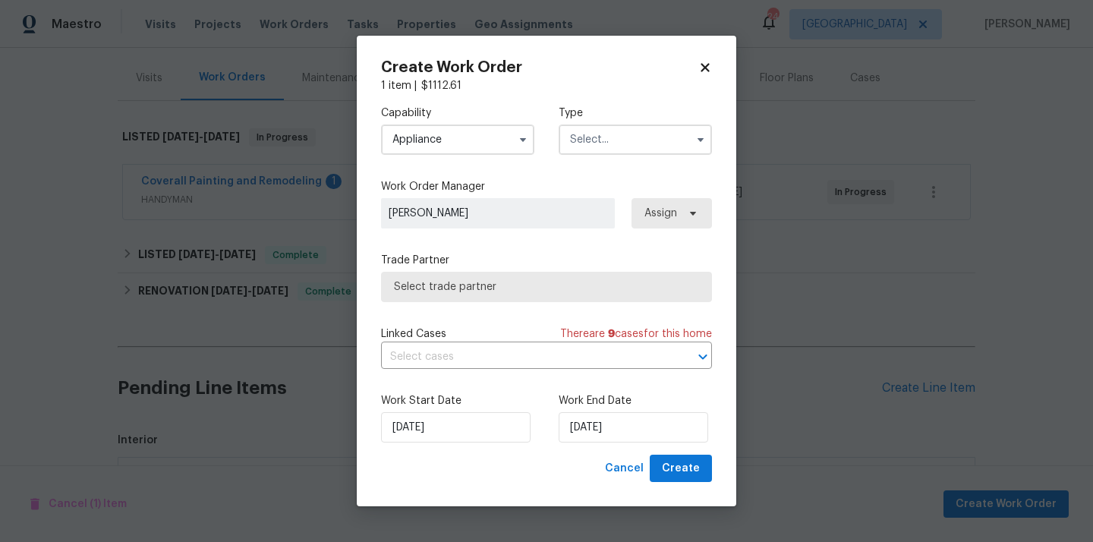
click at [600, 152] on input "text" at bounding box center [635, 139] width 153 height 30
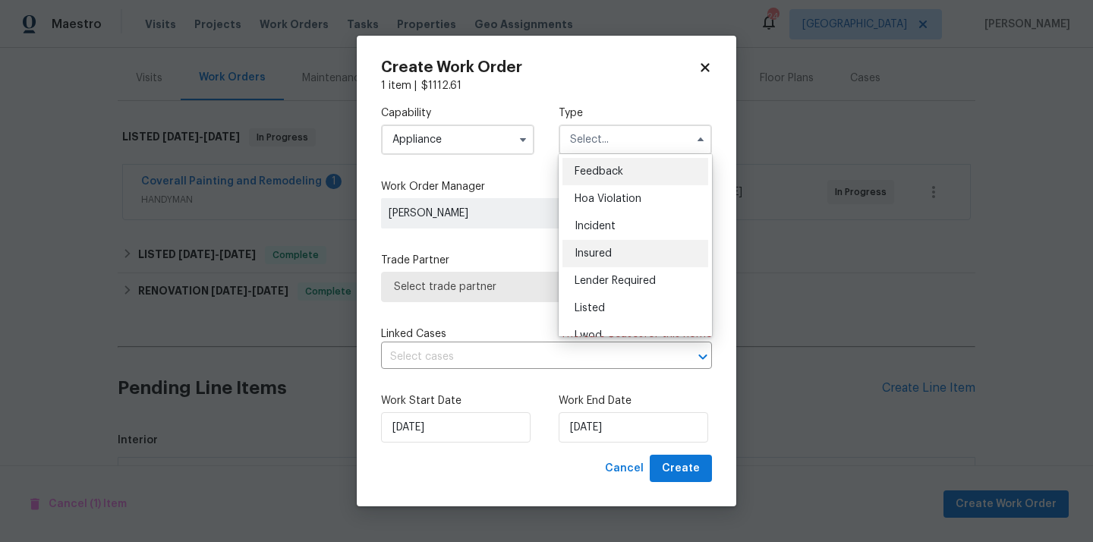
scroll to position [9, 0]
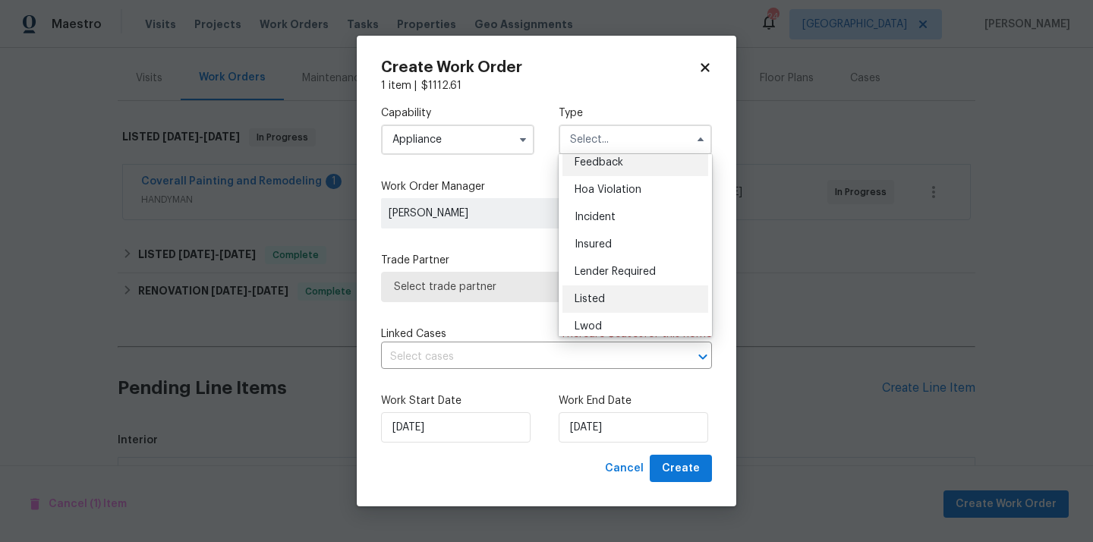
click at [606, 294] on div "Listed" at bounding box center [635, 298] width 146 height 27
type input "Listed"
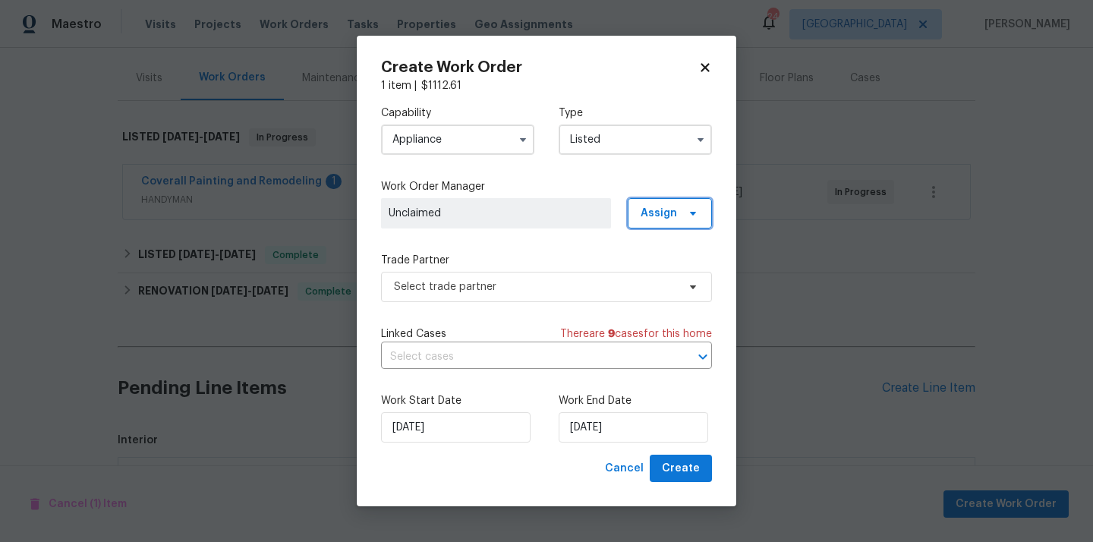
click at [671, 213] on span "Assign" at bounding box center [659, 213] width 36 height 15
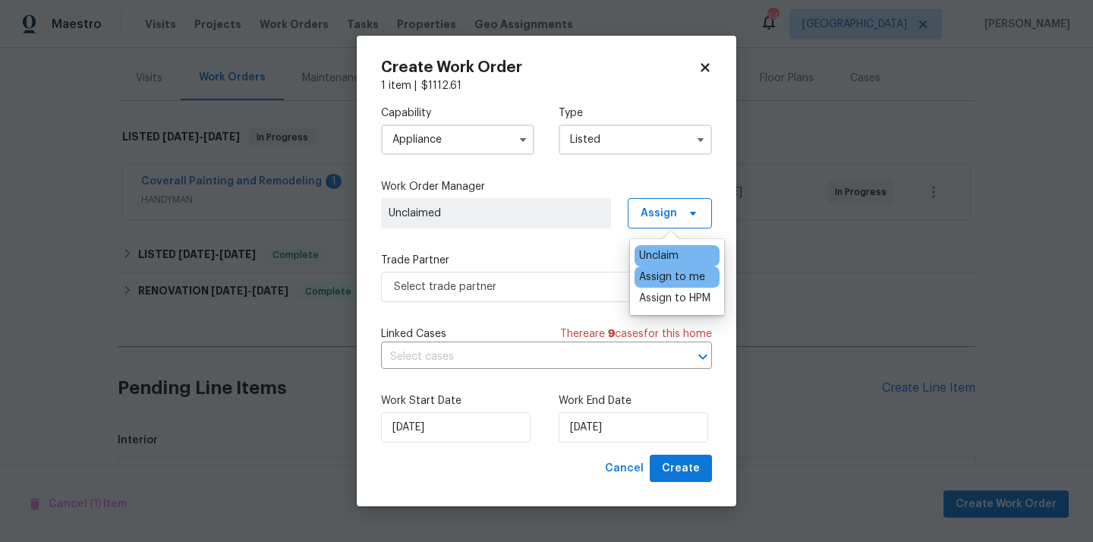
click at [664, 282] on div "Assign to me" at bounding box center [672, 276] width 66 height 15
click at [545, 283] on span "Select trade partner" at bounding box center [535, 286] width 283 height 15
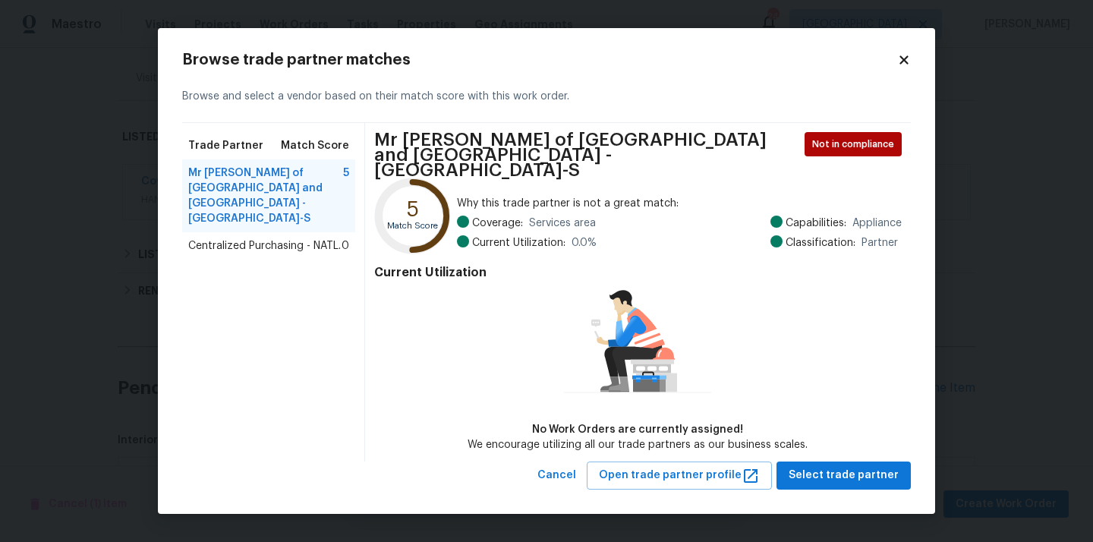
click at [282, 238] on span "Centralized Purchasing - NATL." at bounding box center [264, 245] width 153 height 15
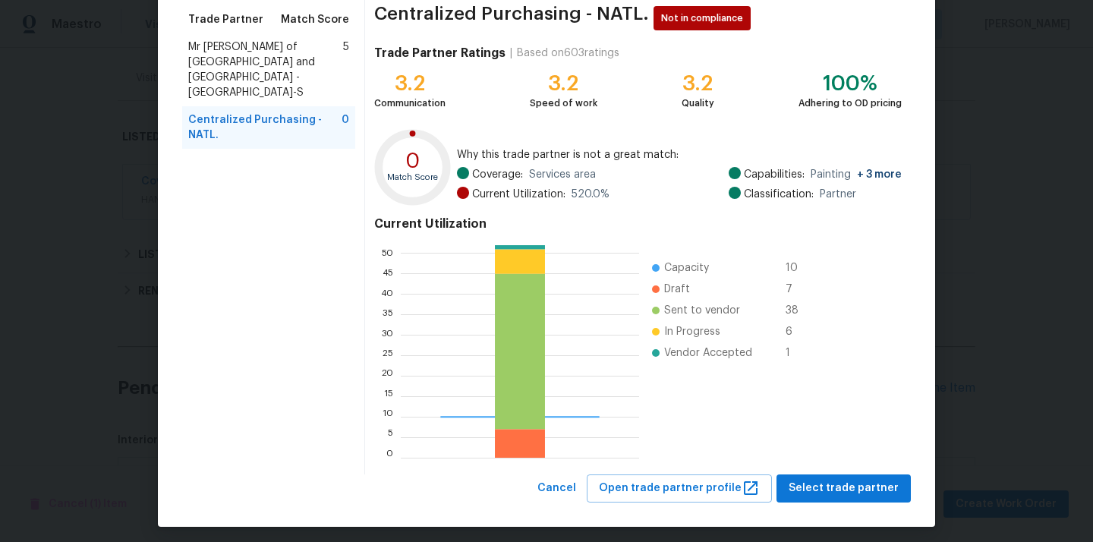
scroll to position [128, 0]
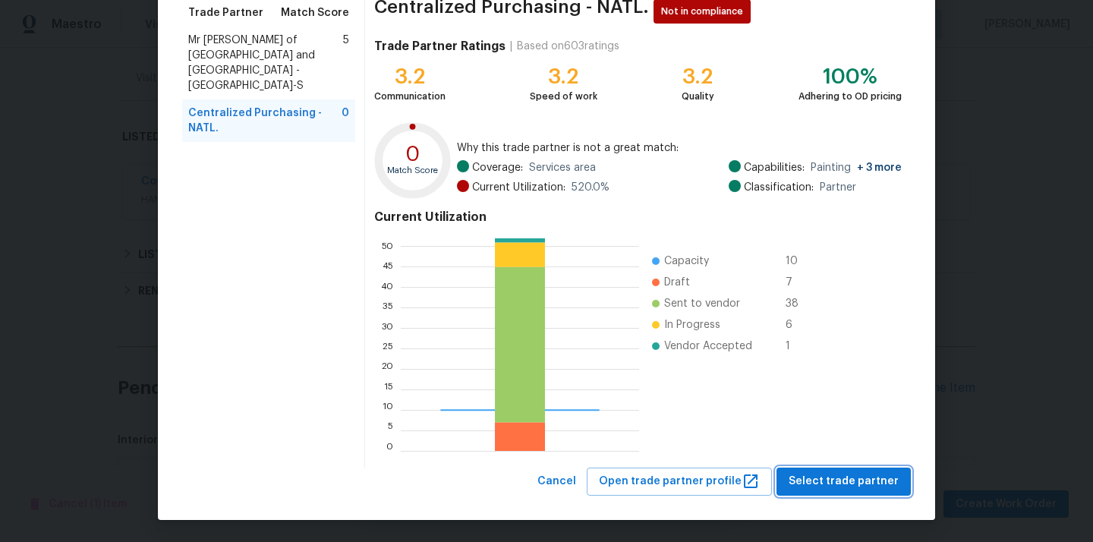
click at [860, 480] on span "Select trade partner" at bounding box center [844, 481] width 110 height 19
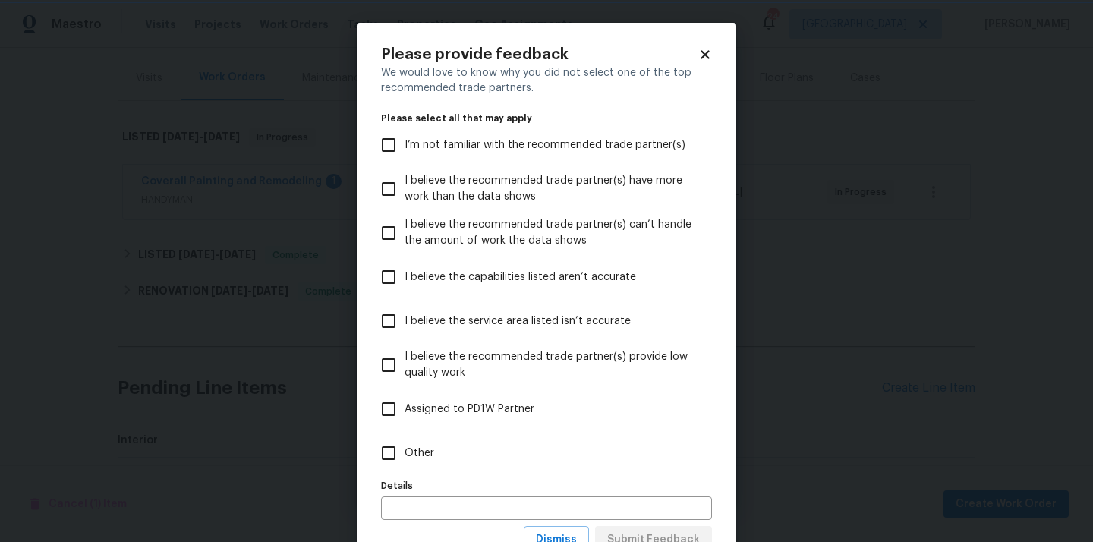
scroll to position [0, 0]
click at [669, 465] on label "Other" at bounding box center [536, 453] width 327 height 44
click at [405, 465] on input "Other" at bounding box center [389, 453] width 32 height 32
checkbox input "true"
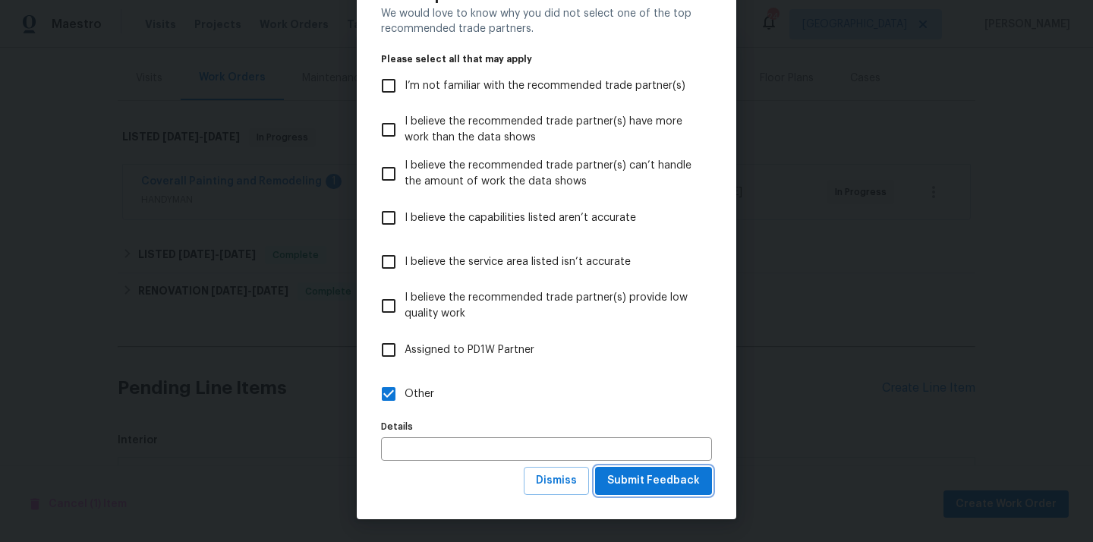
click at [669, 477] on span "Submit Feedback" at bounding box center [653, 480] width 93 height 19
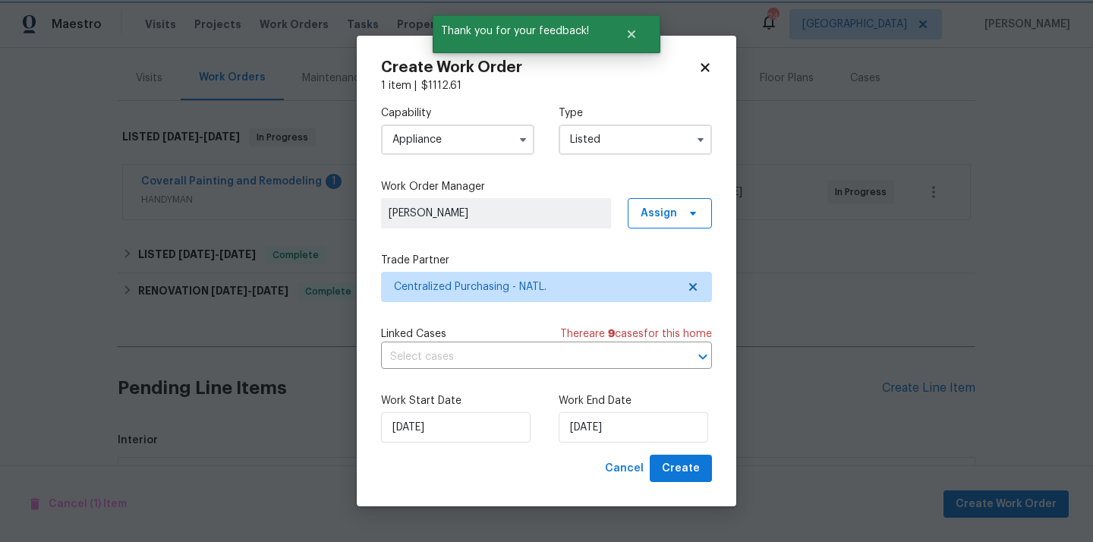
scroll to position [0, 0]
click at [679, 485] on div "Create Work Order 1 item | $ 1112.61 Capability Appliance Type Listed Work Orde…" at bounding box center [546, 271] width 379 height 471
click at [679, 469] on span "Create" at bounding box center [681, 468] width 38 height 19
checkbox input "false"
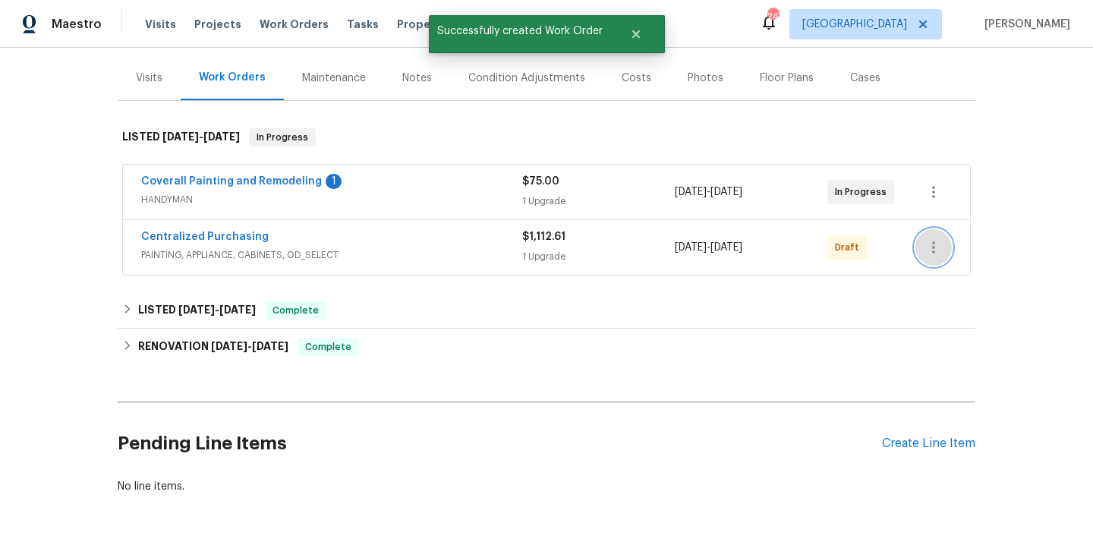
click at [938, 241] on icon "button" at bounding box center [933, 247] width 18 height 18
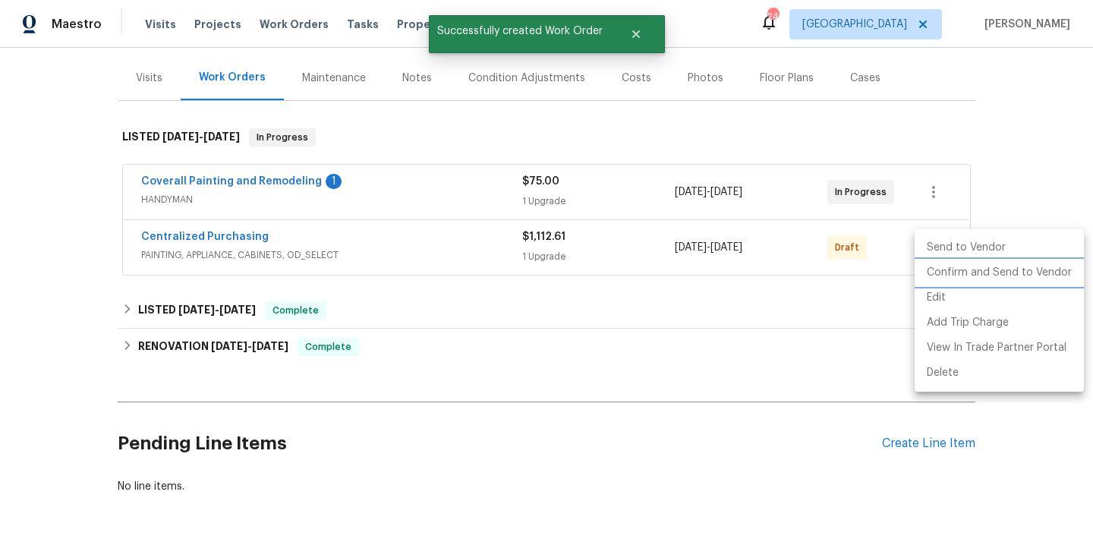
click at [943, 269] on li "Confirm and Send to Vendor" at bounding box center [999, 272] width 169 height 25
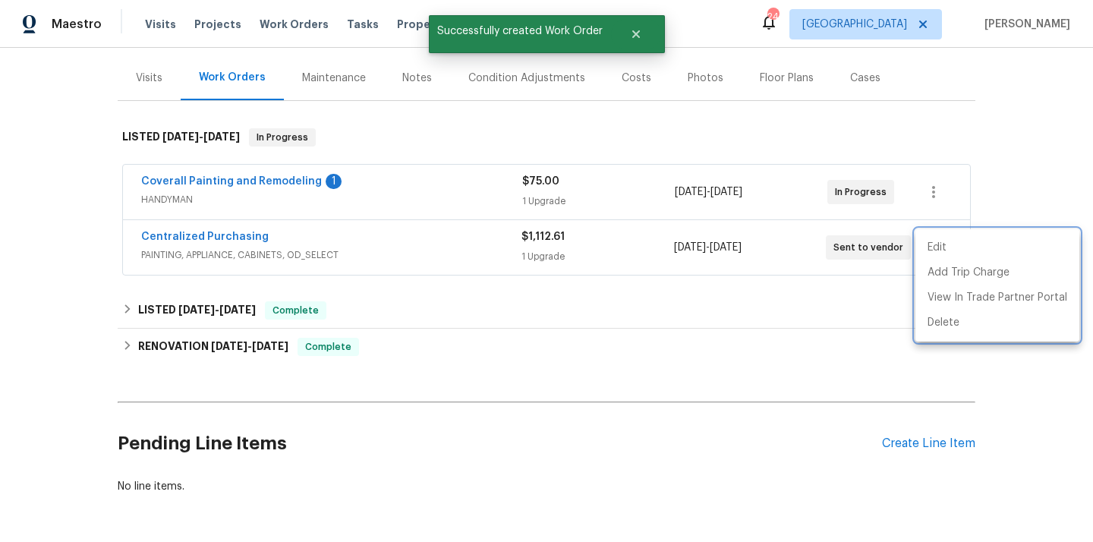
click at [386, 269] on div at bounding box center [546, 271] width 1093 height 542
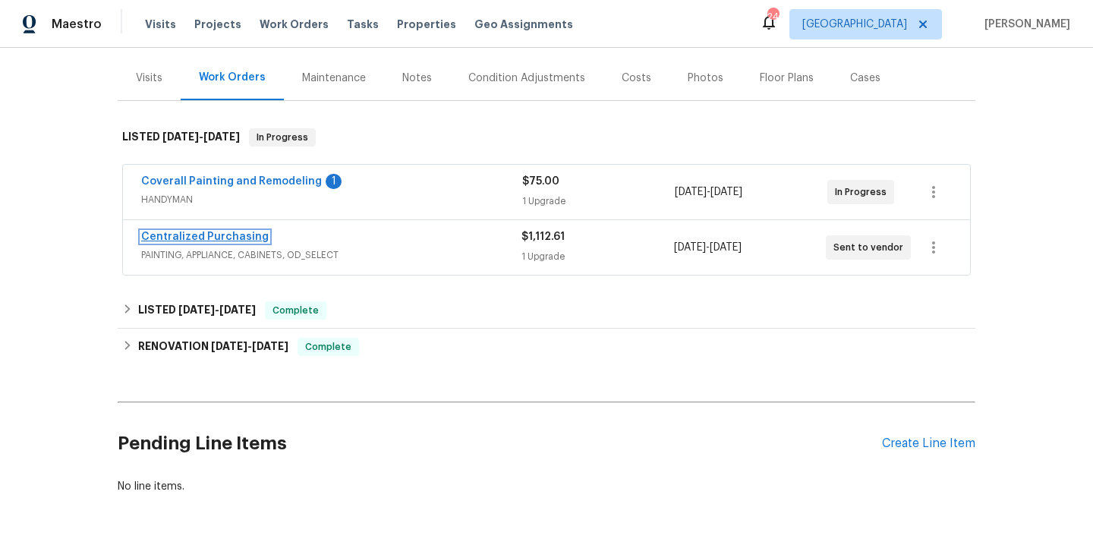
click at [236, 241] on link "Centralized Purchasing" at bounding box center [205, 236] width 128 height 11
